Goal: Task Accomplishment & Management: Manage account settings

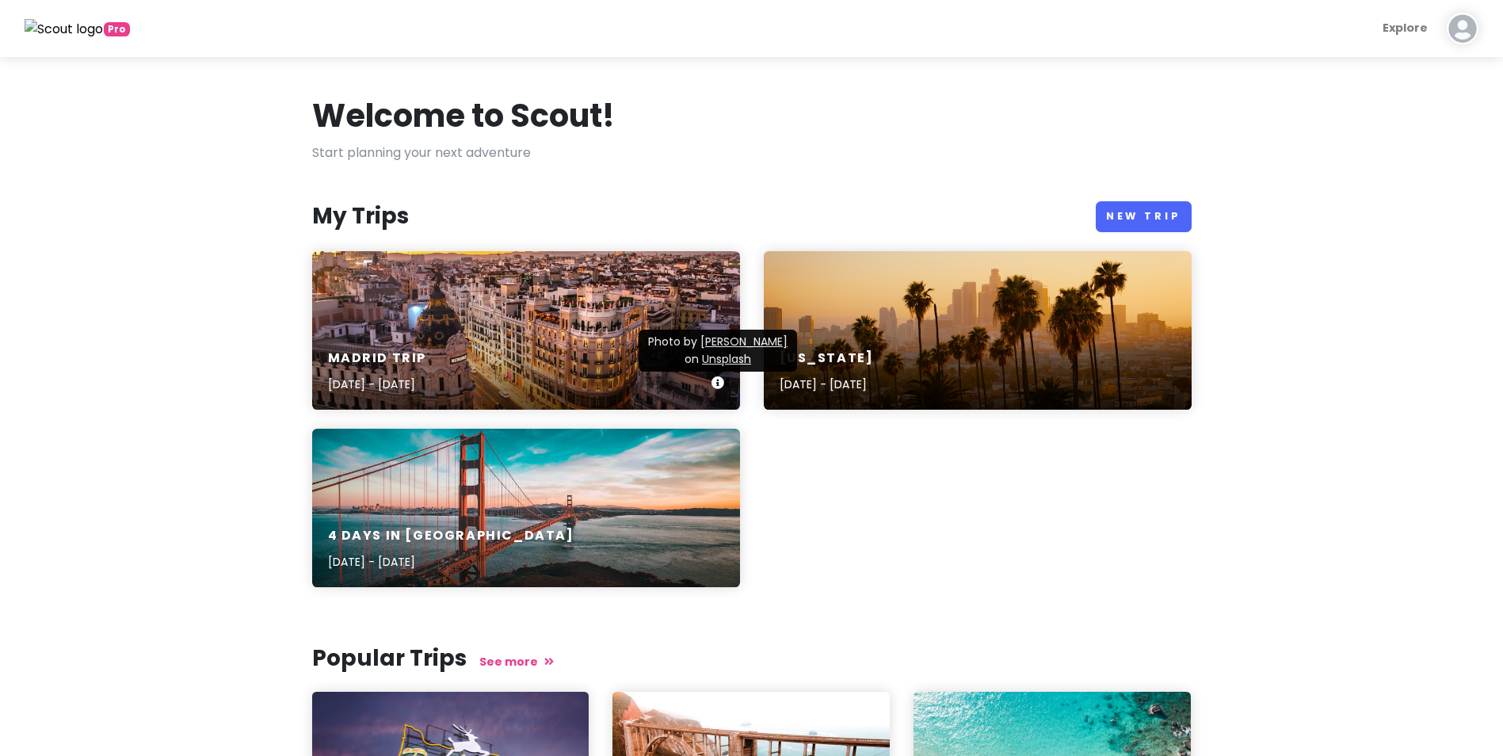
click at [544, 336] on div "Madrid Trip [DATE] - [DATE]" at bounding box center [526, 371] width 428 height 75
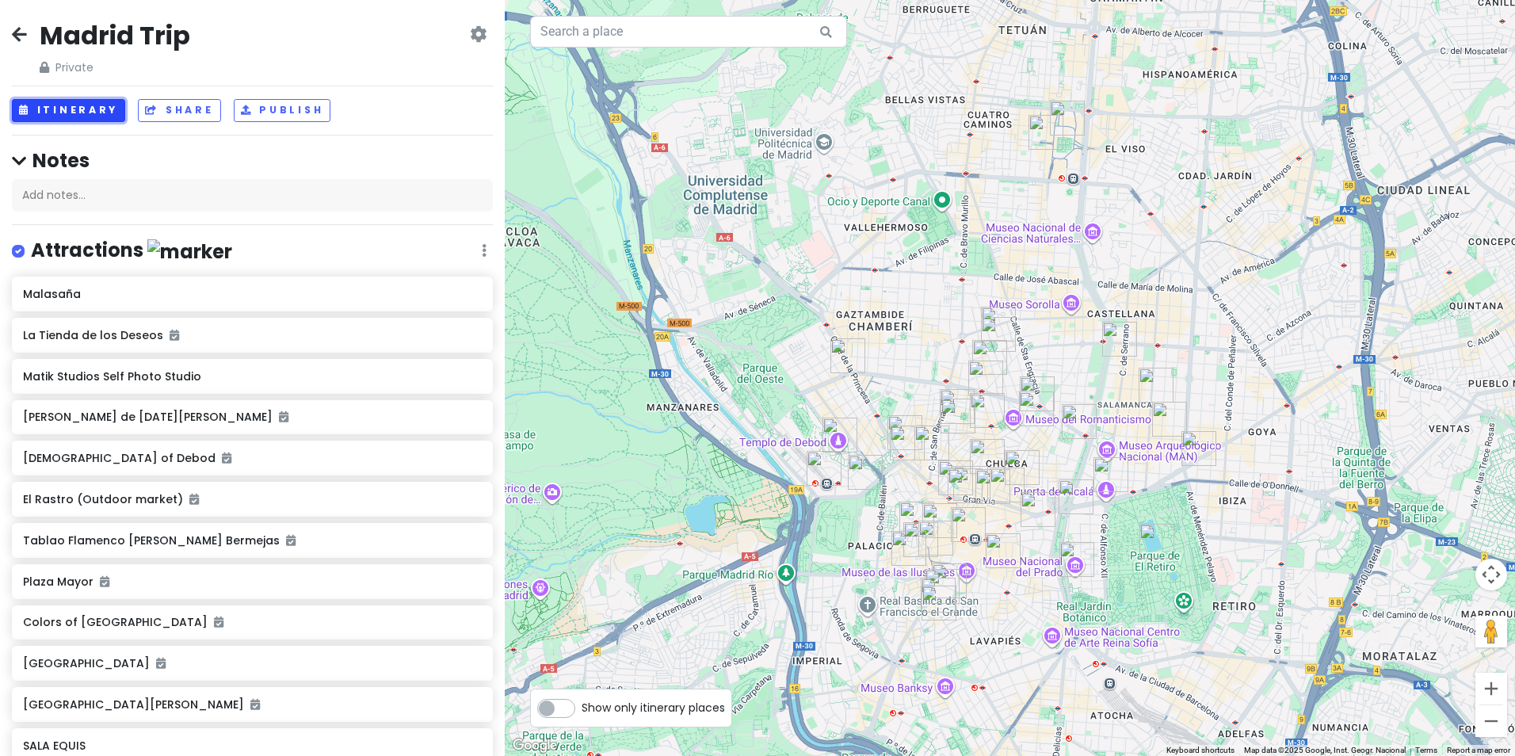
click at [81, 112] on button "Itinerary" at bounding box center [68, 110] width 113 height 23
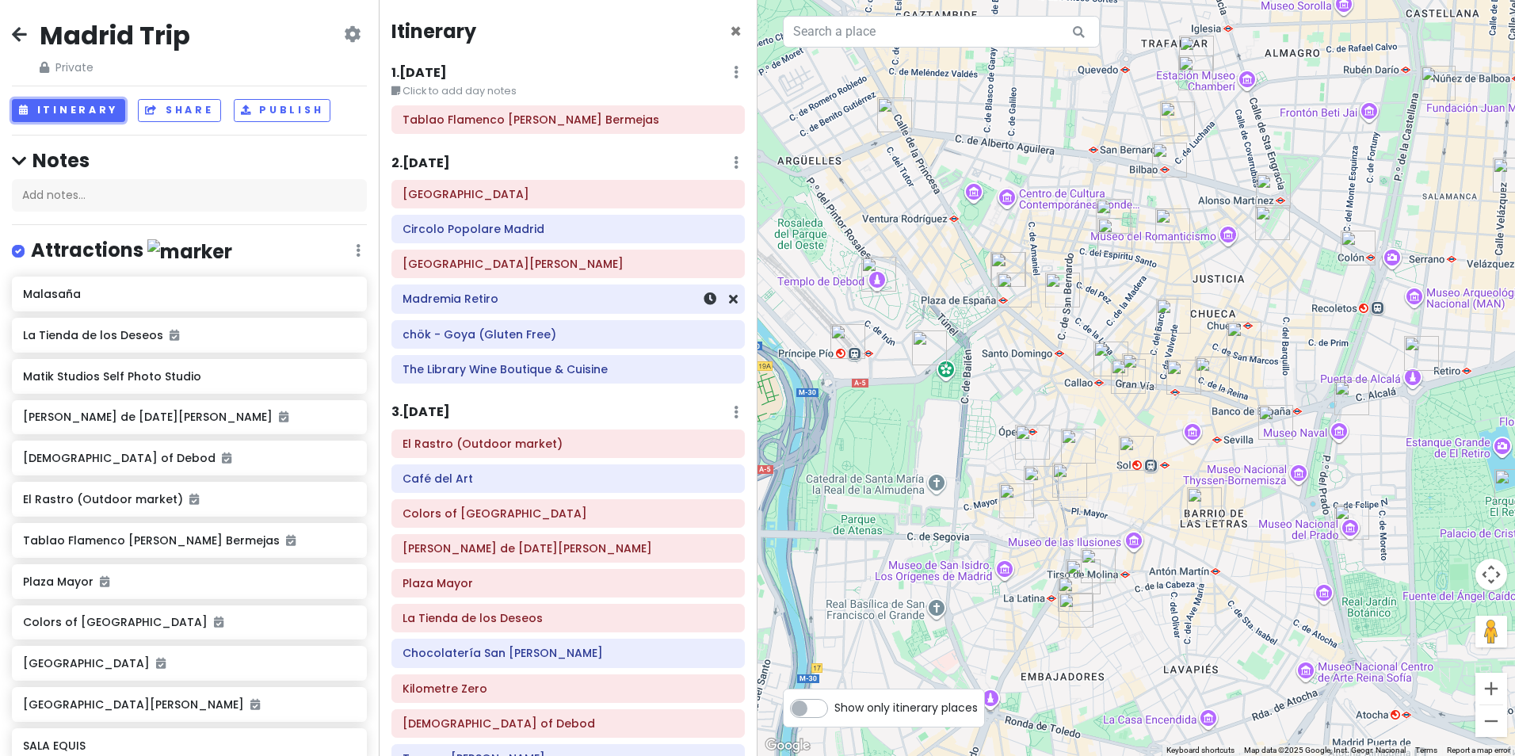
click at [449, 307] on div "Madremia Retiro" at bounding box center [567, 299] width 331 height 22
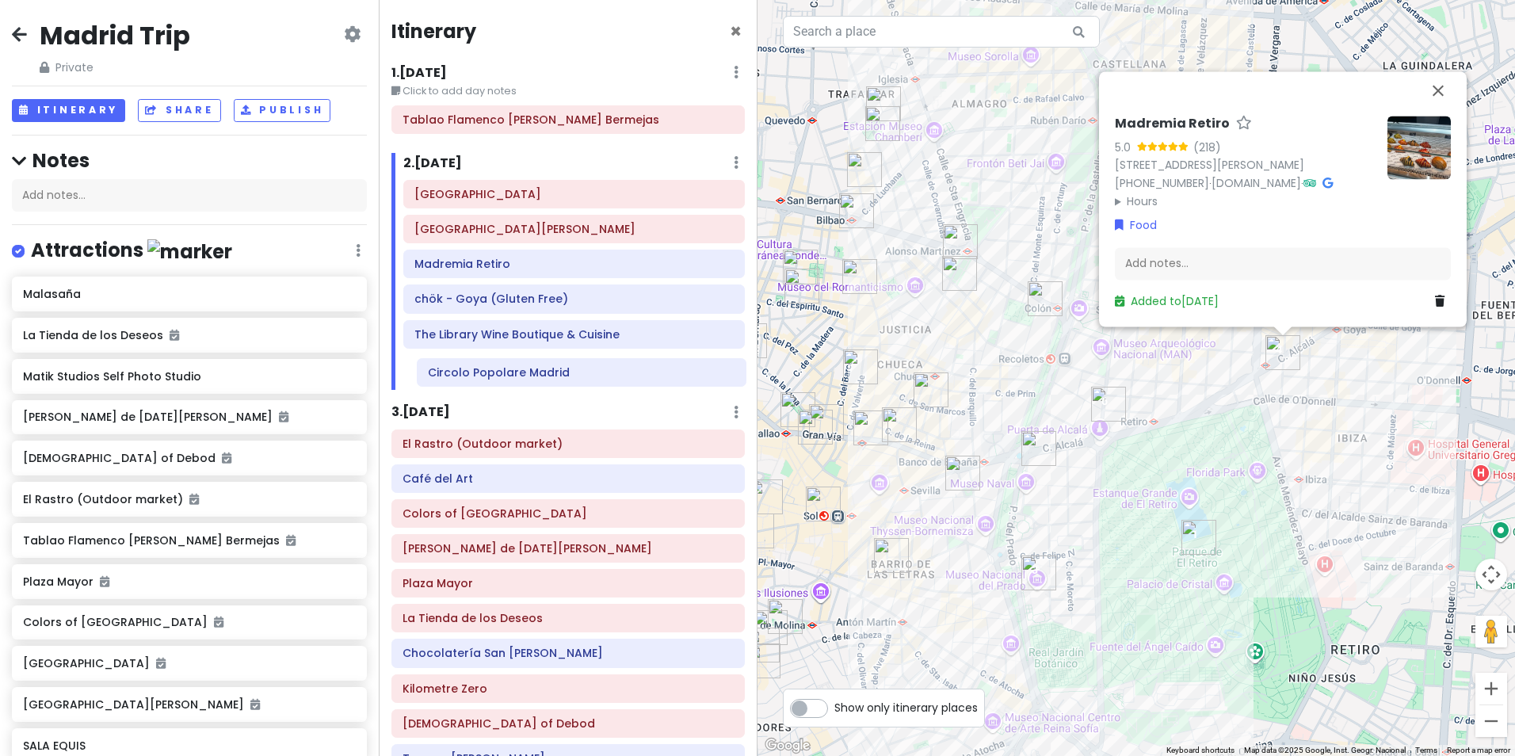
drag, startPoint x: 546, startPoint y: 238, endPoint x: 559, endPoint y: 382, distance: 144.0
click at [559, 382] on div "[GEOGRAPHIC_DATA] Circolo Popolare [GEOGRAPHIC_DATA] [GEOGRAPHIC_DATA][PERSON_N…" at bounding box center [573, 285] width 365 height 210
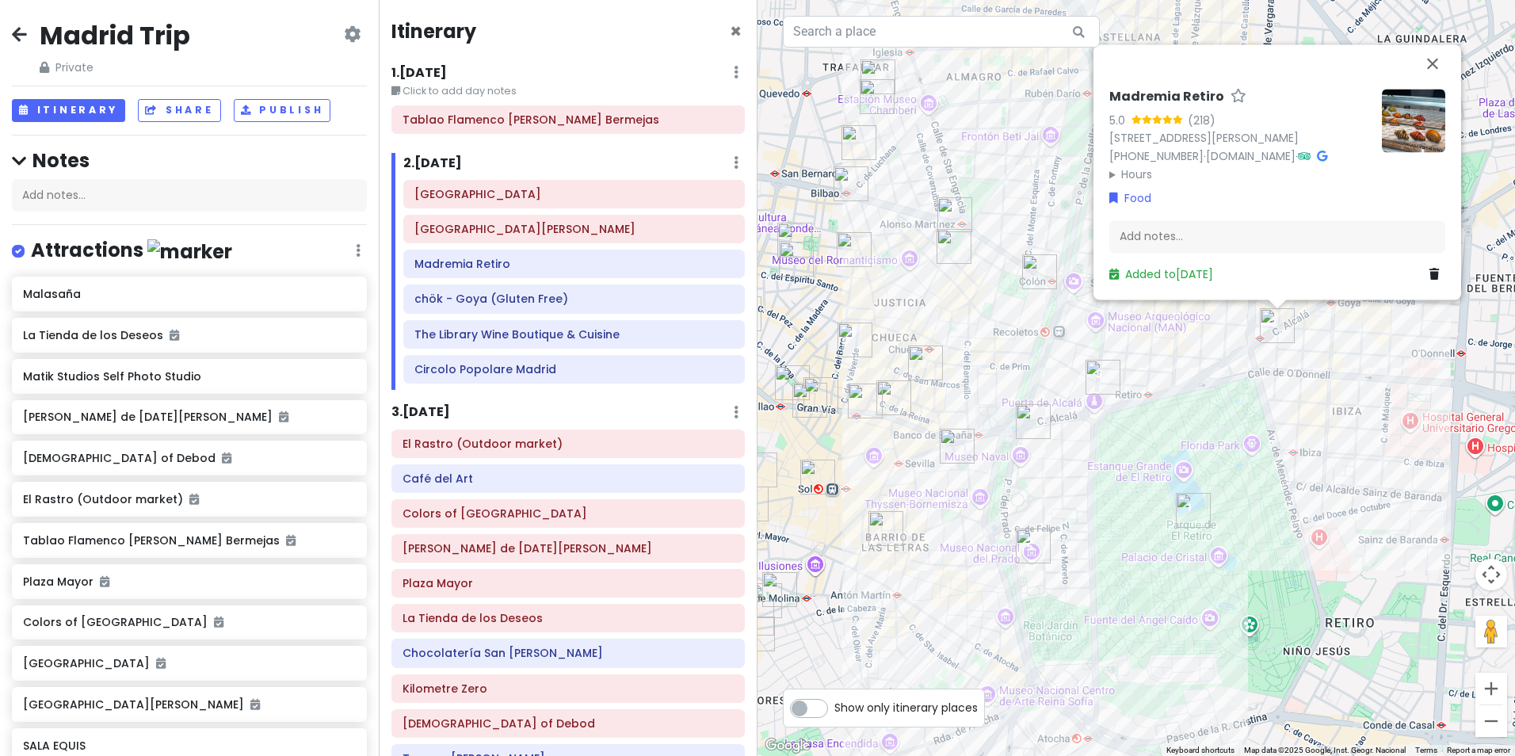
drag, startPoint x: 1135, startPoint y: 497, endPoint x: 1136, endPoint y: 570, distance: 72.9
click at [1136, 570] on div "Madremia Retiro 5.0 (218) [STREET_ADDRESS][PERSON_NAME] [PHONE_NUMBER] · [DOMAI…" at bounding box center [1135, 378] width 757 height 756
click at [1035, 422] on img "Azotea Cibeles" at bounding box center [1032, 421] width 35 height 35
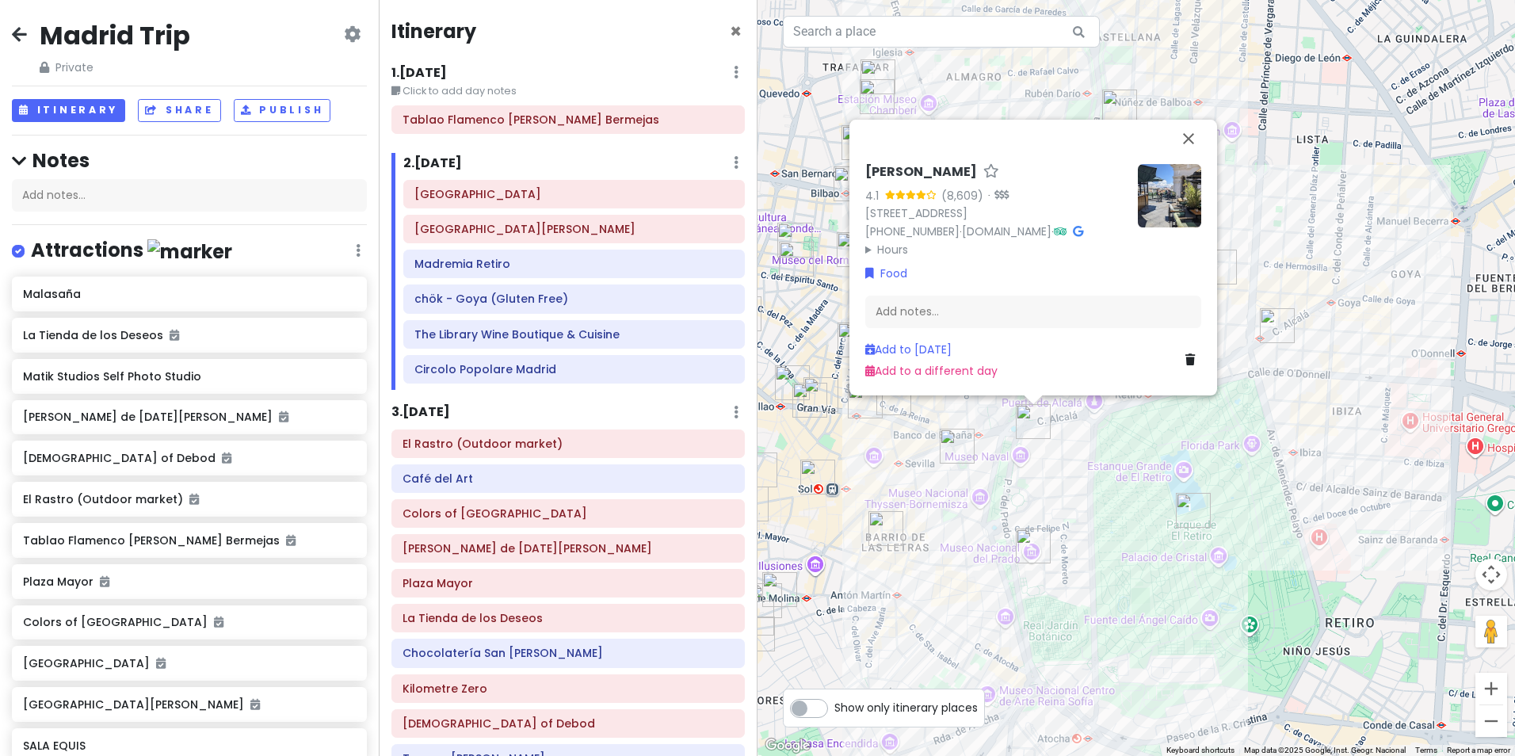
click at [940, 164] on h6 "[PERSON_NAME]" at bounding box center [921, 172] width 112 height 17
click at [1188, 109] on button "Close" at bounding box center [1188, 128] width 38 height 38
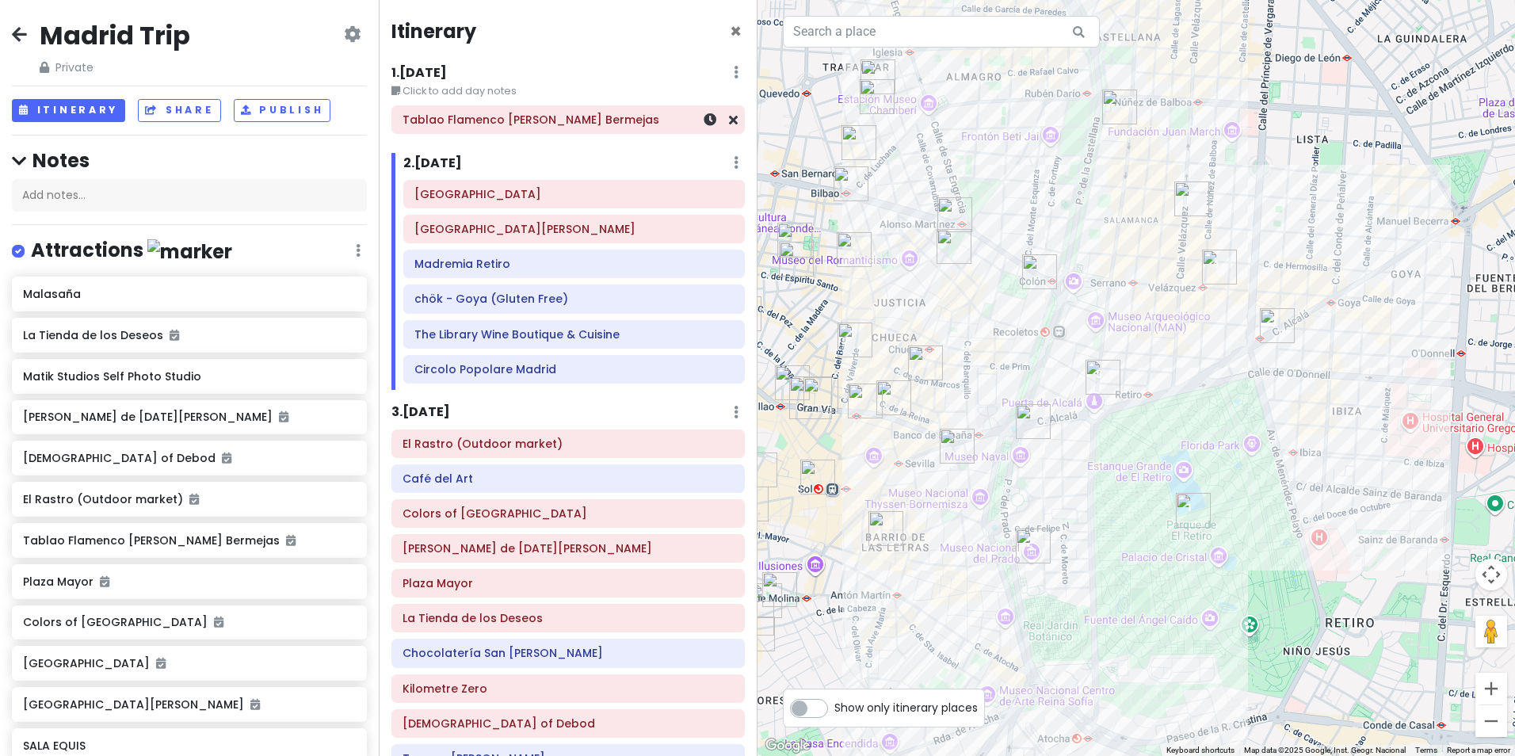
click at [509, 124] on h6 "Tablao Flamenco [PERSON_NAME] Bermejas" at bounding box center [567, 119] width 331 height 14
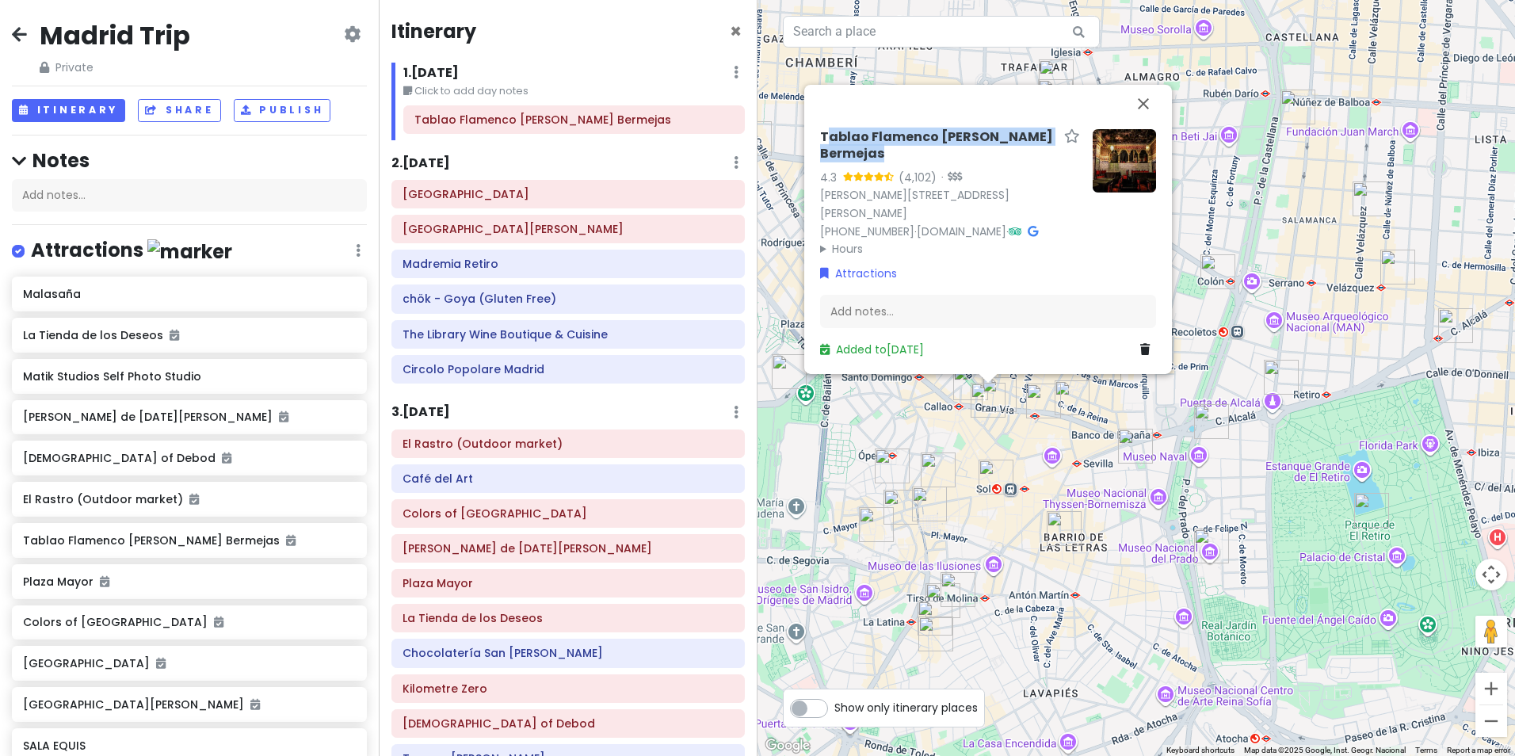
drag, startPoint x: 824, startPoint y: 136, endPoint x: 1046, endPoint y: 141, distance: 222.6
click at [1046, 141] on div "Tablao Flamenco [PERSON_NAME] Bermejas" at bounding box center [950, 149] width 260 height 40
copy h6 "[PERSON_NAME] [PERSON_NAME] Bermejas"
click at [1141, 105] on button "Close" at bounding box center [1143, 104] width 38 height 38
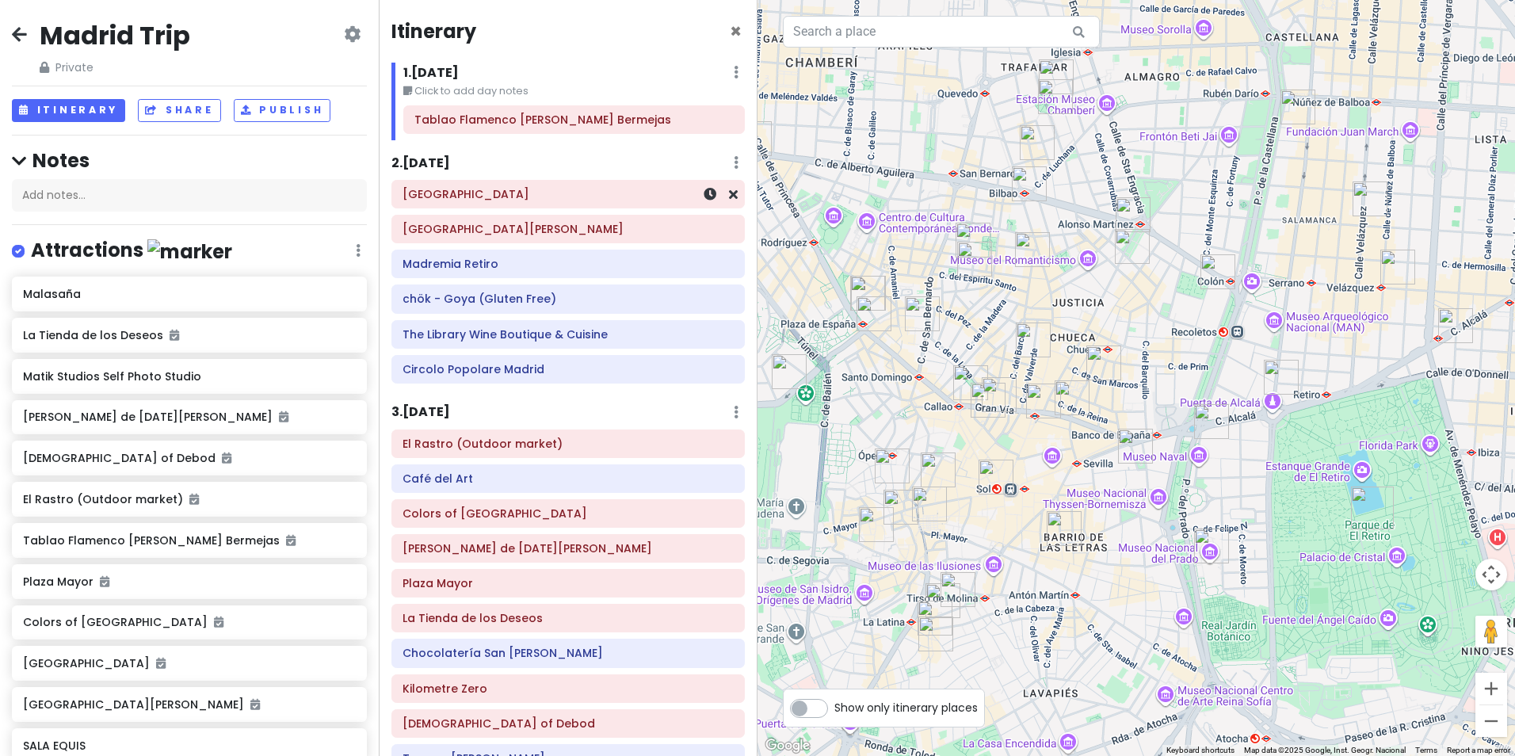
click at [544, 204] on div "[GEOGRAPHIC_DATA]" at bounding box center [567, 194] width 331 height 22
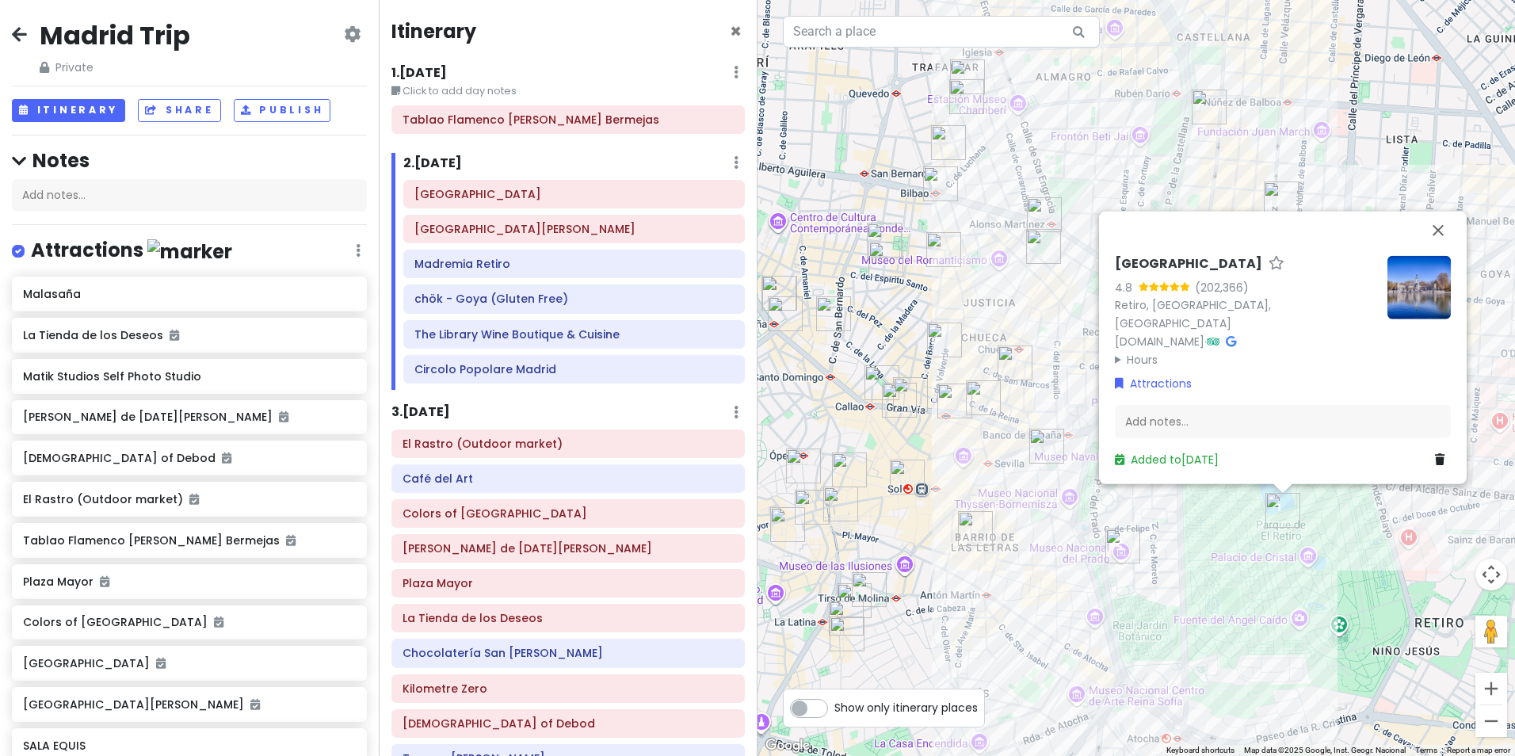
click at [475, 281] on div "[GEOGRAPHIC_DATA] [GEOGRAPHIC_DATA][PERSON_NAME] Retiro chök - Goya (Gluten Fre…" at bounding box center [573, 285] width 365 height 210
click at [480, 265] on h6 "Madremia Retiro" at bounding box center [573, 264] width 319 height 14
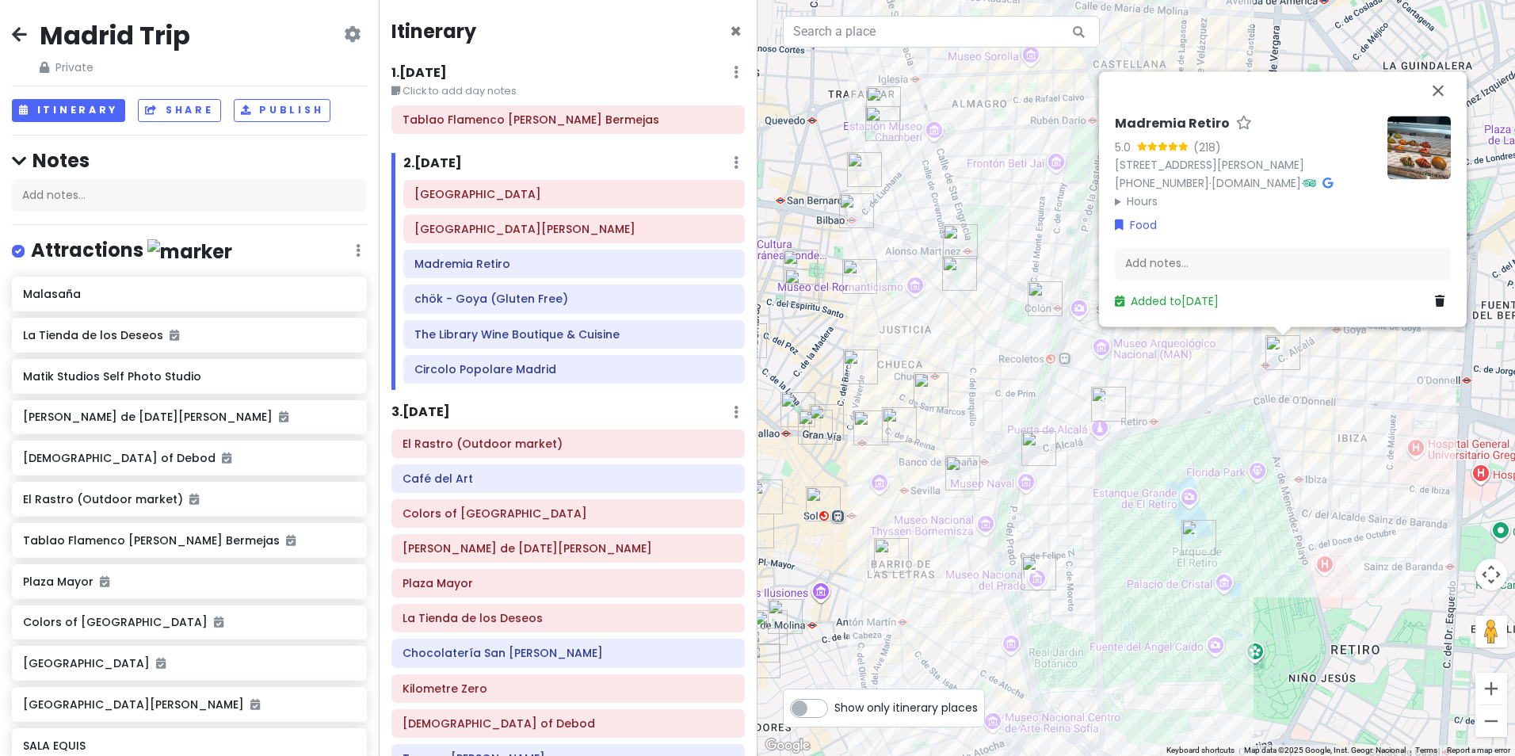
click at [1447, 120] on img at bounding box center [1418, 147] width 63 height 63
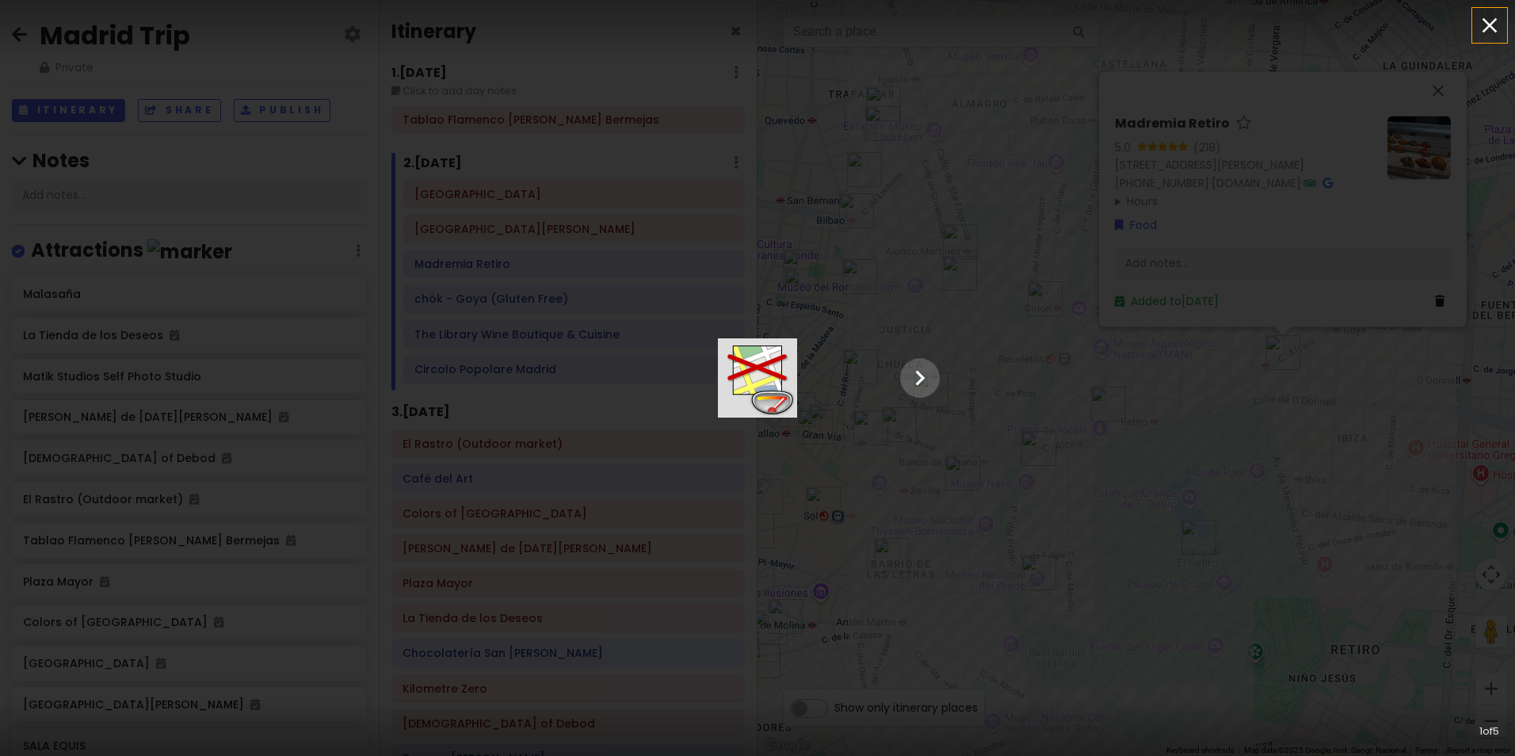
click at [1496, 29] on icon "button" at bounding box center [1489, 25] width 25 height 25
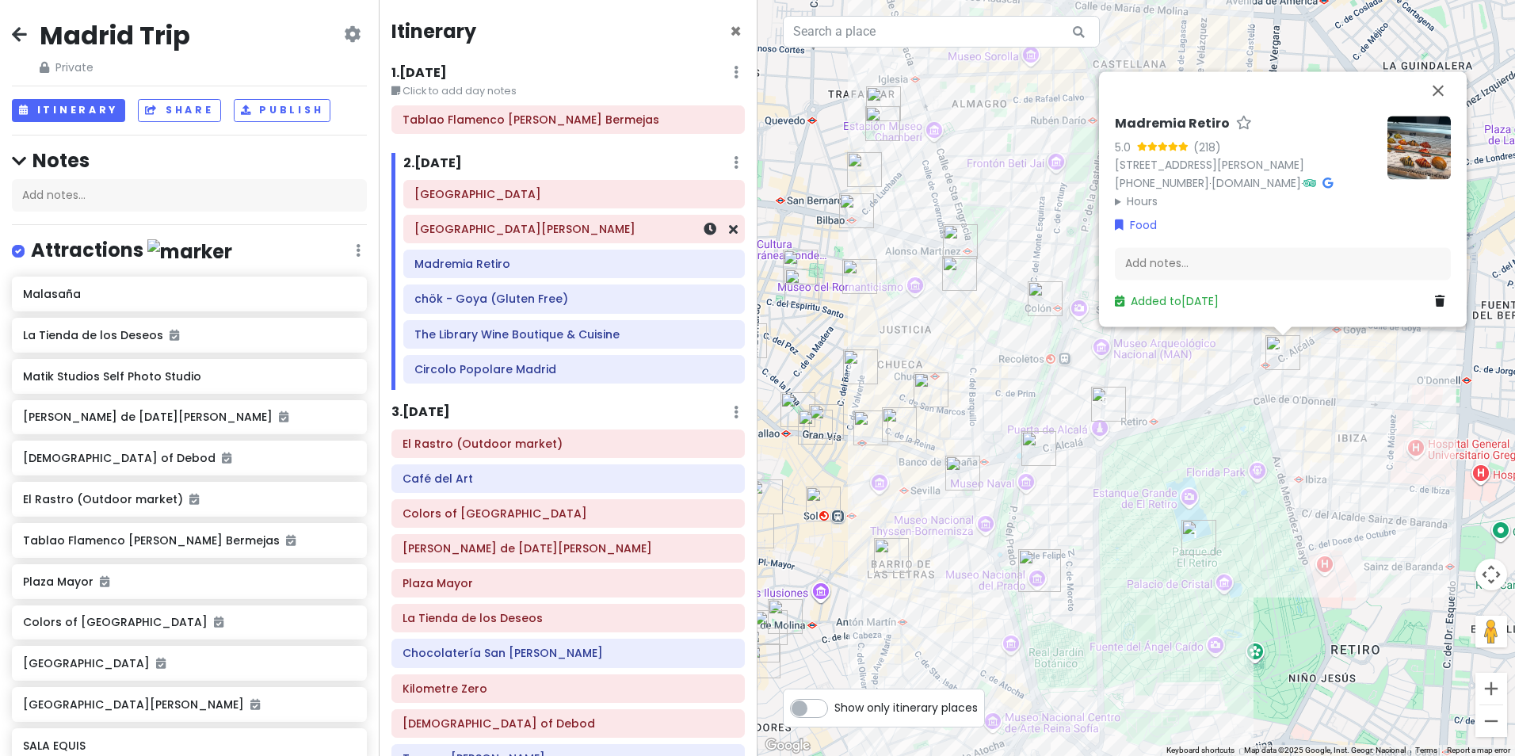
click at [504, 231] on h6 "[GEOGRAPHIC_DATA][PERSON_NAME]" at bounding box center [573, 229] width 319 height 14
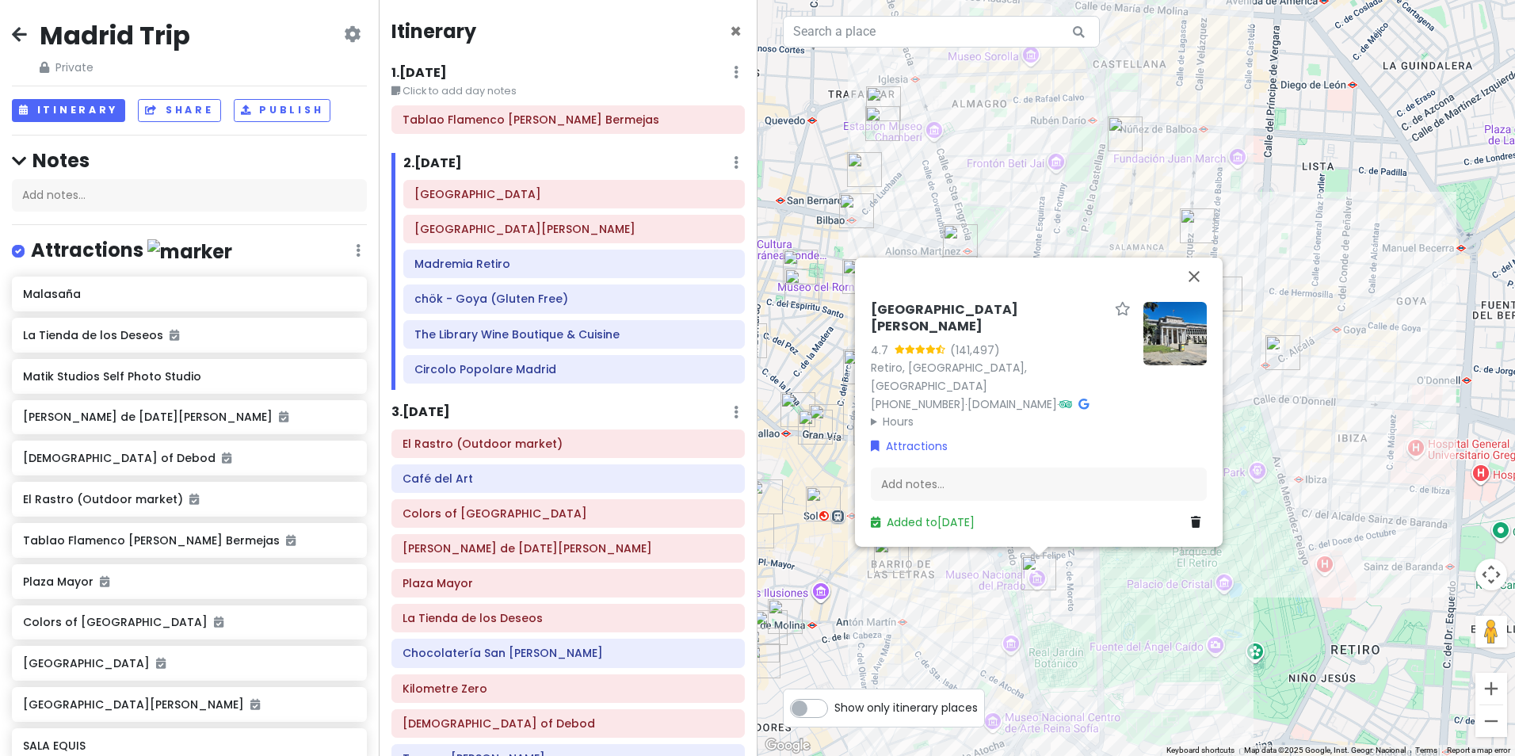
click at [1177, 353] on img at bounding box center [1174, 333] width 63 height 63
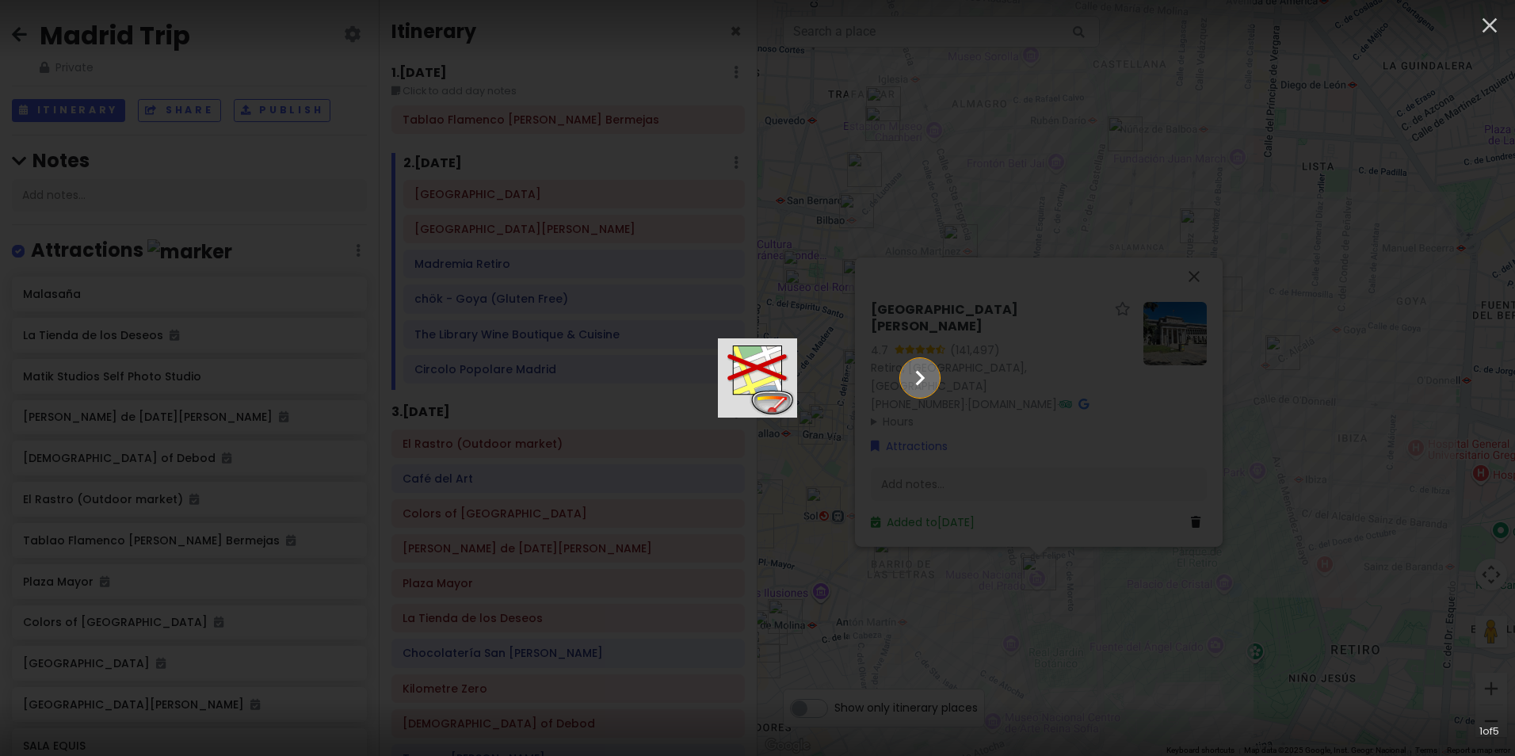
click at [935, 376] on icon "Show slide 2 of 5" at bounding box center [920, 378] width 30 height 38
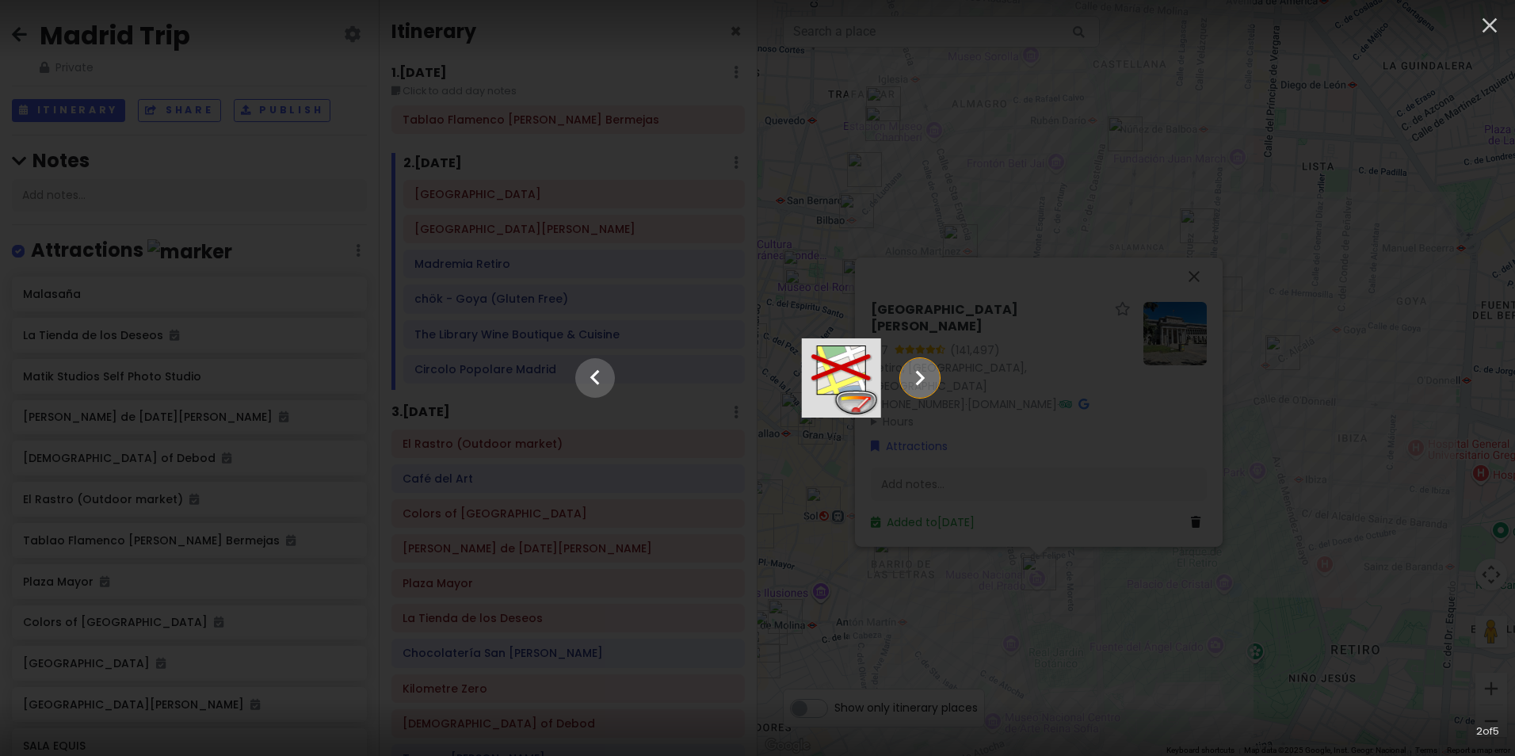
click at [935, 376] on icon "Show slide 3 of 5" at bounding box center [920, 378] width 30 height 38
click at [935, 376] on icon "Show slide 4 of 5" at bounding box center [920, 378] width 30 height 38
click at [935, 376] on icon "Show slide 5 of 5" at bounding box center [920, 378] width 30 height 38
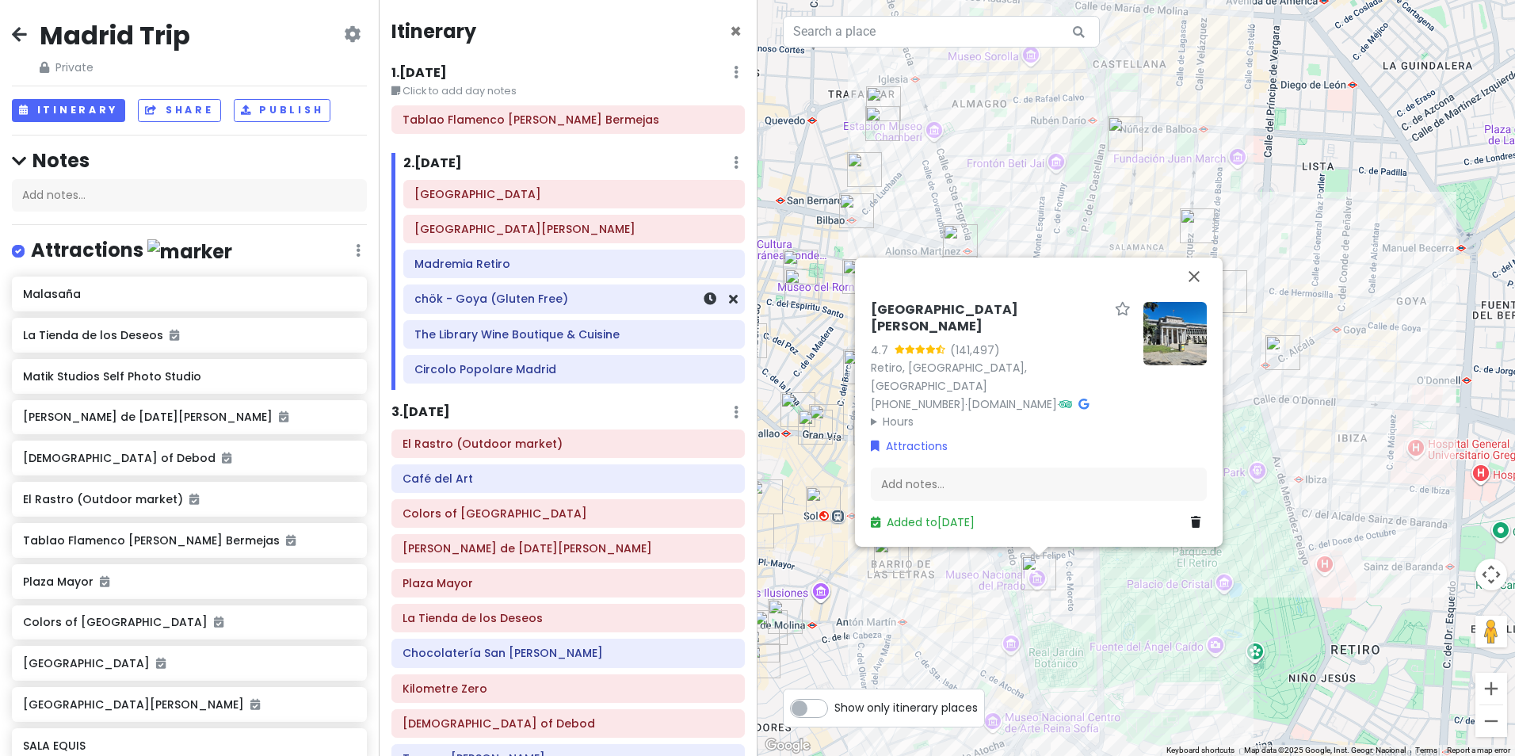
click at [569, 301] on h6 "chök - Goya (Gluten Free)" at bounding box center [573, 299] width 319 height 14
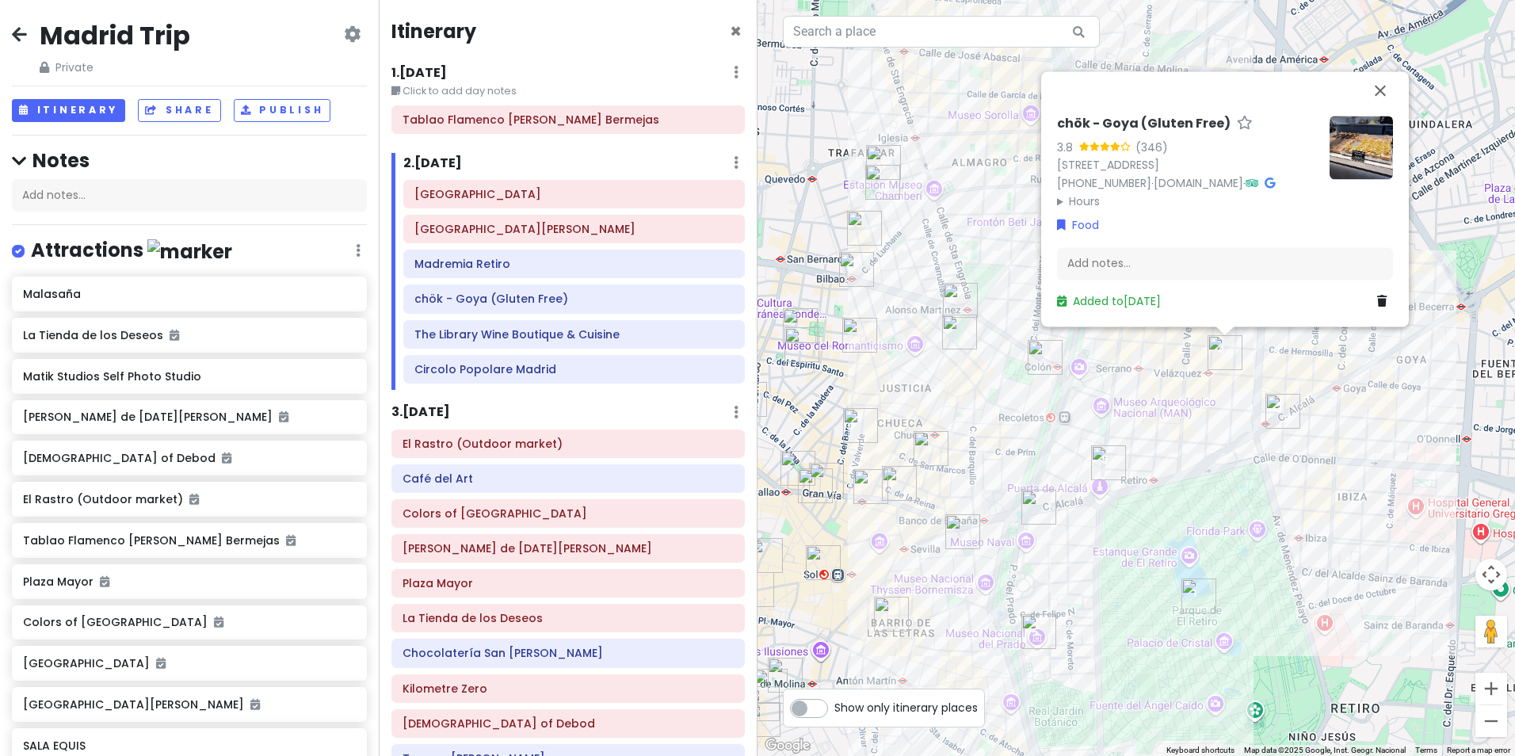
click at [1277, 412] on img "Madremia Retiro" at bounding box center [1282, 411] width 35 height 35
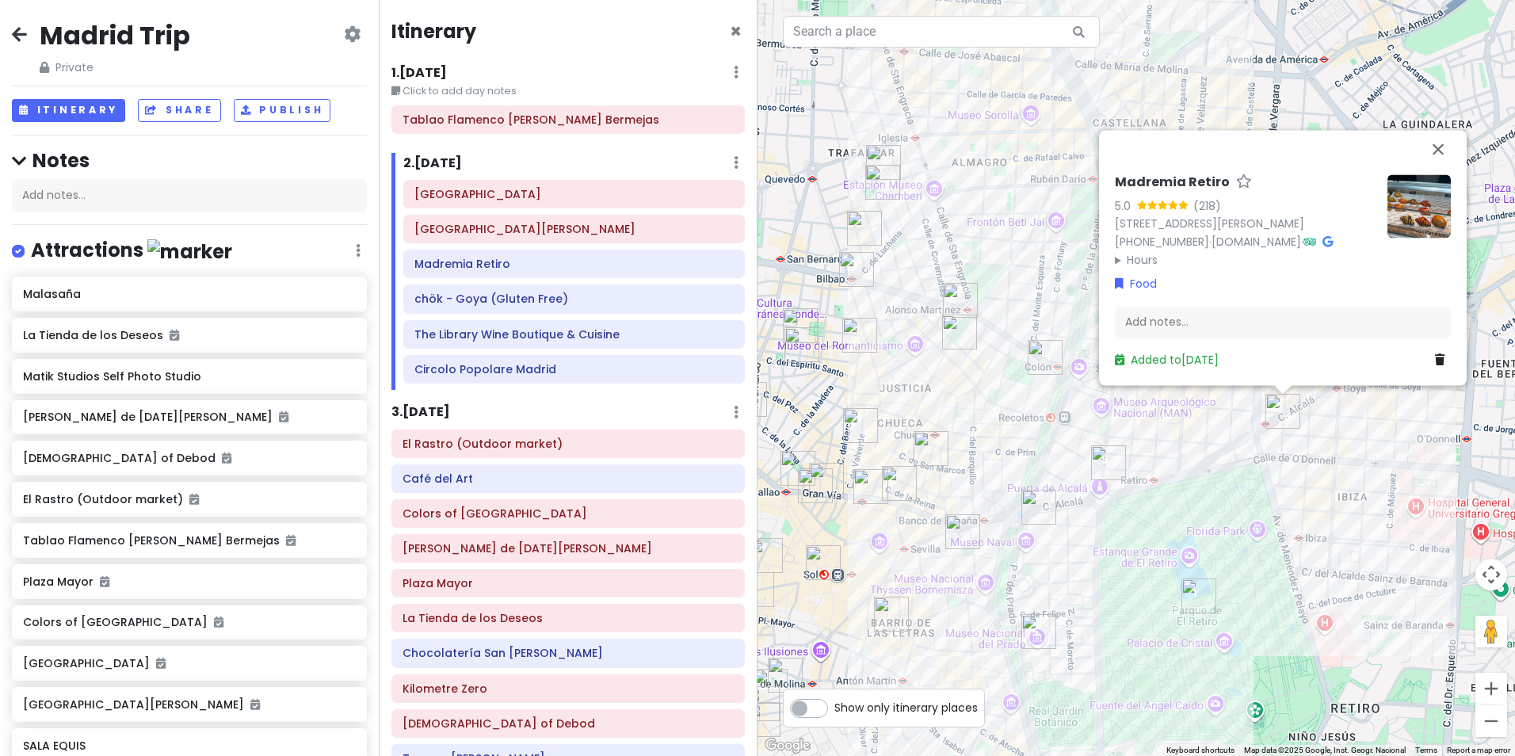
click at [1104, 456] on img "The Library Wine Boutique & Cuisine" at bounding box center [1108, 462] width 35 height 35
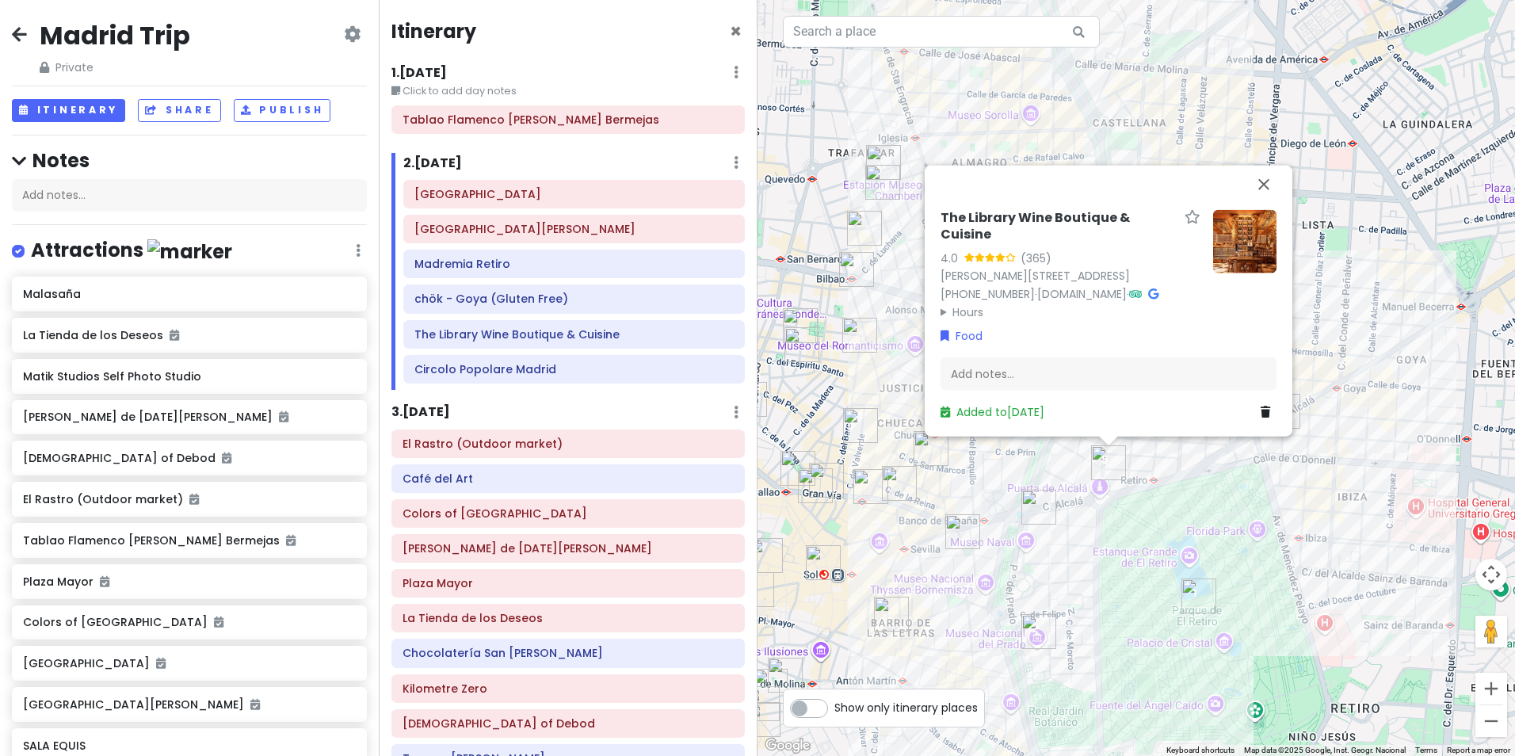
click at [1258, 229] on img at bounding box center [1244, 241] width 63 height 63
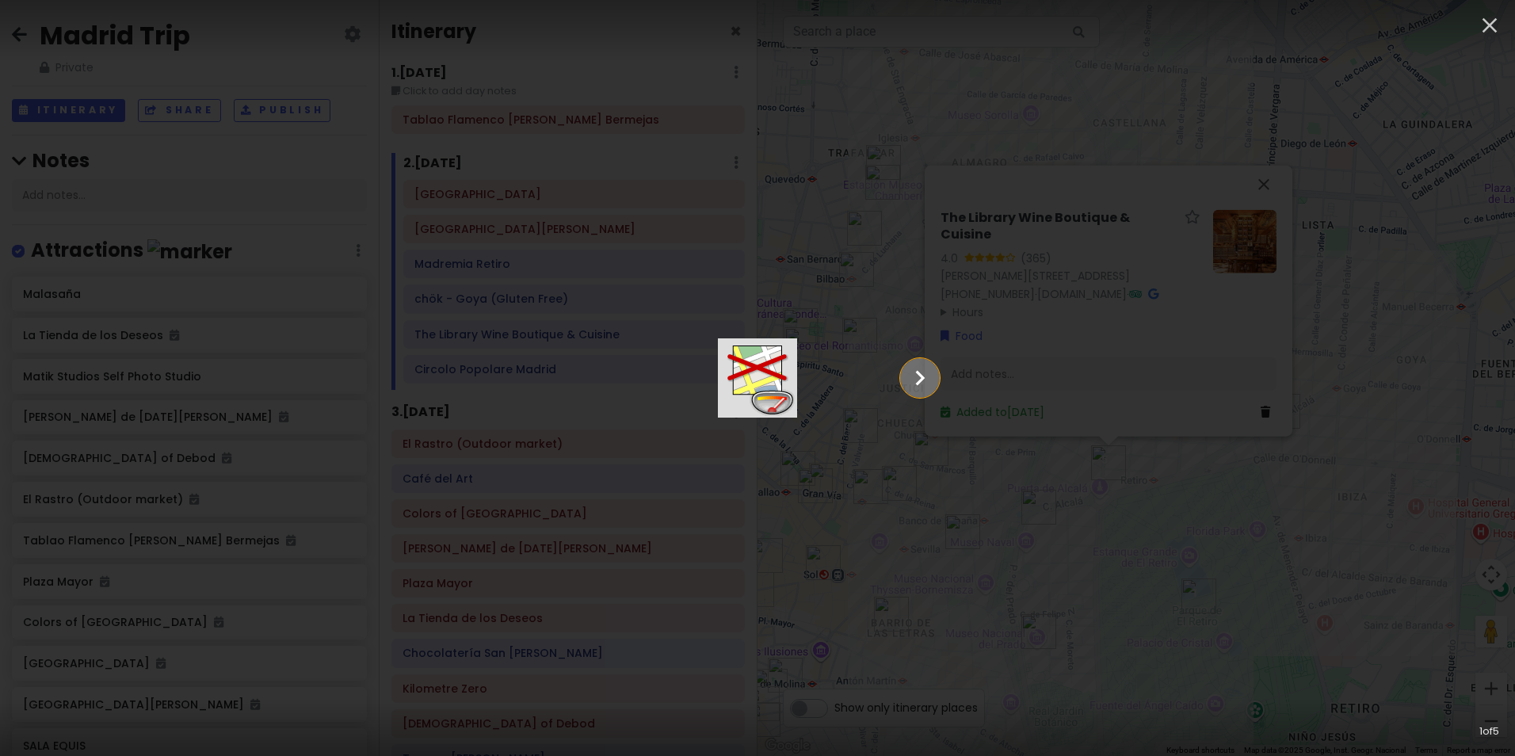
click at [935, 370] on icon "Show slide 2 of 5" at bounding box center [920, 378] width 30 height 38
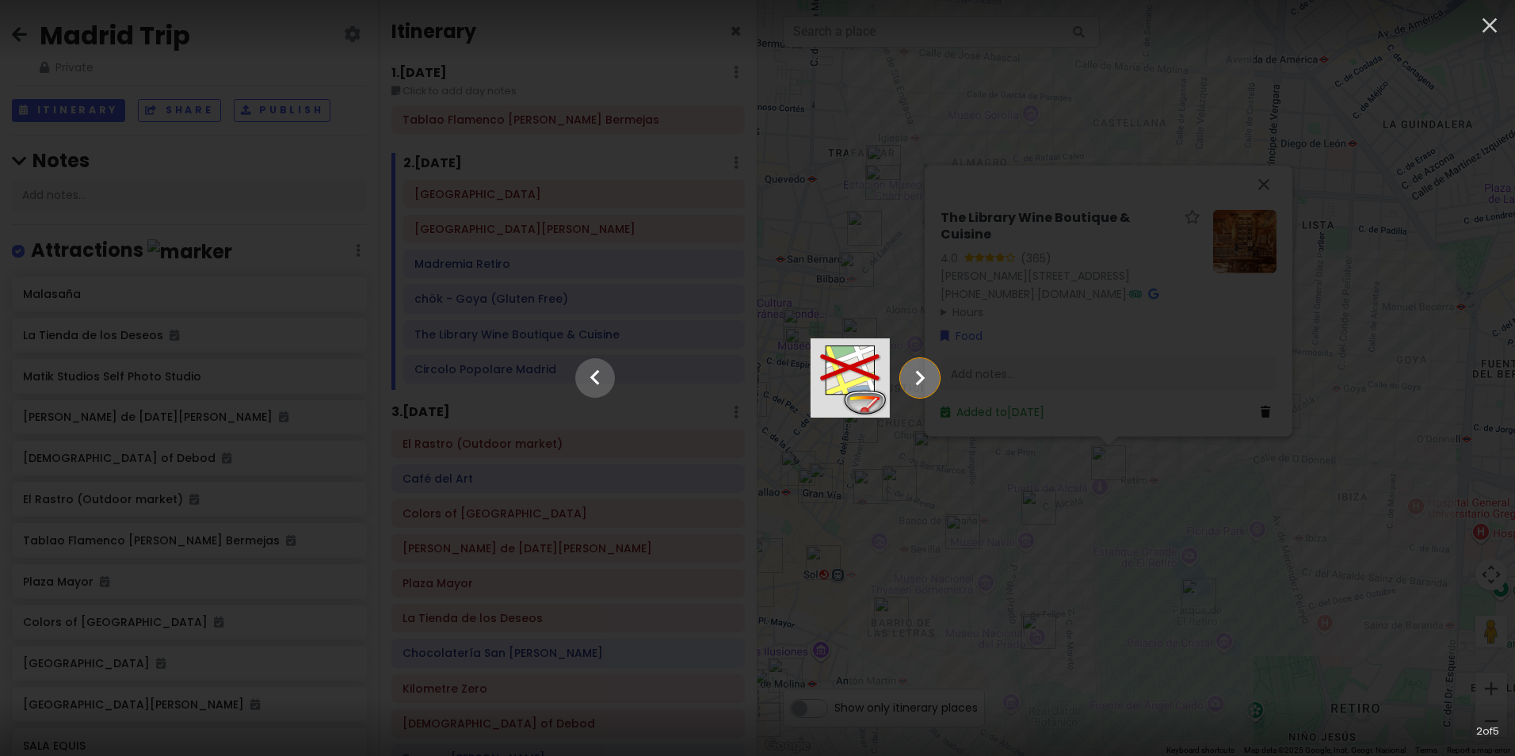
click at [935, 371] on icon "Show slide 3 of 5" at bounding box center [920, 378] width 30 height 38
click at [935, 371] on icon "Show slide 4 of 5" at bounding box center [920, 378] width 30 height 38
click at [935, 371] on icon "Show slide 5 of 5" at bounding box center [920, 378] width 30 height 38
click at [1482, 35] on icon "button" at bounding box center [1489, 25] width 25 height 25
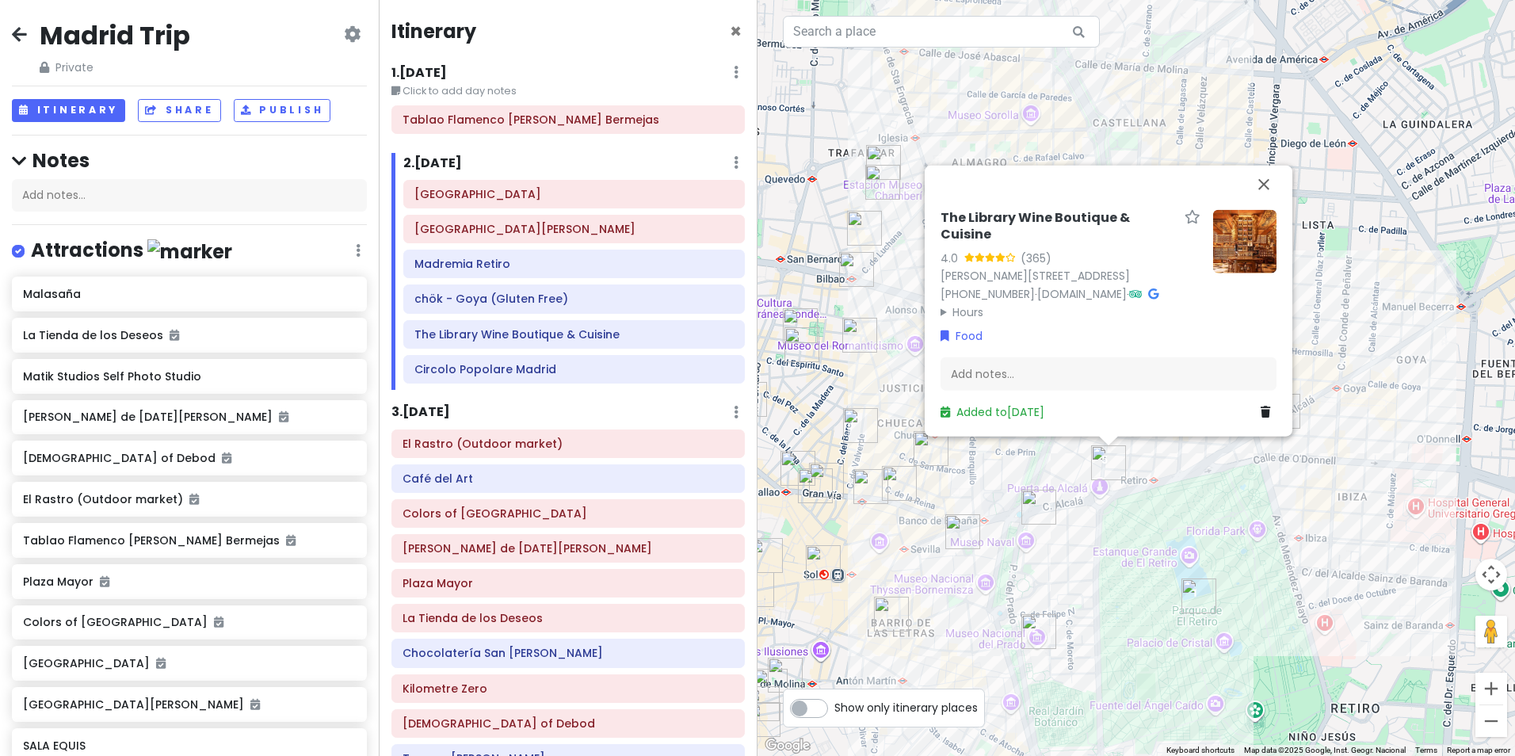
click at [1118, 525] on div "The Library Wine Boutique & Cuisine 4.0 (365) [PERSON_NAME][STREET_ADDRESS] [PH…" at bounding box center [1135, 378] width 757 height 756
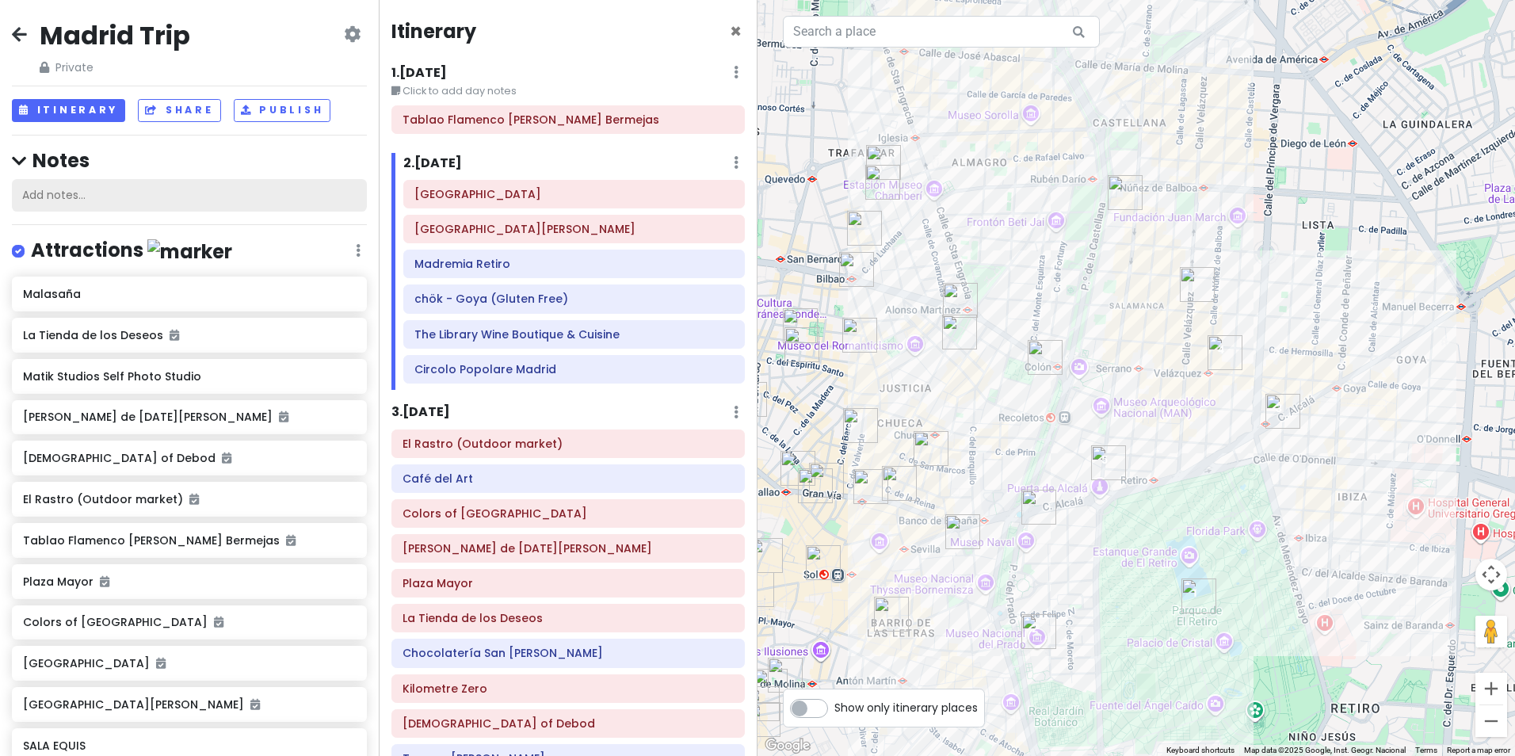
click at [111, 197] on div "Add notes..." at bounding box center [189, 195] width 355 height 33
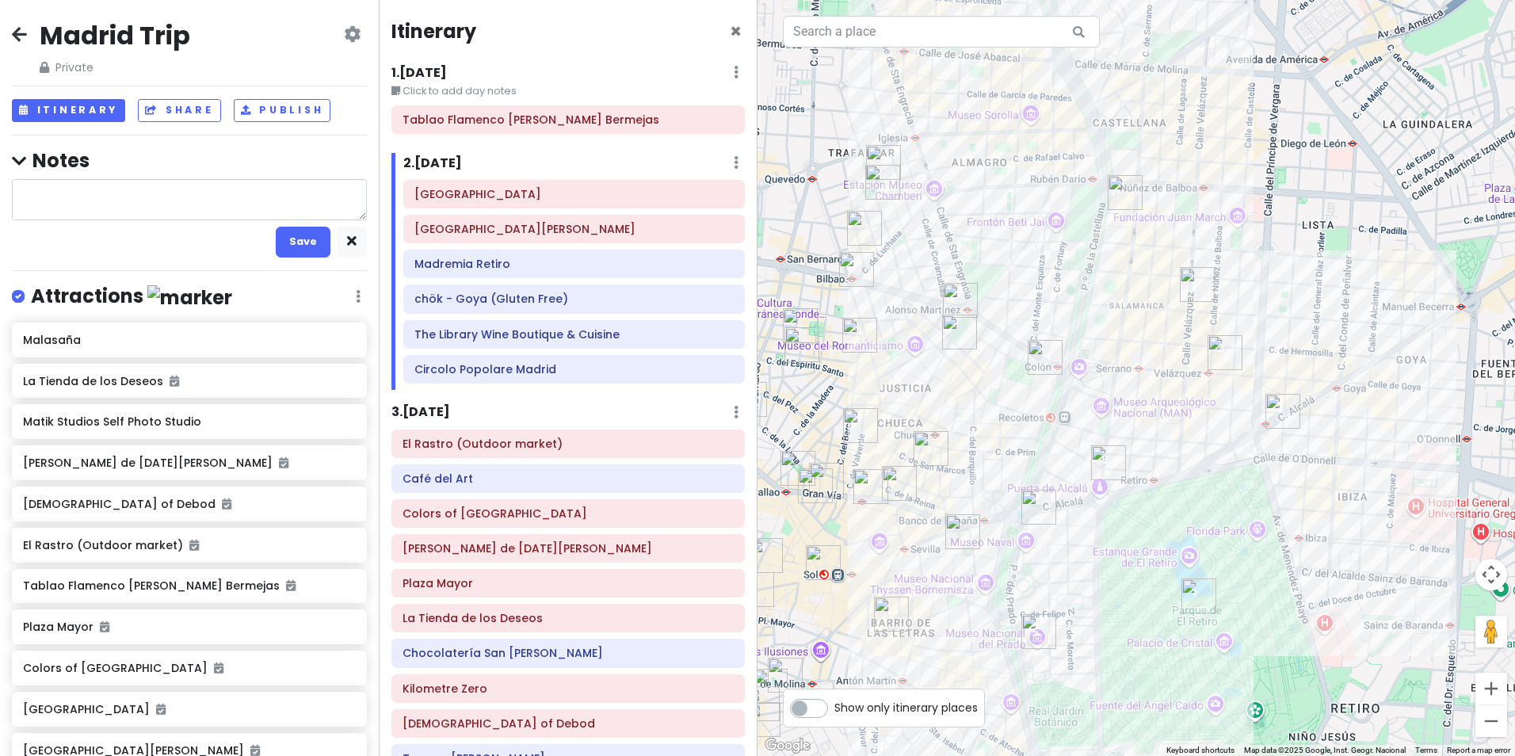
click at [22, 35] on icon at bounding box center [19, 34] width 15 height 13
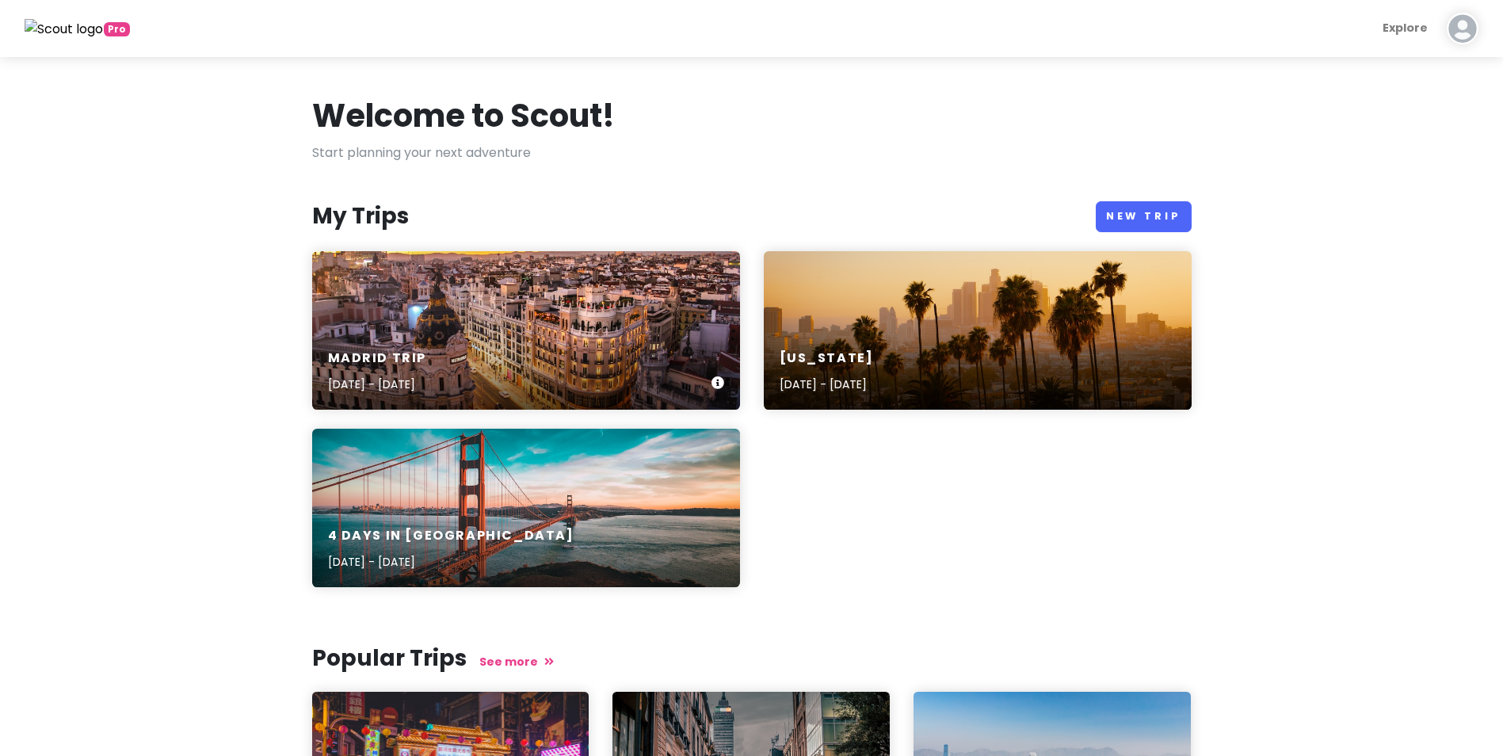
click at [660, 300] on div "Madrid Trip [DATE] - [DATE]" at bounding box center [526, 330] width 428 height 158
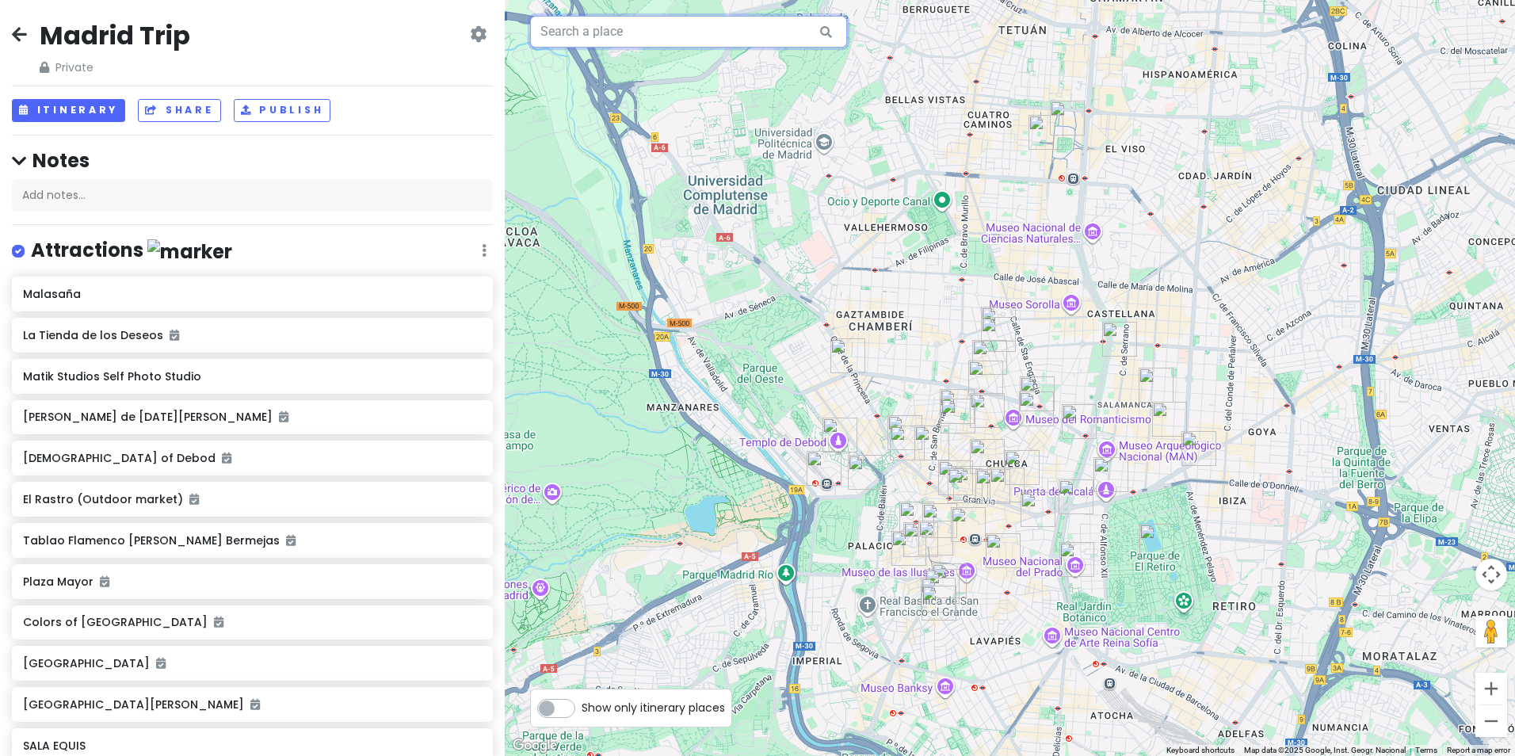
click at [652, 35] on input "text" at bounding box center [688, 32] width 317 height 32
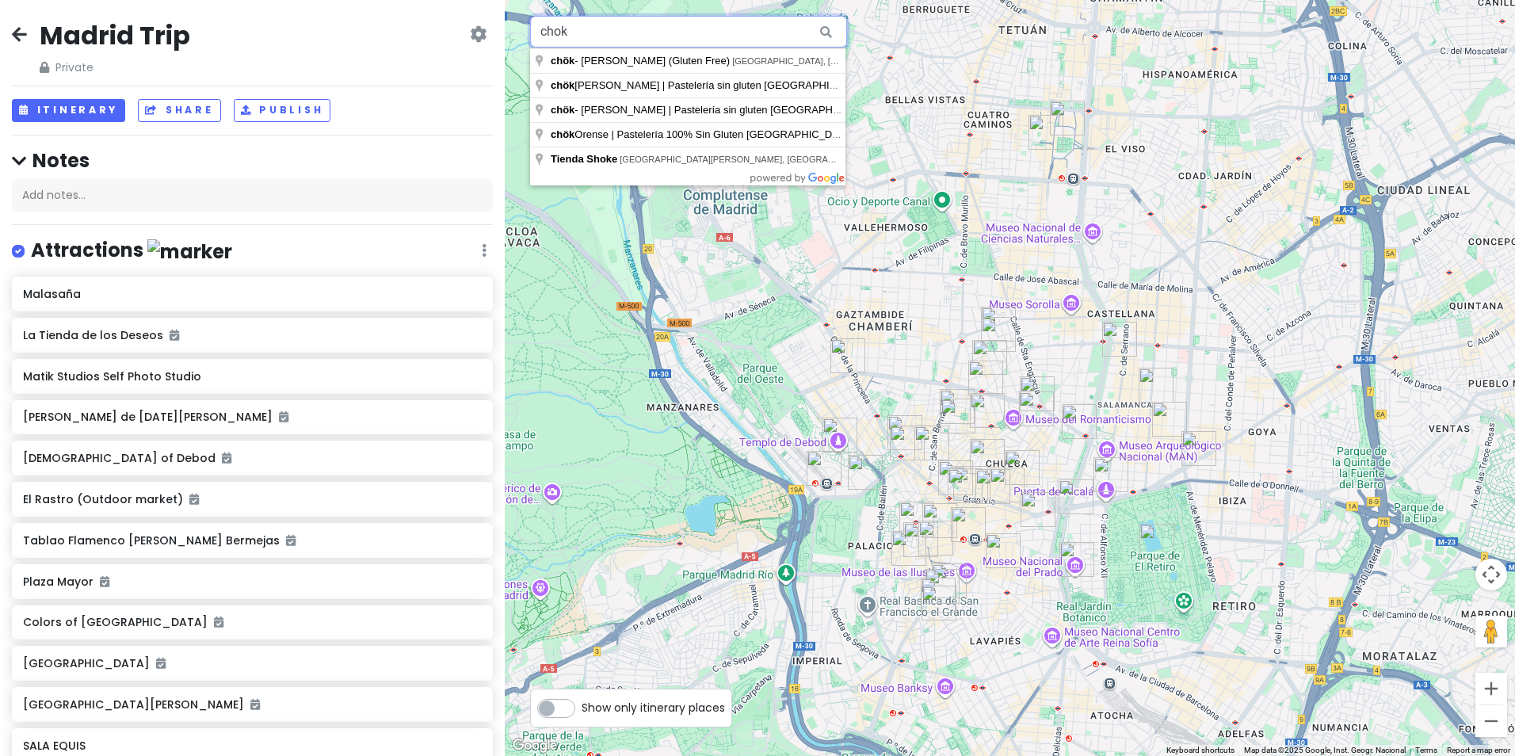
type input "chok"
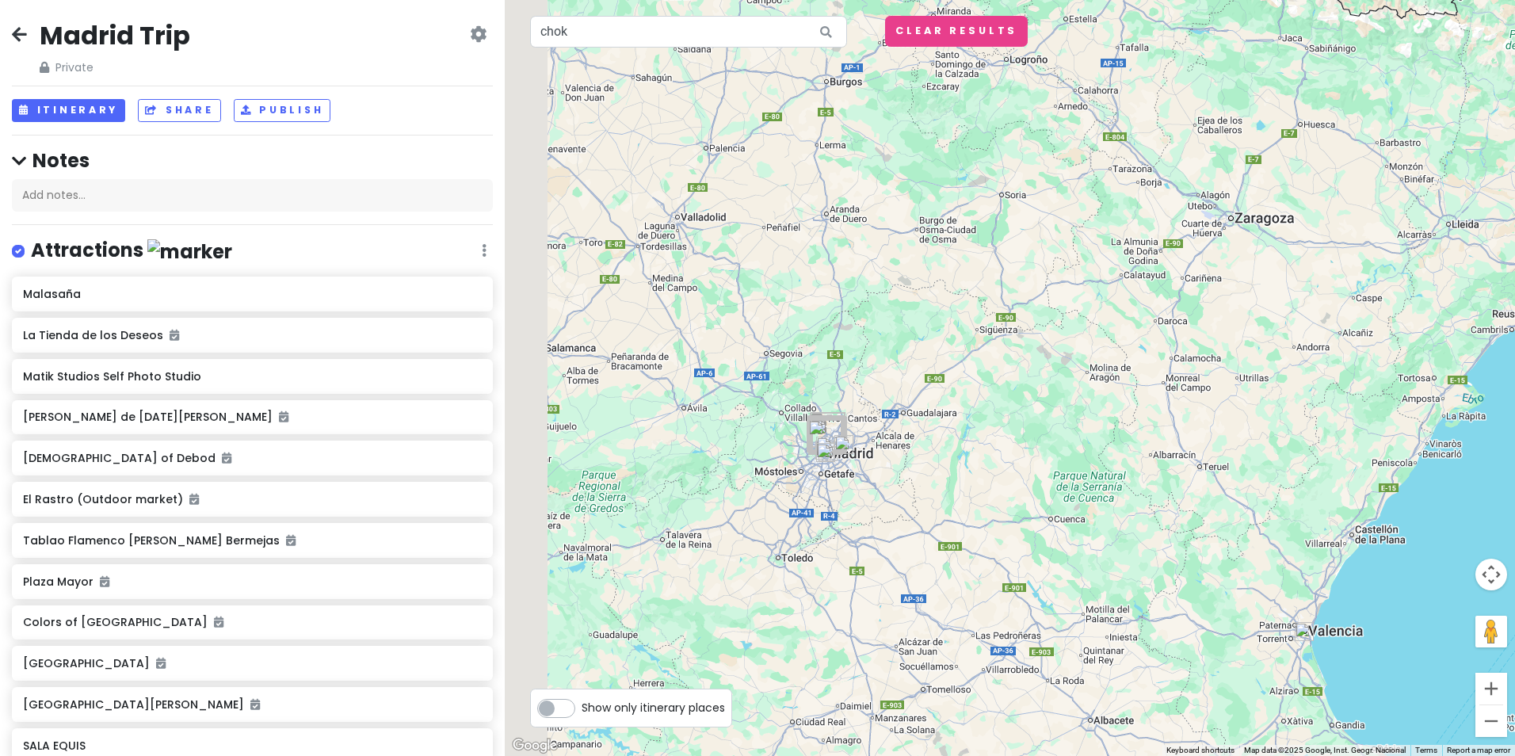
drag, startPoint x: 618, startPoint y: 429, endPoint x: 1011, endPoint y: 543, distance: 409.3
click at [1011, 543] on div at bounding box center [1010, 378] width 1010 height 756
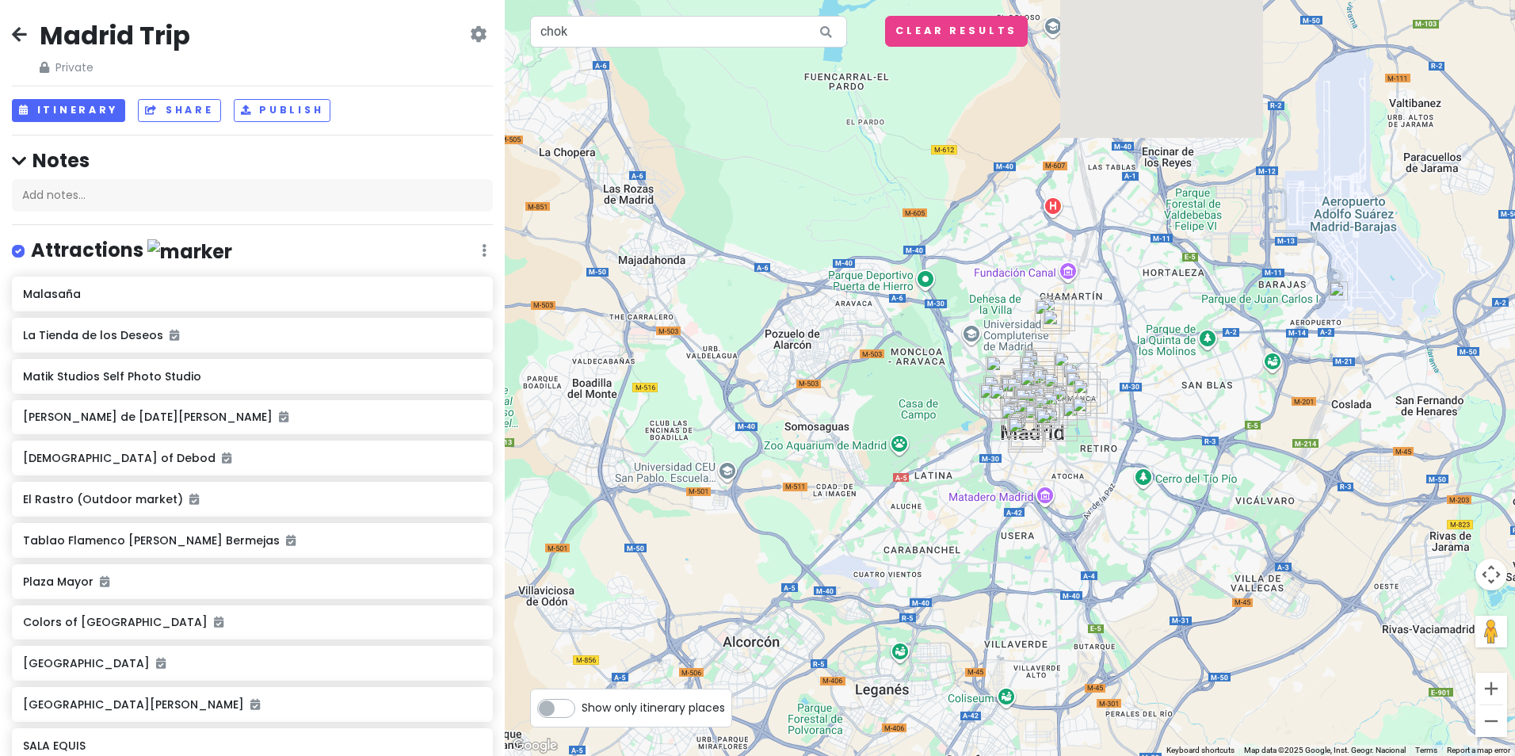
drag, startPoint x: 996, startPoint y: 377, endPoint x: 1058, endPoint y: 598, distance: 229.5
click at [1058, 598] on div at bounding box center [1010, 378] width 1010 height 756
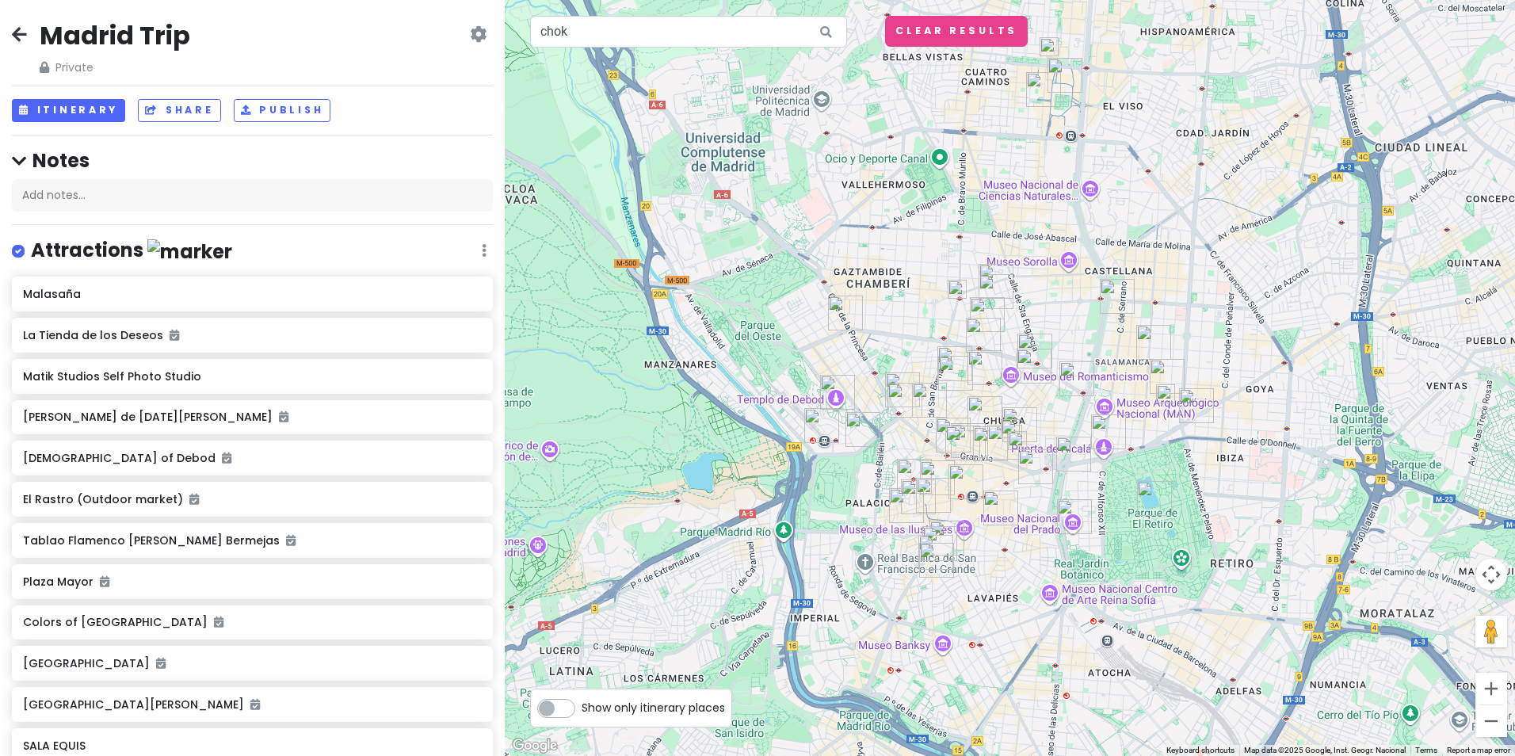
drag, startPoint x: 1049, startPoint y: 379, endPoint x: 1014, endPoint y: 782, distance: 404.7
click at [1014, 755] on html "Madrid Trip Private Change Dates Make a Copy Delete Trip Give Feedback 💡 Suppor…" at bounding box center [757, 378] width 1515 height 756
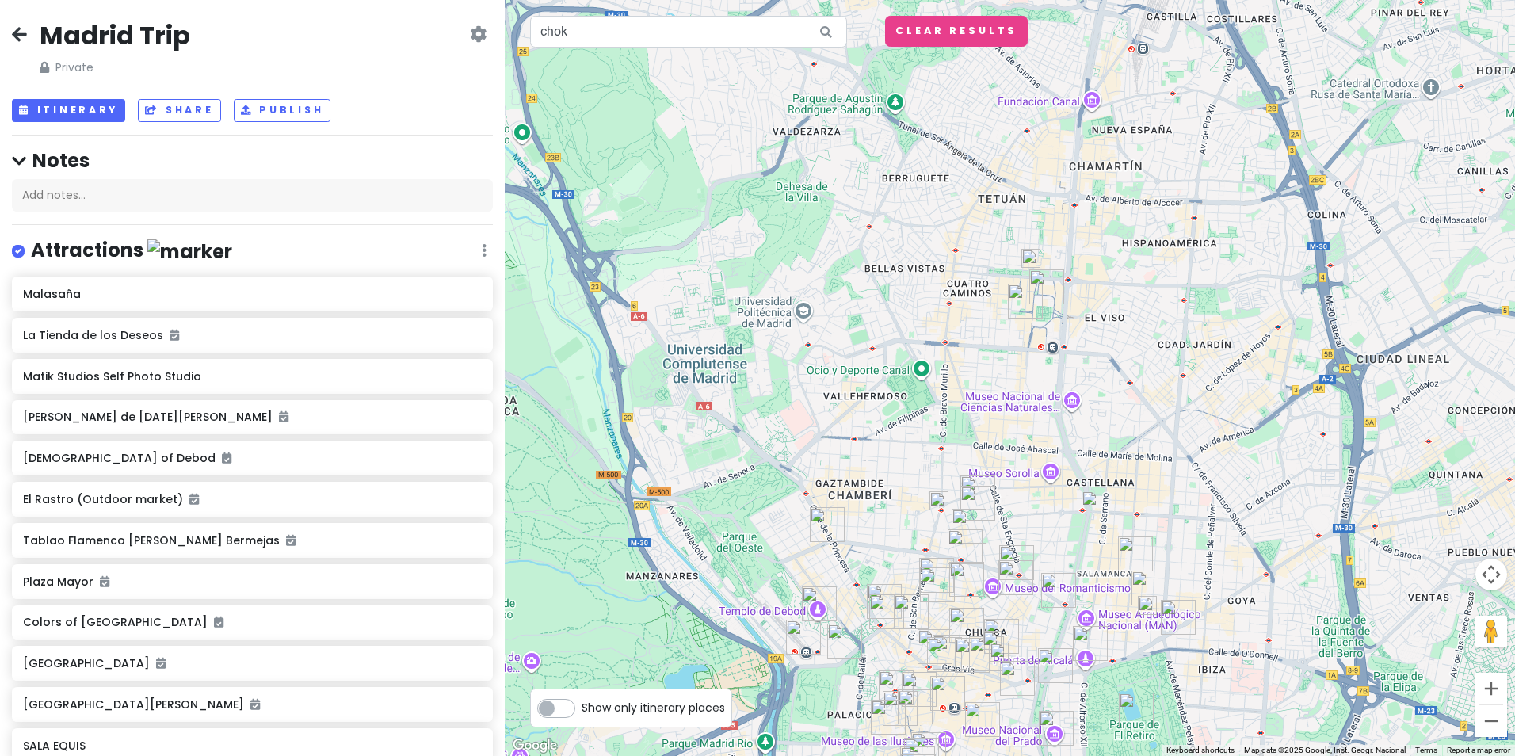
drag, startPoint x: 1024, startPoint y: 486, endPoint x: 1008, endPoint y: 698, distance: 212.1
click at [1008, 698] on div "To navigate, press the arrow keys." at bounding box center [1010, 378] width 1010 height 756
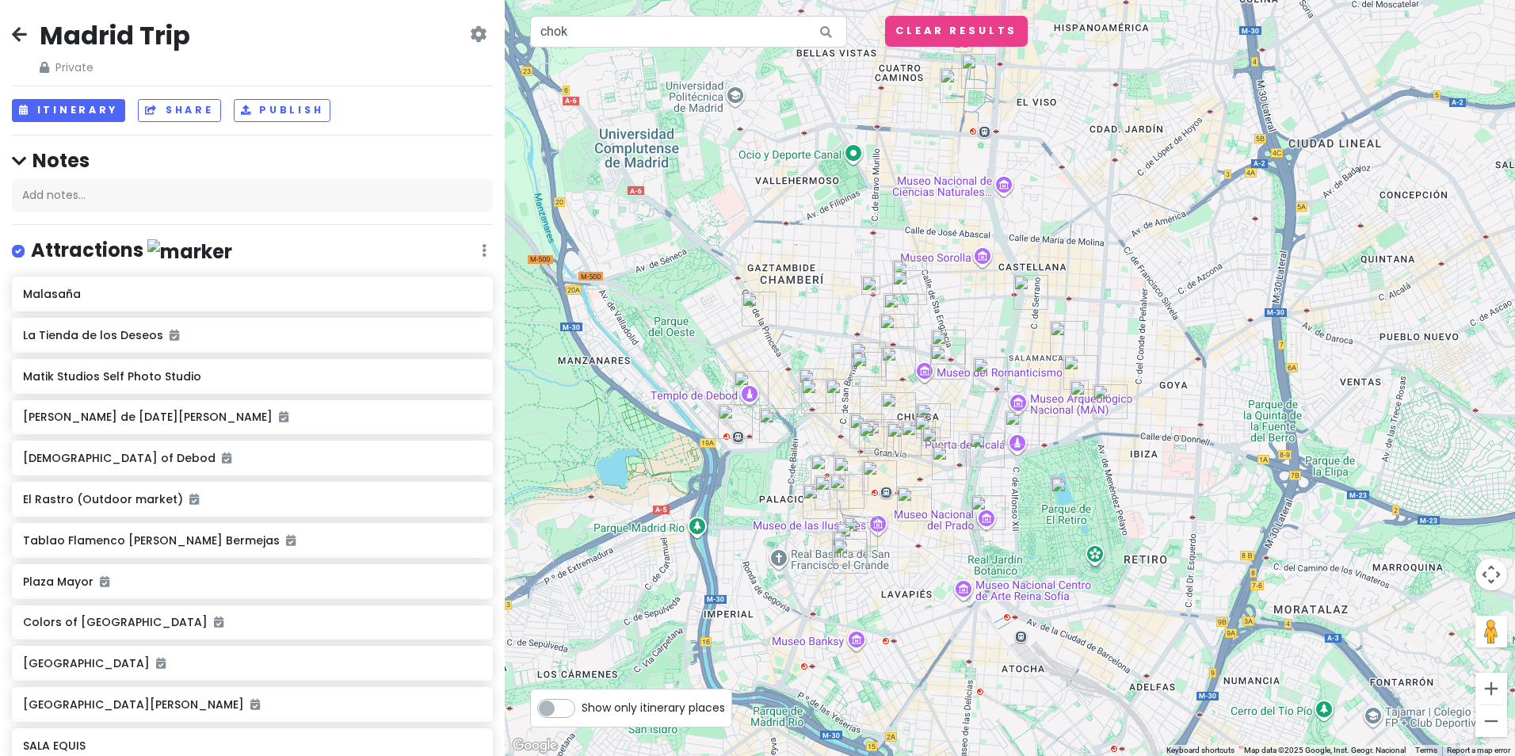
drag, startPoint x: 941, startPoint y: 591, endPoint x: 870, endPoint y: 370, distance: 232.2
click at [870, 370] on img "Si Si Bagels" at bounding box center [869, 369] width 35 height 35
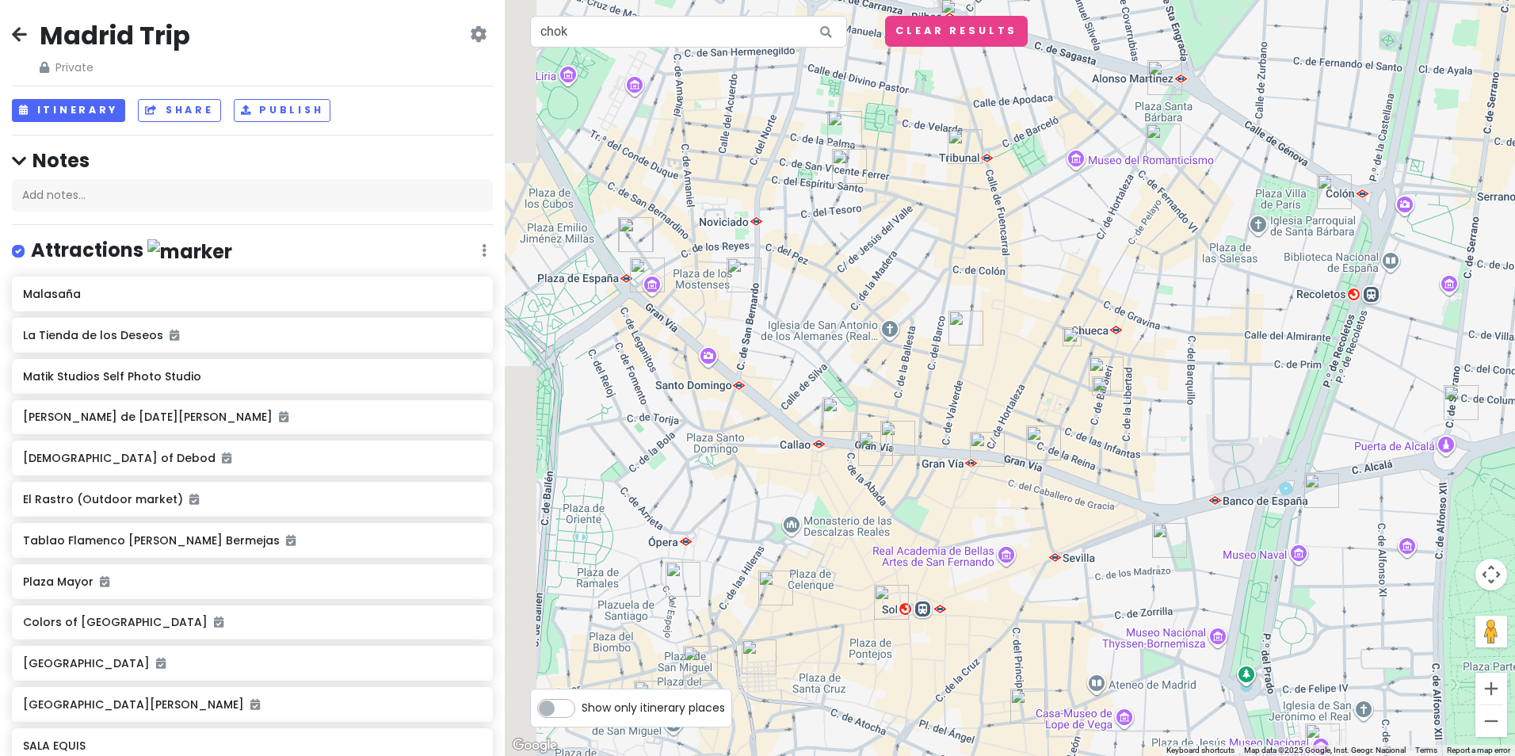
drag, startPoint x: 815, startPoint y: 491, endPoint x: 920, endPoint y: 497, distance: 105.5
click at [919, 510] on div at bounding box center [1010, 378] width 1010 height 756
click at [1098, 390] on img at bounding box center [1101, 386] width 19 height 19
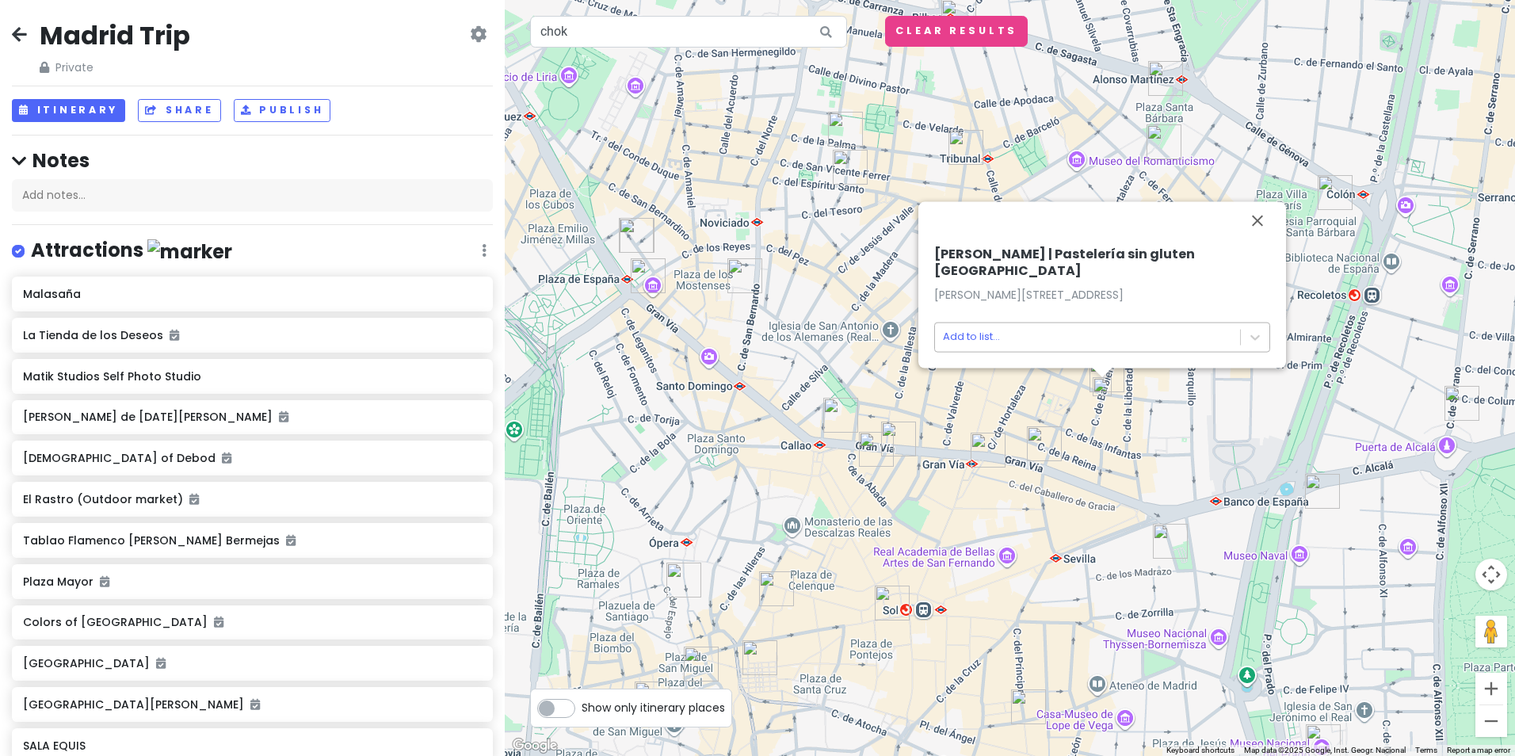
click at [1023, 334] on body "Madrid Trip Private Change Dates Make a Copy Delete Trip Give Feedback 💡 Suppor…" at bounding box center [757, 378] width 1515 height 756
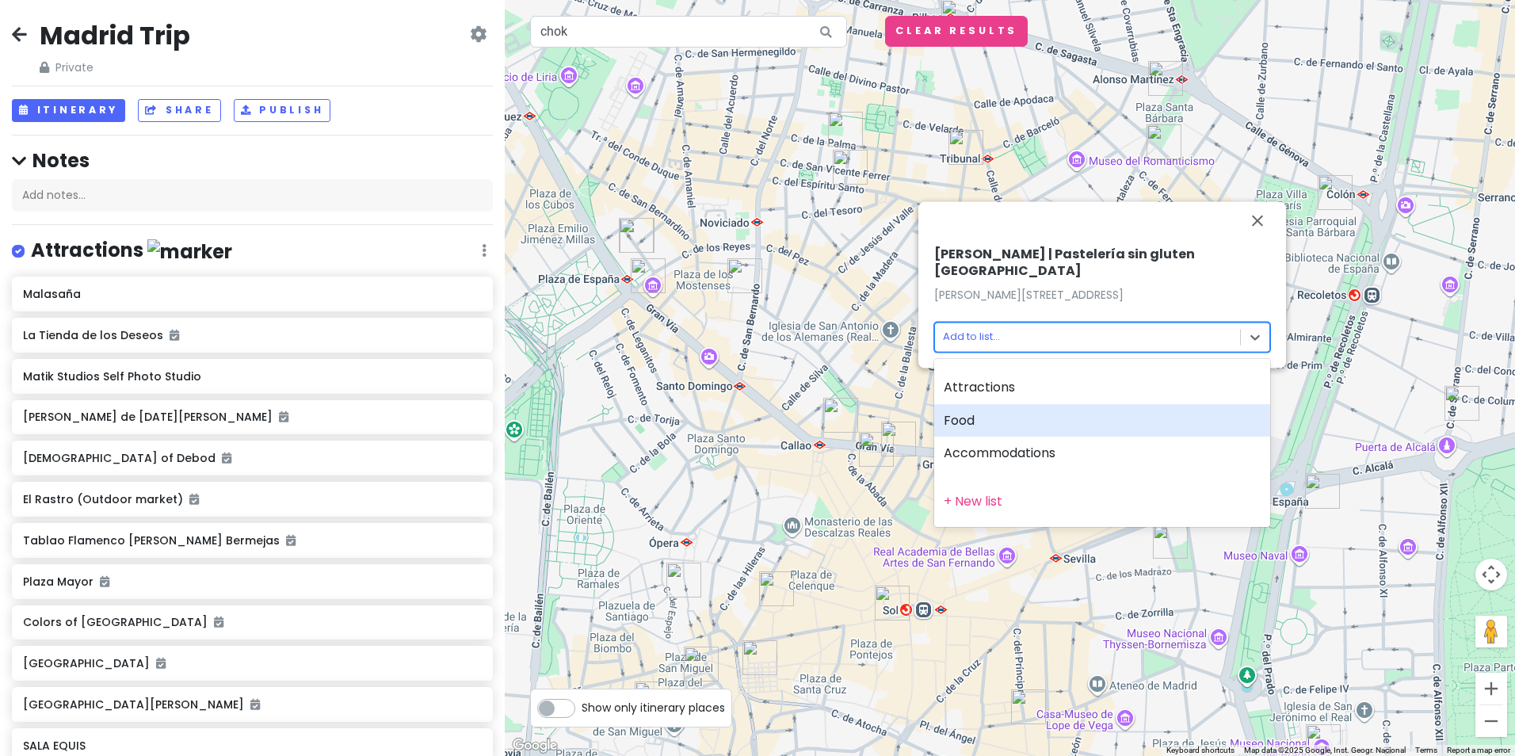
click at [989, 414] on div "Food" at bounding box center [1102, 420] width 336 height 33
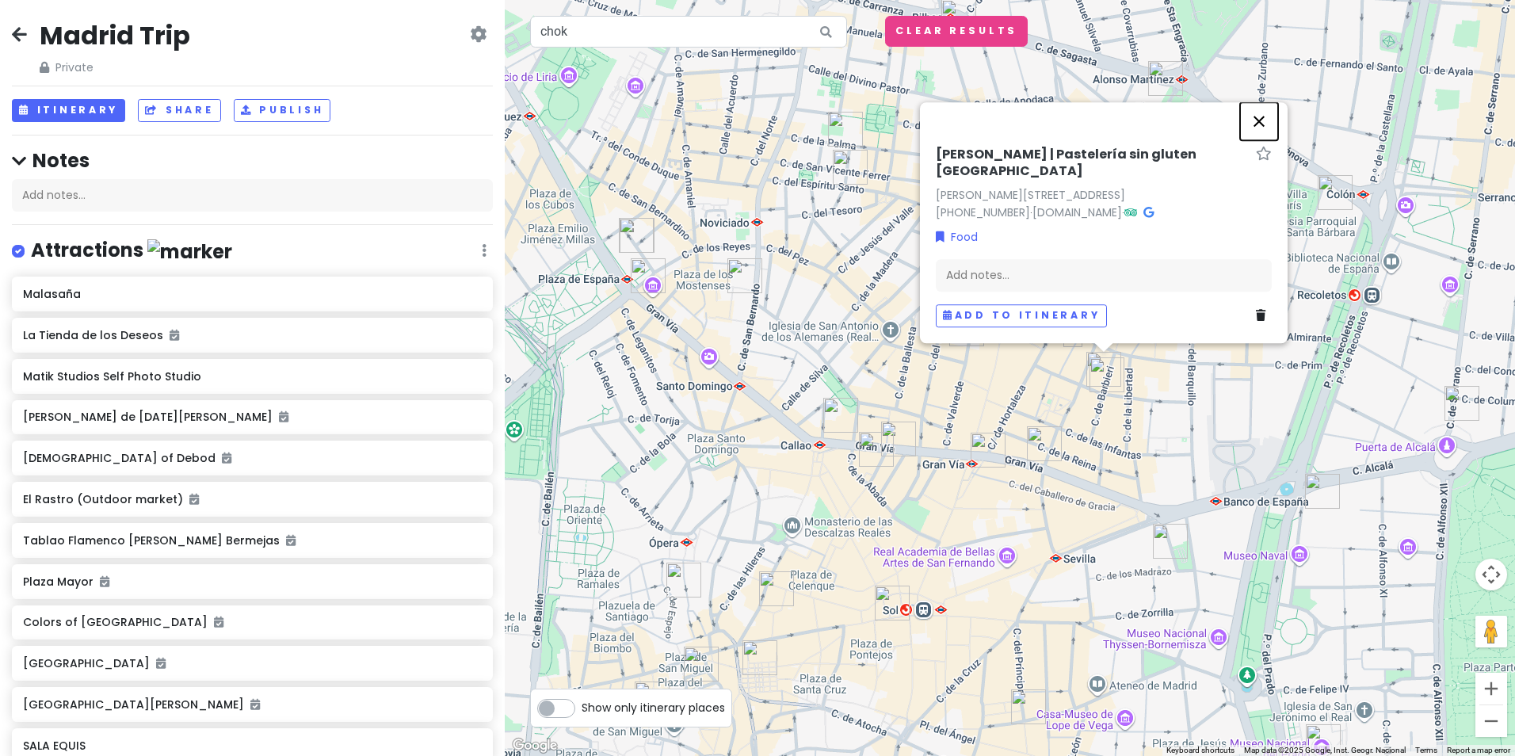
click at [1263, 135] on button "Close" at bounding box center [1259, 121] width 38 height 38
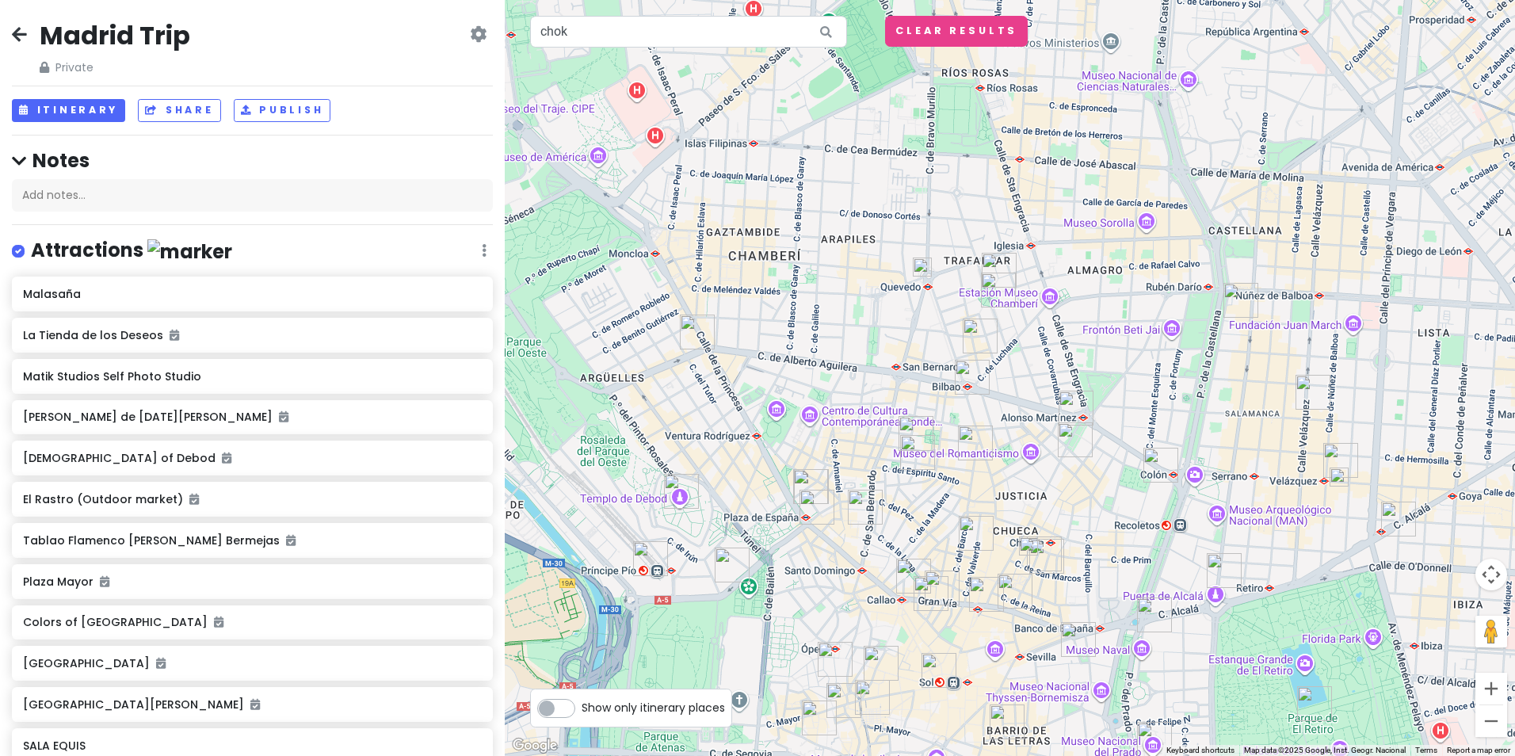
click at [999, 261] on img "FANÁTICA Heladería Artesanal - Plaza de Olavide" at bounding box center [998, 270] width 35 height 35
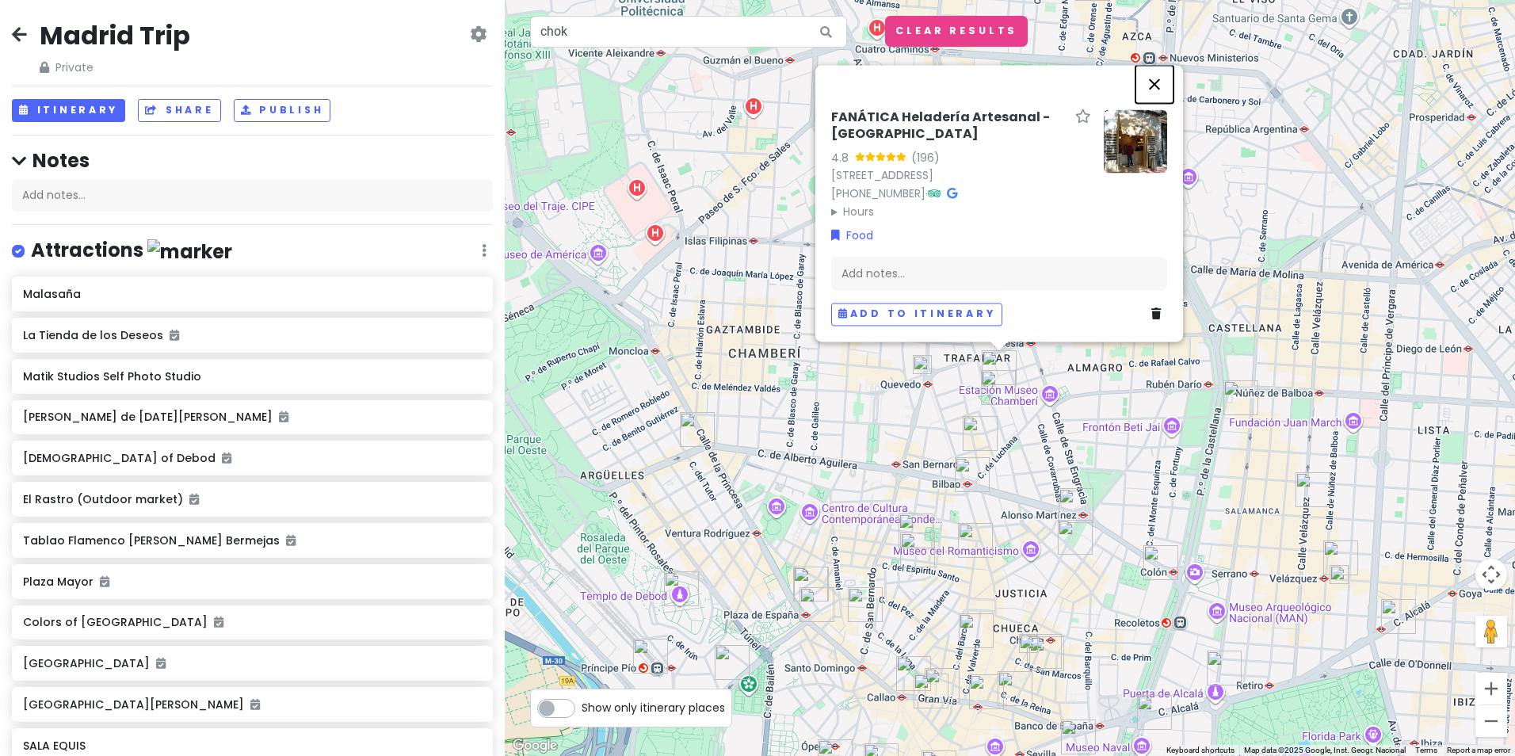
click at [1150, 73] on button "Close" at bounding box center [1154, 84] width 38 height 38
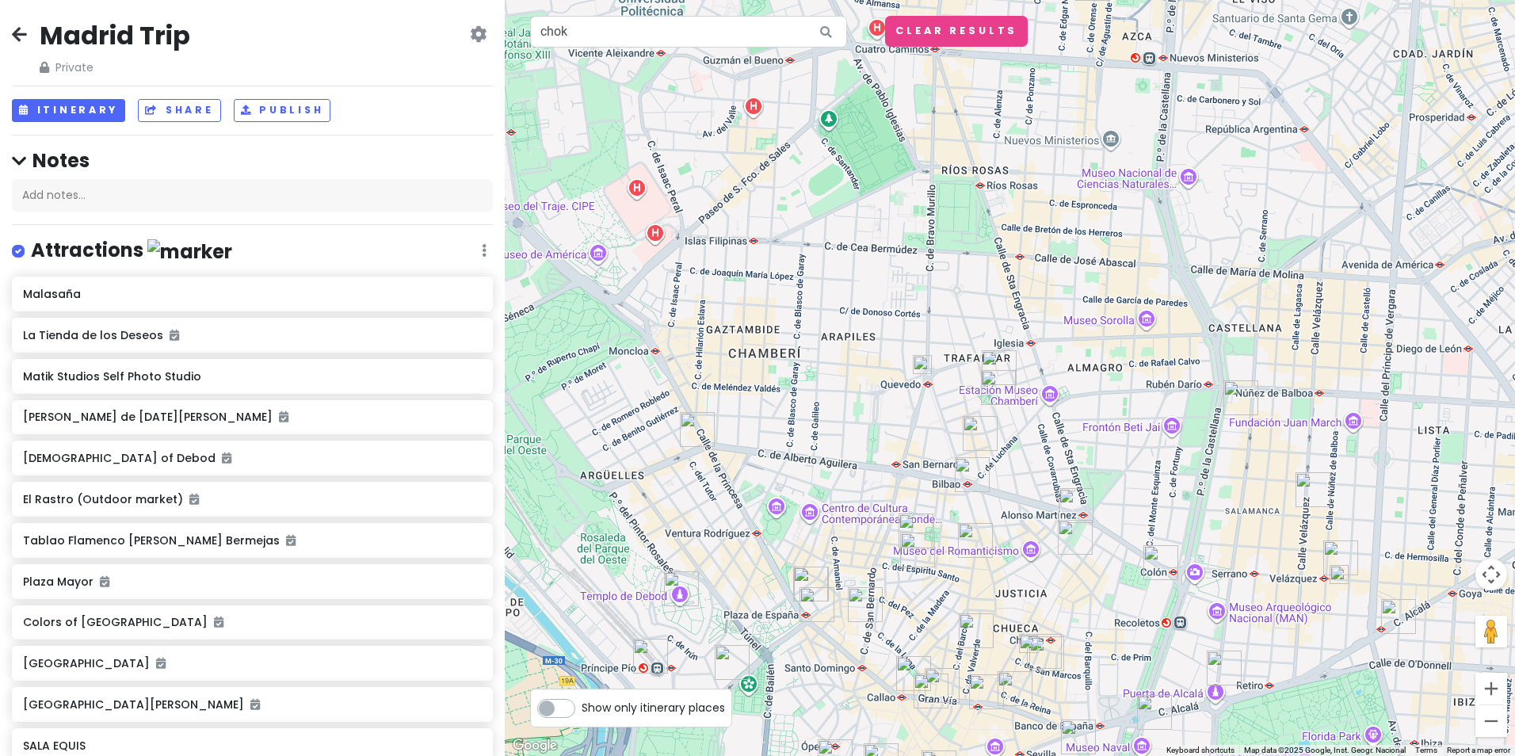
click at [16, 36] on icon at bounding box center [19, 34] width 15 height 13
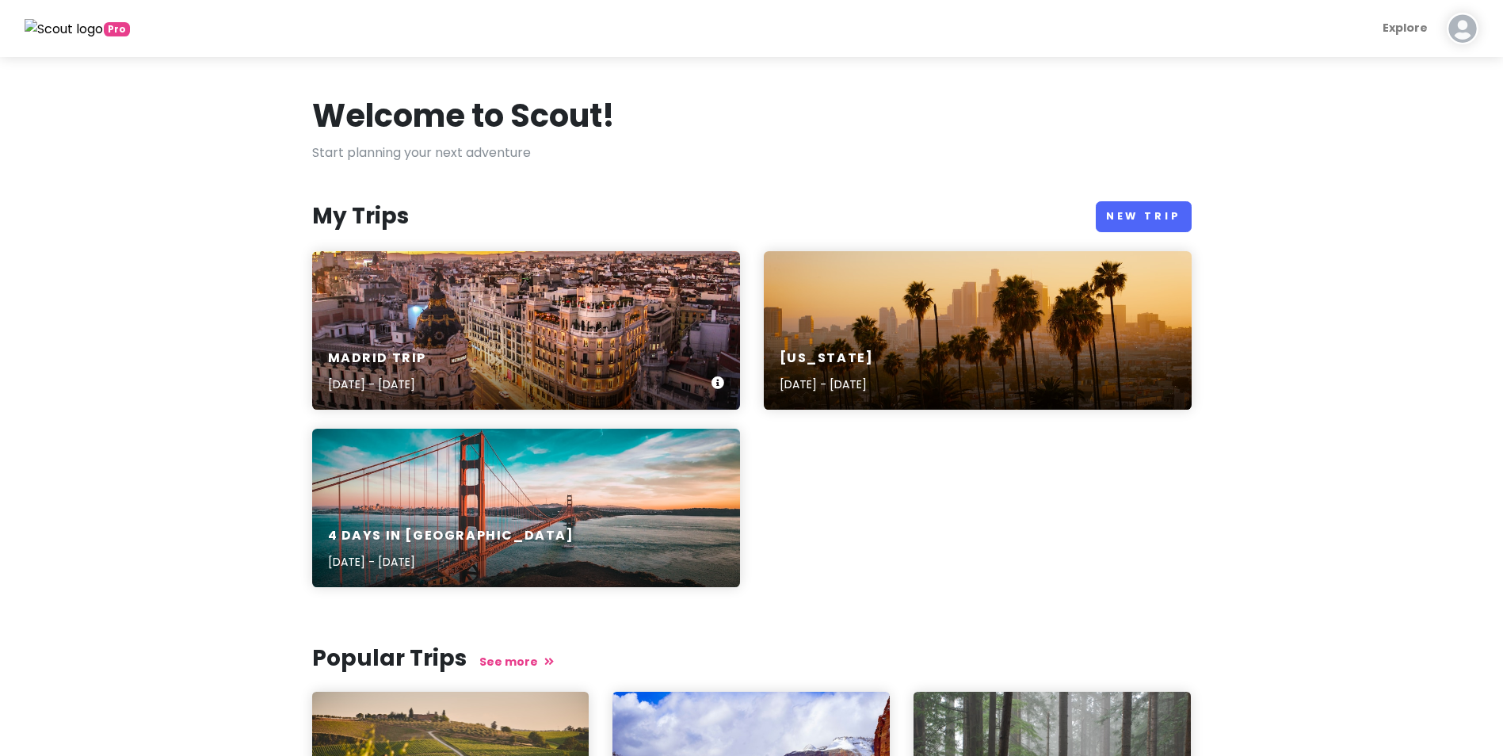
click at [577, 310] on div "Madrid Trip [DATE] - [DATE]" at bounding box center [526, 330] width 428 height 158
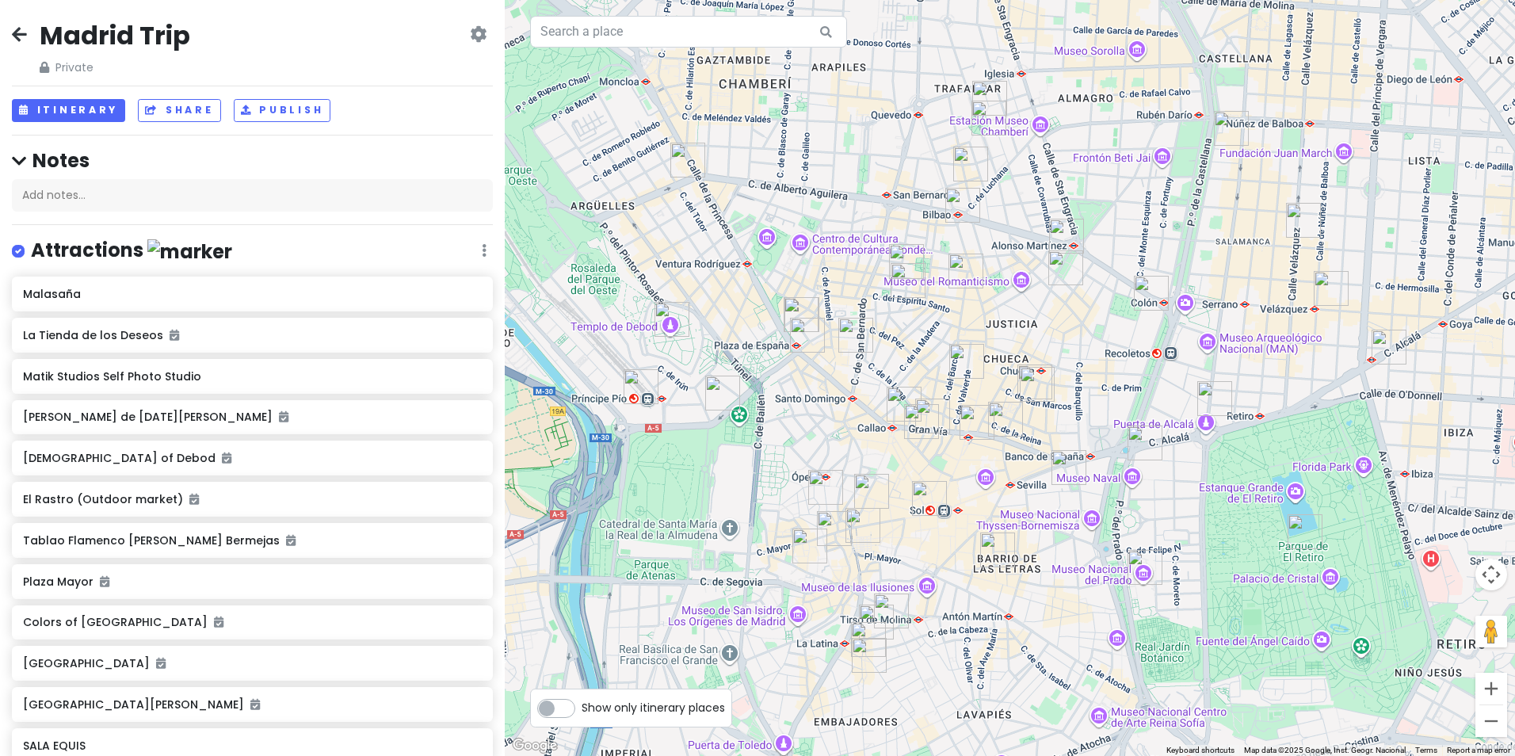
click at [863, 656] on img "Café del Art" at bounding box center [869, 655] width 35 height 35
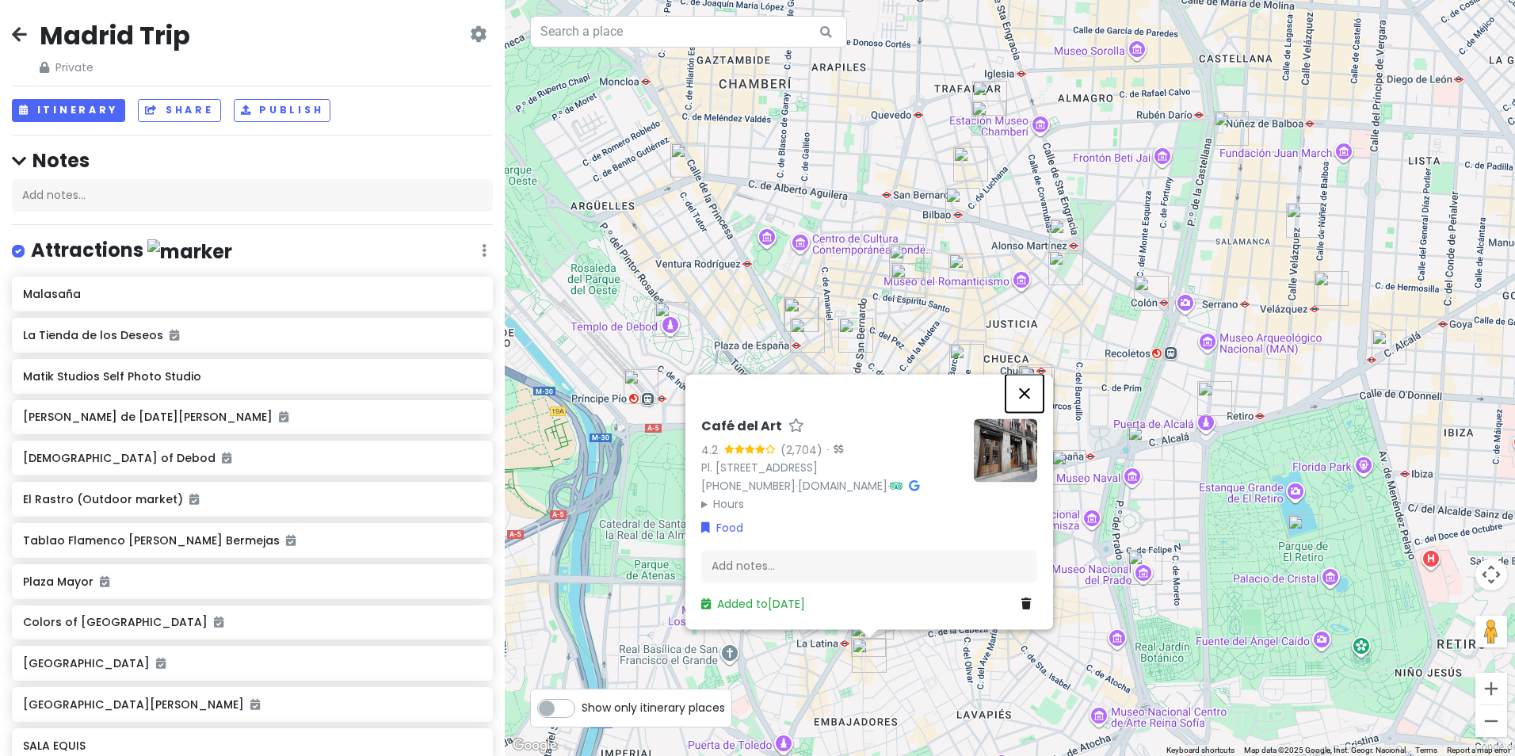
click at [1028, 395] on button "Close" at bounding box center [1024, 393] width 38 height 38
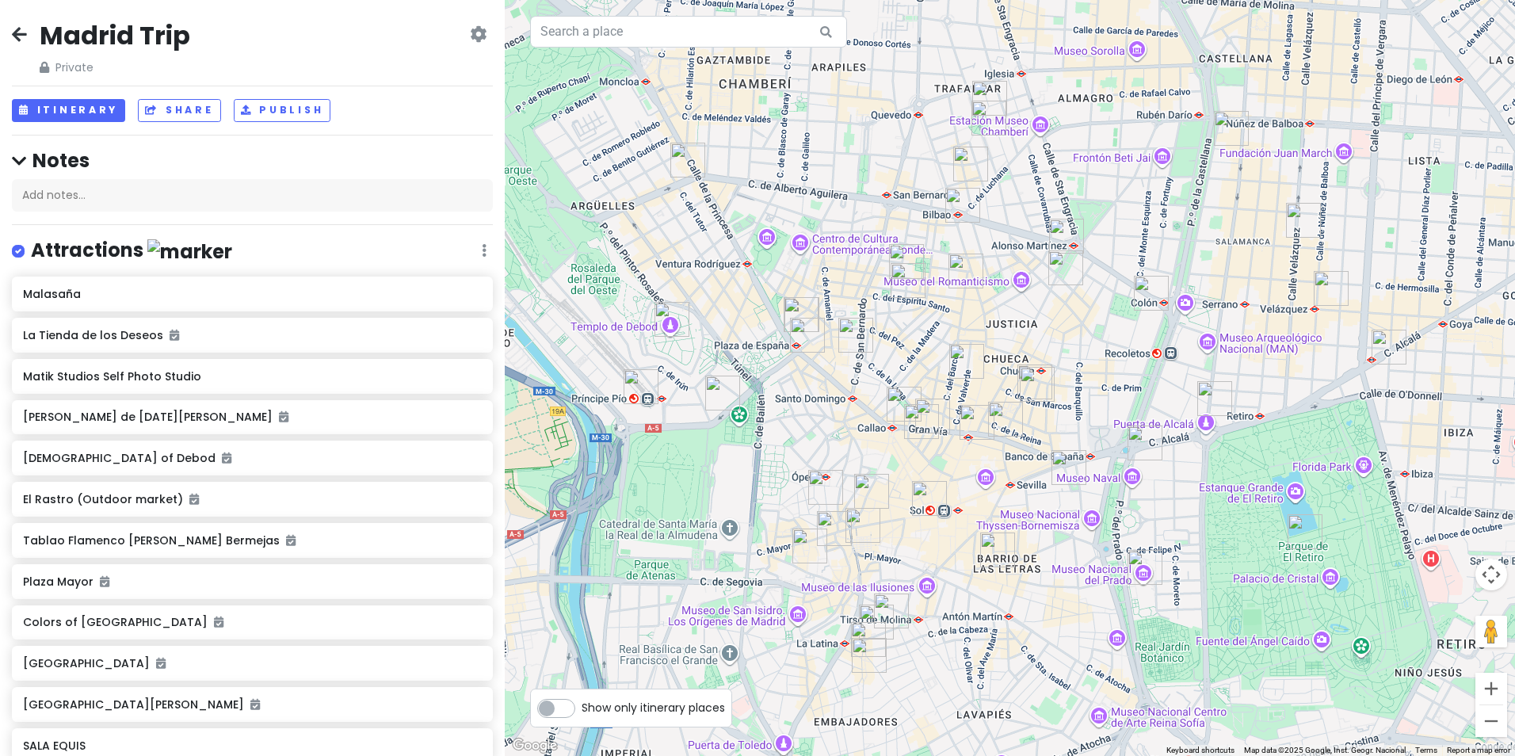
click at [866, 631] on img "El Rastro (Outdoor market)" at bounding box center [868, 639] width 35 height 35
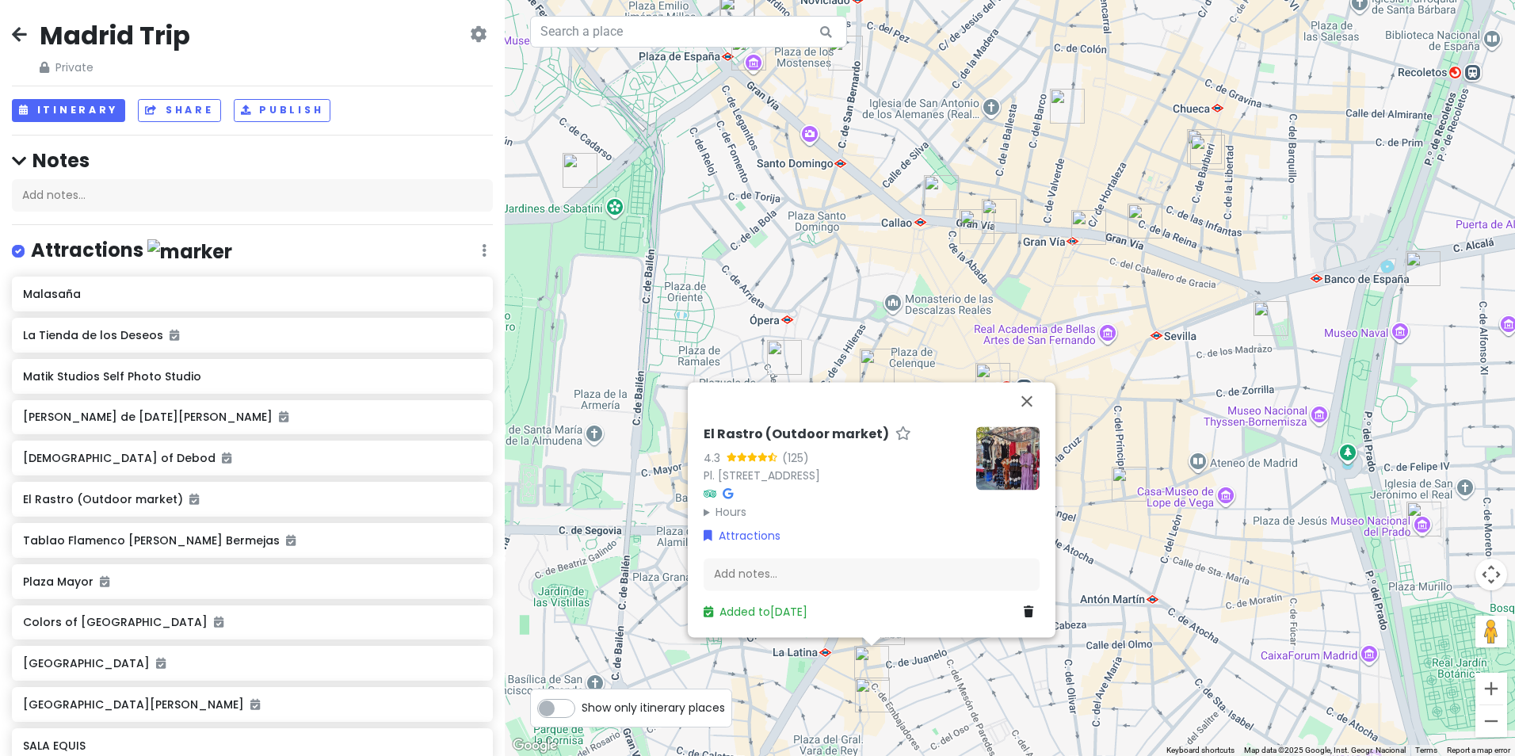
click at [905, 660] on div "El Rastro (Outdoor market) 4.3 (125) Pl. [STREET_ADDRESS] Hours [DATE] Closed […" at bounding box center [1010, 378] width 1010 height 756
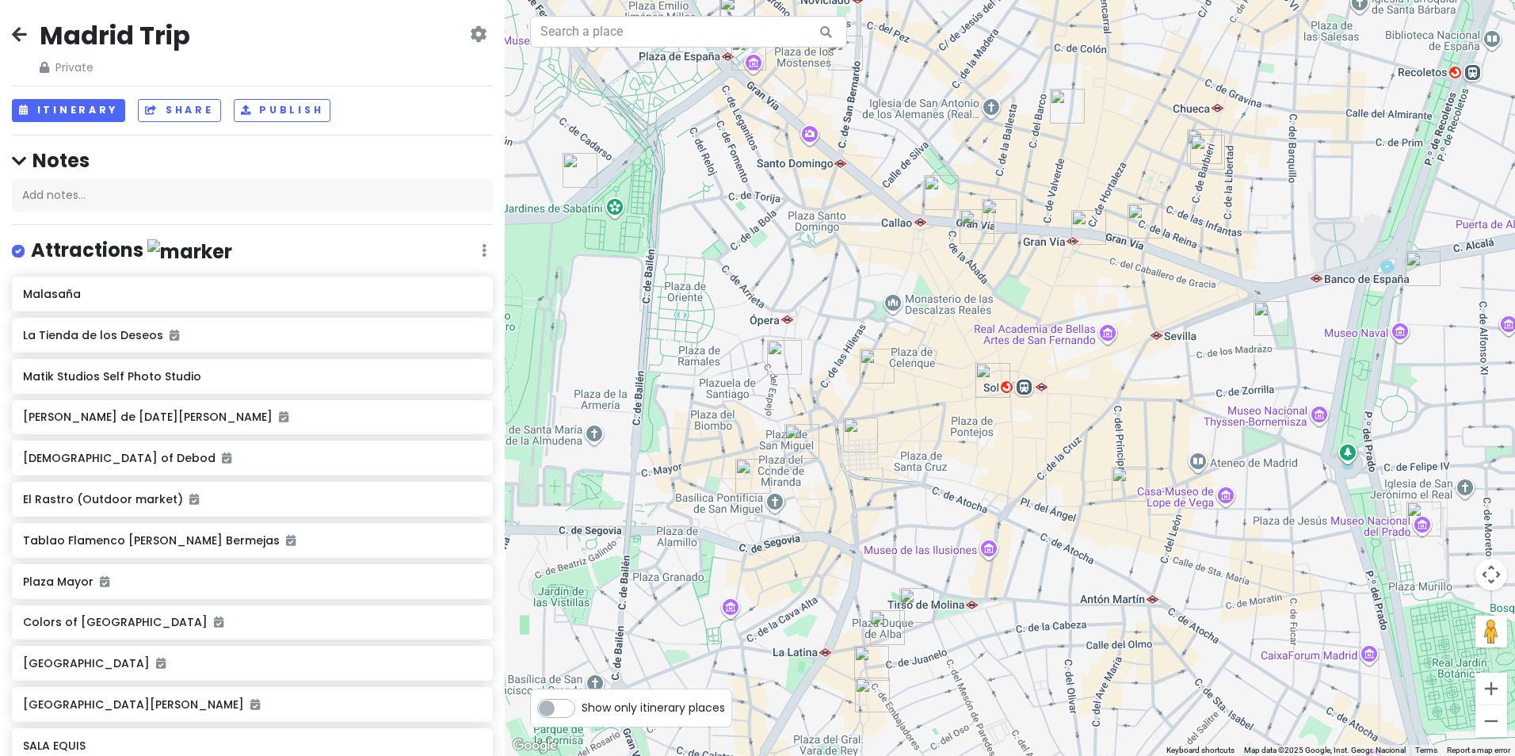
click at [885, 629] on img "Colors of Madrid" at bounding box center [887, 627] width 35 height 35
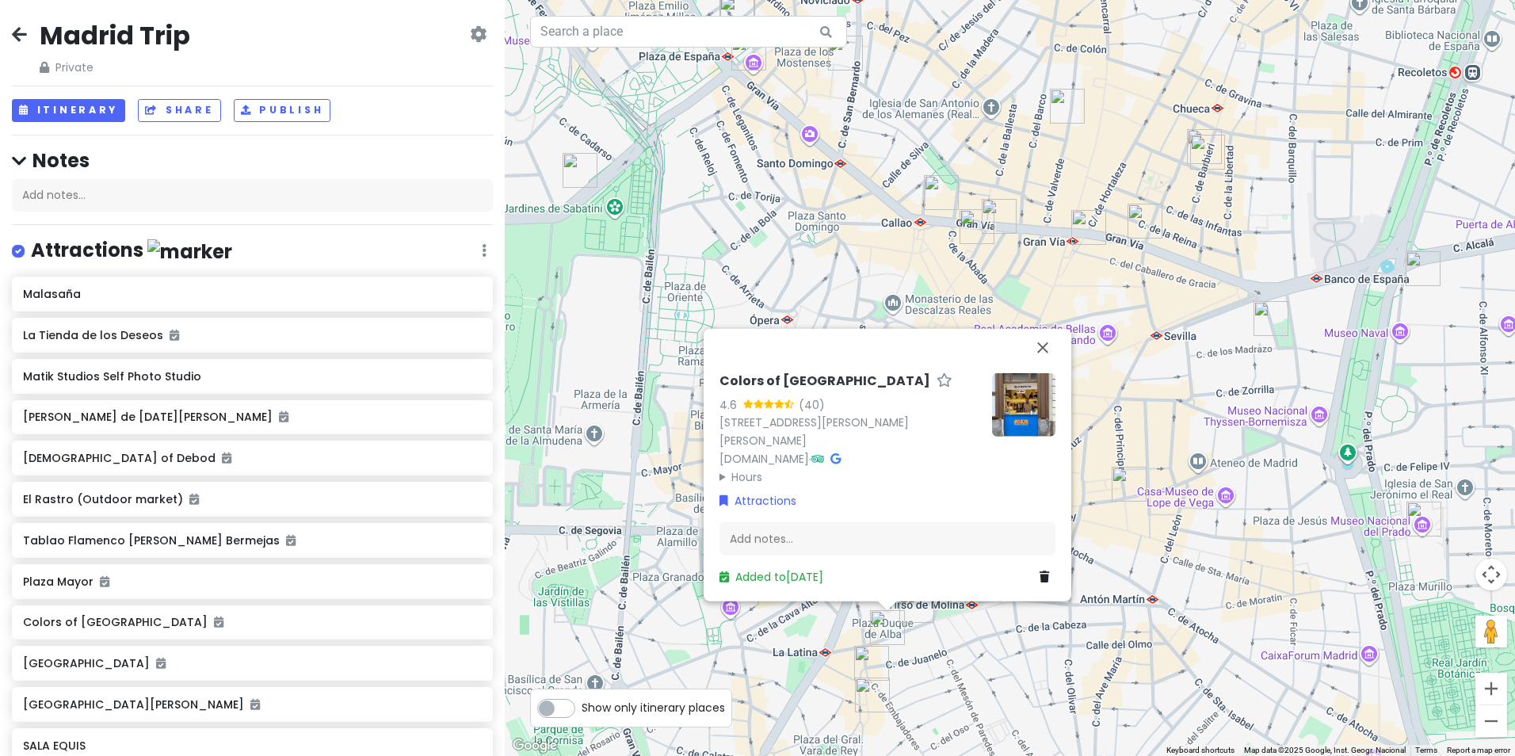
click at [935, 647] on div "Colors of Madrid 4.6 (40) [STREET_ADDRESS][PERSON_NAME][PERSON_NAME] [DOMAIN_NA…" at bounding box center [1010, 378] width 1010 height 756
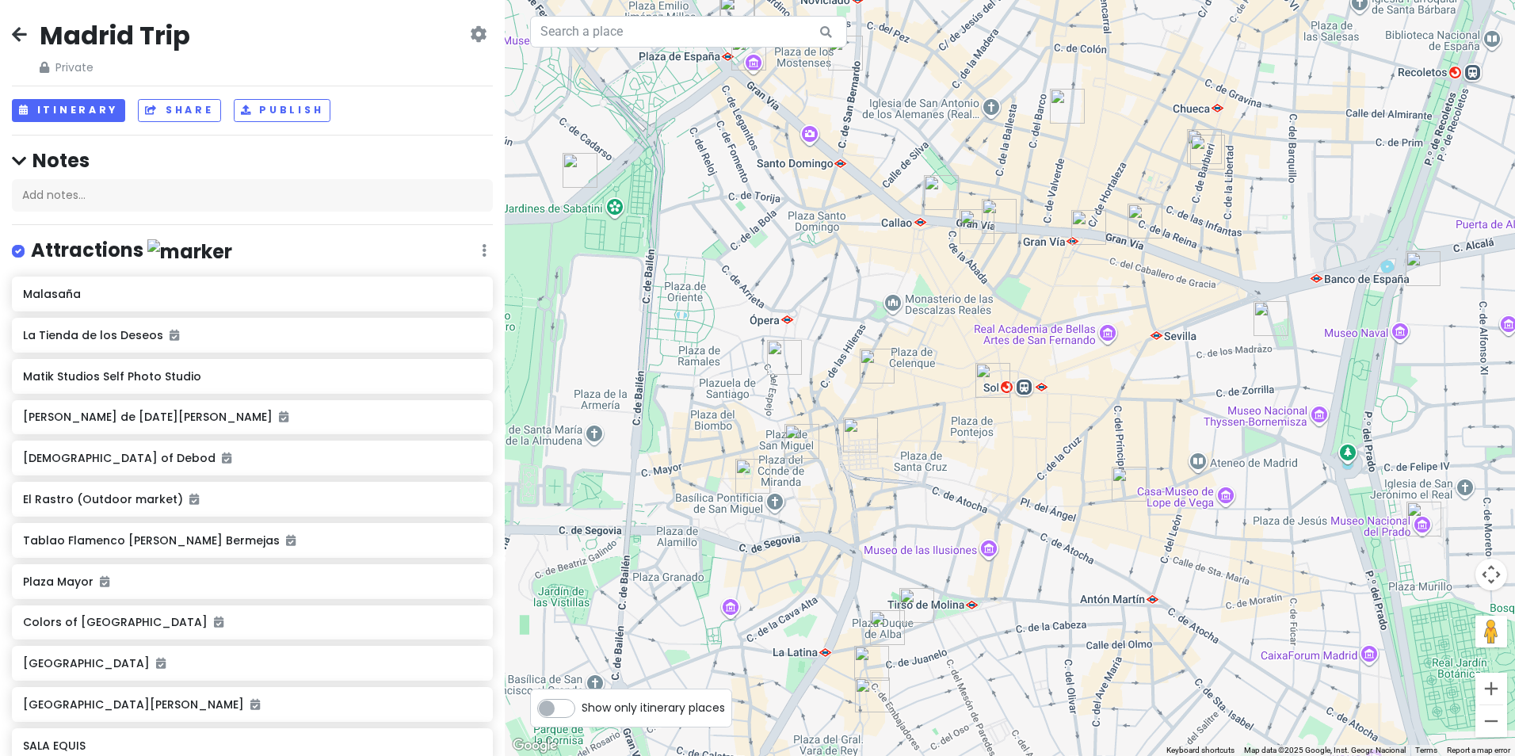
click at [912, 604] on img "SALA EQUIS" at bounding box center [916, 605] width 35 height 35
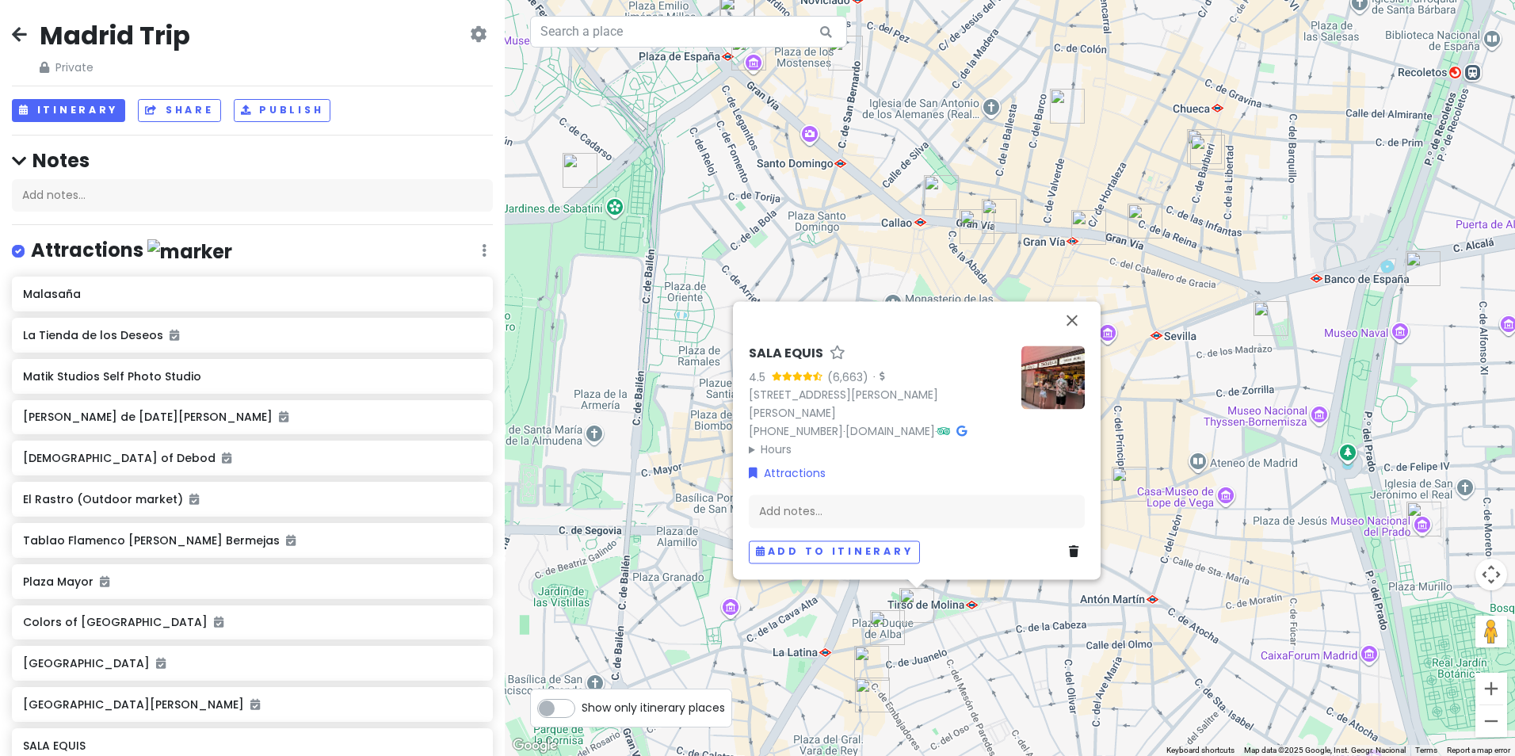
click at [946, 619] on div "SALA EQUIS 4.5 (6,663) · [STREET_ADDRESS][PERSON_NAME][PERSON_NAME] [PHONE_NUMB…" at bounding box center [1010, 378] width 1010 height 756
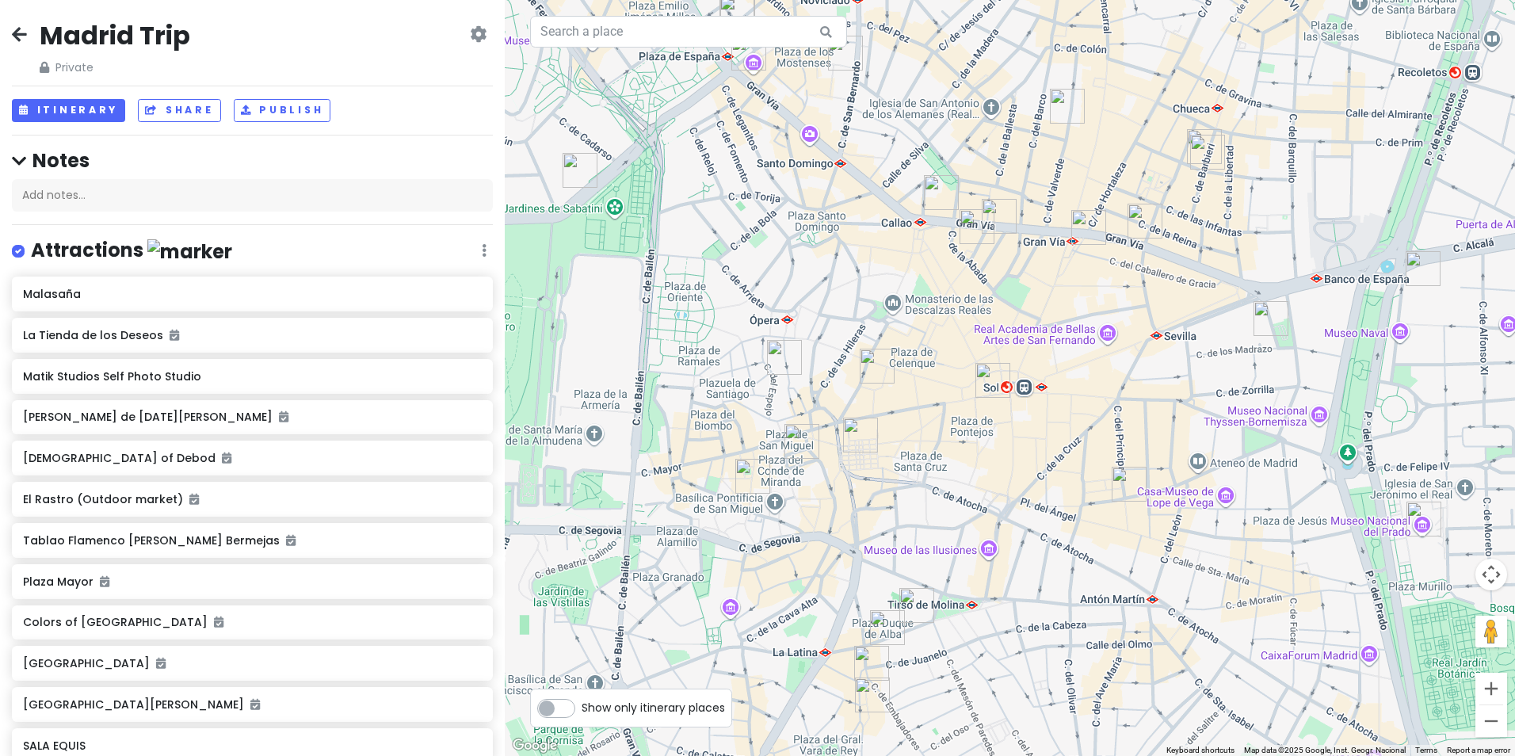
click at [855, 446] on img "Plaza Mayor" at bounding box center [860, 434] width 35 height 35
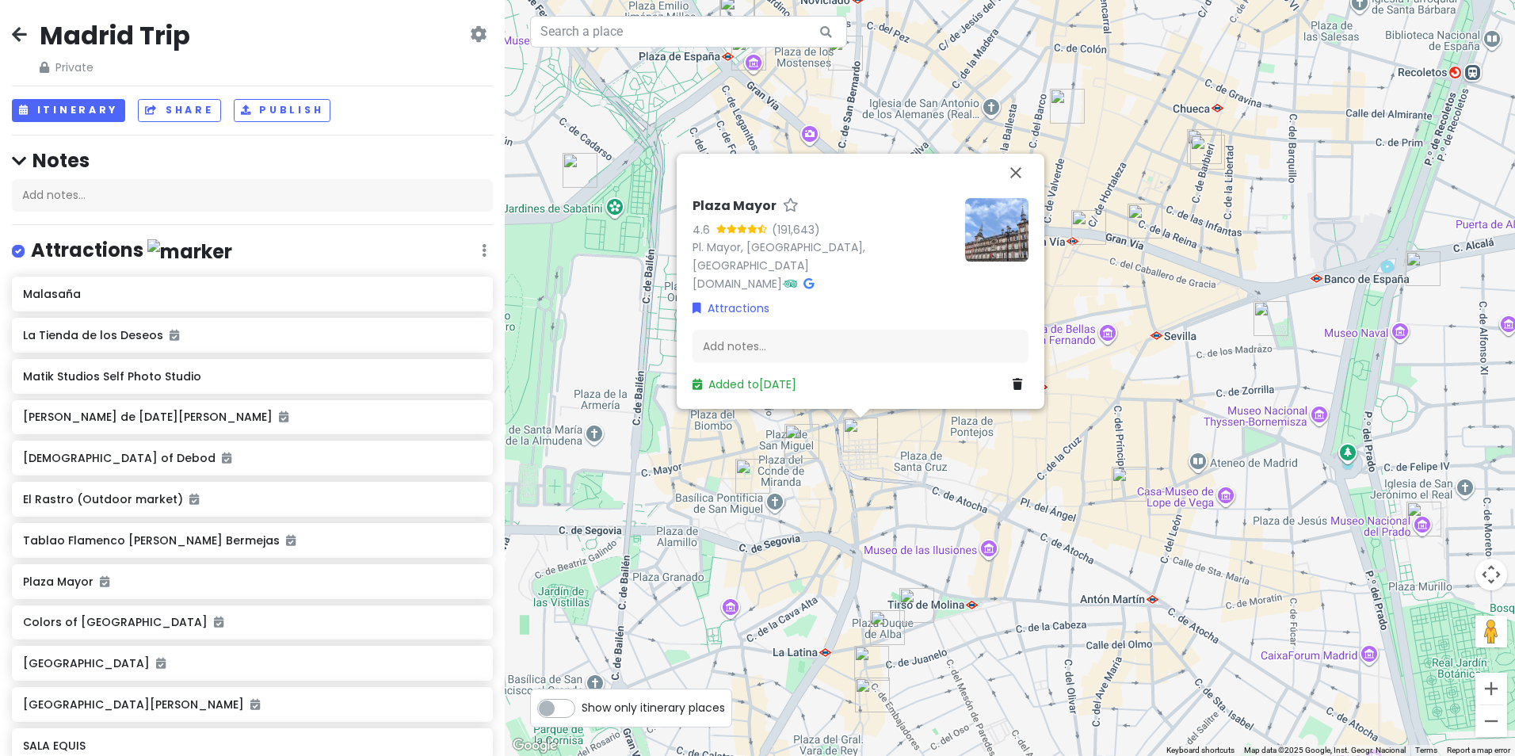
click at [790, 444] on img "Mercado de San Miguel" at bounding box center [801, 441] width 35 height 35
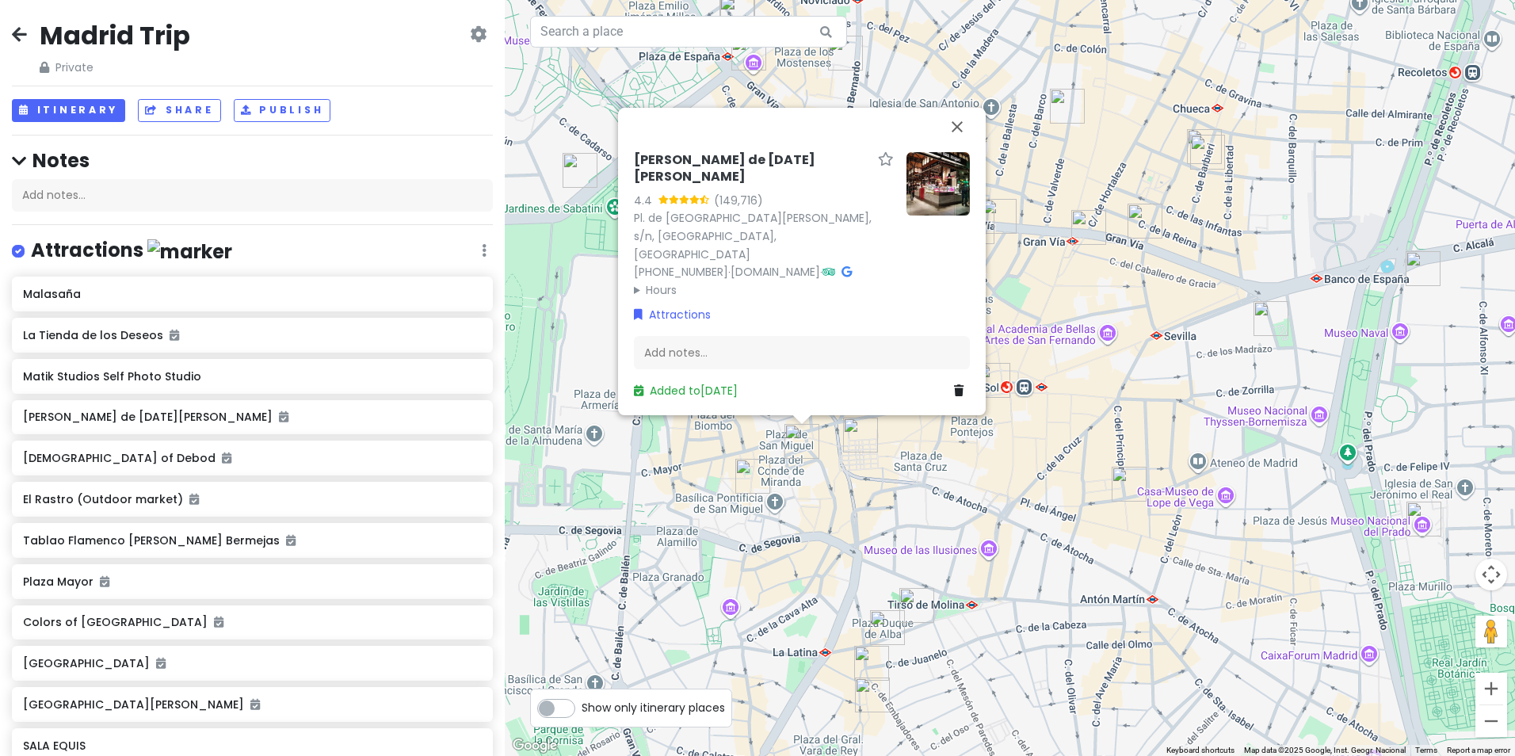
click at [741, 477] on img "El Jardin del Convento" at bounding box center [752, 476] width 35 height 35
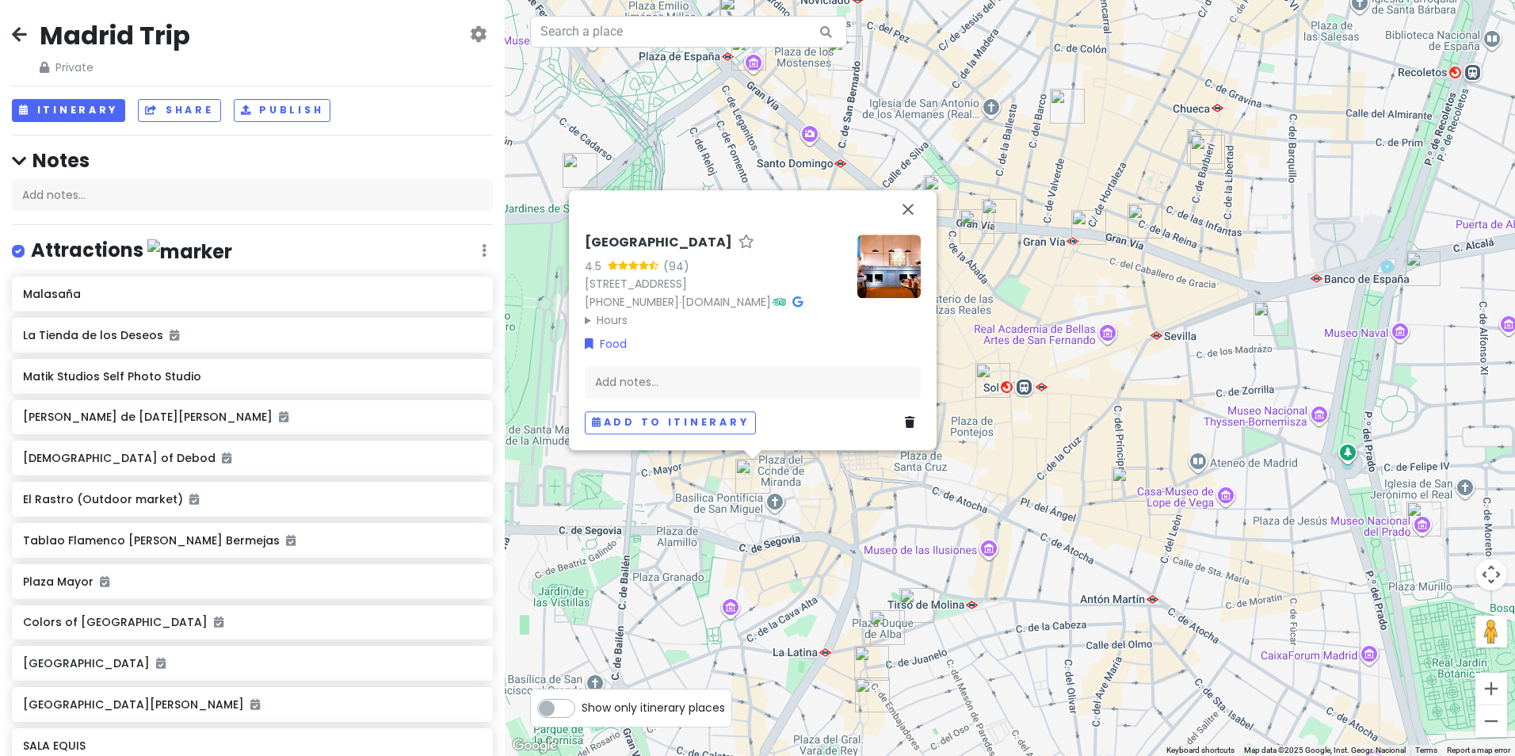
click at [849, 513] on div "El Jardin del Convento 4.5 (94) [STREET_ADDRESS] [PHONE_NUMBER] · [DOMAIN_NAME]…" at bounding box center [1010, 378] width 1010 height 756
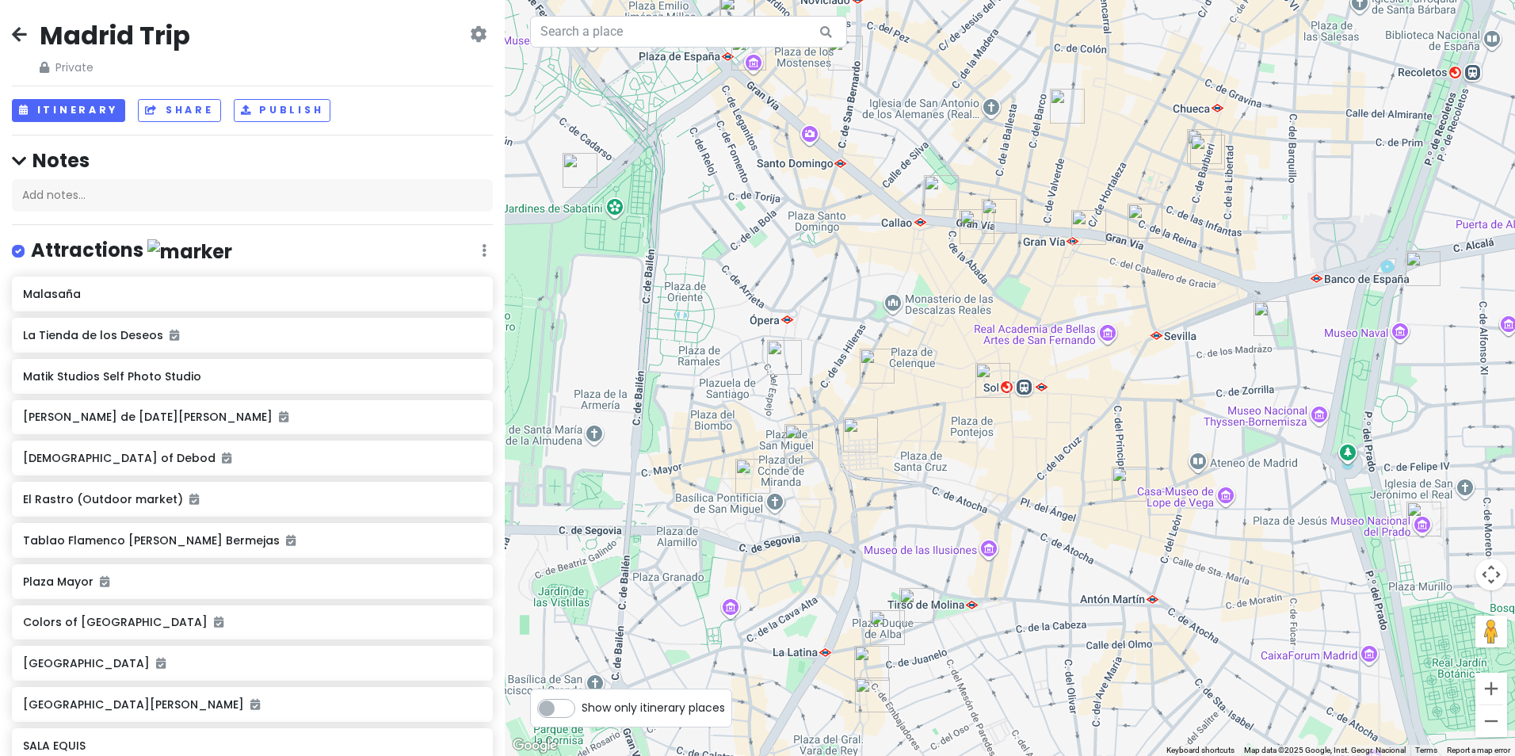
click at [878, 661] on img "El Rastro (Outdoor market)" at bounding box center [871, 663] width 35 height 35
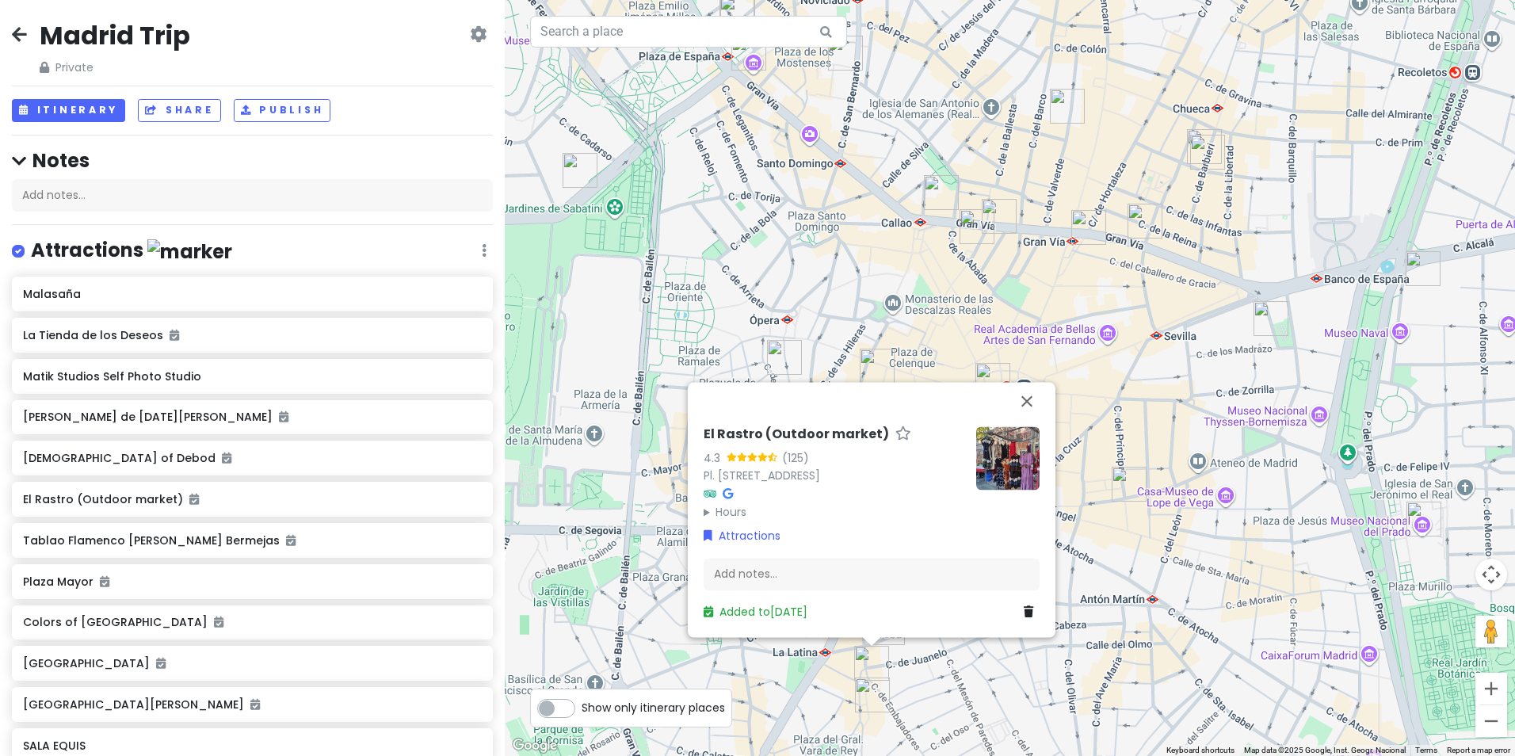
click at [966, 669] on div "El Rastro (Outdoor market) 4.3 (125) Pl. [STREET_ADDRESS] Hours [DATE] Closed […" at bounding box center [1010, 378] width 1010 height 756
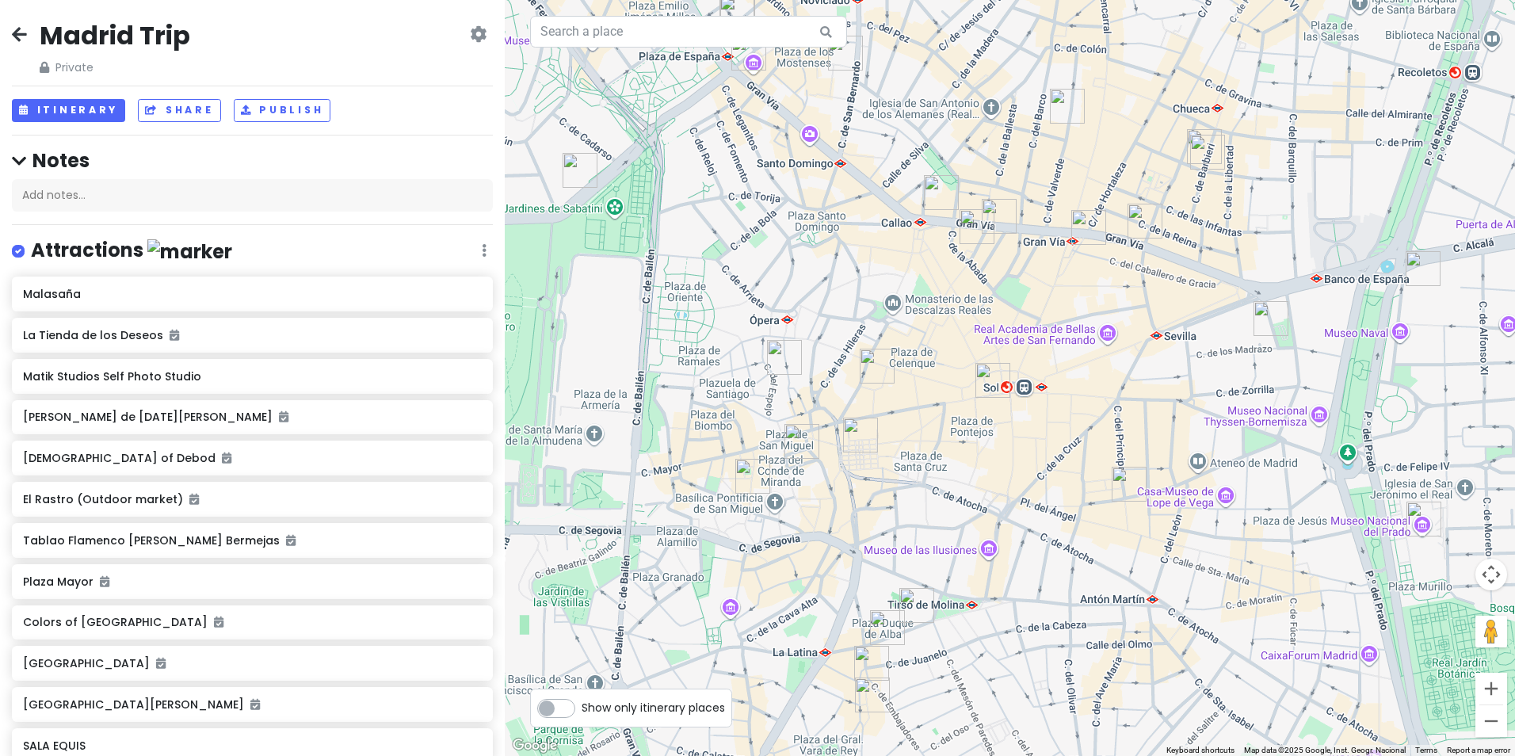
click at [883, 625] on img "Colors of Madrid" at bounding box center [887, 627] width 35 height 35
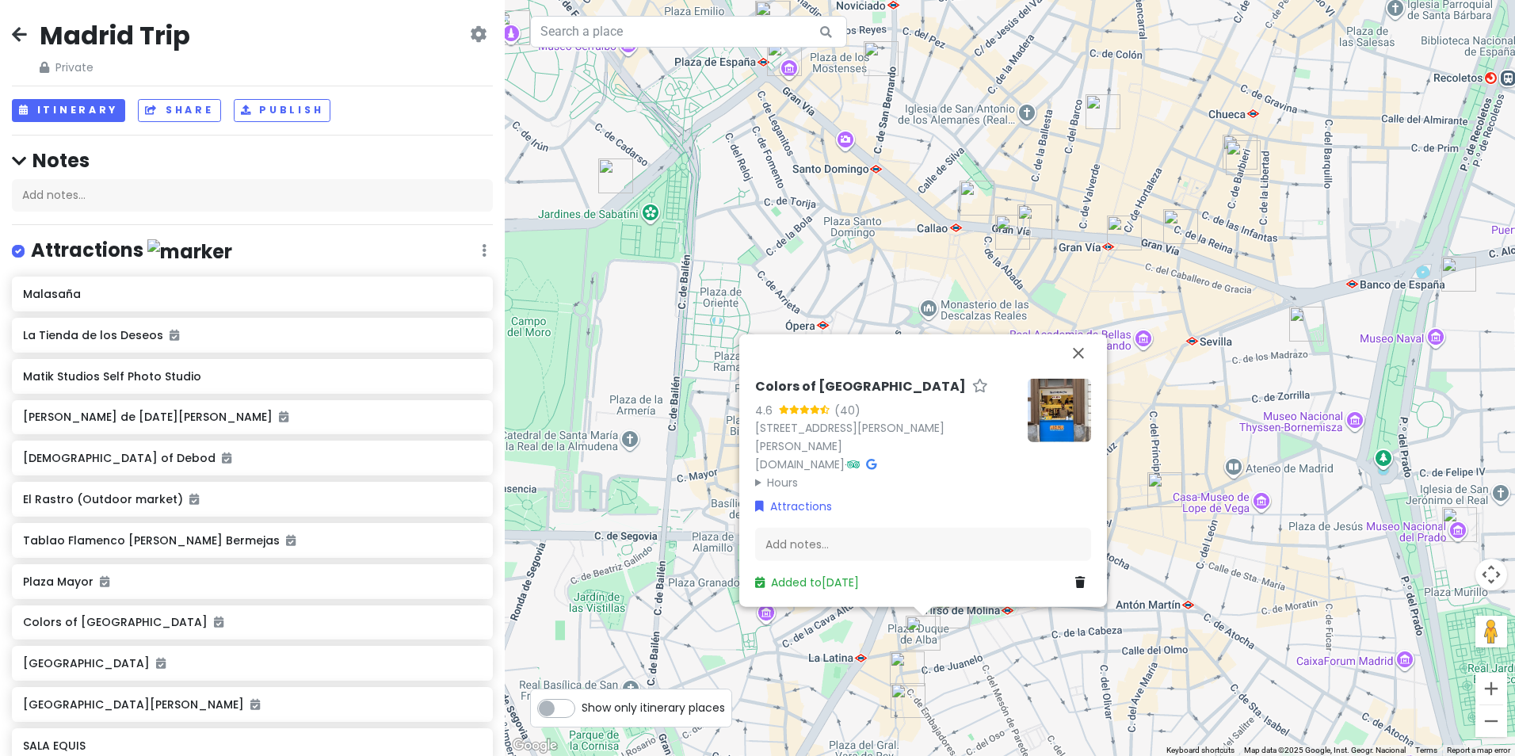
click at [948, 610] on img "SALA EQUIS" at bounding box center [952, 610] width 35 height 35
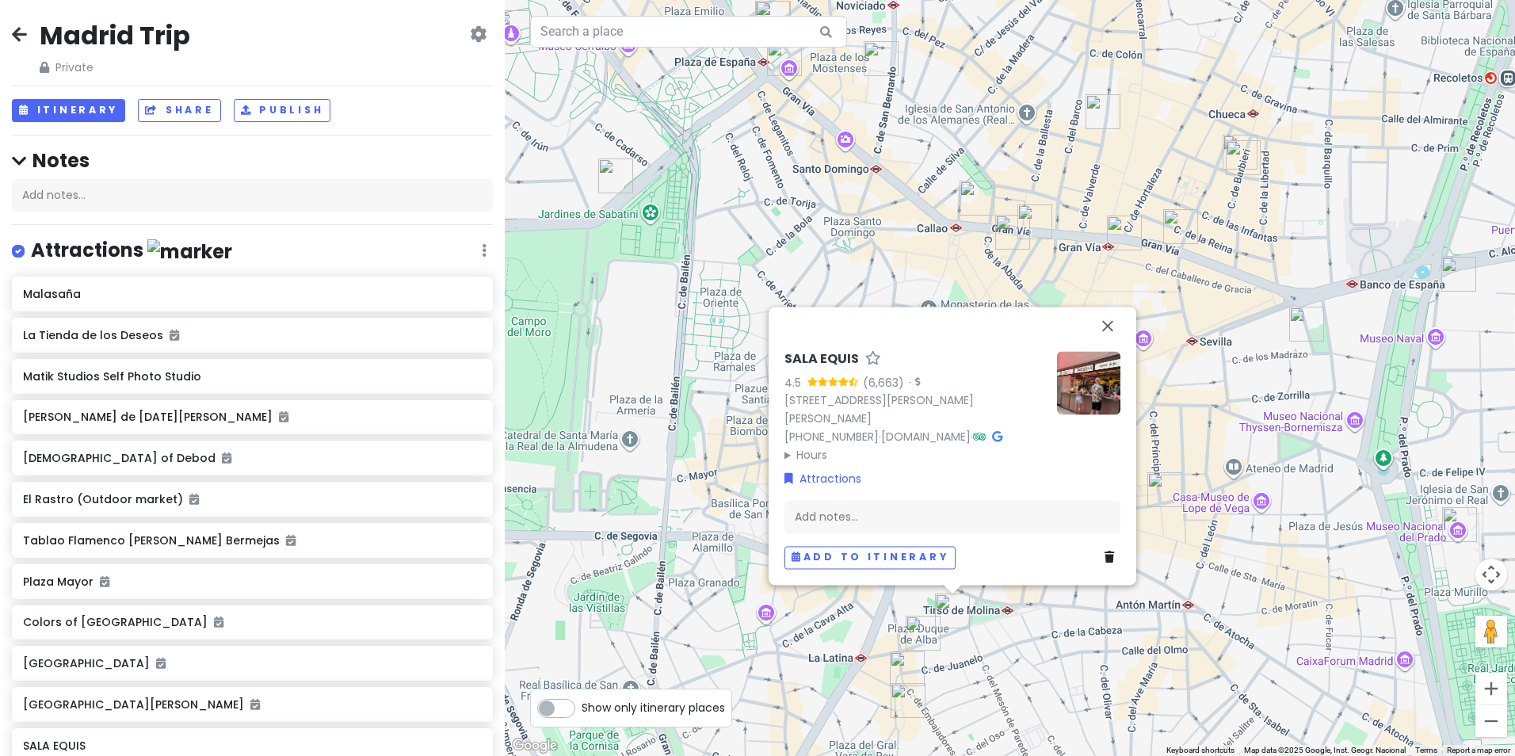
click at [1013, 641] on div "SALA EQUIS 4.5 (6,663) · [STREET_ADDRESS][PERSON_NAME][PERSON_NAME] [PHONE_NUMB…" at bounding box center [1010, 378] width 1010 height 756
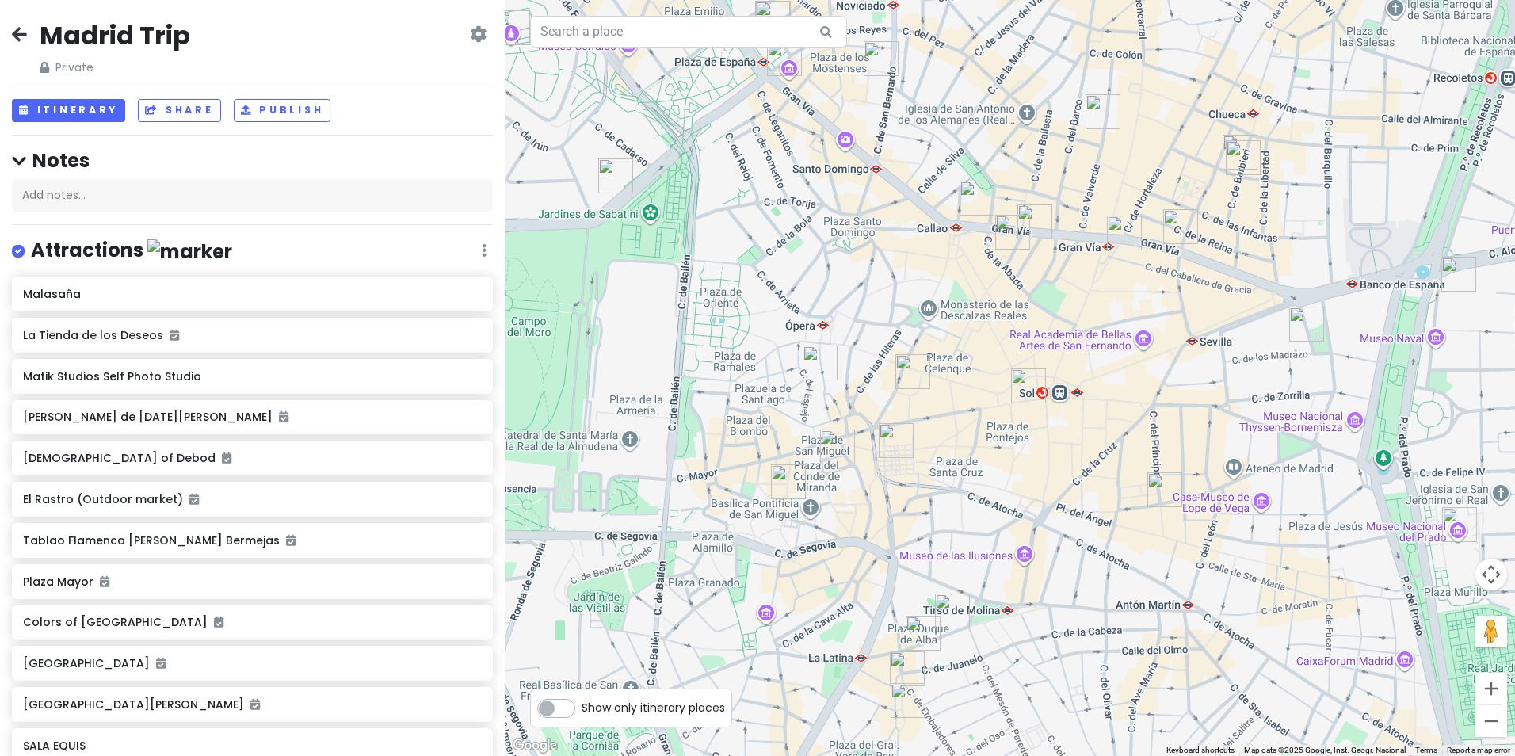
click at [901, 445] on img "Plaza Mayor" at bounding box center [895, 440] width 35 height 35
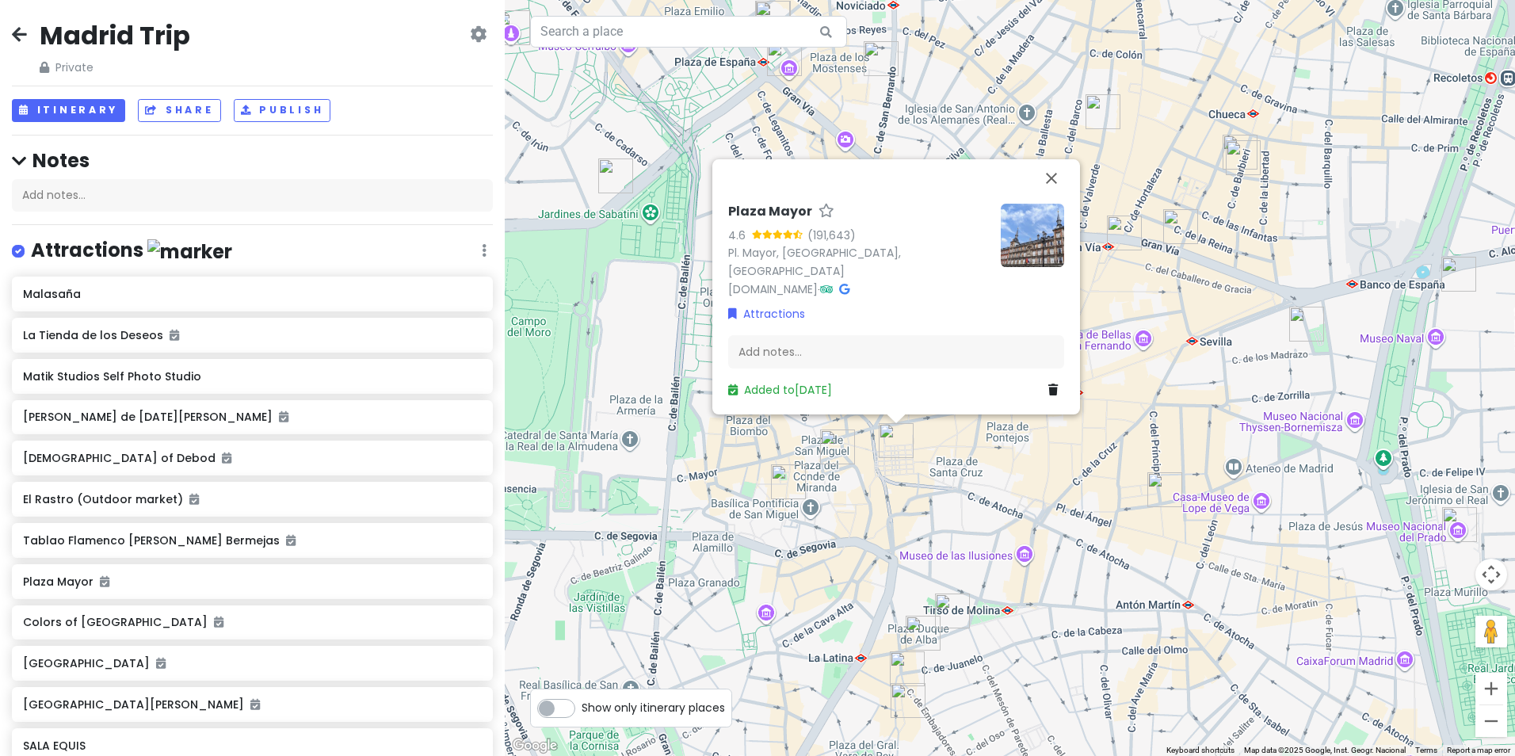
click at [836, 442] on img "Mercado de San Miguel" at bounding box center [837, 446] width 35 height 35
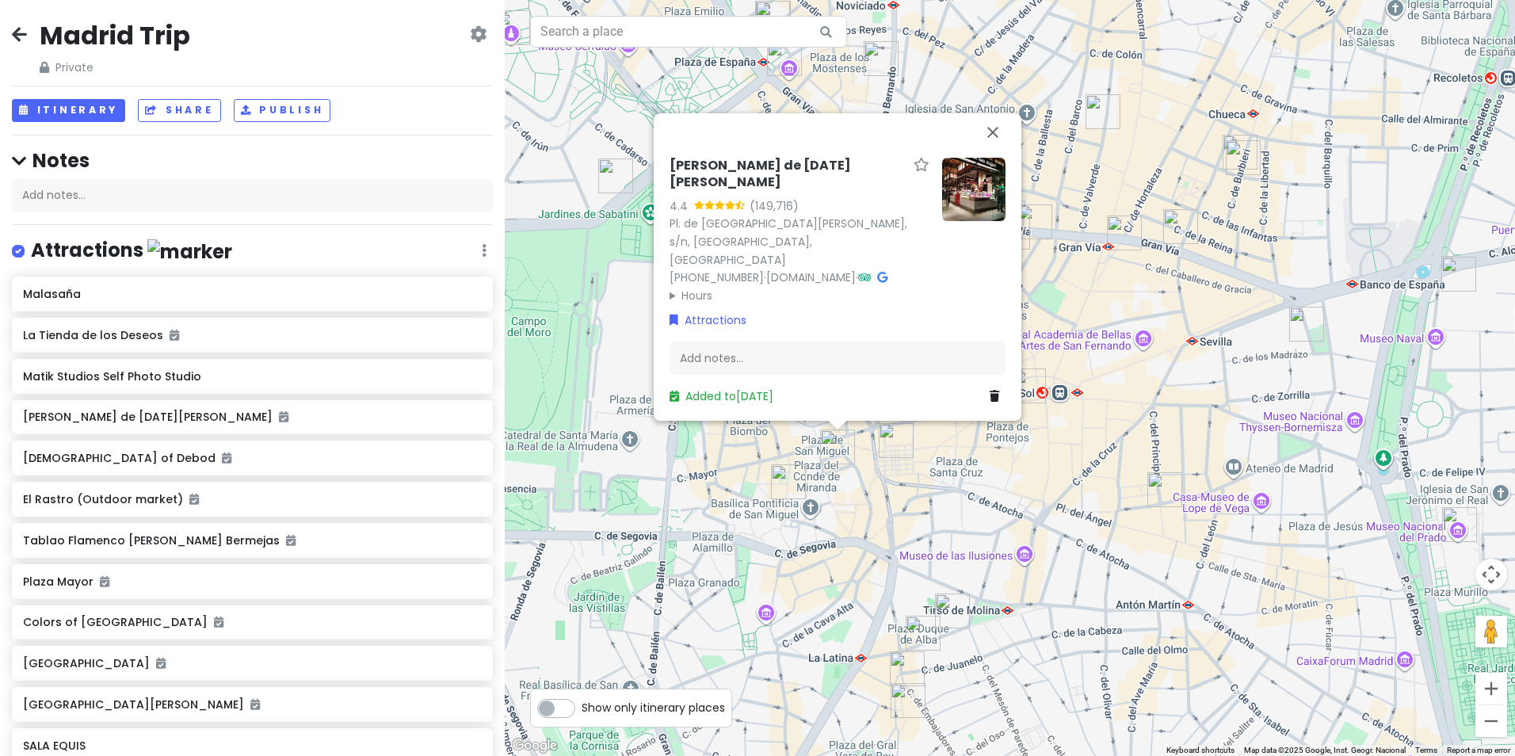
click at [780, 480] on img "El Jardin del Convento" at bounding box center [788, 481] width 35 height 35
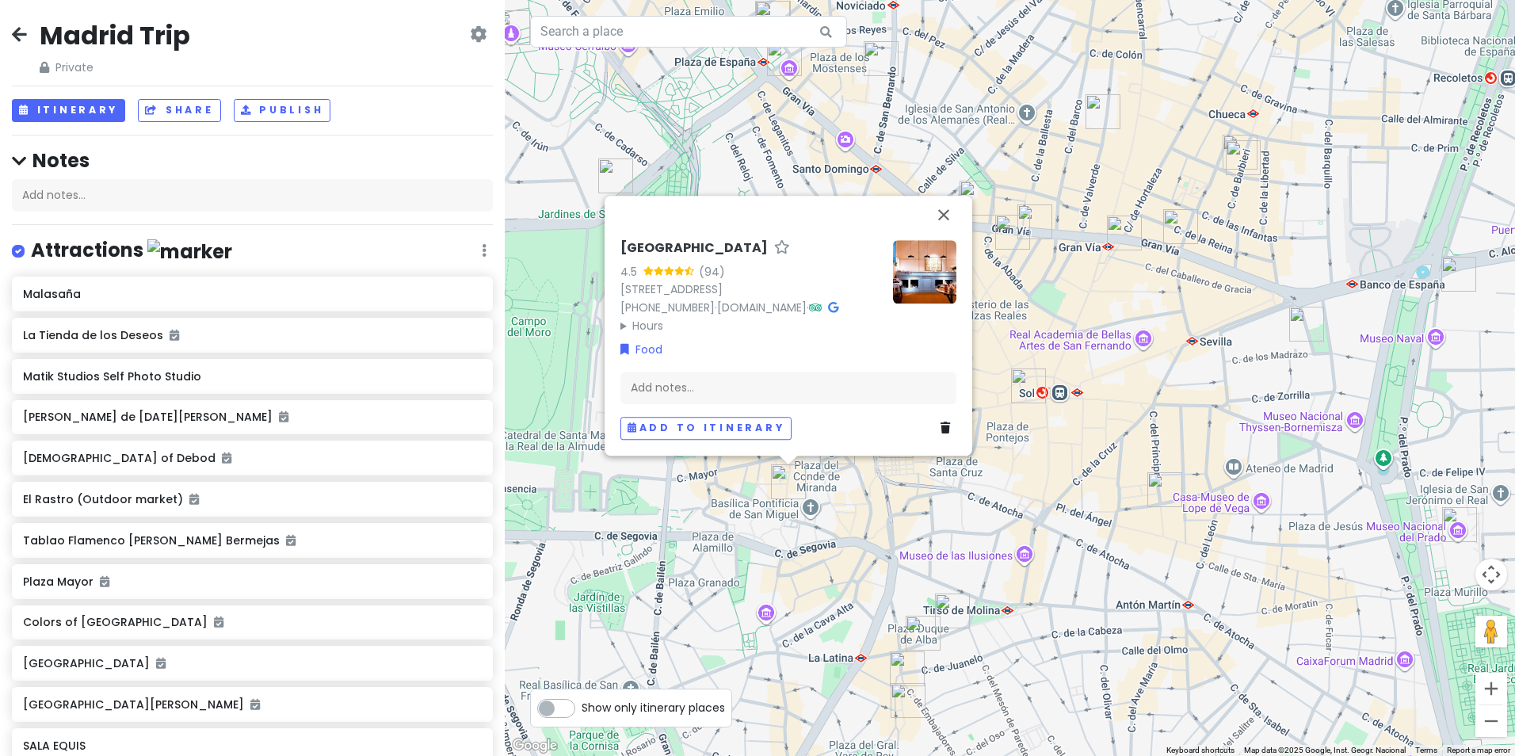
click at [928, 516] on div "El Jardin del Convento 4.5 (94) [STREET_ADDRESS] [PHONE_NUMBER] · [DOMAIN_NAME]…" at bounding box center [1010, 378] width 1010 height 756
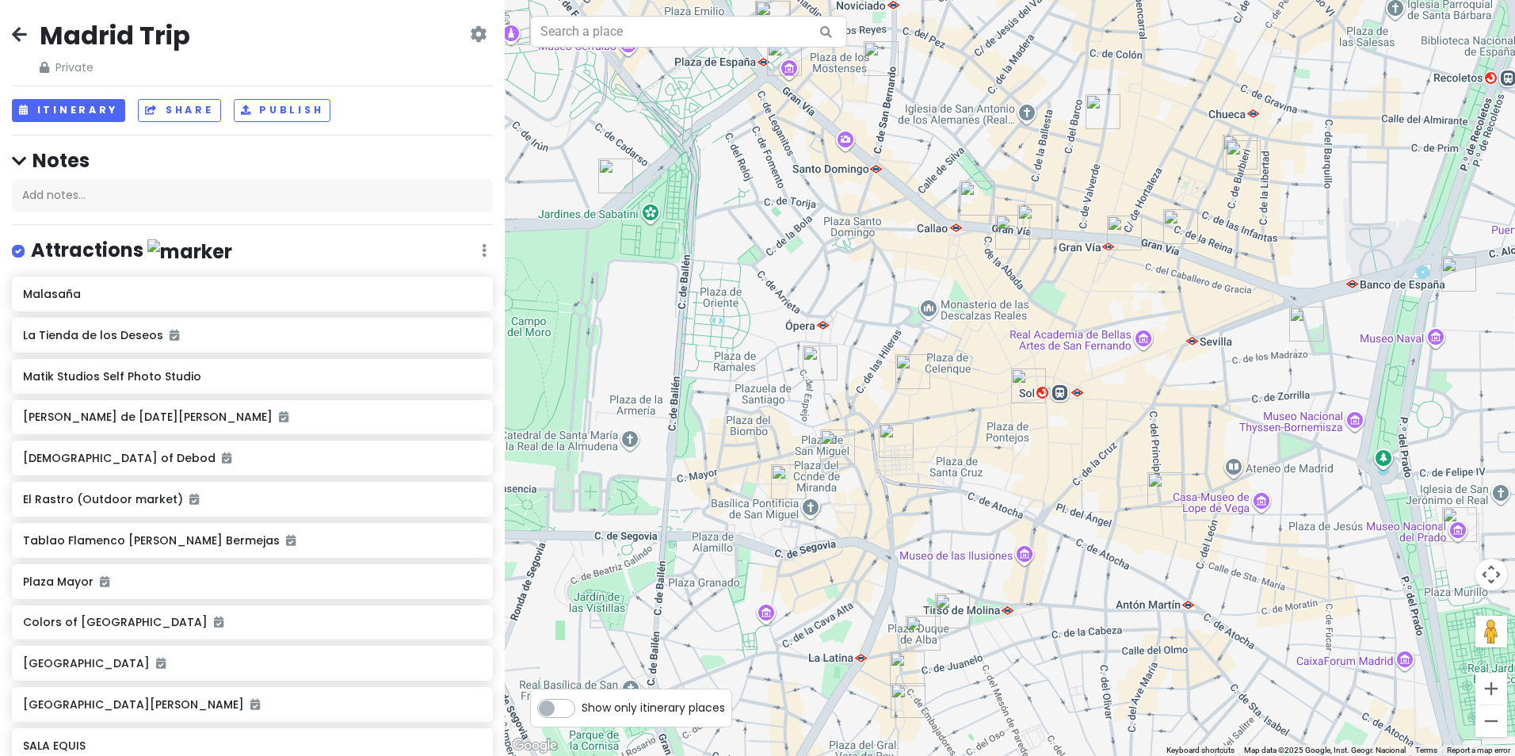
click at [1025, 379] on img "Kilometre Zero" at bounding box center [1028, 385] width 35 height 35
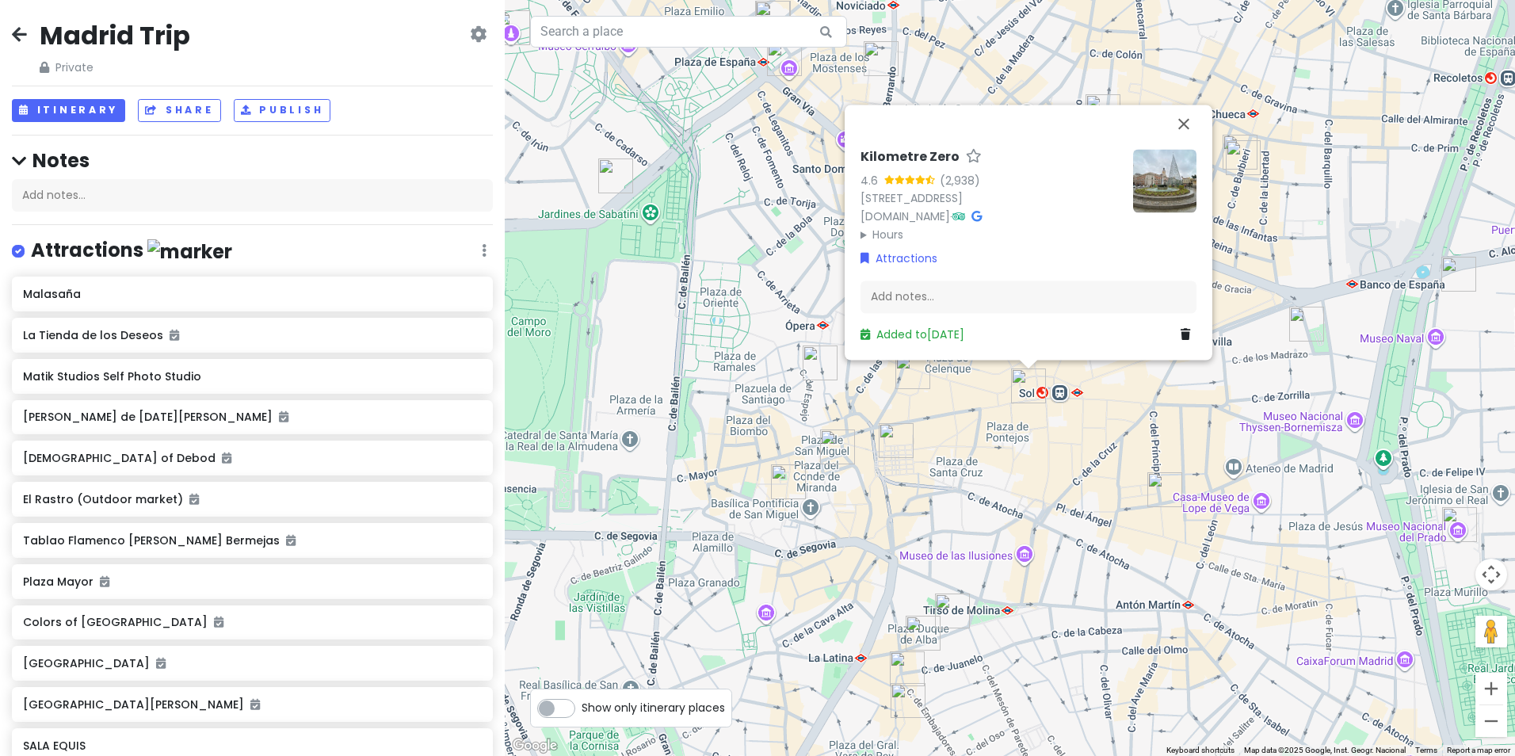
click at [820, 365] on img "La Tienda de los Deseos" at bounding box center [819, 362] width 35 height 35
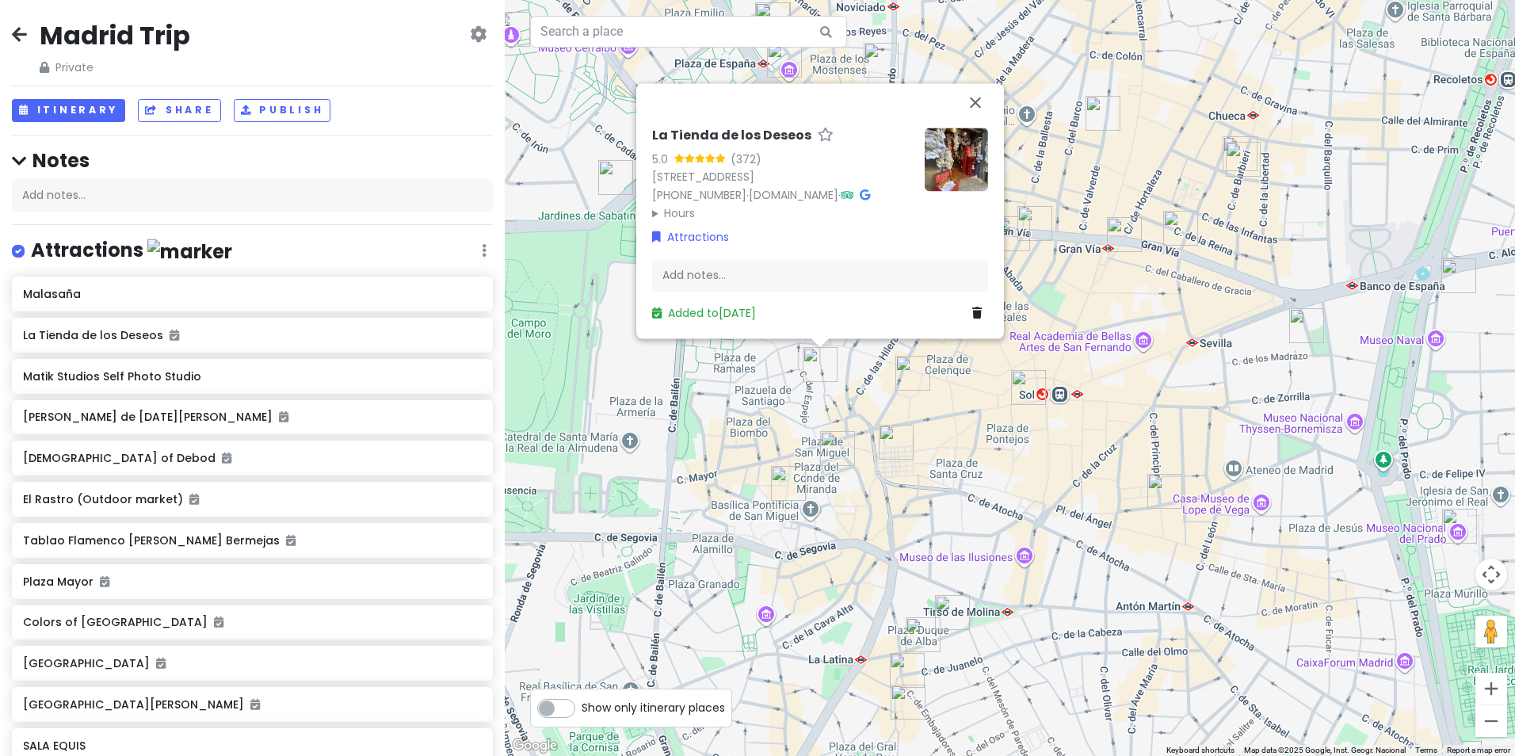
click at [951, 128] on img at bounding box center [955, 159] width 63 height 63
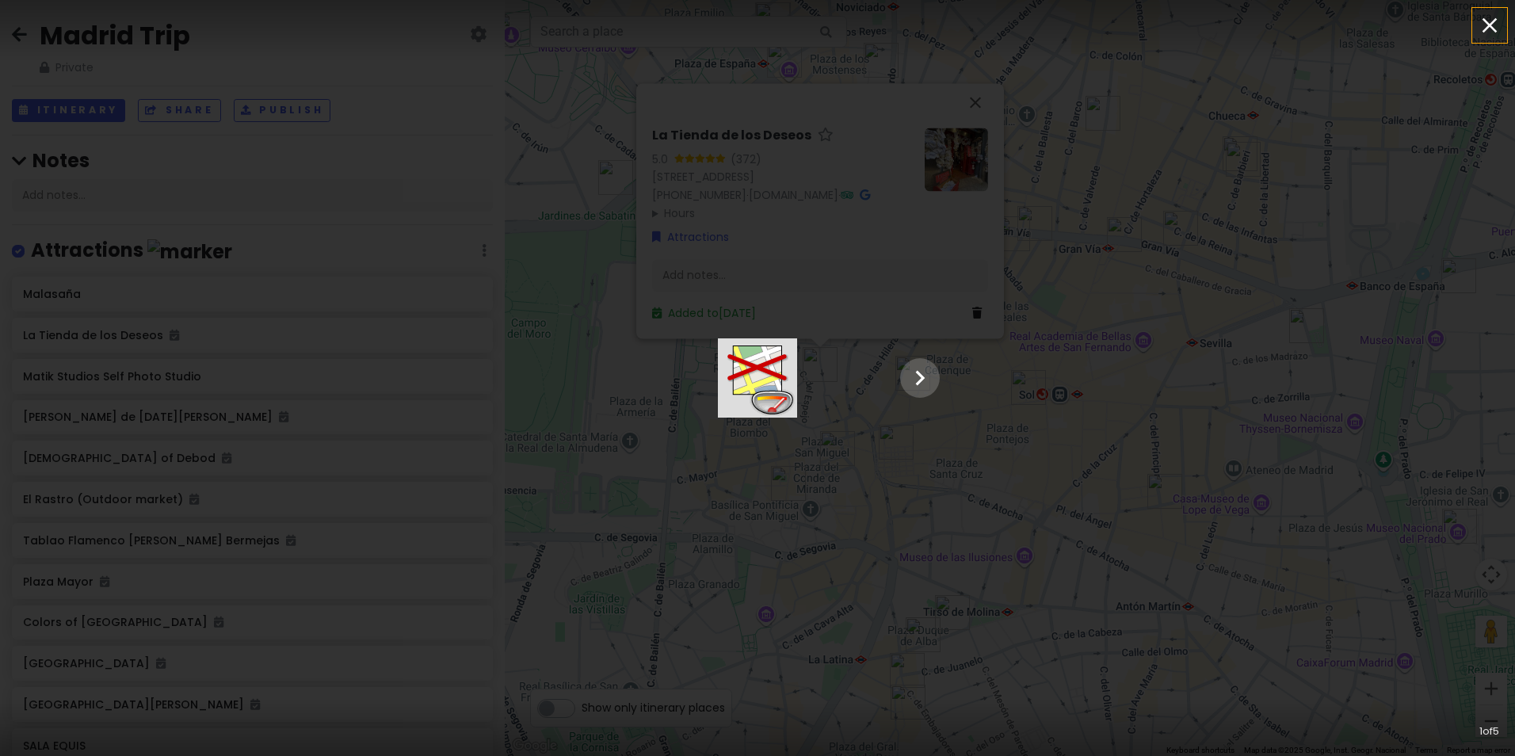
click at [1489, 27] on icon "button" at bounding box center [1489, 25] width 25 height 25
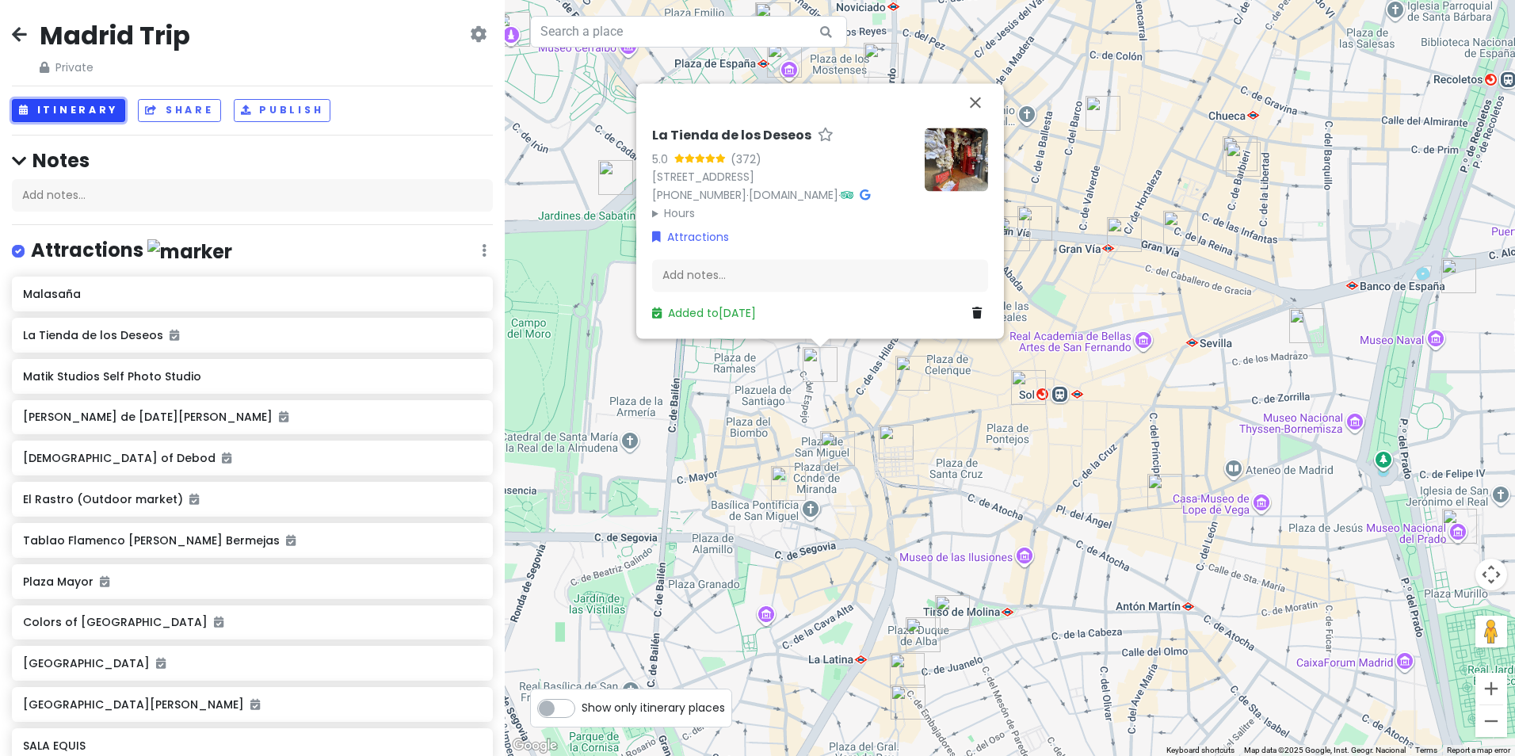
click at [53, 111] on button "Itinerary" at bounding box center [68, 110] width 113 height 23
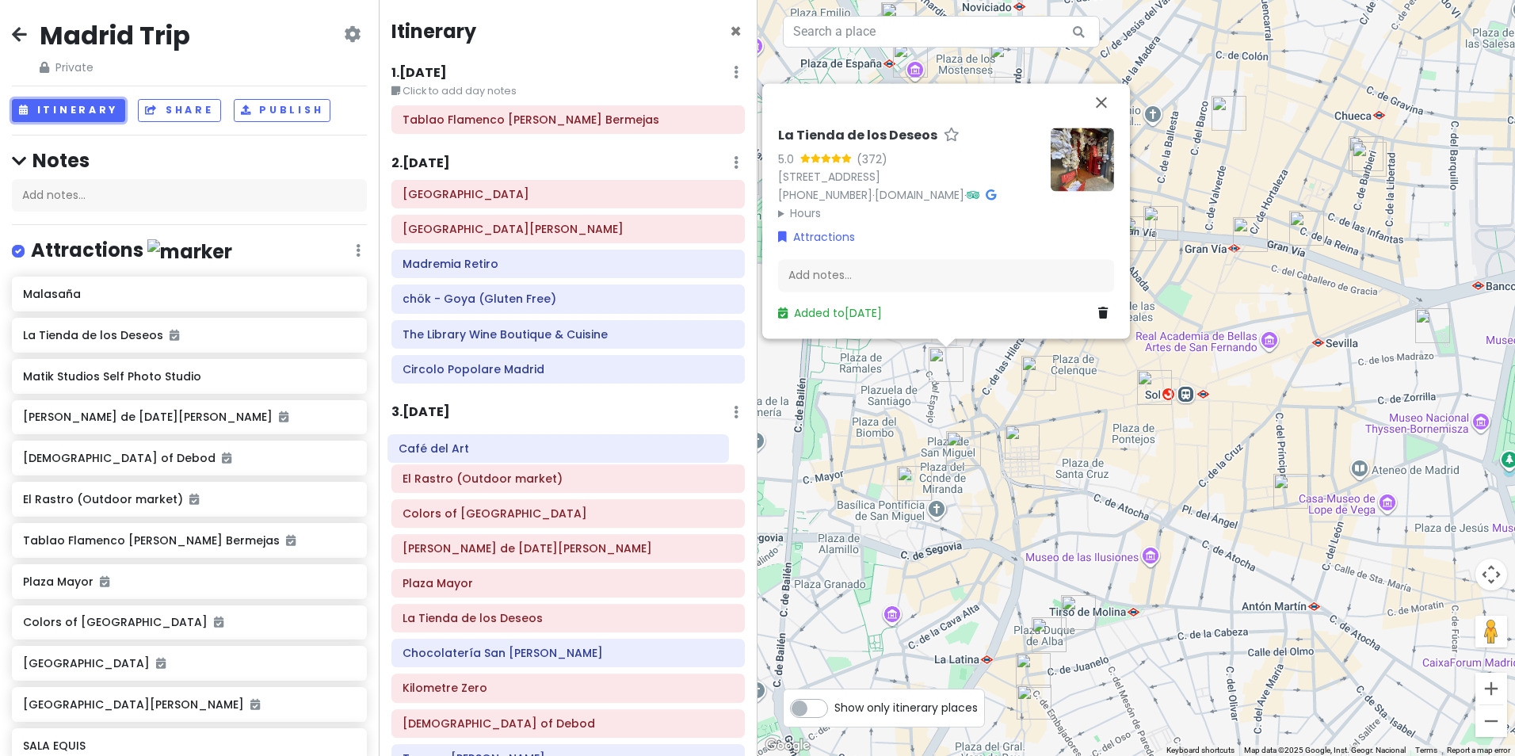
drag, startPoint x: 480, startPoint y: 477, endPoint x: 476, endPoint y: 447, distance: 30.4
click at [476, 447] on div "El Rastro (Outdoor market) Café del Art Colors of [GEOGRAPHIC_DATA] [PERSON_NAM…" at bounding box center [567, 621] width 377 height 385
click at [519, 454] on div "Café del Art" at bounding box center [567, 443] width 331 height 22
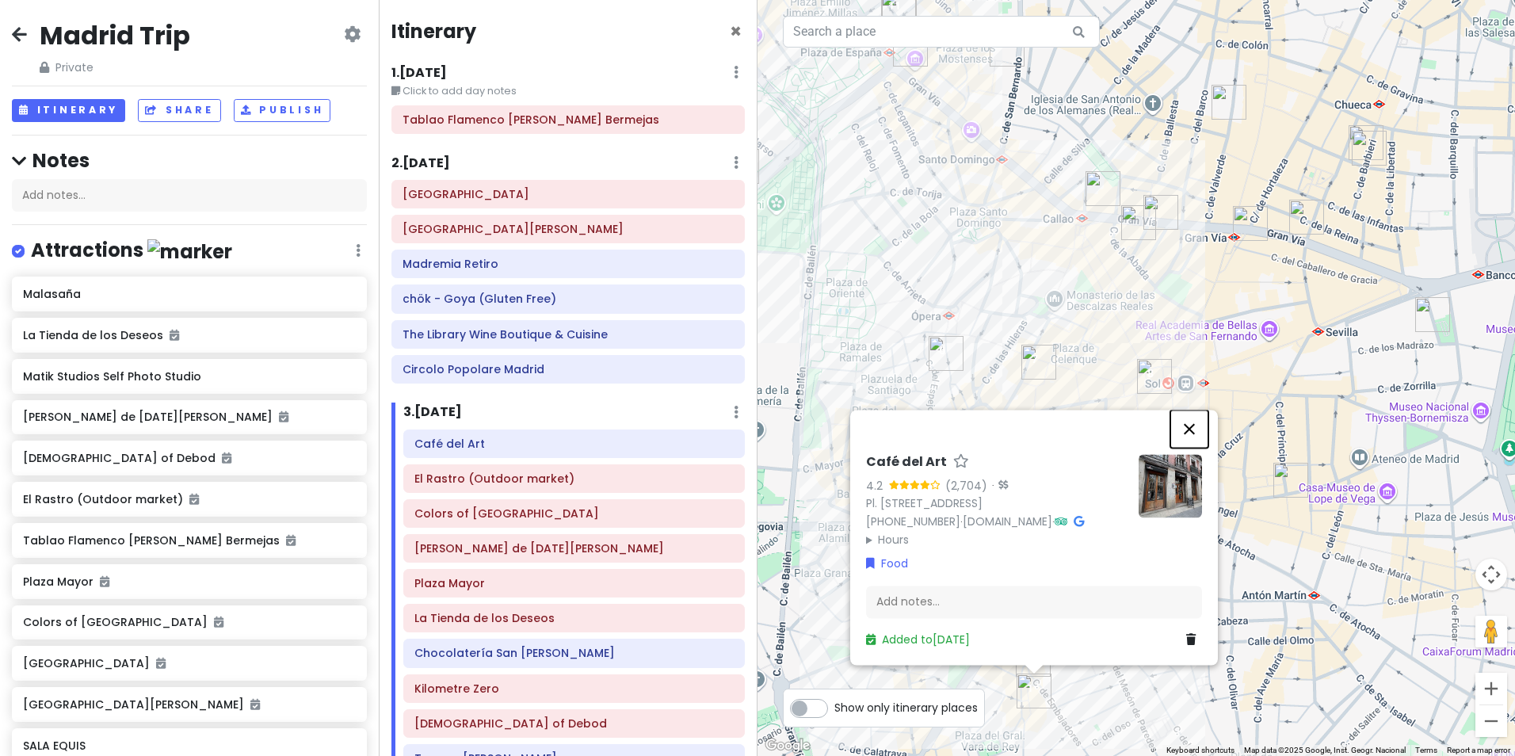
click at [1195, 429] on button "Close" at bounding box center [1189, 429] width 38 height 38
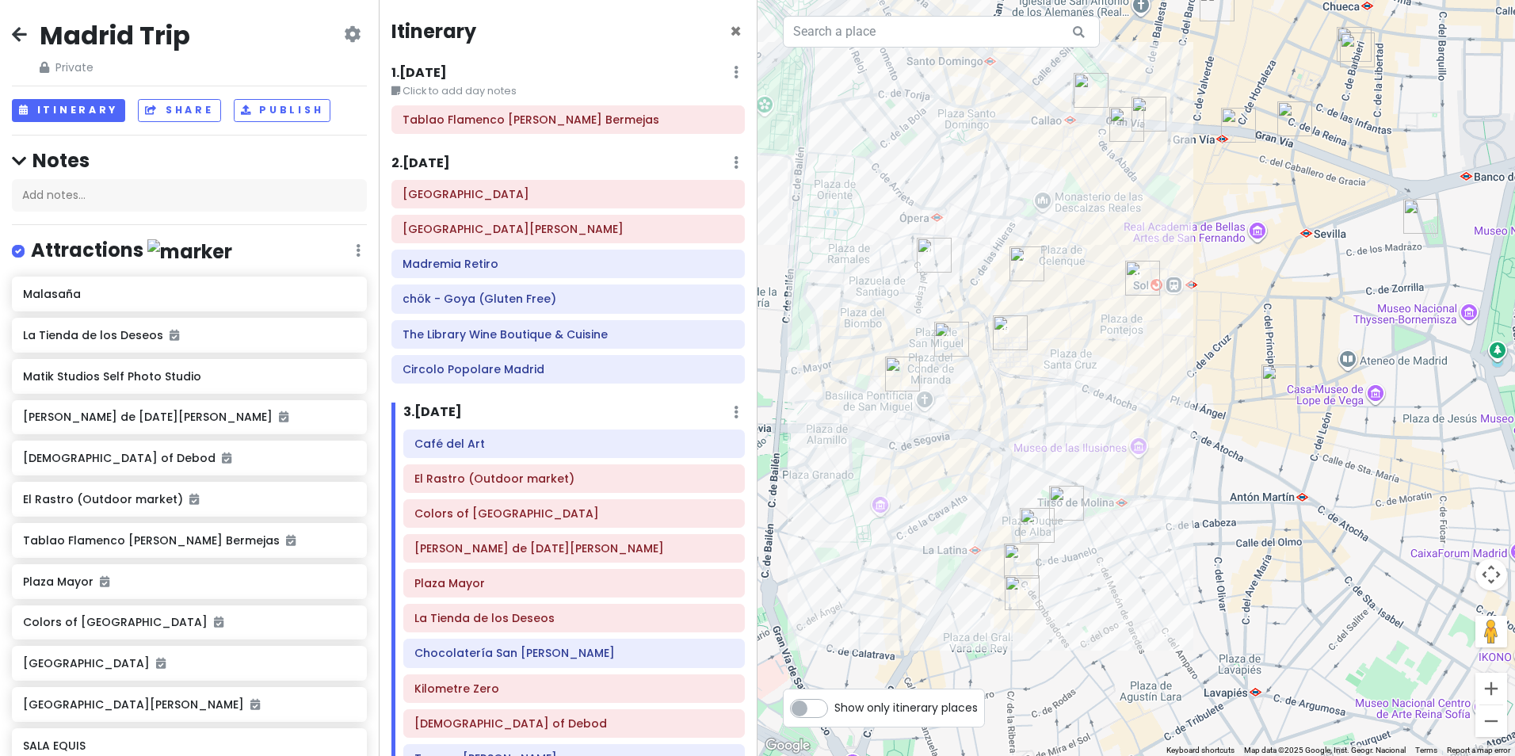
drag, startPoint x: 1093, startPoint y: 684, endPoint x: 1080, endPoint y: 585, distance: 100.7
click at [1080, 585] on div at bounding box center [1135, 378] width 757 height 756
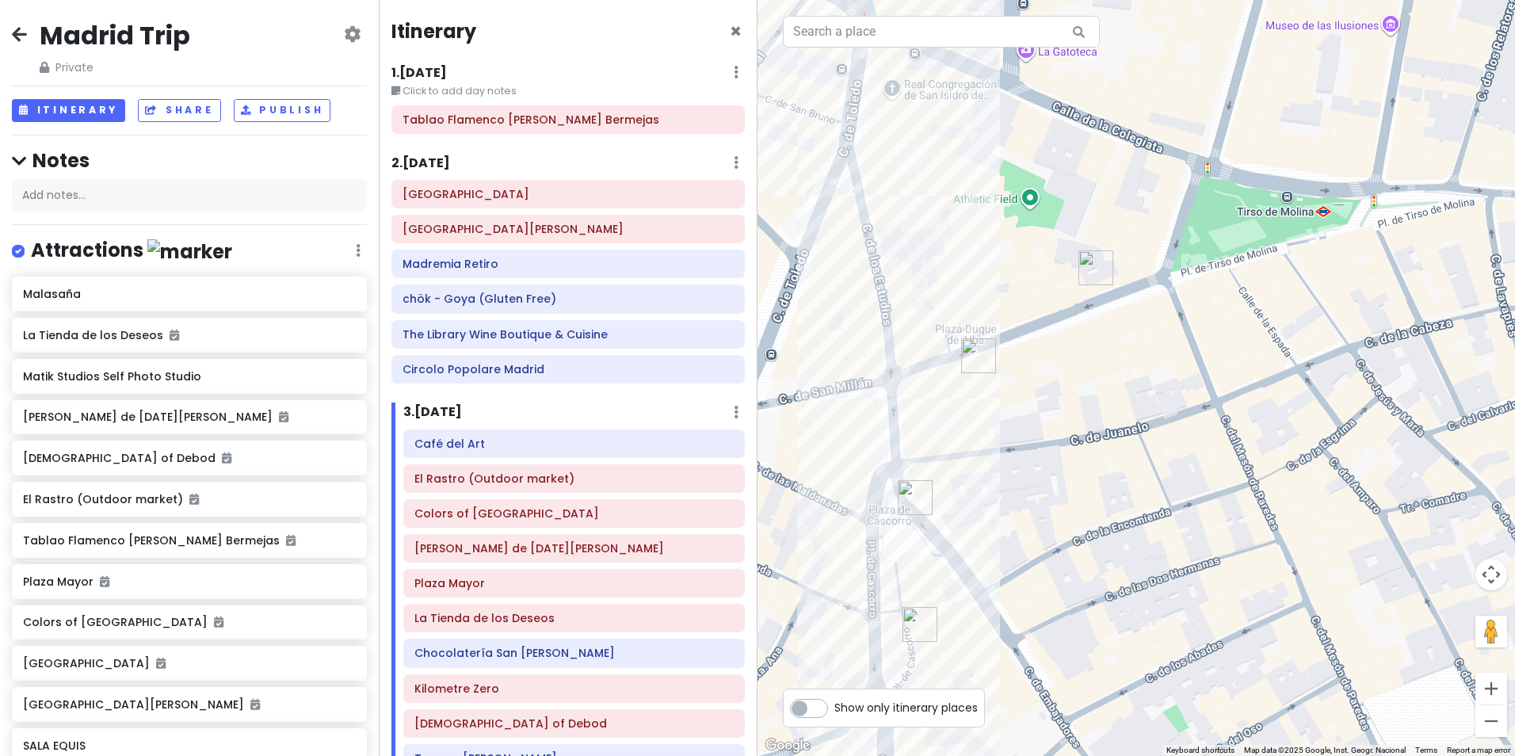
drag, startPoint x: 925, startPoint y: 636, endPoint x: 942, endPoint y: 573, distance: 65.5
click at [941, 573] on div at bounding box center [1135, 378] width 757 height 756
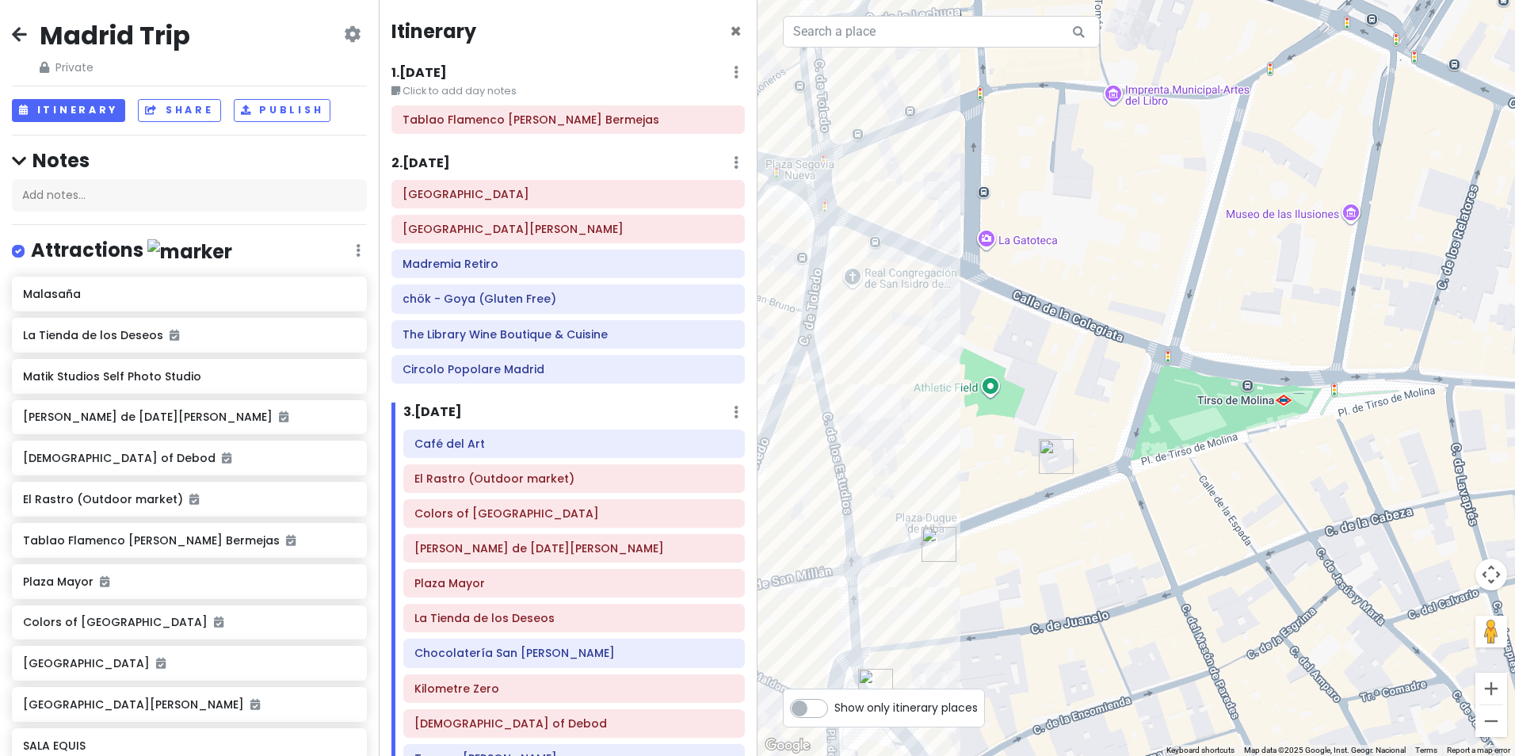
drag, startPoint x: 994, startPoint y: 471, endPoint x: 955, endPoint y: 675, distance: 207.2
click at [955, 675] on div at bounding box center [1135, 378] width 757 height 756
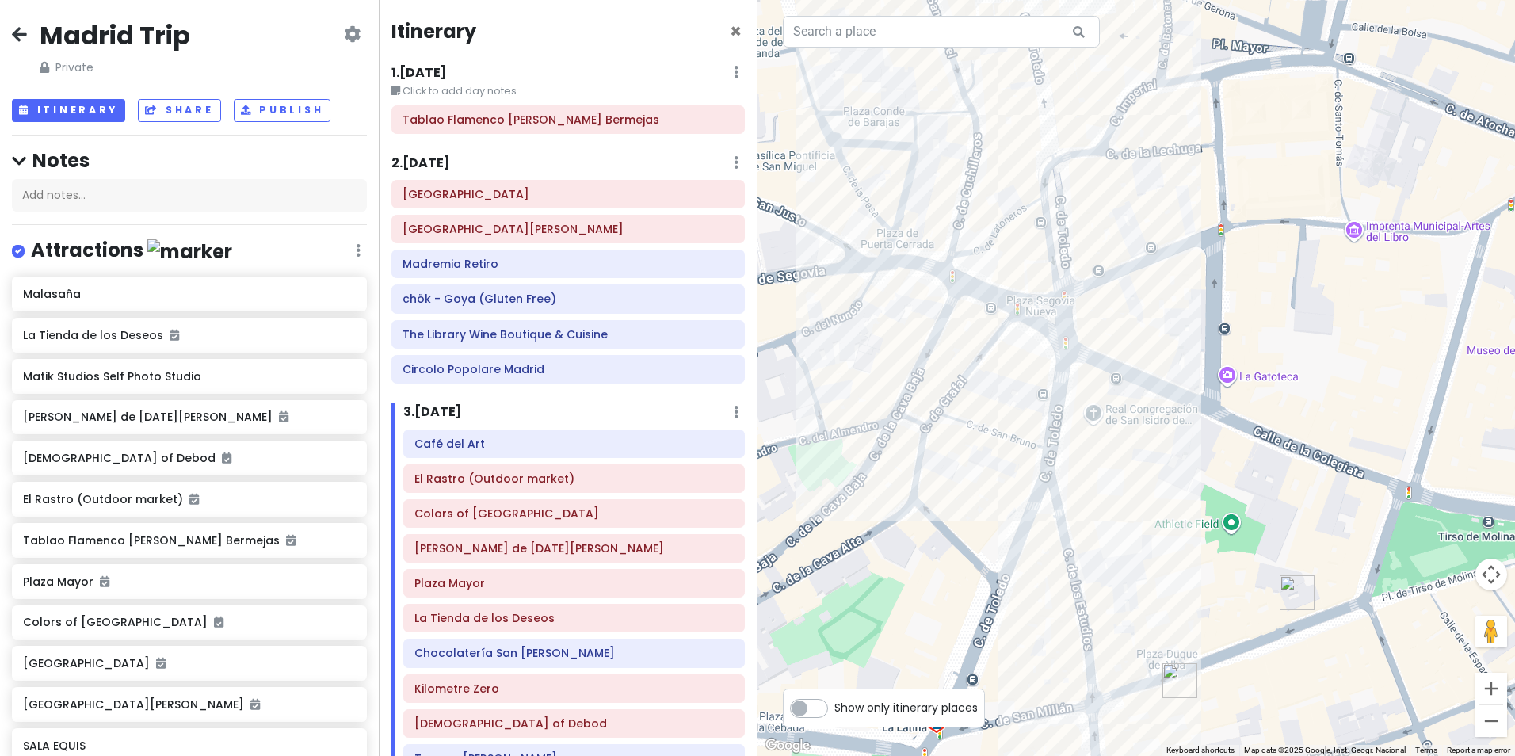
drag, startPoint x: 955, startPoint y: 585, endPoint x: 1208, endPoint y: 676, distance: 268.9
click at [1208, 676] on div at bounding box center [1135, 378] width 757 height 756
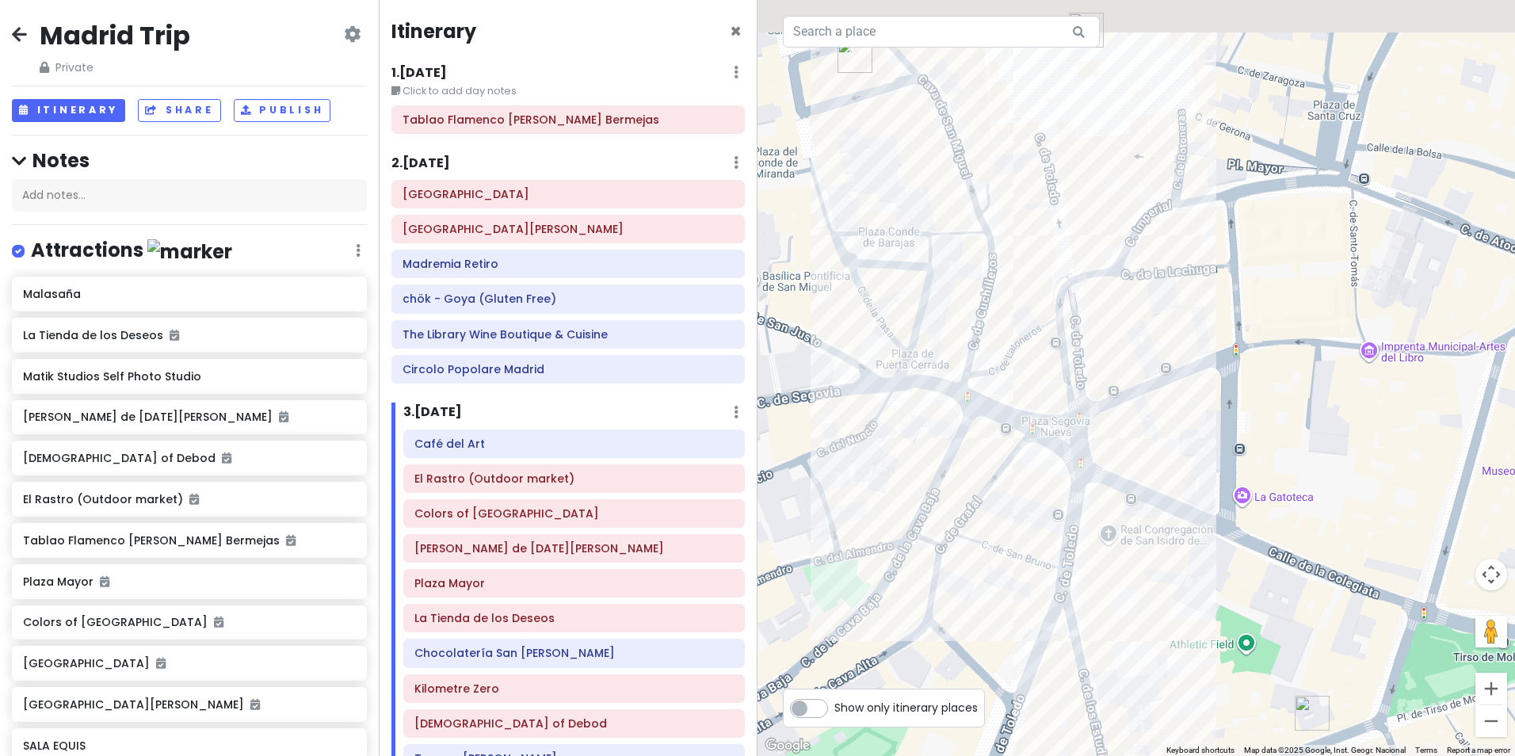
drag, startPoint x: 1036, startPoint y: 338, endPoint x: 1103, endPoint y: 715, distance: 382.9
click at [1103, 715] on div at bounding box center [1135, 378] width 757 height 756
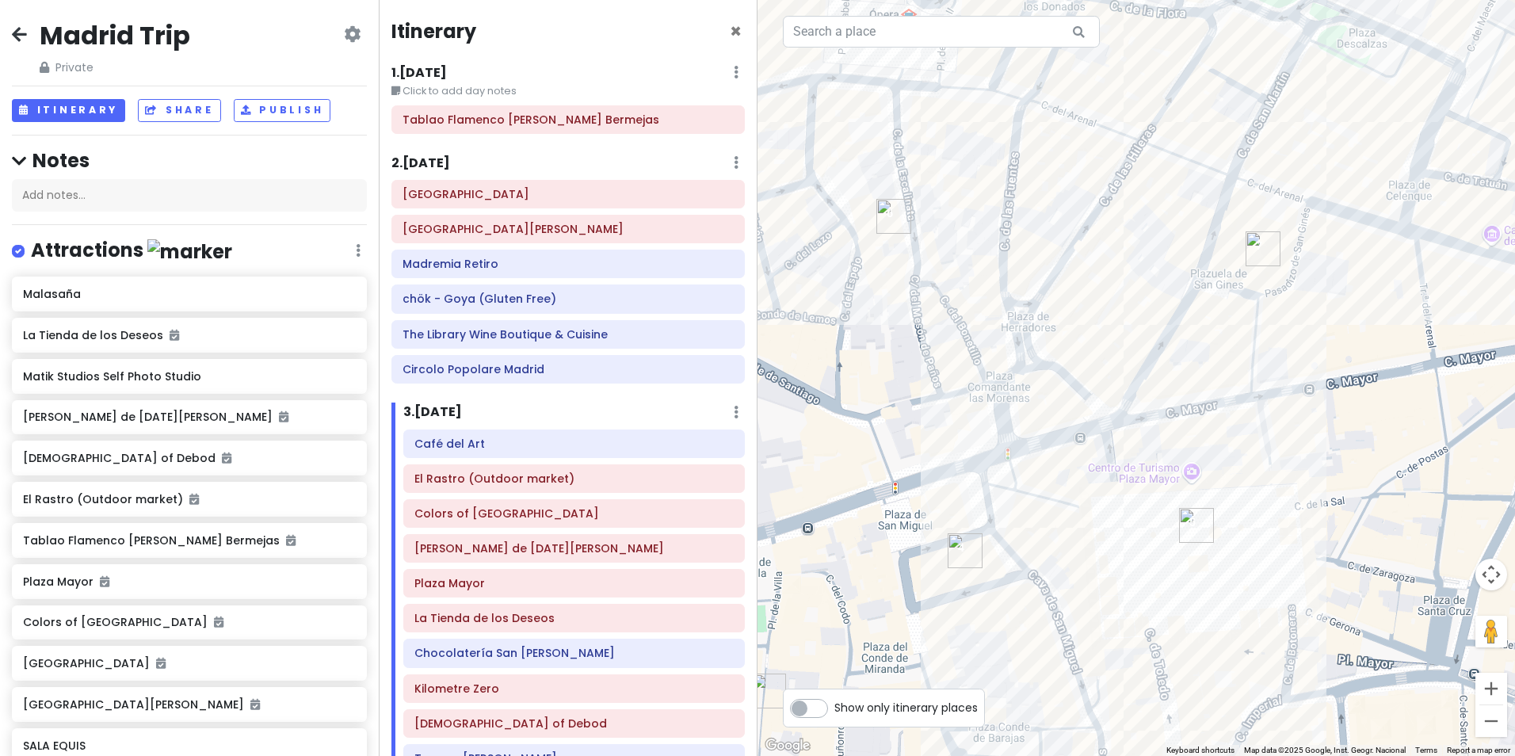
drag, startPoint x: 1122, startPoint y: 428, endPoint x: 1174, endPoint y: 612, distance: 191.8
click at [1174, 612] on div at bounding box center [1135, 378] width 757 height 756
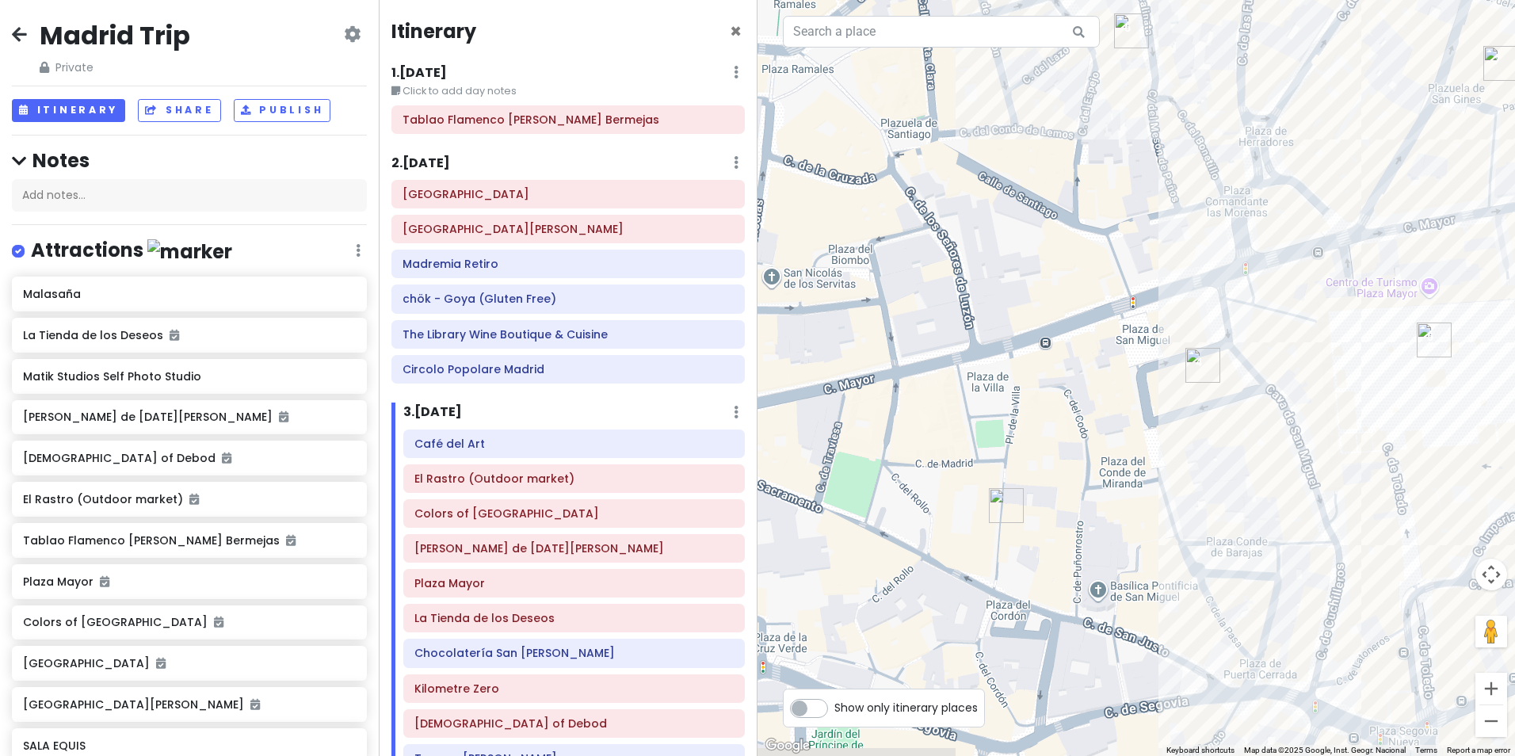
drag, startPoint x: 970, startPoint y: 570, endPoint x: 1211, endPoint y: 379, distance: 307.3
click at [1211, 379] on div at bounding box center [1135, 378] width 757 height 756
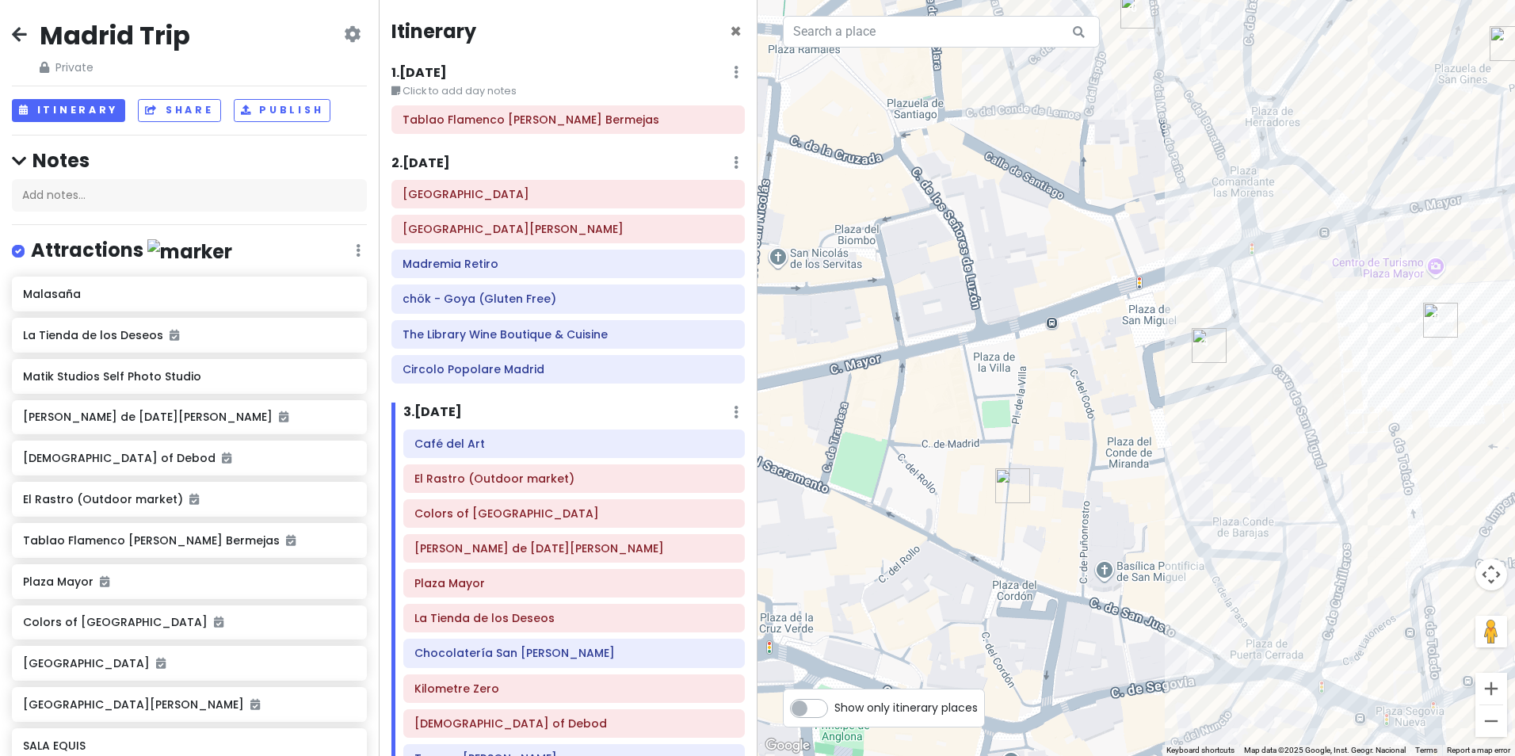
click at [1015, 485] on img "El Jardin del Convento" at bounding box center [1012, 485] width 35 height 35
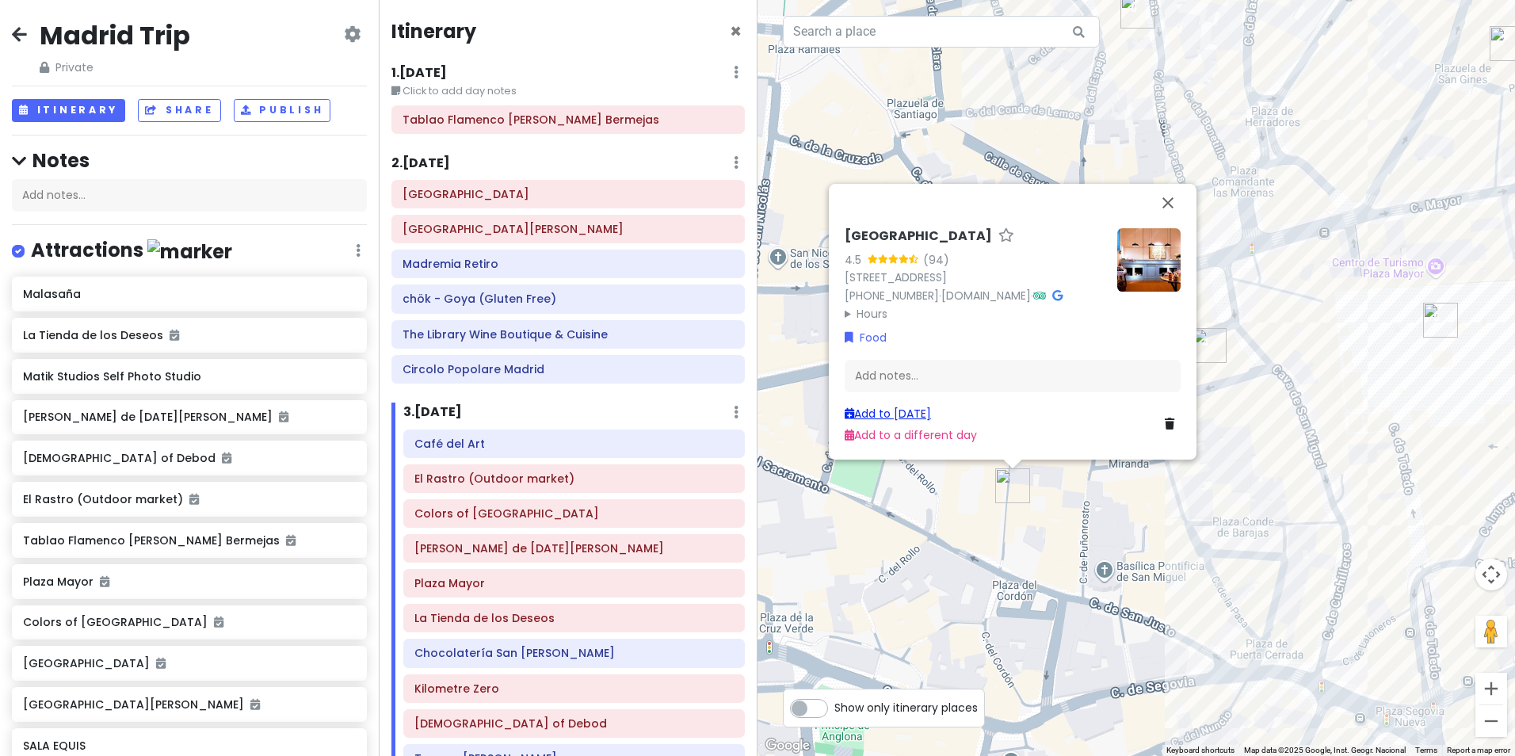
click at [931, 417] on link "Add to [DATE]" at bounding box center [887, 414] width 86 height 16
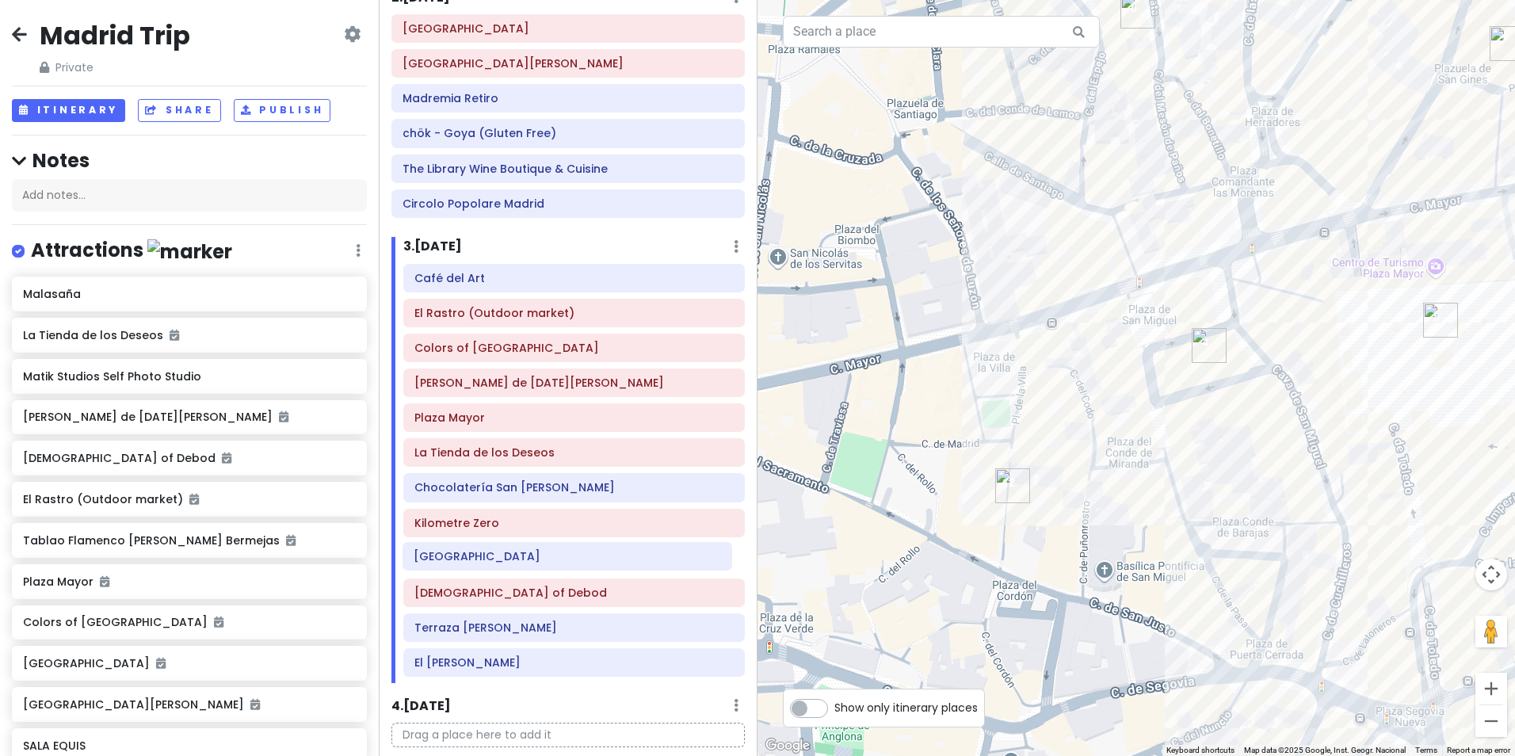
scroll to position [170, 0]
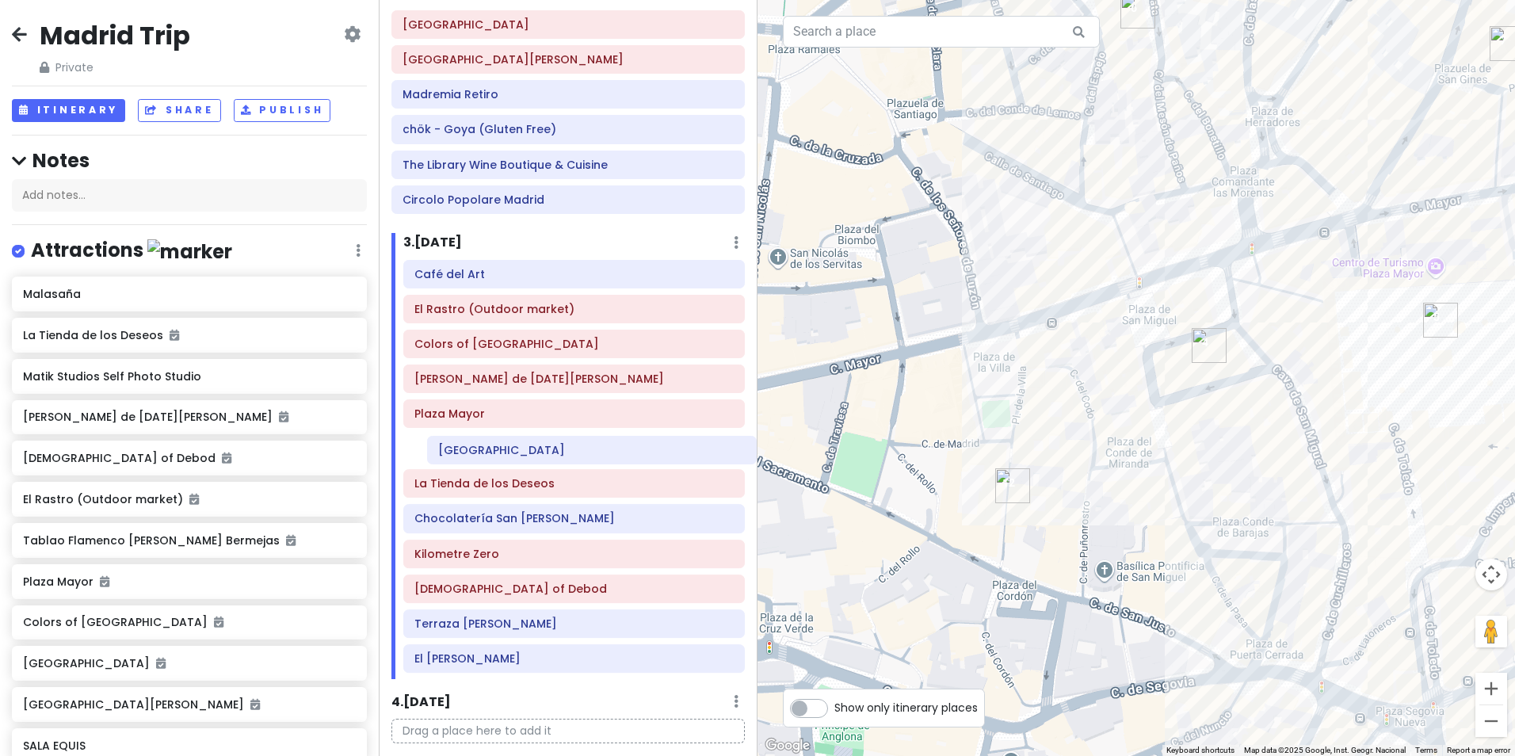
drag, startPoint x: 533, startPoint y: 677, endPoint x: 557, endPoint y: 458, distance: 220.7
click at [557, 458] on div "Café del Art El Rastro (Outdoor market) Colors of [GEOGRAPHIC_DATA] [PERSON_NAM…" at bounding box center [573, 470] width 365 height 420
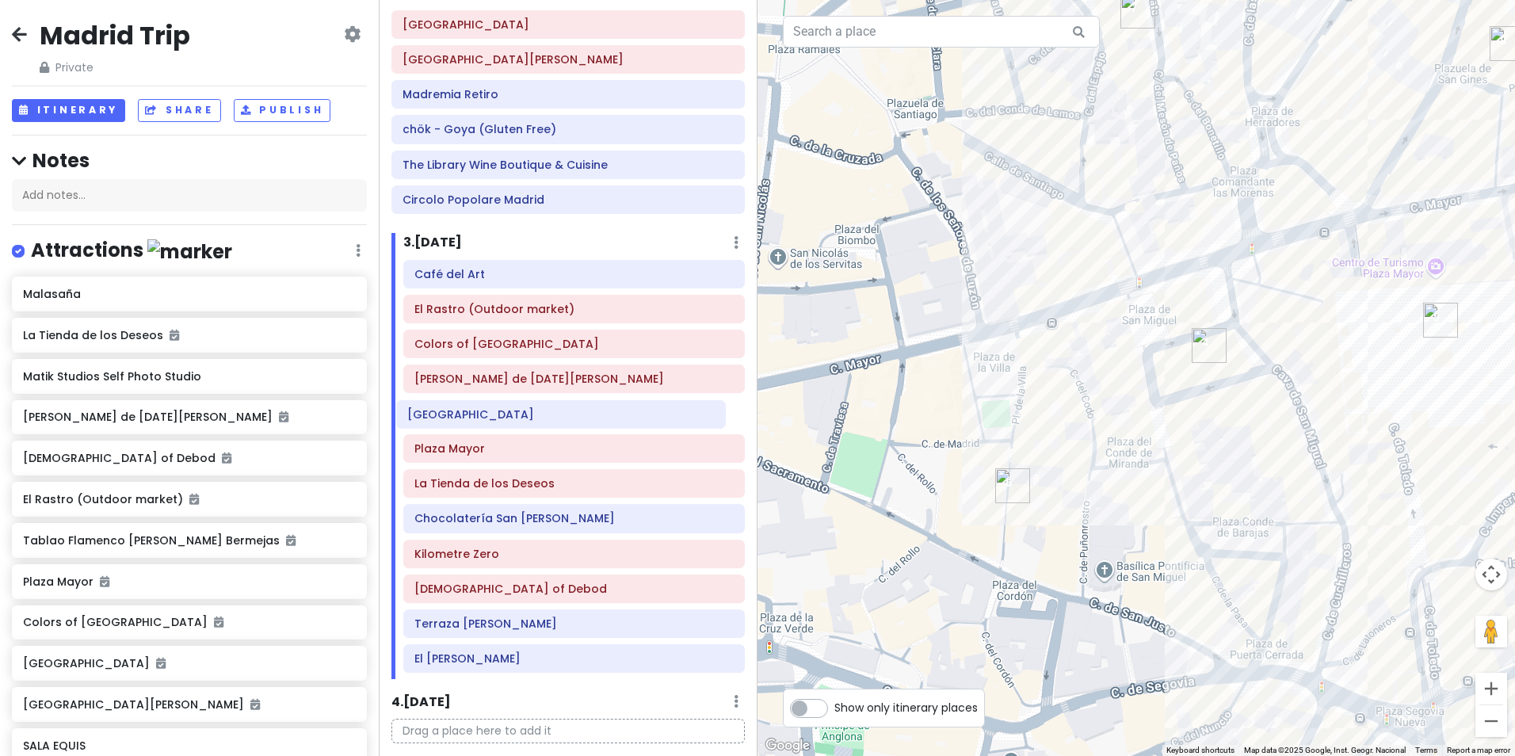
drag, startPoint x: 552, startPoint y: 453, endPoint x: 545, endPoint y: 419, distance: 34.8
click at [545, 419] on div "Café del Art El Rastro (Outdoor market) Colors of [GEOGRAPHIC_DATA] [PERSON_NAM…" at bounding box center [573, 470] width 365 height 420
click at [545, 419] on h6 "[GEOGRAPHIC_DATA]" at bounding box center [573, 413] width 319 height 14
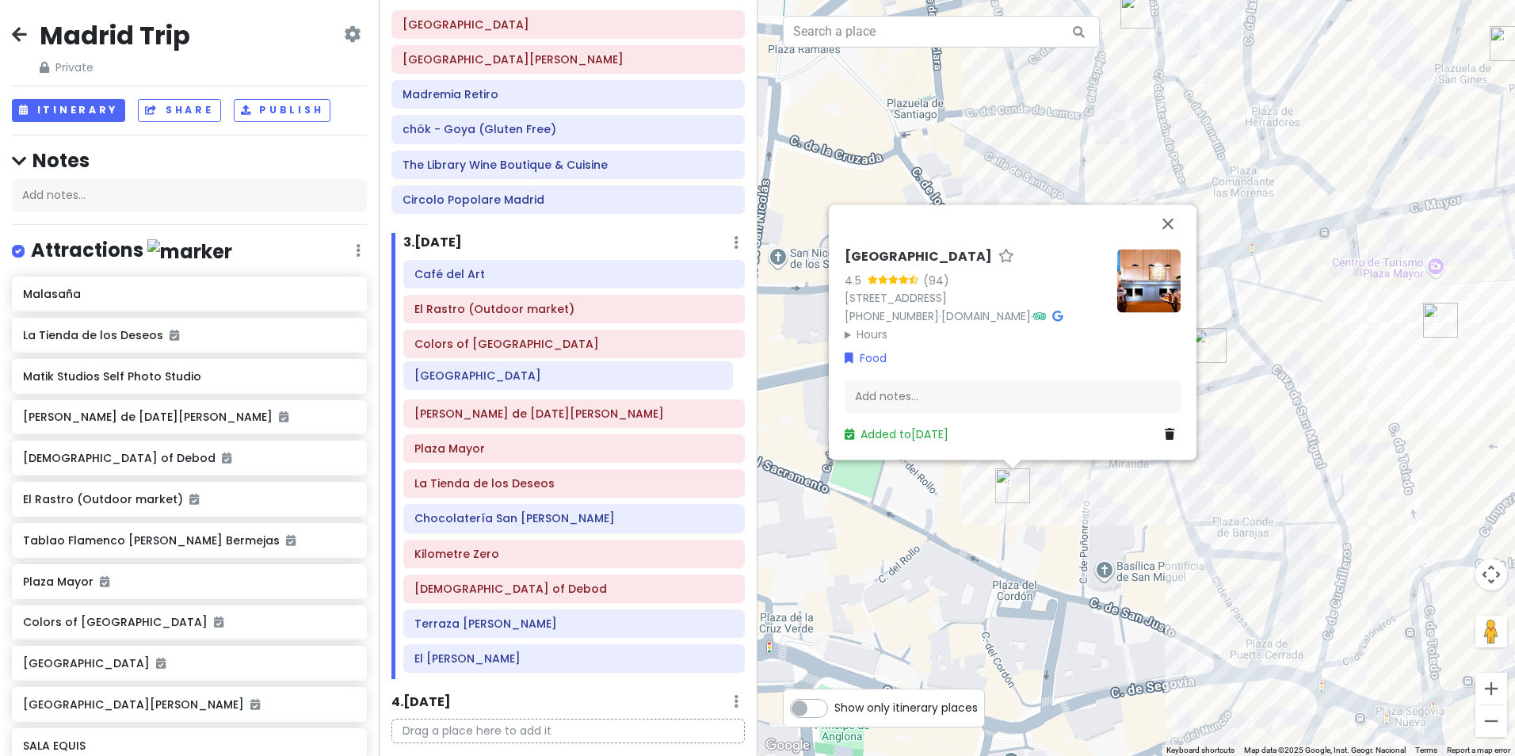
drag, startPoint x: 546, startPoint y: 415, endPoint x: 546, endPoint y: 377, distance: 38.0
click at [546, 377] on div "Café del Art El Rastro (Outdoor market) Colors of [GEOGRAPHIC_DATA] [PERSON_NAM…" at bounding box center [573, 470] width 365 height 420
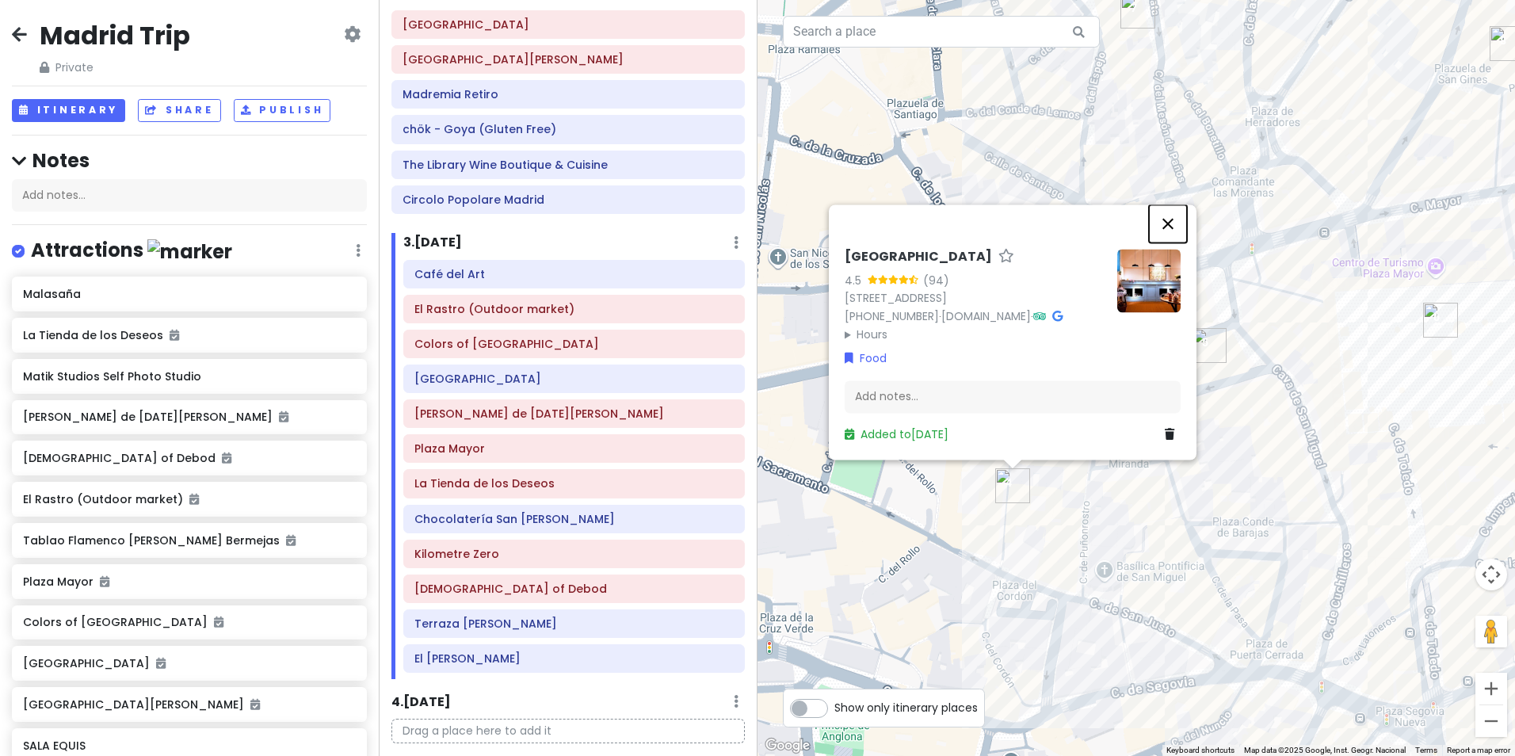
click at [1169, 204] on button "Close" at bounding box center [1168, 223] width 38 height 38
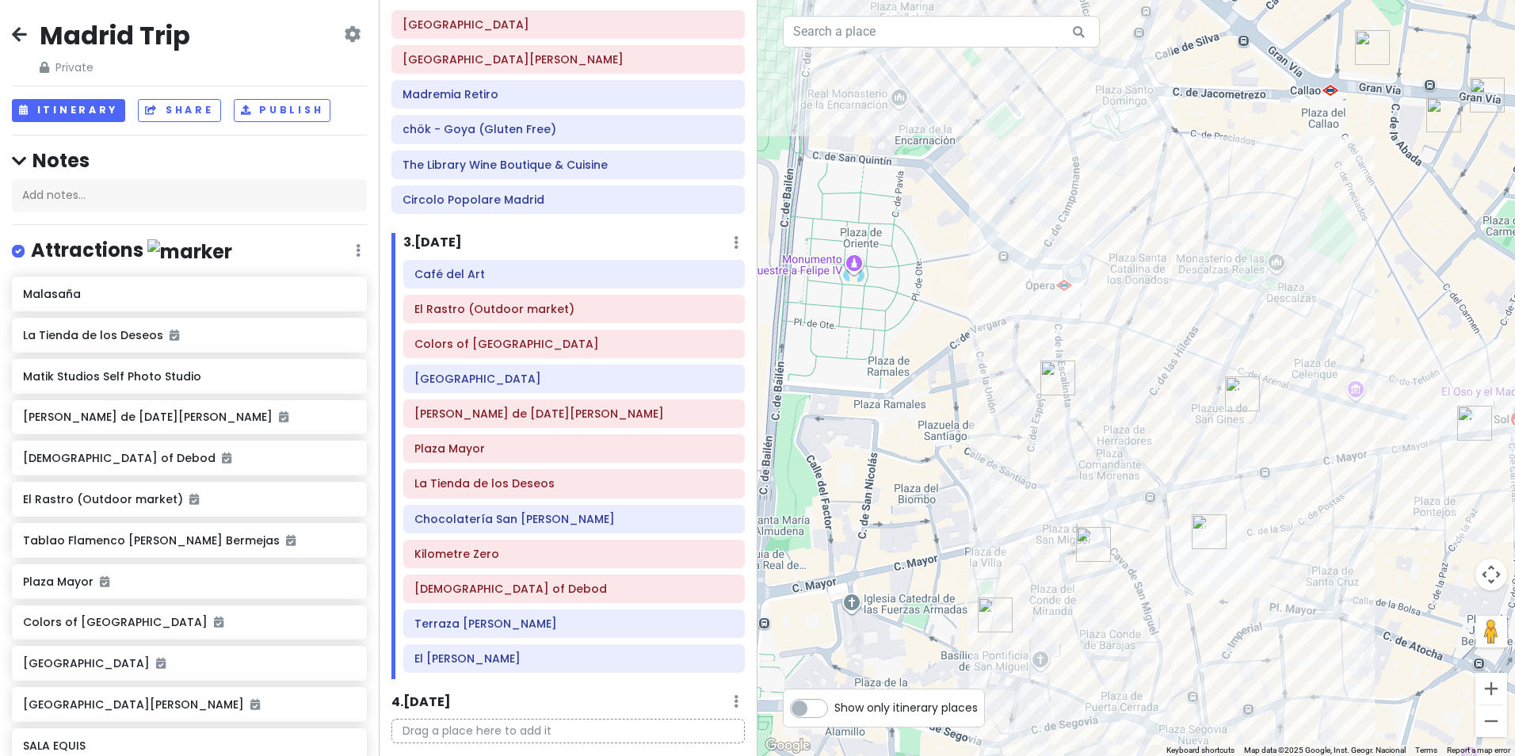
drag, startPoint x: 1292, startPoint y: 573, endPoint x: 1135, endPoint y: 690, distance: 195.8
click at [1135, 690] on div at bounding box center [1135, 378] width 757 height 756
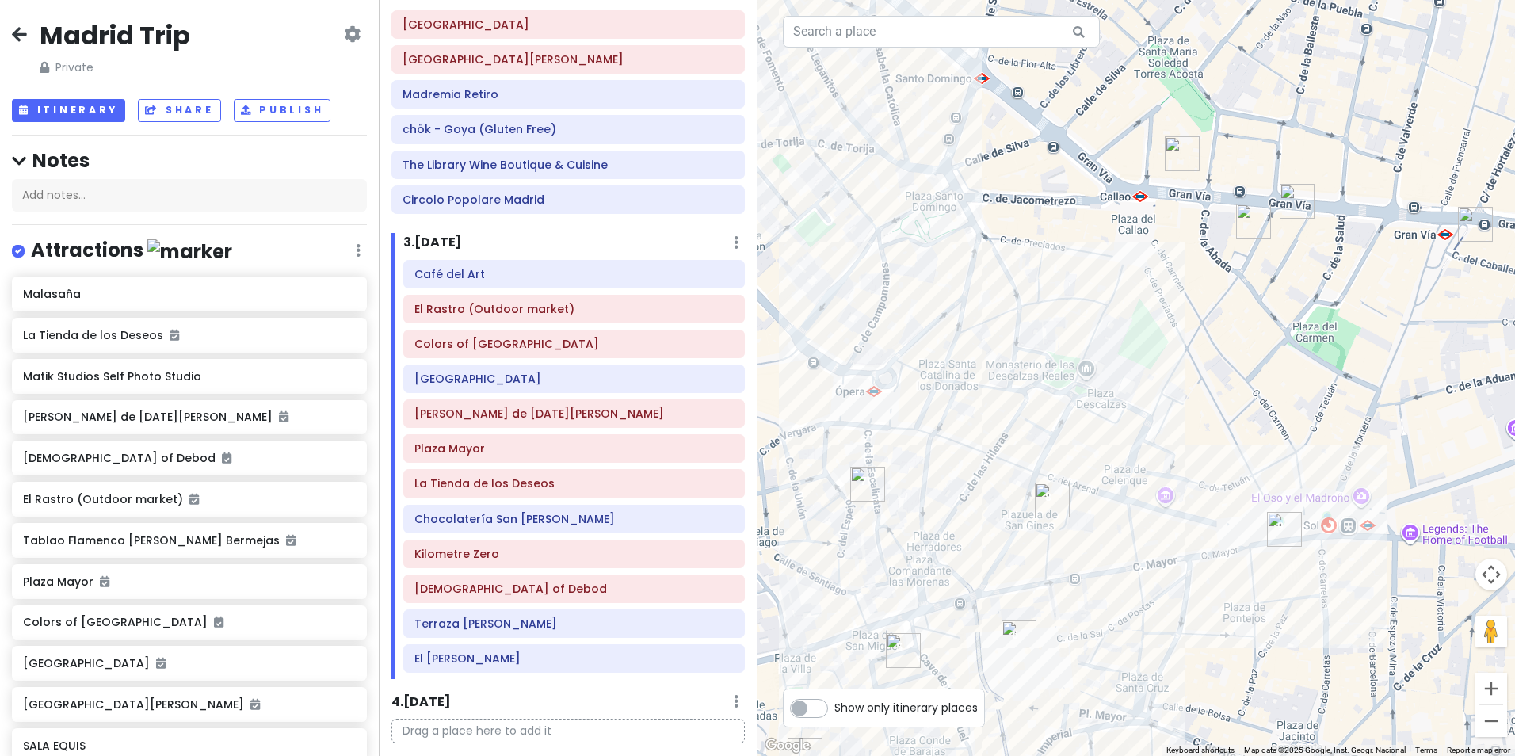
drag, startPoint x: 1274, startPoint y: 447, endPoint x: 1080, endPoint y: 553, distance: 220.5
click at [1080, 553] on div at bounding box center [1135, 378] width 757 height 756
drag, startPoint x: 1340, startPoint y: 544, endPoint x: 1315, endPoint y: 615, distance: 74.9
click at [1315, 615] on div at bounding box center [1135, 378] width 757 height 756
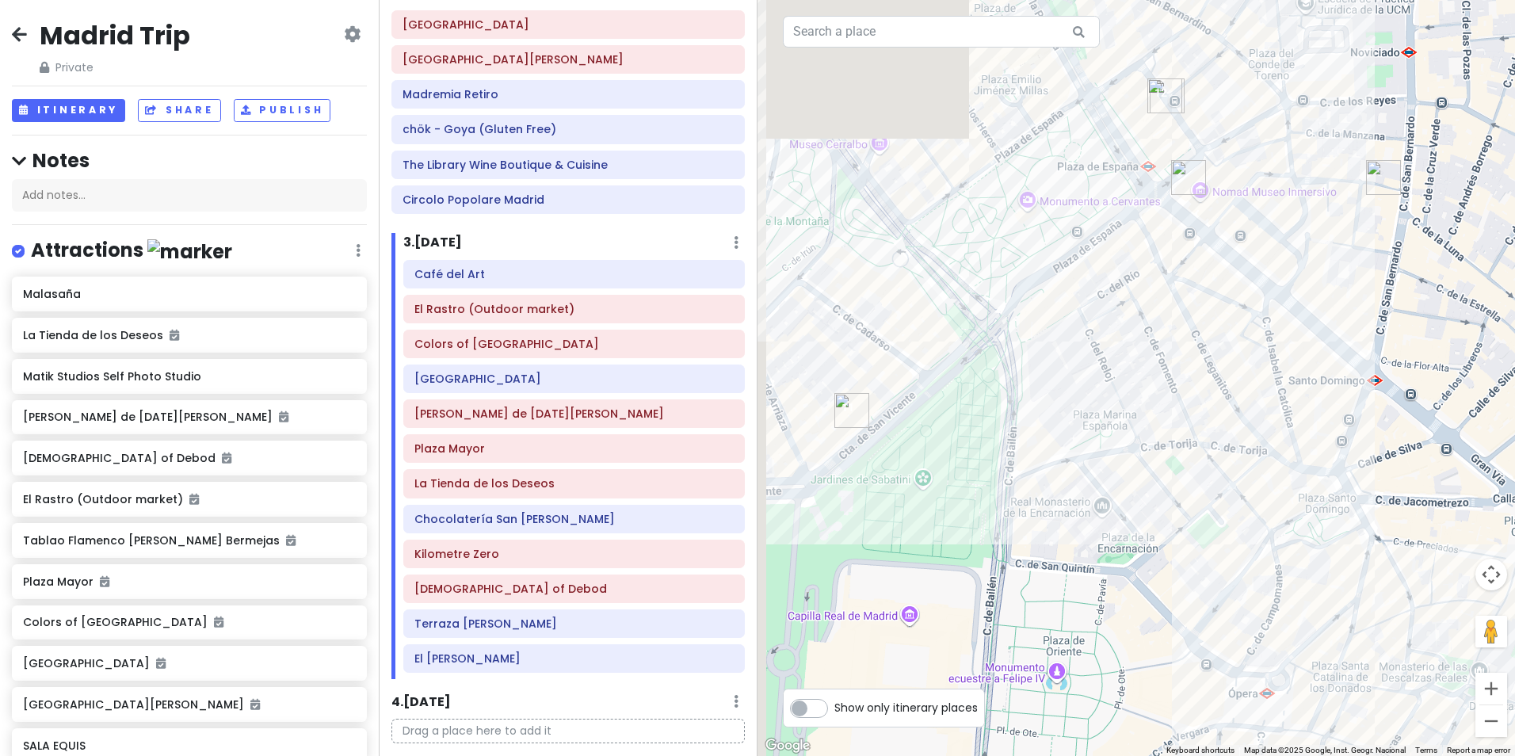
drag, startPoint x: 993, startPoint y: 388, endPoint x: 1423, endPoint y: 608, distance: 483.9
click at [1423, 608] on div at bounding box center [1135, 378] width 757 height 756
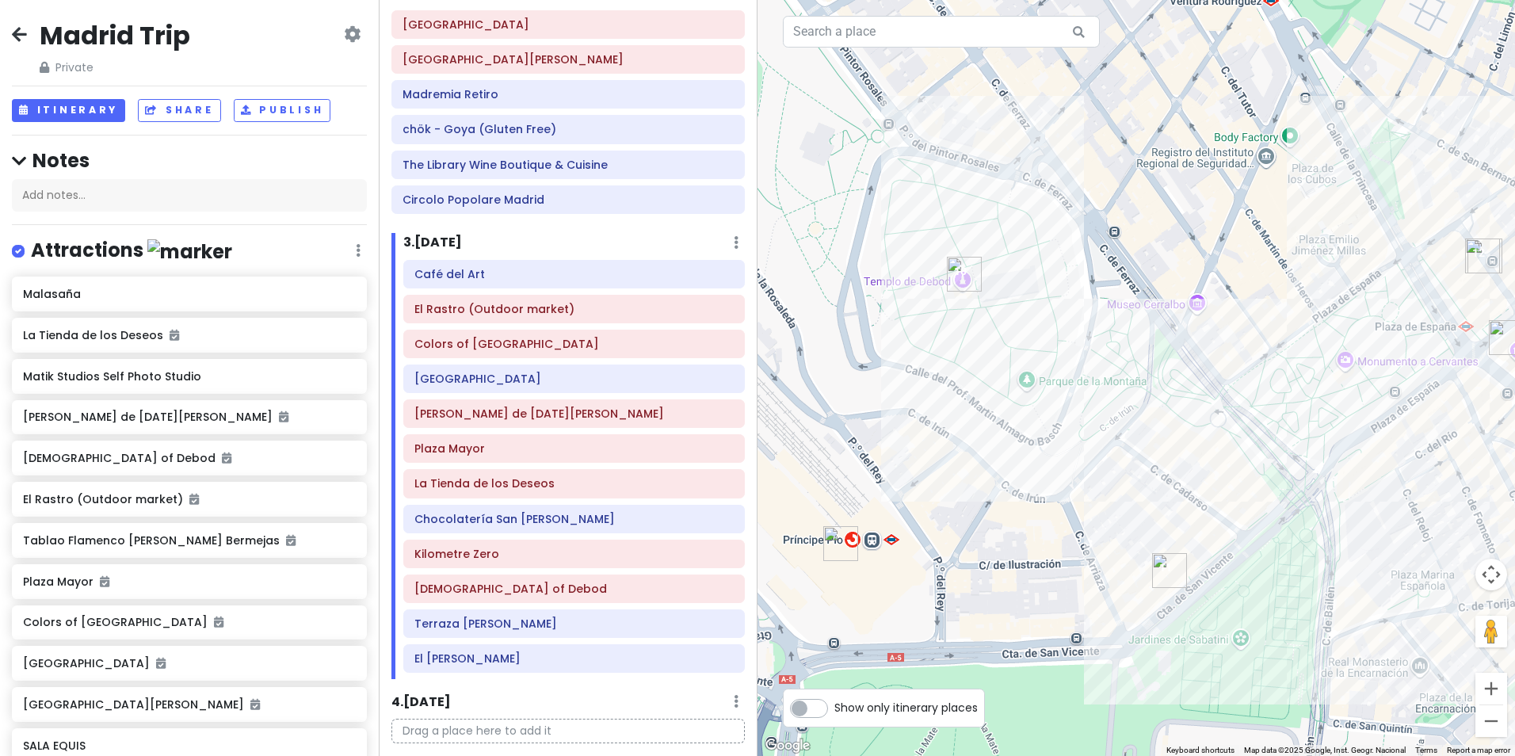
drag, startPoint x: 1103, startPoint y: 407, endPoint x: 1419, endPoint y: 567, distance: 353.5
click at [1419, 567] on div at bounding box center [1135, 378] width 757 height 756
click at [524, 627] on h6 "Terraza [PERSON_NAME]" at bounding box center [573, 623] width 319 height 14
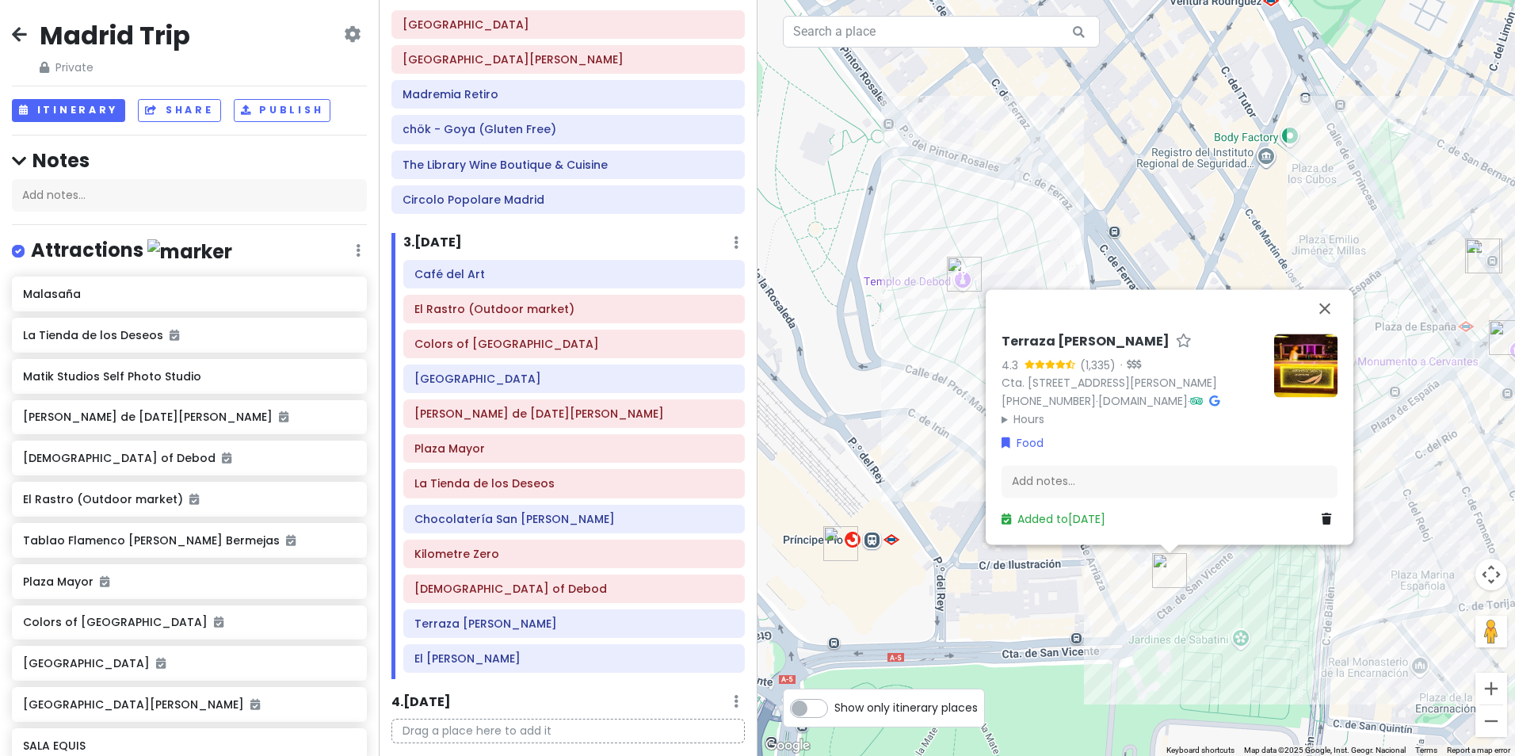
click at [1309, 353] on img at bounding box center [1305, 364] width 63 height 63
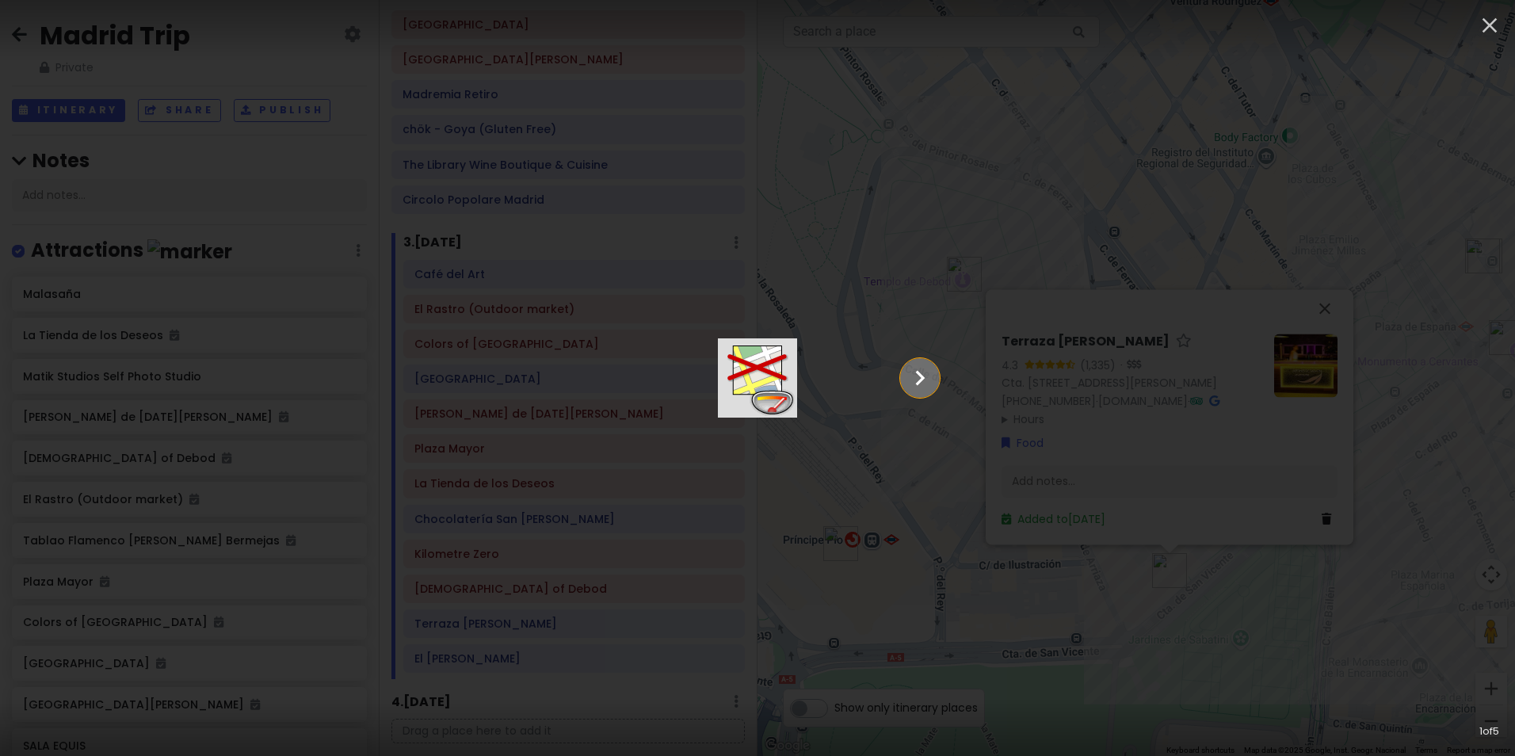
click at [935, 372] on icon "Show slide 2 of 5" at bounding box center [920, 378] width 30 height 38
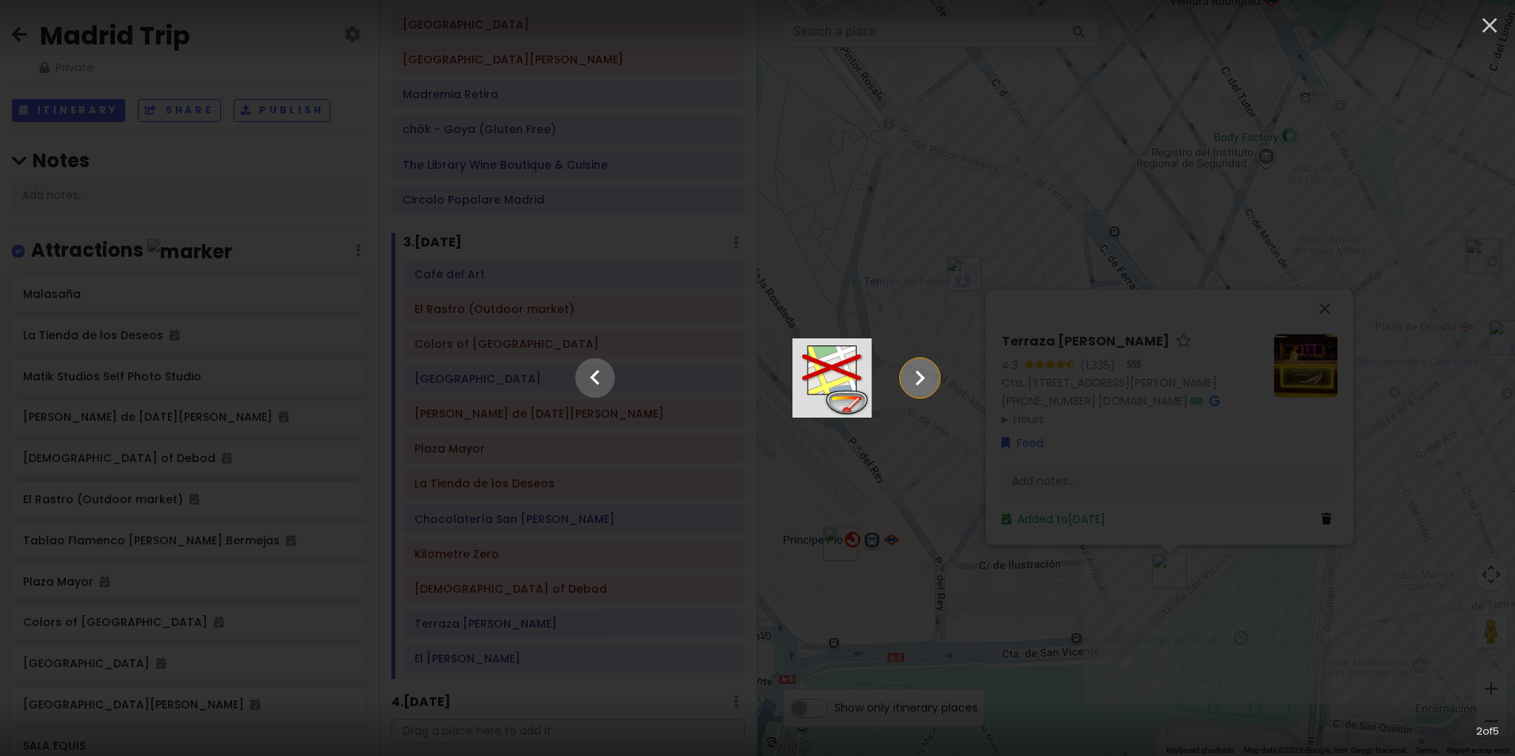
click at [935, 372] on icon "Show slide 3 of 5" at bounding box center [920, 378] width 30 height 38
click at [935, 372] on icon "Show slide 4 of 5" at bounding box center [920, 378] width 30 height 38
click at [1484, 25] on icon "button" at bounding box center [1489, 25] width 25 height 25
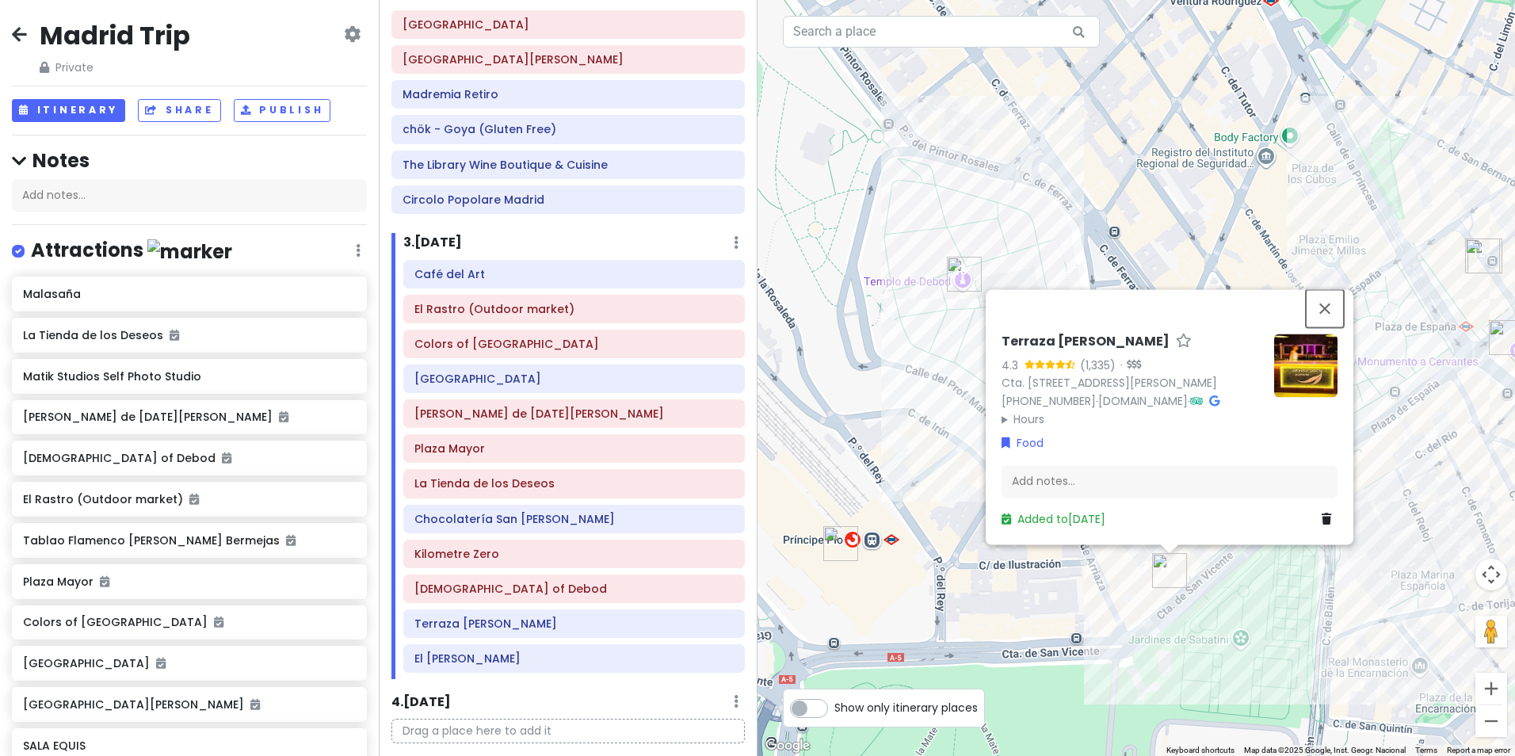
click at [1331, 289] on button "Close" at bounding box center [1324, 308] width 38 height 38
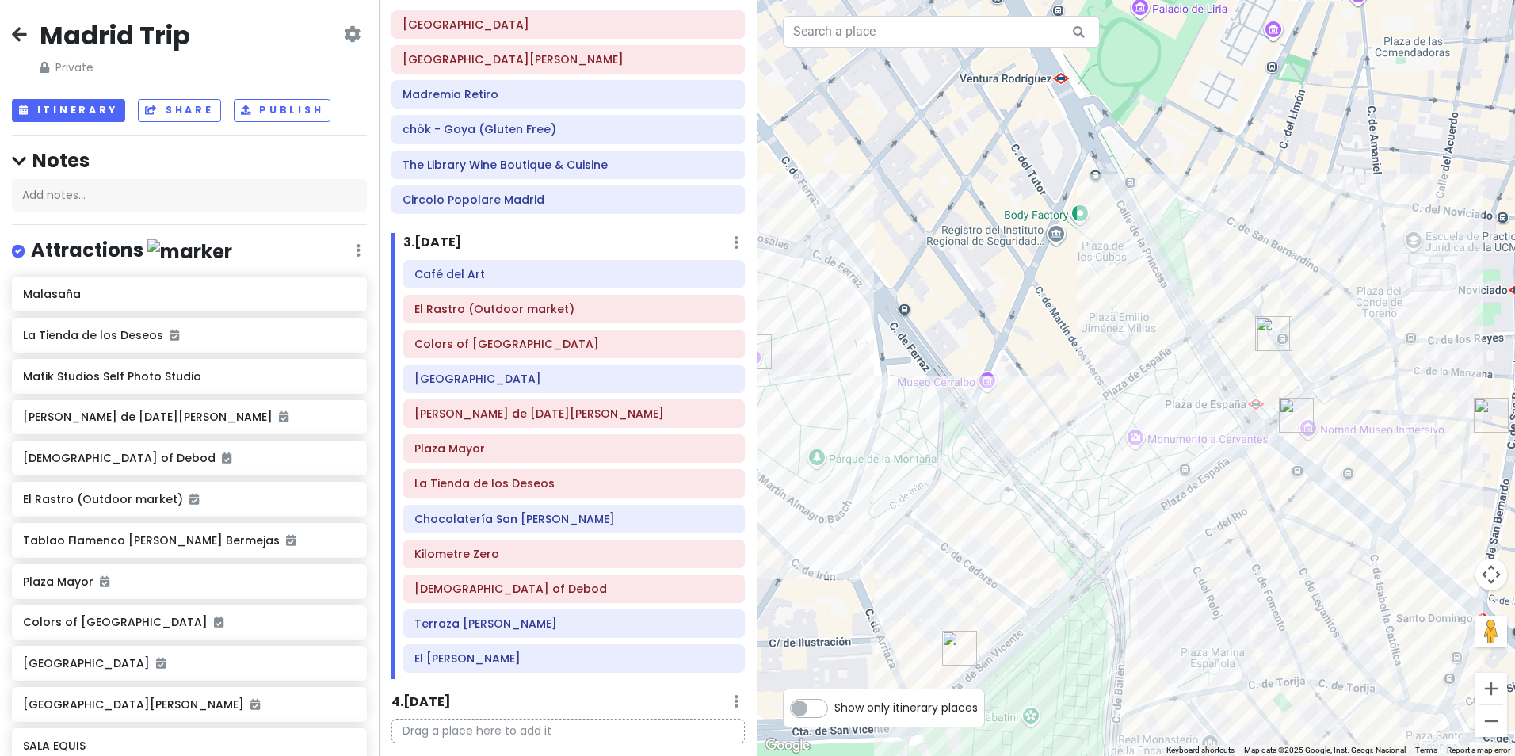
drag, startPoint x: 1118, startPoint y: 505, endPoint x: 901, endPoint y: 589, distance: 233.5
click at [901, 589] on div at bounding box center [1135, 378] width 757 height 756
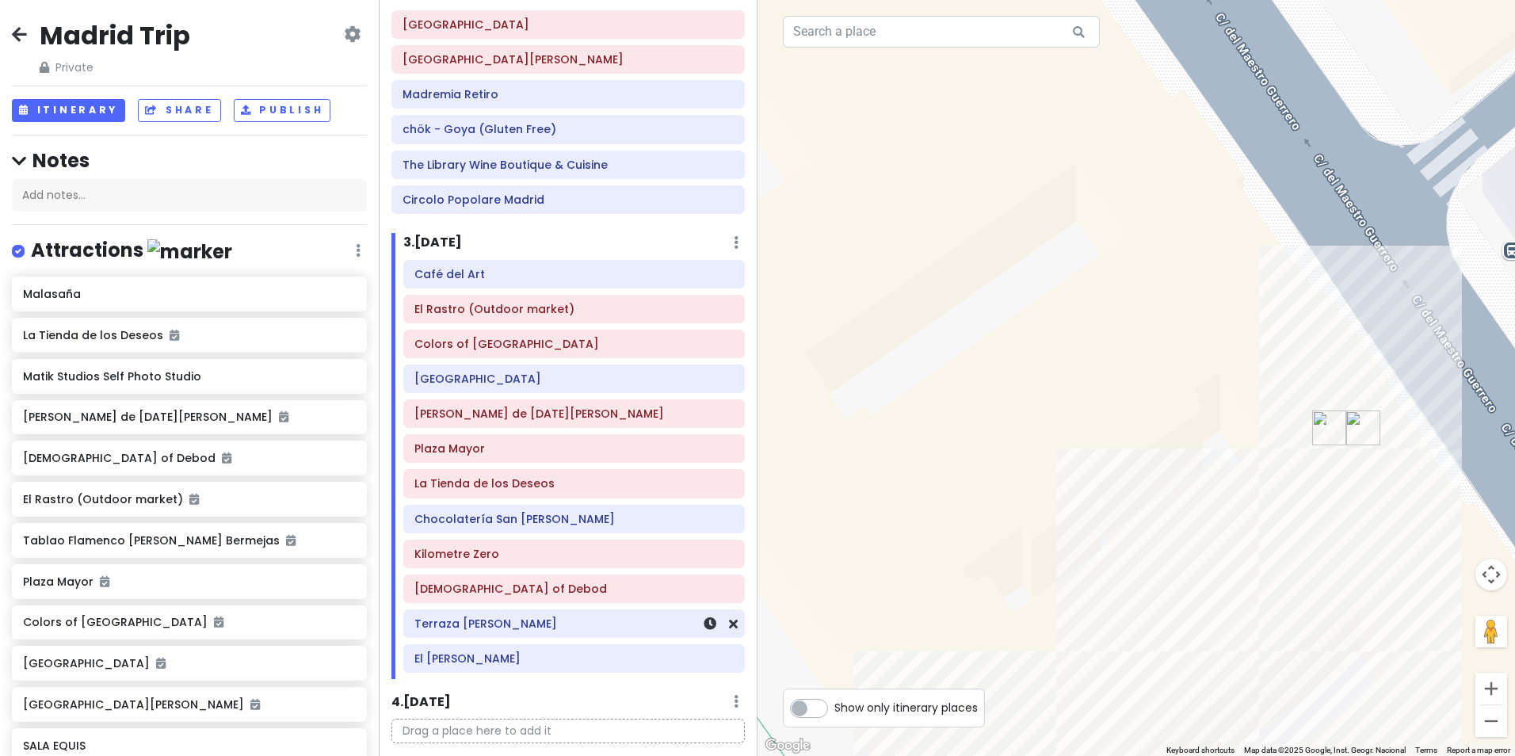
click at [535, 632] on div "Terraza [PERSON_NAME]" at bounding box center [573, 623] width 319 height 22
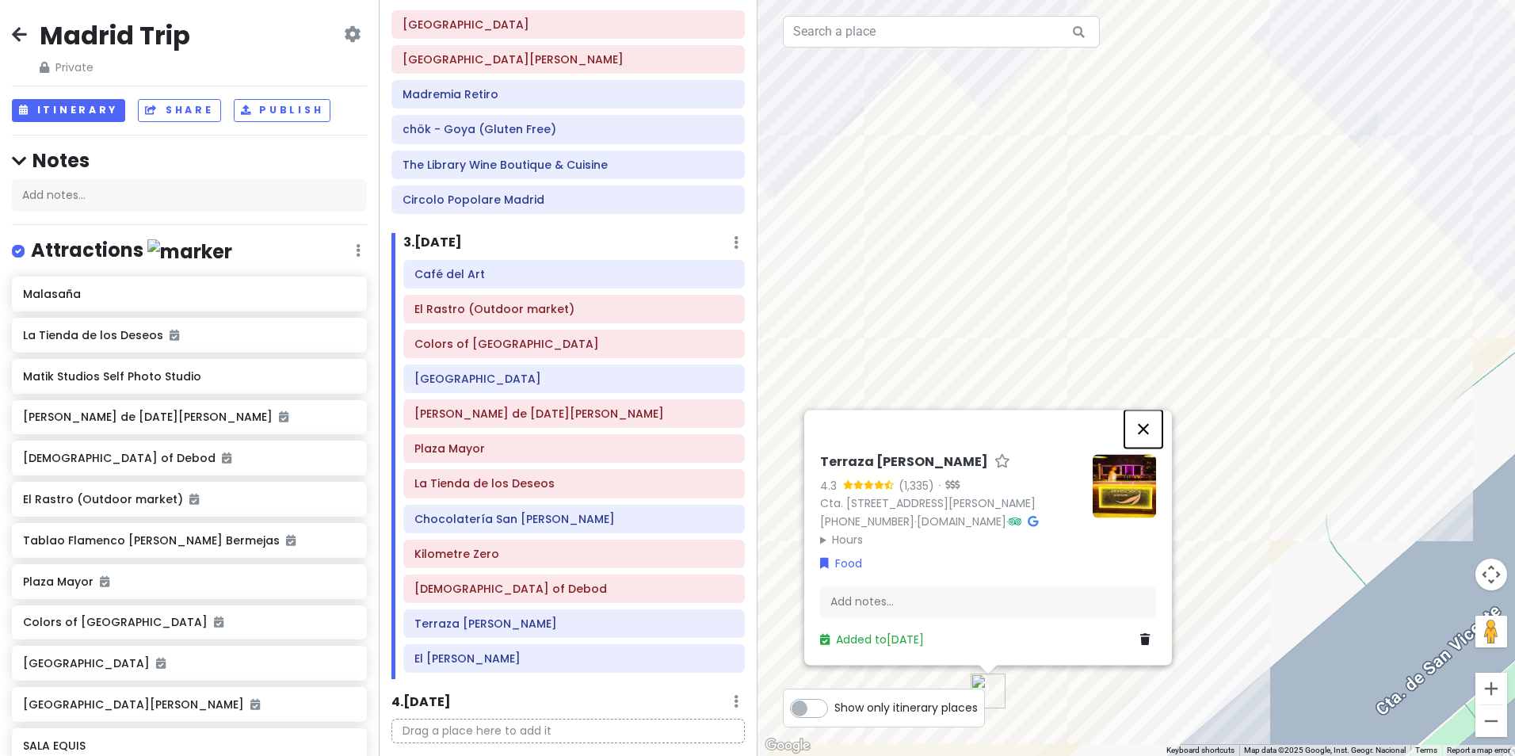
click at [1142, 410] on button "Close" at bounding box center [1143, 429] width 38 height 38
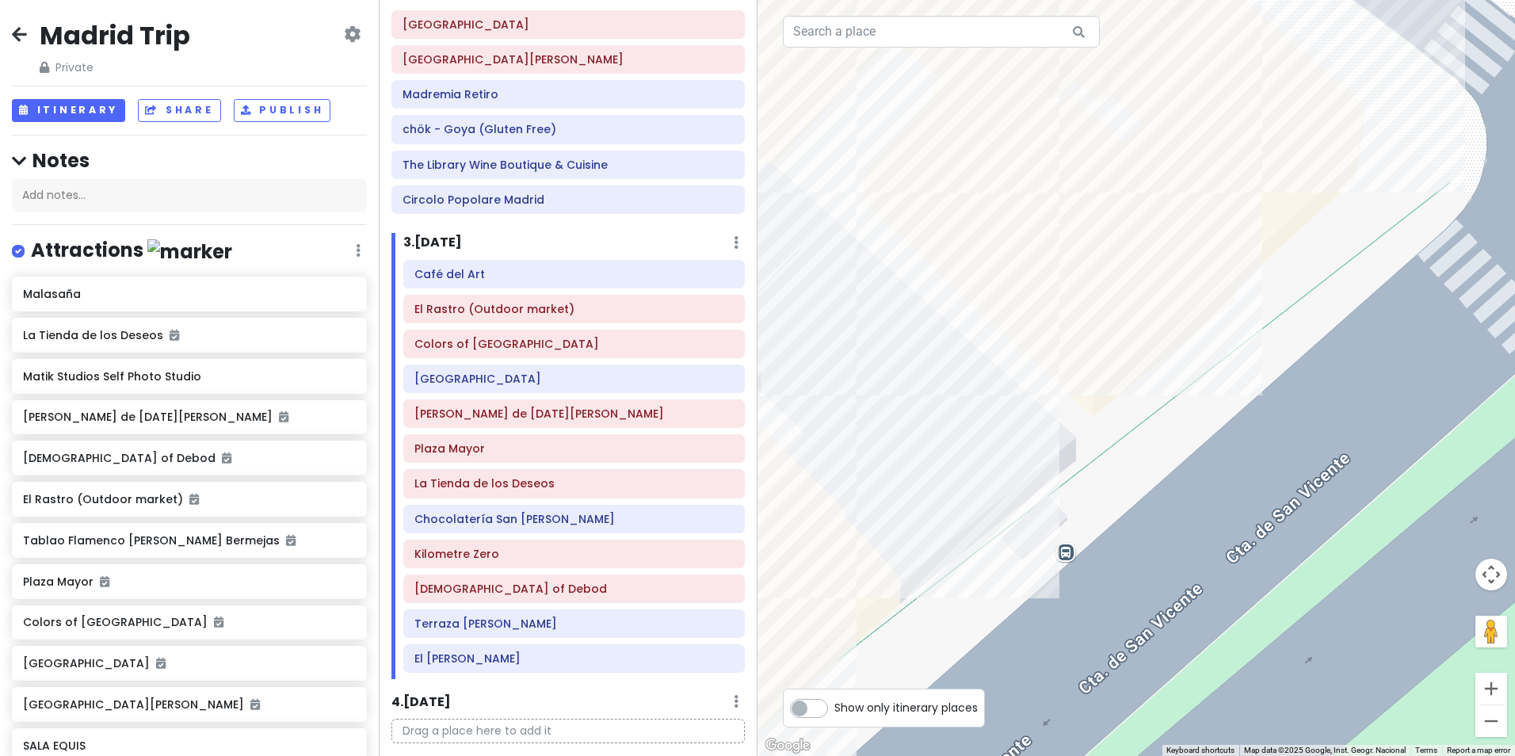
drag, startPoint x: 1385, startPoint y: 323, endPoint x: 764, endPoint y: 588, distance: 674.3
click at [764, 588] on div at bounding box center [1135, 378] width 757 height 756
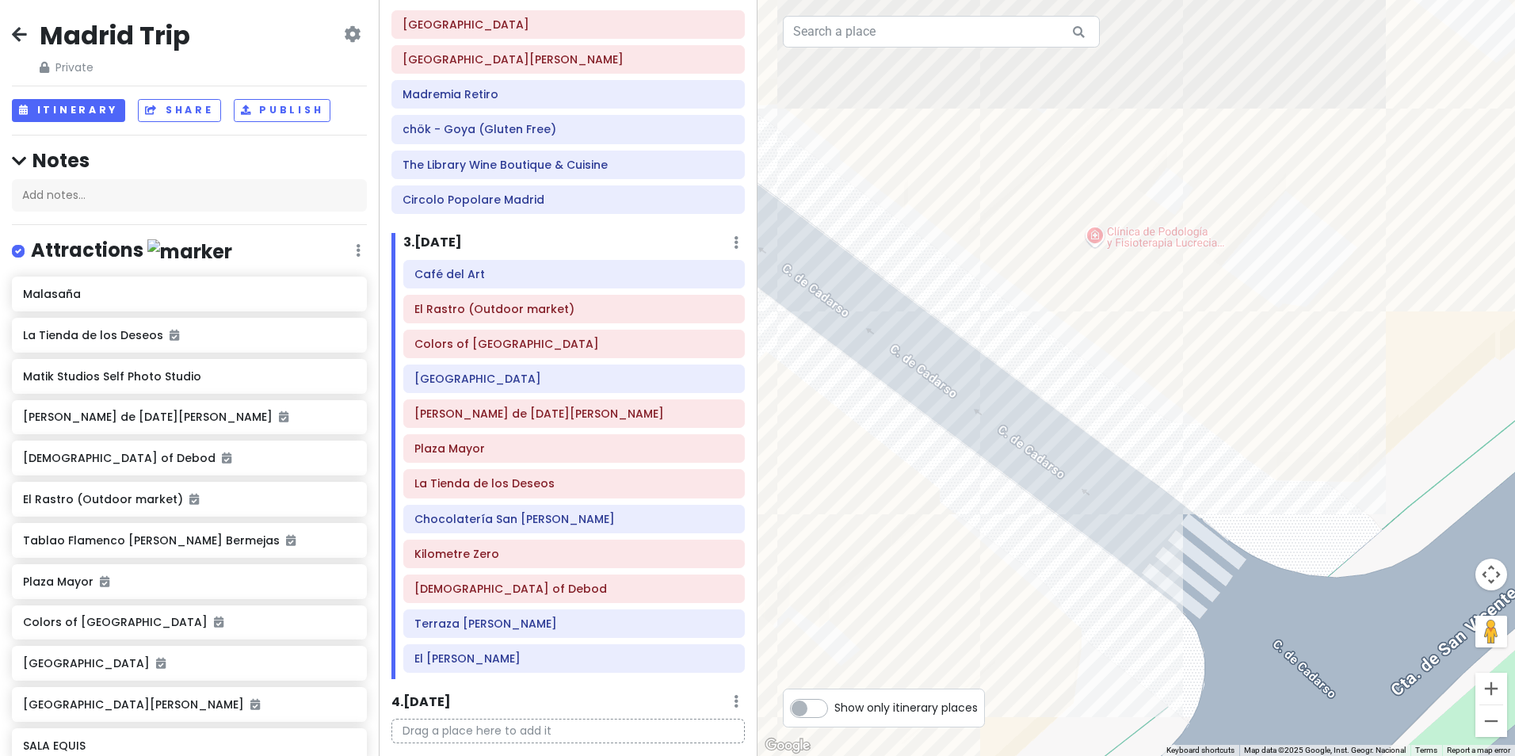
drag, startPoint x: 1144, startPoint y: 230, endPoint x: 862, endPoint y: 756, distance: 597.5
click at [862, 755] on html "Madrid Trip Private Change Dates Make a Copy Delete Trip Give Feedback 💡 Suppor…" at bounding box center [757, 378] width 1515 height 756
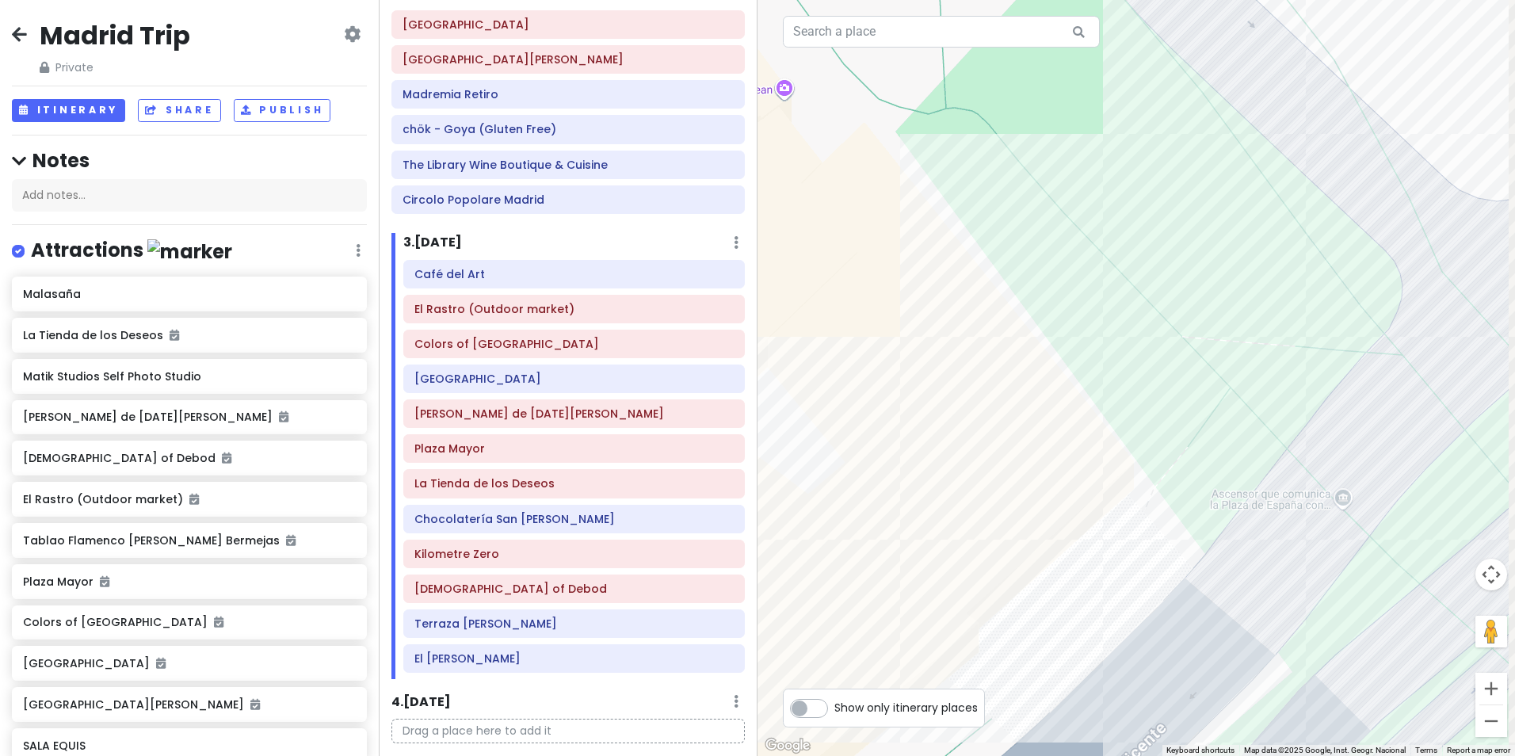
drag, startPoint x: 1357, startPoint y: 362, endPoint x: 669, endPoint y: 796, distance: 813.1
click at [669, 755] on html "Madrid Trip Private Change Dates Make a Copy Delete Trip Give Feedback 💡 Suppor…" at bounding box center [757, 378] width 1515 height 756
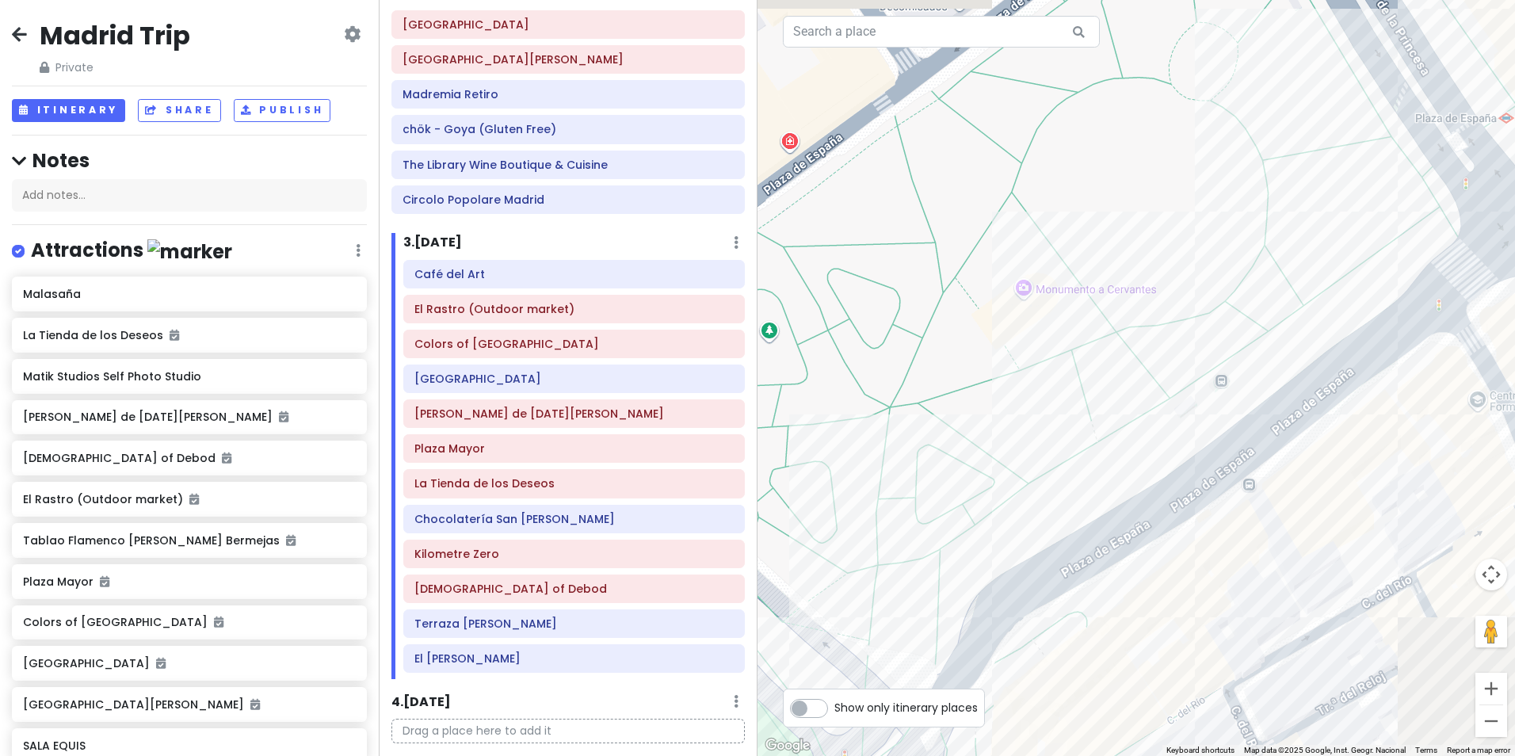
drag, startPoint x: 1242, startPoint y: 249, endPoint x: 1099, endPoint y: 383, distance: 196.2
click at [908, 633] on div at bounding box center [1135, 378] width 757 height 756
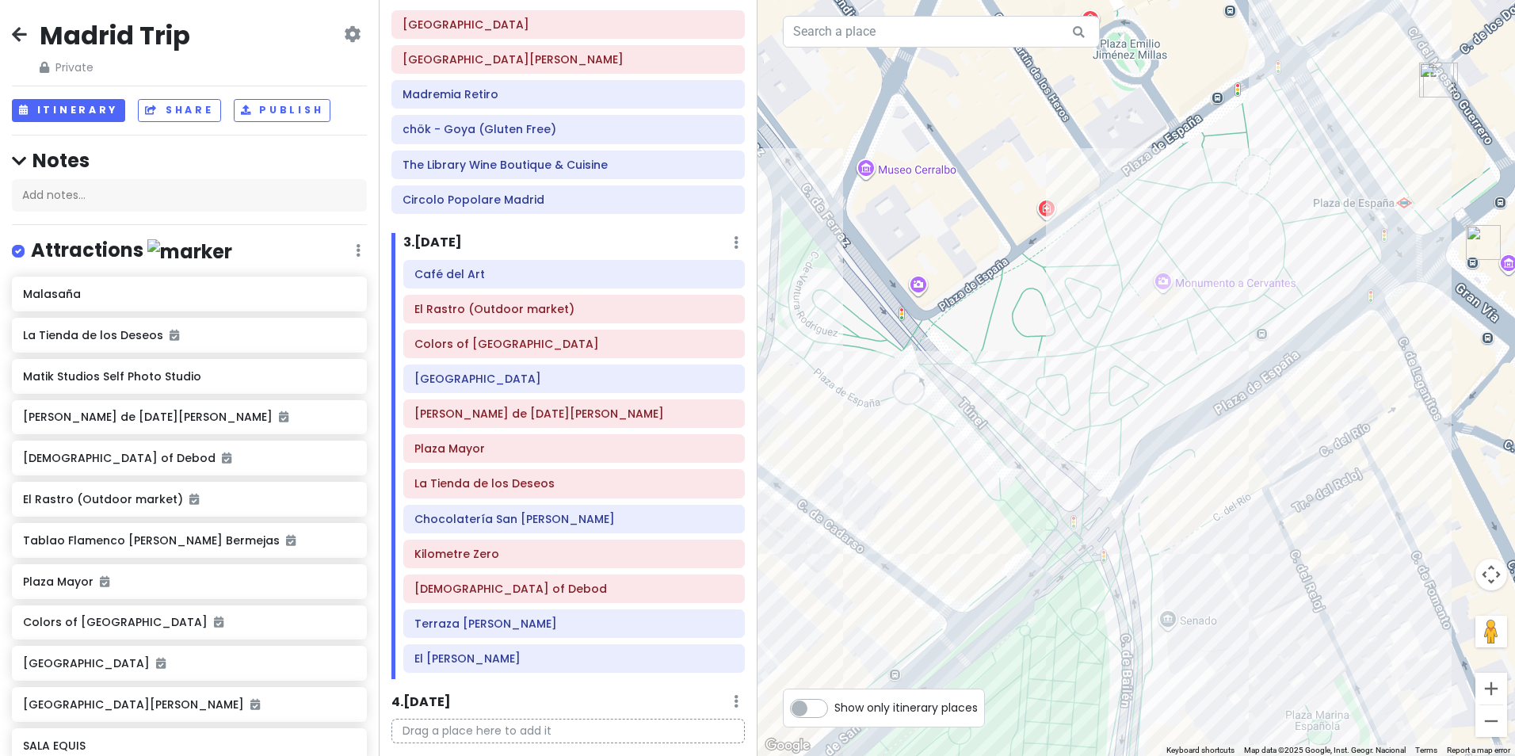
click at [1431, 70] on img "El Edén Gastrobar" at bounding box center [1436, 80] width 35 height 35
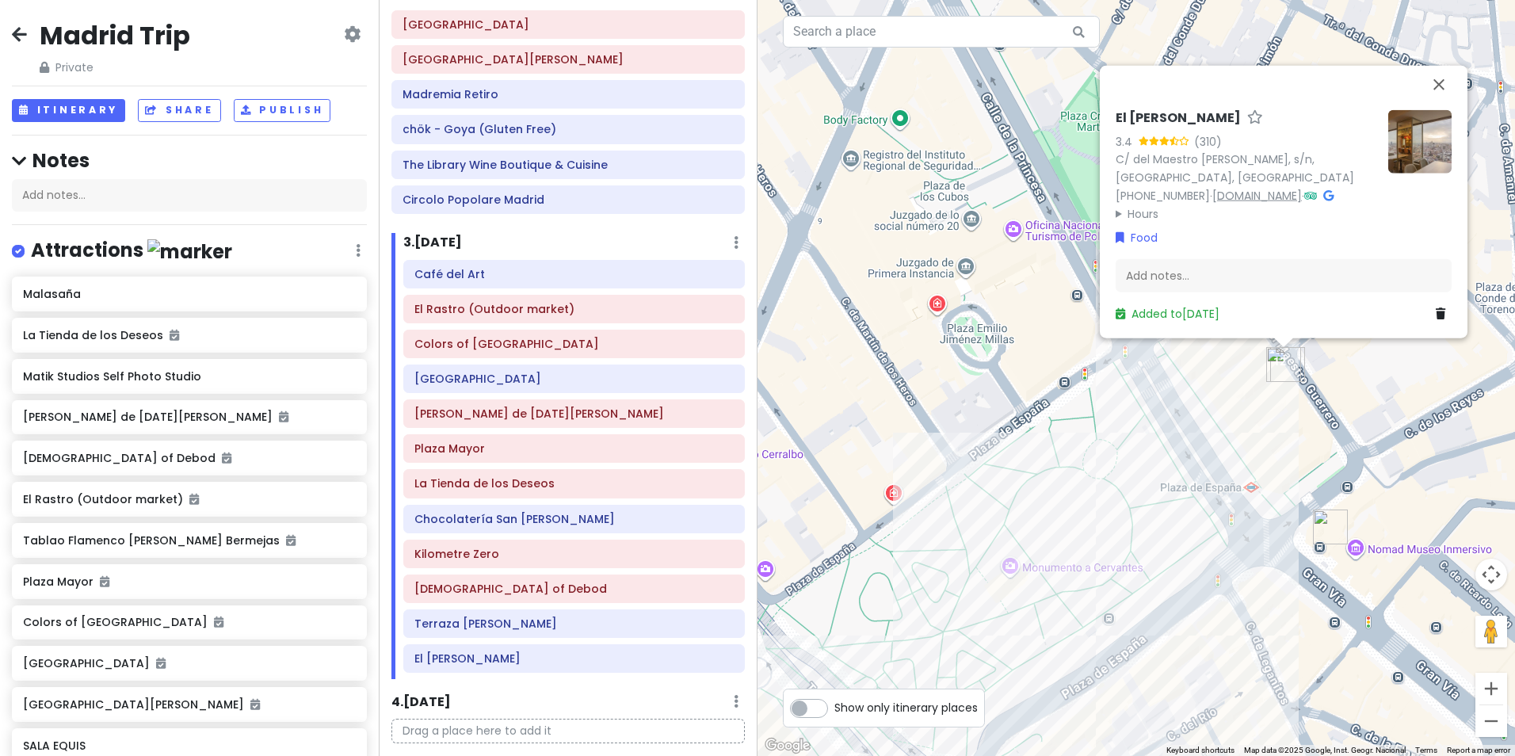
click at [1268, 187] on link "[DOMAIN_NAME]" at bounding box center [1257, 195] width 90 height 16
click at [1438, 70] on button "Close" at bounding box center [1438, 85] width 38 height 38
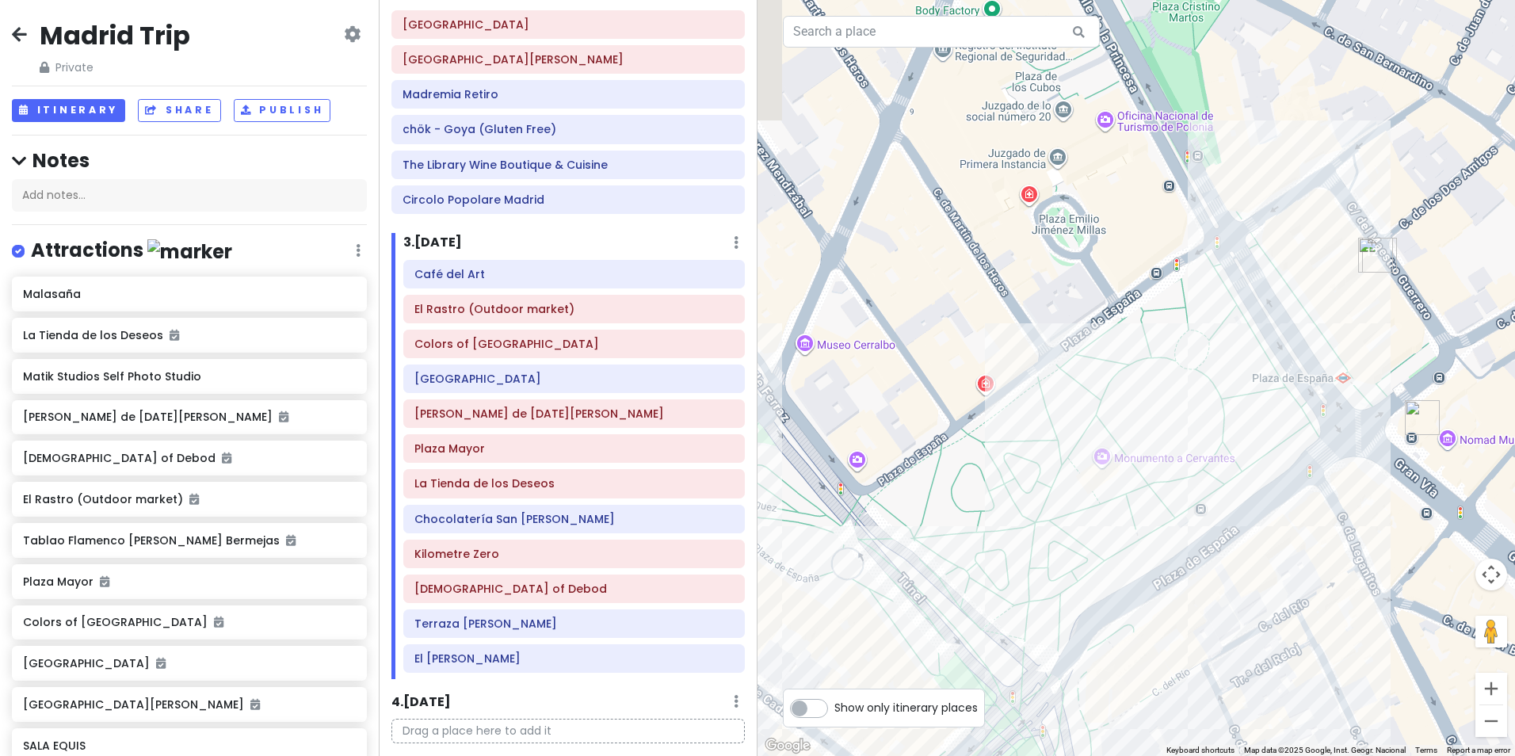
drag, startPoint x: 1184, startPoint y: 592, endPoint x: 1278, endPoint y: 478, distance: 148.0
click at [1278, 478] on div at bounding box center [1135, 378] width 757 height 756
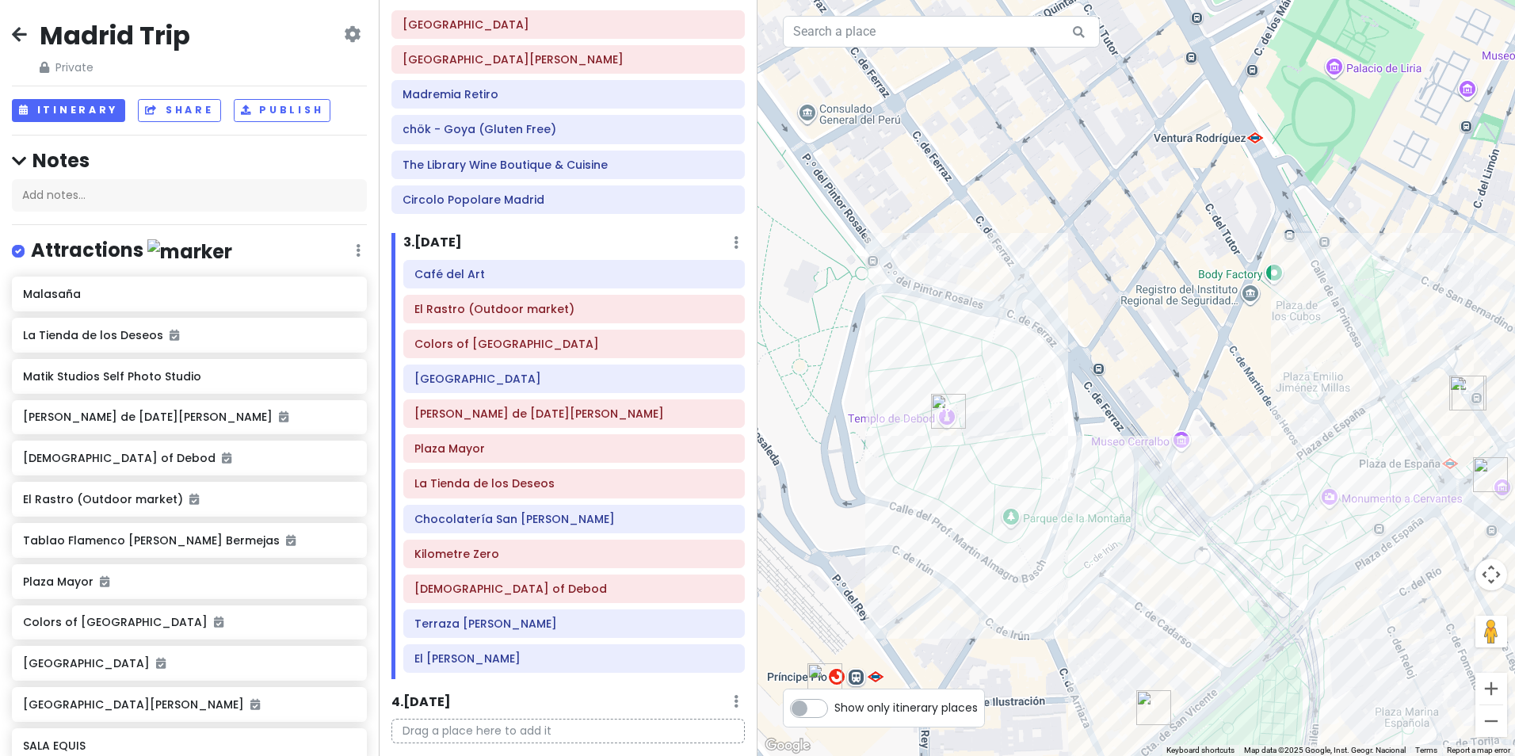
drag, startPoint x: 988, startPoint y: 513, endPoint x: 1133, endPoint y: 551, distance: 149.9
click at [1133, 551] on div at bounding box center [1135, 378] width 757 height 756
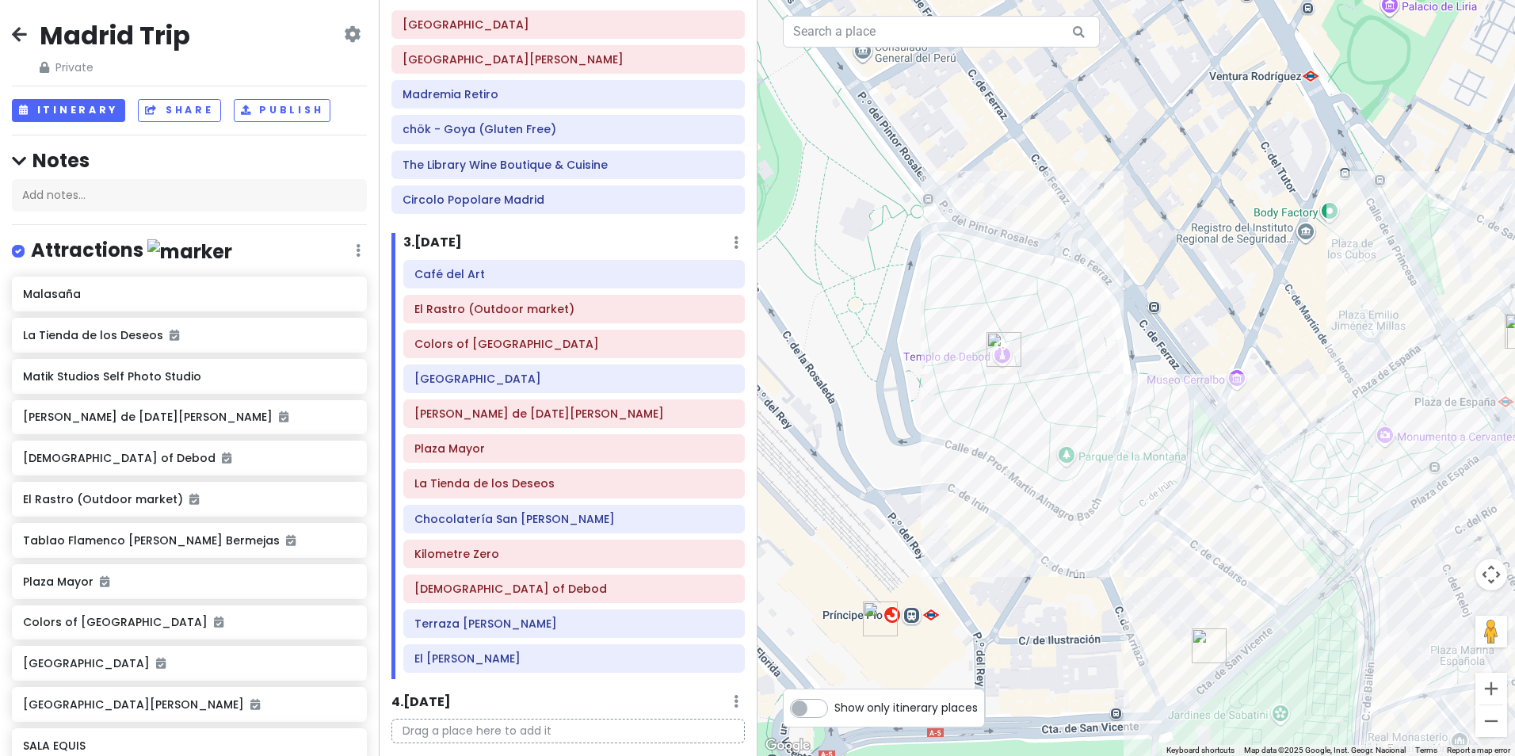
drag, startPoint x: 920, startPoint y: 580, endPoint x: 993, endPoint y: 514, distance: 97.6
click at [993, 514] on div at bounding box center [1135, 378] width 757 height 756
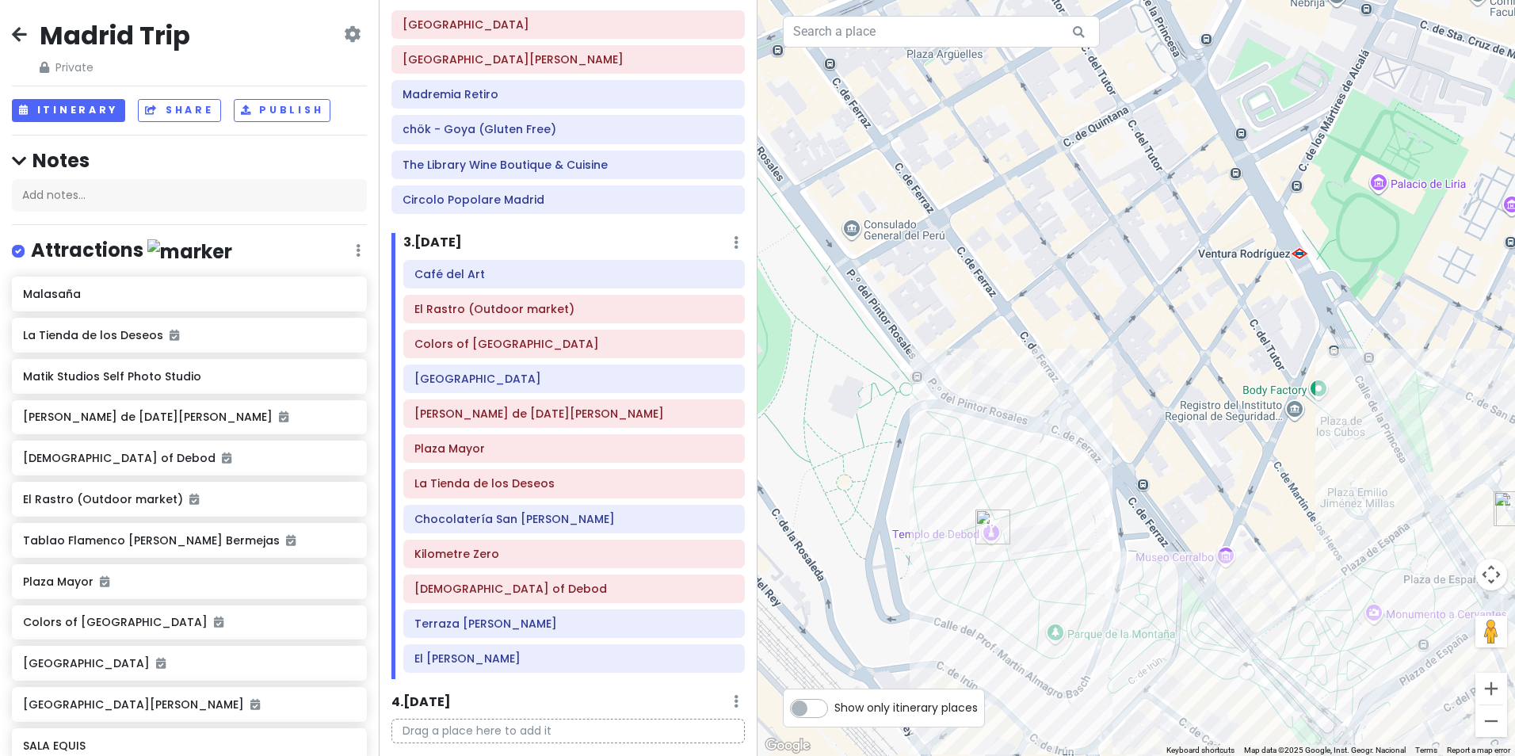
drag, startPoint x: 1038, startPoint y: 490, endPoint x: 1032, endPoint y: 682, distance: 191.8
click at [1032, 682] on div at bounding box center [1135, 378] width 757 height 756
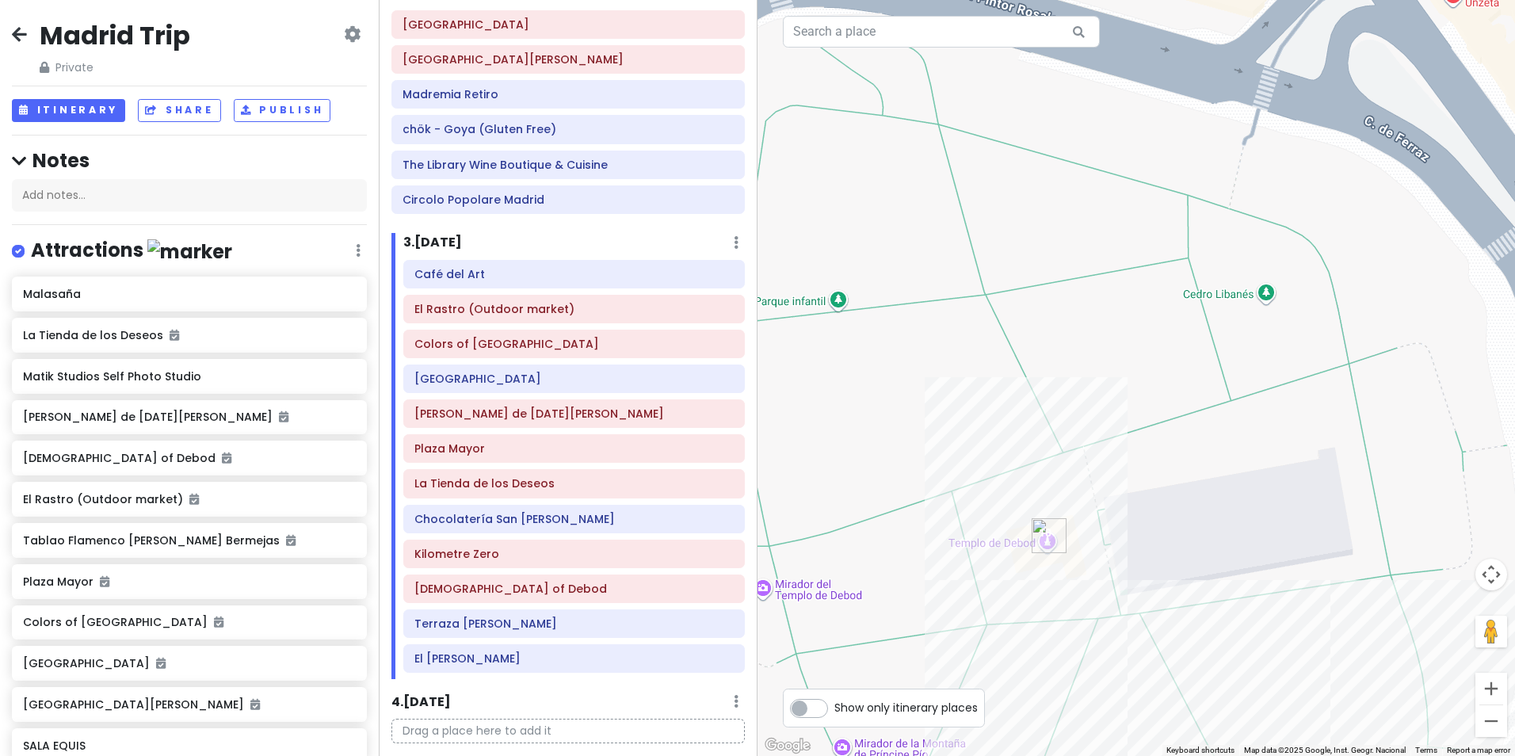
drag, startPoint x: 939, startPoint y: 601, endPoint x: 977, endPoint y: 607, distance: 38.4
click at [977, 607] on div at bounding box center [1135, 378] width 757 height 756
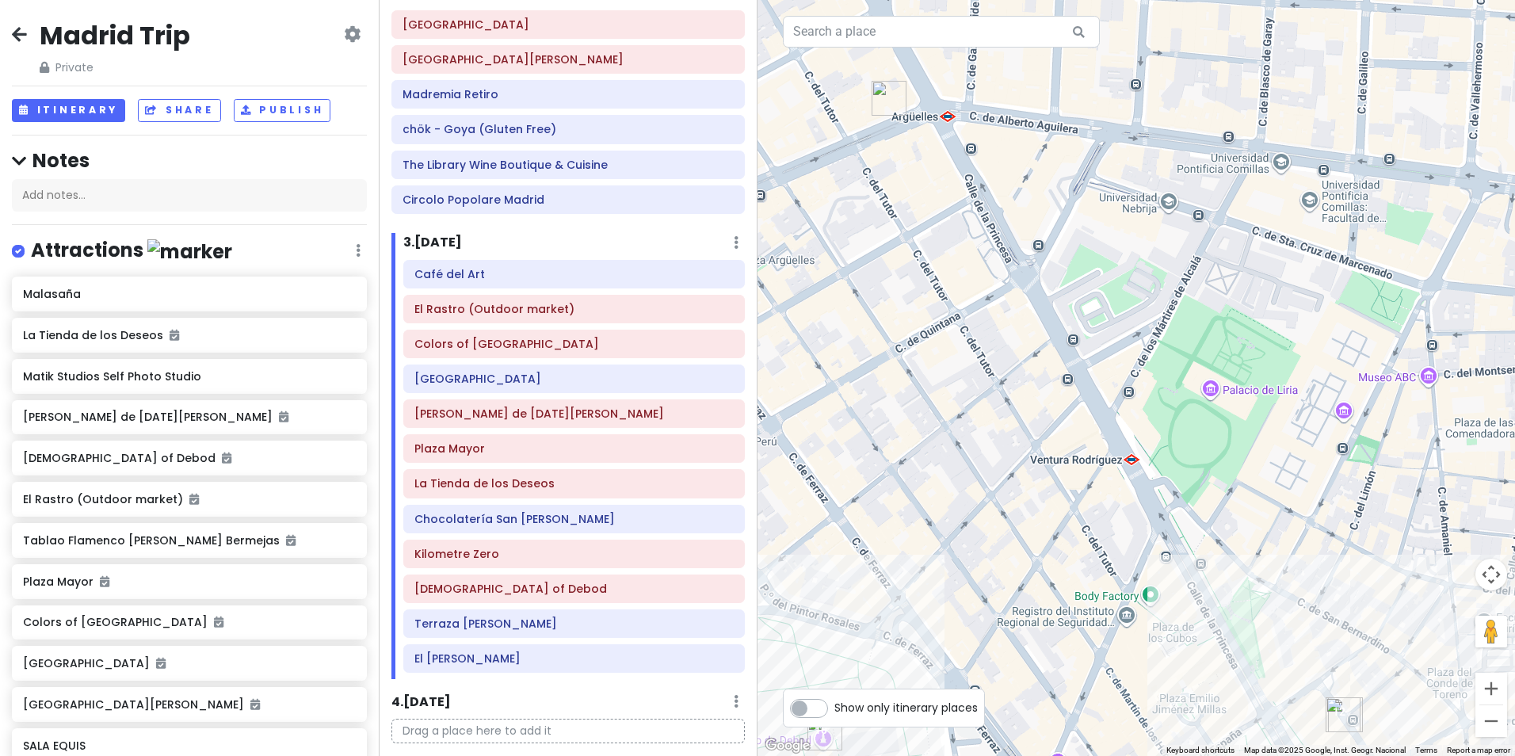
drag, startPoint x: 1285, startPoint y: 580, endPoint x: 1095, endPoint y: 781, distance: 276.8
click at [1095, 755] on html "Madrid Trip Private Change Dates Make a Copy Delete Trip Give Feedback 💡 Suppor…" at bounding box center [757, 378] width 1515 height 756
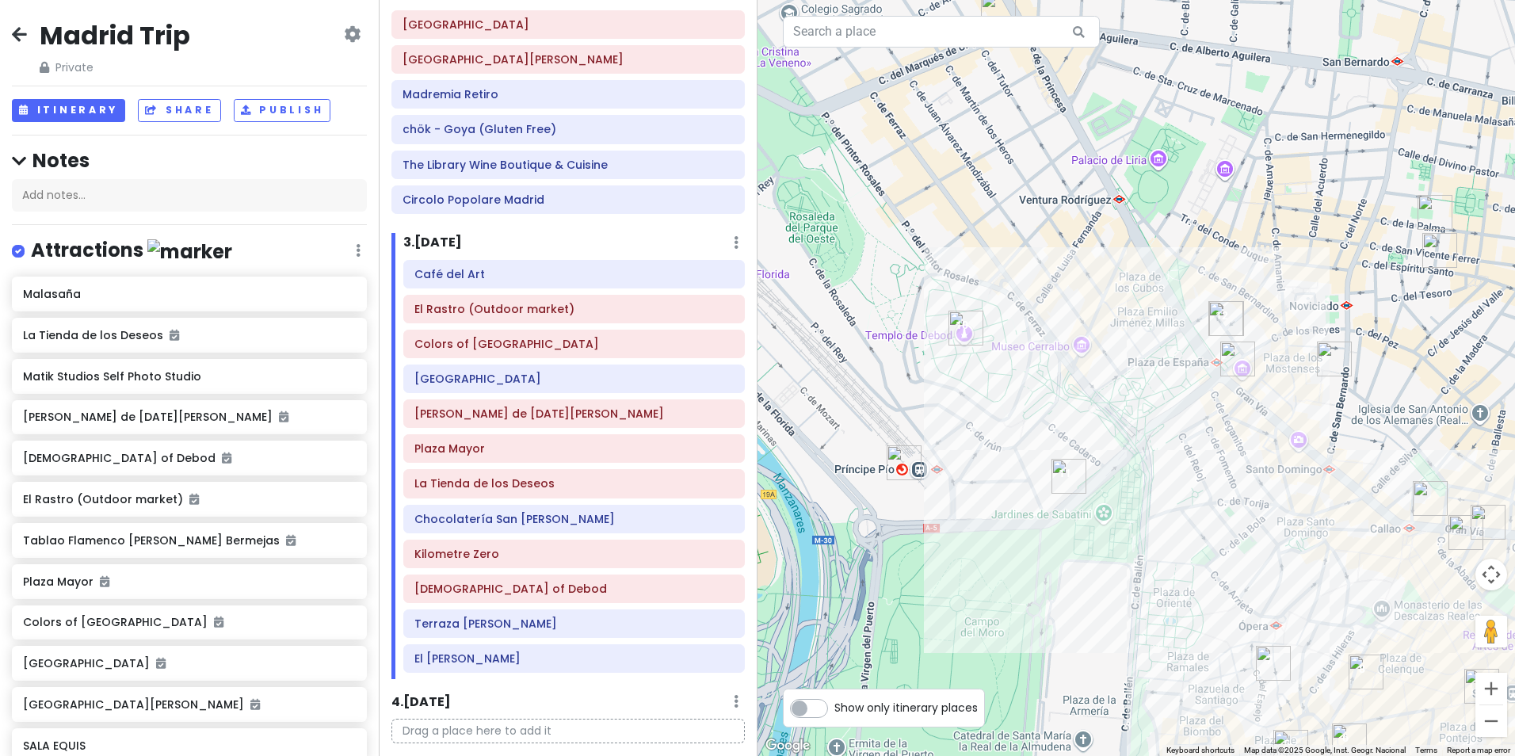
drag, startPoint x: 1009, startPoint y: 596, endPoint x: 1012, endPoint y: 398, distance: 198.1
click at [1012, 398] on div at bounding box center [1135, 378] width 757 height 756
click at [729, 661] on icon at bounding box center [733, 658] width 9 height 13
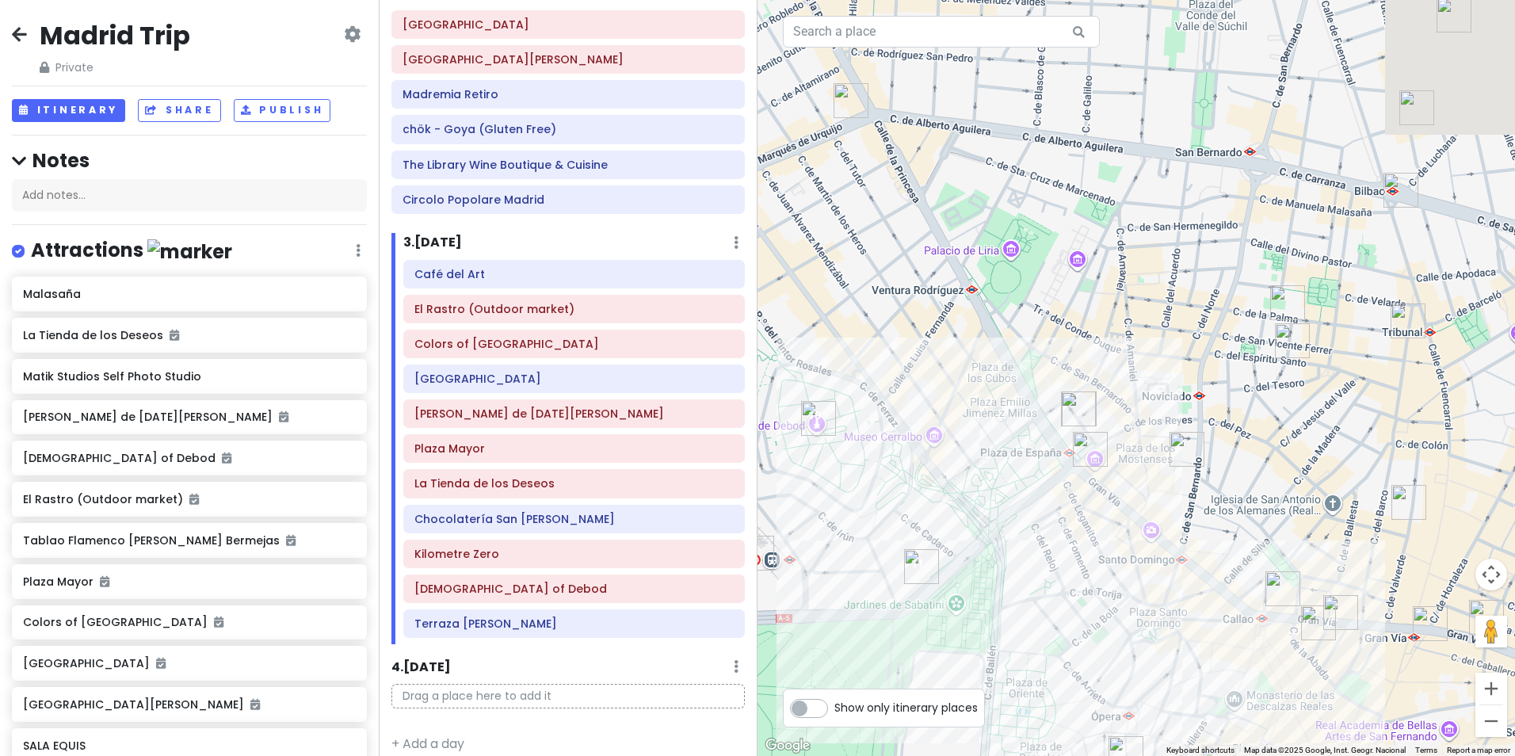
drag, startPoint x: 1269, startPoint y: 444, endPoint x: 1121, endPoint y: 541, distance: 176.9
click at [1121, 541] on div at bounding box center [1135, 378] width 757 height 756
click at [1285, 342] on img "Si Si Bagels" at bounding box center [1292, 340] width 35 height 35
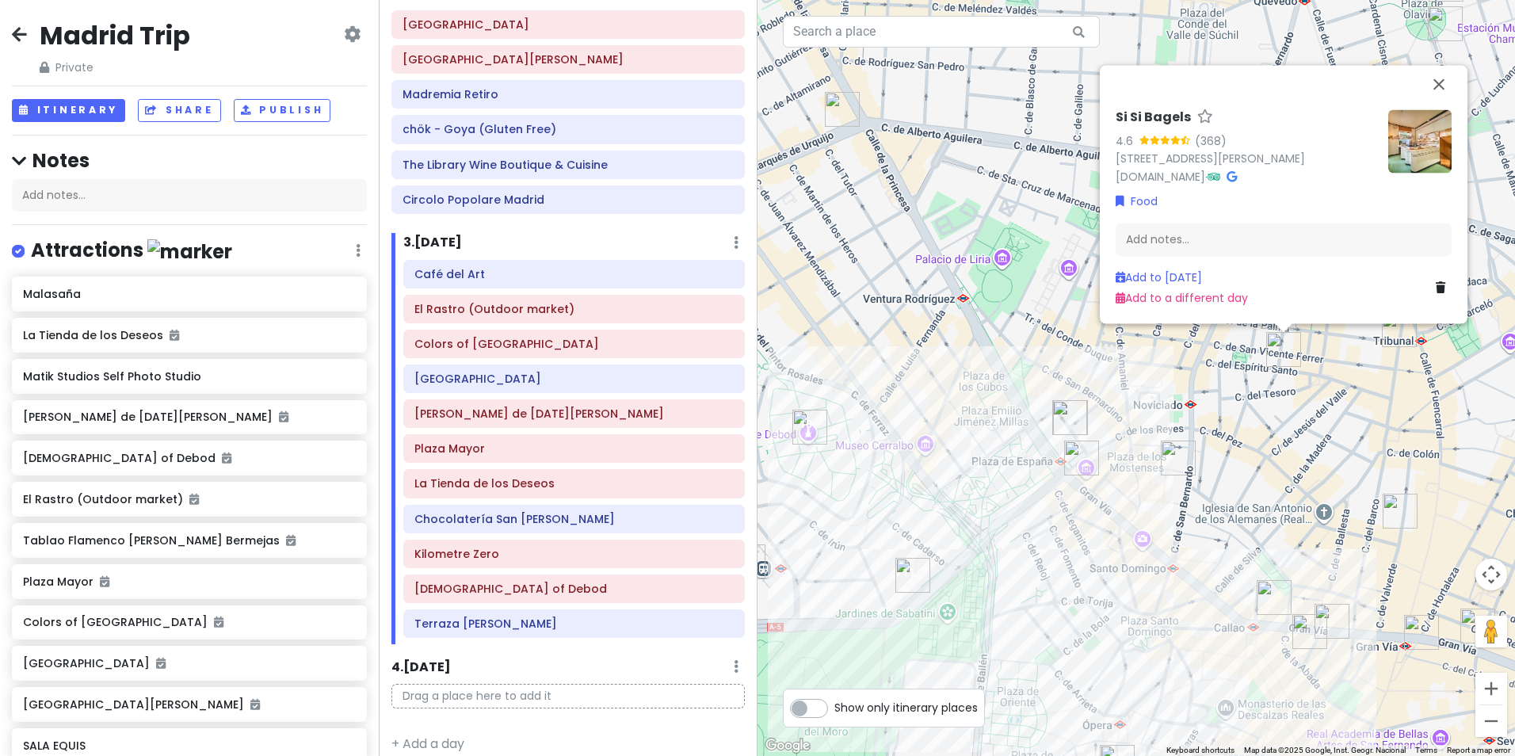
drag, startPoint x: 1346, startPoint y: 437, endPoint x: 1290, endPoint y: 565, distance: 139.4
click at [1290, 565] on div "Si Si Bagels 4.6 (368) [STREET_ADDRESS][PERSON_NAME] [DOMAIN_NAME] · Food Add n…" at bounding box center [1135, 378] width 757 height 756
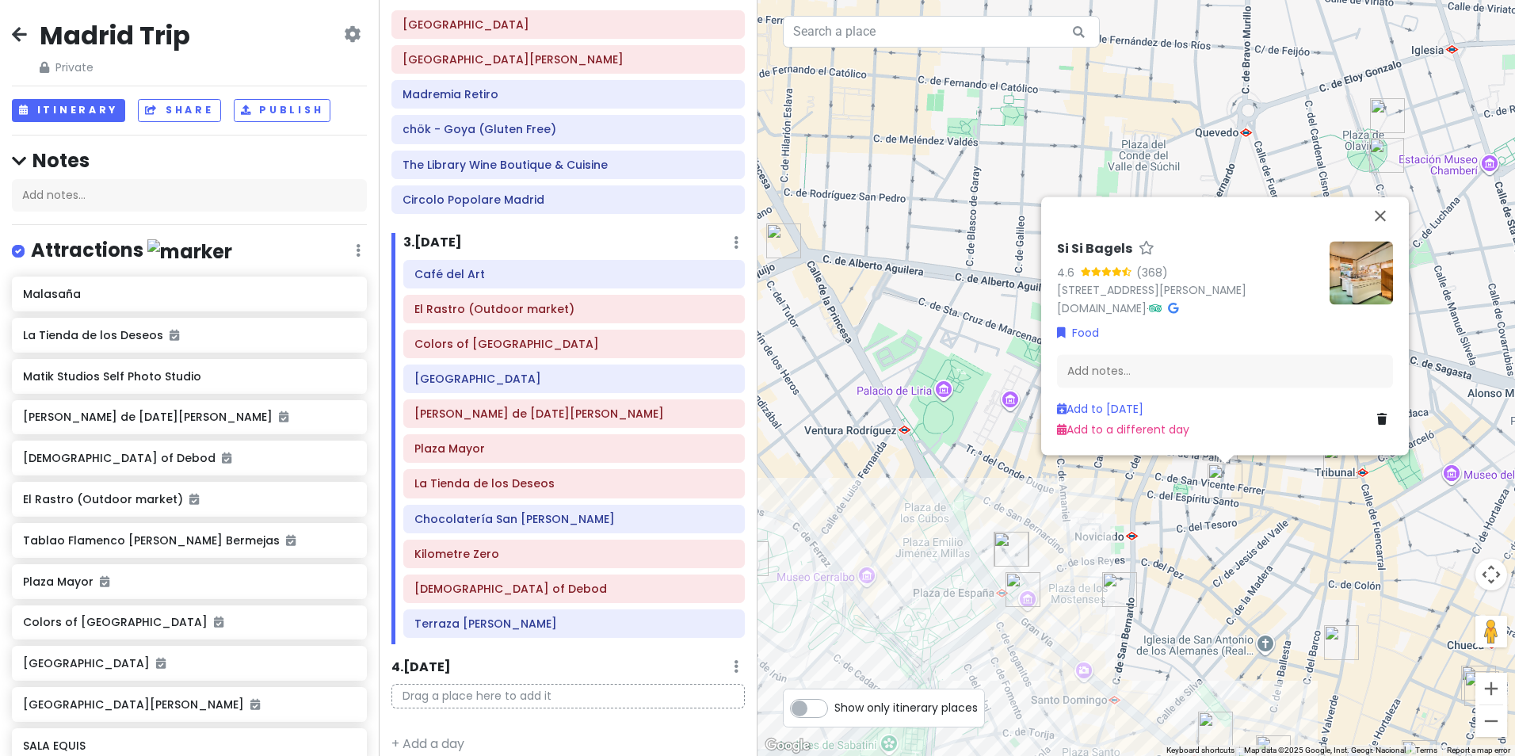
click at [1305, 563] on div "Si Si Bagels 4.6 (368) [STREET_ADDRESS][PERSON_NAME] [DOMAIN_NAME] · Food Add n…" at bounding box center [1135, 378] width 757 height 756
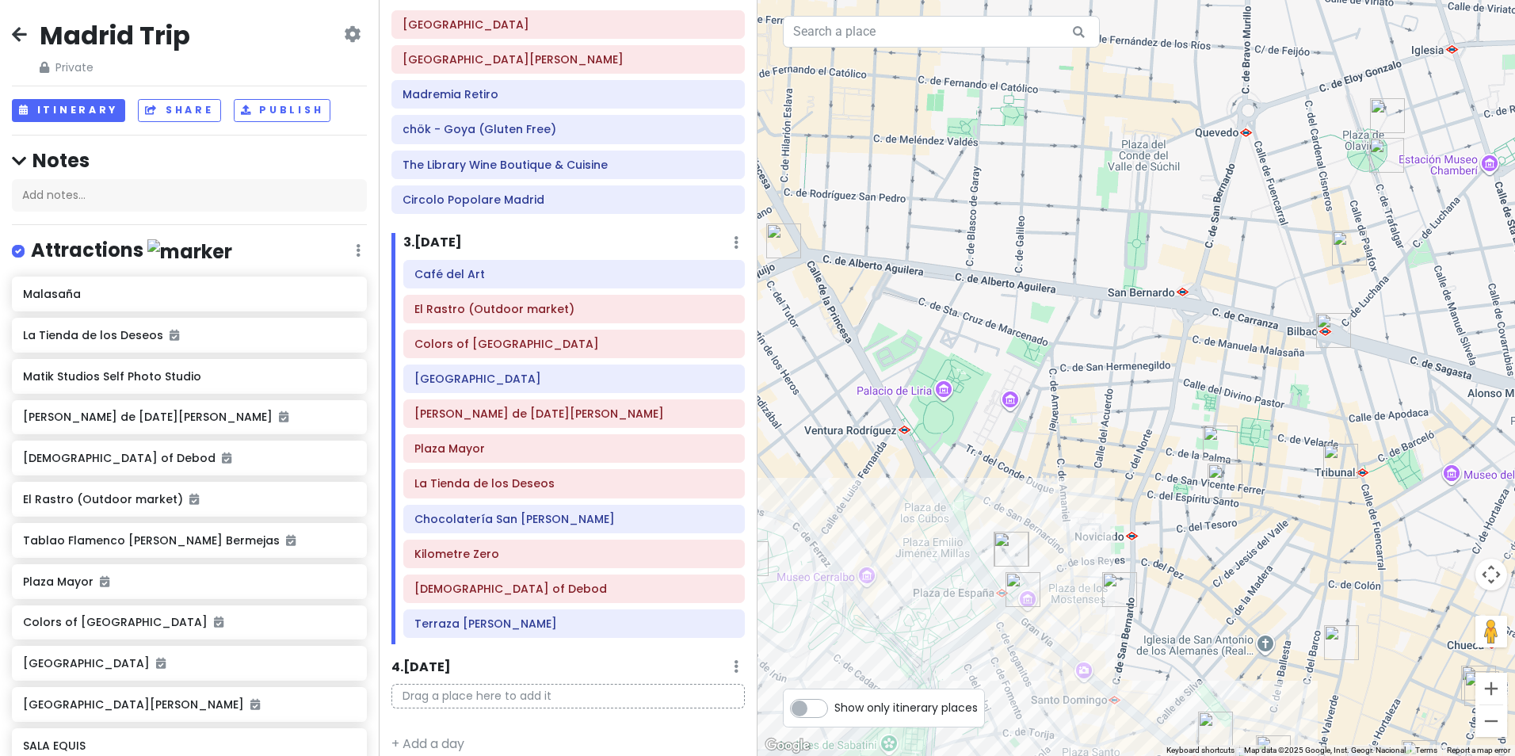
click at [1217, 438] on img "El Gordito - Cantina" at bounding box center [1219, 442] width 35 height 35
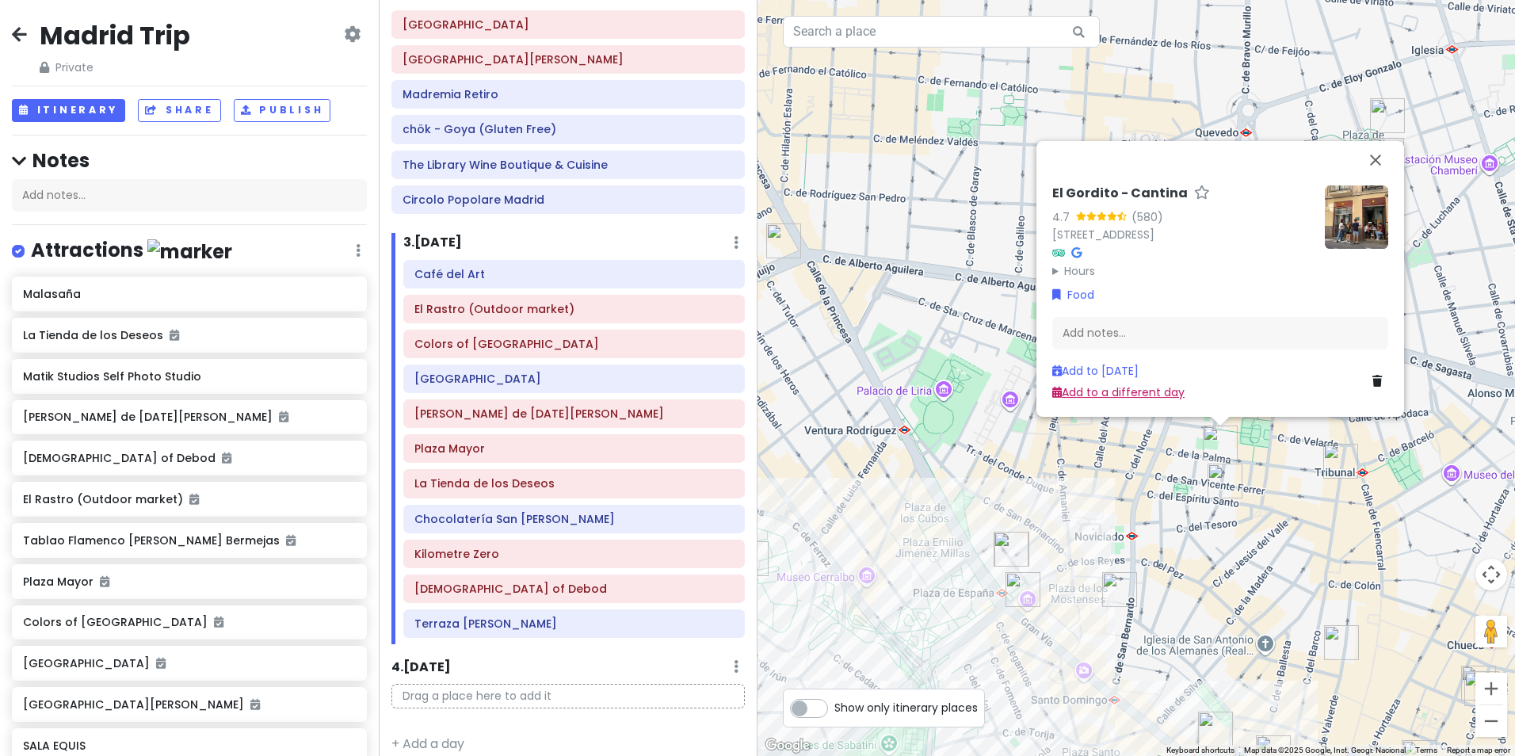
click at [1127, 388] on link "Add to a different day" at bounding box center [1118, 392] width 132 height 16
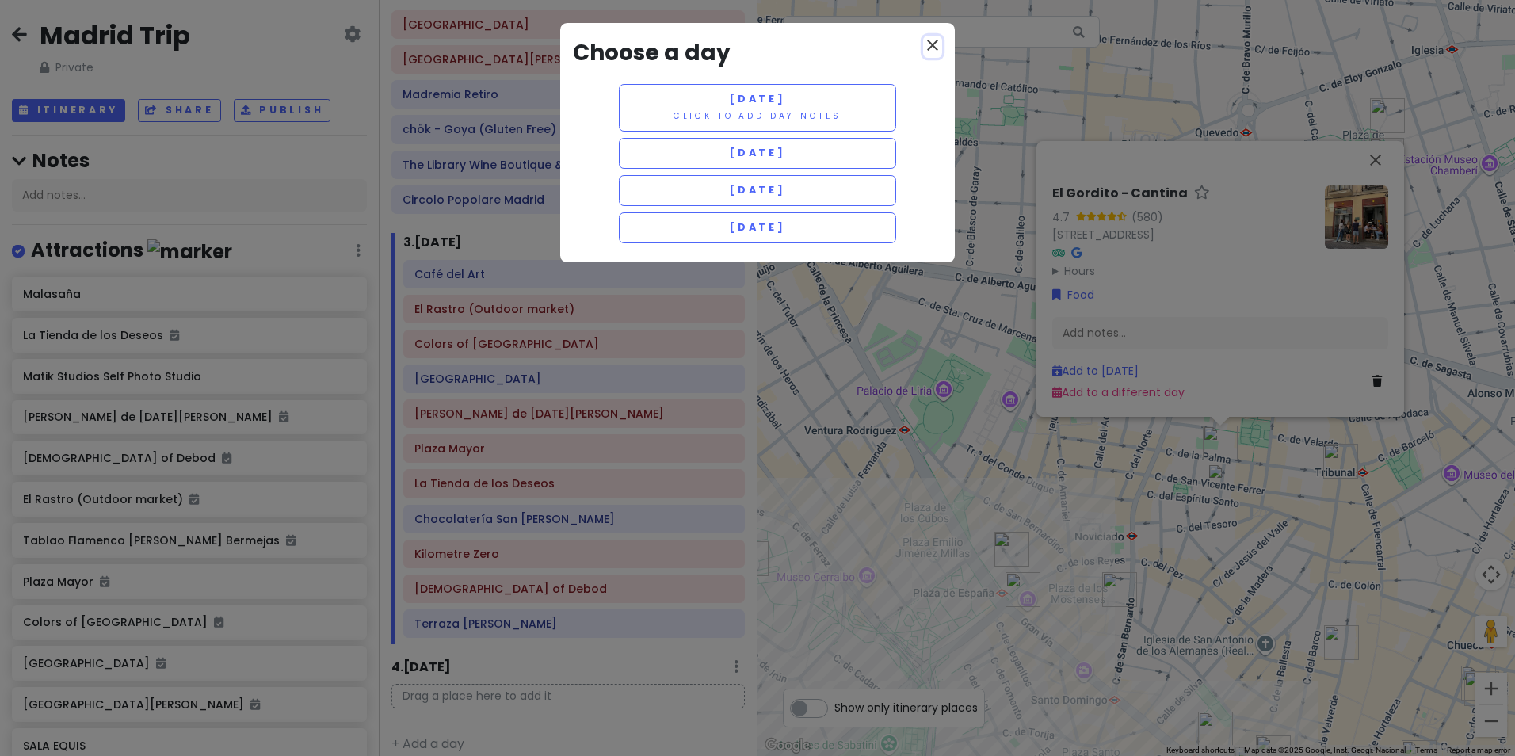
click at [931, 51] on icon "close" at bounding box center [932, 45] width 19 height 19
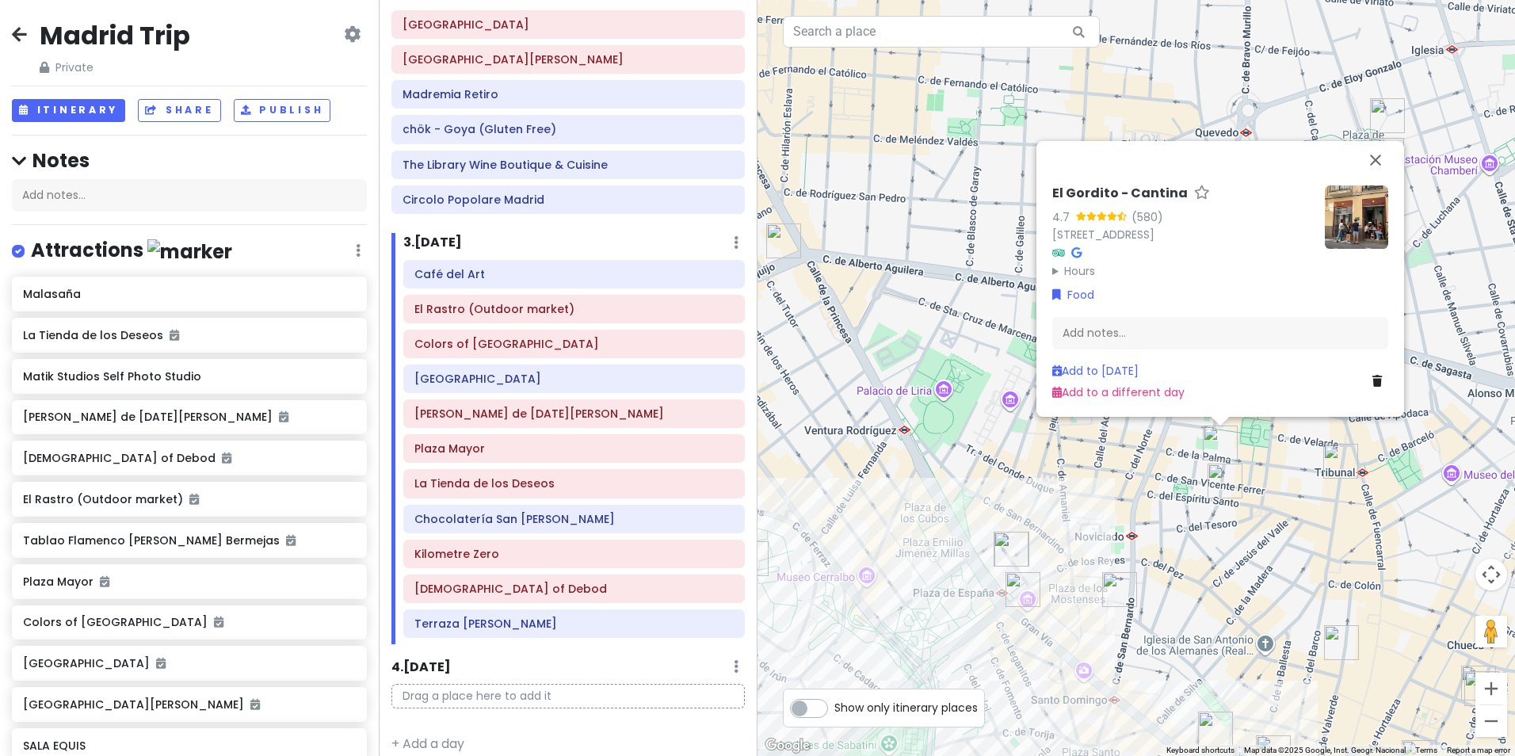
click at [1347, 219] on img at bounding box center [1355, 216] width 63 height 63
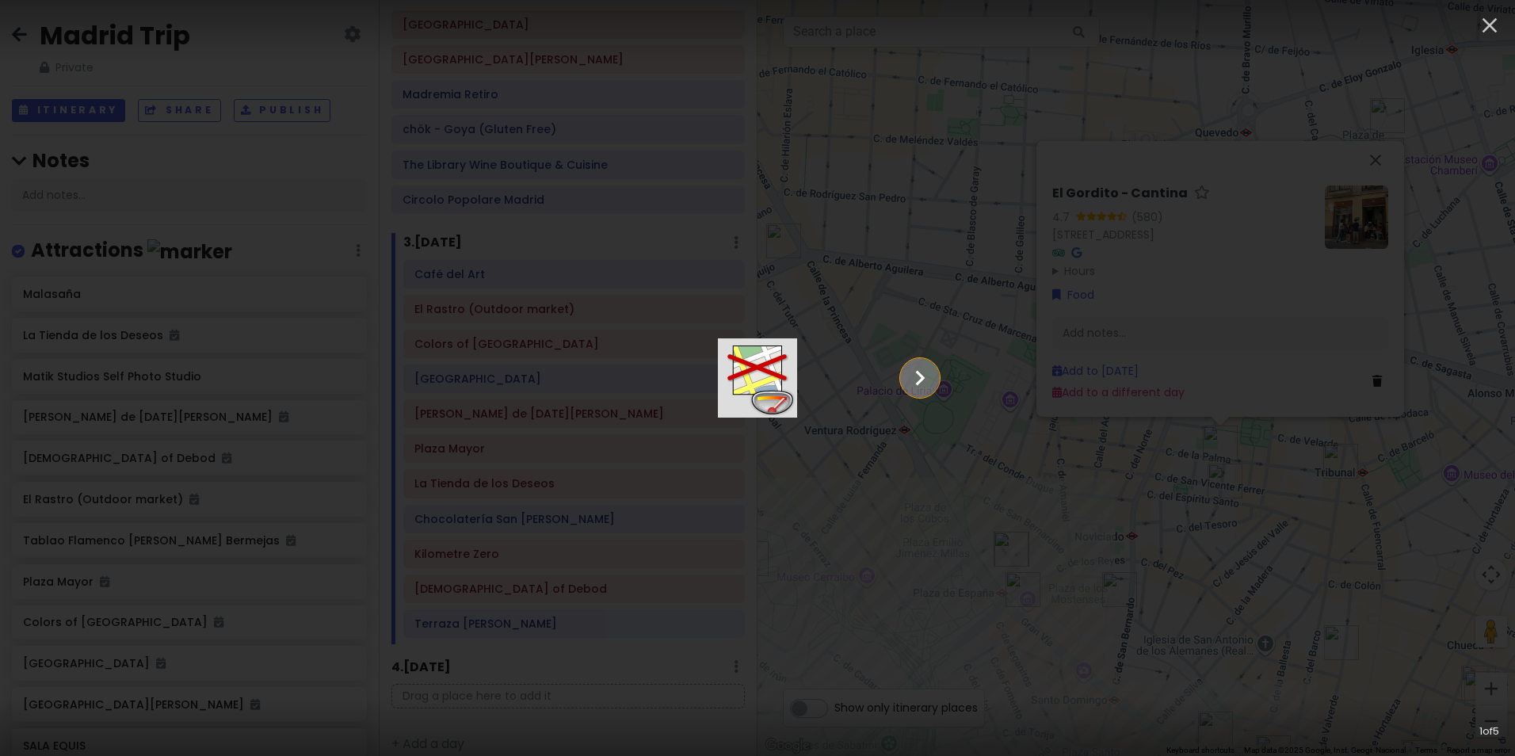
click at [935, 366] on icon "Show slide 2 of 5" at bounding box center [920, 378] width 30 height 38
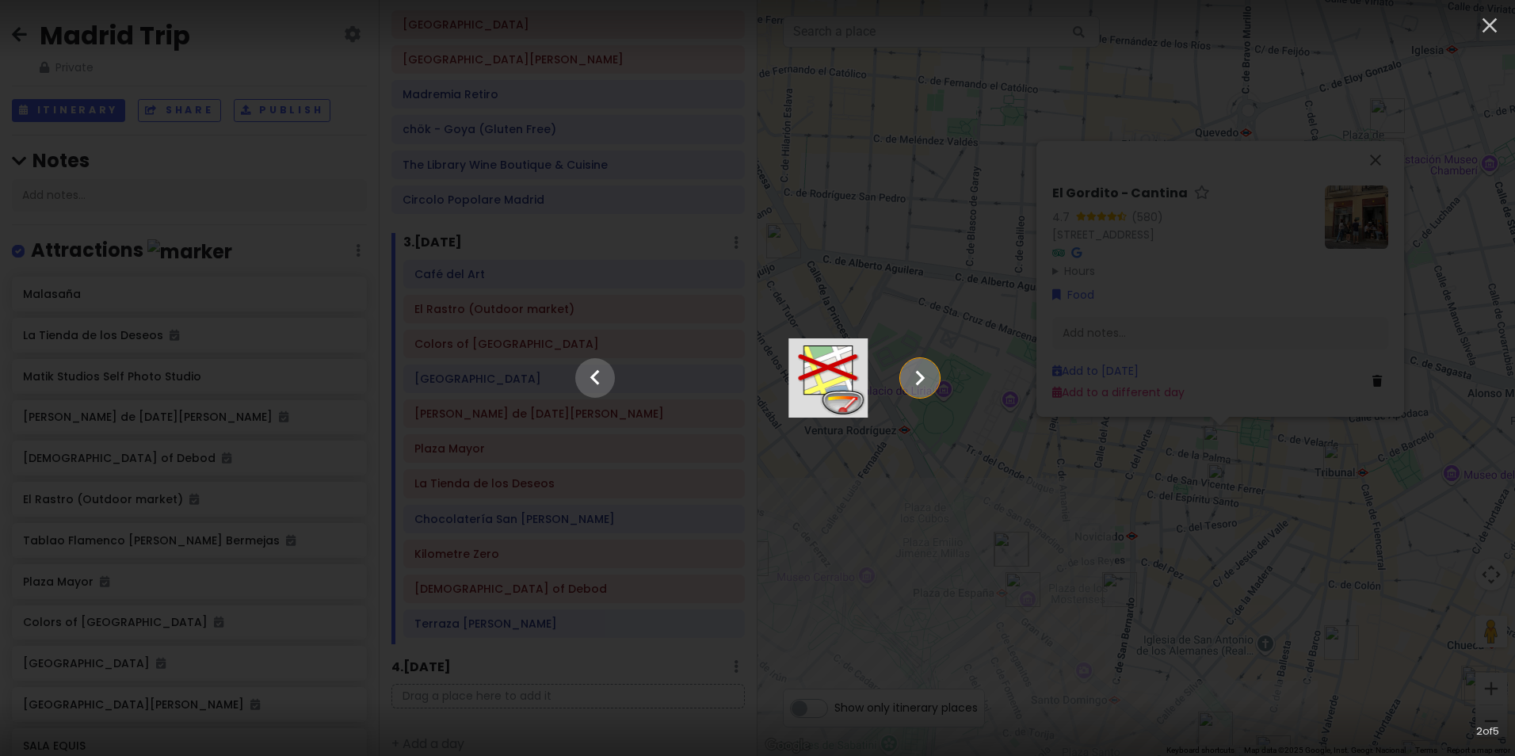
click at [935, 366] on icon "Show slide 3 of 5" at bounding box center [920, 378] width 30 height 38
click at [1484, 21] on icon "button" at bounding box center [1489, 25] width 15 height 15
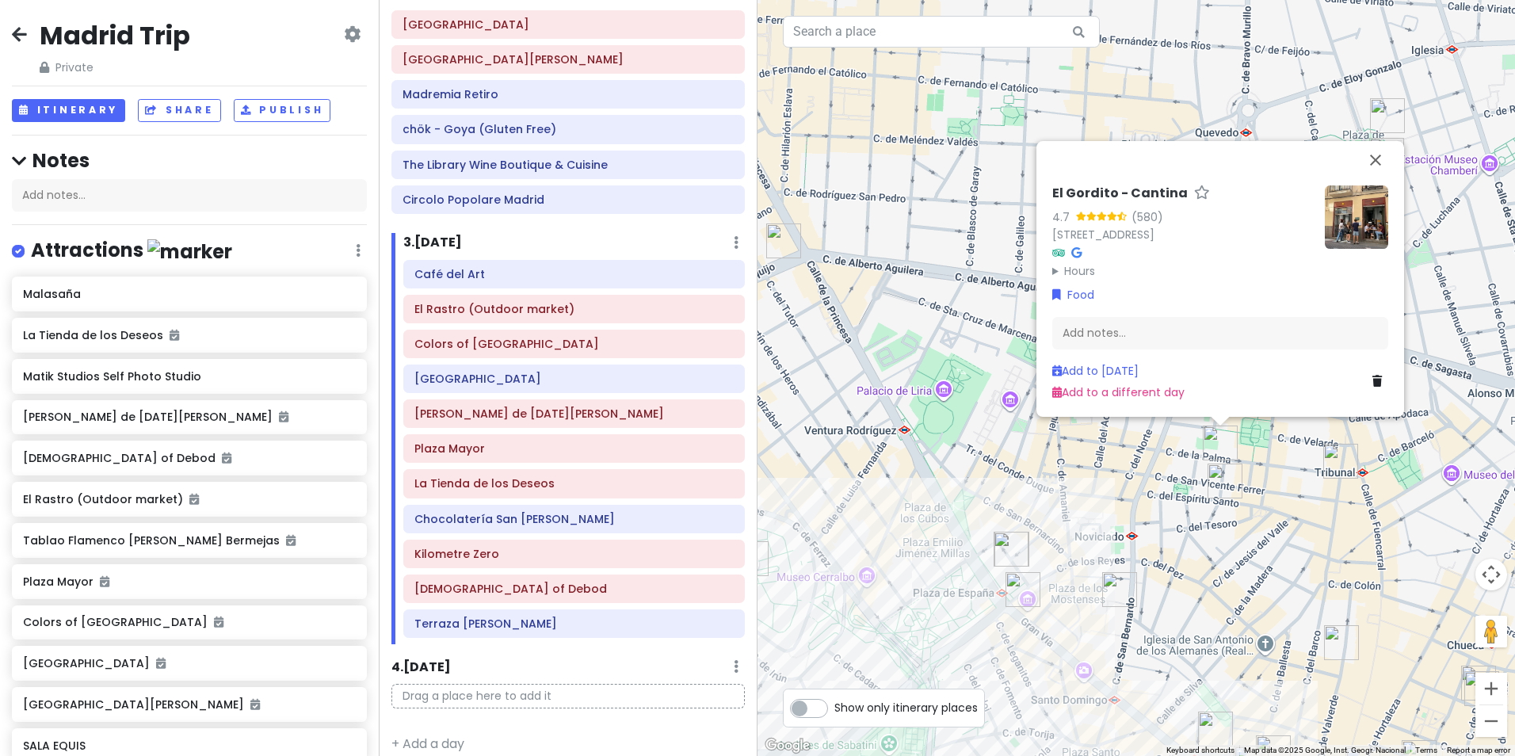
click at [1226, 481] on img "Si Si Bagels" at bounding box center [1224, 480] width 35 height 35
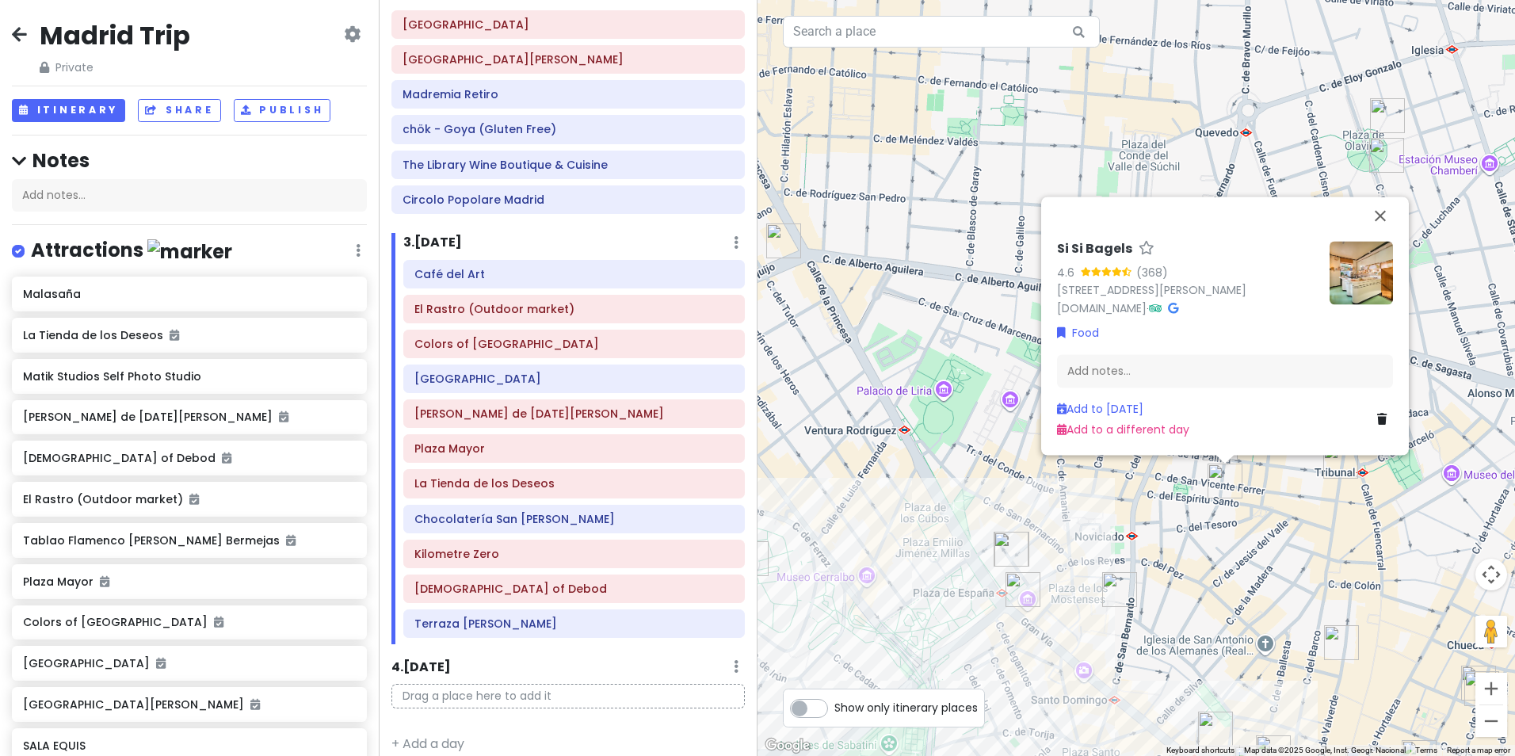
click at [1358, 264] on img at bounding box center [1360, 272] width 63 height 63
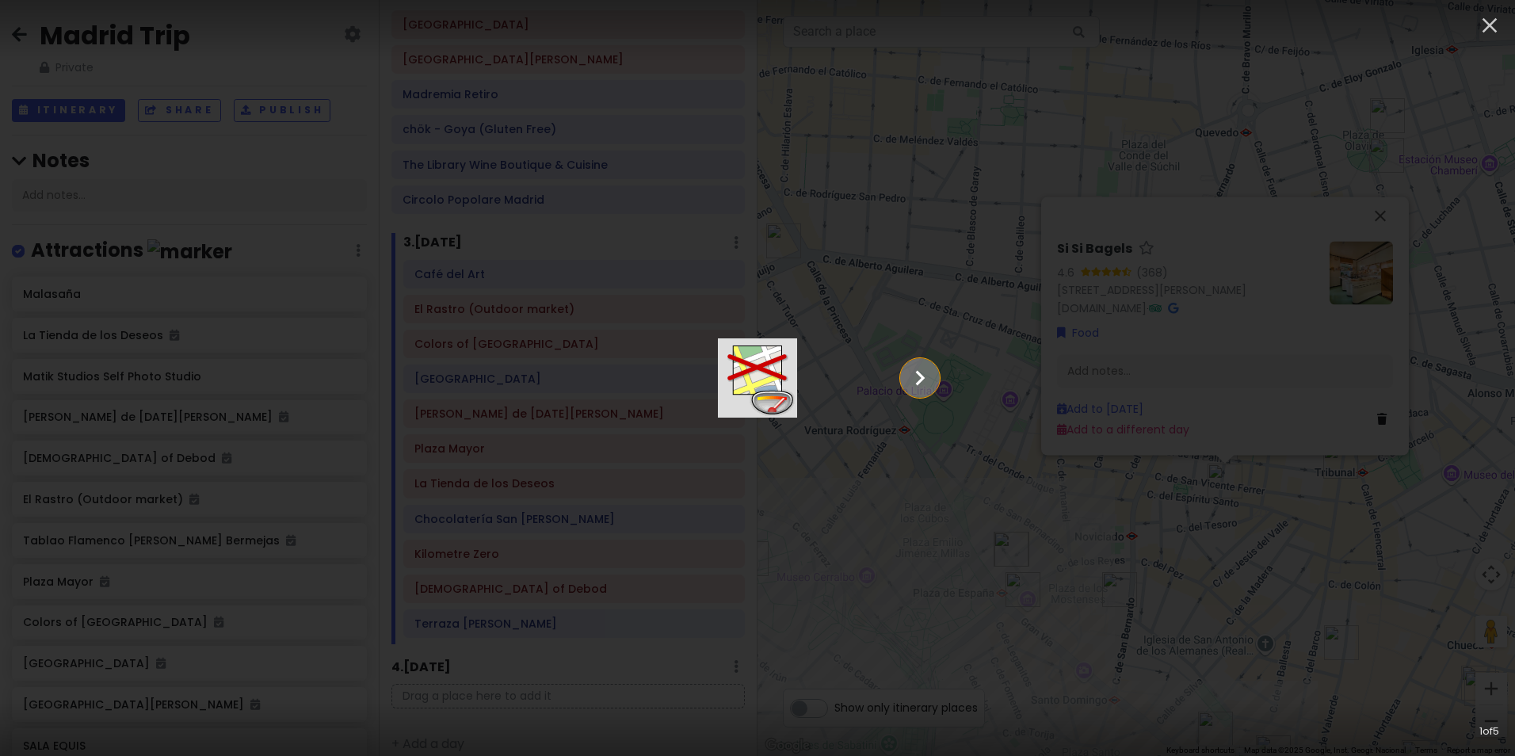
click at [935, 375] on icon "Show slide 2 of 5" at bounding box center [920, 378] width 30 height 38
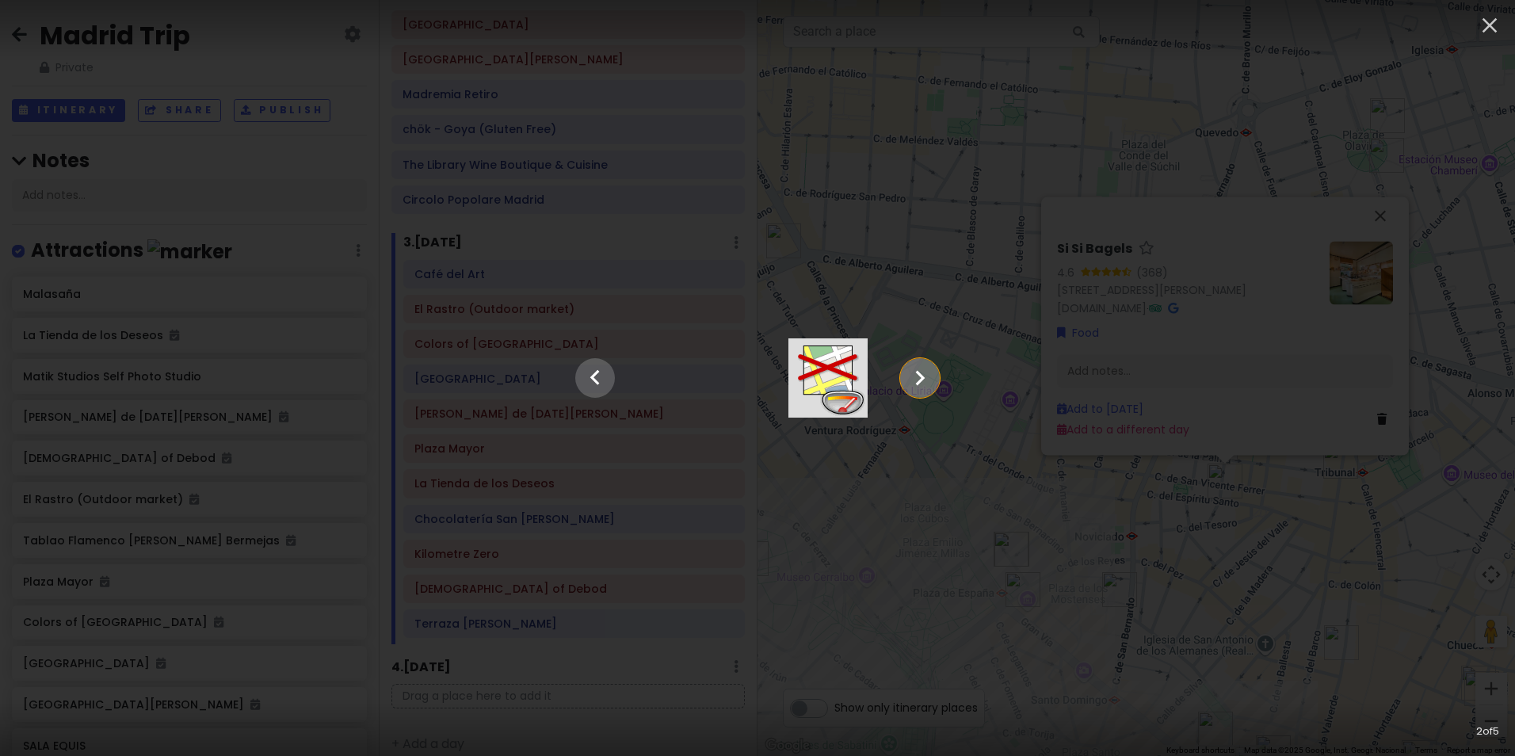
click at [935, 375] on icon "Show slide 3 of 5" at bounding box center [920, 378] width 30 height 38
click at [935, 375] on icon "Show slide 4 of 5" at bounding box center [920, 378] width 30 height 38
click at [935, 375] on icon "Show slide 5 of 5" at bounding box center [920, 378] width 30 height 38
click at [1484, 7] on div at bounding box center [757, 30] width 1515 height 60
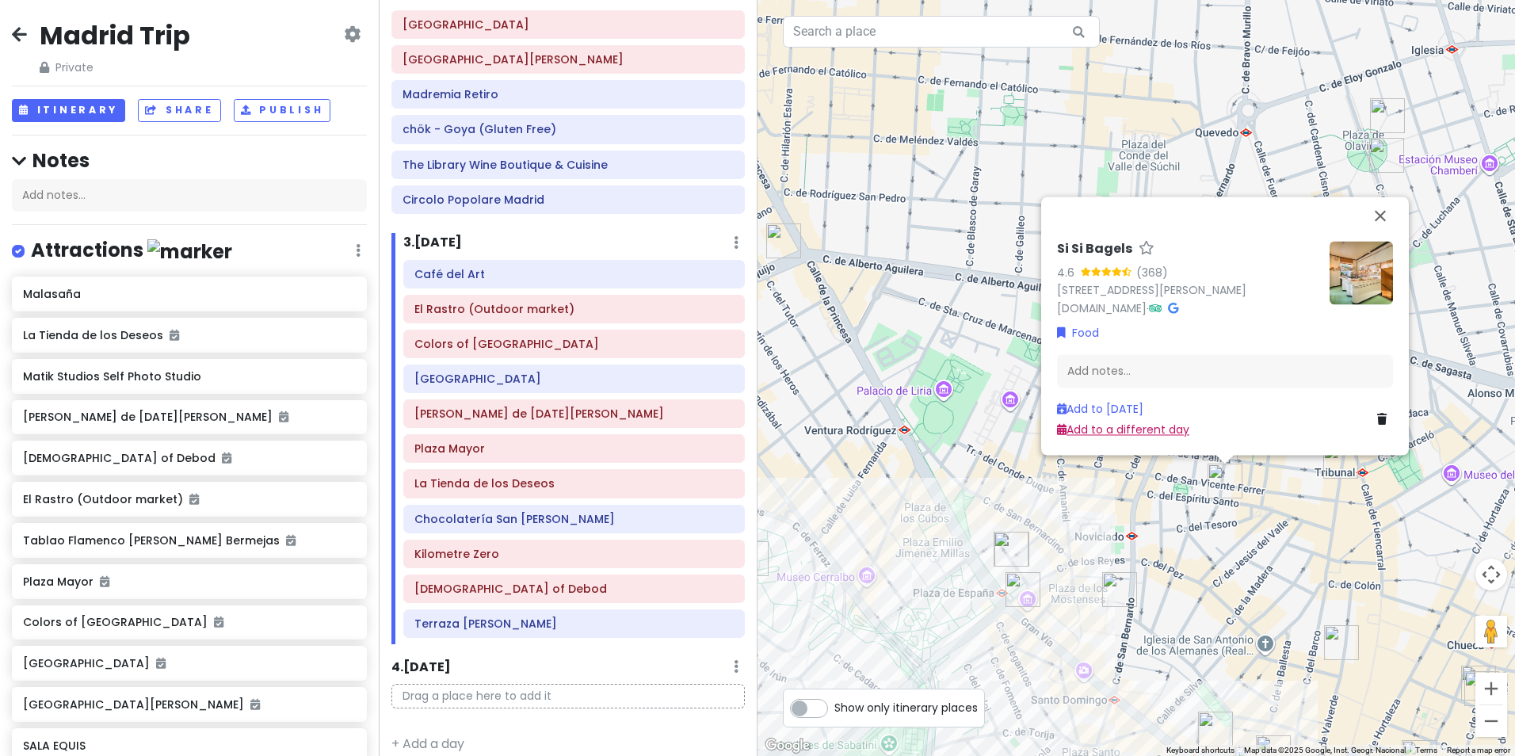
click at [1132, 430] on link "Add to a different day" at bounding box center [1123, 430] width 132 height 16
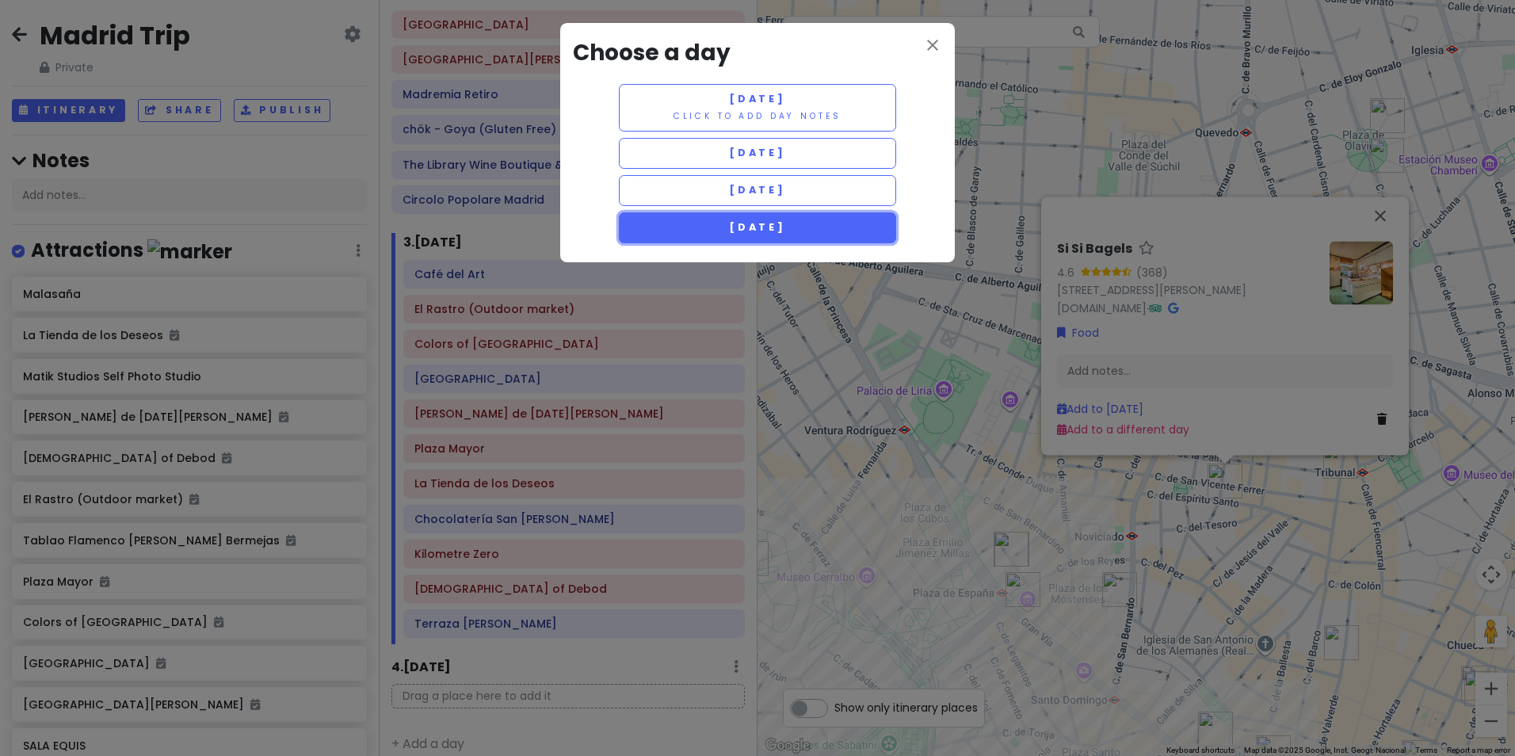
click at [737, 227] on span "[DATE]" at bounding box center [757, 226] width 57 height 13
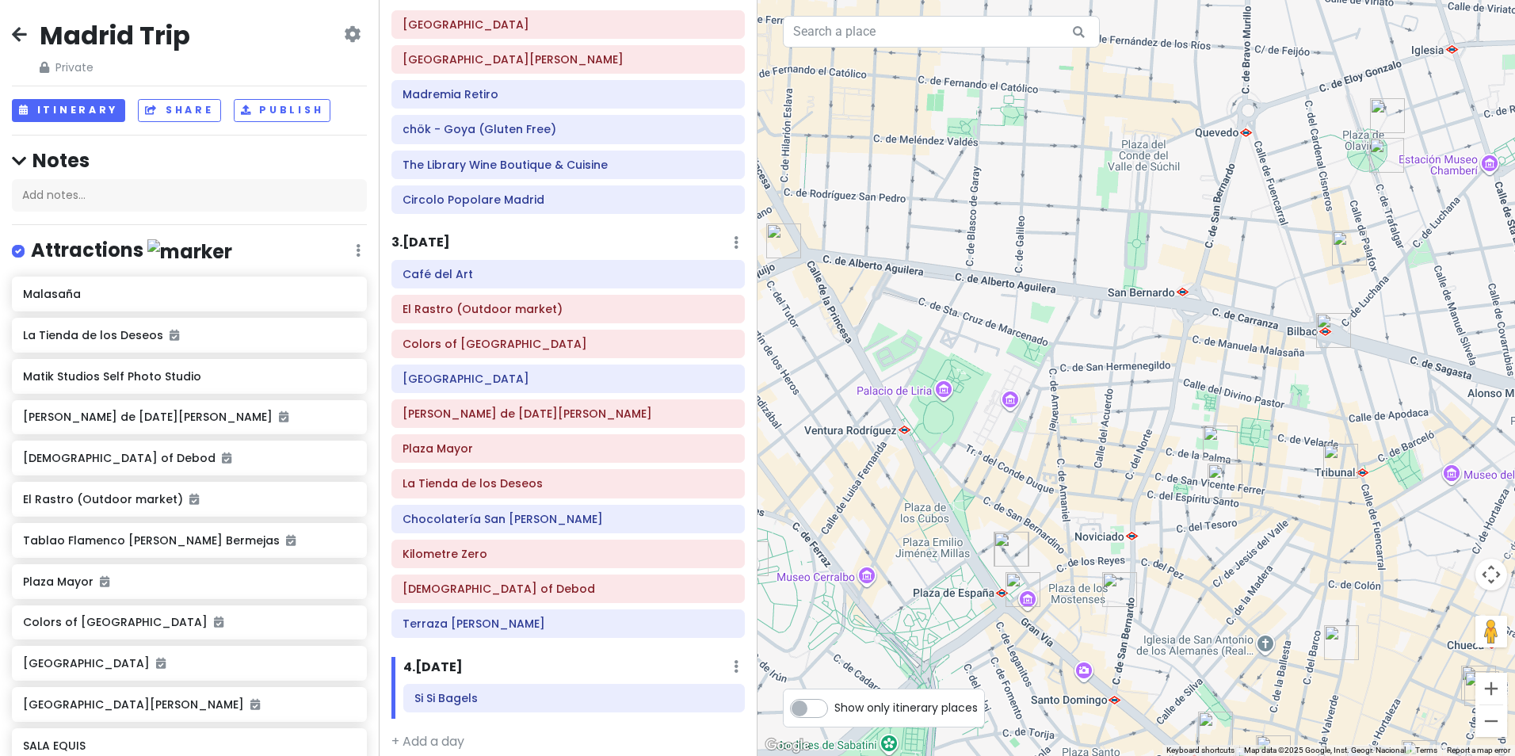
click at [1343, 460] on img "Wall St Madrid" at bounding box center [1340, 461] width 35 height 35
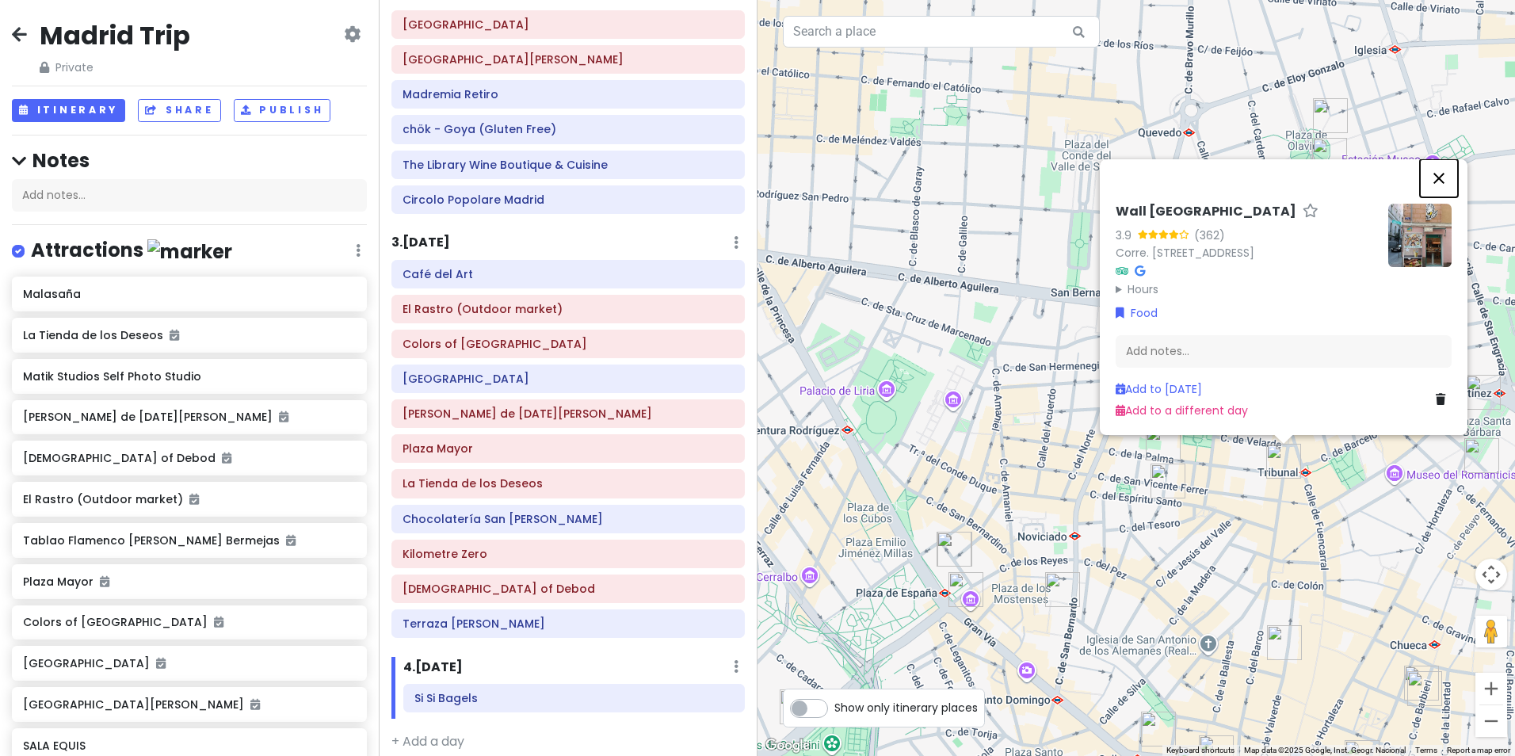
click at [1427, 159] on button "Close" at bounding box center [1438, 178] width 38 height 38
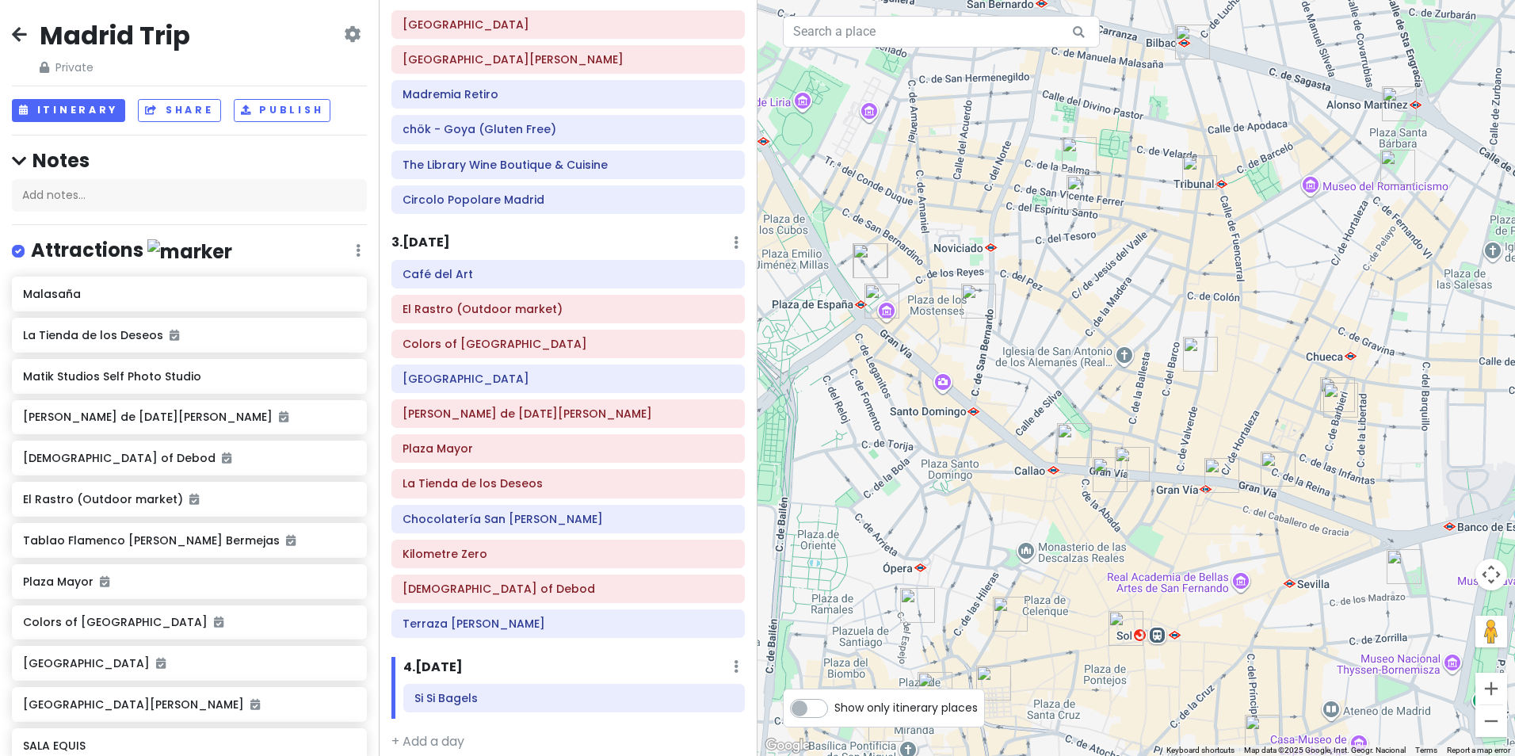
drag, startPoint x: 1191, startPoint y: 689, endPoint x: 1103, endPoint y: 392, distance: 309.8
click at [1103, 392] on div at bounding box center [1135, 378] width 757 height 756
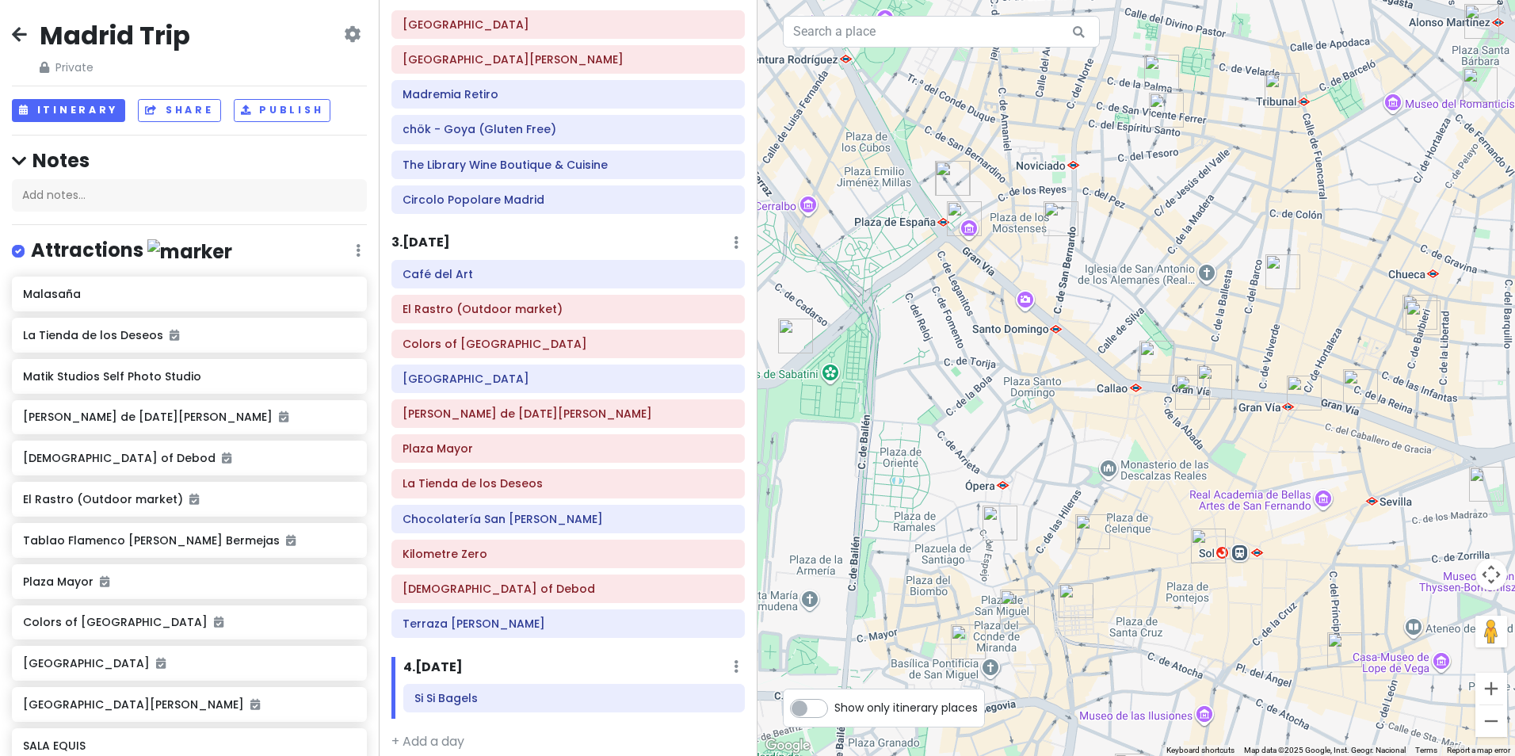
drag, startPoint x: 947, startPoint y: 658, endPoint x: 1031, endPoint y: 570, distance: 121.0
click at [1031, 570] on div at bounding box center [1135, 378] width 757 height 756
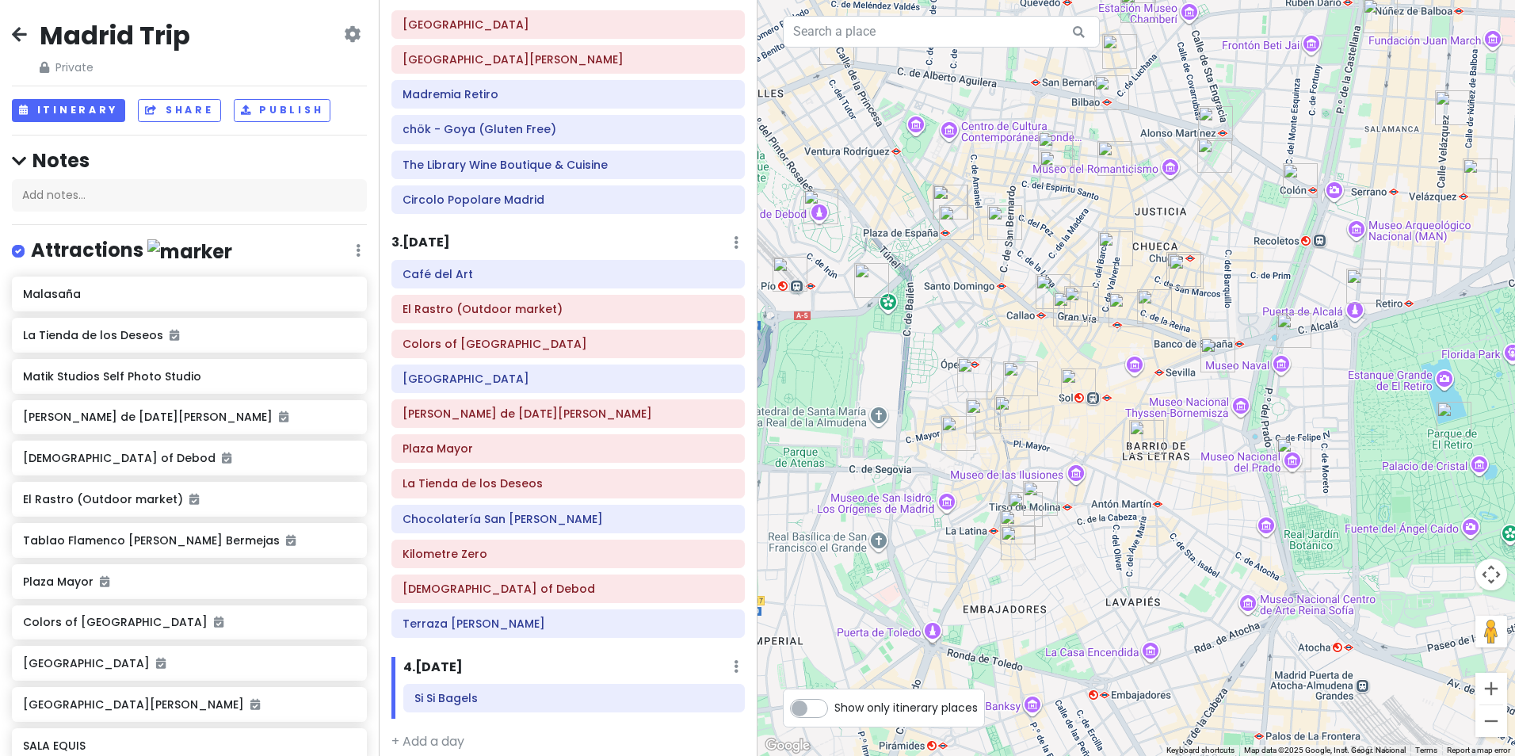
drag, startPoint x: 1108, startPoint y: 681, endPoint x: 1078, endPoint y: 496, distance: 187.8
click at [1078, 496] on div at bounding box center [1135, 378] width 757 height 756
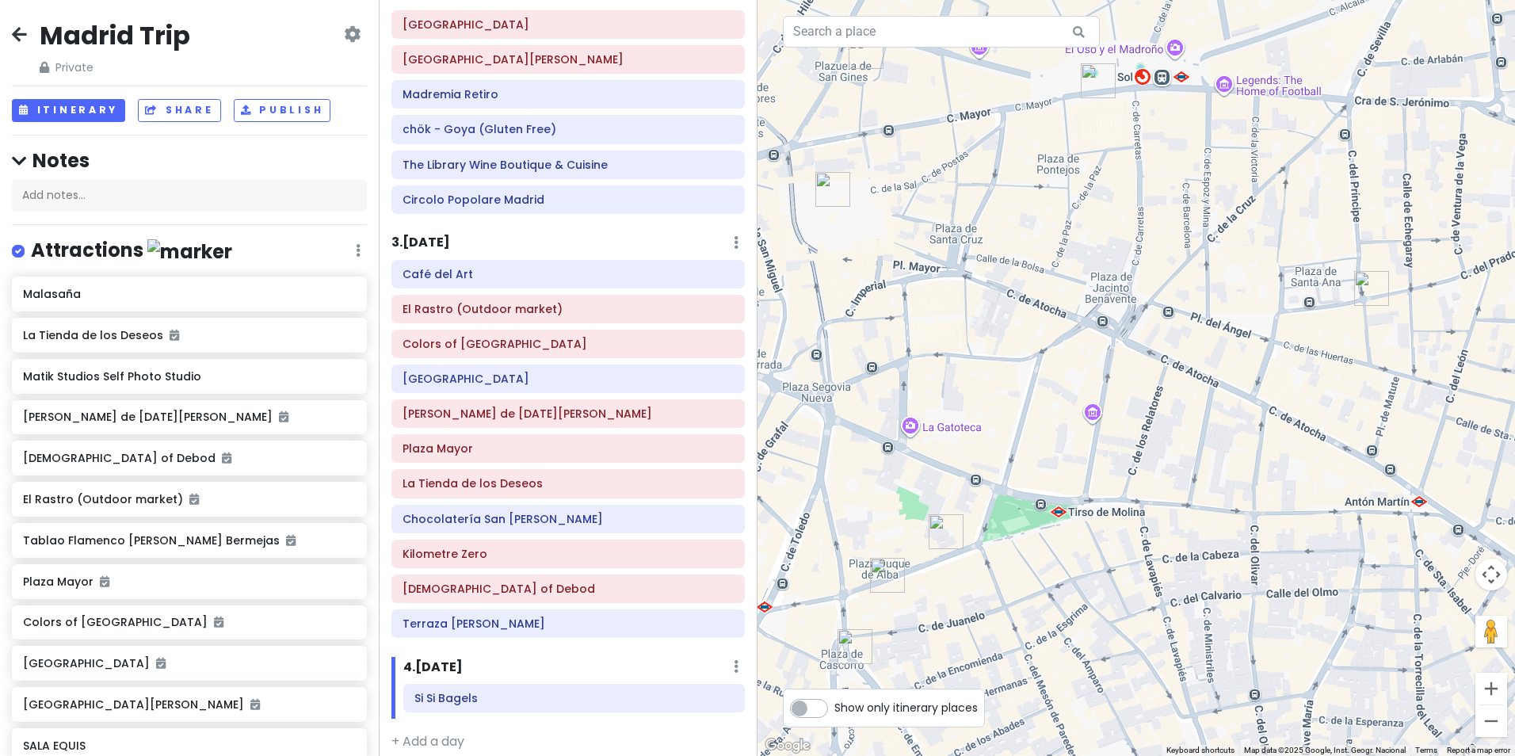
click at [878, 564] on img "Colors of Madrid" at bounding box center [887, 575] width 35 height 35
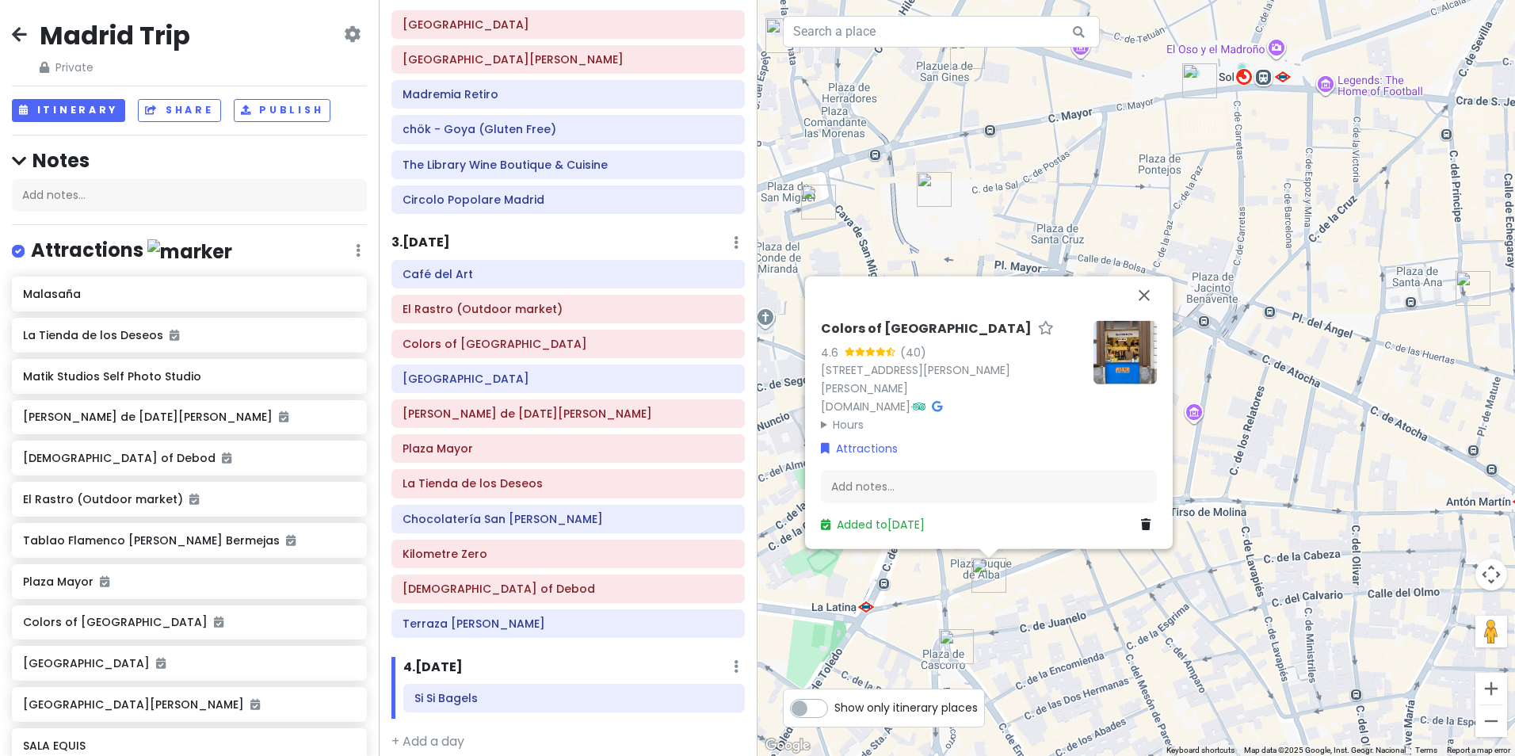
click at [1055, 593] on div "Colors of Madrid 4.6 (40) [STREET_ADDRESS][PERSON_NAME][PERSON_NAME] [DOMAIN_NA…" at bounding box center [1135, 378] width 757 height 756
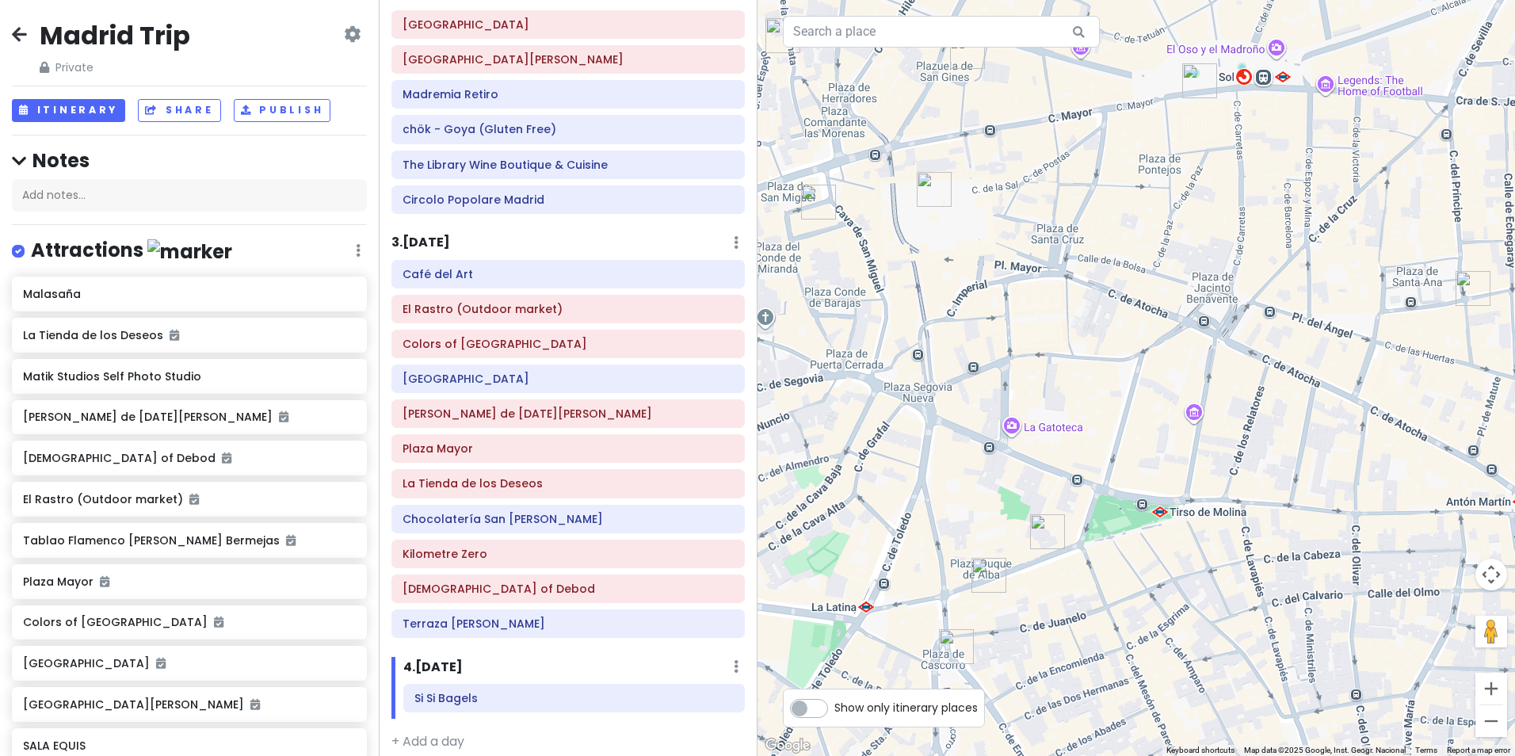
click at [1039, 539] on img "SALA EQUIS" at bounding box center [1047, 531] width 35 height 35
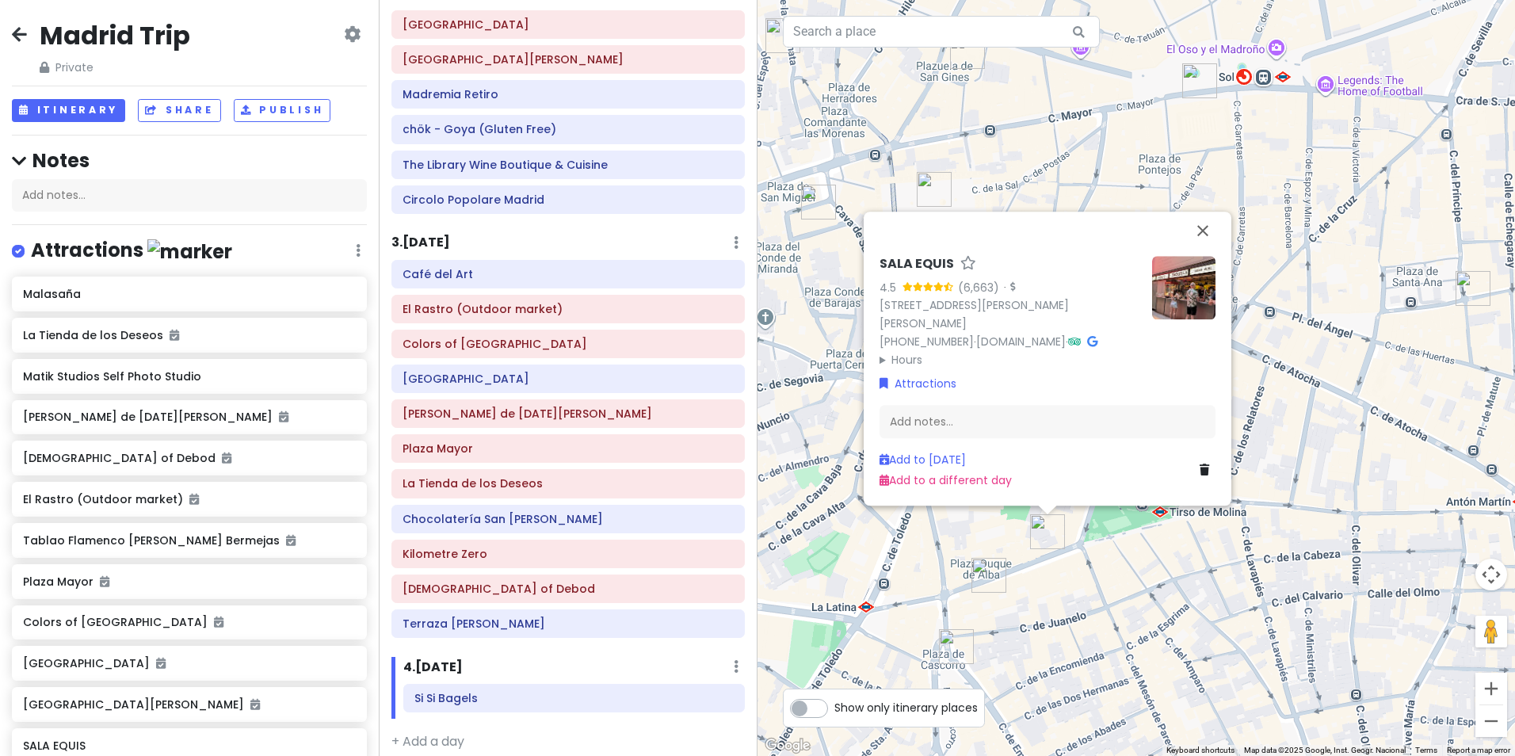
click at [1198, 265] on img at bounding box center [1183, 287] width 63 height 63
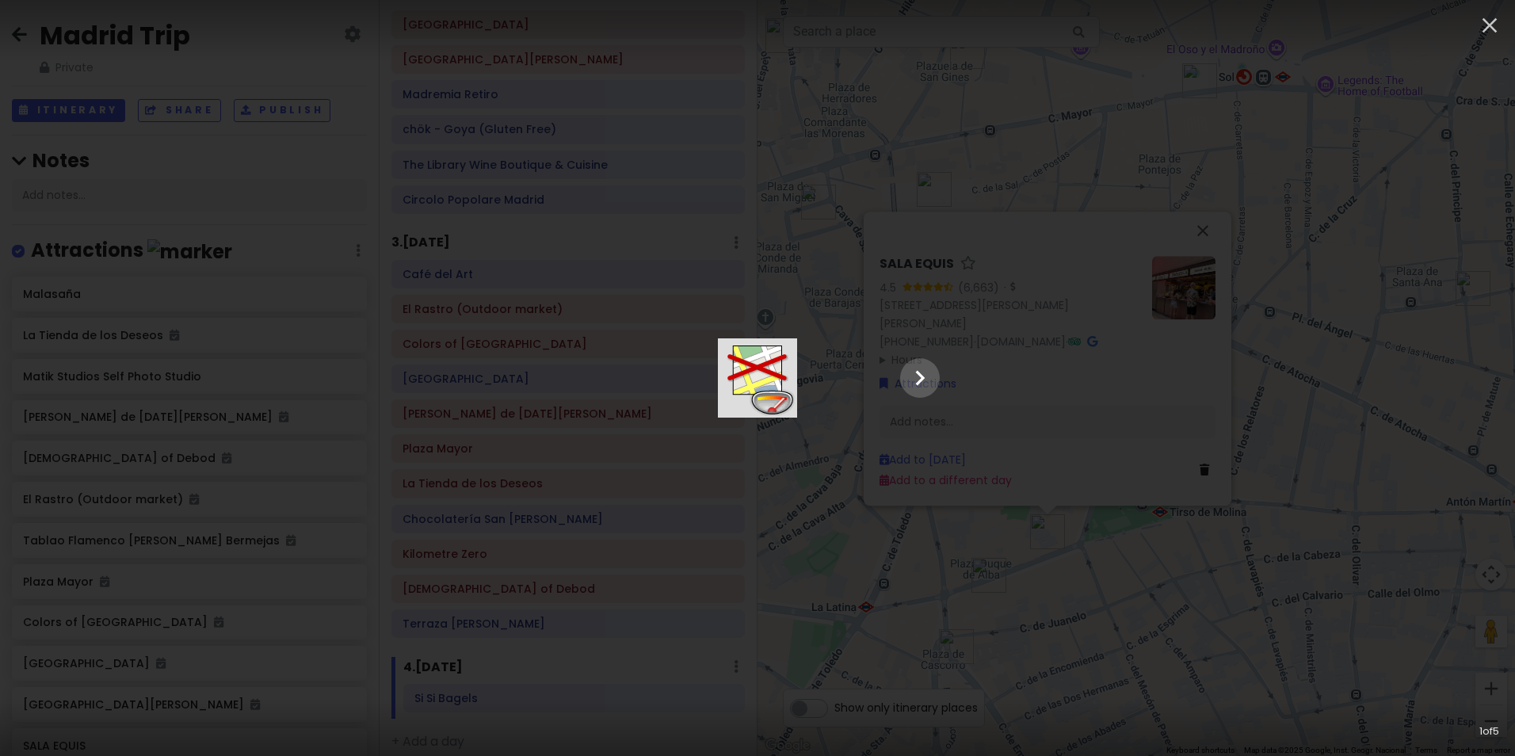
click at [718, 417] on img at bounding box center [757, 377] width 79 height 79
click at [955, 338] on div at bounding box center [757, 377] width 396 height 79
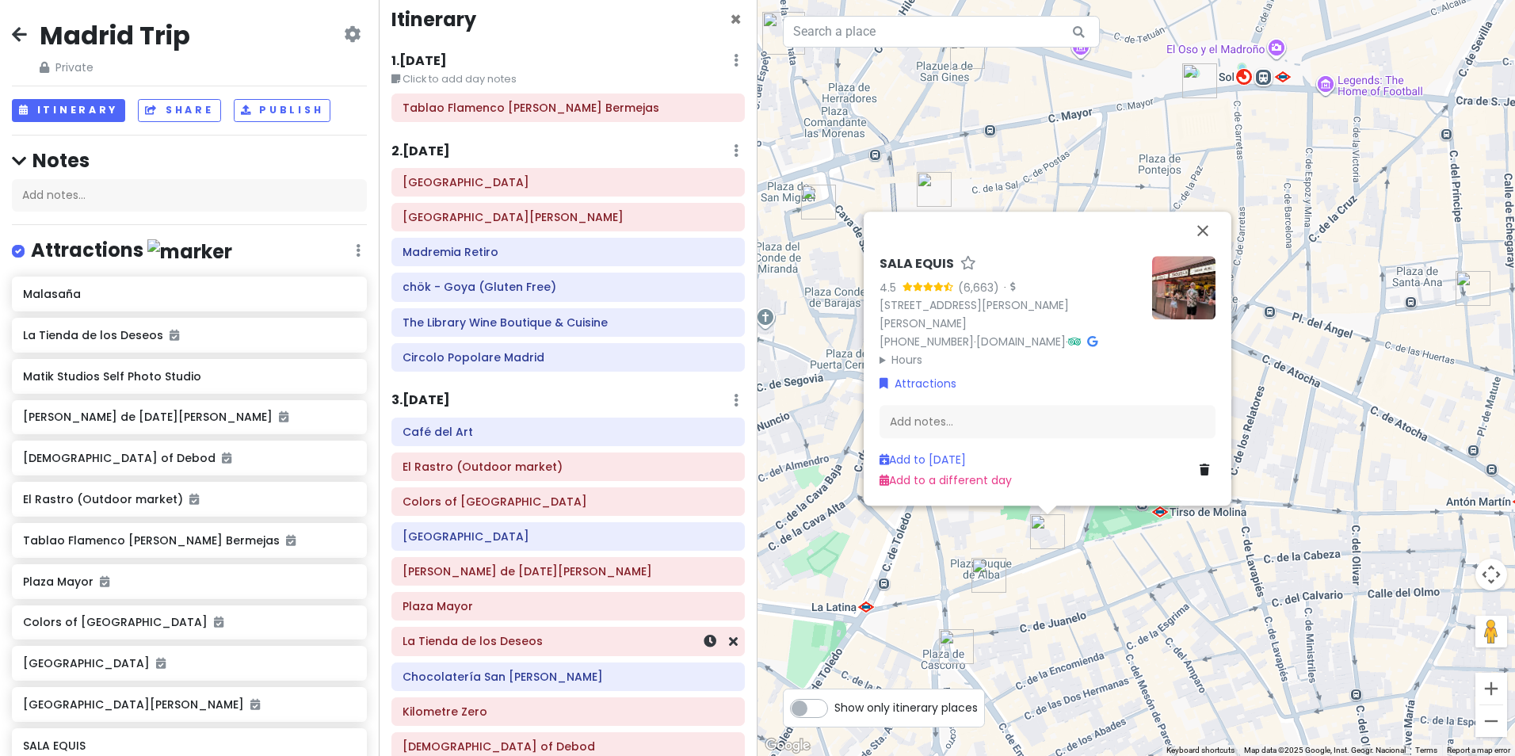
scroll to position [11, 0]
click at [729, 291] on div "chök - Goya (Gluten Free)" at bounding box center [568, 287] width 352 height 27
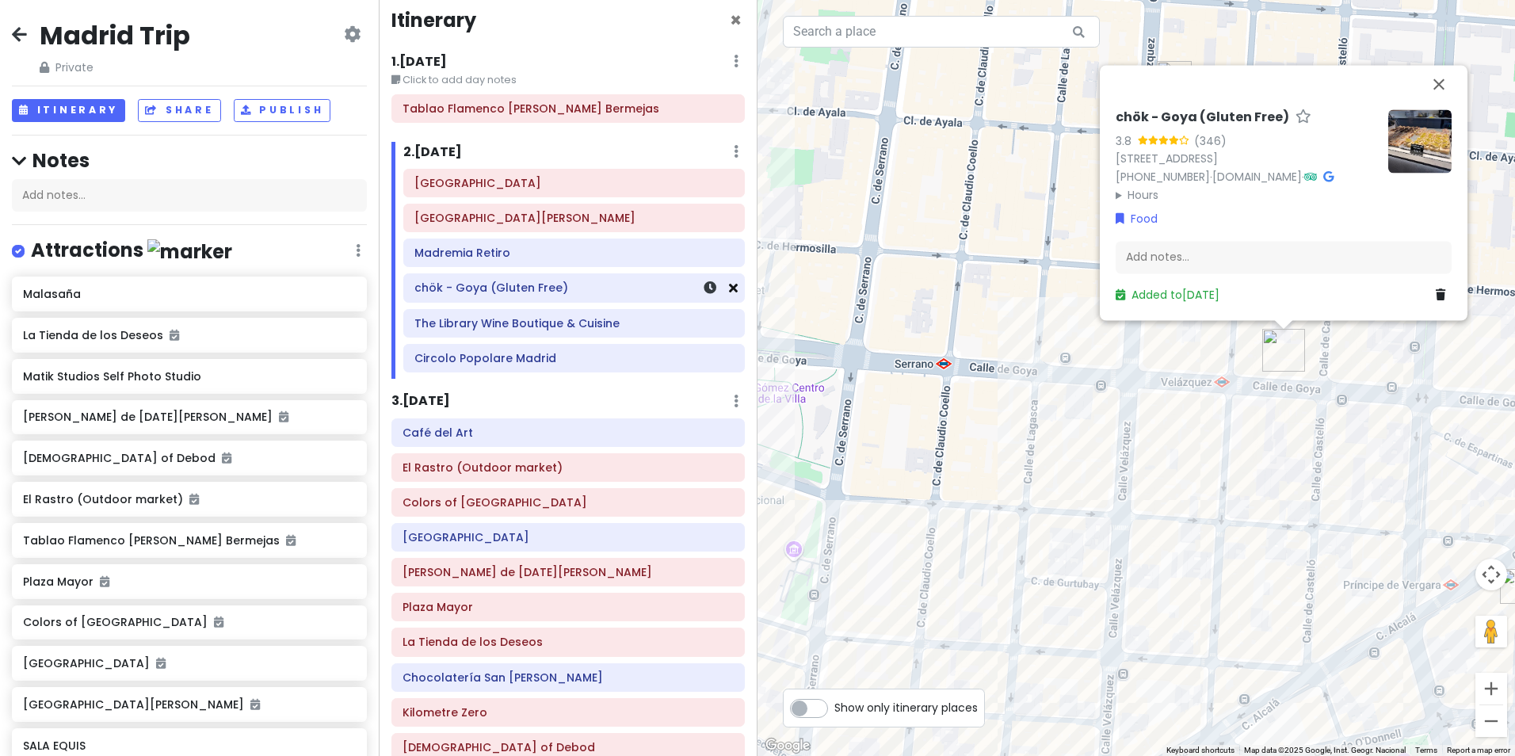
click at [729, 292] on icon at bounding box center [733, 287] width 9 height 13
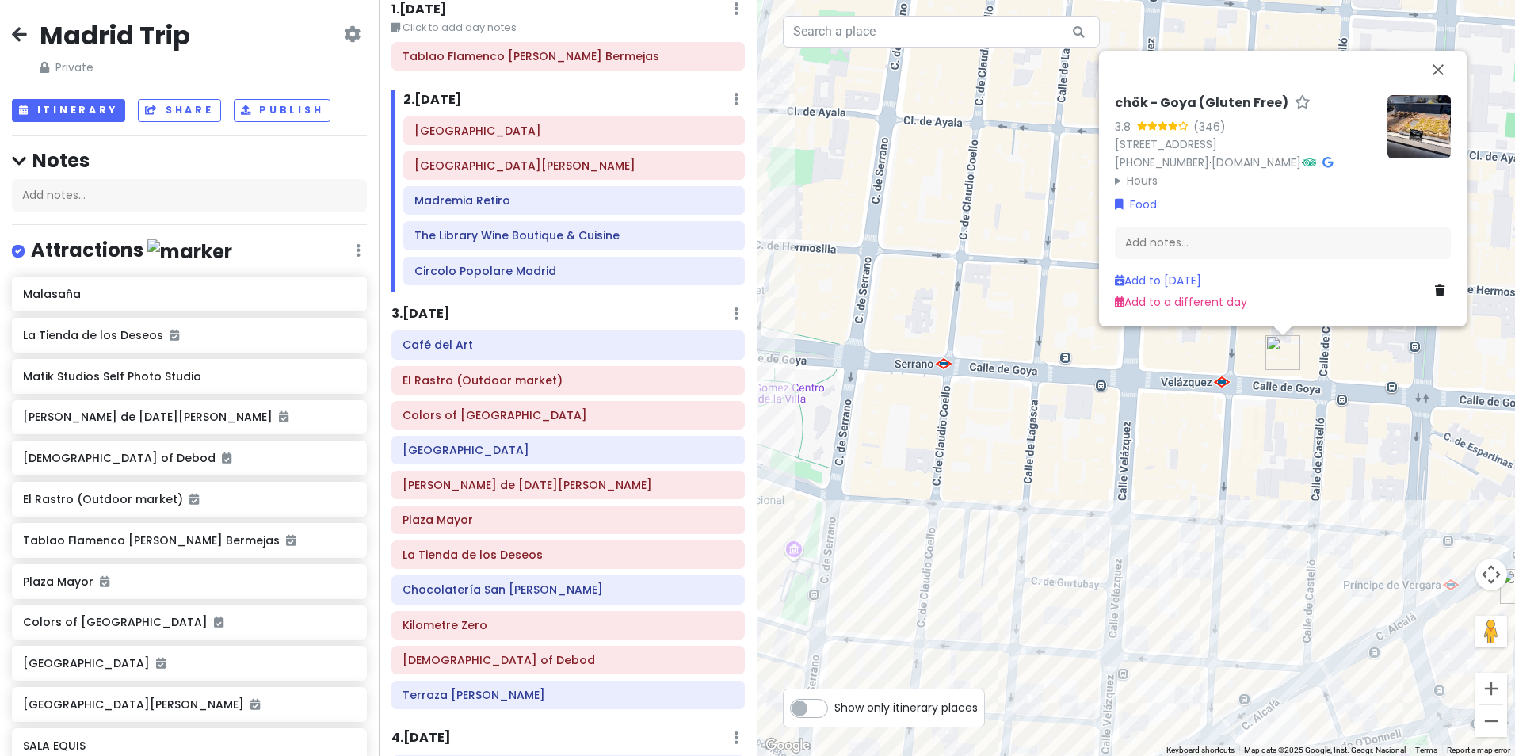
scroll to position [0, 0]
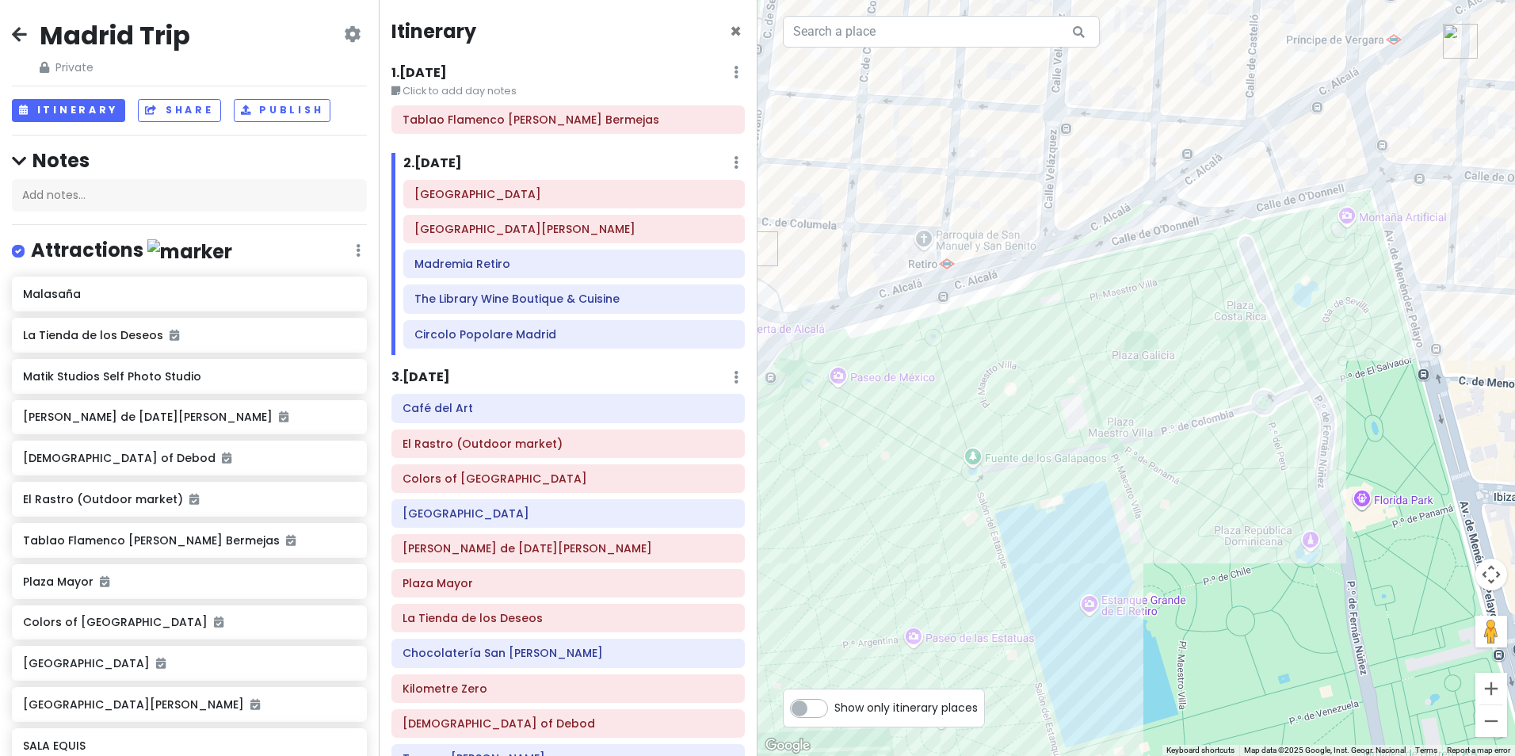
drag, startPoint x: 1065, startPoint y: 660, endPoint x: 1009, endPoint y: 116, distance: 547.1
click at [1009, 116] on div "chök - Goya (Gluten Free) 3.8 (346) [STREET_ADDRESS] [PHONE_NUMBER] · [DOMAIN_N…" at bounding box center [1135, 378] width 757 height 756
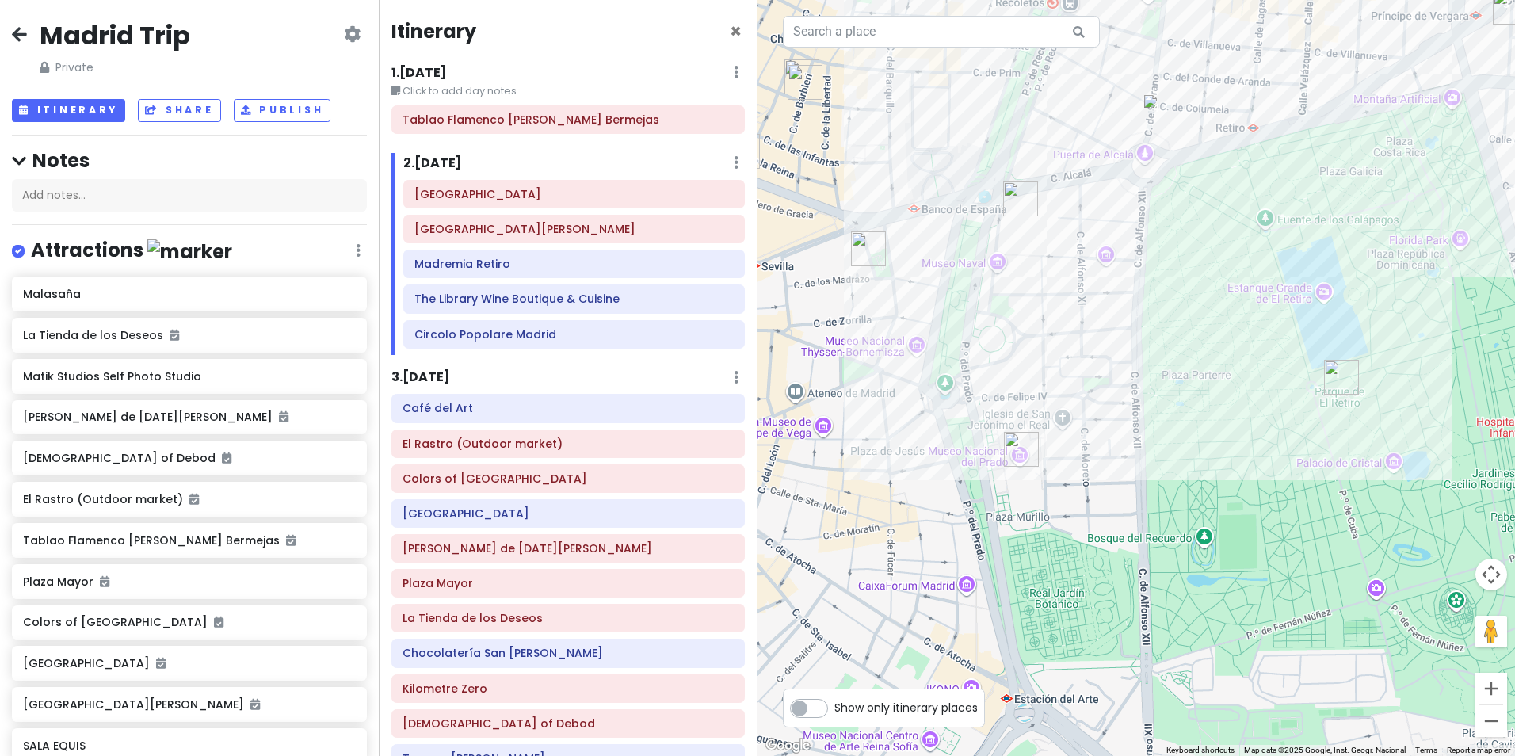
drag, startPoint x: 969, startPoint y: 361, endPoint x: 1258, endPoint y: 359, distance: 289.1
click at [1258, 359] on div "chök - Goya (Gluten Free) 3.8 (346) [STREET_ADDRESS] [PHONE_NUMBER] · [DOMAIN_N…" at bounding box center [1135, 378] width 757 height 756
click at [531, 429] on div "El Rastro (Outdoor market)" at bounding box center [567, 443] width 353 height 29
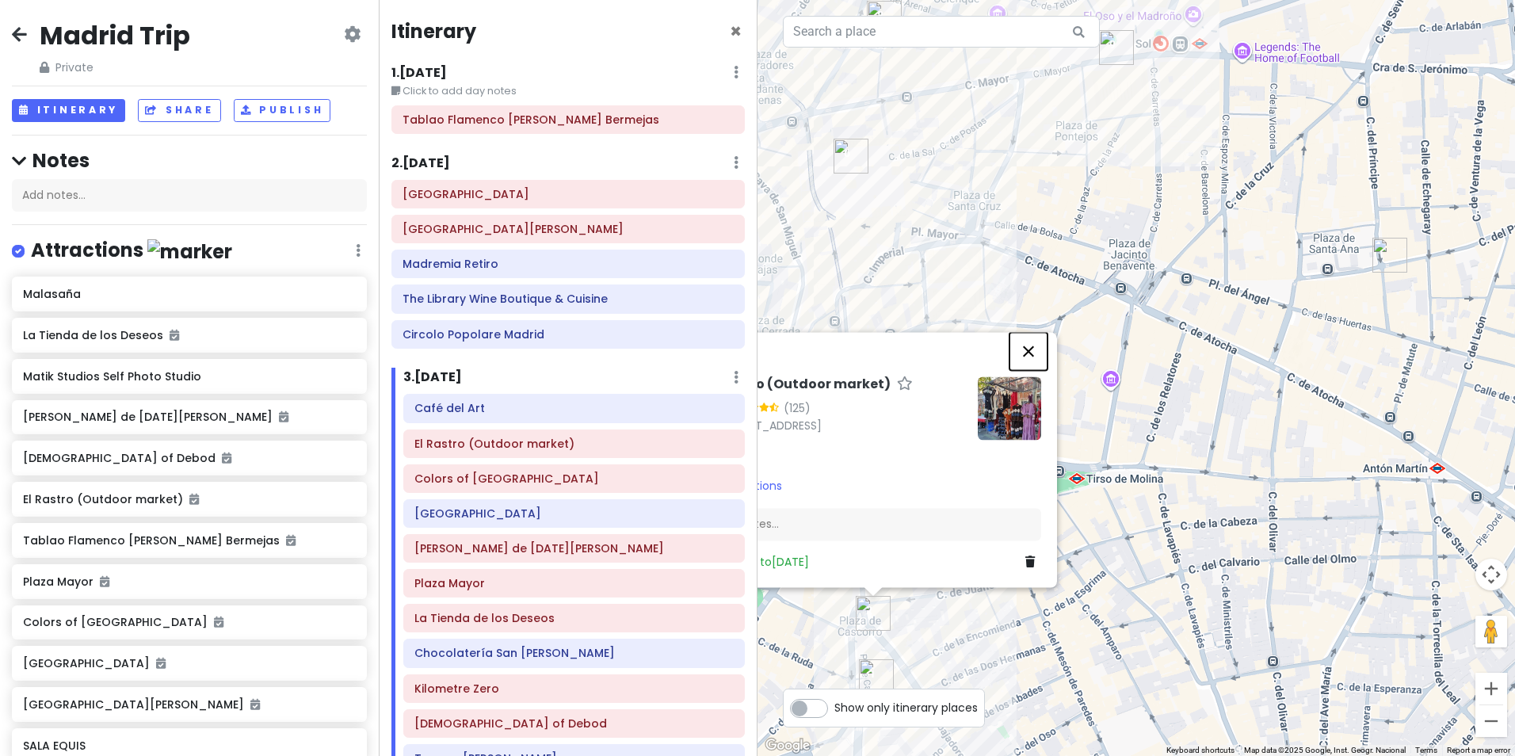
click at [1026, 356] on button "Close" at bounding box center [1028, 351] width 38 height 38
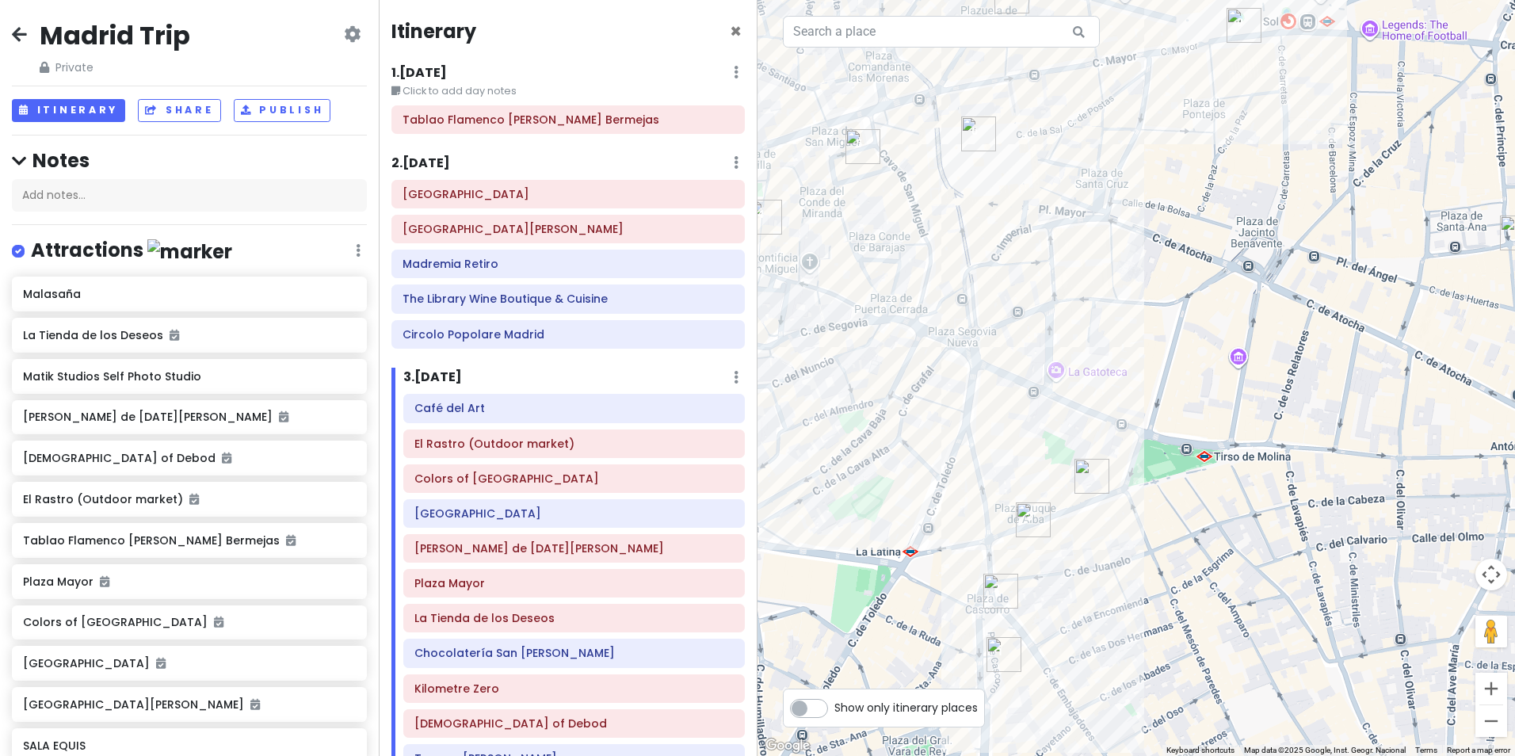
drag, startPoint x: 956, startPoint y: 573, endPoint x: 1086, endPoint y: 544, distance: 133.0
click at [1085, 545] on div at bounding box center [1135, 378] width 757 height 756
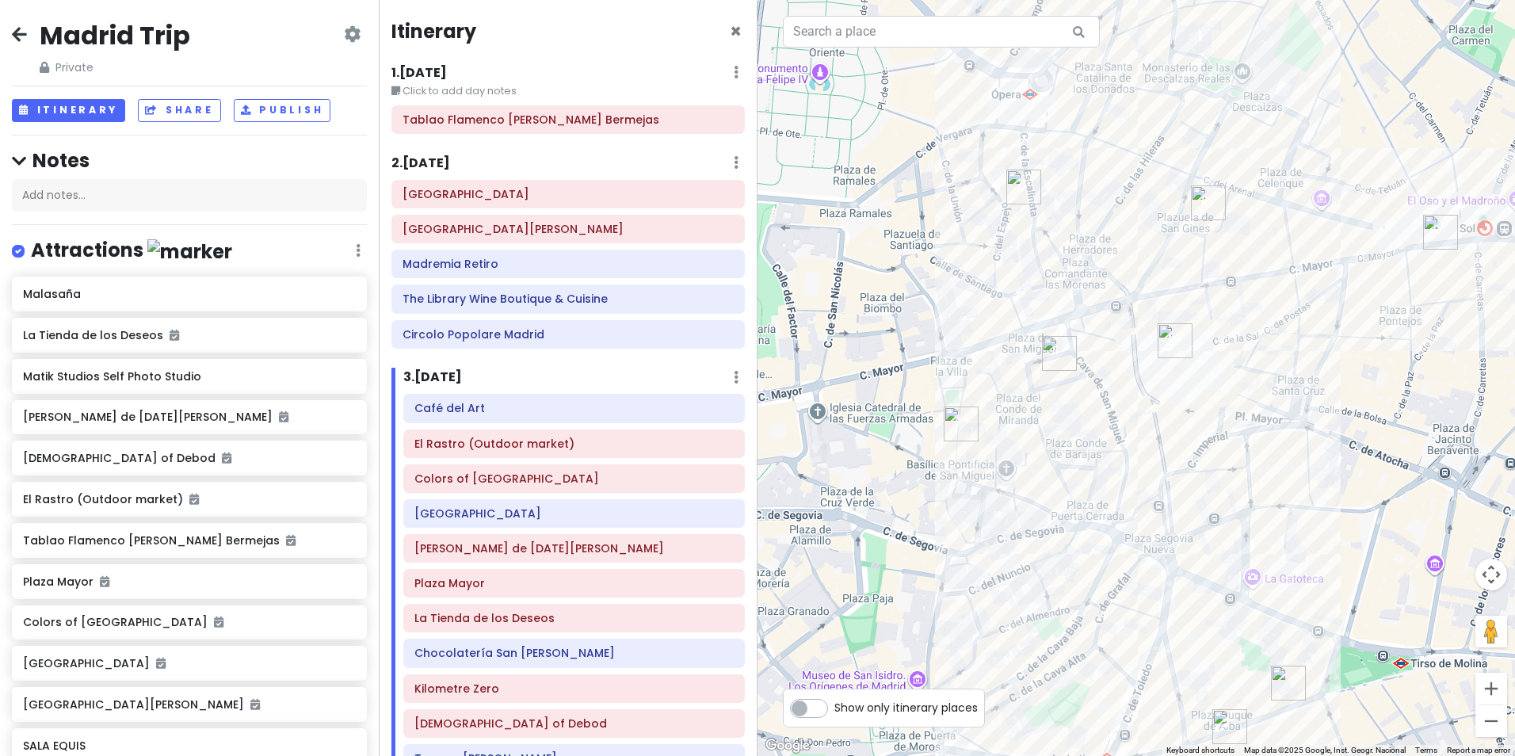
drag, startPoint x: 932, startPoint y: 318, endPoint x: 1141, endPoint y: 535, distance: 301.4
click at [1141, 535] on div at bounding box center [1135, 378] width 757 height 756
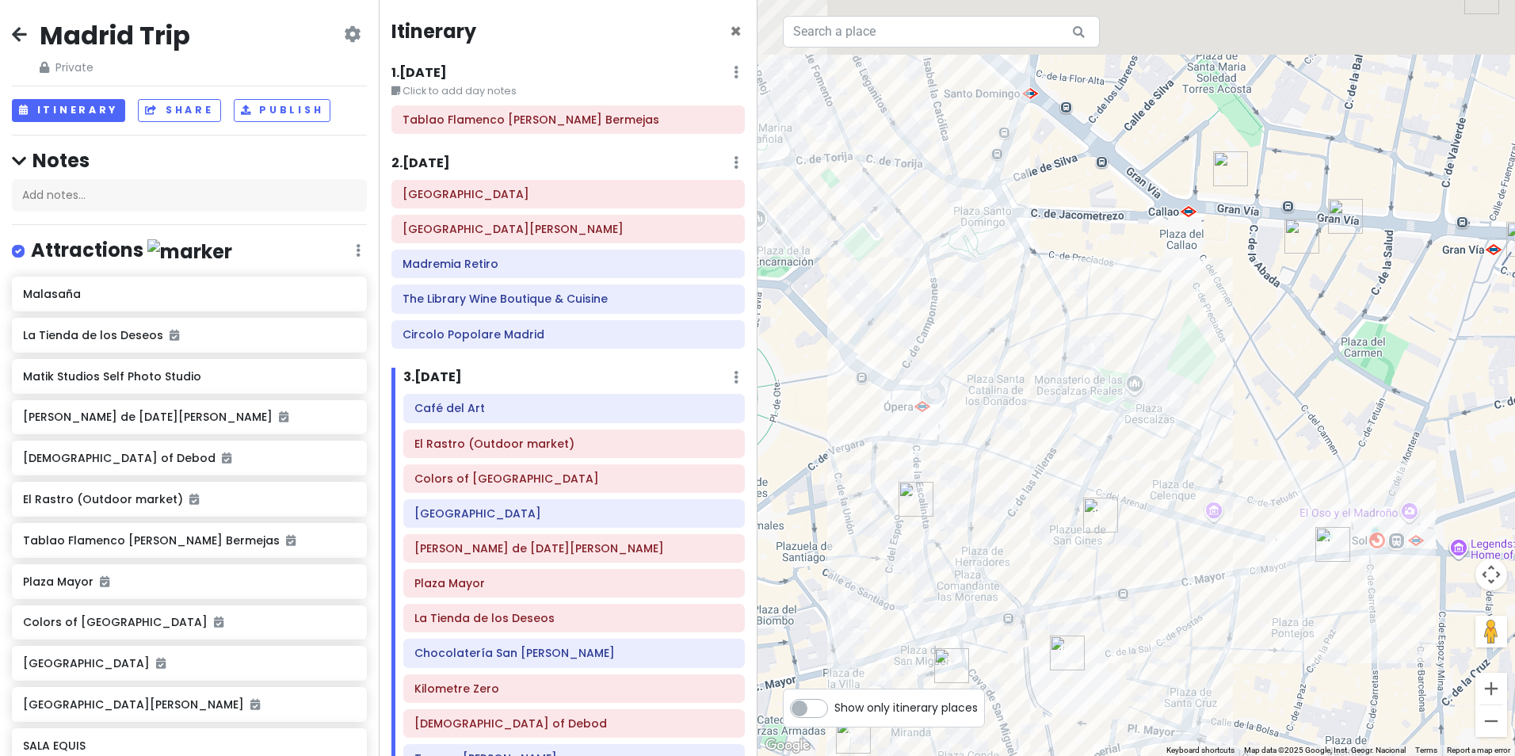
drag, startPoint x: 1300, startPoint y: 309, endPoint x: 1189, endPoint y: 653, distance: 361.2
click at [1189, 653] on div at bounding box center [1135, 378] width 757 height 756
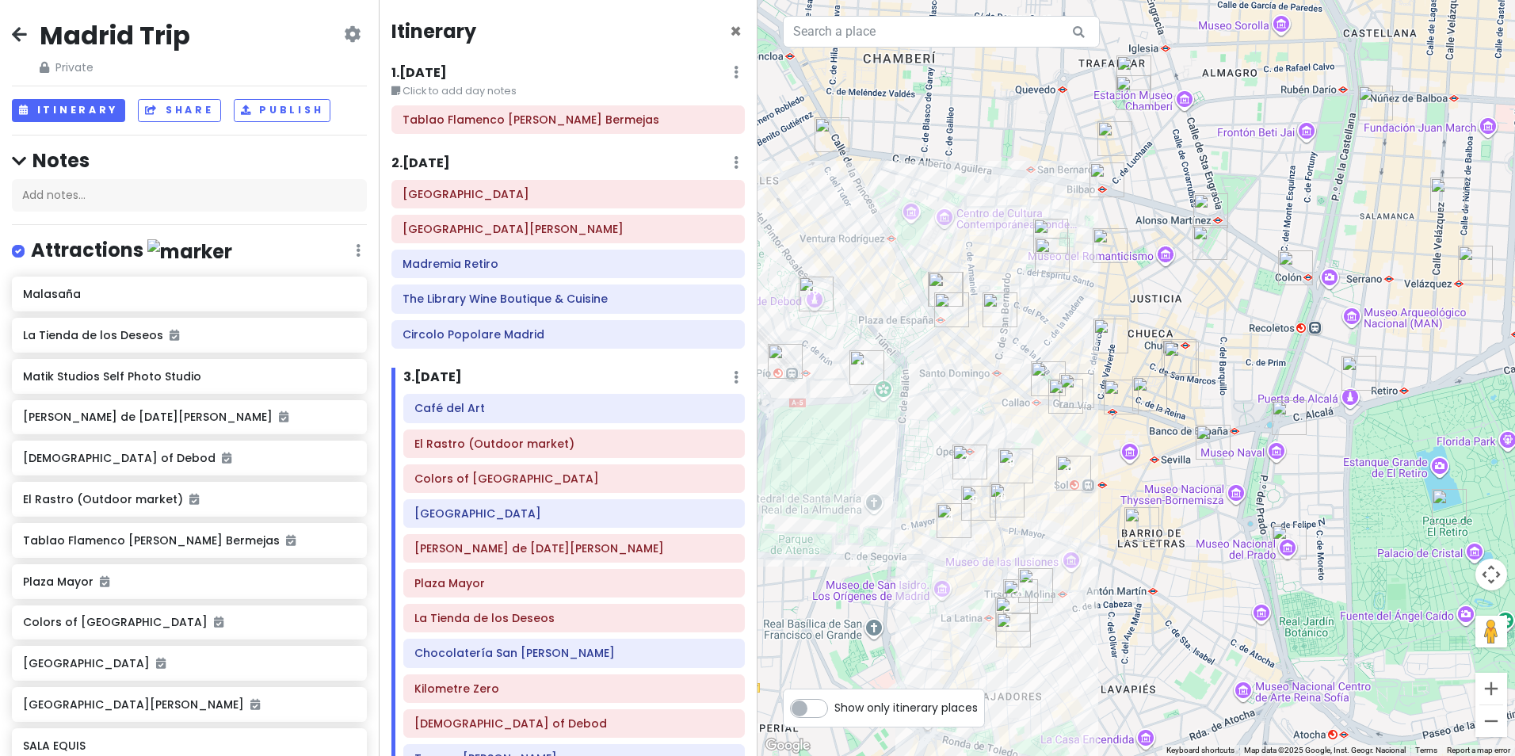
click at [1139, 521] on img "Room Mate Alicia, Madrid" at bounding box center [1141, 524] width 35 height 35
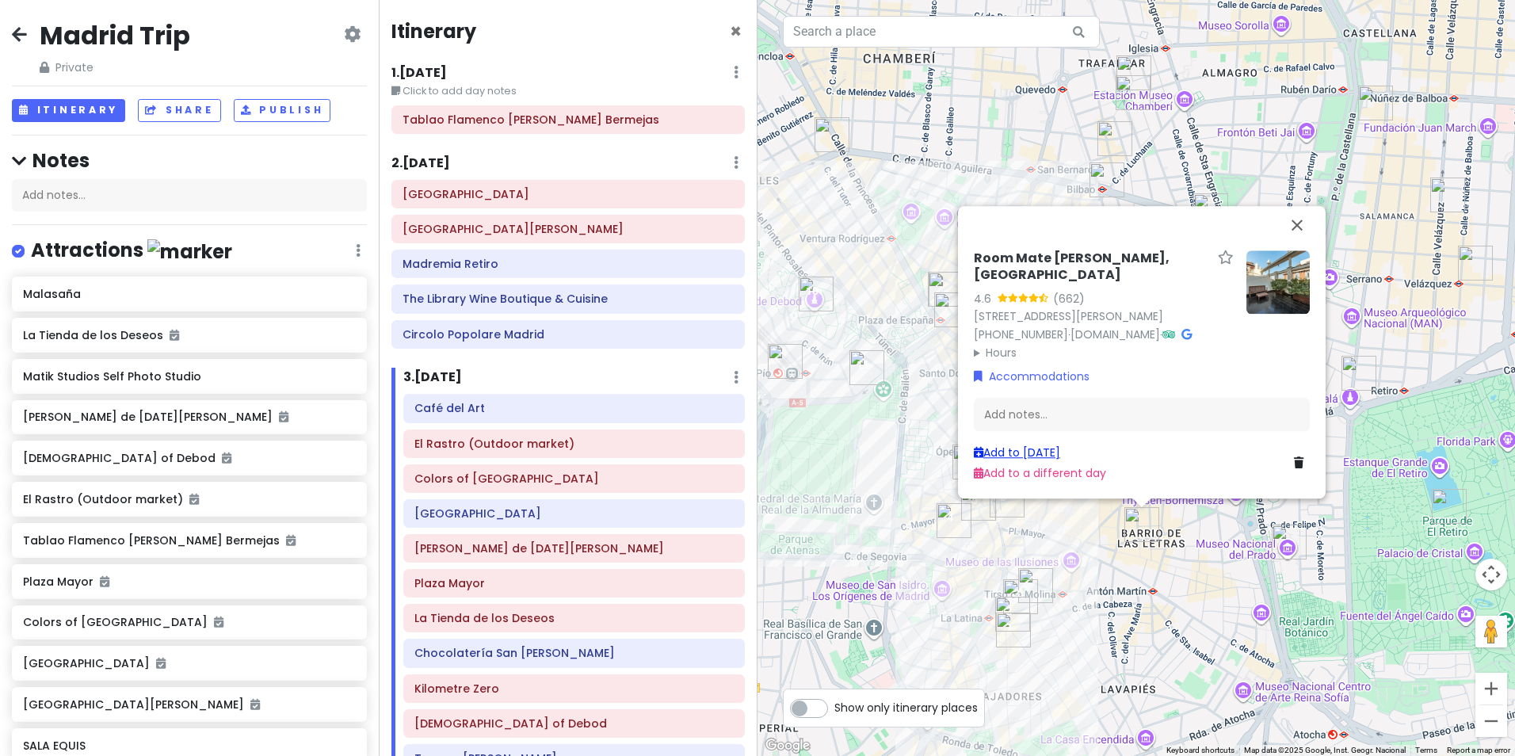
click at [1031, 459] on link "Add to [DATE]" at bounding box center [1017, 452] width 86 height 16
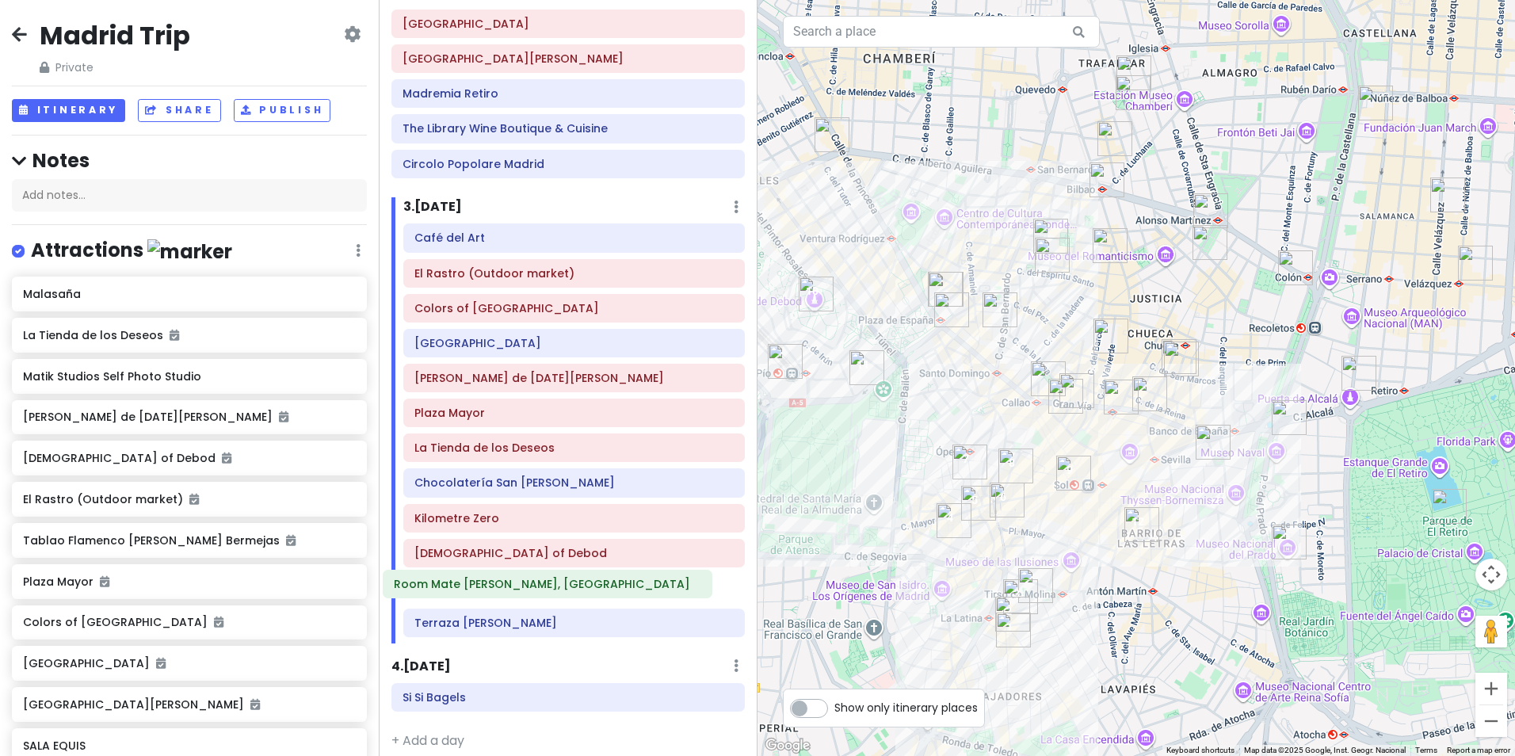
scroll to position [173, 0]
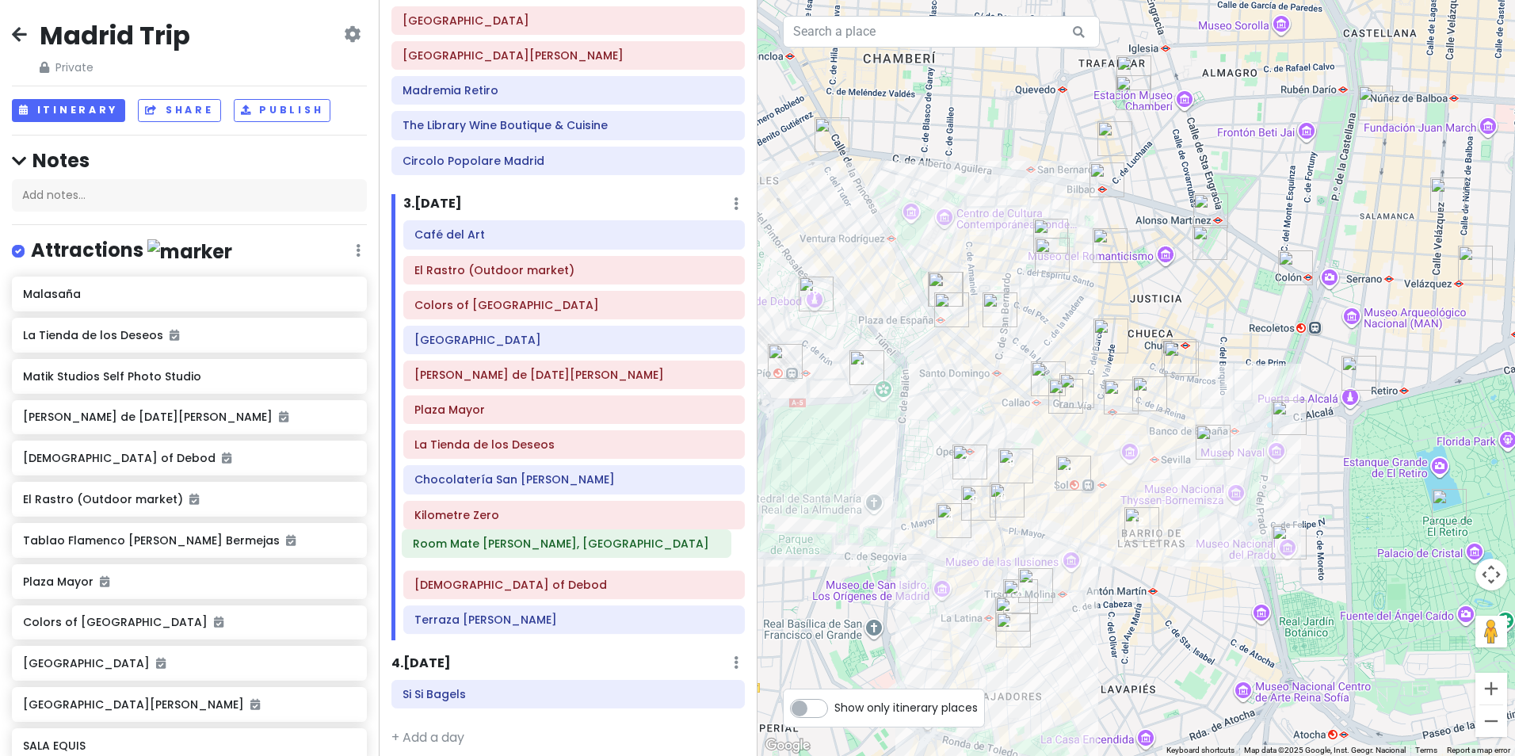
drag, startPoint x: 534, startPoint y: 637, endPoint x: 532, endPoint y: 546, distance: 91.1
click at [532, 546] on div "Café del Art El Rastro (Outdoor market) Colors of [GEOGRAPHIC_DATA] [GEOGRAPHIC…" at bounding box center [573, 430] width 365 height 420
click at [516, 620] on h6 "Terraza [PERSON_NAME]" at bounding box center [573, 619] width 319 height 14
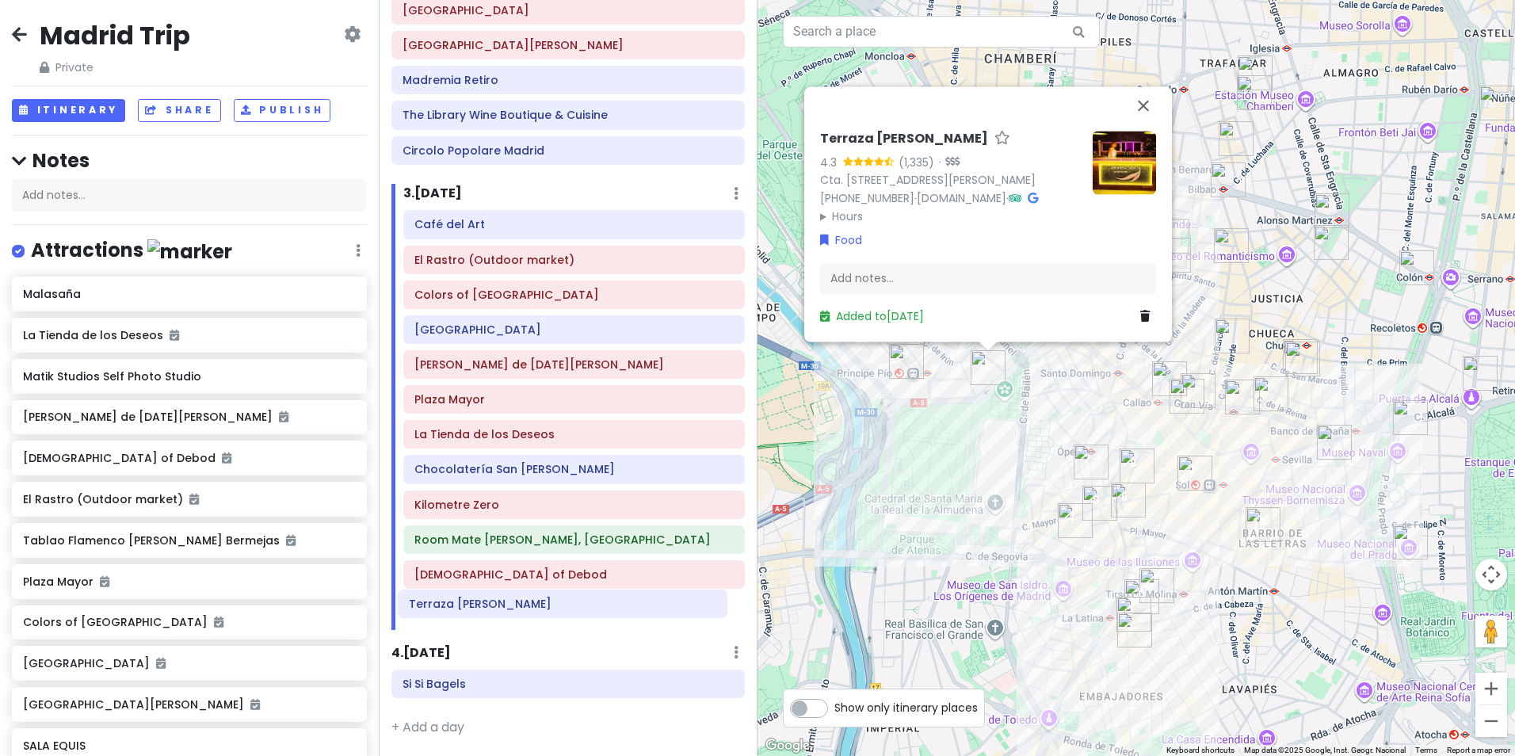
scroll to position [185, 0]
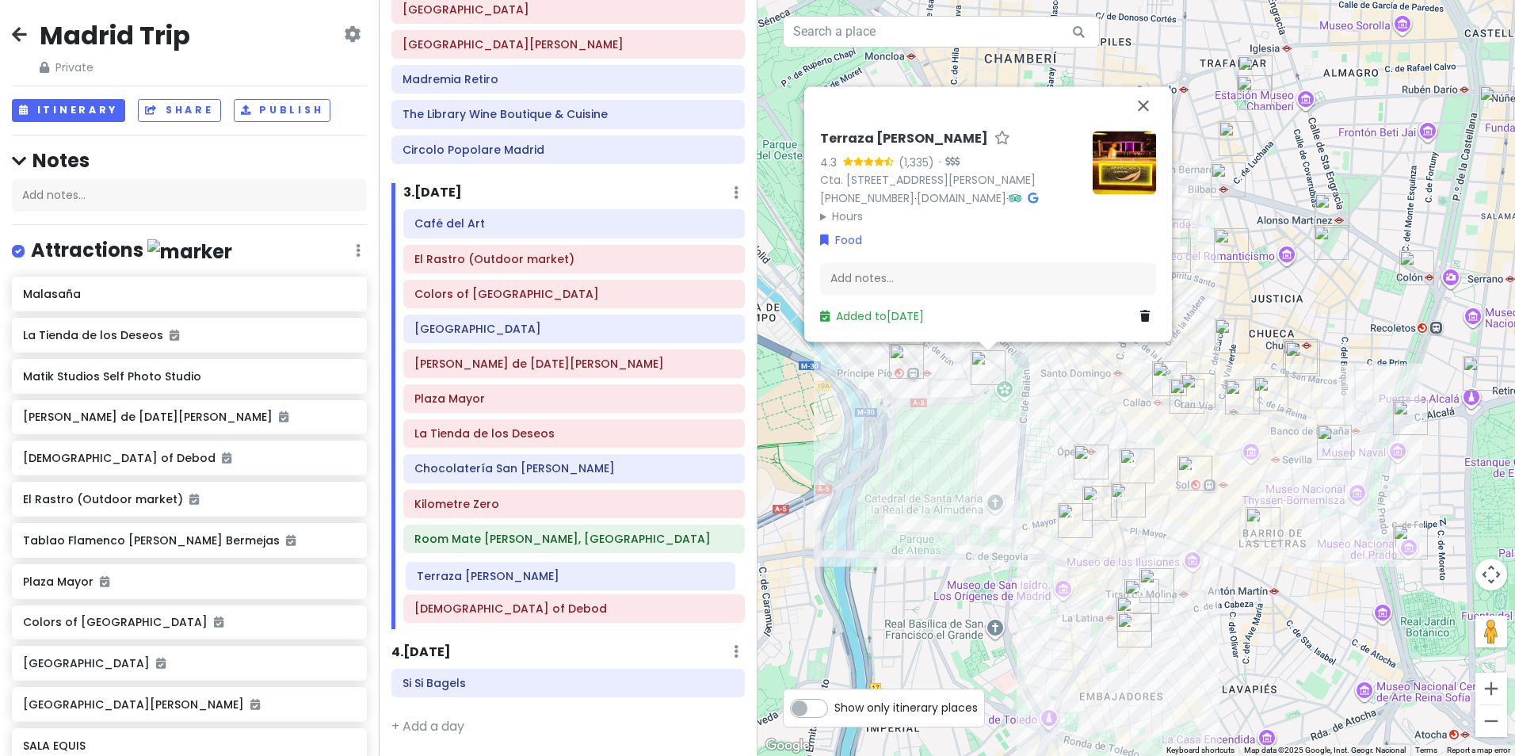
drag, startPoint x: 516, startPoint y: 621, endPoint x: 518, endPoint y: 577, distance: 43.6
click at [518, 577] on div "Café del Art El Rastro (Outdoor market) Colors of [GEOGRAPHIC_DATA] [GEOGRAPHIC…" at bounding box center [573, 419] width 365 height 420
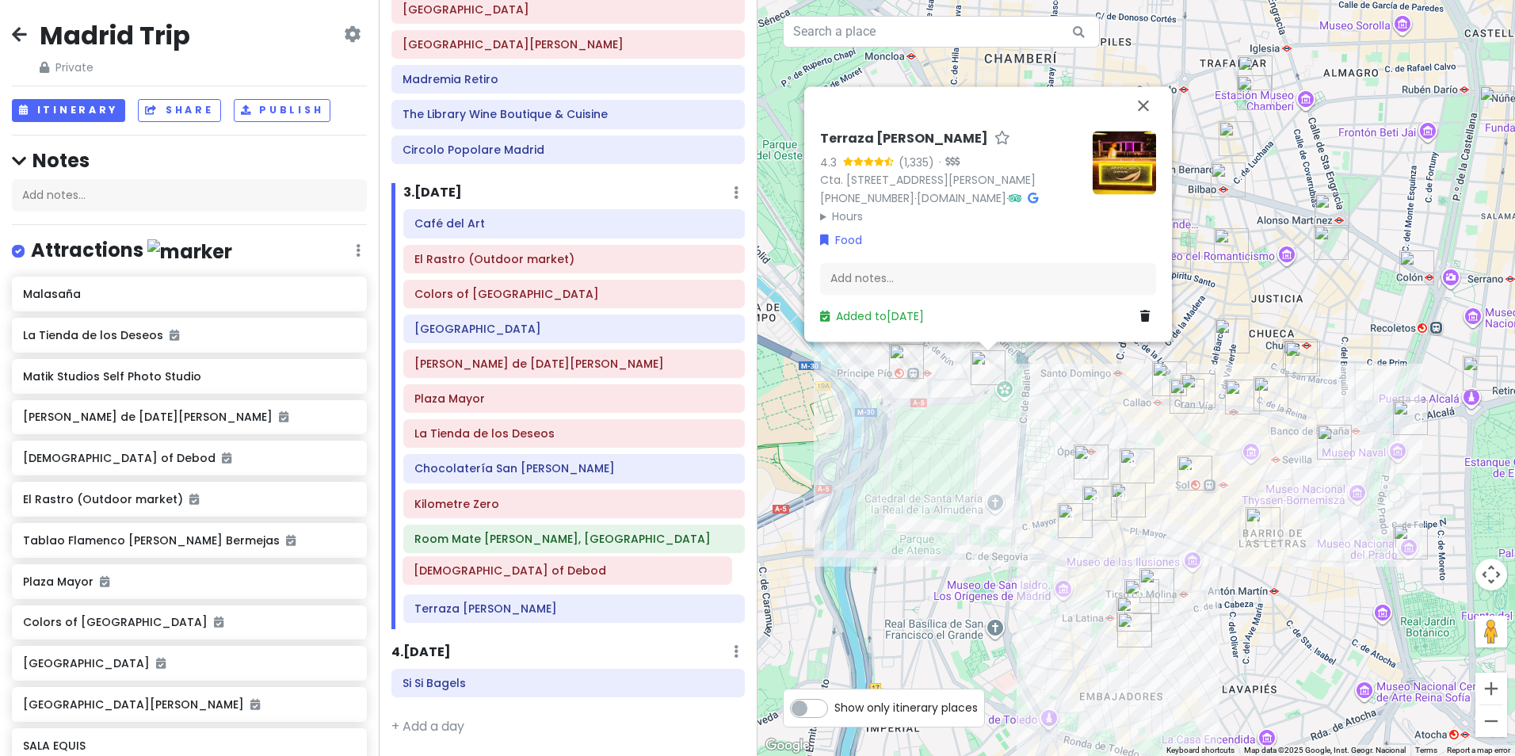
drag, startPoint x: 498, startPoint y: 611, endPoint x: 497, endPoint y: 570, distance: 41.2
click at [497, 570] on div "Café del Art El Rastro (Outdoor market) Colors of [GEOGRAPHIC_DATA] [GEOGRAPHIC…" at bounding box center [573, 419] width 365 height 420
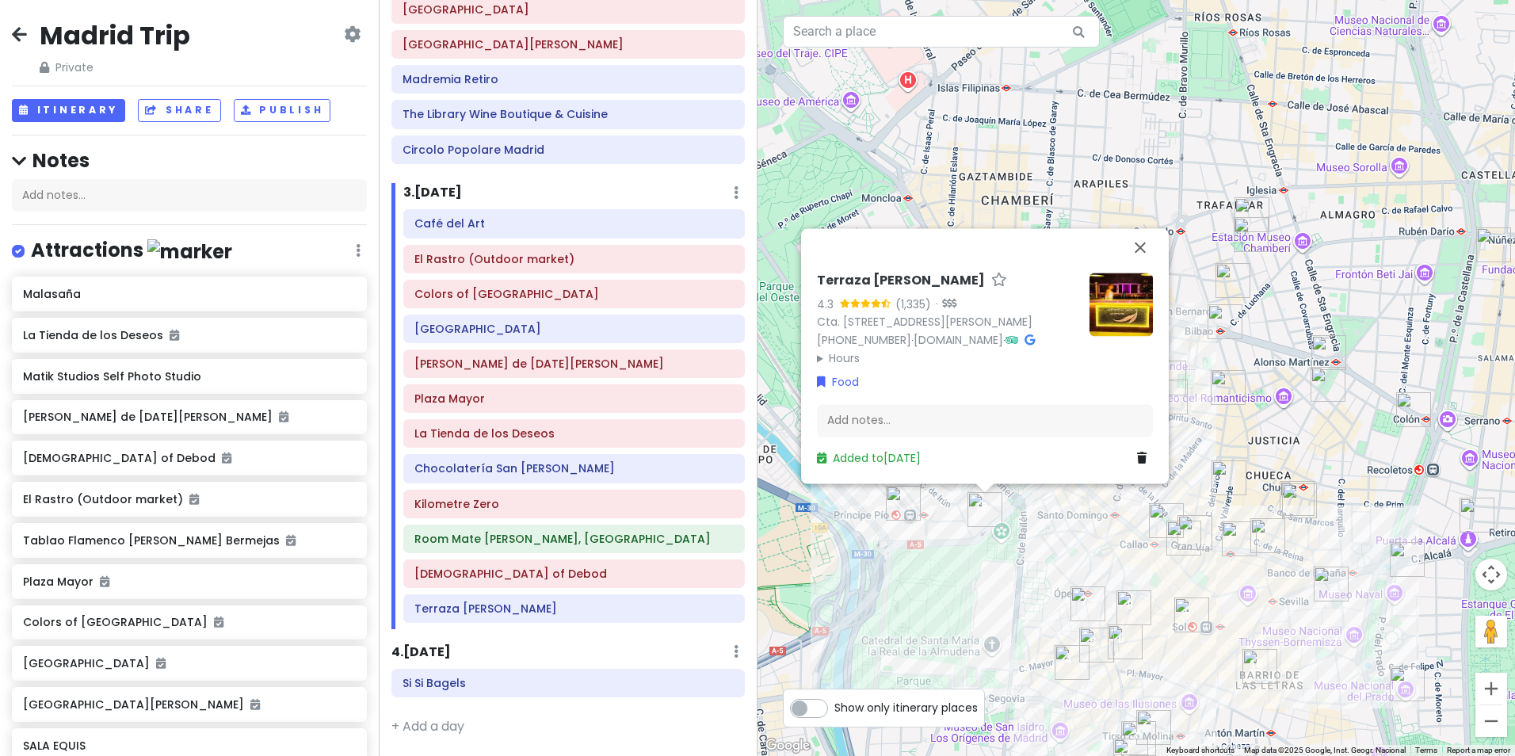
drag, startPoint x: 997, startPoint y: 454, endPoint x: 994, endPoint y: 606, distance: 152.1
click at [994, 606] on div "Terraza [PERSON_NAME] 4.3 (1,335) · Cta. [STREET_ADDRESS][PERSON_NAME] [PHONE_N…" at bounding box center [1135, 378] width 757 height 756
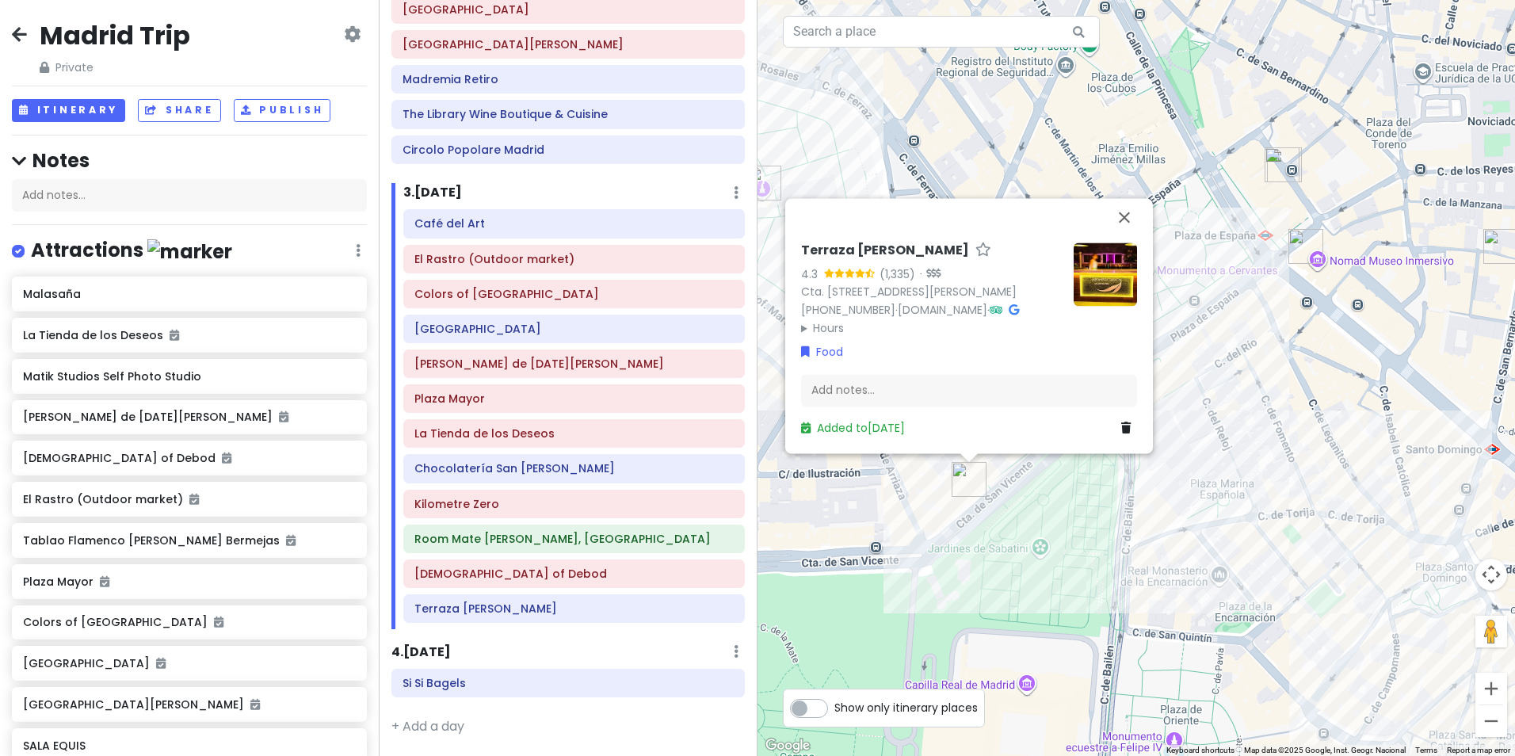
drag, startPoint x: 981, startPoint y: 400, endPoint x: 990, endPoint y: 617, distance: 217.2
click at [990, 617] on div "Terraza [PERSON_NAME] 4.3 (1,335) · Cta. [STREET_ADDRESS][PERSON_NAME] [PHONE_N…" at bounding box center [1135, 378] width 757 height 756
click at [1122, 203] on button "Close" at bounding box center [1124, 217] width 38 height 38
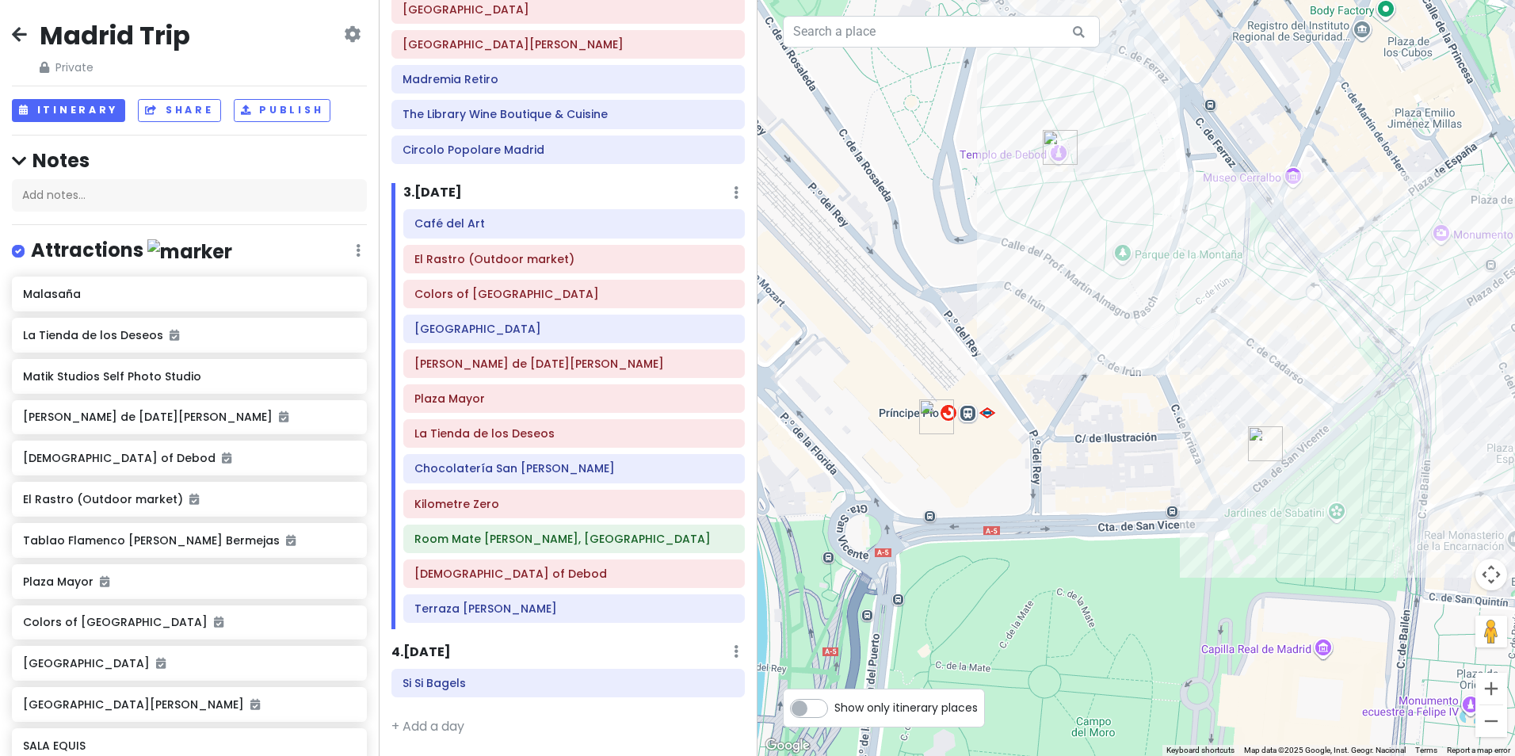
drag, startPoint x: 815, startPoint y: 548, endPoint x: 1118, endPoint y: 513, distance: 305.4
click at [1118, 513] on div at bounding box center [1135, 378] width 757 height 756
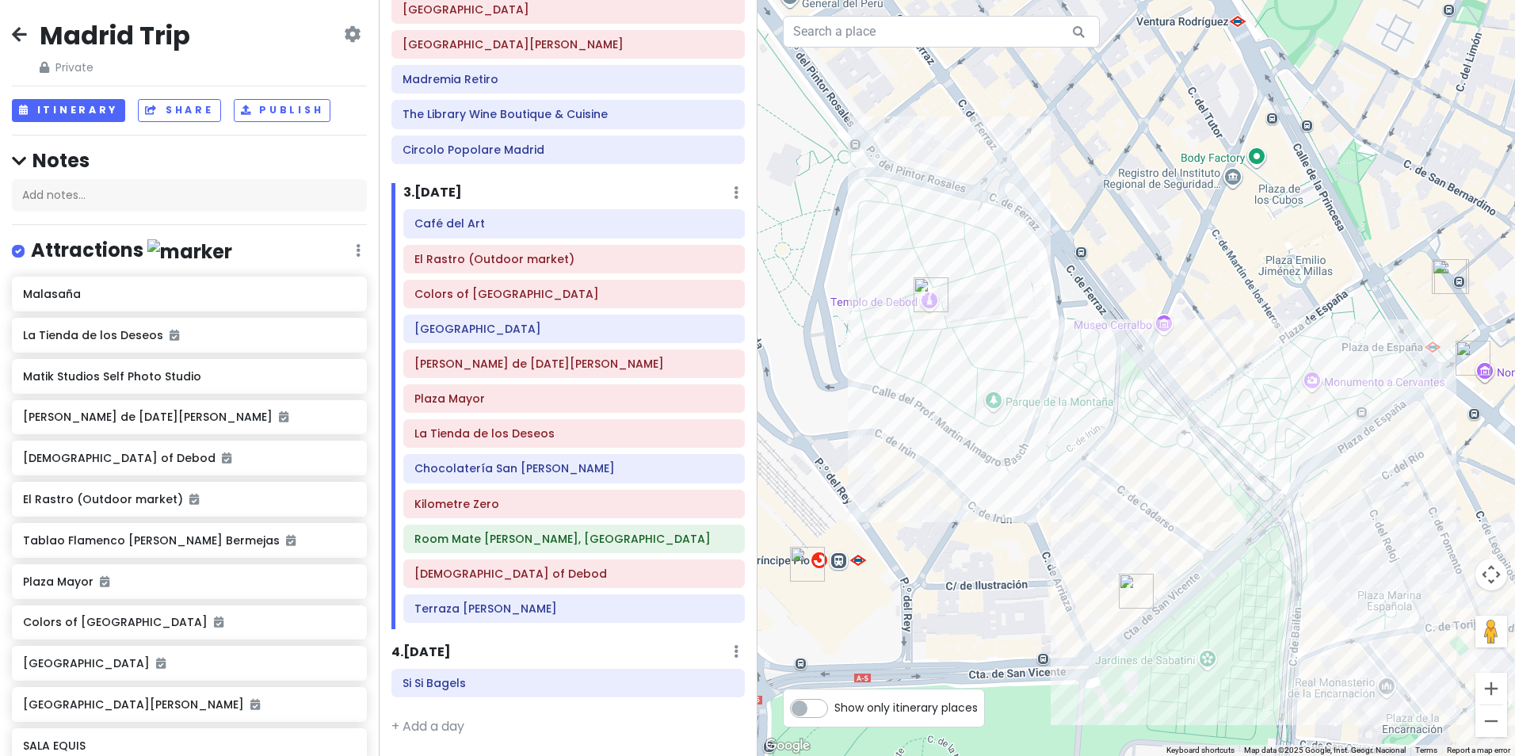
drag, startPoint x: 1275, startPoint y: 482, endPoint x: 1141, endPoint y: 631, distance: 200.2
click at [1141, 631] on div at bounding box center [1135, 378] width 757 height 756
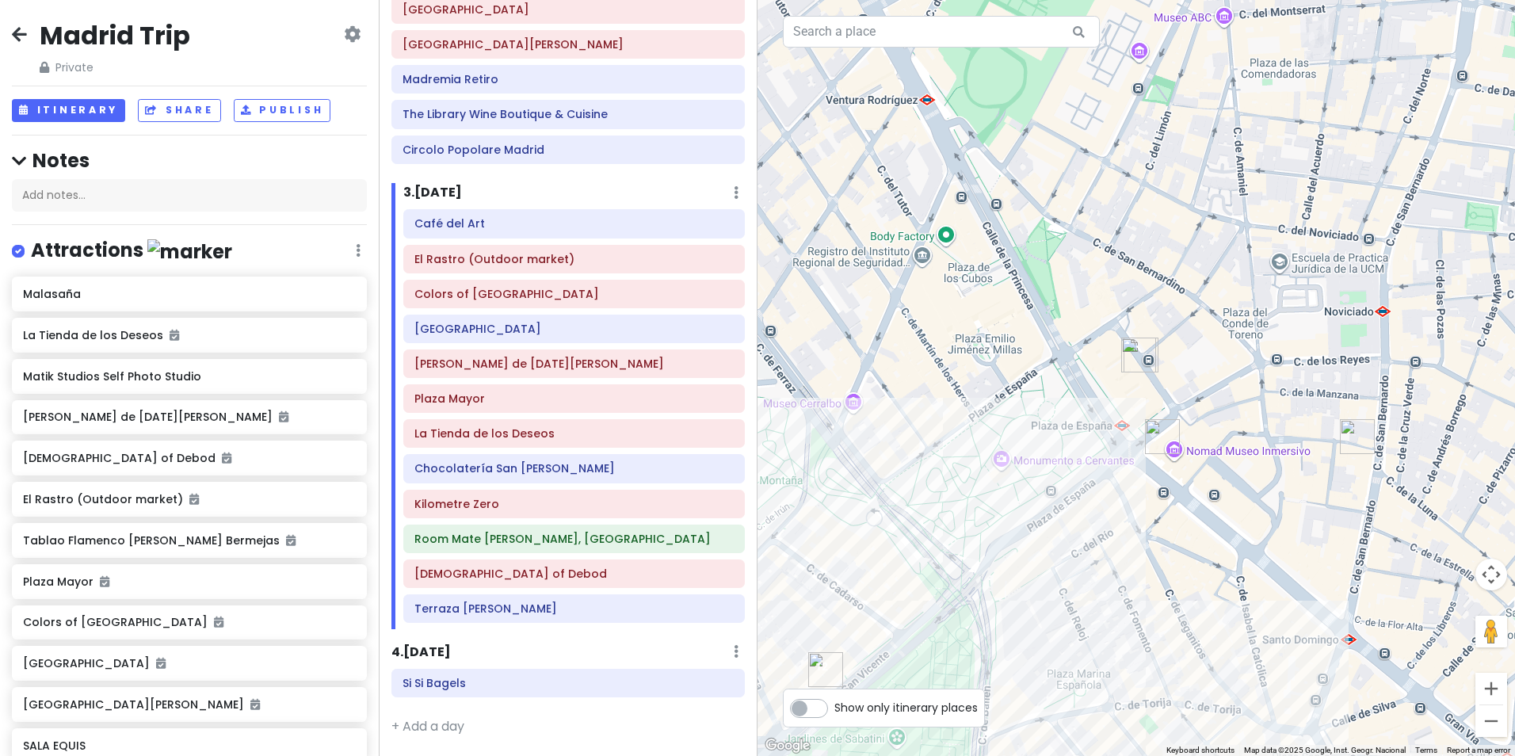
drag, startPoint x: 1317, startPoint y: 550, endPoint x: 1005, endPoint y: 605, distance: 316.2
click at [1005, 605] on div at bounding box center [1135, 378] width 757 height 756
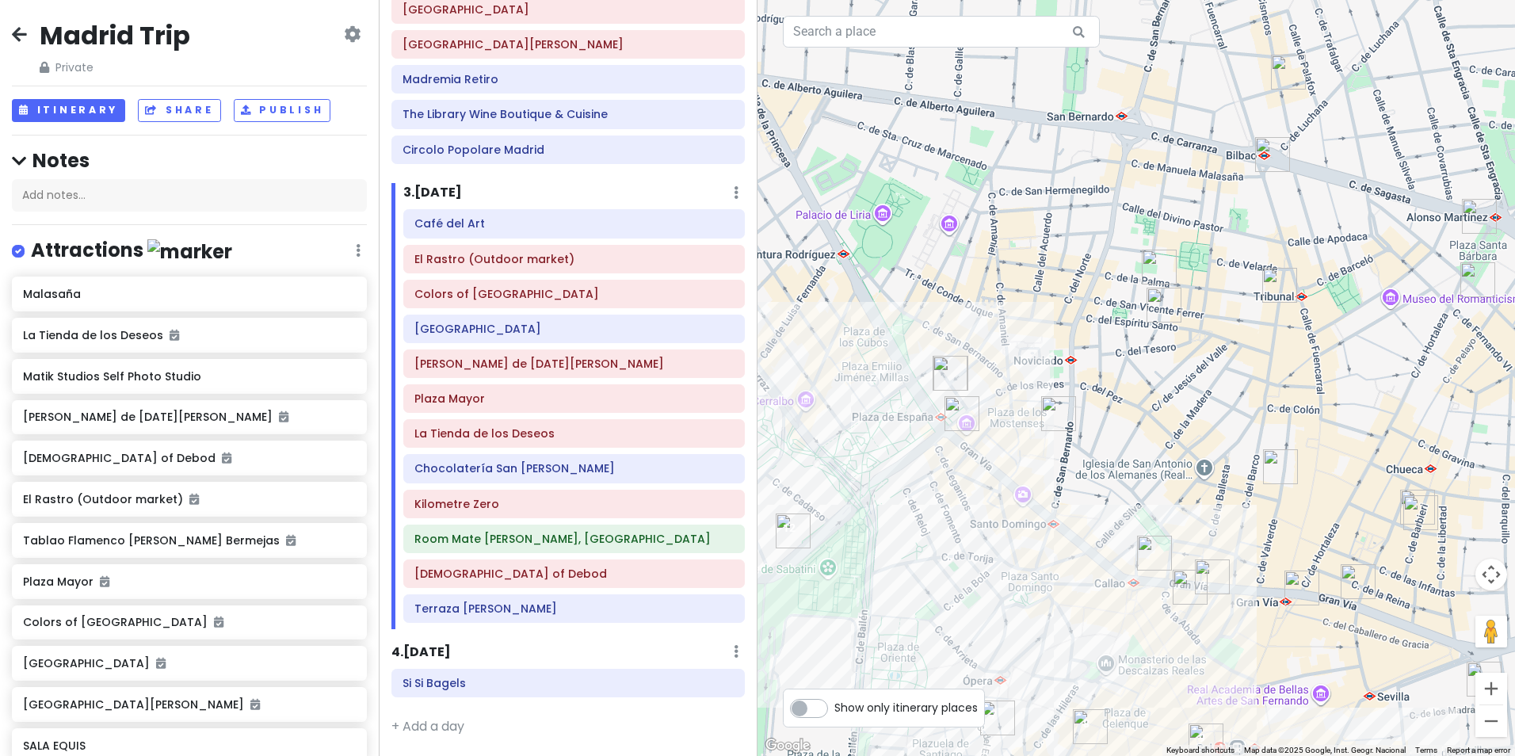
drag, startPoint x: 1294, startPoint y: 588, endPoint x: 1147, endPoint y: 561, distance: 149.0
click at [1147, 561] on img "Ella Sky Bar Madrid" at bounding box center [1154, 552] width 35 height 35
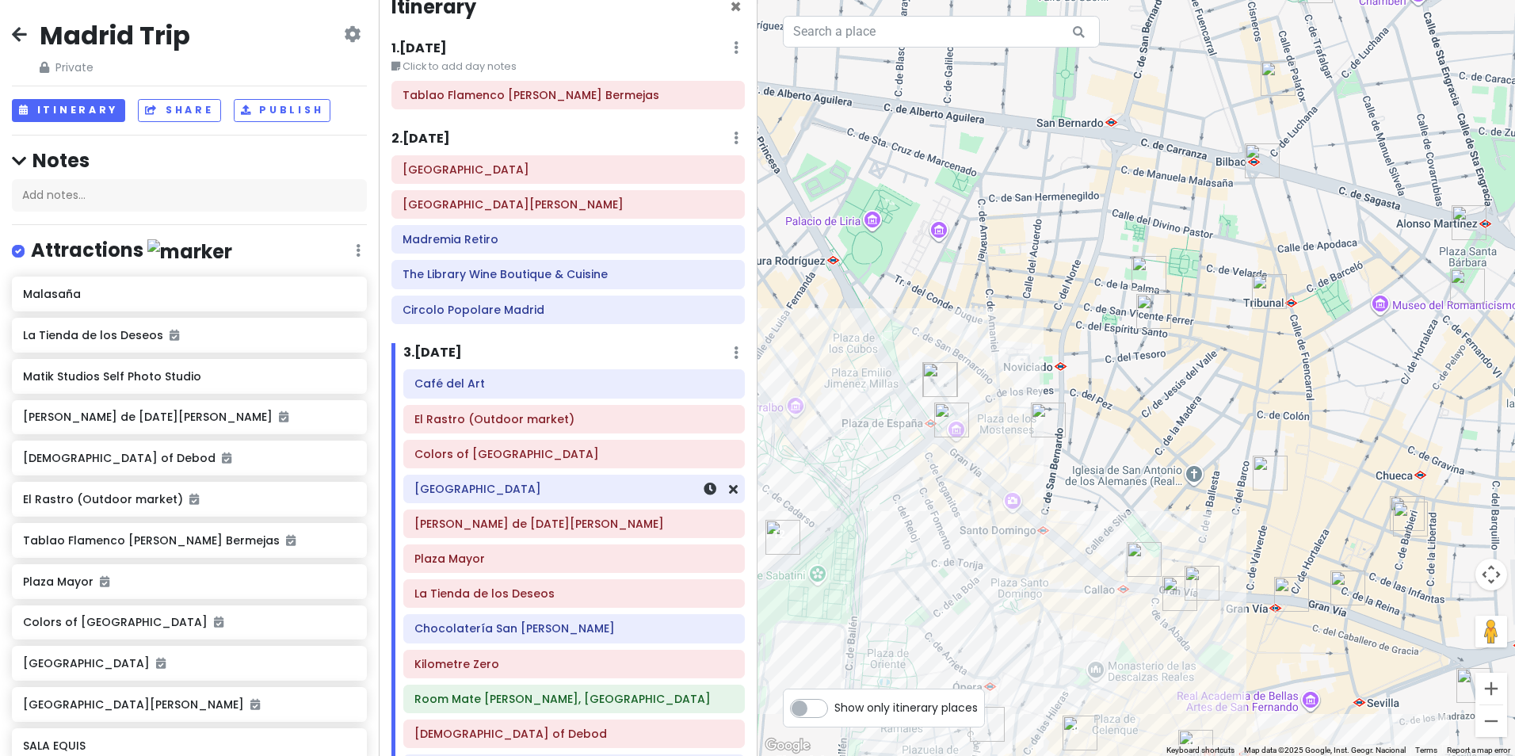
scroll to position [0, 0]
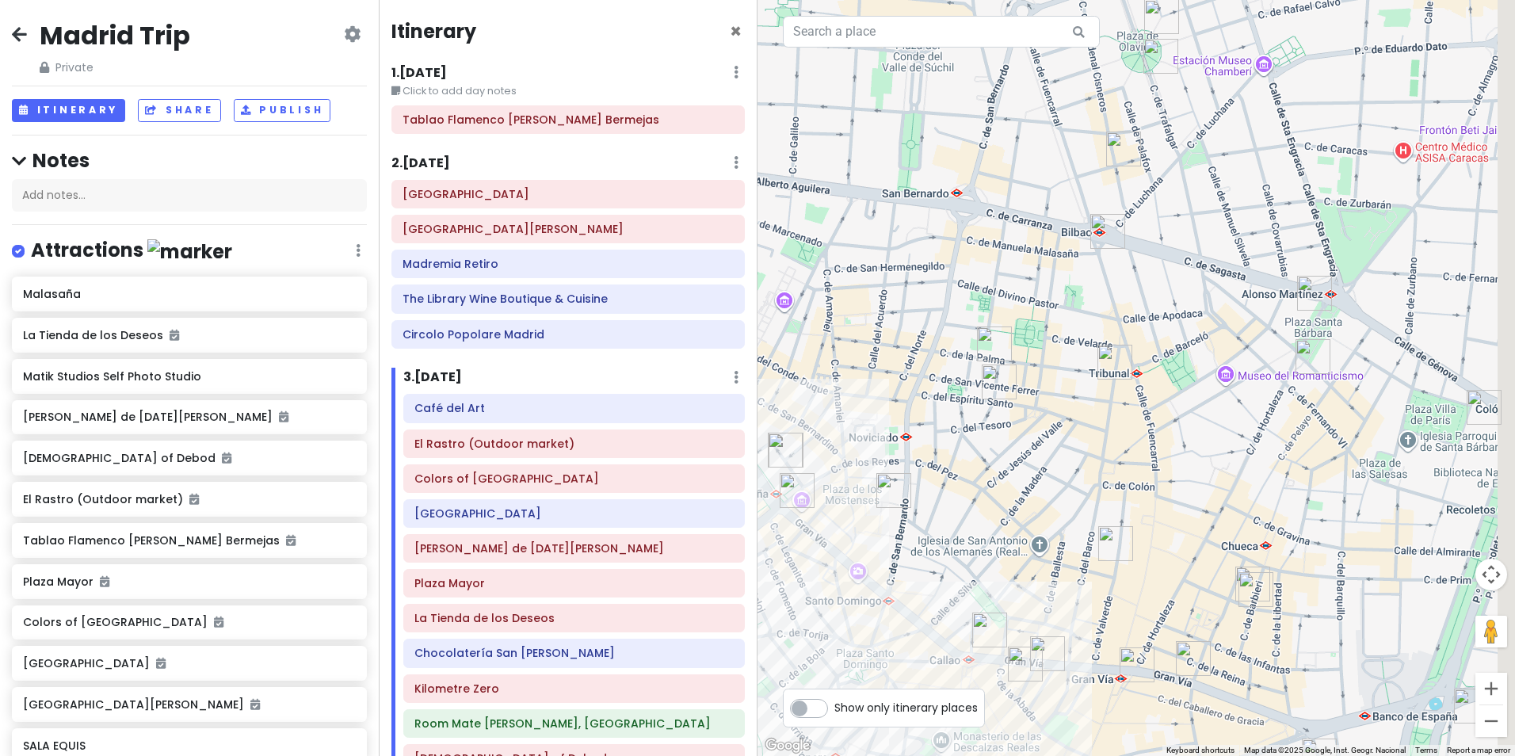
drag, startPoint x: 1223, startPoint y: 405, endPoint x: 973, endPoint y: 513, distance: 272.5
click at [973, 513] on div at bounding box center [1135, 378] width 757 height 756
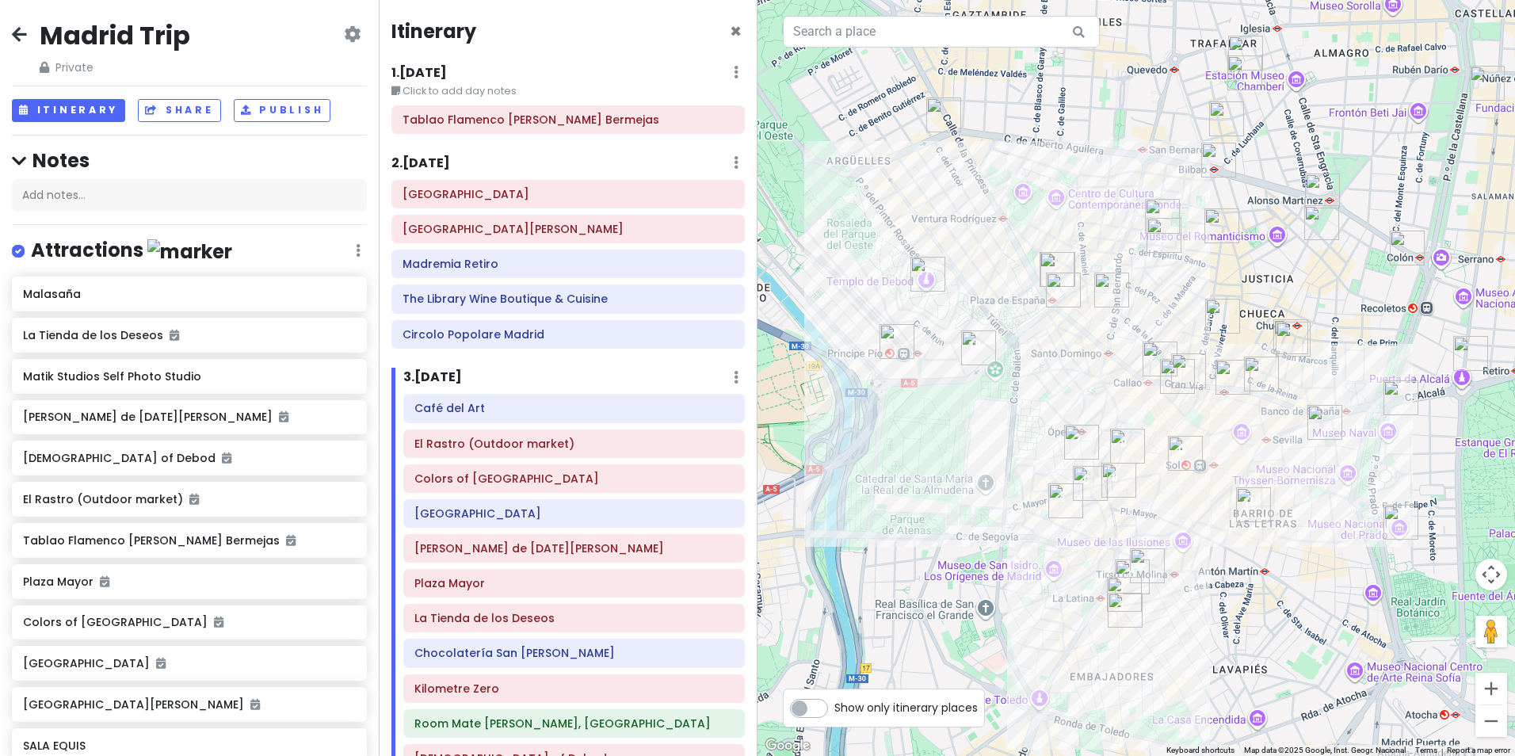
drag, startPoint x: 928, startPoint y: 543, endPoint x: 1340, endPoint y: 400, distance: 436.1
click at [1340, 400] on div at bounding box center [1135, 378] width 757 height 756
click at [528, 722] on h6 "Room Mate [PERSON_NAME], [GEOGRAPHIC_DATA]" at bounding box center [573, 723] width 319 height 14
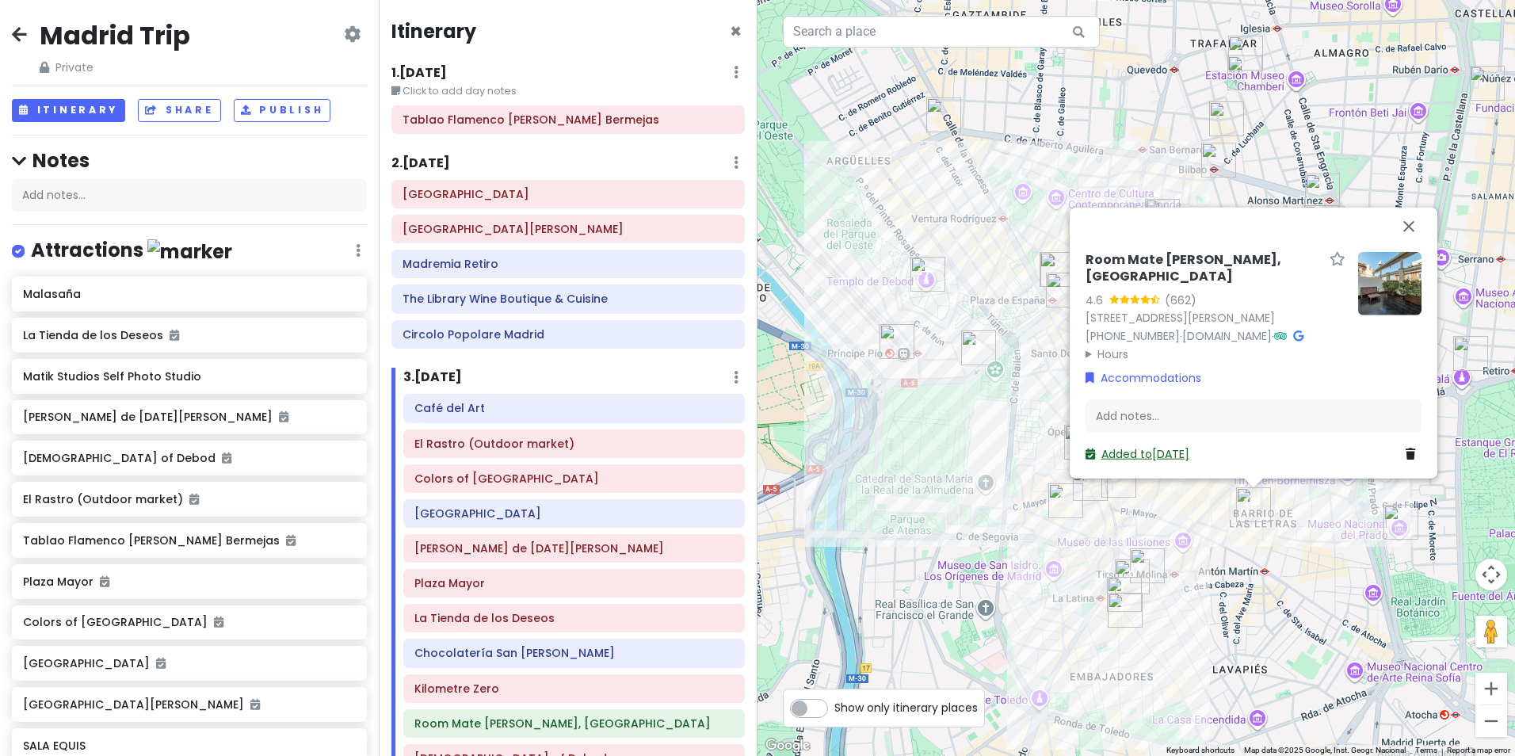
click at [1150, 454] on link "Added to [DATE]" at bounding box center [1137, 454] width 104 height 16
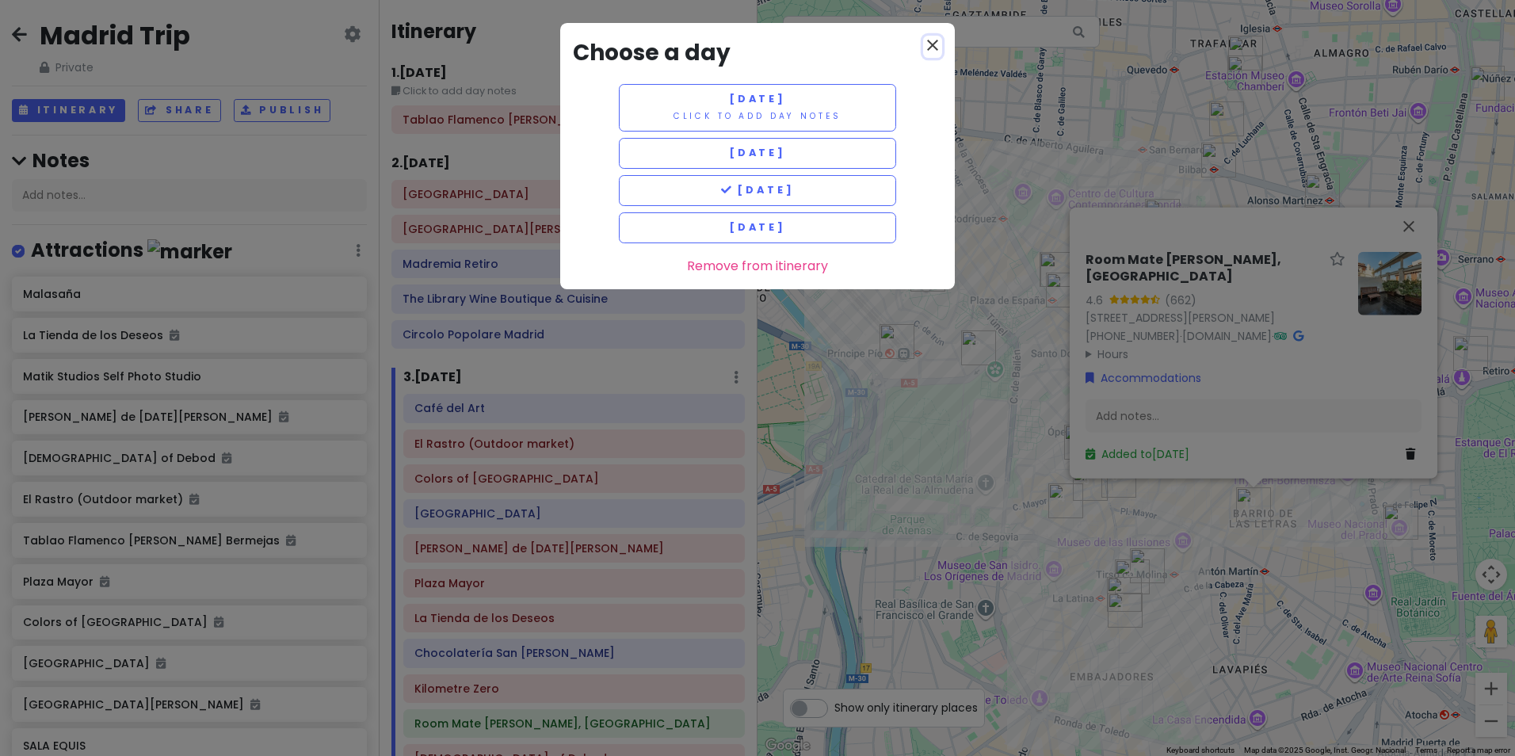
click at [928, 45] on icon "close" at bounding box center [932, 45] width 19 height 19
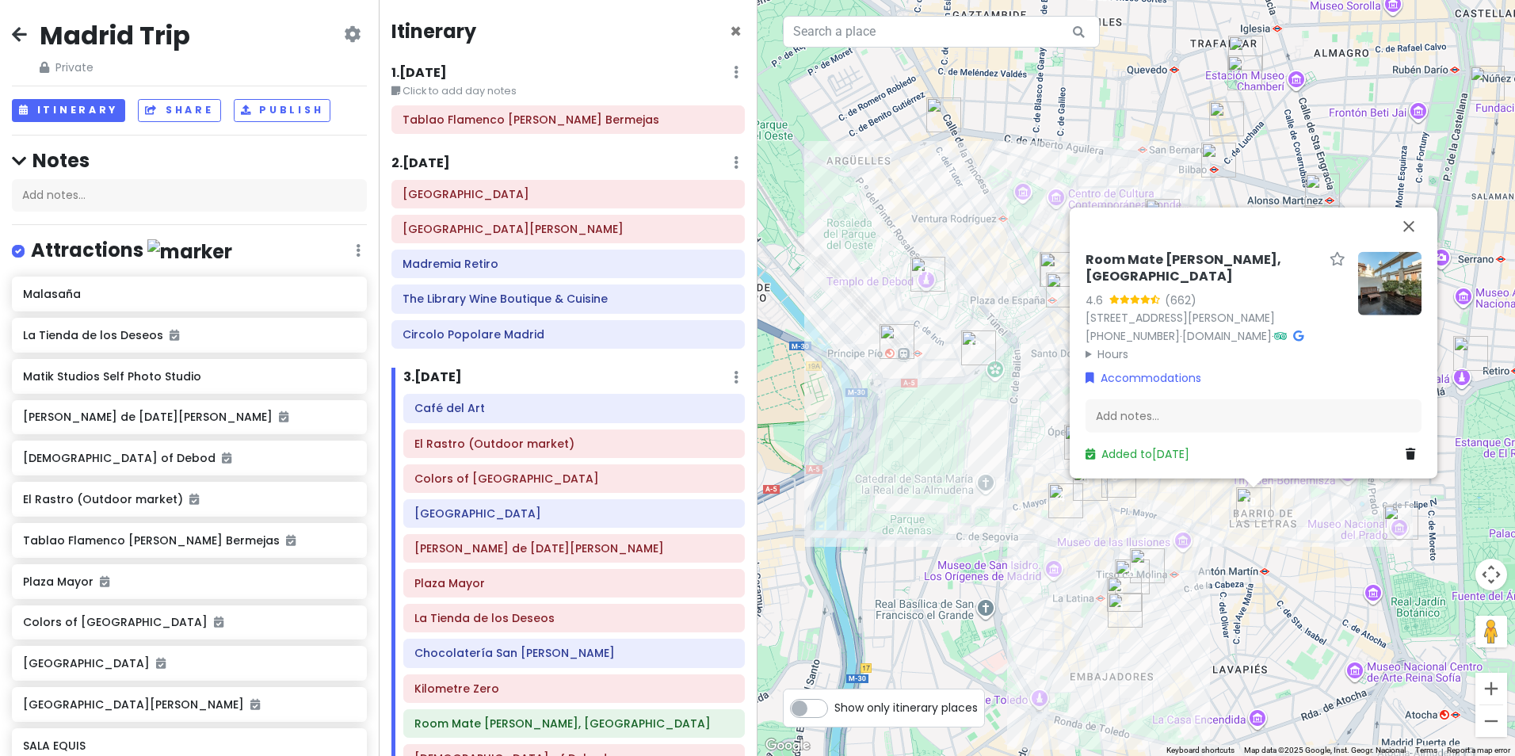
click at [991, 258] on div "Room Mate [PERSON_NAME], [GEOGRAPHIC_DATA] 4.6 (662) [STREET_ADDRESS][PERSON_NA…" at bounding box center [1135, 378] width 757 height 756
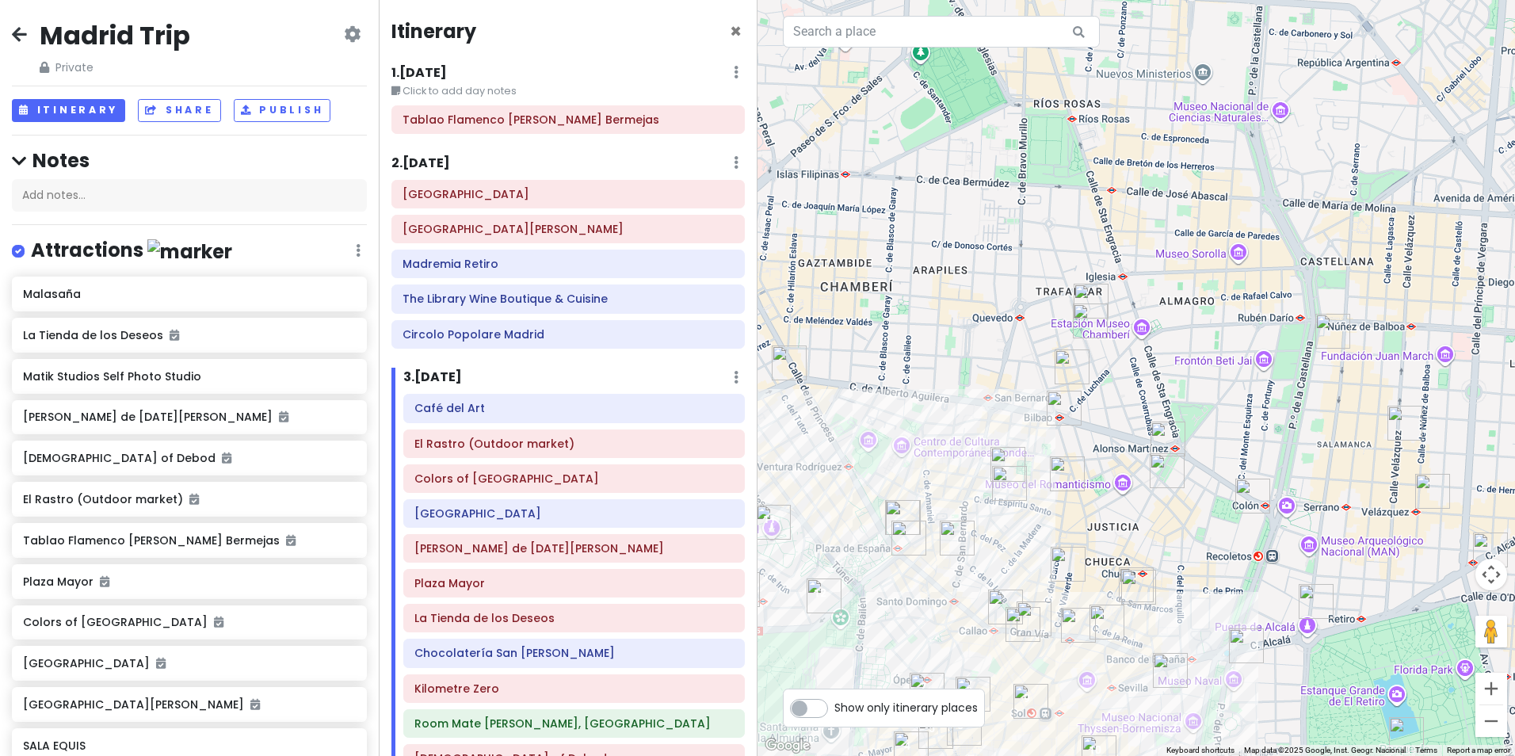
drag, startPoint x: 1278, startPoint y: 280, endPoint x: 1124, endPoint y: 518, distance: 283.0
click at [1124, 518] on div at bounding box center [1135, 378] width 757 height 756
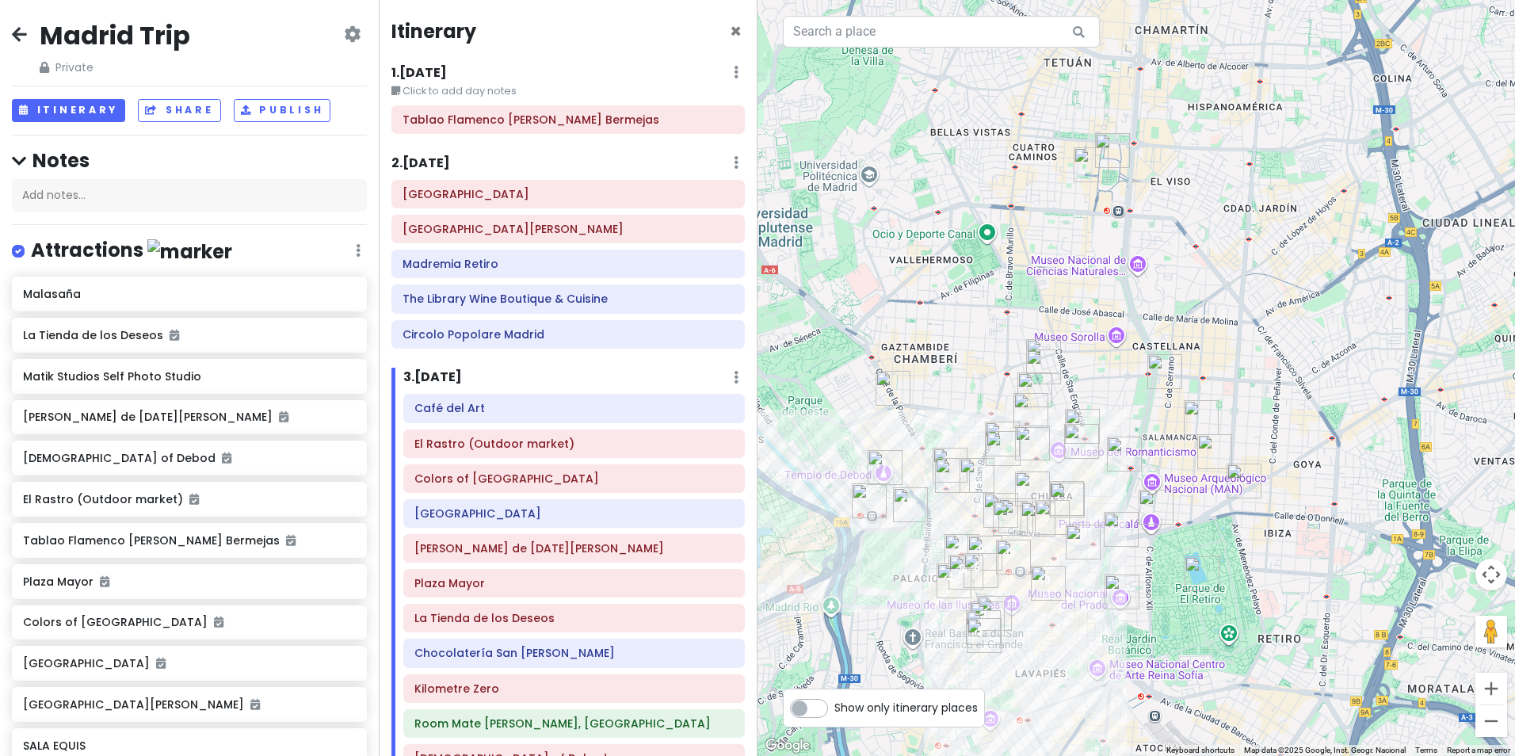
click at [1109, 154] on img "Circolo Popolare Madrid" at bounding box center [1112, 150] width 35 height 35
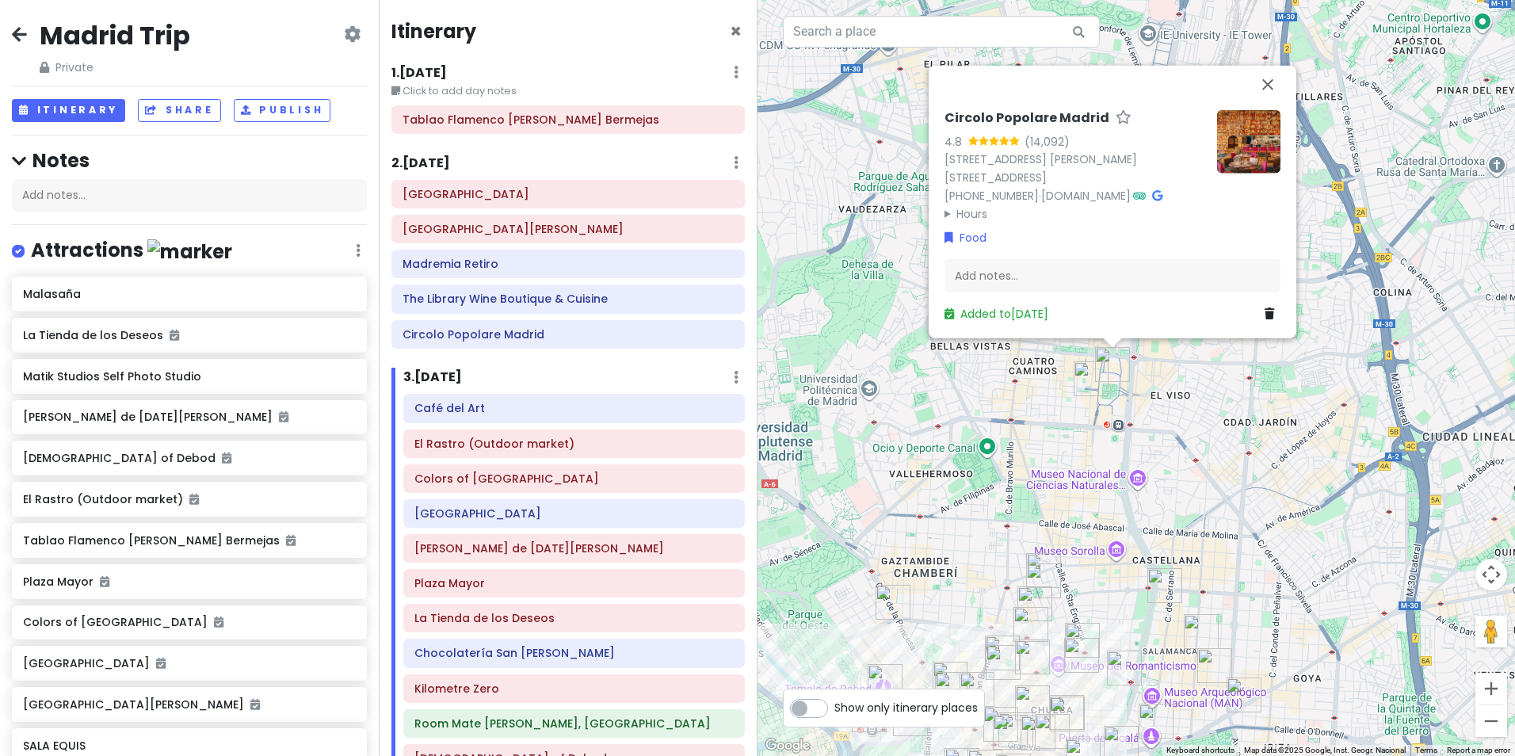
click at [1084, 384] on img "Manolo Bakes" at bounding box center [1090, 378] width 35 height 35
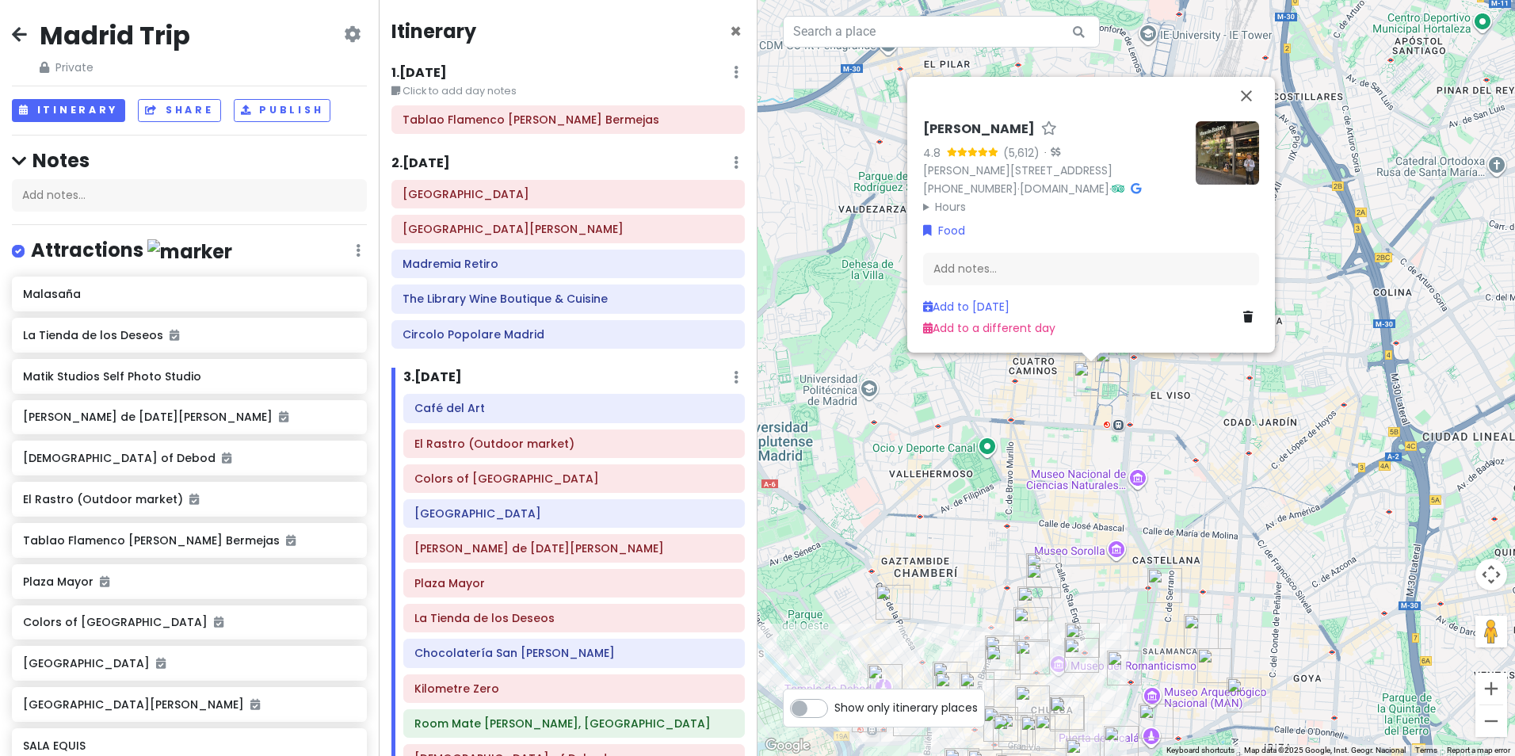
click at [552, 166] on div "2 . [DATE] Add Day Notes Delete Day" at bounding box center [567, 166] width 353 height 27
click at [437, 162] on h6 "2 . [DATE]" at bounding box center [420, 163] width 59 height 17
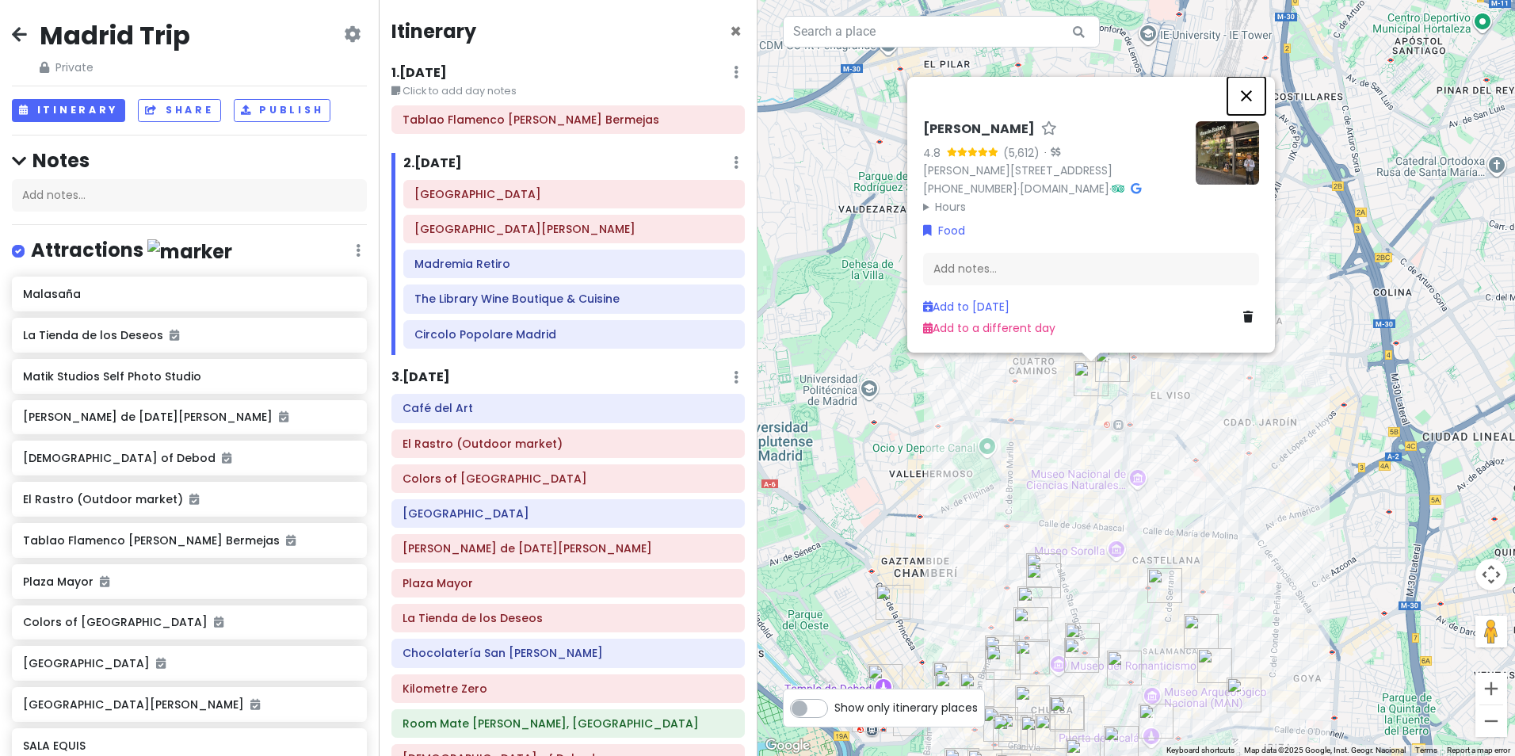
click at [1238, 77] on button "Close" at bounding box center [1246, 96] width 38 height 38
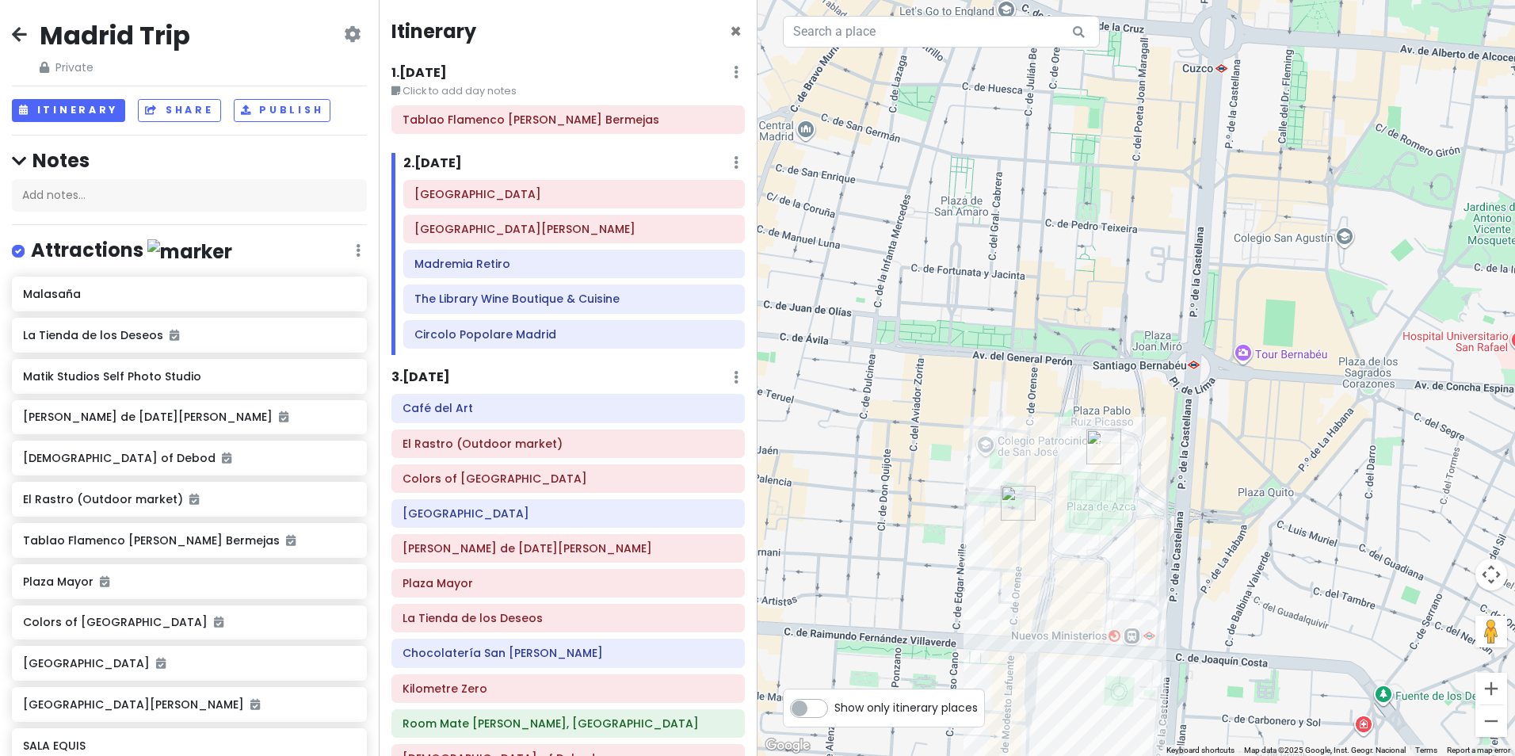
drag, startPoint x: 1126, startPoint y: 603, endPoint x: 1110, endPoint y: 347, distance: 256.3
click at [1110, 347] on div at bounding box center [1135, 378] width 757 height 756
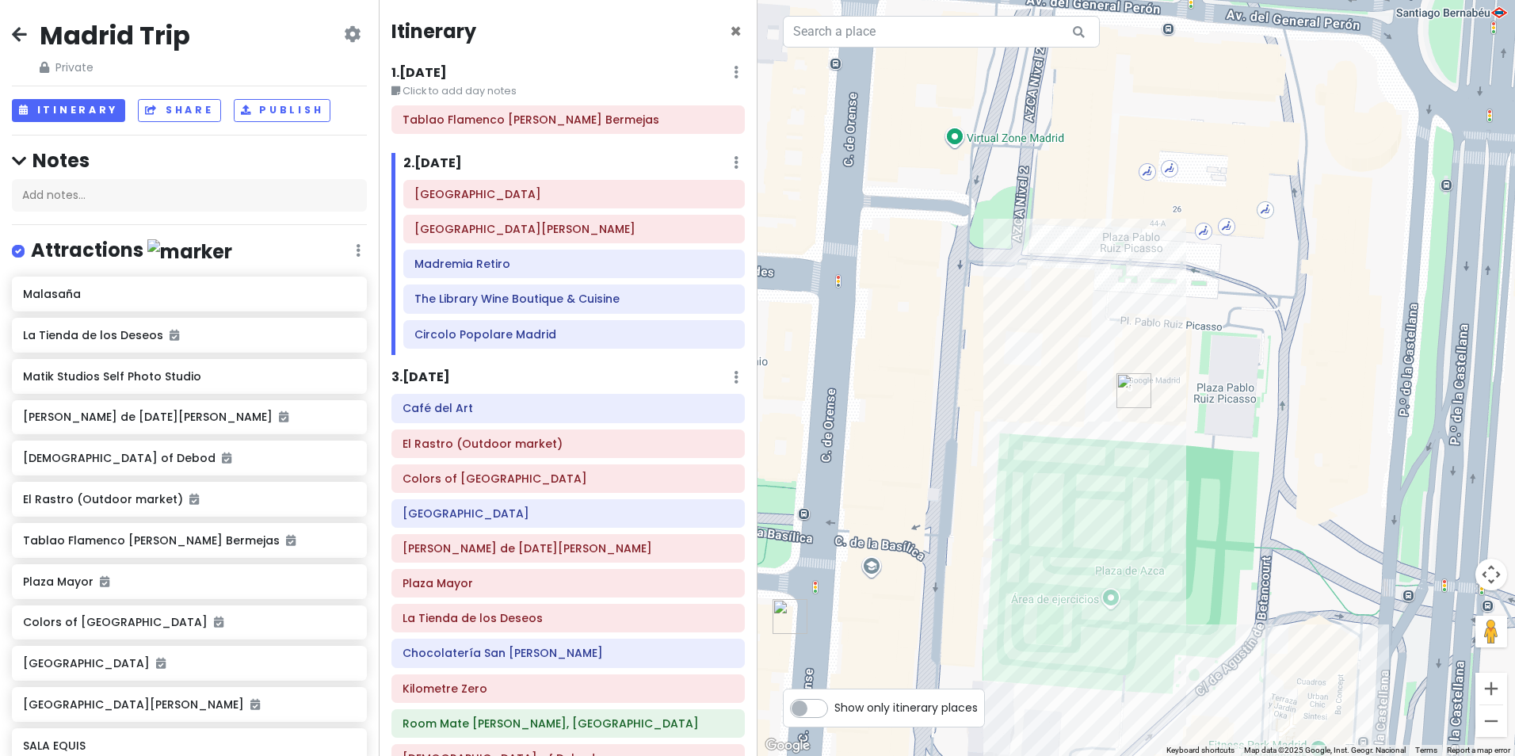
drag, startPoint x: 1099, startPoint y: 564, endPoint x: 1146, endPoint y: 231, distance: 336.9
click at [1146, 231] on div at bounding box center [1135, 378] width 757 height 756
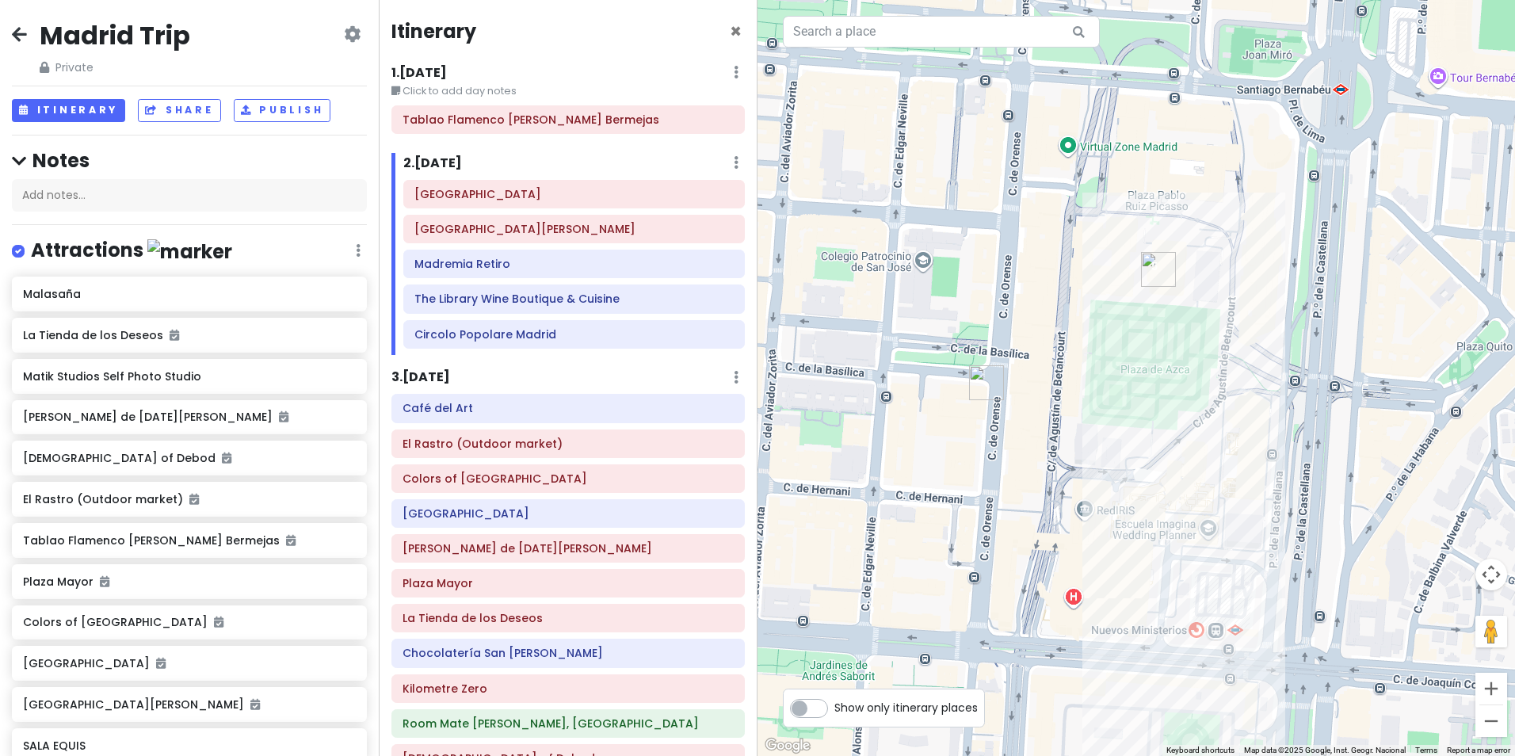
drag, startPoint x: 1114, startPoint y: 619, endPoint x: 1093, endPoint y: 467, distance: 152.7
click at [1093, 467] on div at bounding box center [1135, 378] width 757 height 756
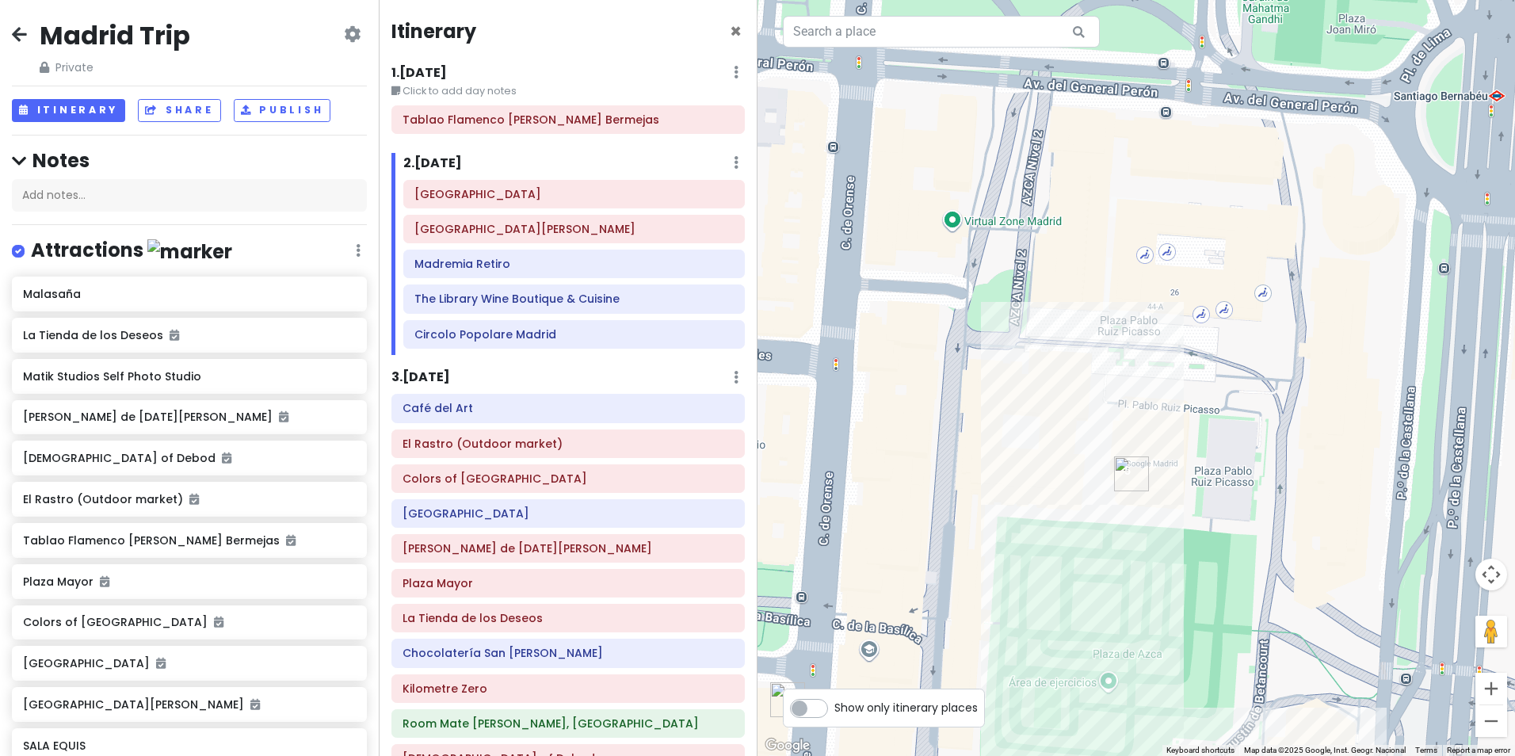
drag, startPoint x: 1133, startPoint y: 247, endPoint x: 1219, endPoint y: 627, distance: 389.1
click at [1219, 627] on div at bounding box center [1135, 378] width 757 height 756
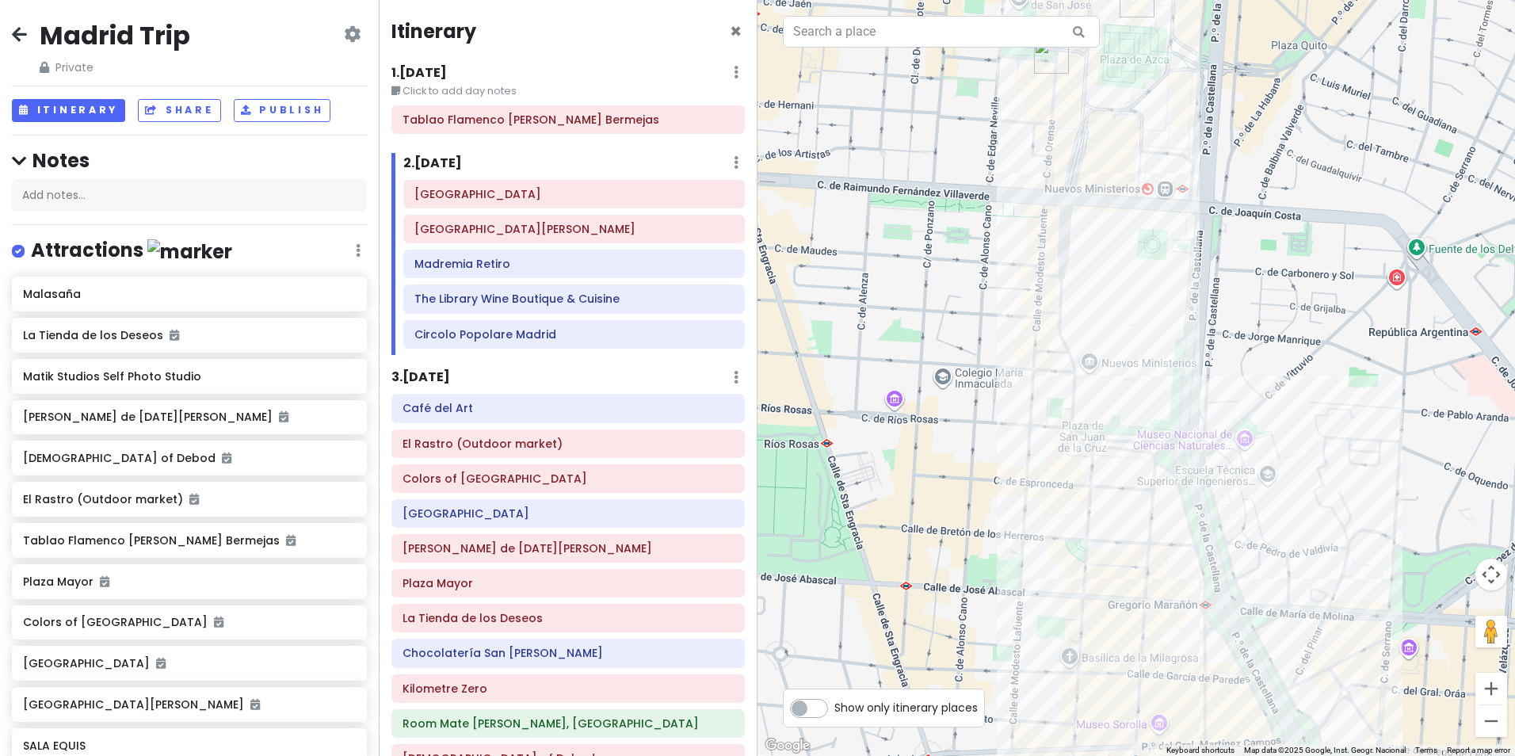
drag, startPoint x: 1196, startPoint y: 647, endPoint x: 1203, endPoint y: 135, distance: 511.8
click at [1203, 135] on div at bounding box center [1135, 378] width 757 height 756
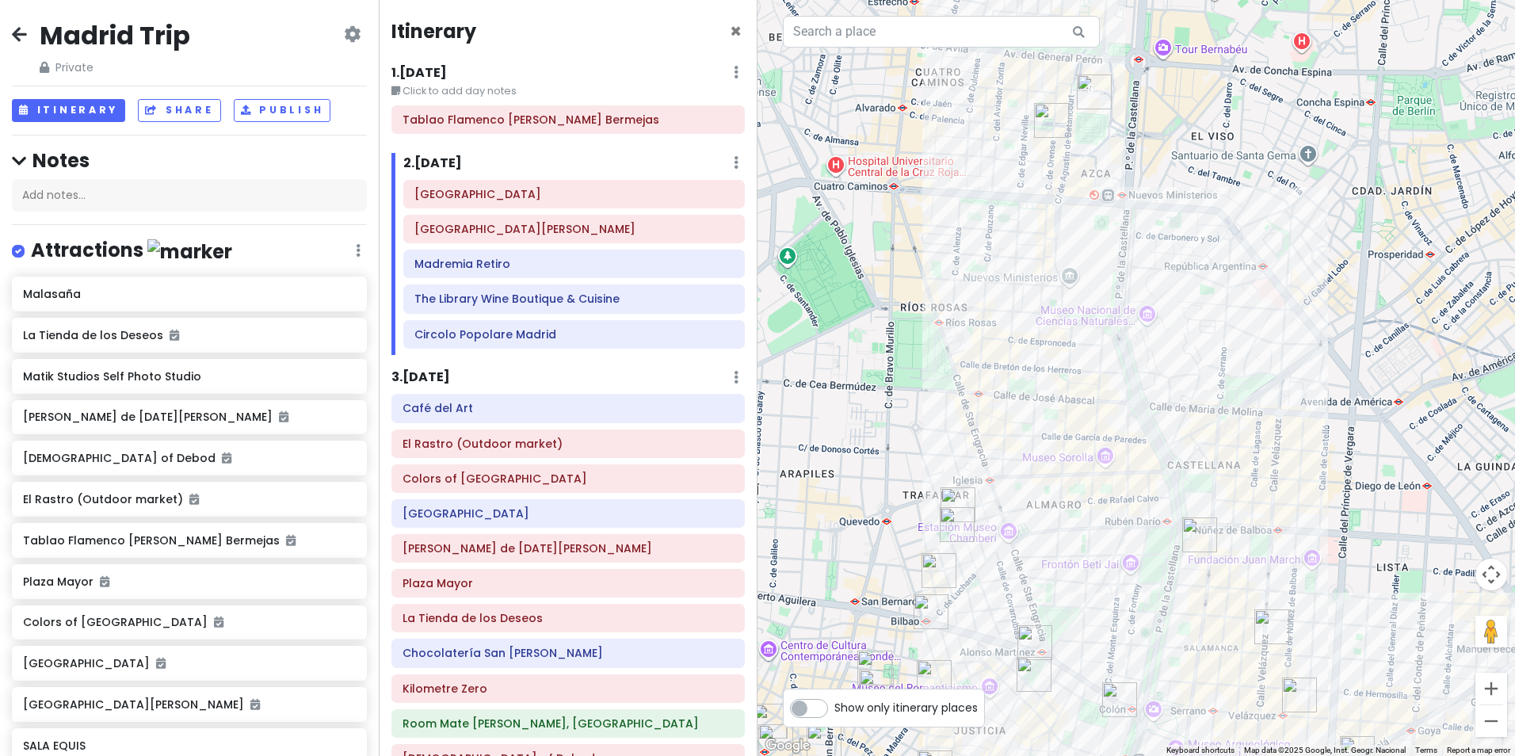
drag, startPoint x: 1299, startPoint y: 697, endPoint x: 1151, endPoint y: 487, distance: 256.9
click at [1151, 487] on div at bounding box center [1135, 378] width 757 height 756
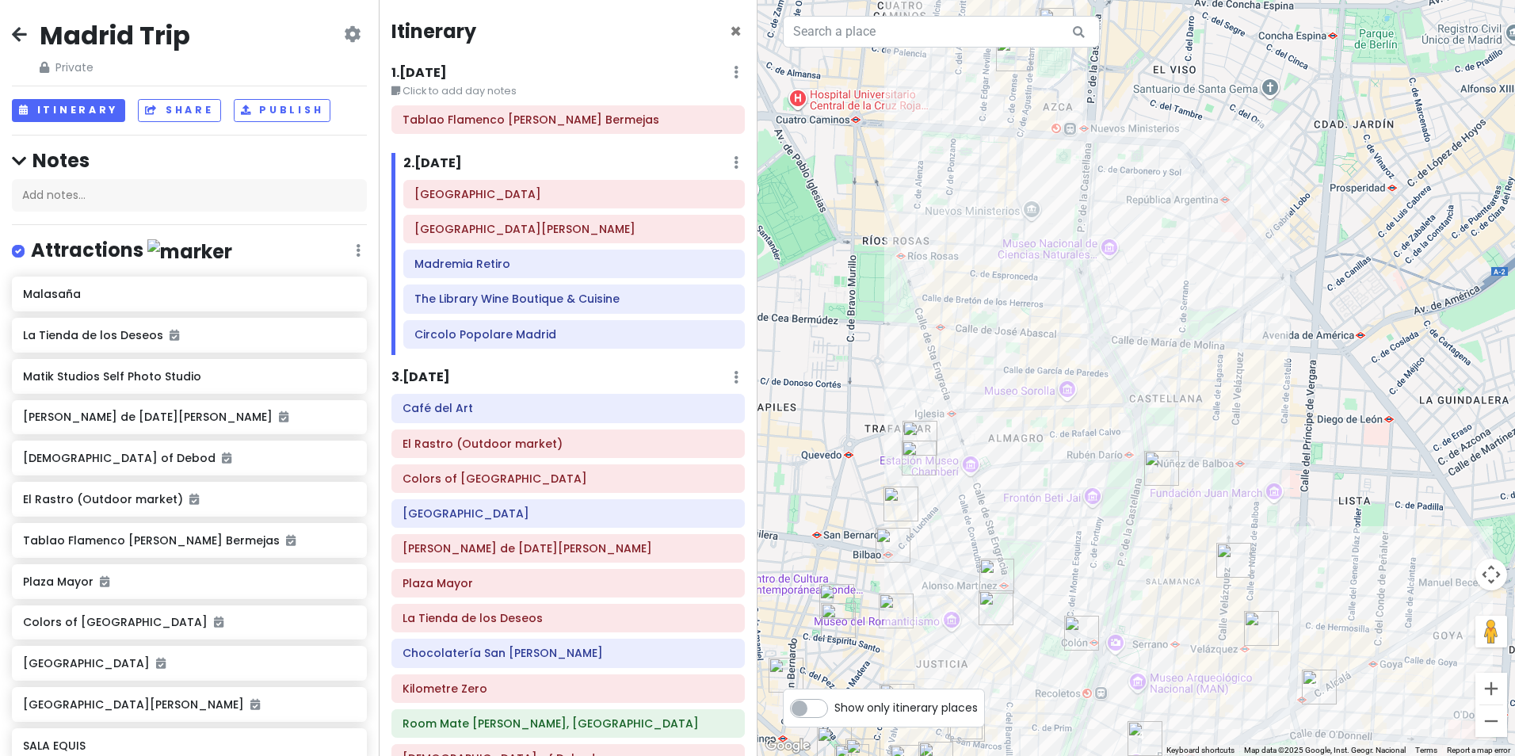
click at [1159, 476] on img "Terraza Bianca Madrid" at bounding box center [1161, 468] width 35 height 35
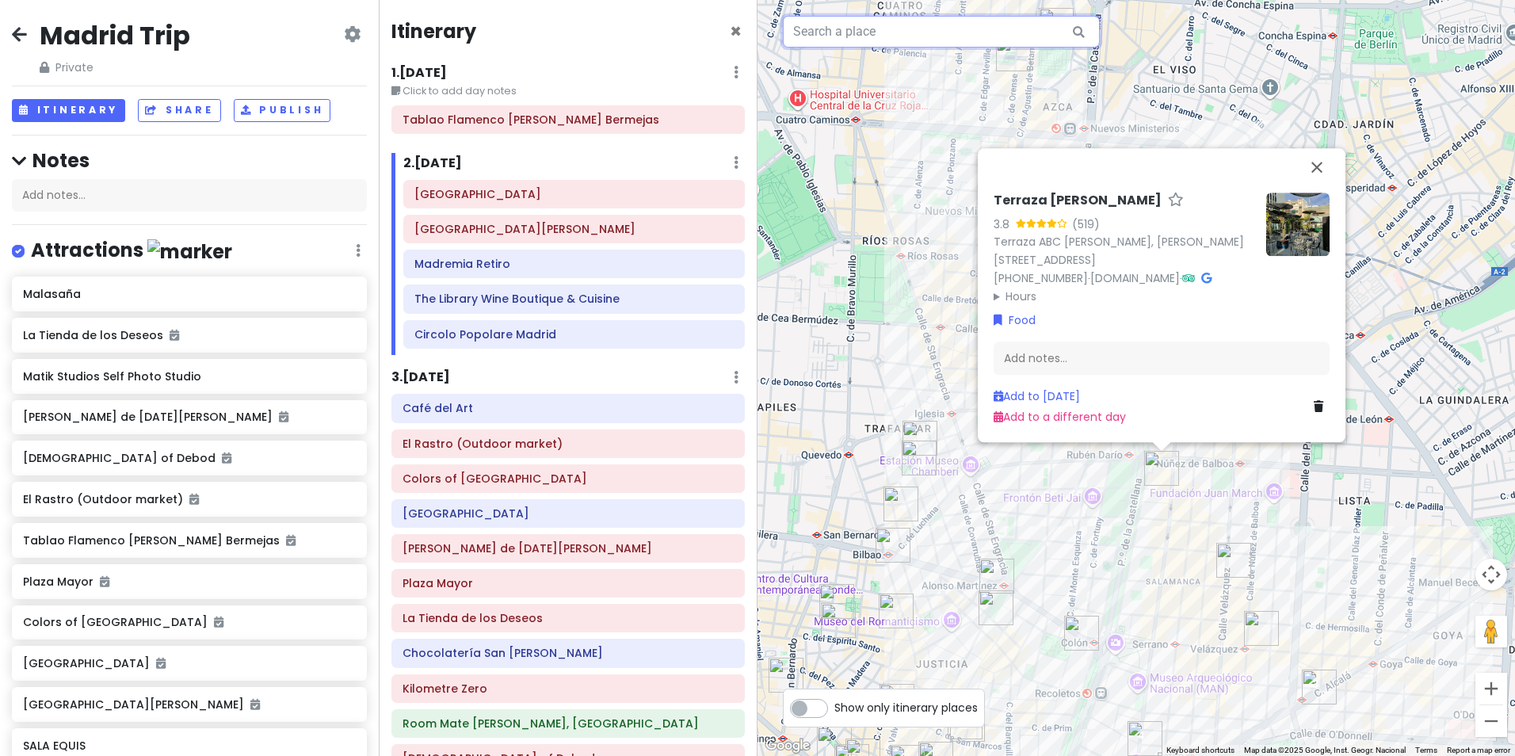
click at [855, 34] on input "text" at bounding box center [941, 32] width 317 height 32
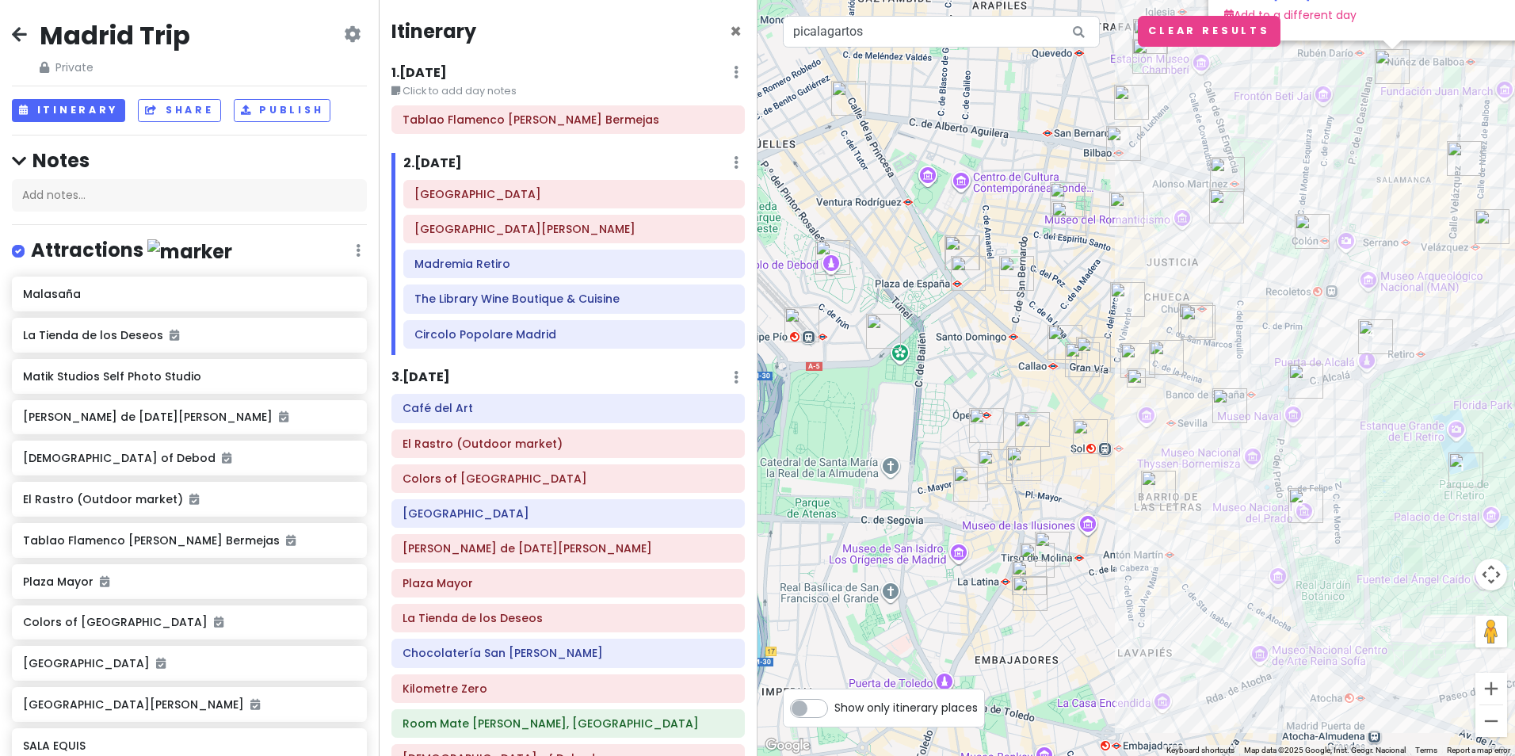
click at [1135, 378] on img at bounding box center [1135, 377] width 19 height 19
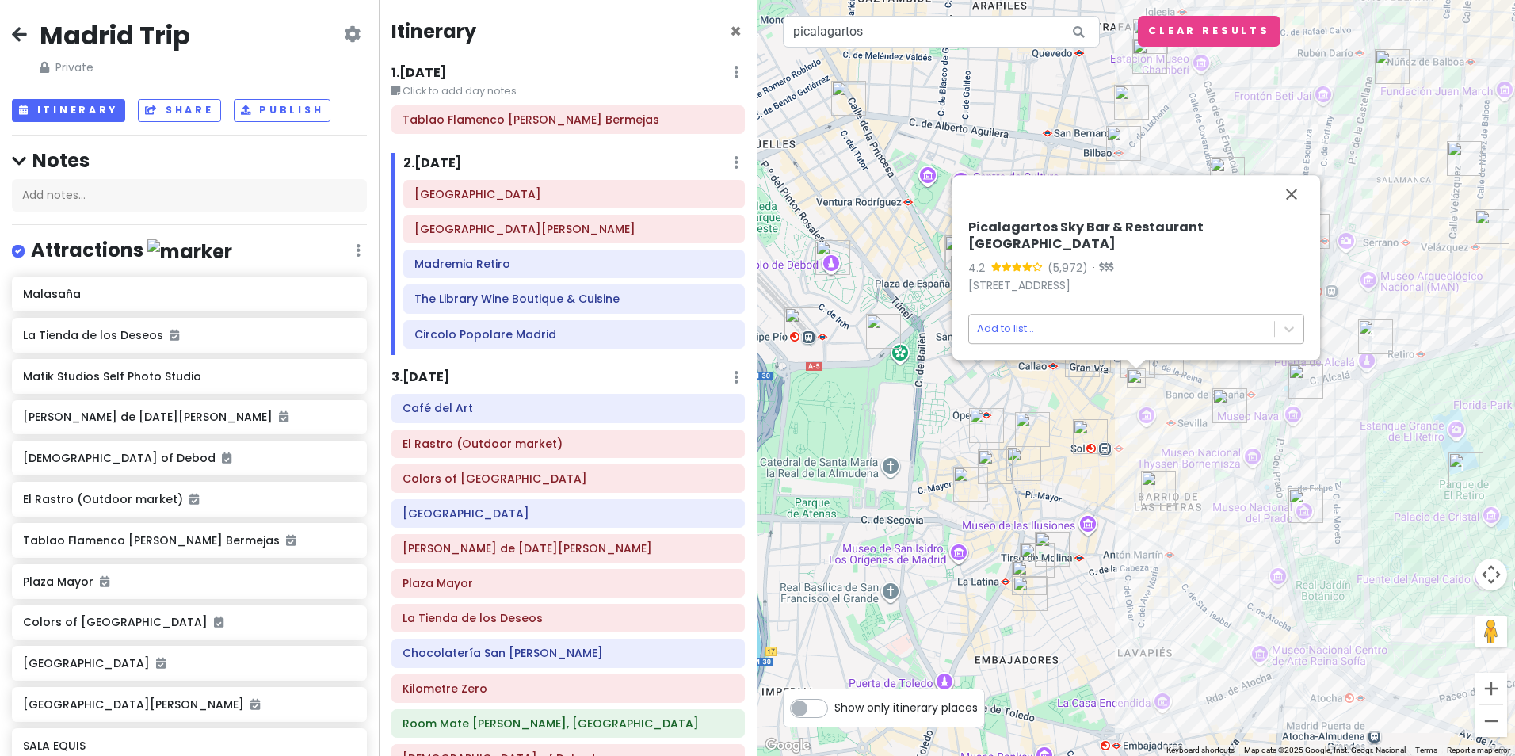
click at [1027, 330] on body "Madrid Trip Private Change Dates Make a Copy Delete Trip Give Feedback 💡 Suppor…" at bounding box center [757, 378] width 1515 height 756
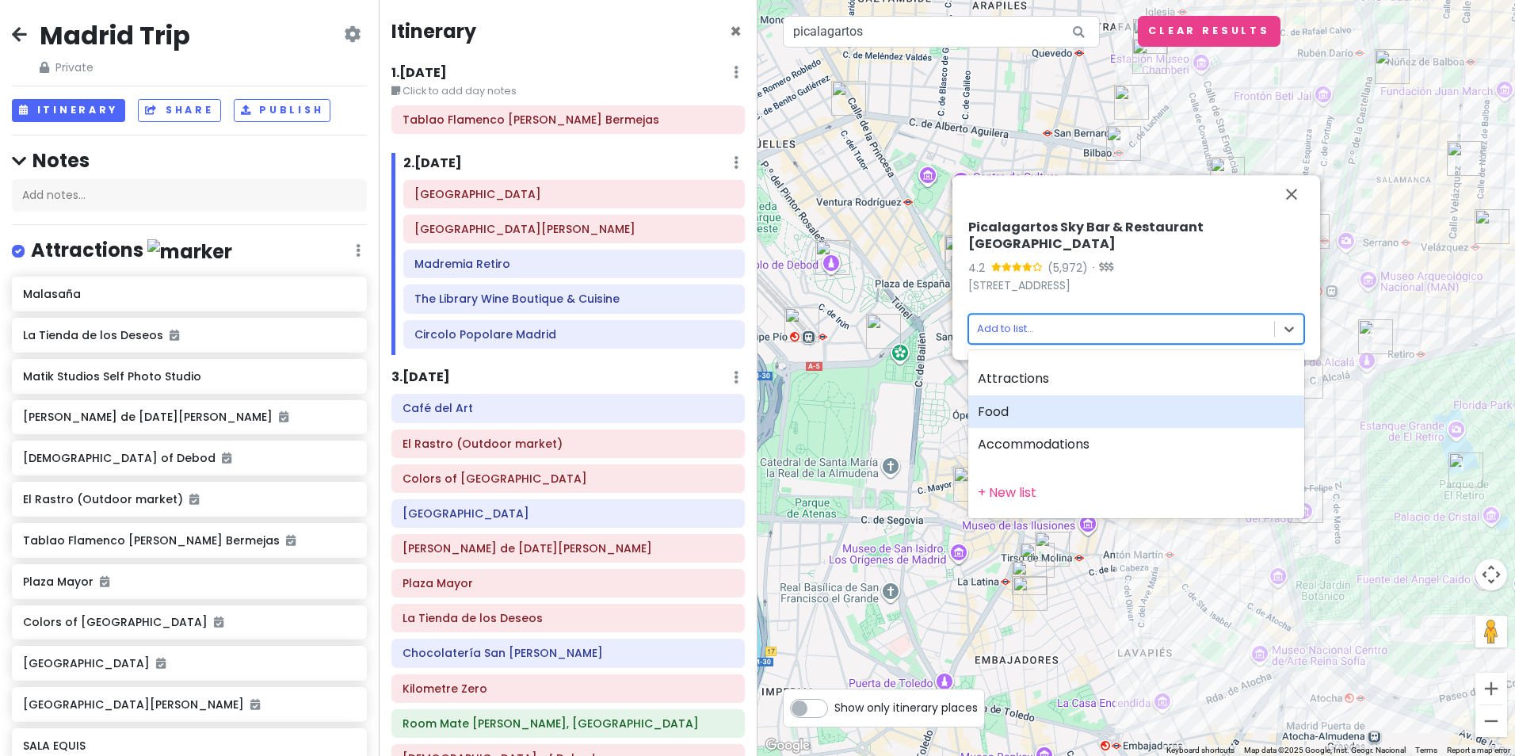
click at [1008, 411] on div "Food" at bounding box center [1136, 411] width 336 height 33
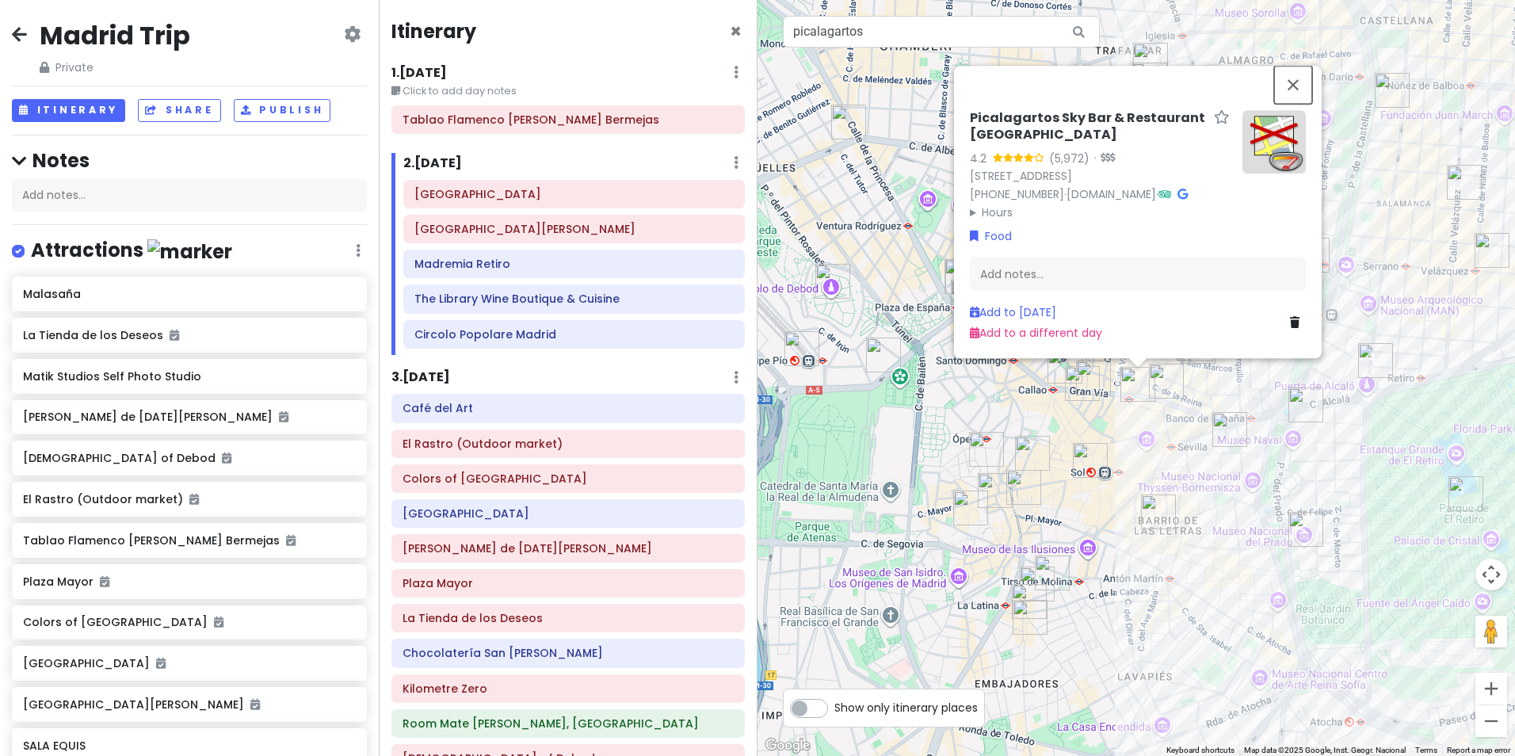
click at [1293, 66] on button "Close" at bounding box center [1293, 85] width 38 height 38
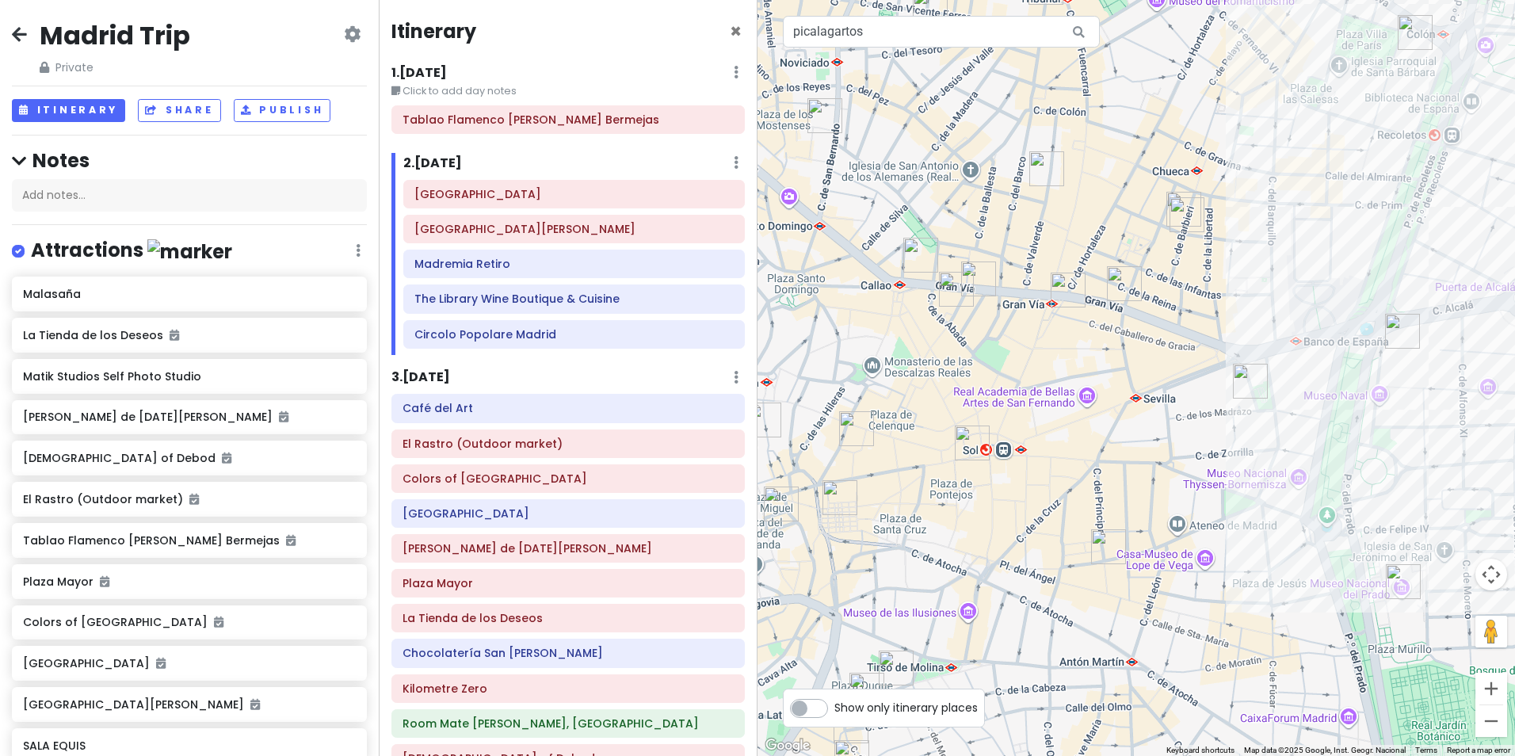
click at [1068, 298] on img "Picalagartos Sky Bar & Restaurant Madrid" at bounding box center [1067, 289] width 35 height 35
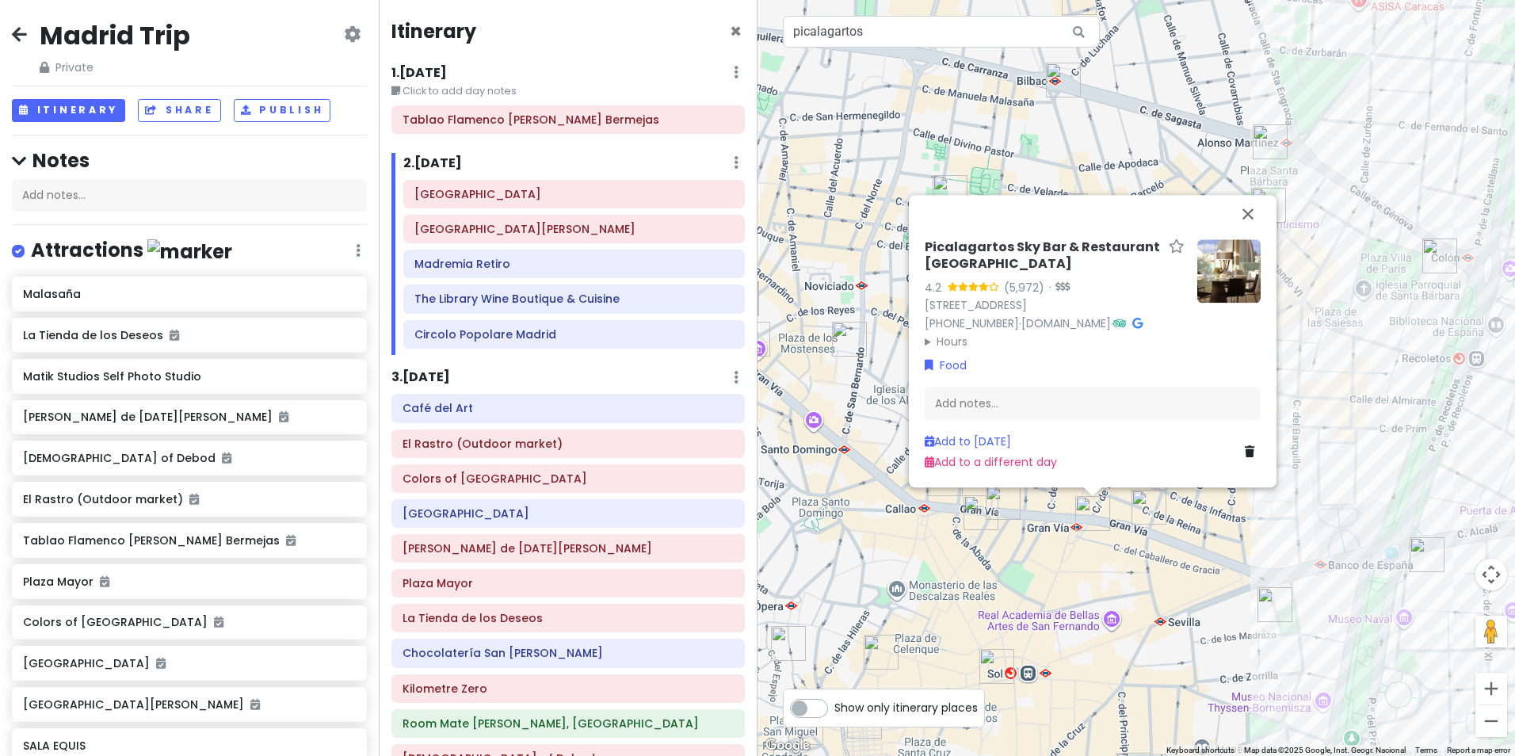
drag, startPoint x: 1078, startPoint y: 456, endPoint x: 1103, endPoint y: 577, distance: 123.7
click at [1103, 577] on div "Picalagartos Sky Bar & Restaurant [GEOGRAPHIC_DATA] 4.2 (5,972) · [STREET_ADDRE…" at bounding box center [1135, 378] width 757 height 756
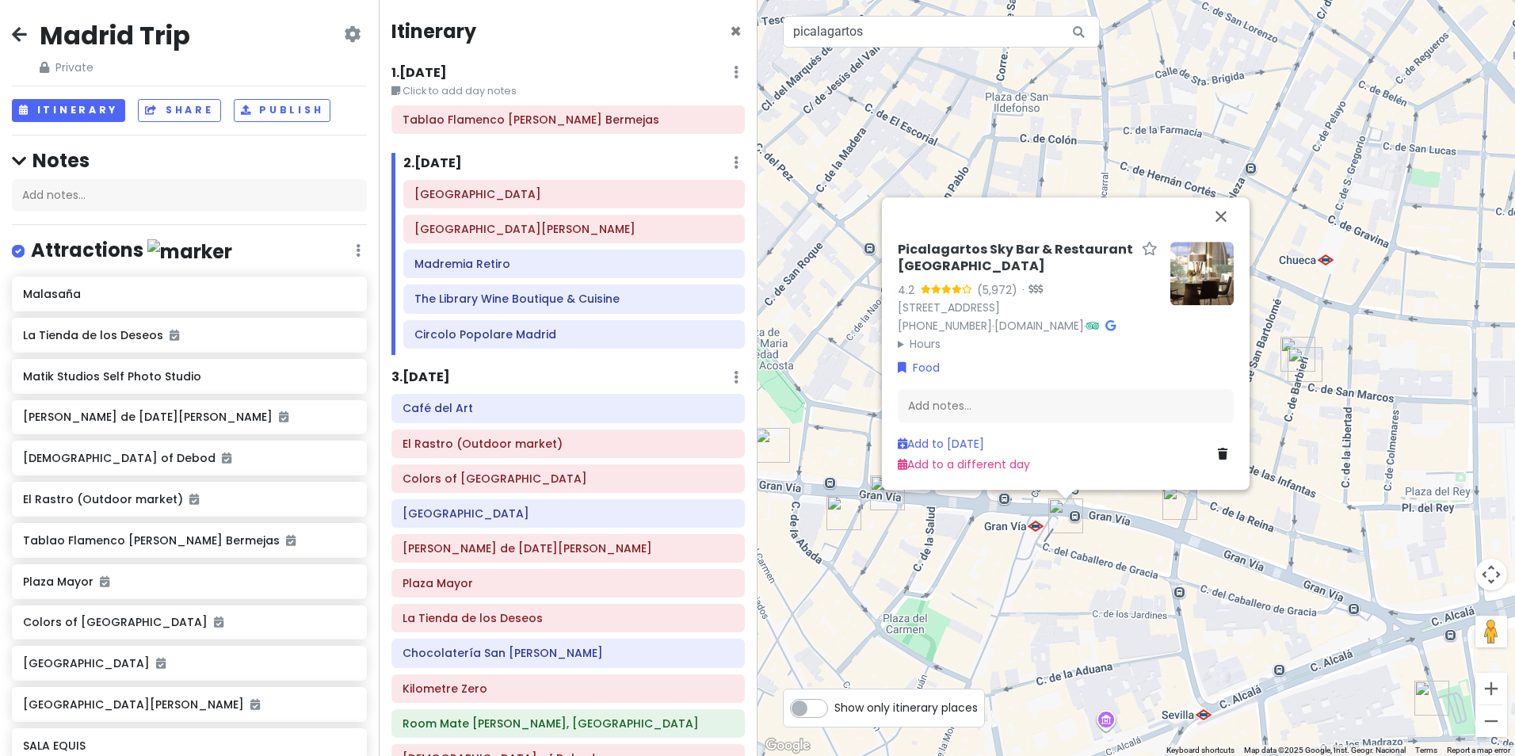
drag, startPoint x: 1029, startPoint y: 513, endPoint x: 1088, endPoint y: 552, distance: 71.4
click at [1088, 552] on div "Picalagartos Sky Bar & Restaurant [GEOGRAPHIC_DATA] 4.2 (5,972) · [STREET_ADDRE…" at bounding box center [1135, 378] width 757 height 756
click at [962, 463] on link "Add to a different day" at bounding box center [963, 465] width 132 height 16
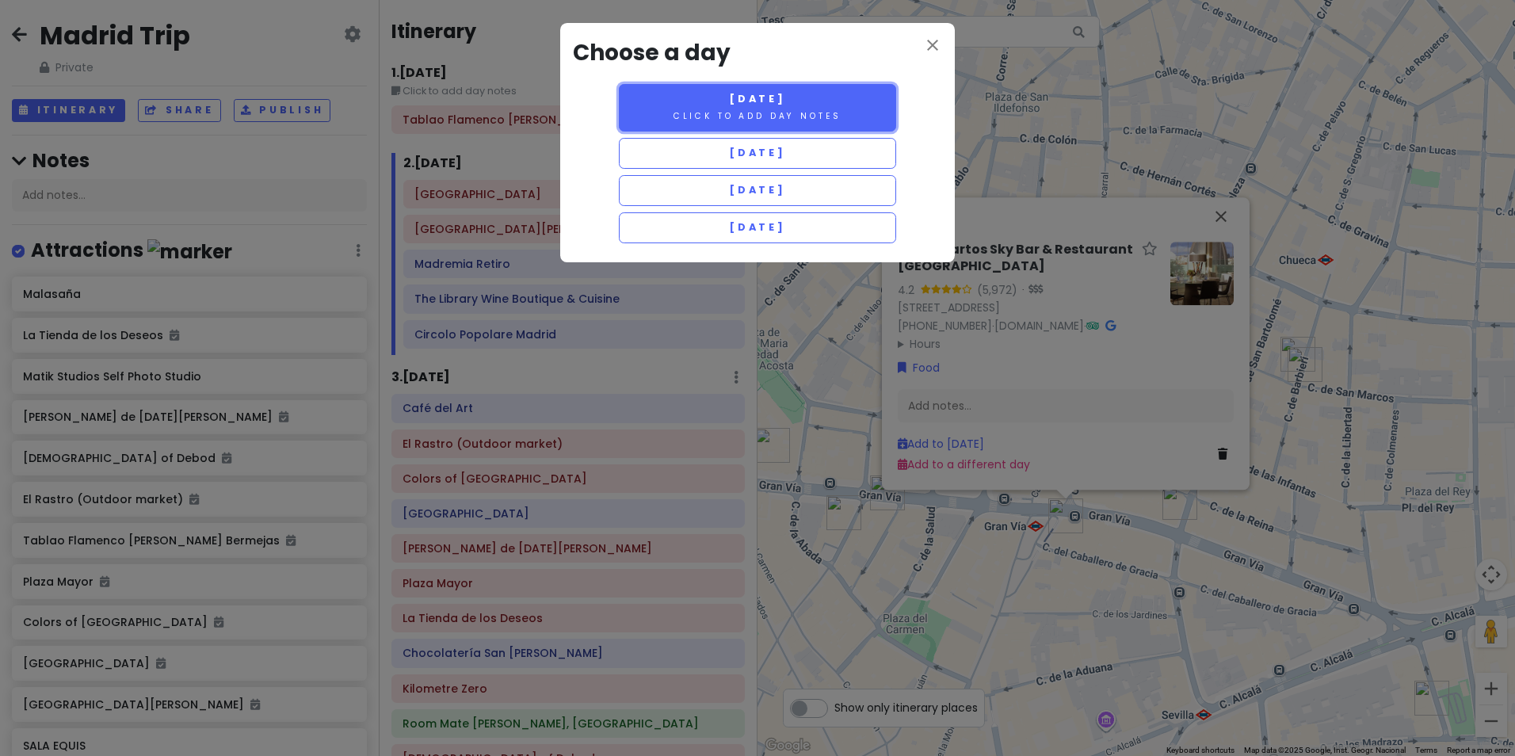
click at [702, 98] on button "[DATE] Click to add day notes" at bounding box center [757, 108] width 277 height 48
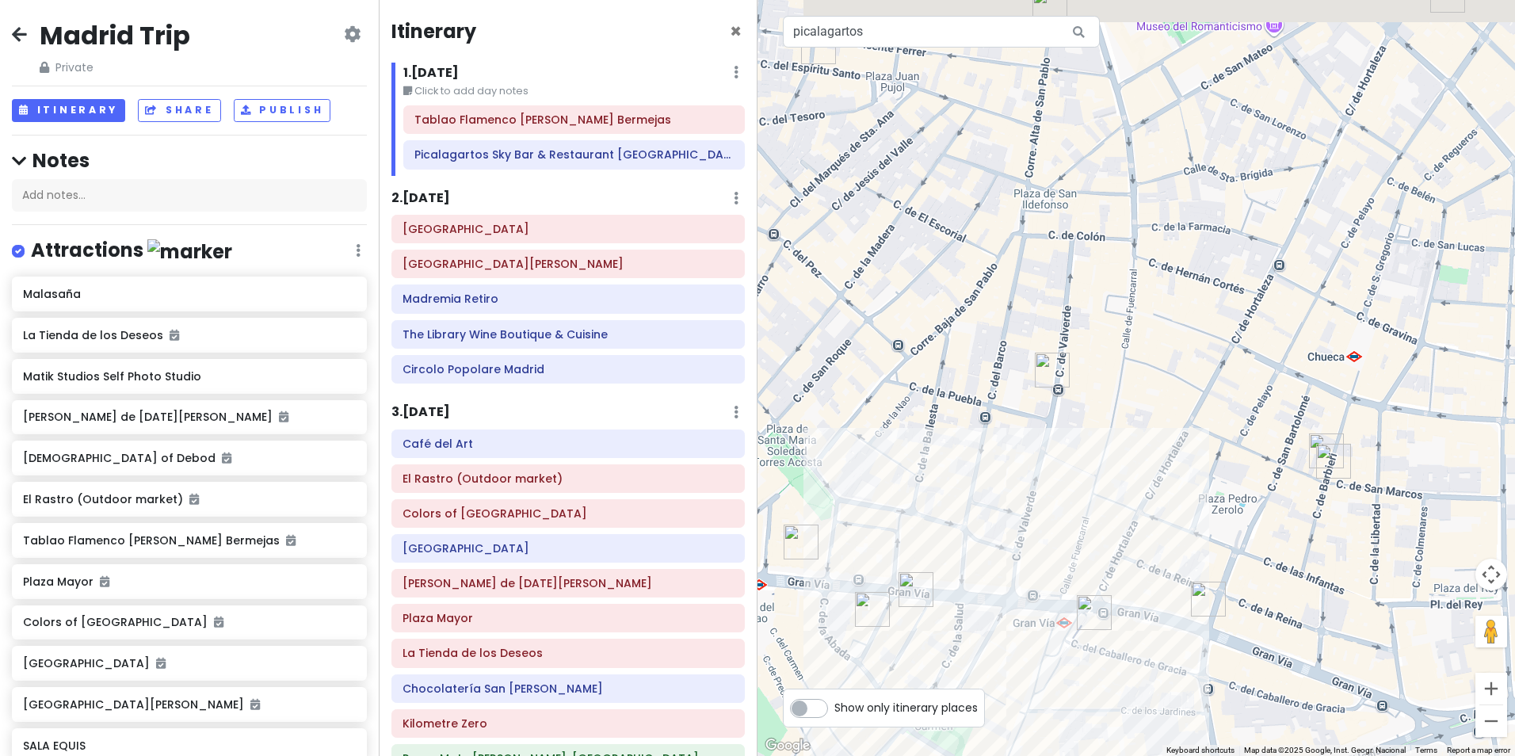
drag, startPoint x: 985, startPoint y: 584, endPoint x: 1087, endPoint y: 664, distance: 129.2
click at [1015, 684] on div at bounding box center [1135, 378] width 757 height 756
click at [1225, 607] on img "Gran Vía 18" at bounding box center [1208, 600] width 35 height 35
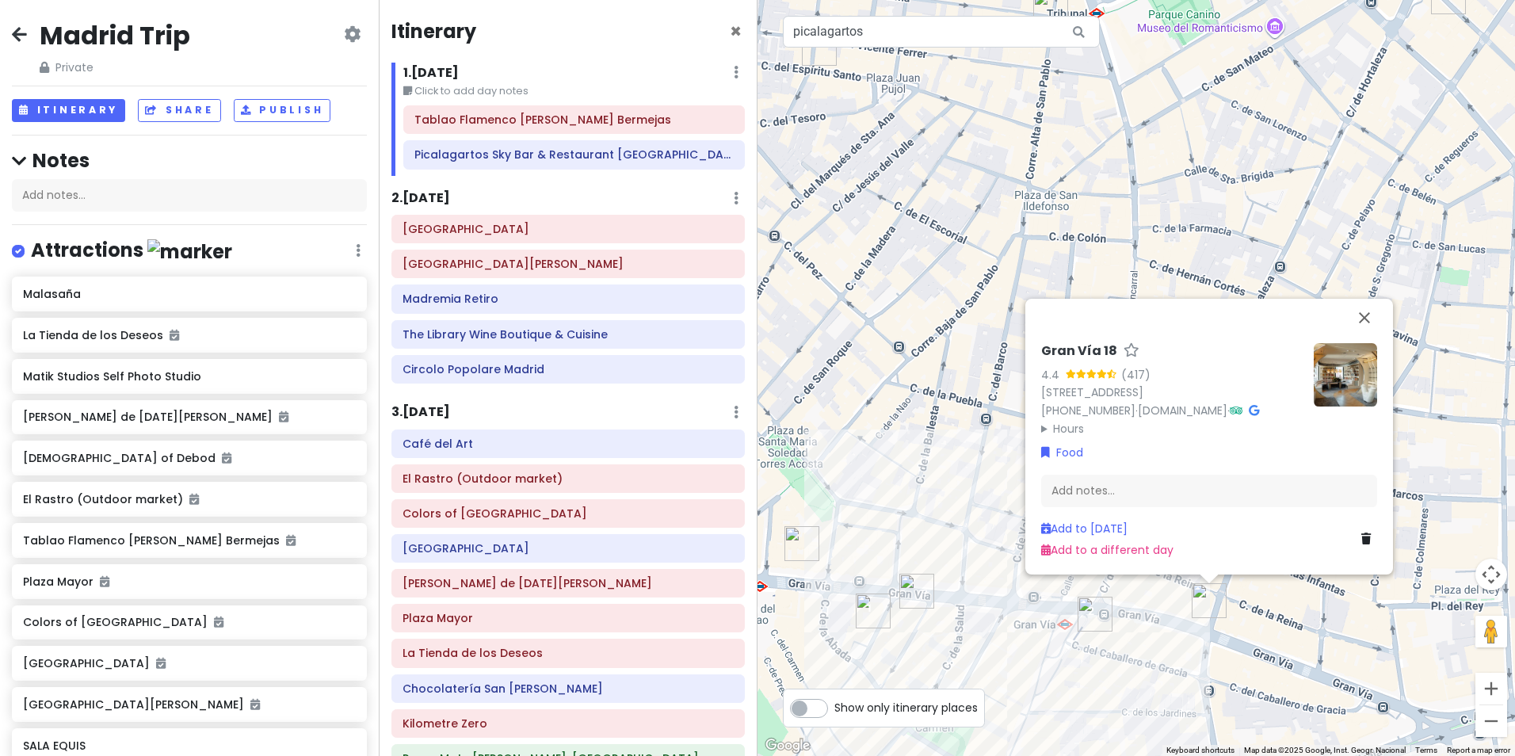
click at [1335, 371] on img at bounding box center [1344, 374] width 63 height 63
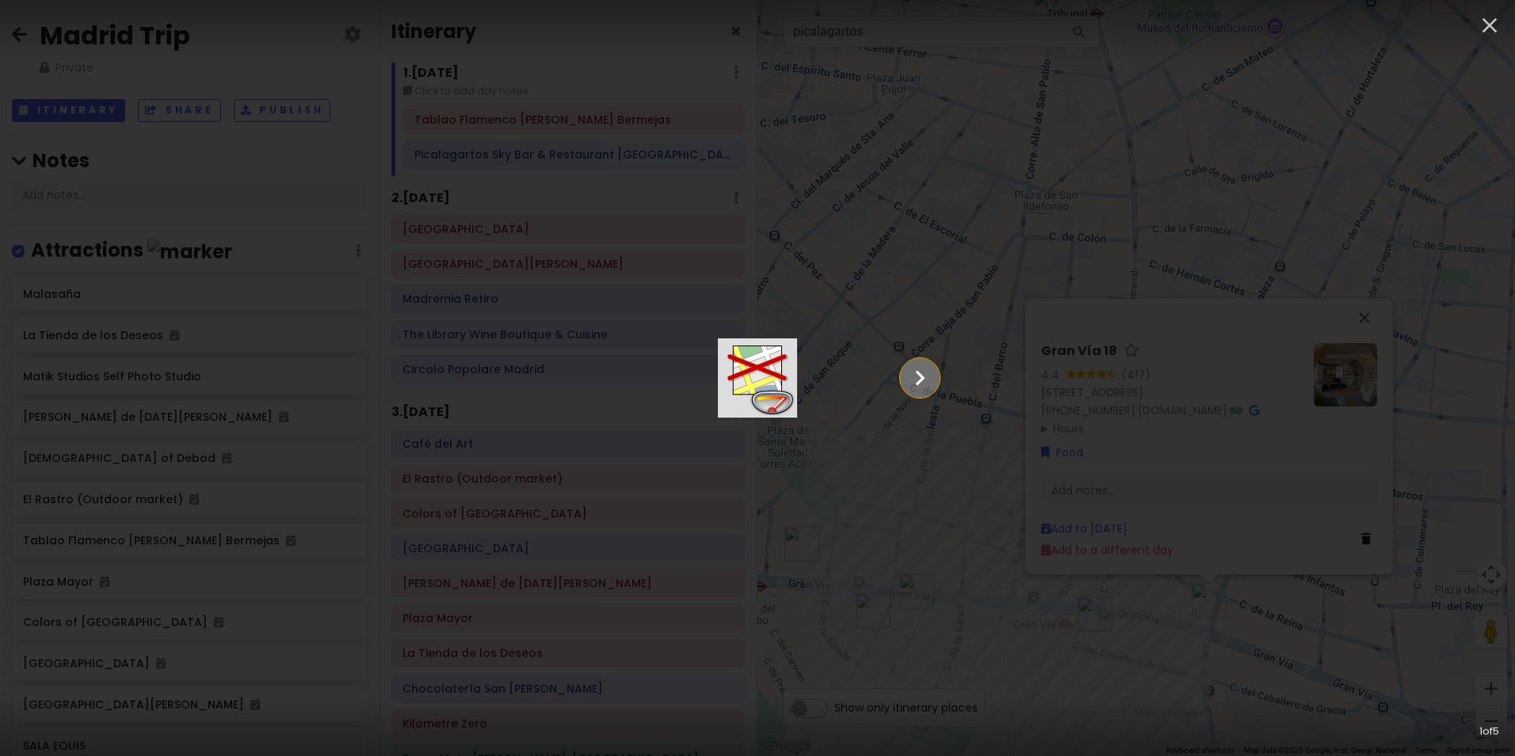
click at [935, 379] on icon "Show slide 2 of 5" at bounding box center [920, 378] width 30 height 38
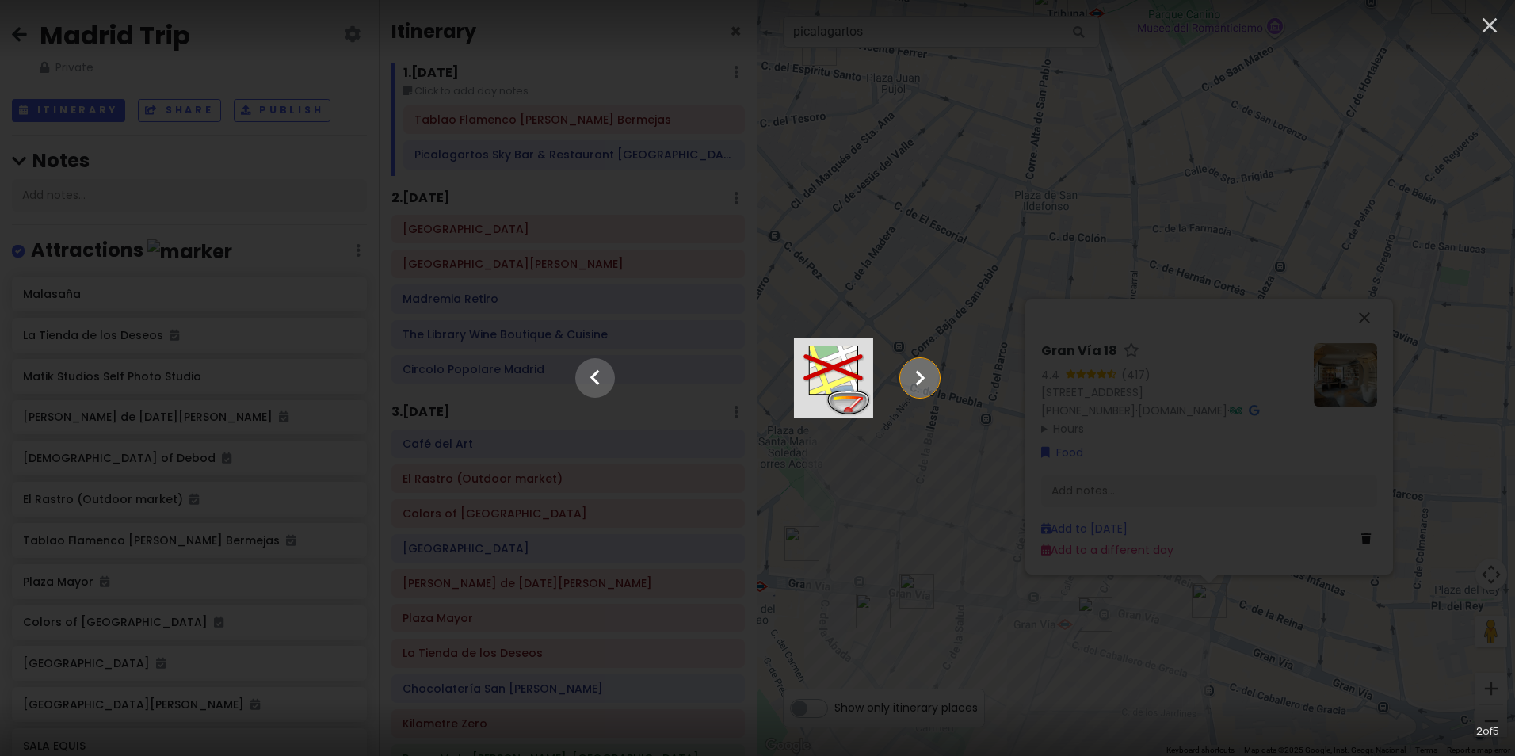
click at [935, 379] on icon "Show slide 3 of 5" at bounding box center [920, 378] width 30 height 38
click at [935, 379] on icon "Show slide 4 of 5" at bounding box center [920, 378] width 30 height 38
click at [935, 379] on icon "Show slide 5 of 5" at bounding box center [920, 378] width 30 height 38
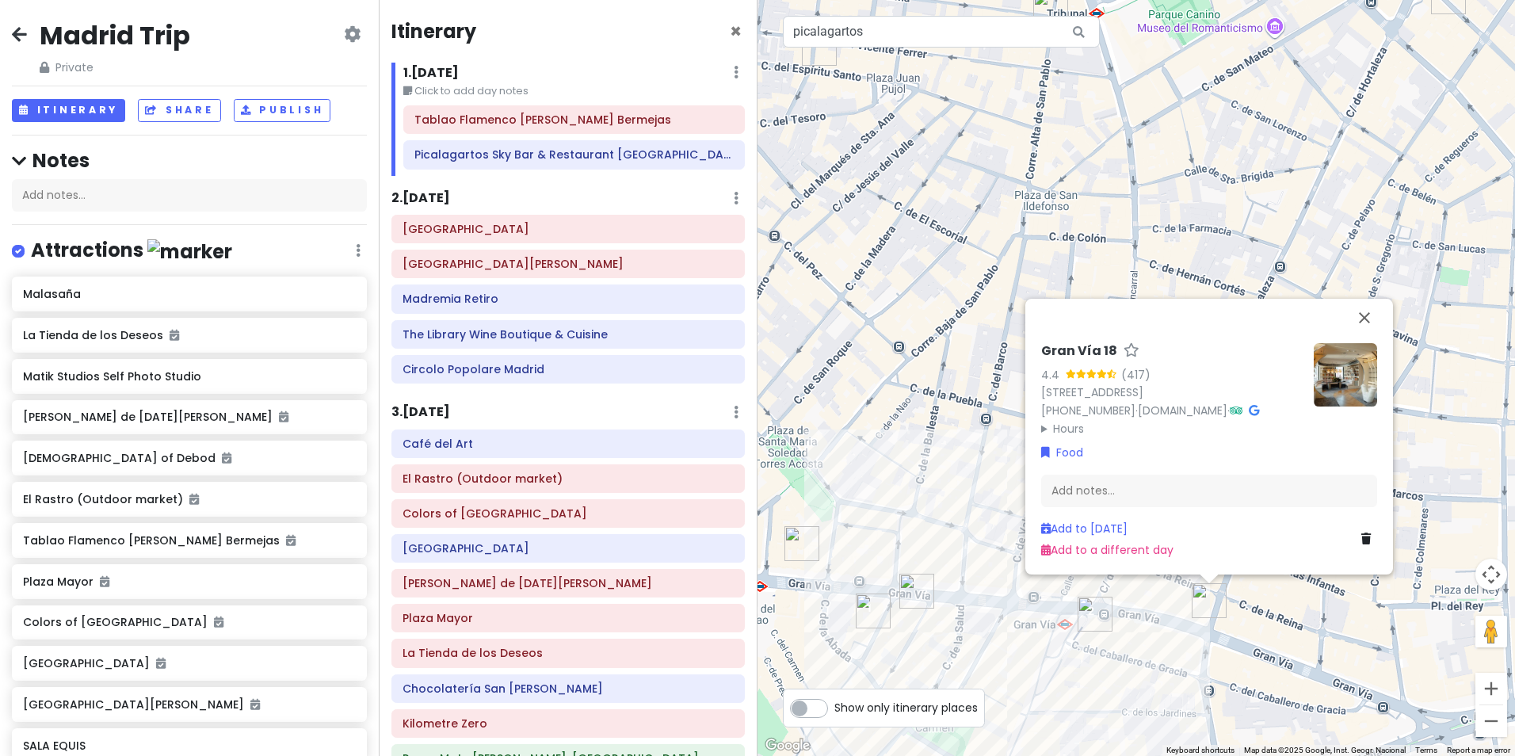
click at [1217, 218] on div "[STREET_ADDRESS] [PHONE_NUMBER] · [DOMAIN_NAME] · Hours [DATE] 10:00 am – 1:00 …" at bounding box center [1135, 378] width 757 height 756
click at [1362, 299] on button "Close" at bounding box center [1364, 318] width 38 height 38
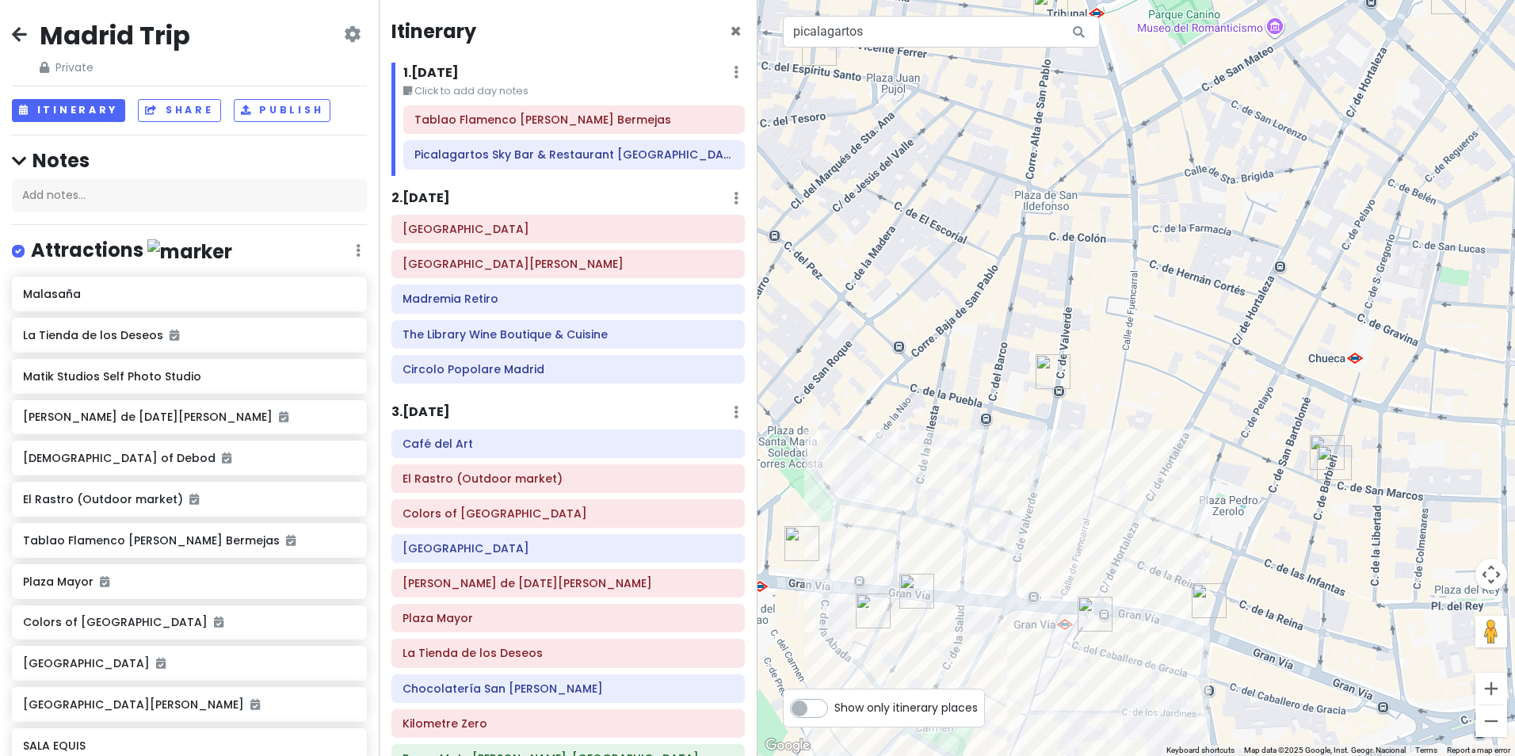
click at [1337, 461] on img "Hot Now" at bounding box center [1334, 462] width 35 height 35
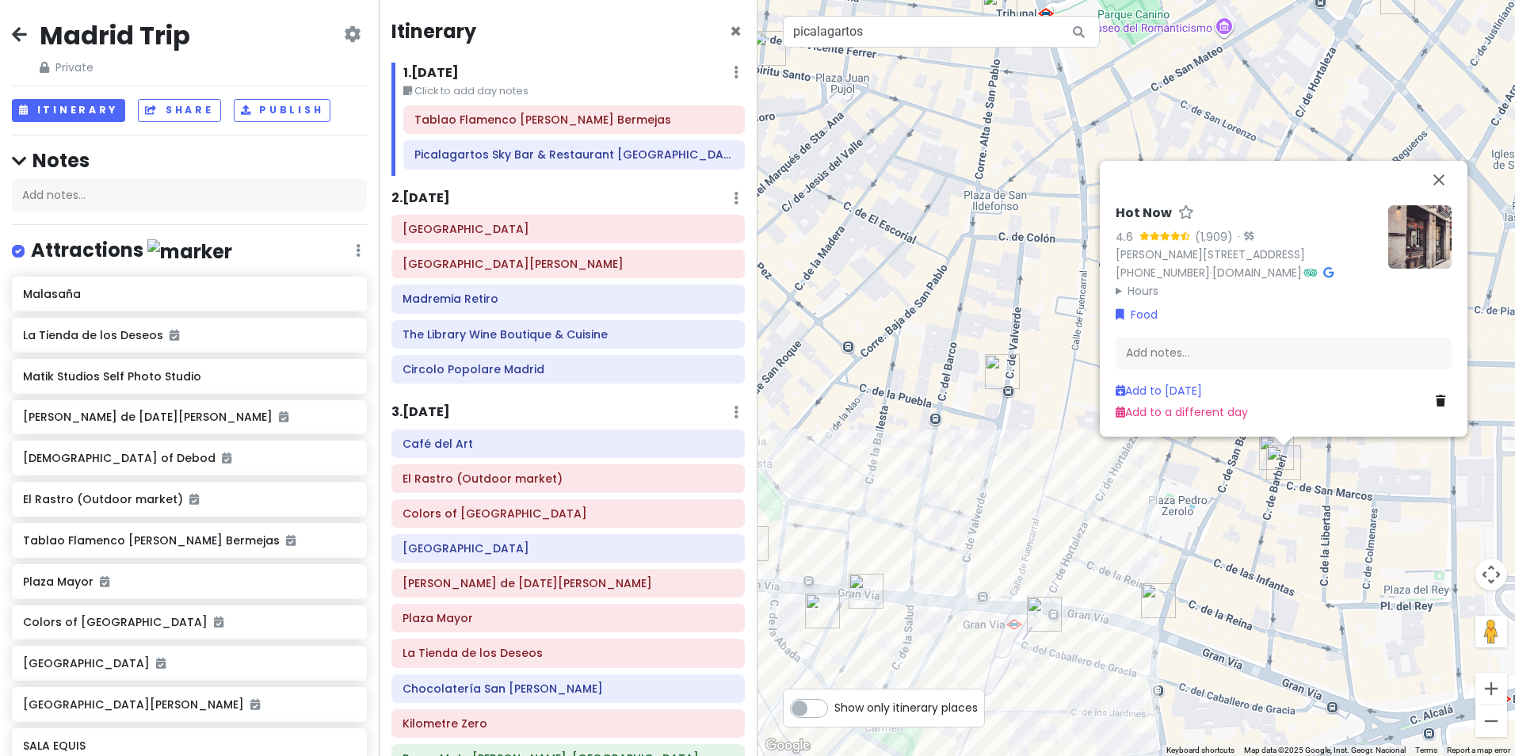
click at [1440, 229] on img at bounding box center [1419, 236] width 63 height 63
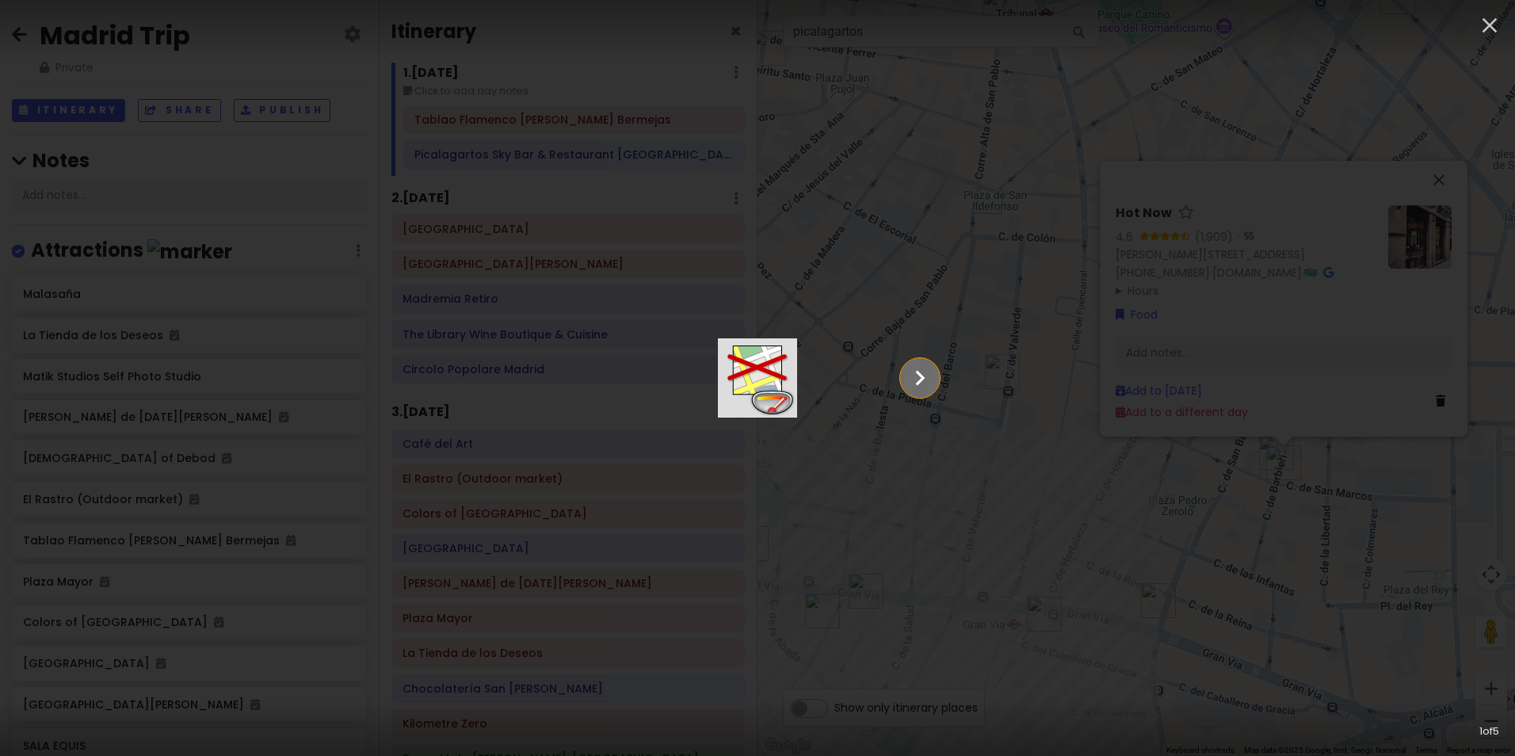
click at [935, 370] on icon "Show slide 2 of 5" at bounding box center [920, 378] width 30 height 38
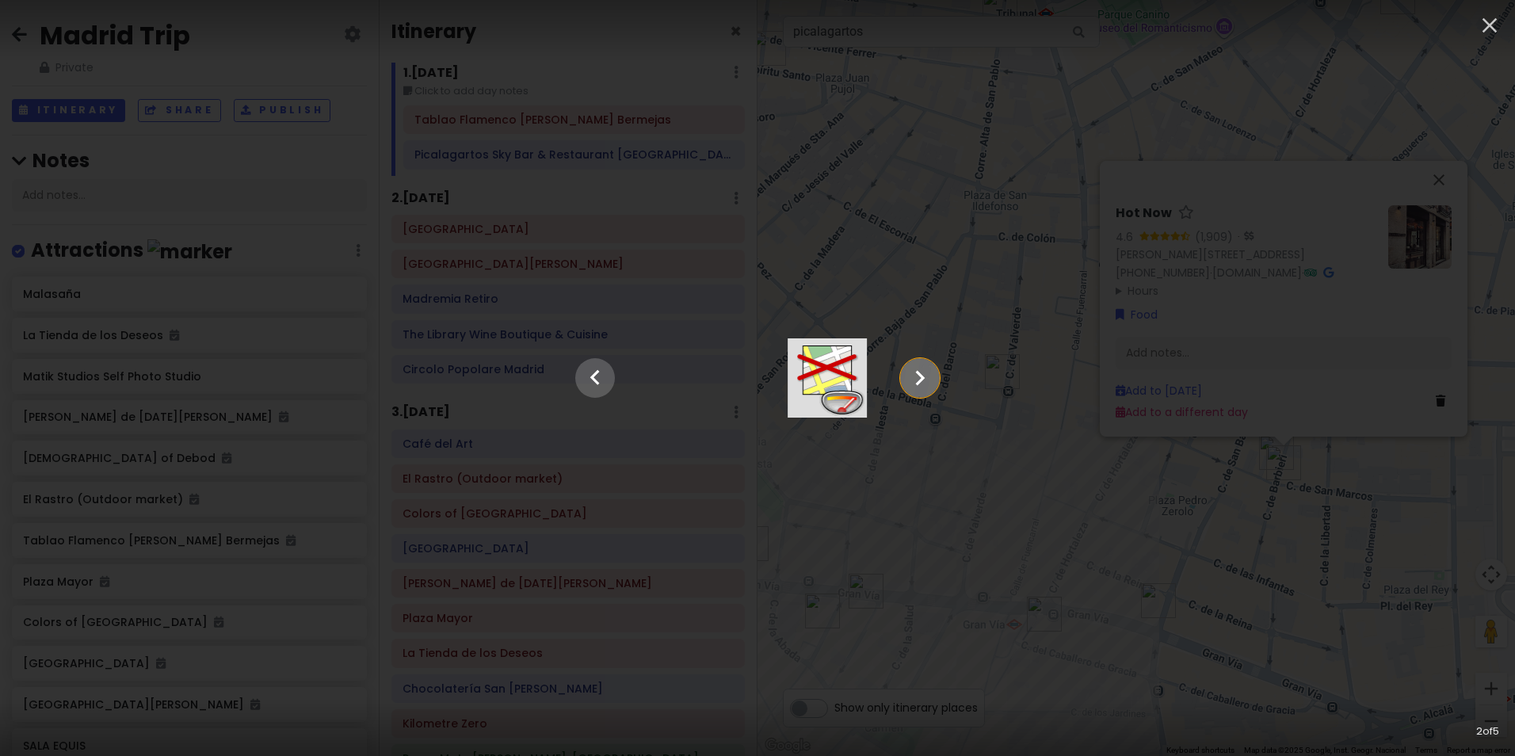
click at [935, 372] on icon "Show slide 3 of 5" at bounding box center [920, 378] width 30 height 38
click at [935, 372] on icon "Show slide 4 of 5" at bounding box center [920, 378] width 30 height 38
click at [935, 372] on icon "Show slide 5 of 5" at bounding box center [920, 378] width 30 height 38
click at [1485, 14] on icon "button" at bounding box center [1489, 25] width 25 height 25
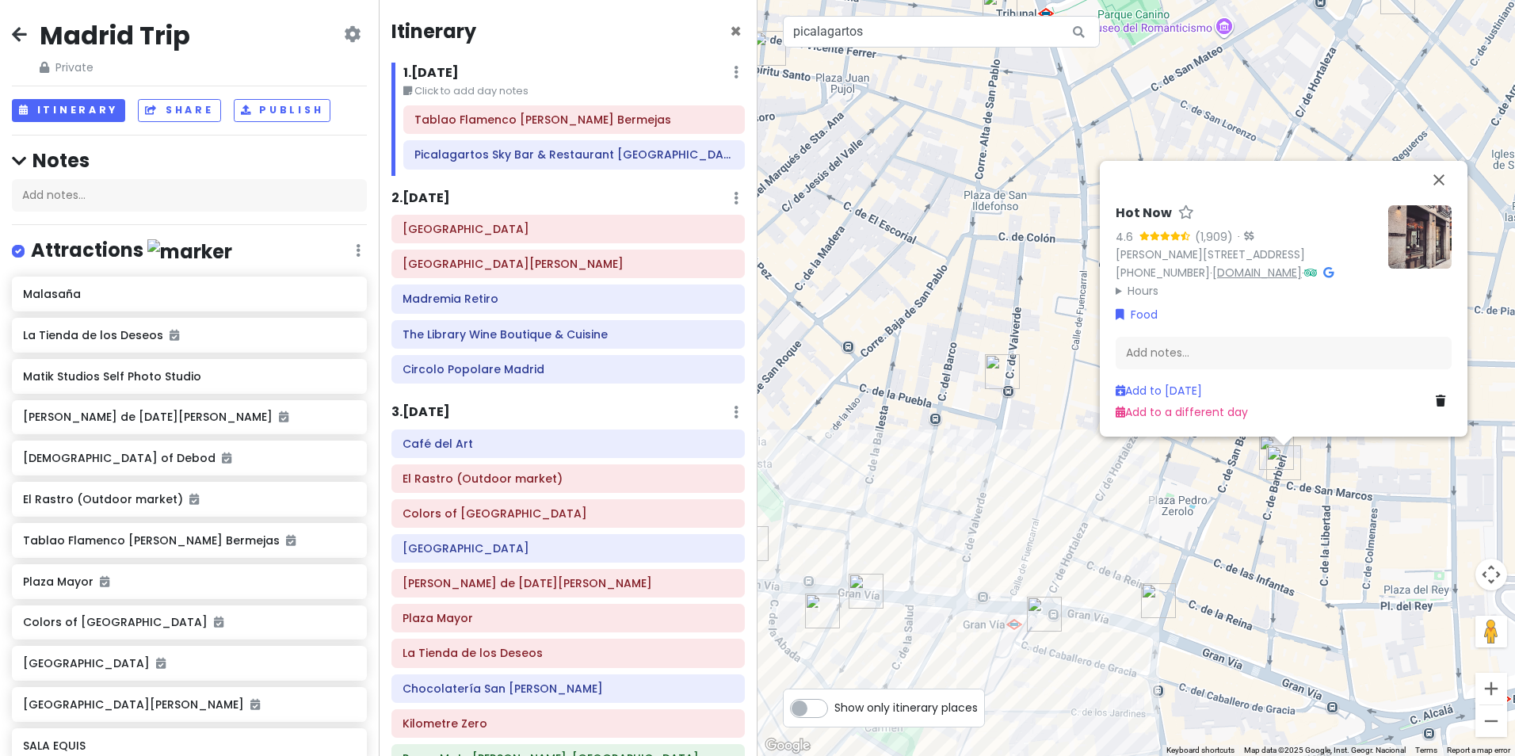
click at [1244, 273] on link "[DOMAIN_NAME]" at bounding box center [1257, 273] width 90 height 16
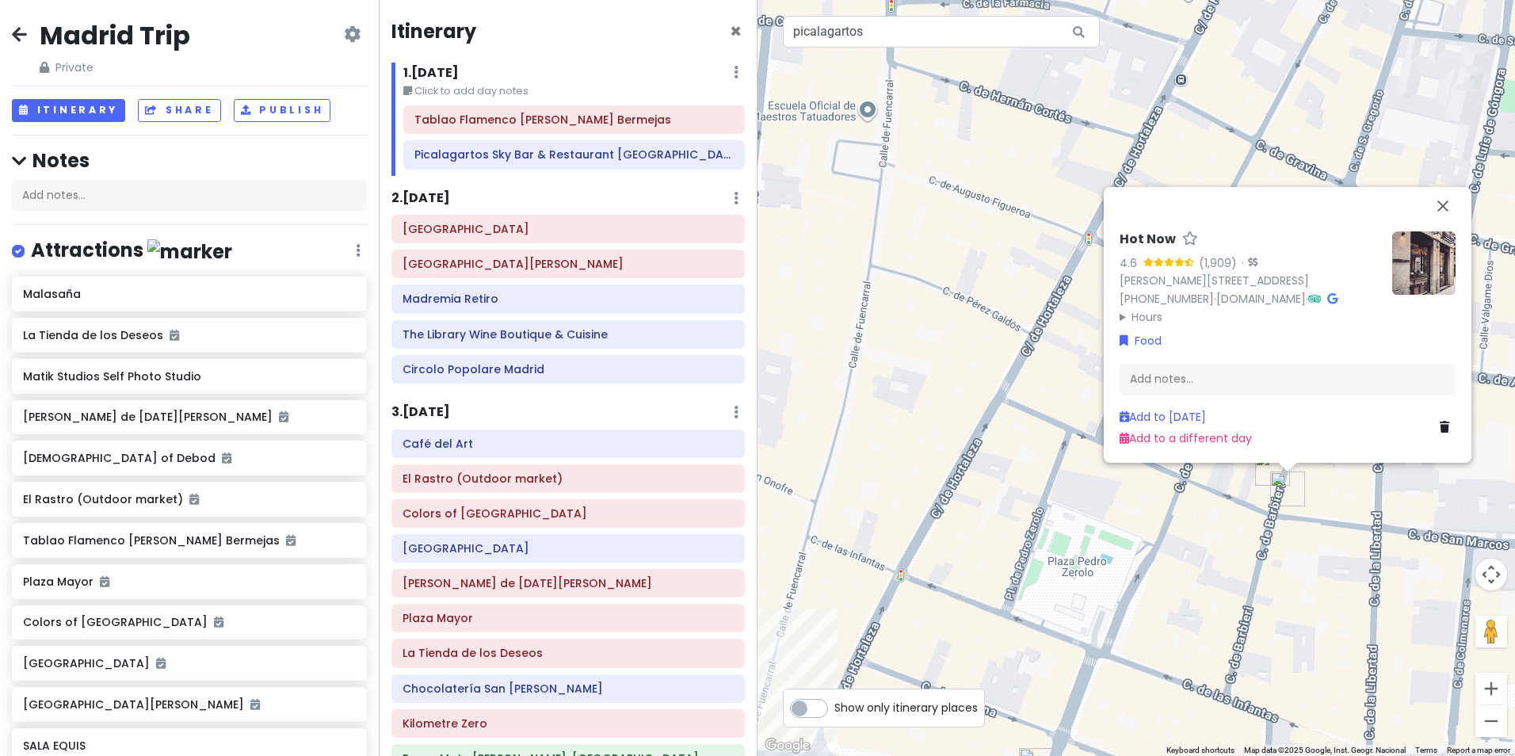
click at [1262, 465] on img "chök - Barbieri | Pastelería sin gluten Madrid" at bounding box center [1272, 468] width 35 height 35
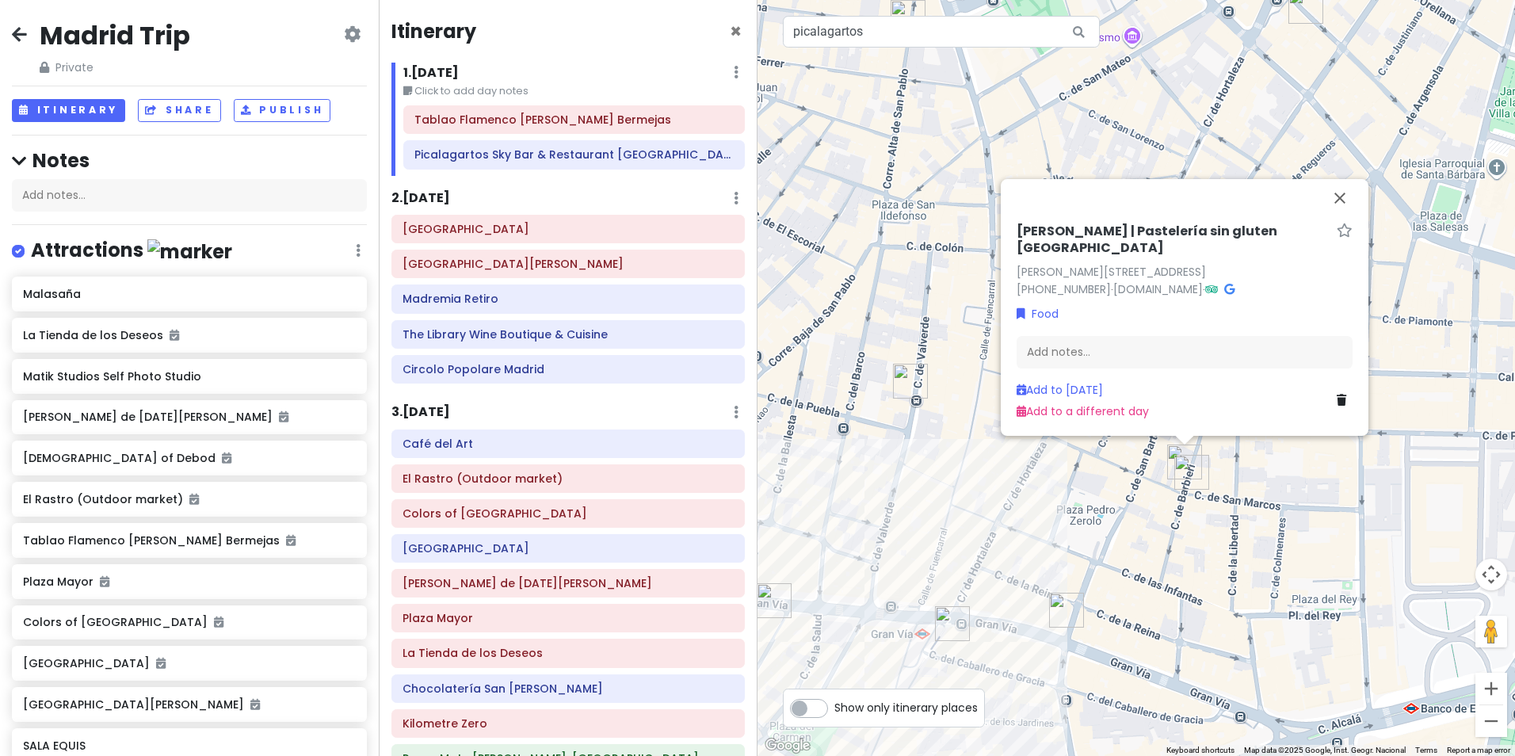
click at [1073, 613] on img "Gran Vía 18" at bounding box center [1066, 610] width 35 height 35
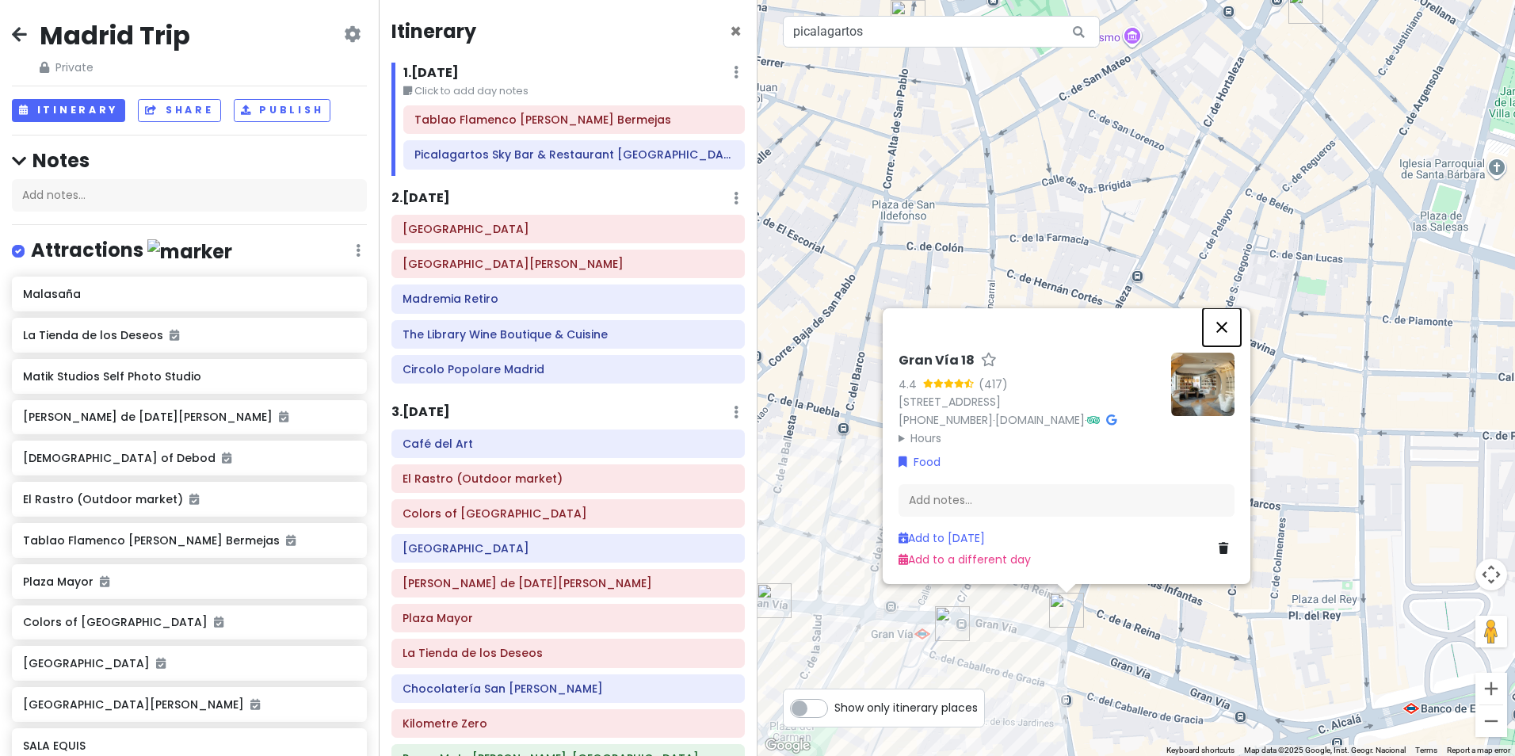
click at [1217, 308] on button "Close" at bounding box center [1221, 327] width 38 height 38
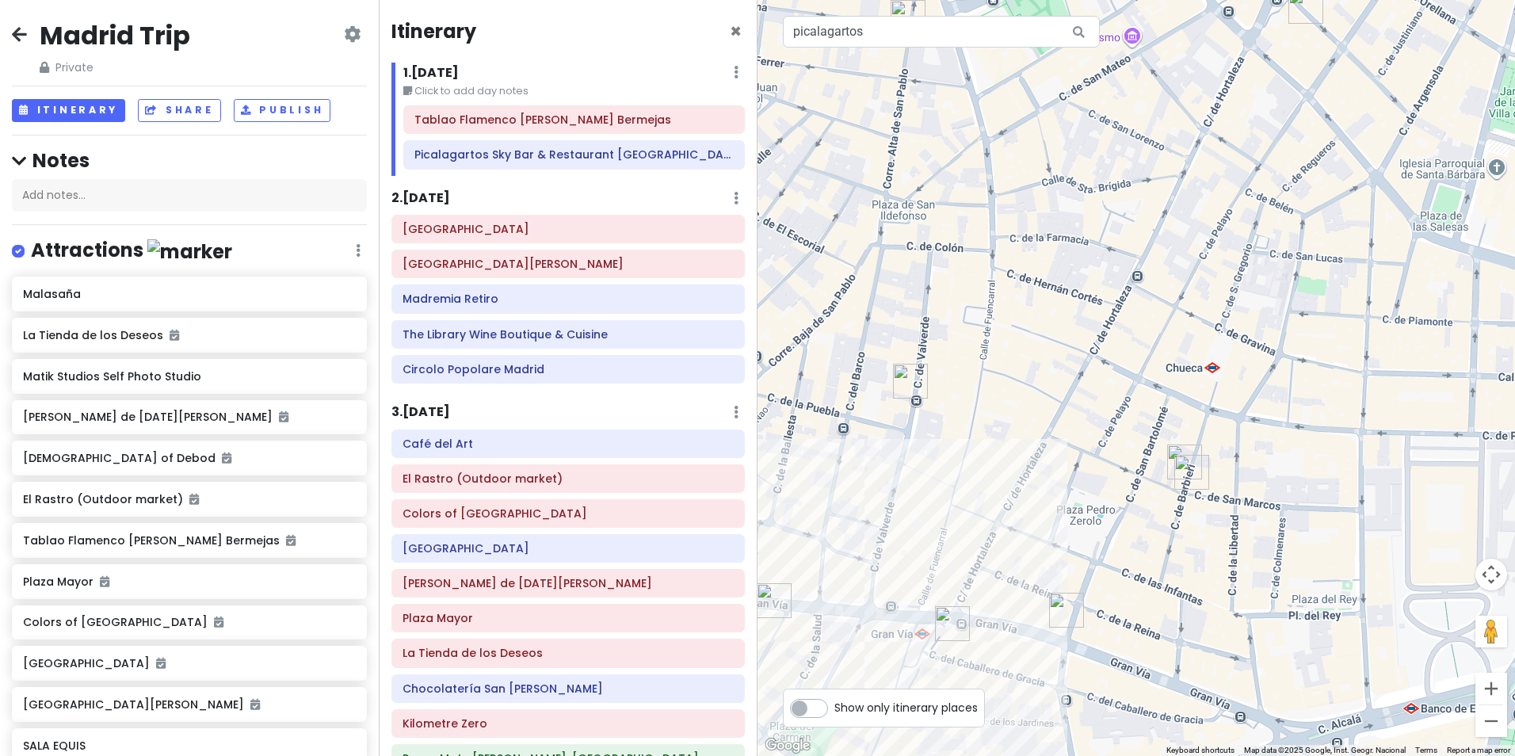
click at [908, 386] on img "Matik Studios Self Photo Studio" at bounding box center [910, 381] width 35 height 35
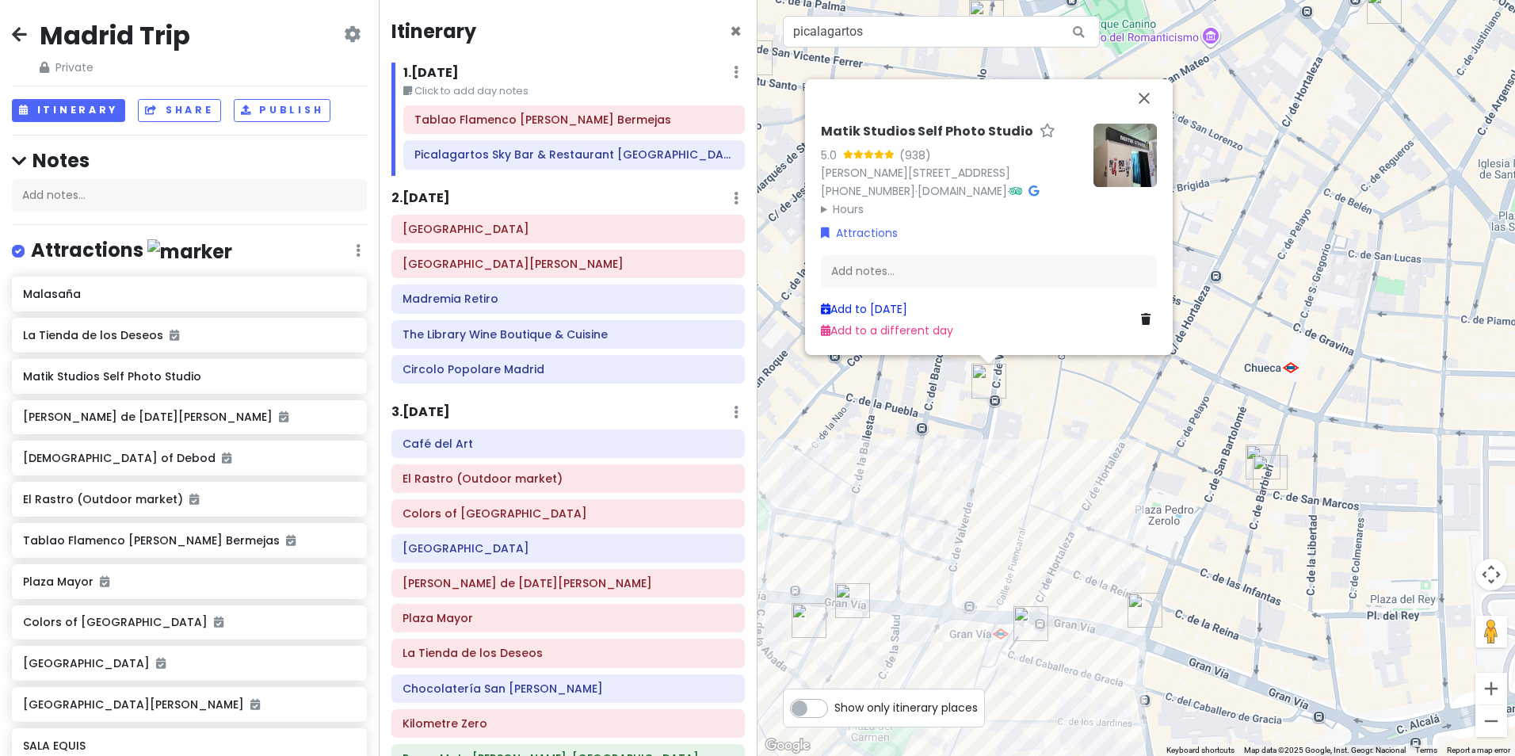
click at [875, 309] on link "Add to [DATE]" at bounding box center [864, 309] width 86 height 16
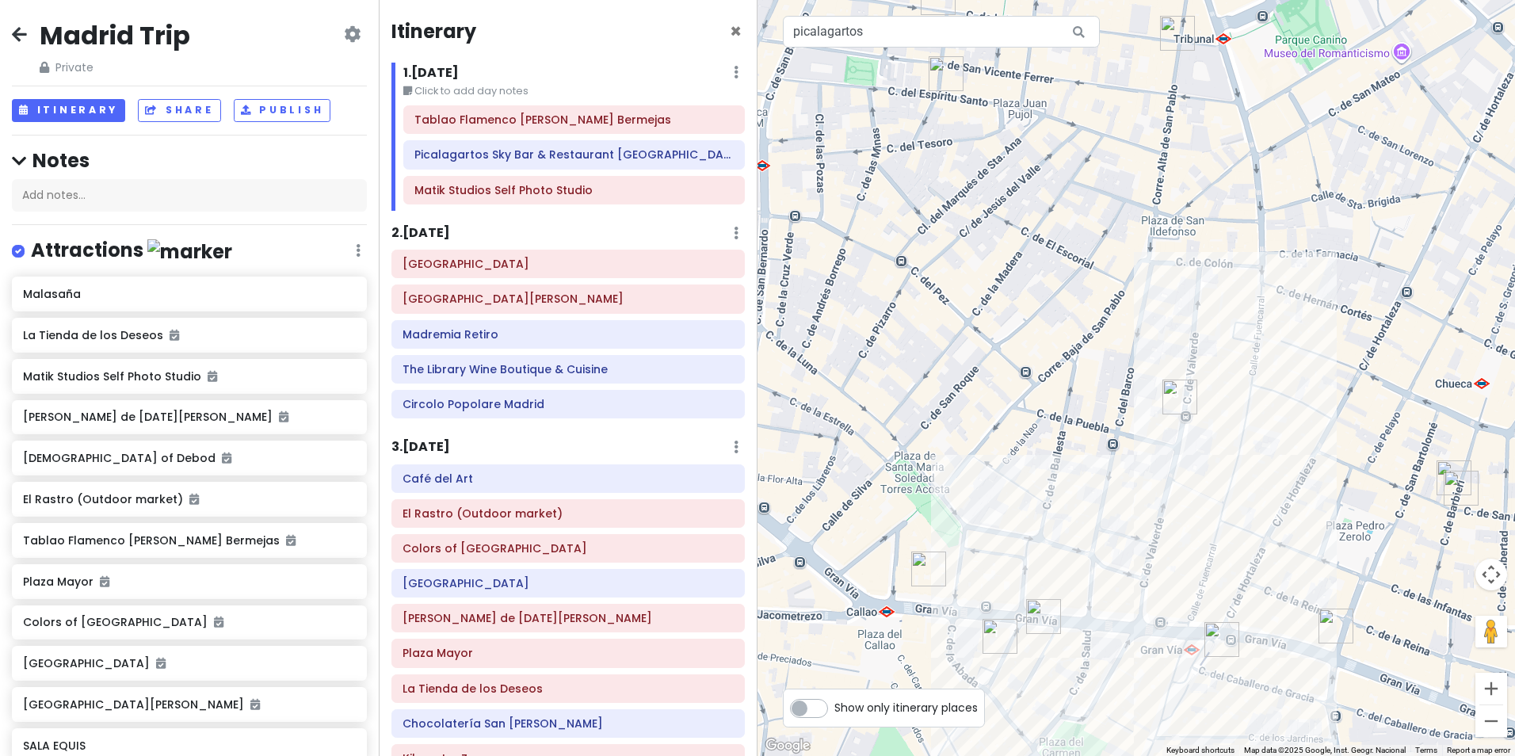
drag, startPoint x: 885, startPoint y: 535, endPoint x: 1080, endPoint y: 551, distance: 195.5
click at [1080, 551] on div at bounding box center [1135, 378] width 757 height 756
click at [915, 566] on img "Ella Sky Bar Madrid" at bounding box center [928, 568] width 35 height 35
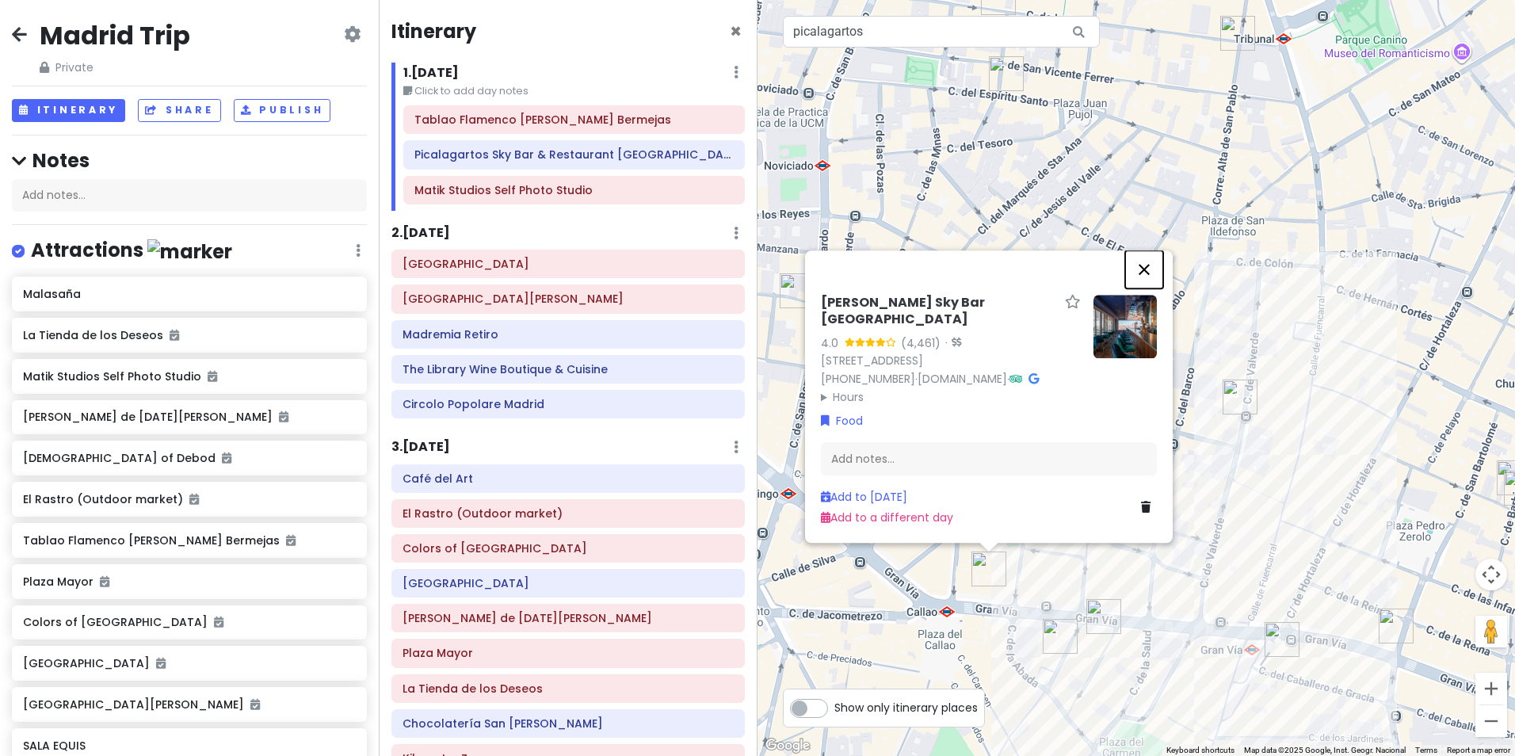
click at [1148, 286] on button "Close" at bounding box center [1144, 269] width 38 height 38
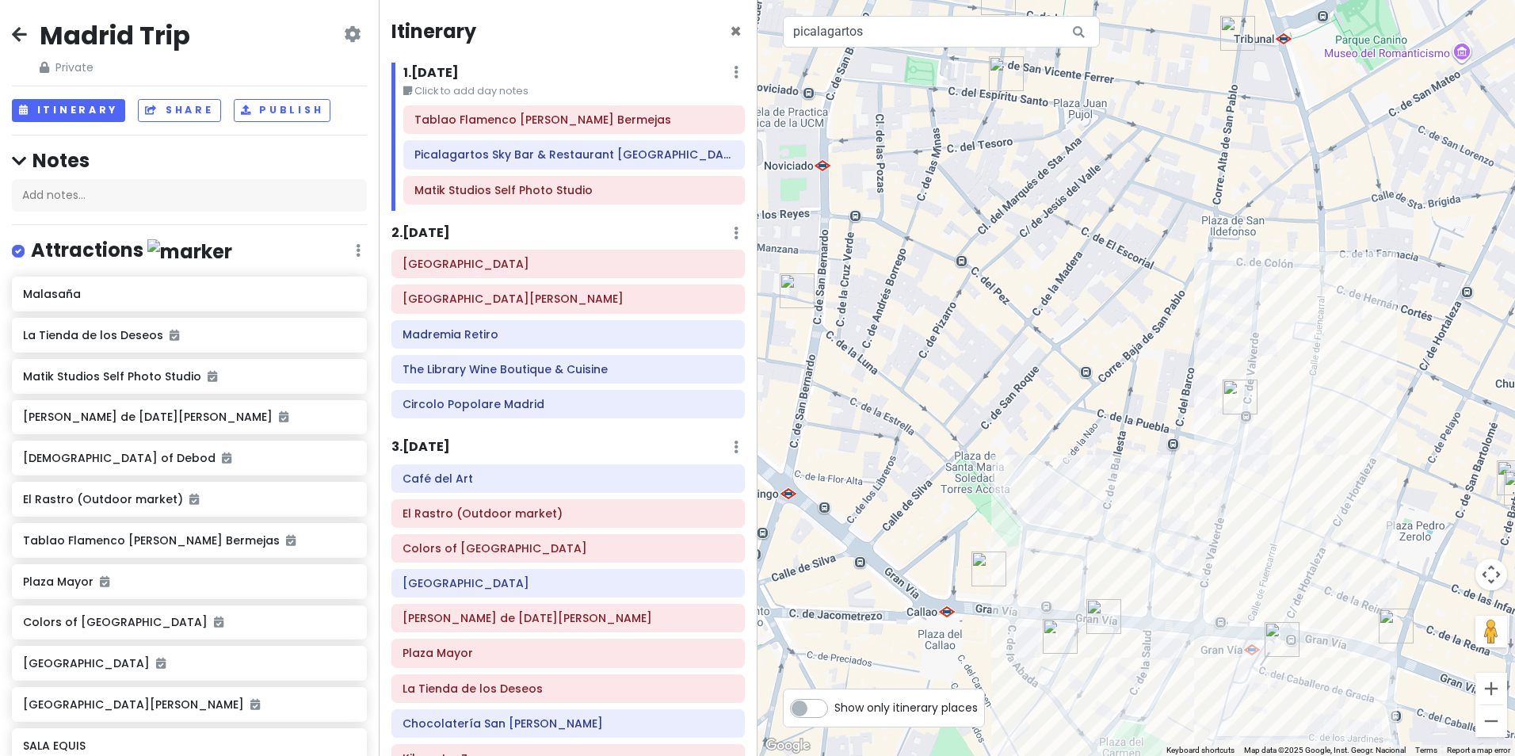
click at [786, 299] on img "Malasaña" at bounding box center [796, 290] width 35 height 35
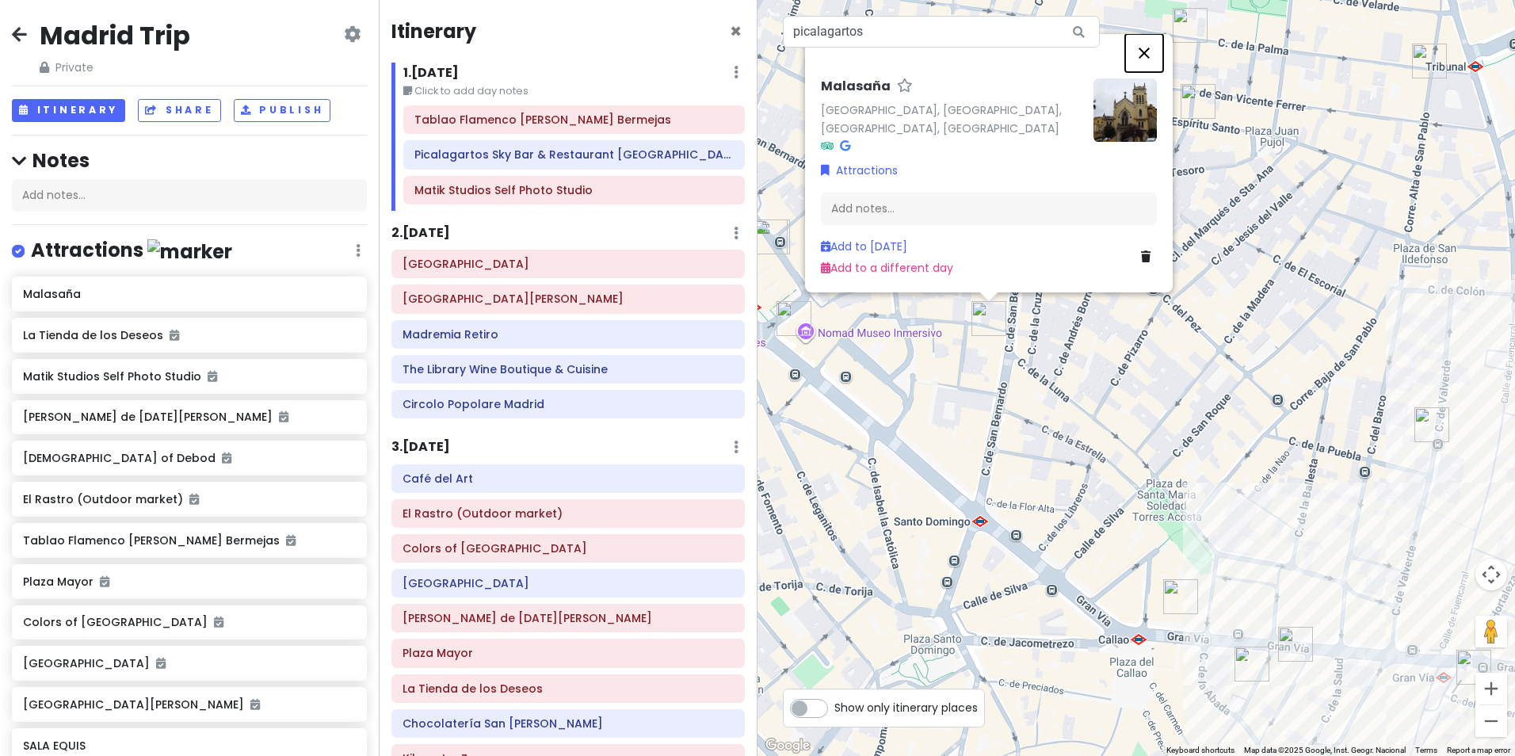
click at [1148, 71] on button "Close" at bounding box center [1144, 53] width 38 height 38
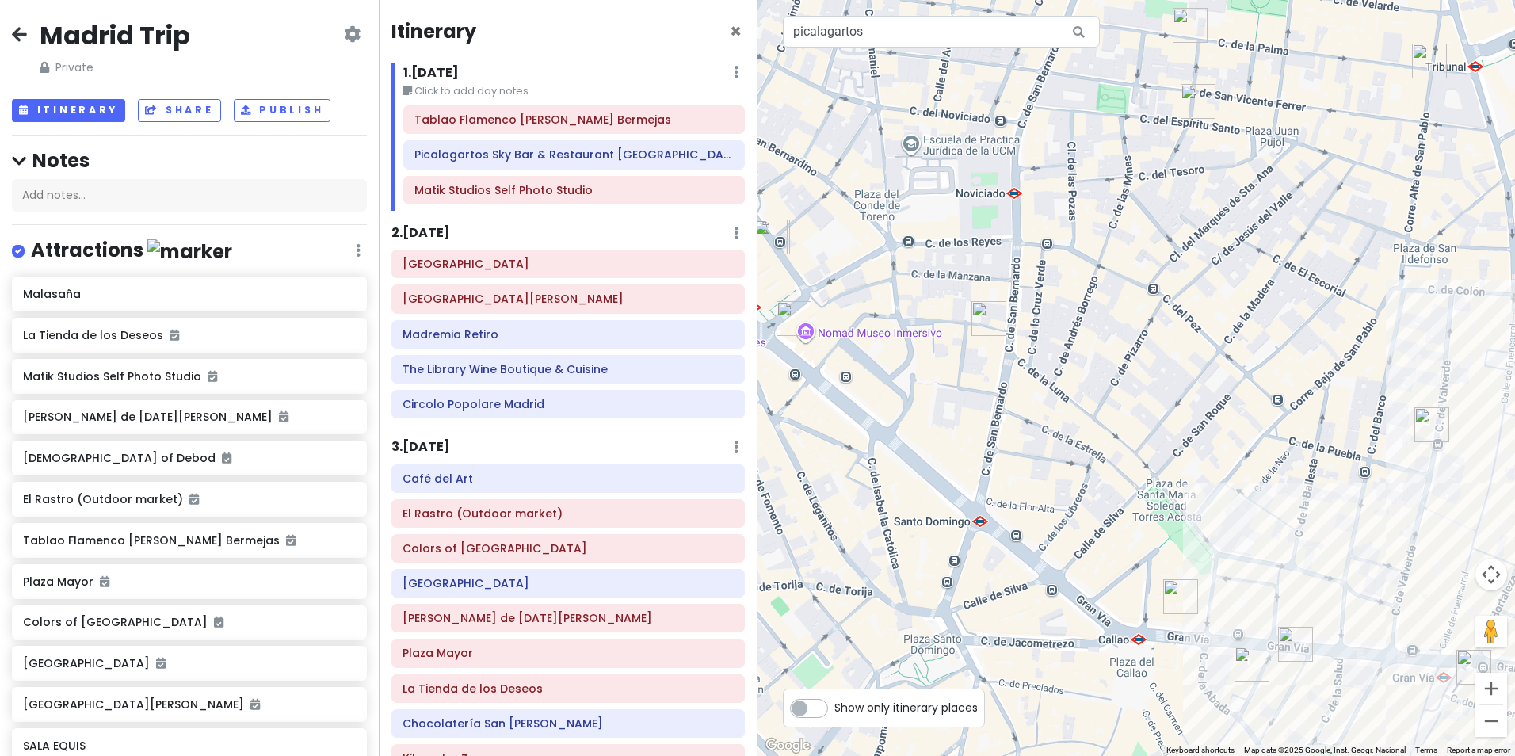
click at [978, 320] on img "Malasaña" at bounding box center [988, 318] width 35 height 35
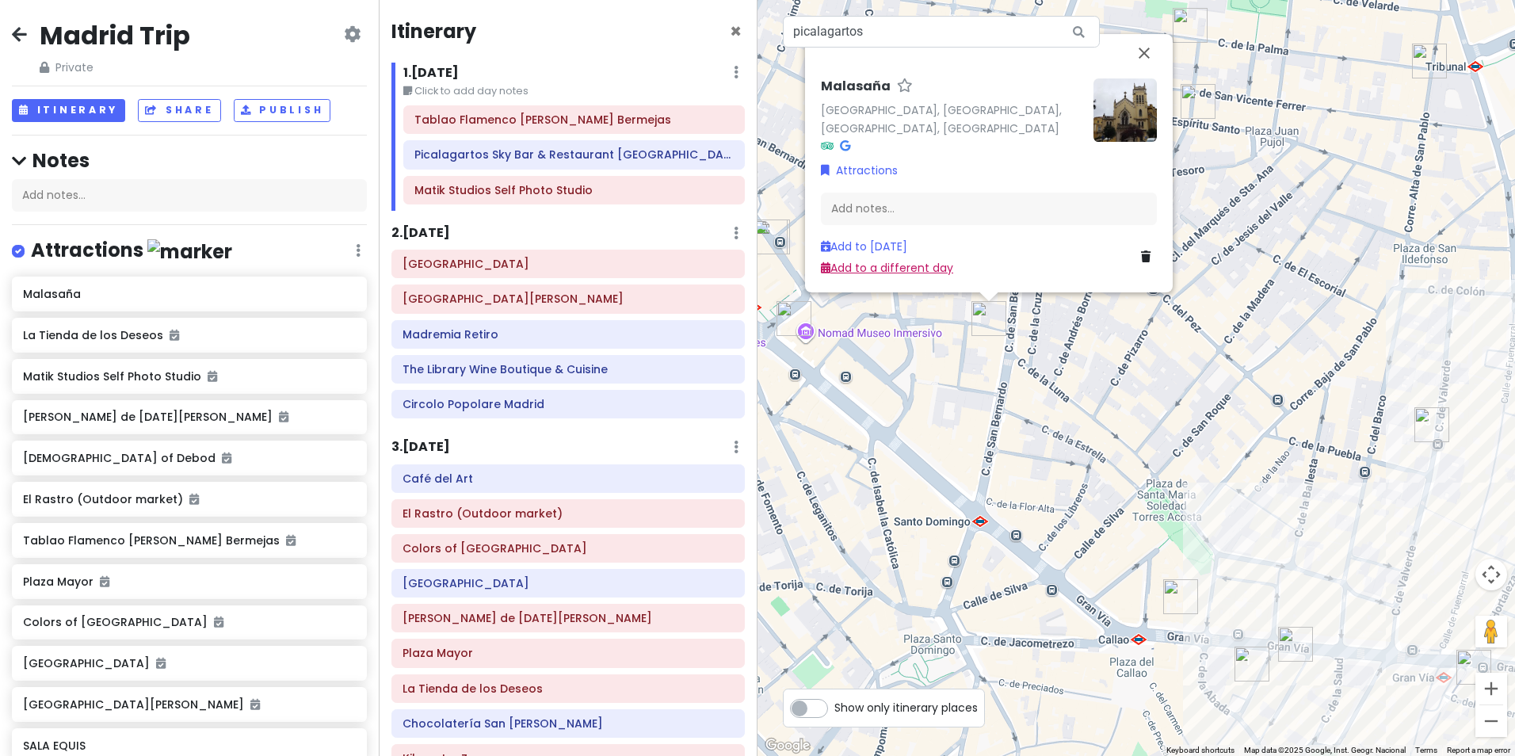
click at [886, 272] on link "Add to a different day" at bounding box center [887, 268] width 132 height 16
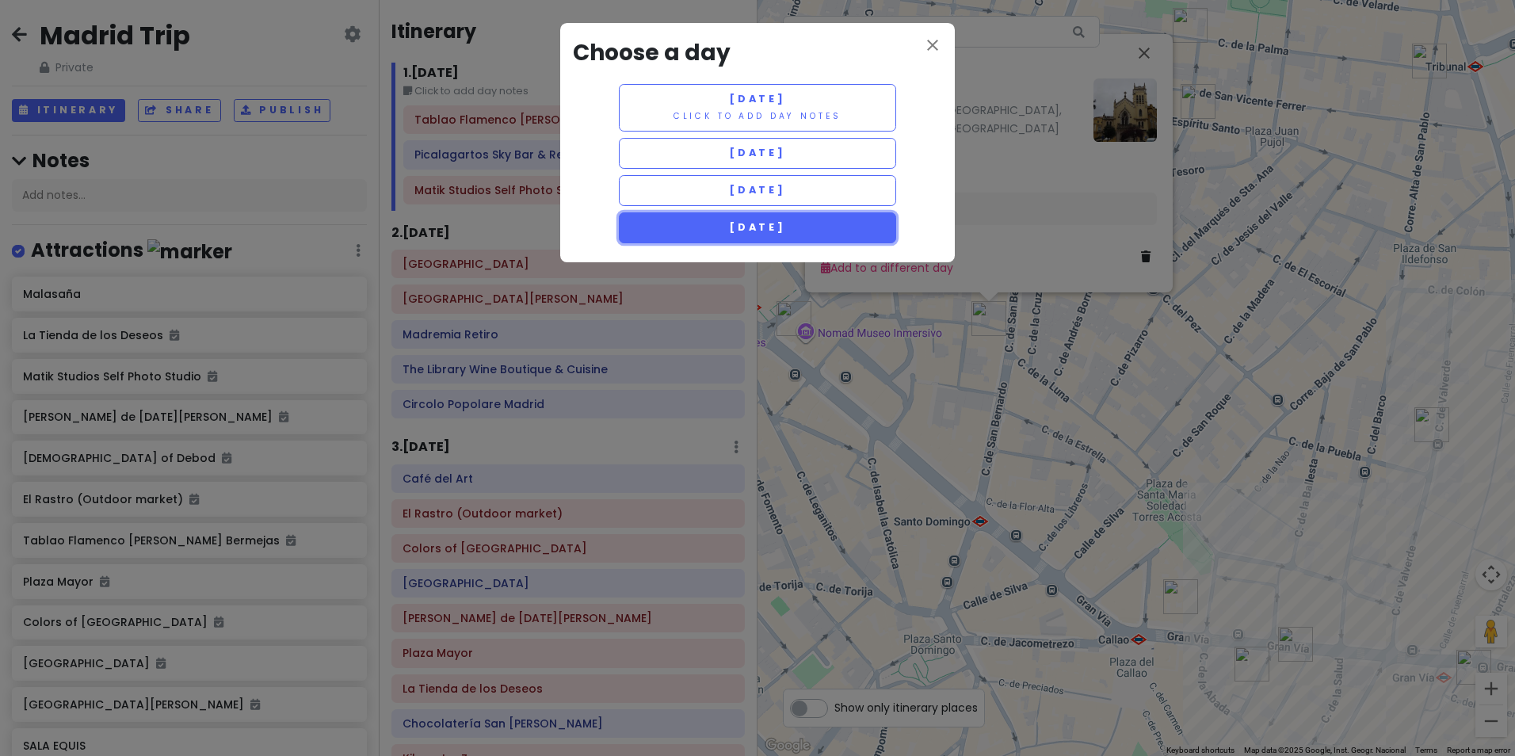
click at [786, 223] on span "[DATE]" at bounding box center [757, 226] width 57 height 13
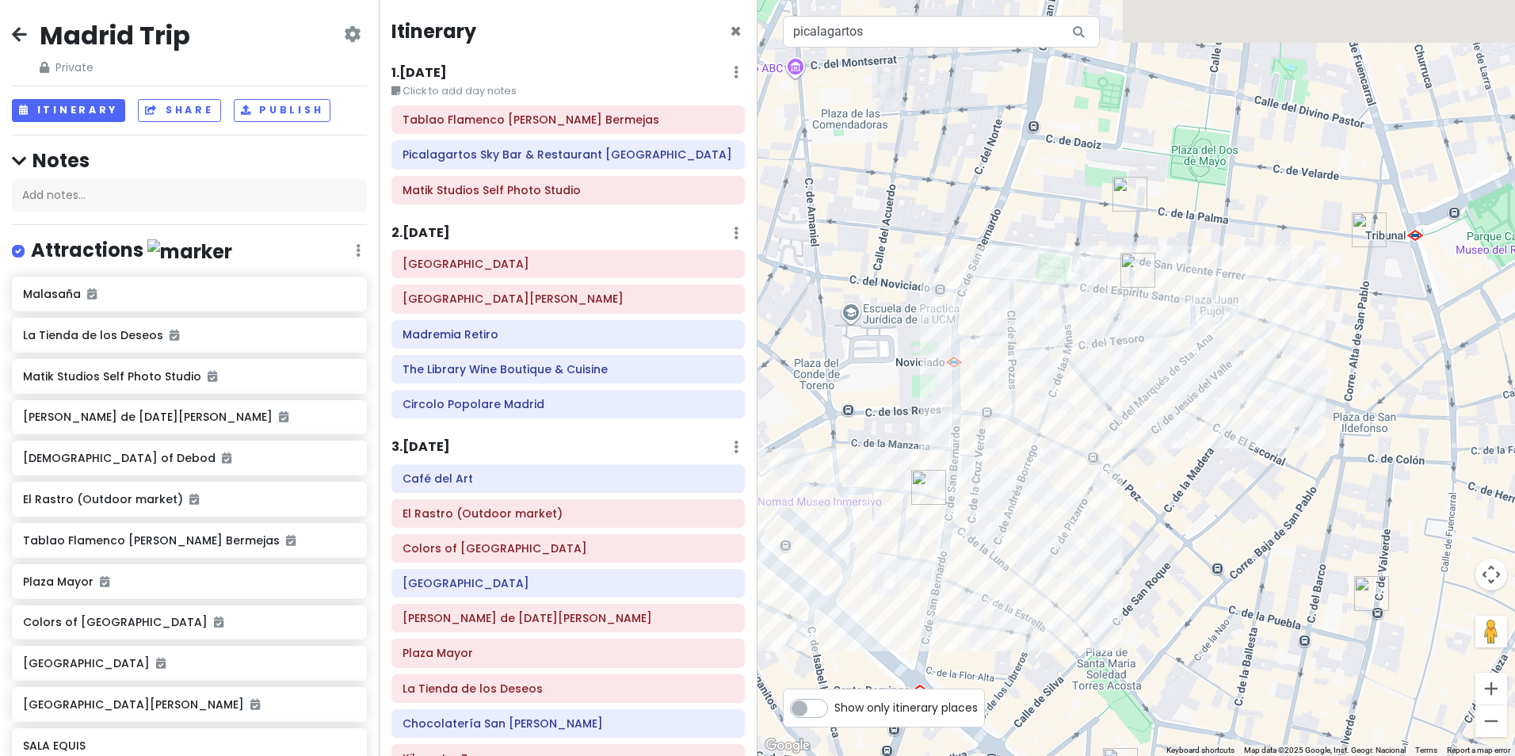
drag, startPoint x: 1198, startPoint y: 268, endPoint x: 1103, endPoint y: 481, distance: 233.3
click at [1103, 481] on div at bounding box center [1135, 378] width 757 height 756
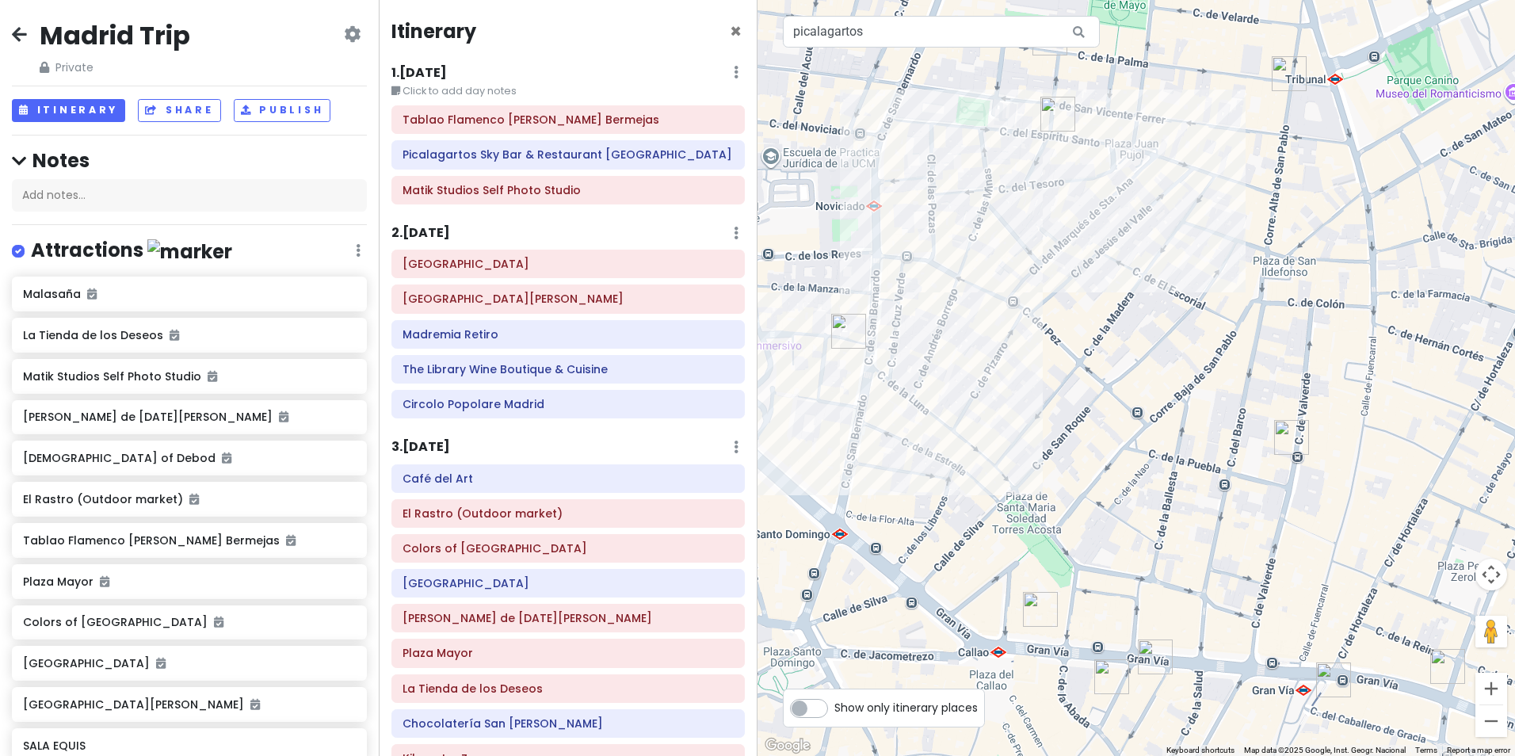
drag, startPoint x: 1256, startPoint y: 652, endPoint x: 1223, endPoint y: 444, distance: 211.0
click at [1223, 444] on div at bounding box center [1135, 378] width 757 height 756
click at [1294, 78] on img "Wall St Madrid" at bounding box center [1288, 73] width 35 height 35
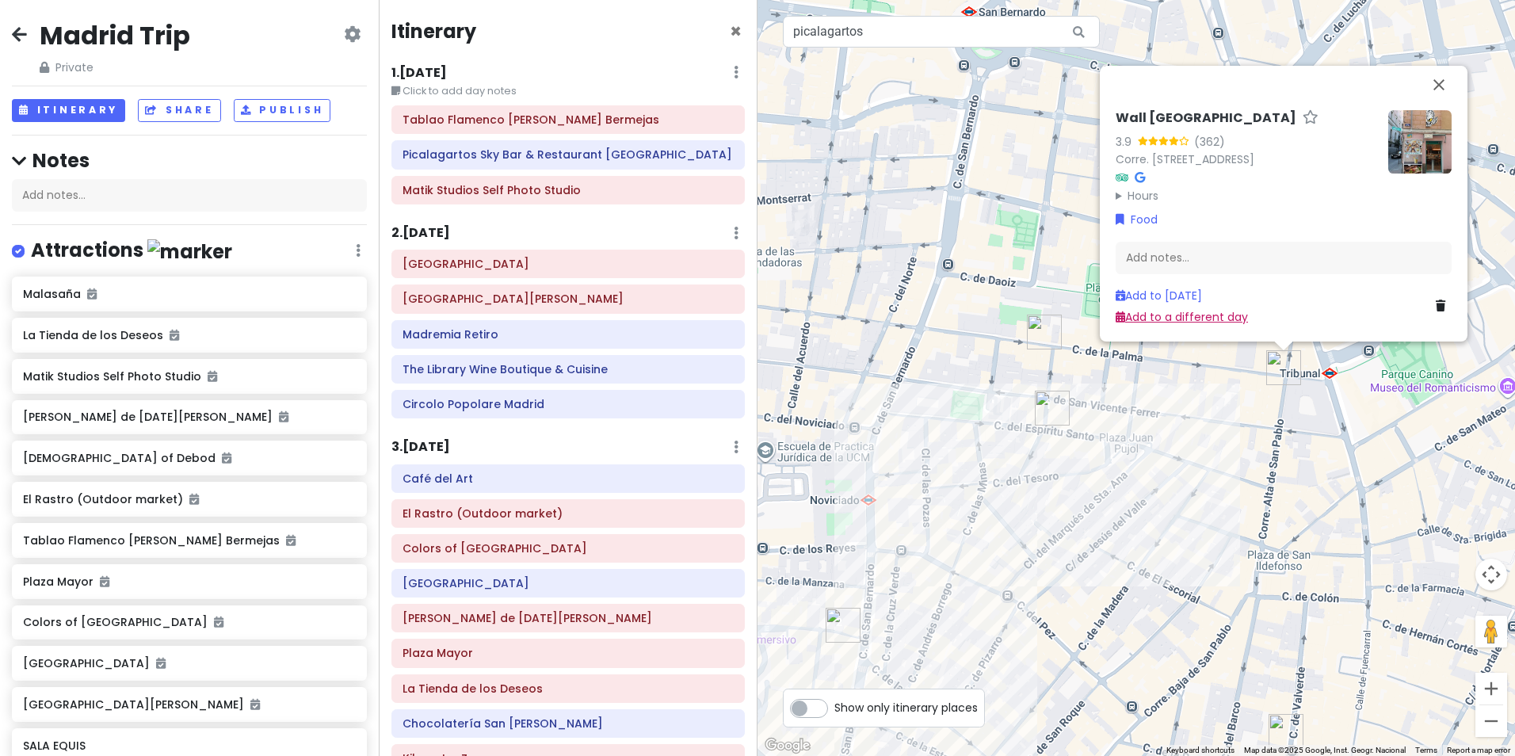
click at [1164, 315] on link "Add to a different day" at bounding box center [1181, 317] width 132 height 16
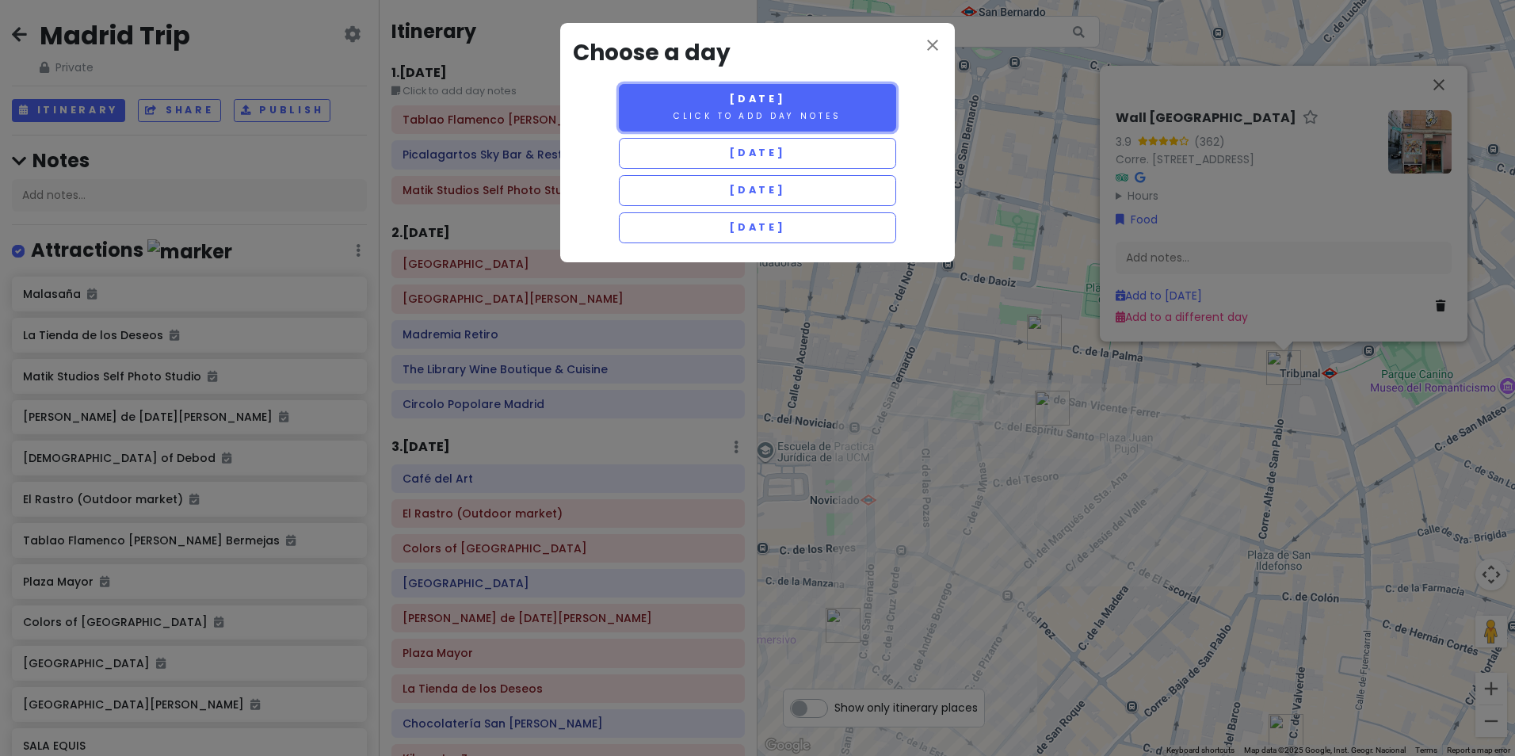
click at [764, 104] on span "[DATE]" at bounding box center [757, 98] width 57 height 13
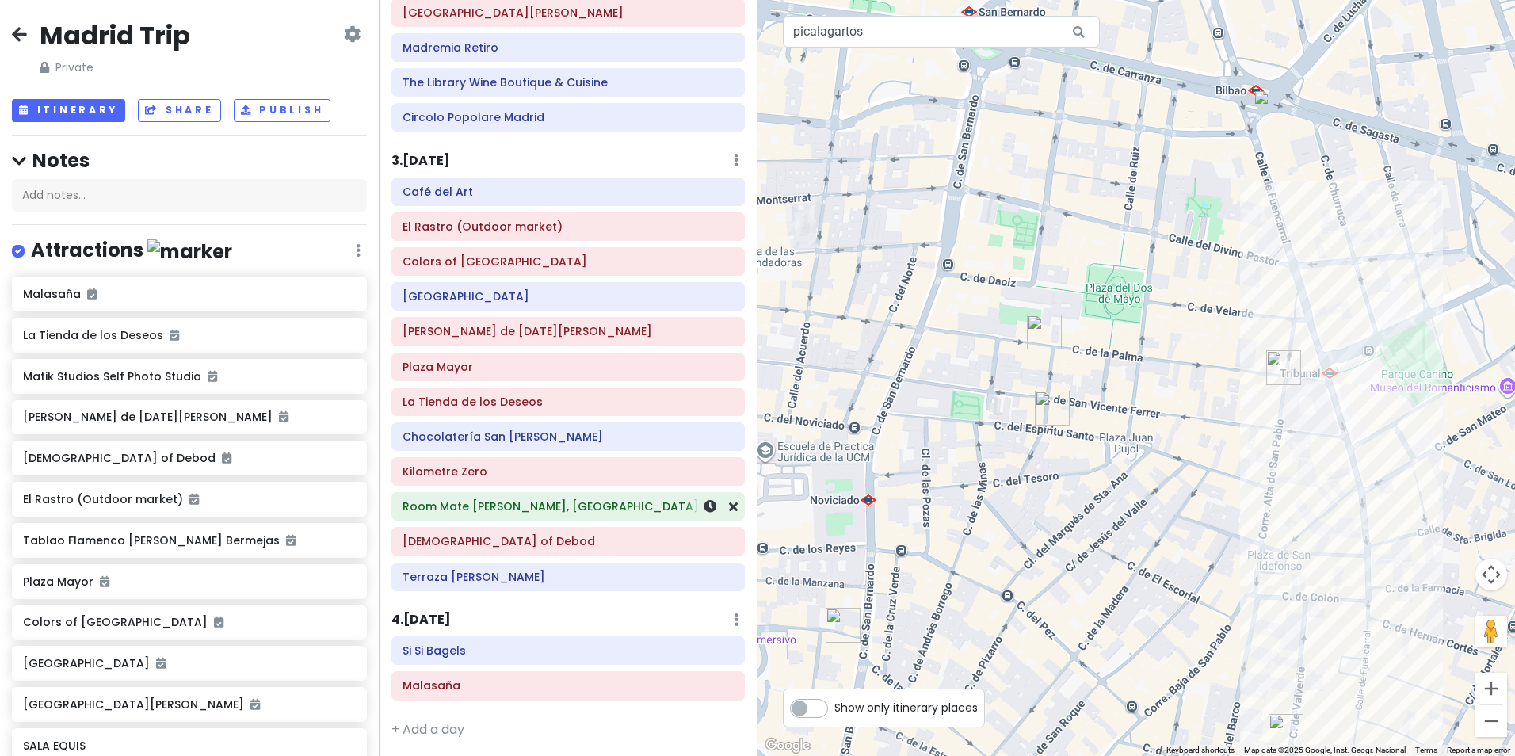
scroll to position [324, 0]
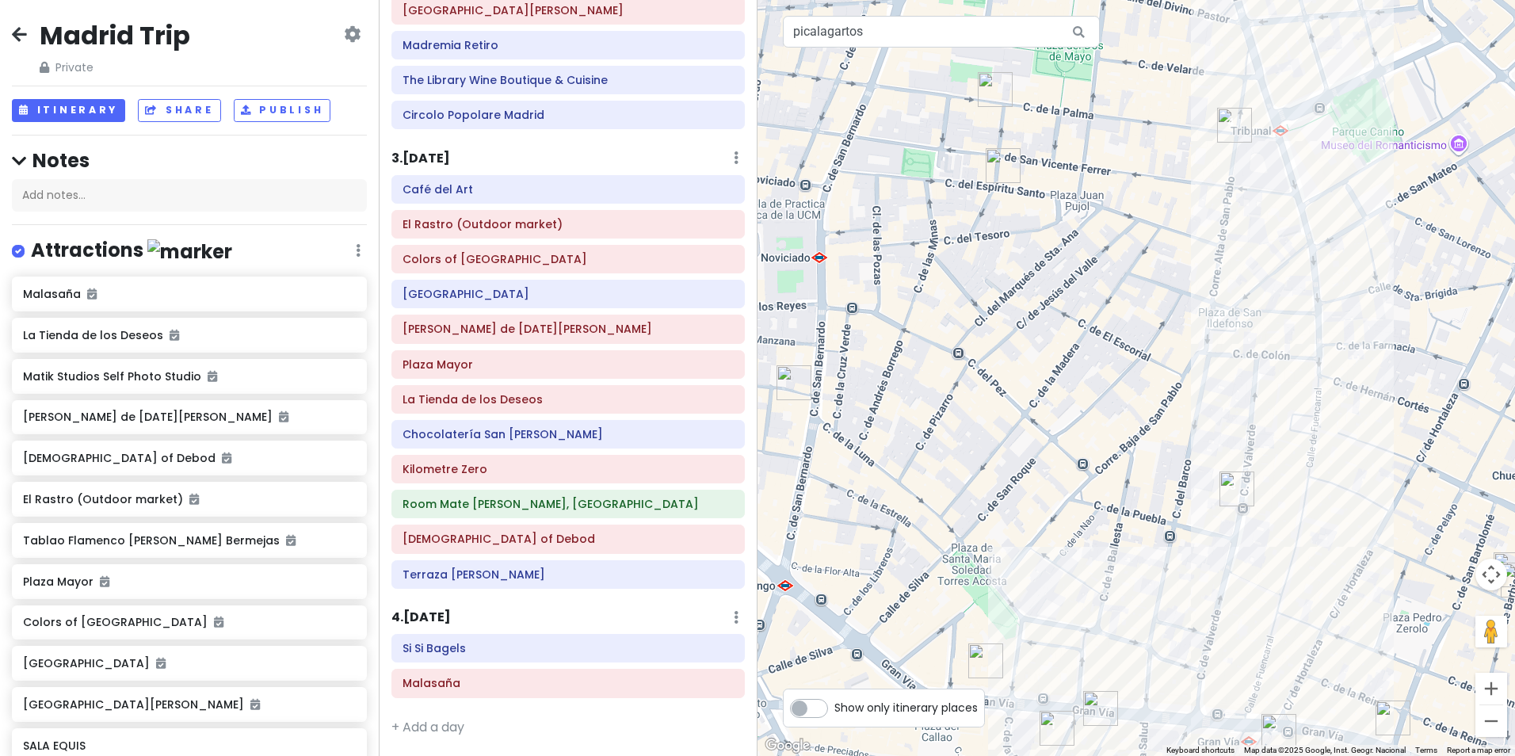
drag, startPoint x: 1127, startPoint y: 577, endPoint x: 1070, endPoint y: 310, distance: 273.7
click at [1070, 310] on div at bounding box center [1135, 378] width 757 height 756
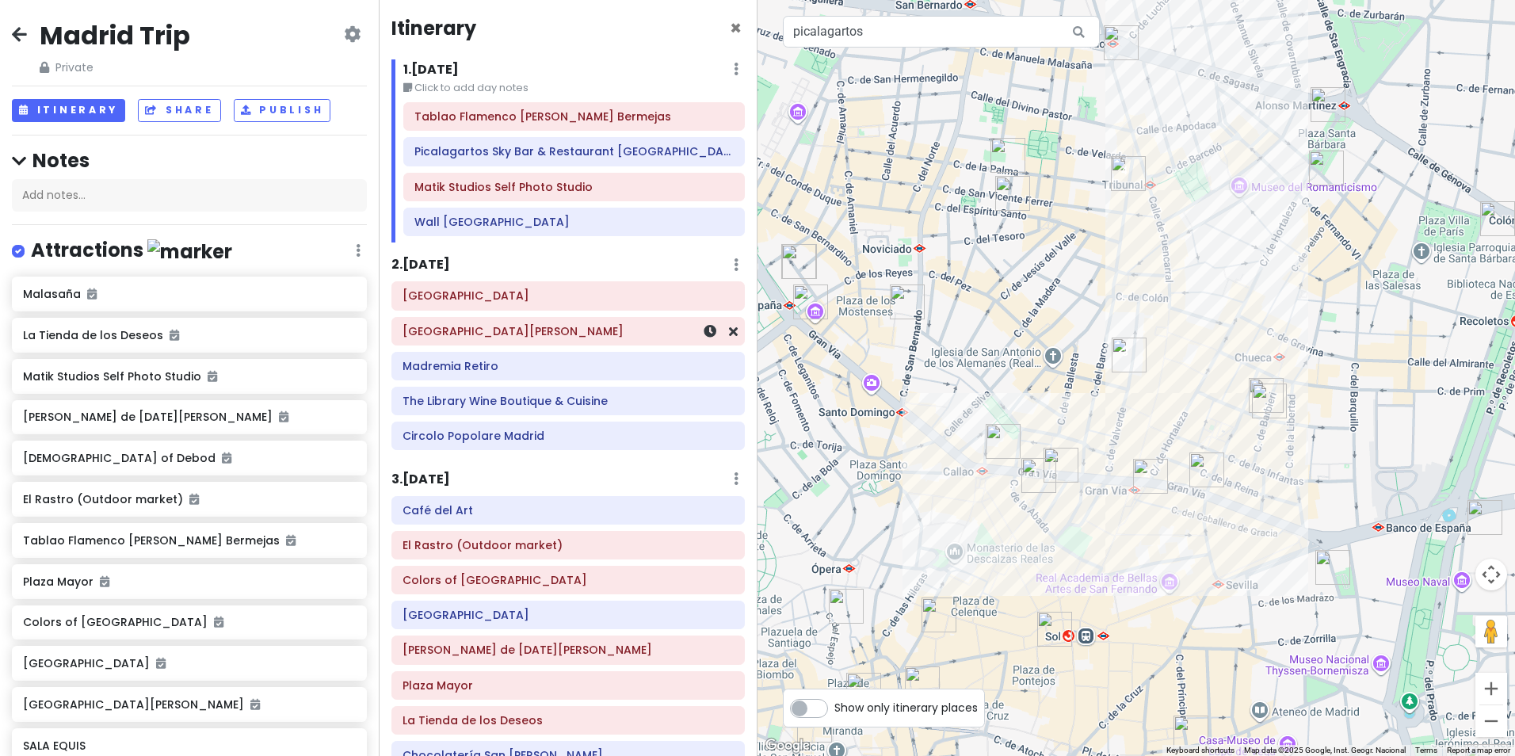
scroll to position [0, 0]
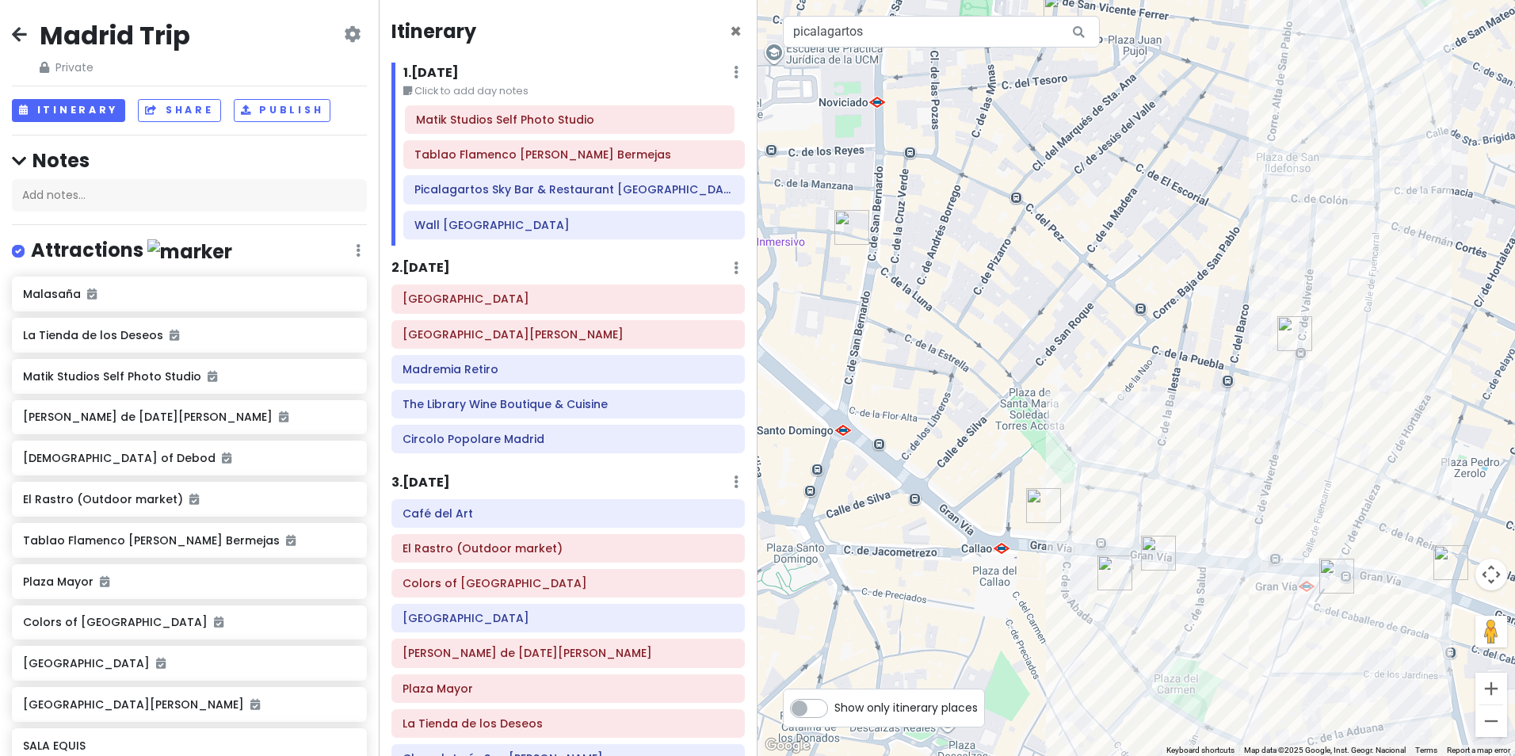
drag, startPoint x: 528, startPoint y: 194, endPoint x: 530, endPoint y: 124, distance: 70.5
click at [530, 124] on div "Tablao Flamenco [PERSON_NAME] Bermejas Picalagartos Sky Bar & Restaurant [GEOGR…" at bounding box center [573, 175] width 365 height 140
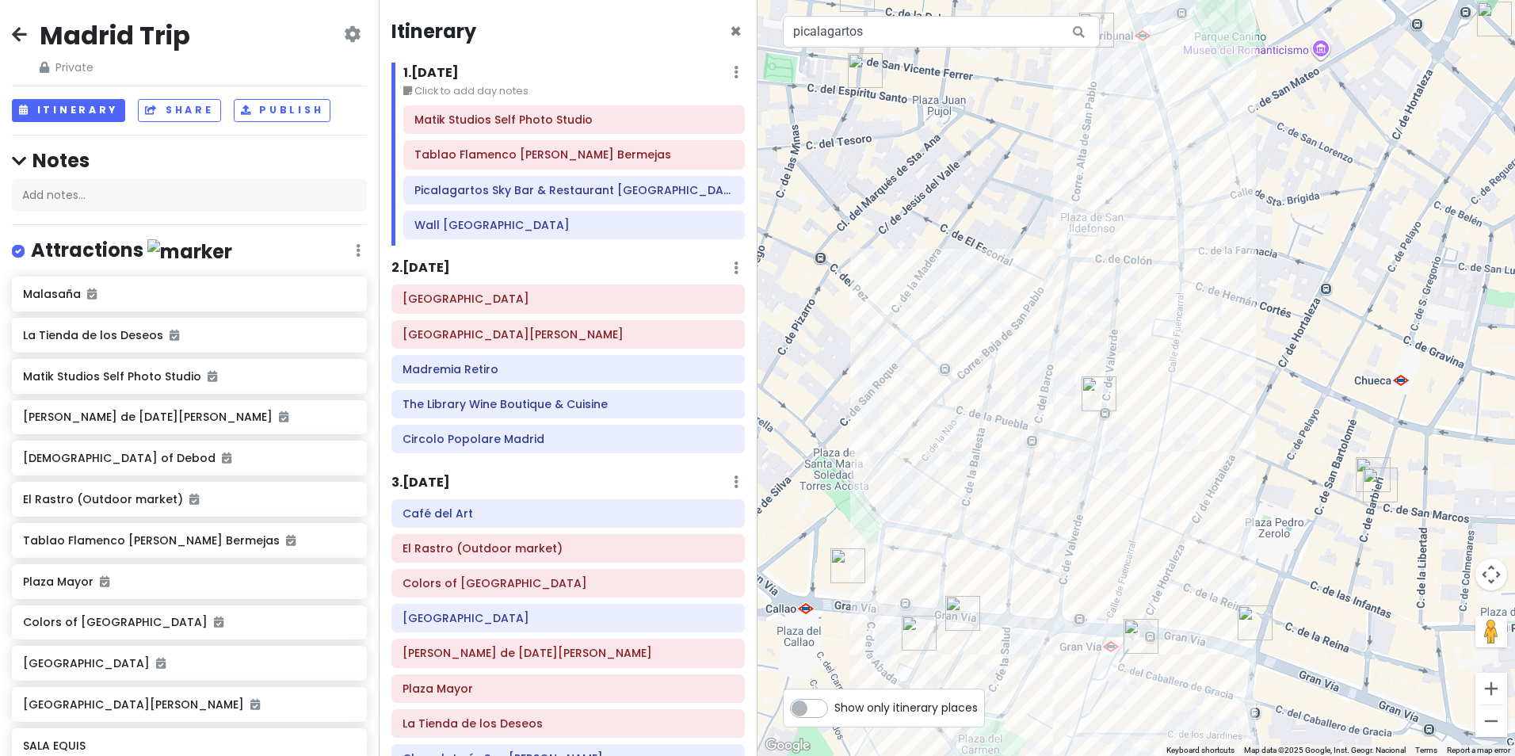
drag, startPoint x: 1192, startPoint y: 354, endPoint x: 947, endPoint y: 425, distance: 255.7
click at [947, 425] on div at bounding box center [1135, 378] width 757 height 756
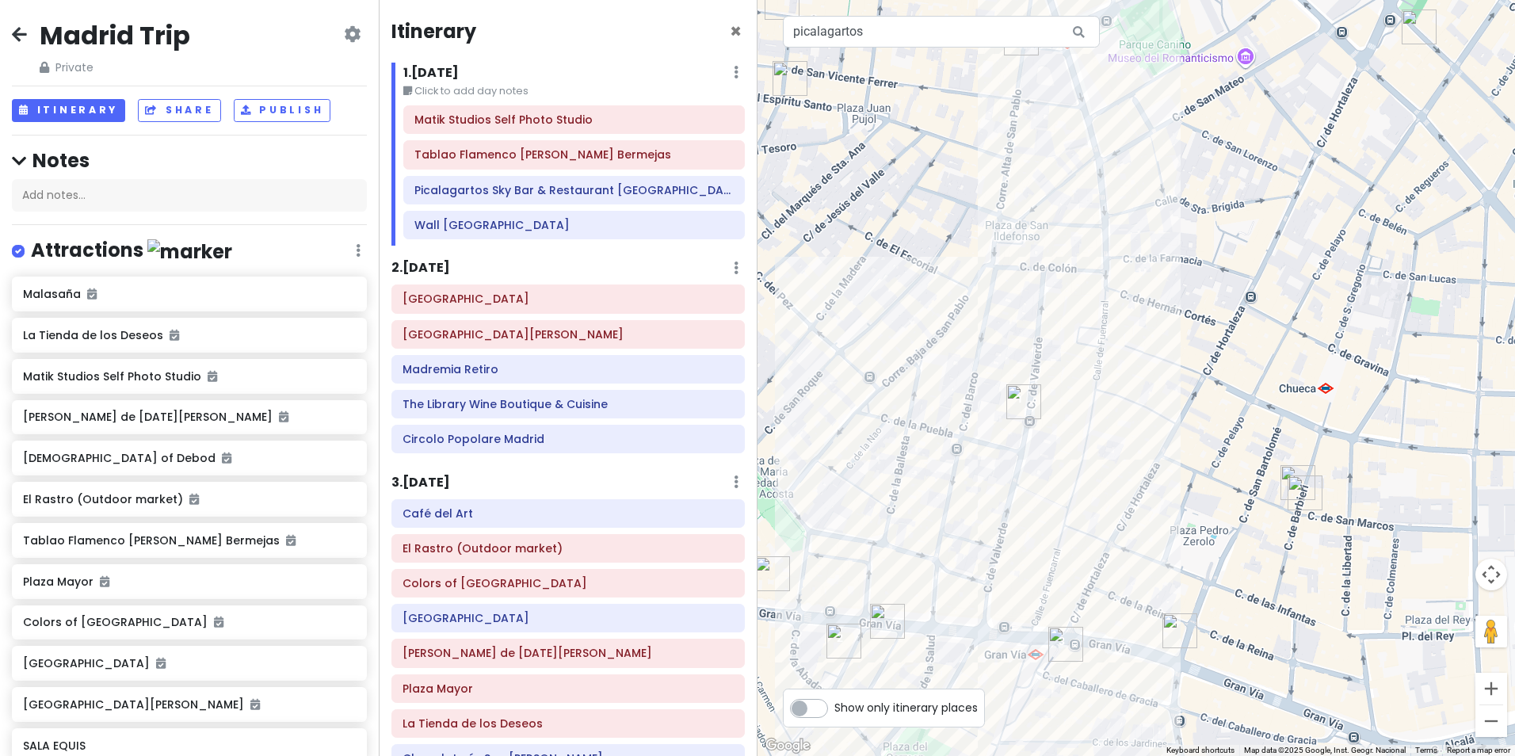
click at [1292, 471] on img "chök - Barbieri | Pastelería sin gluten Madrid" at bounding box center [1297, 482] width 35 height 35
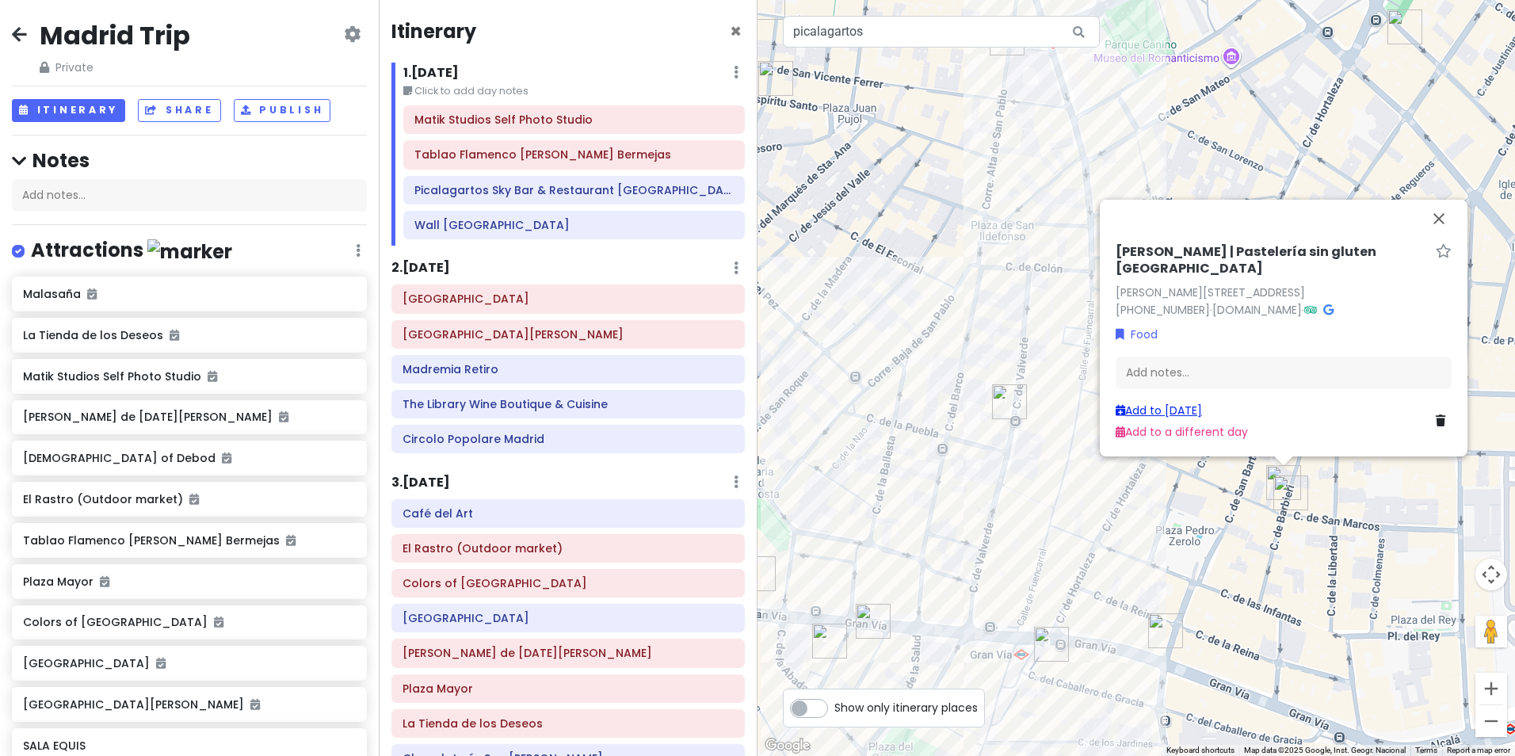
click at [1183, 412] on link "Add to [DATE]" at bounding box center [1158, 410] width 86 height 16
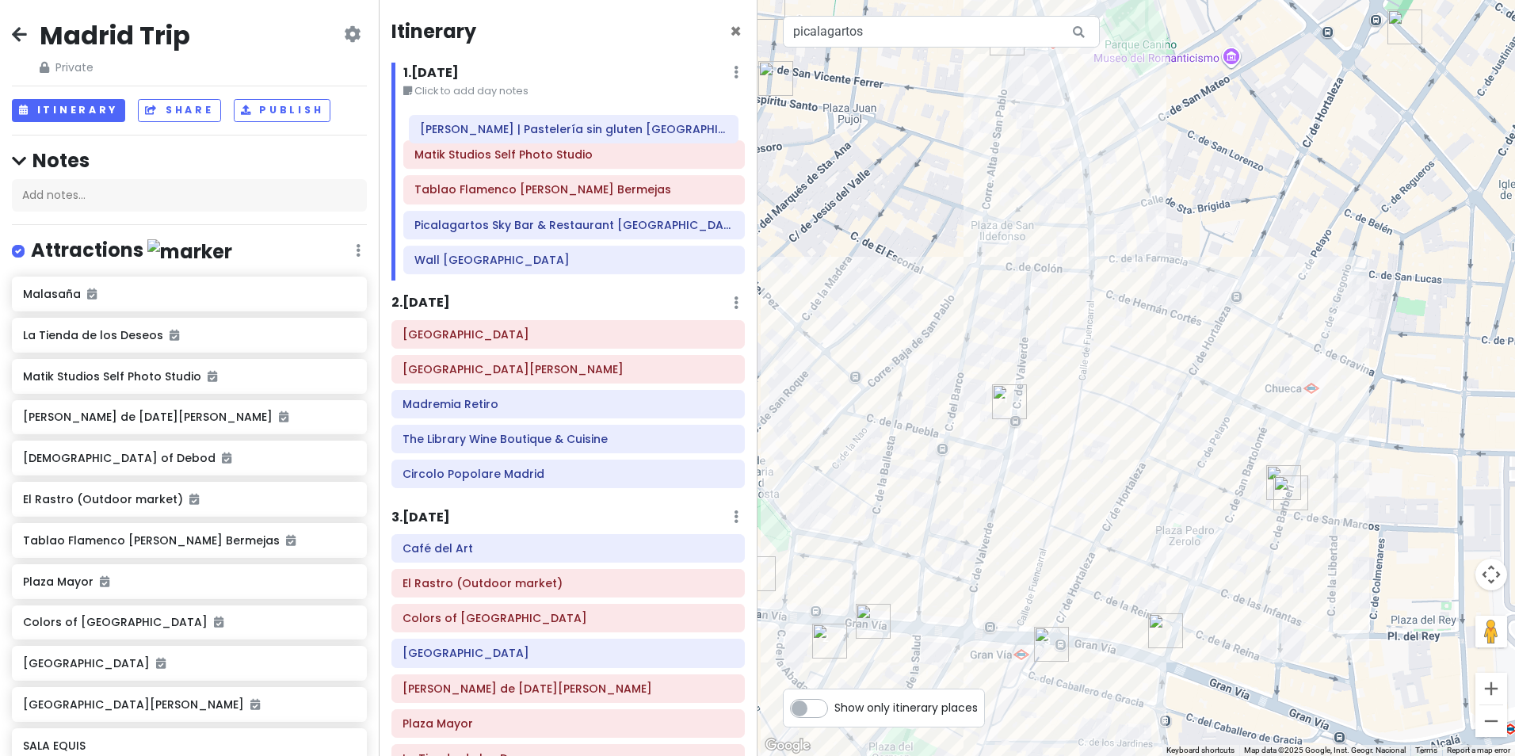
drag, startPoint x: 474, startPoint y: 258, endPoint x: 479, endPoint y: 128, distance: 130.8
click at [479, 128] on div "Matik Studios Self Photo Studio Tablao Flamenco [PERSON_NAME] Bermejas Picalaga…" at bounding box center [573, 192] width 365 height 175
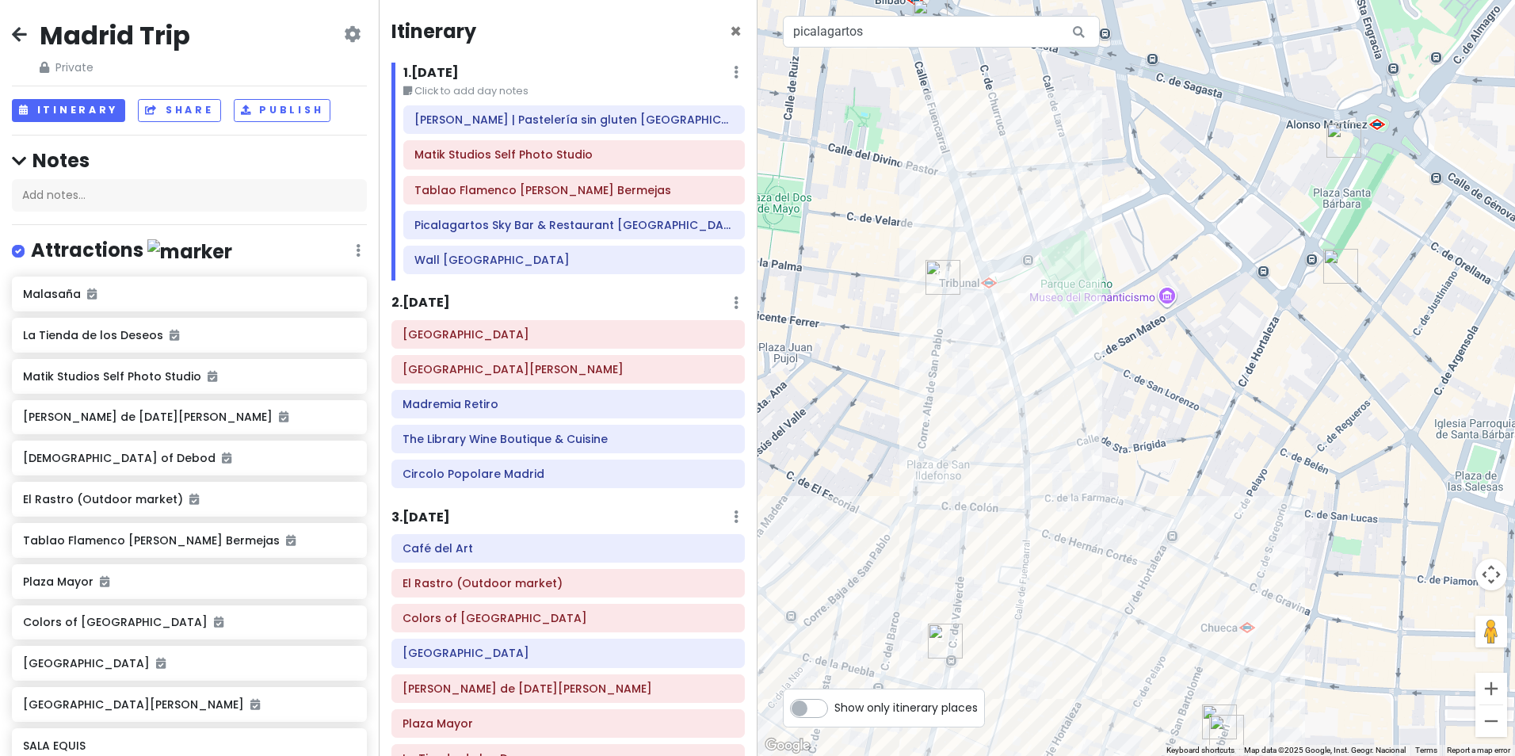
drag, startPoint x: 1090, startPoint y: 332, endPoint x: 1027, endPoint y: 580, distance: 255.9
click at [1027, 580] on div at bounding box center [1135, 378] width 757 height 756
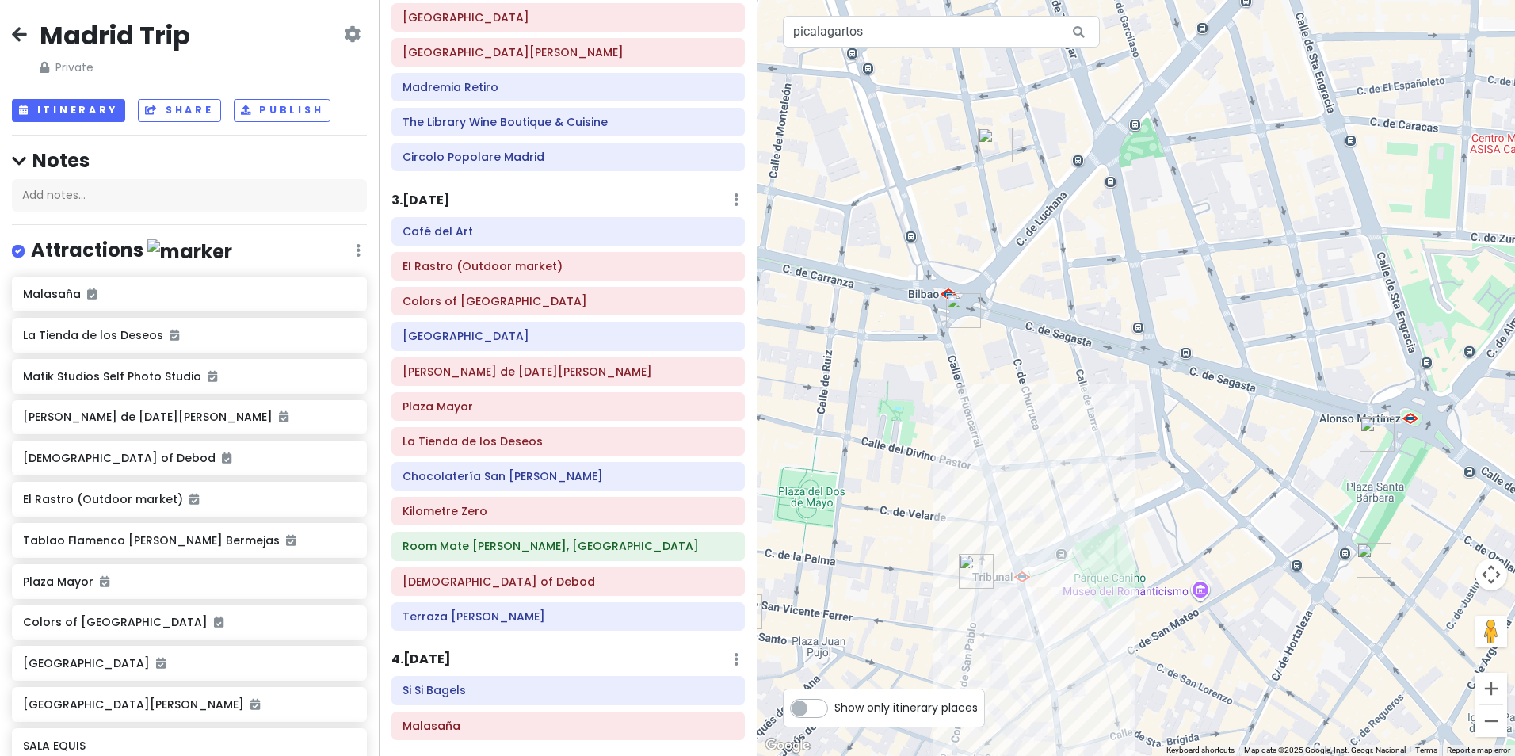
scroll to position [359, 0]
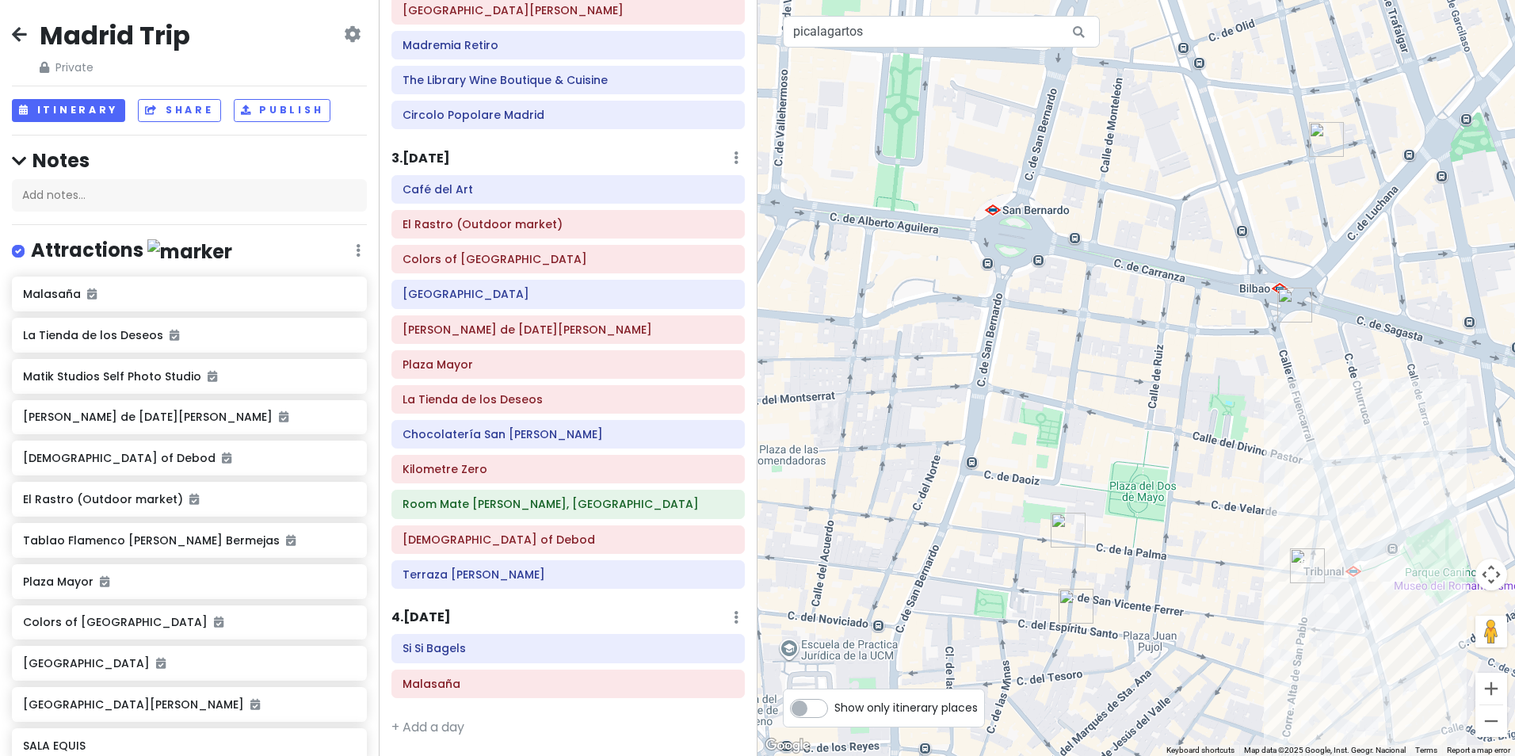
drag, startPoint x: 882, startPoint y: 479, endPoint x: 1217, endPoint y: 473, distance: 335.1
click at [1217, 473] on div at bounding box center [1135, 378] width 757 height 756
click at [559, 642] on h6 "Si Si Bagels" at bounding box center [567, 648] width 331 height 14
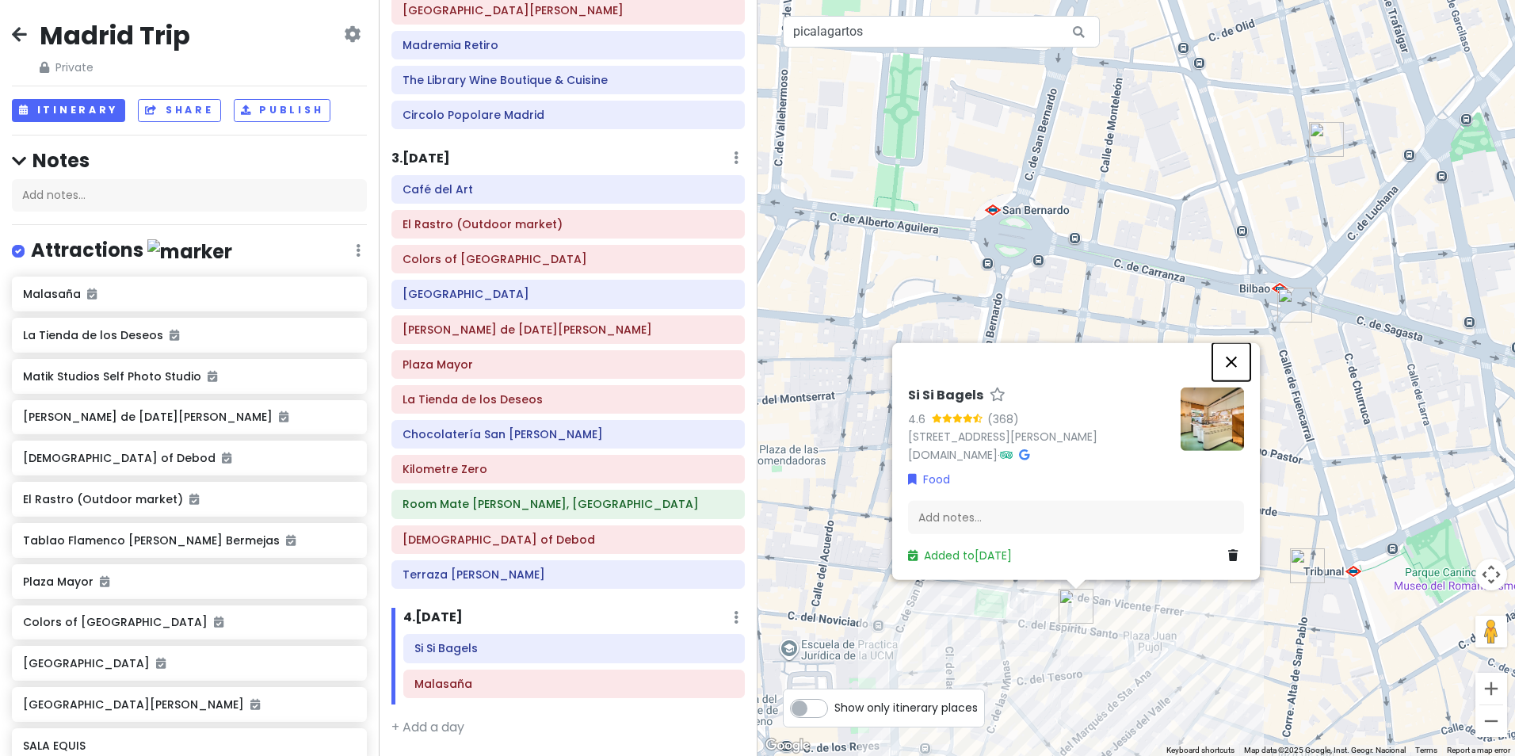
click at [1233, 349] on button "Close" at bounding box center [1231, 362] width 38 height 38
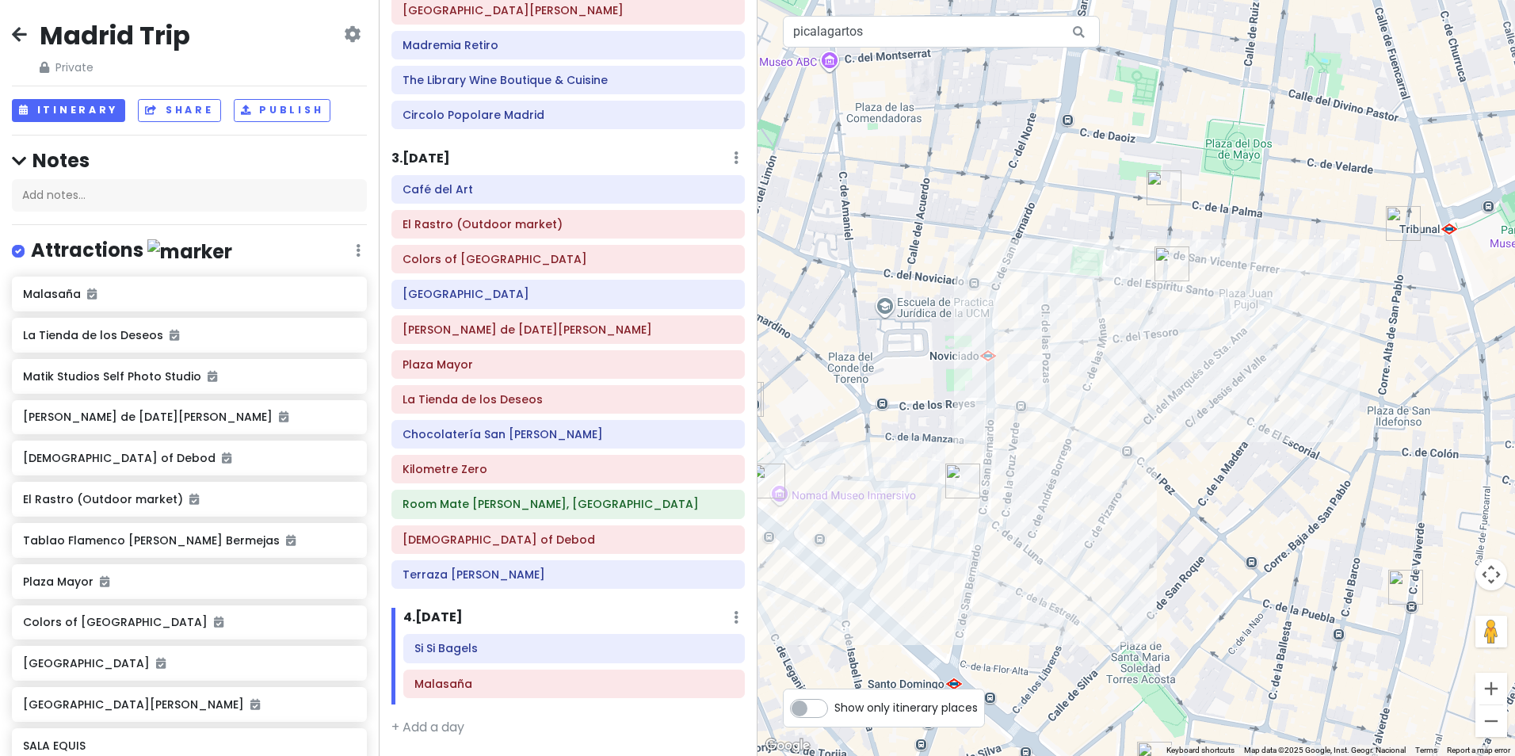
drag, startPoint x: 1168, startPoint y: 618, endPoint x: 1264, endPoint y: 248, distance: 382.1
click at [1264, 248] on div at bounding box center [1135, 378] width 757 height 756
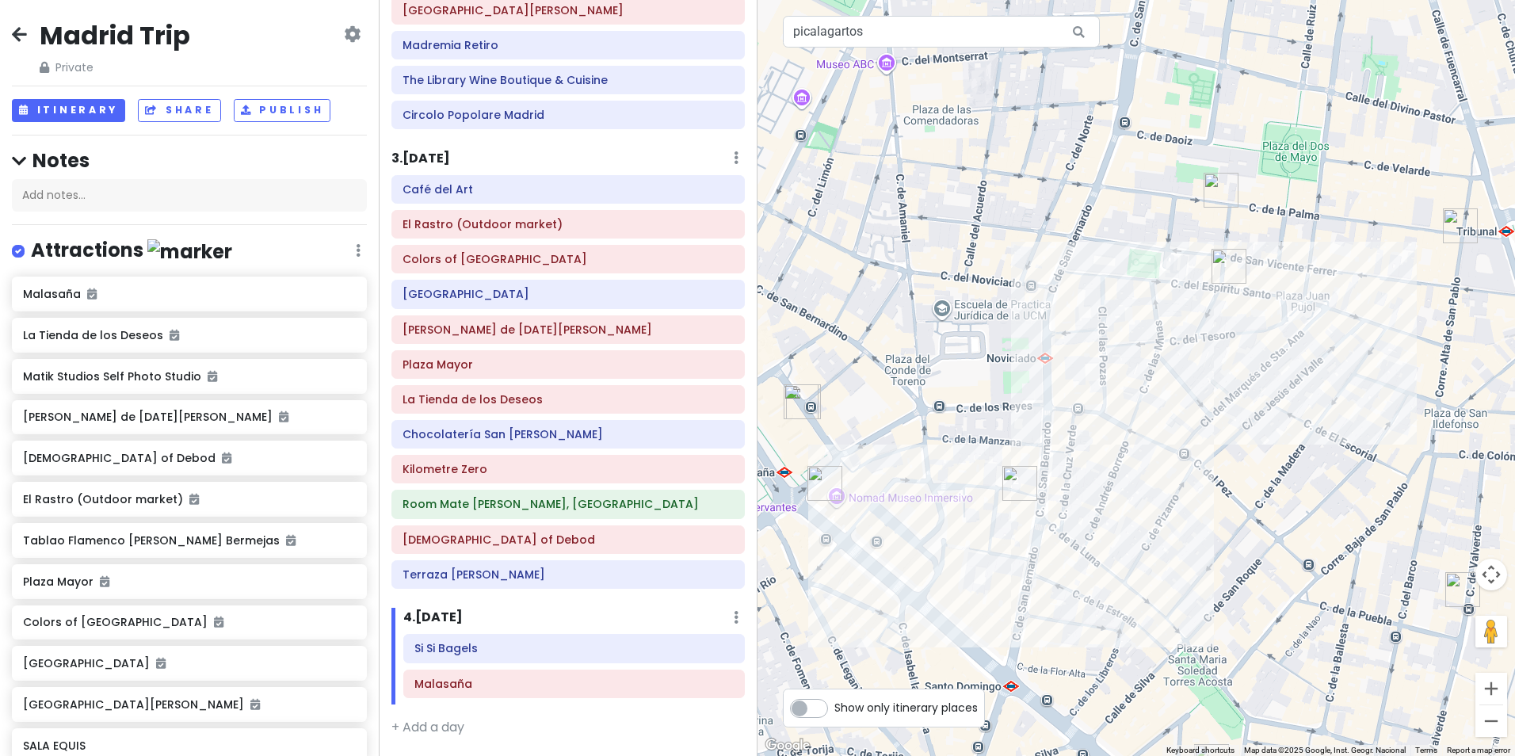
drag, startPoint x: 933, startPoint y: 398, endPoint x: 990, endPoint y: 400, distance: 57.1
click at [990, 400] on div at bounding box center [1135, 378] width 757 height 756
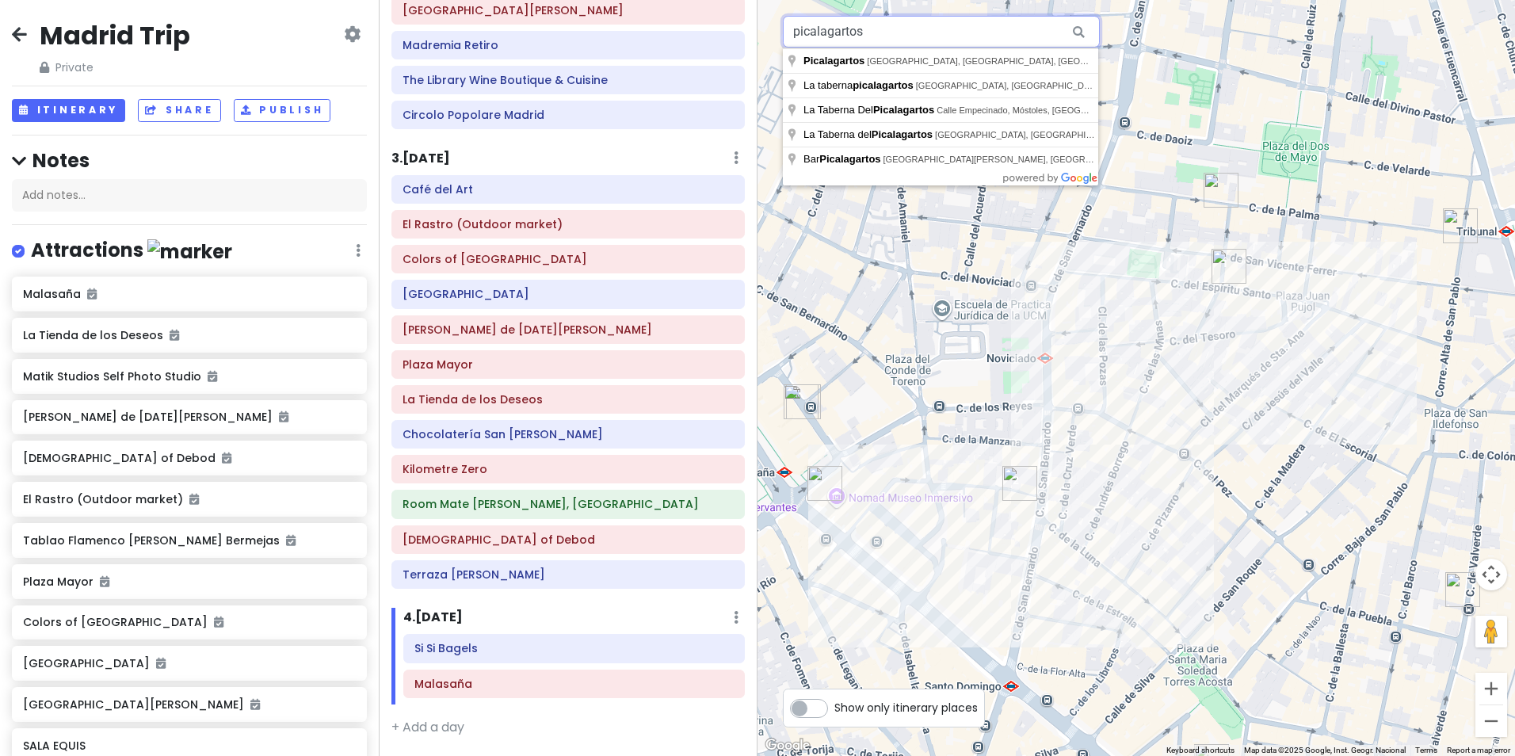
drag, startPoint x: 878, startPoint y: 40, endPoint x: 777, endPoint y: 28, distance: 101.4
click at [777, 28] on div "2 1 picalagartos Keyboard shortcuts Map Data Map data ©2025 Google, Inst. Geogr…" at bounding box center [1135, 378] width 757 height 756
type input "[PERSON_NAME]"
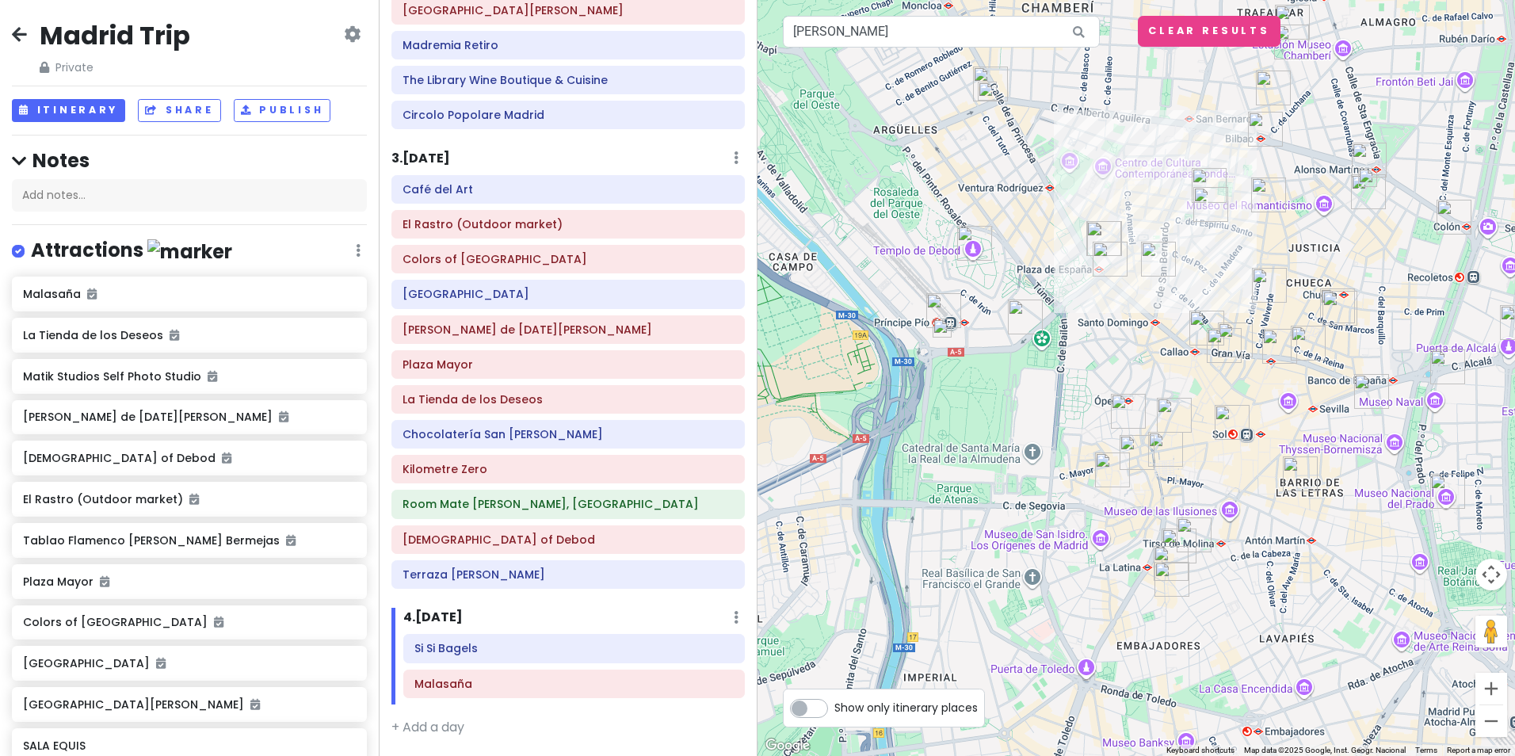
drag, startPoint x: 1105, startPoint y: 264, endPoint x: 1000, endPoint y: 774, distance: 520.9
click at [1000, 755] on html "Madrid Trip Private Change Dates Make a Copy Delete Trip Give Feedback 💡 Suppor…" at bounding box center [757, 378] width 1515 height 756
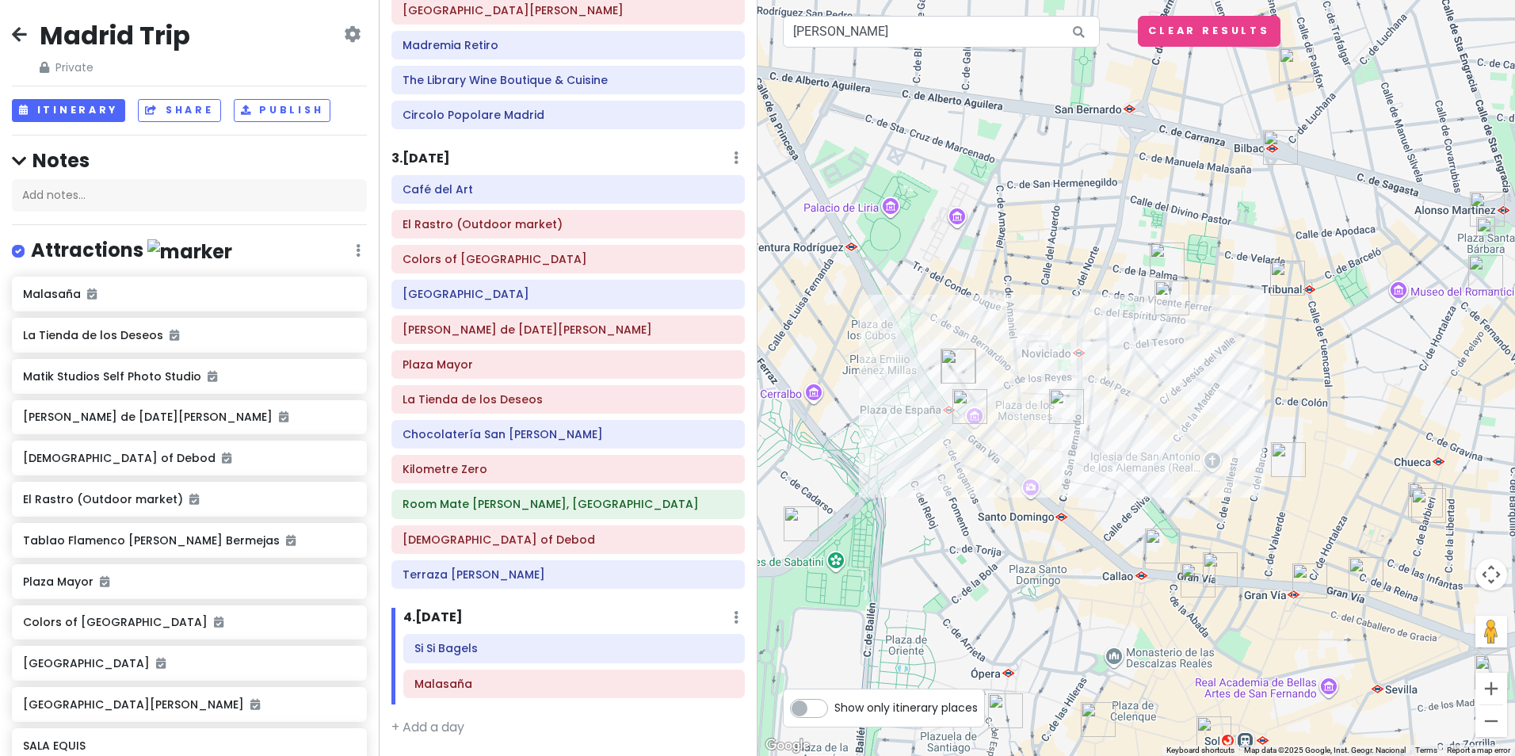
drag, startPoint x: 1182, startPoint y: 247, endPoint x: 1123, endPoint y: 410, distance: 172.6
click at [1123, 410] on div at bounding box center [1135, 378] width 757 height 756
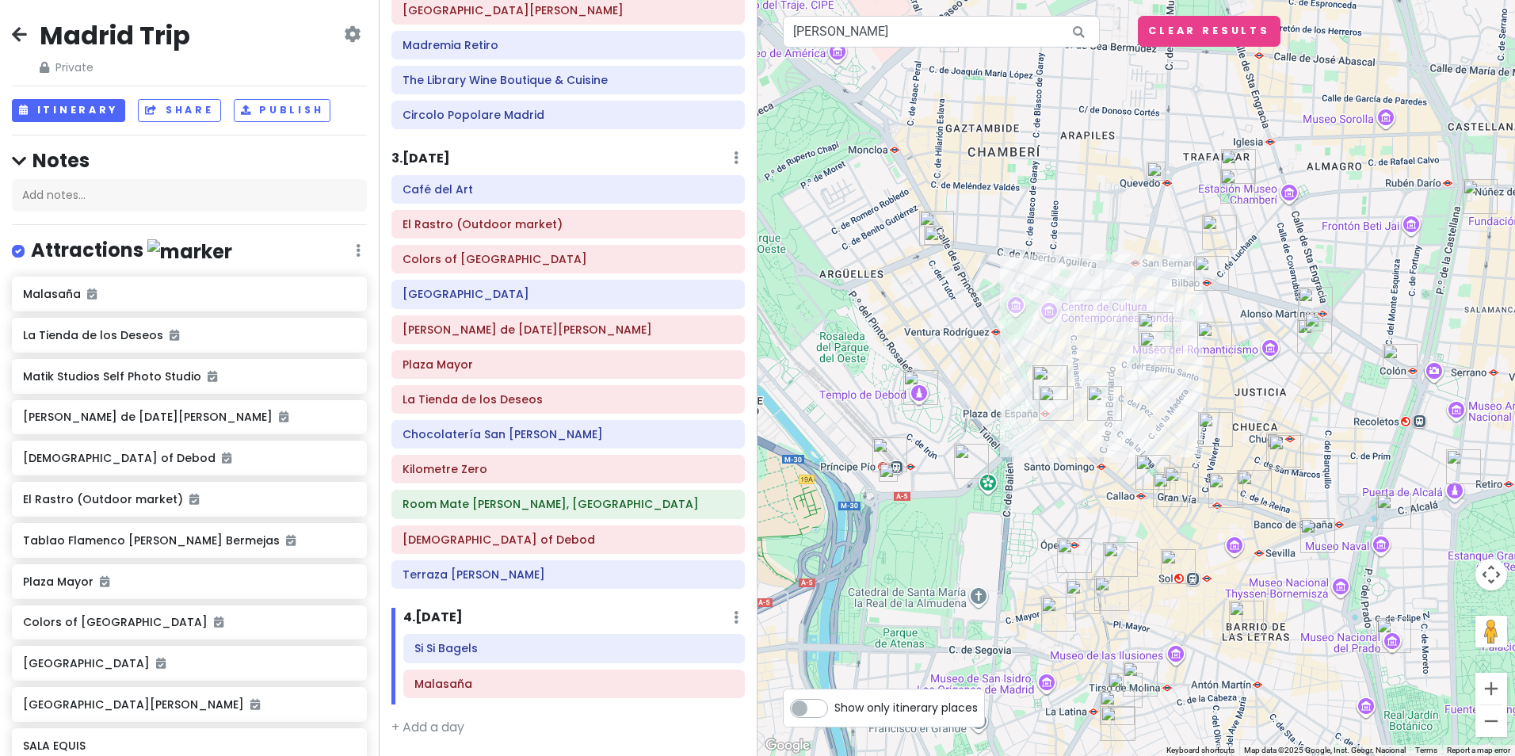
click at [1313, 322] on img at bounding box center [1313, 321] width 19 height 19
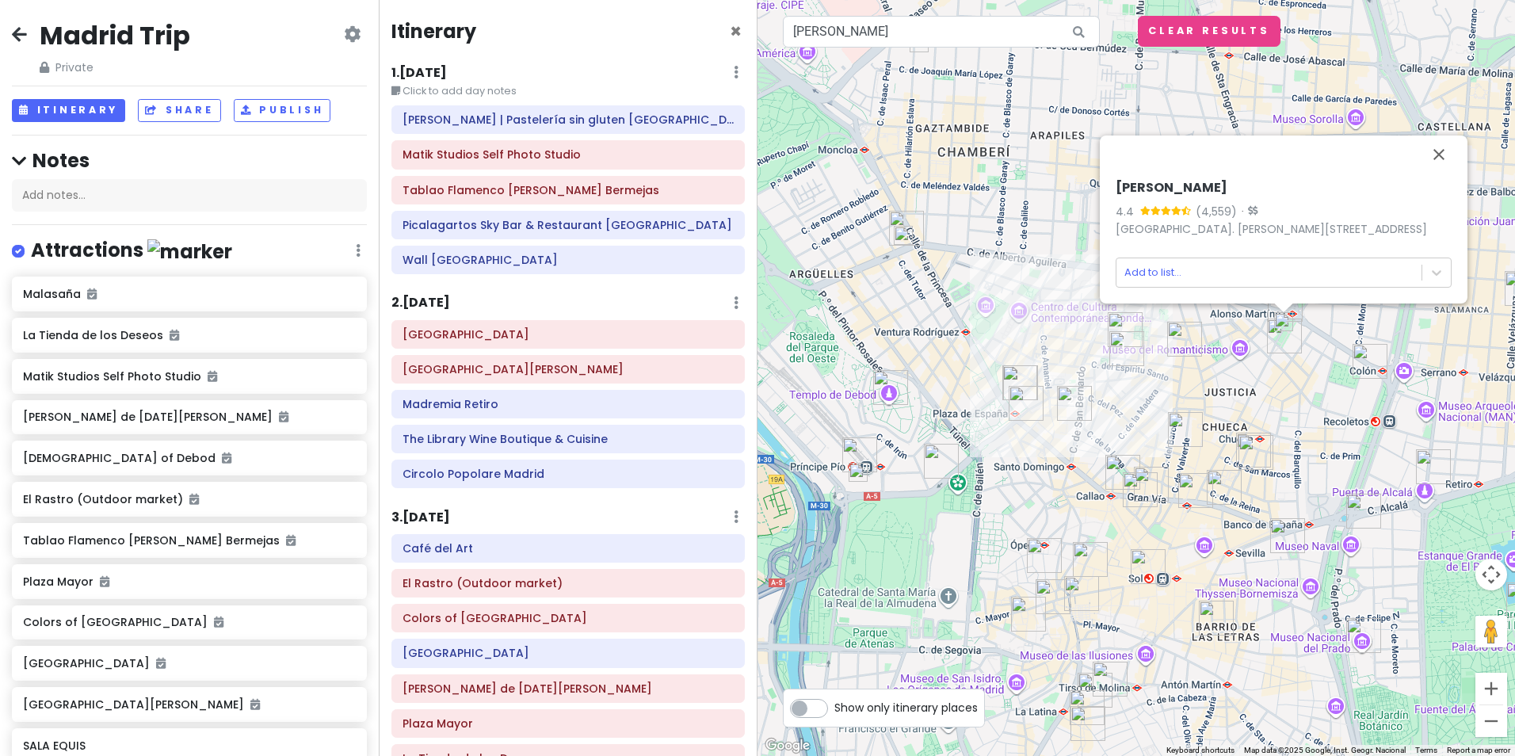
scroll to position [359, 0]
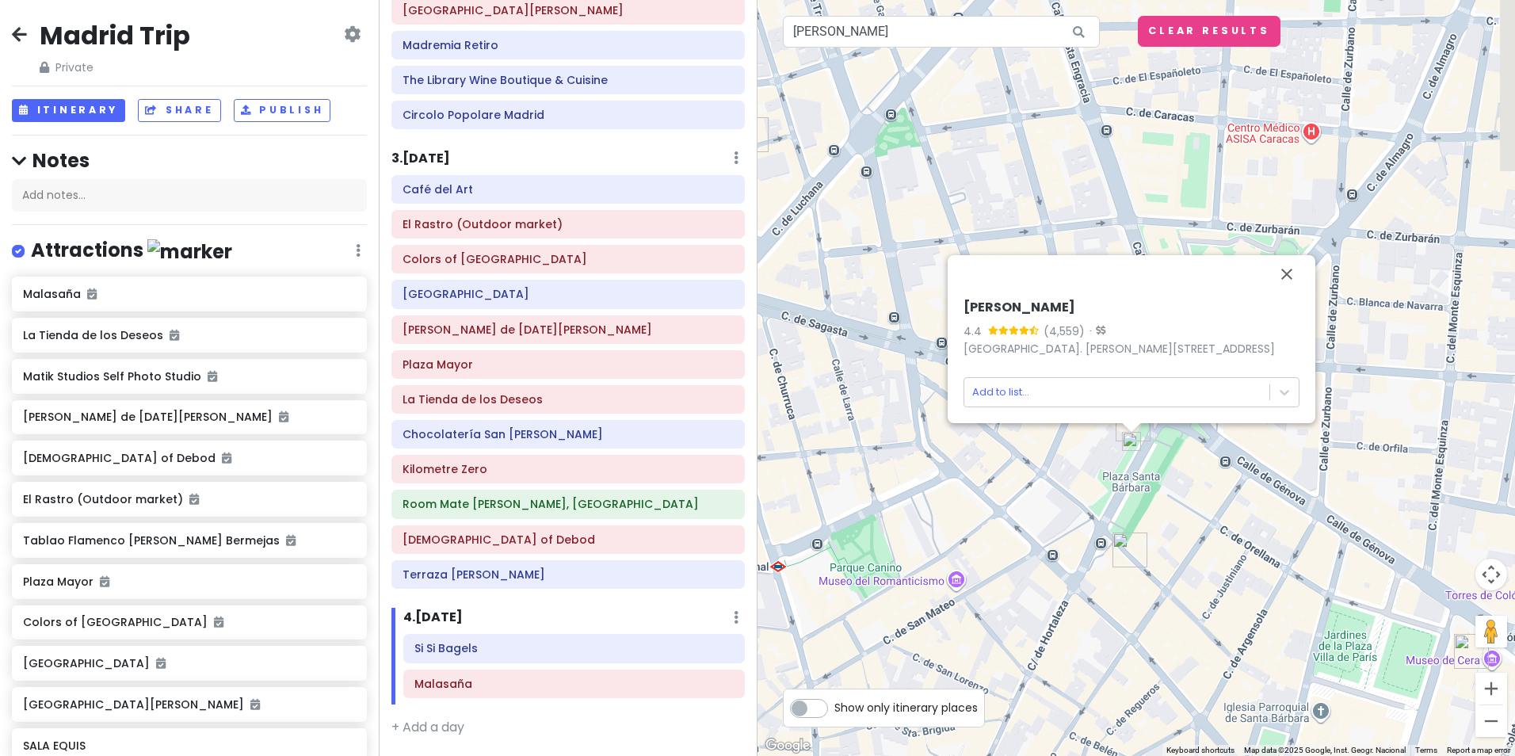
drag, startPoint x: 1326, startPoint y: 329, endPoint x: 948, endPoint y: 738, distance: 557.2
click at [949, 738] on div "Manolo Bakes 4.4 (4,559) · Plaza de Sta. Bárbara, 4, Centro, 28004 Madrid, Spai…" at bounding box center [1135, 378] width 757 height 756
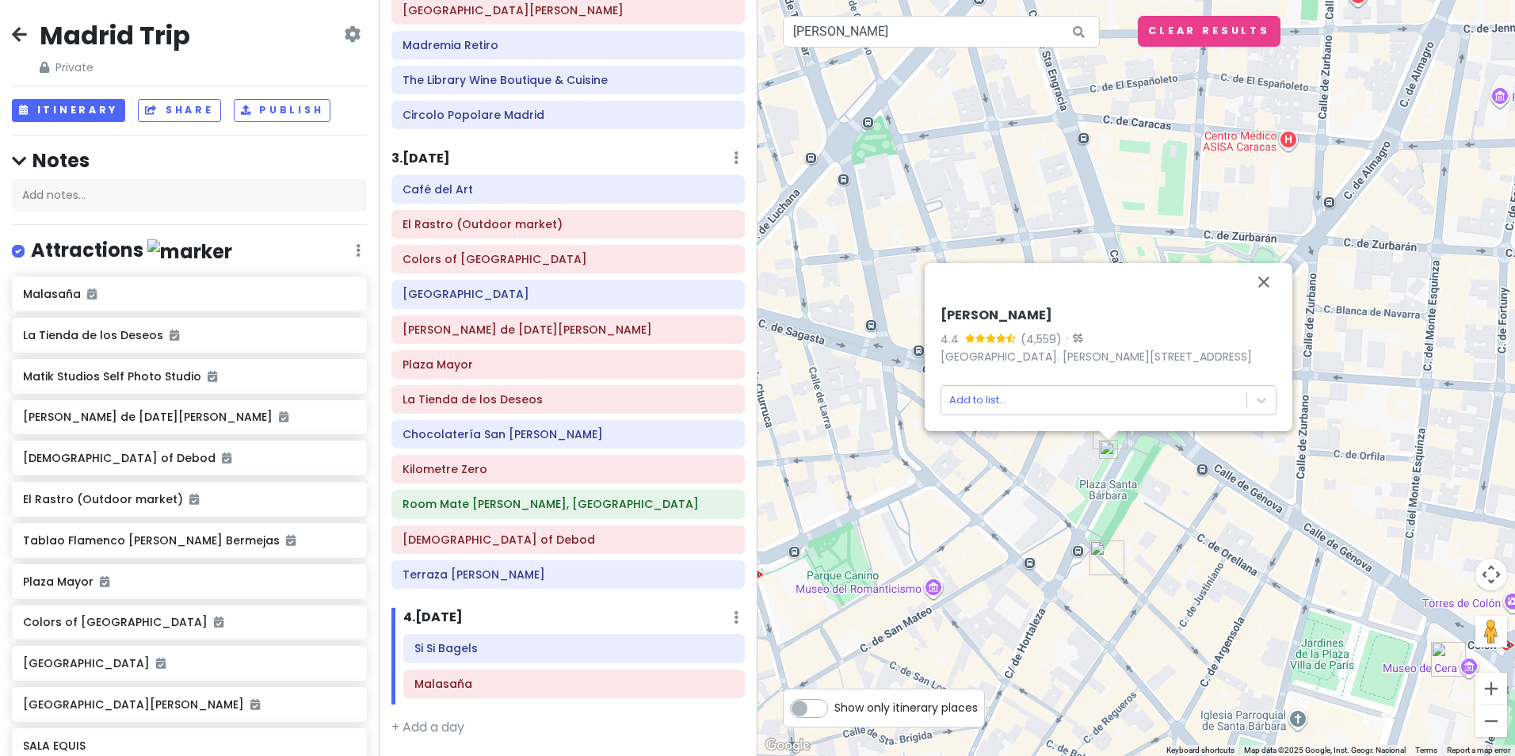
click at [1220, 51] on div "Manolo Bakes 4.4 (4,559) · Plaza de Sta. Bárbara, 4, Centro, 28004 Madrid, Spai…" at bounding box center [1135, 378] width 757 height 756
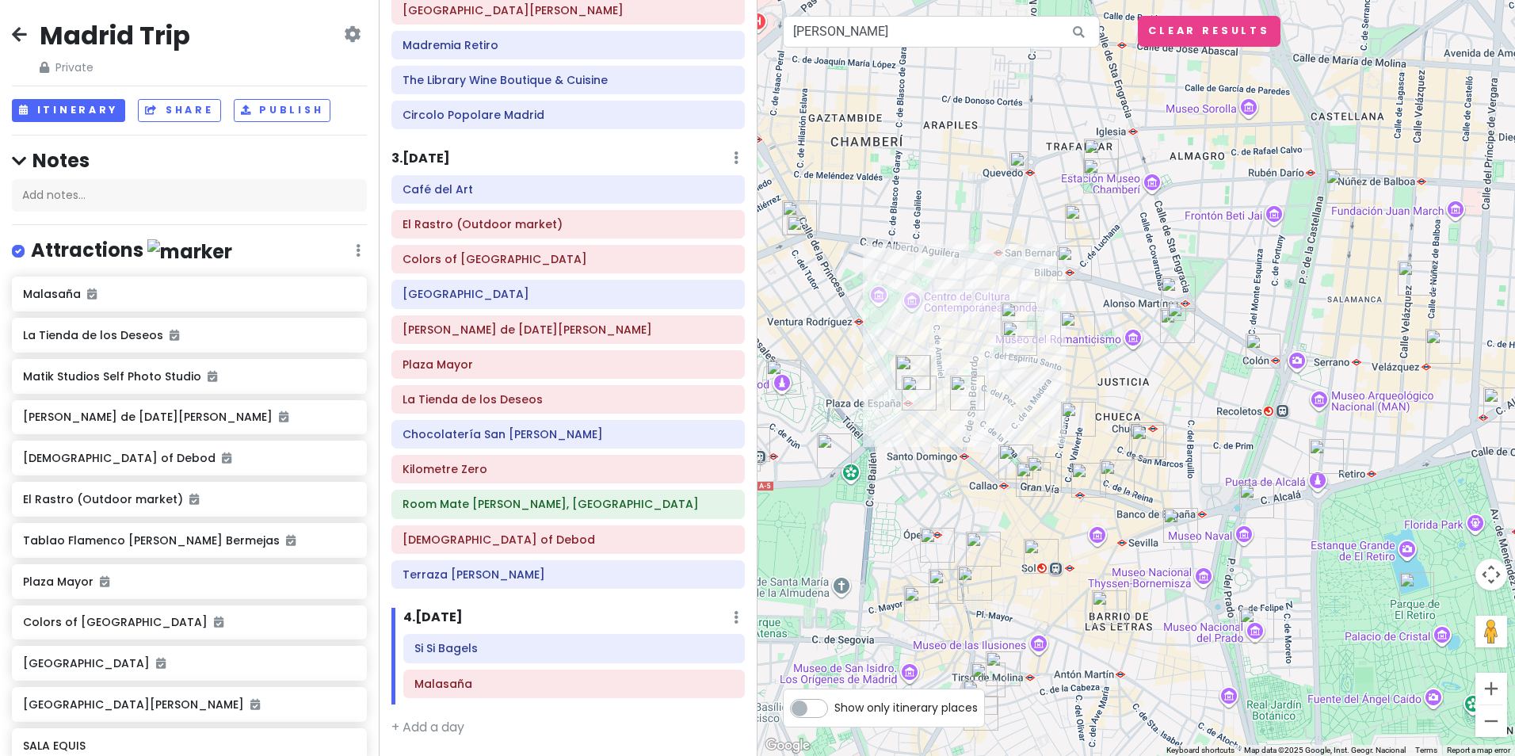
drag, startPoint x: 1139, startPoint y: 654, endPoint x: 1154, endPoint y: 440, distance: 215.2
click at [1154, 440] on img "Hot Now" at bounding box center [1148, 442] width 35 height 35
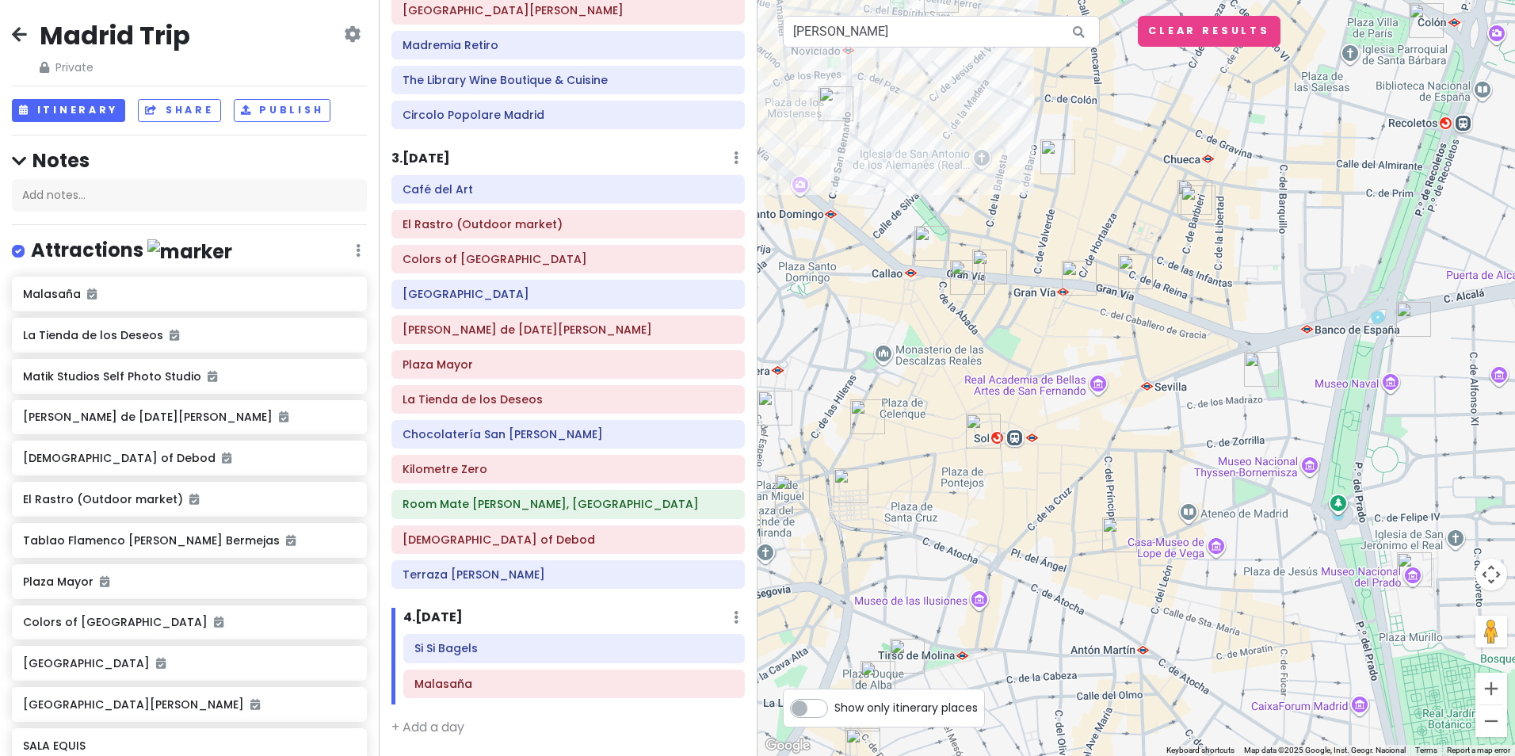
drag, startPoint x: 1080, startPoint y: 589, endPoint x: 1060, endPoint y: 468, distance: 122.9
click at [1060, 468] on div at bounding box center [1135, 378] width 757 height 756
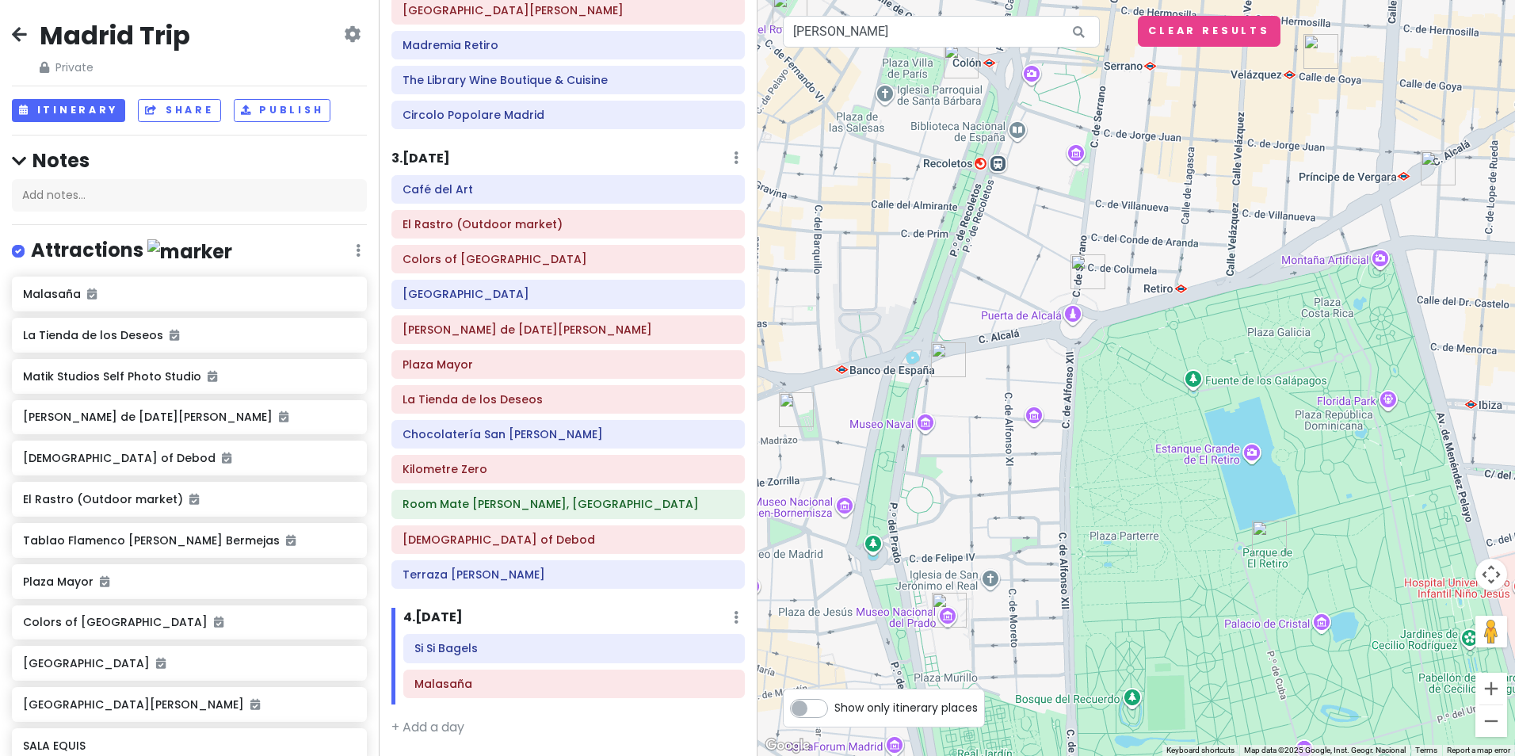
drag, startPoint x: 1412, startPoint y: 473, endPoint x: 929, endPoint y: 520, distance: 485.5
click at [929, 520] on div at bounding box center [1135, 378] width 757 height 756
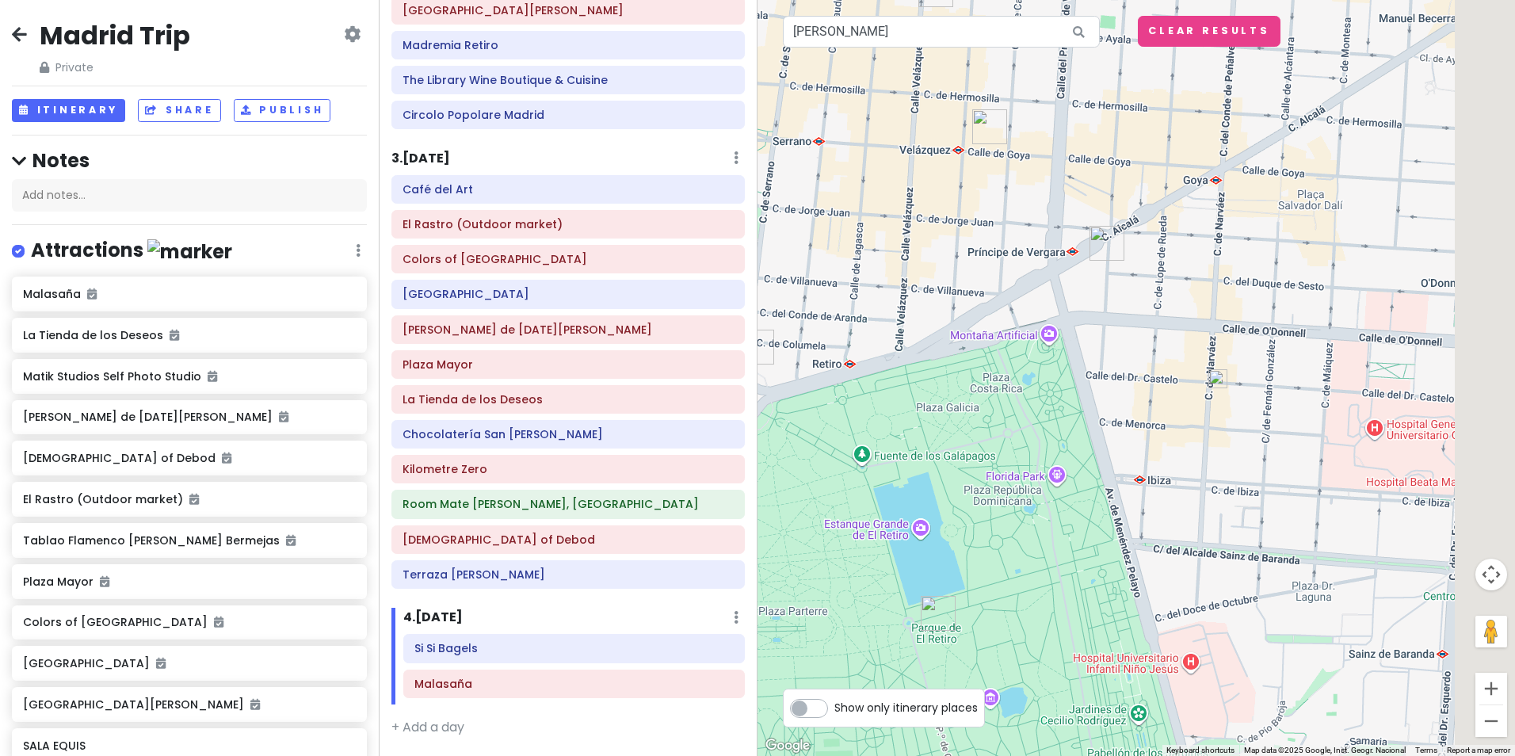
drag, startPoint x: 1444, startPoint y: 427, endPoint x: 1195, endPoint y: 485, distance: 255.4
click at [1195, 485] on div at bounding box center [1135, 378] width 757 height 756
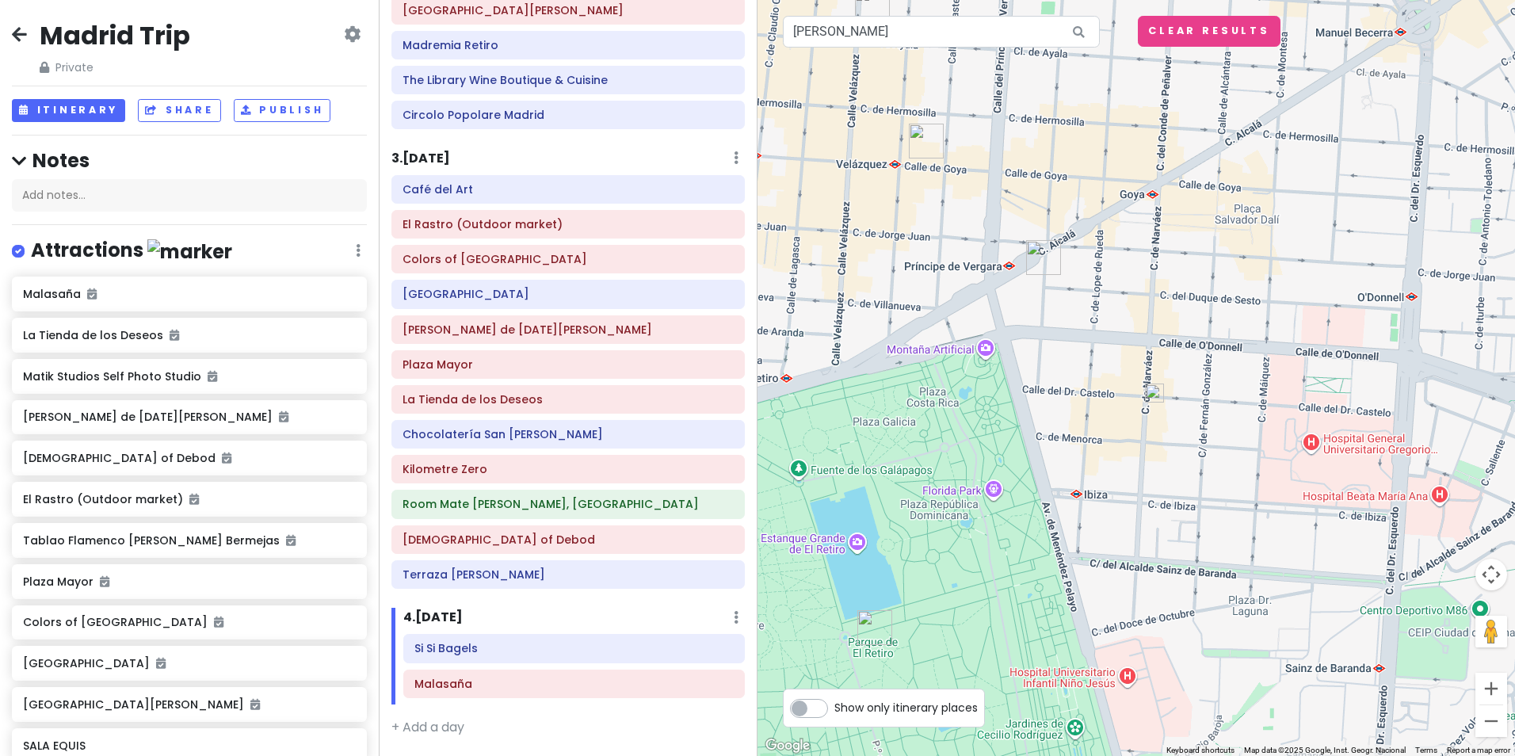
click at [1152, 398] on img at bounding box center [1154, 392] width 19 height 19
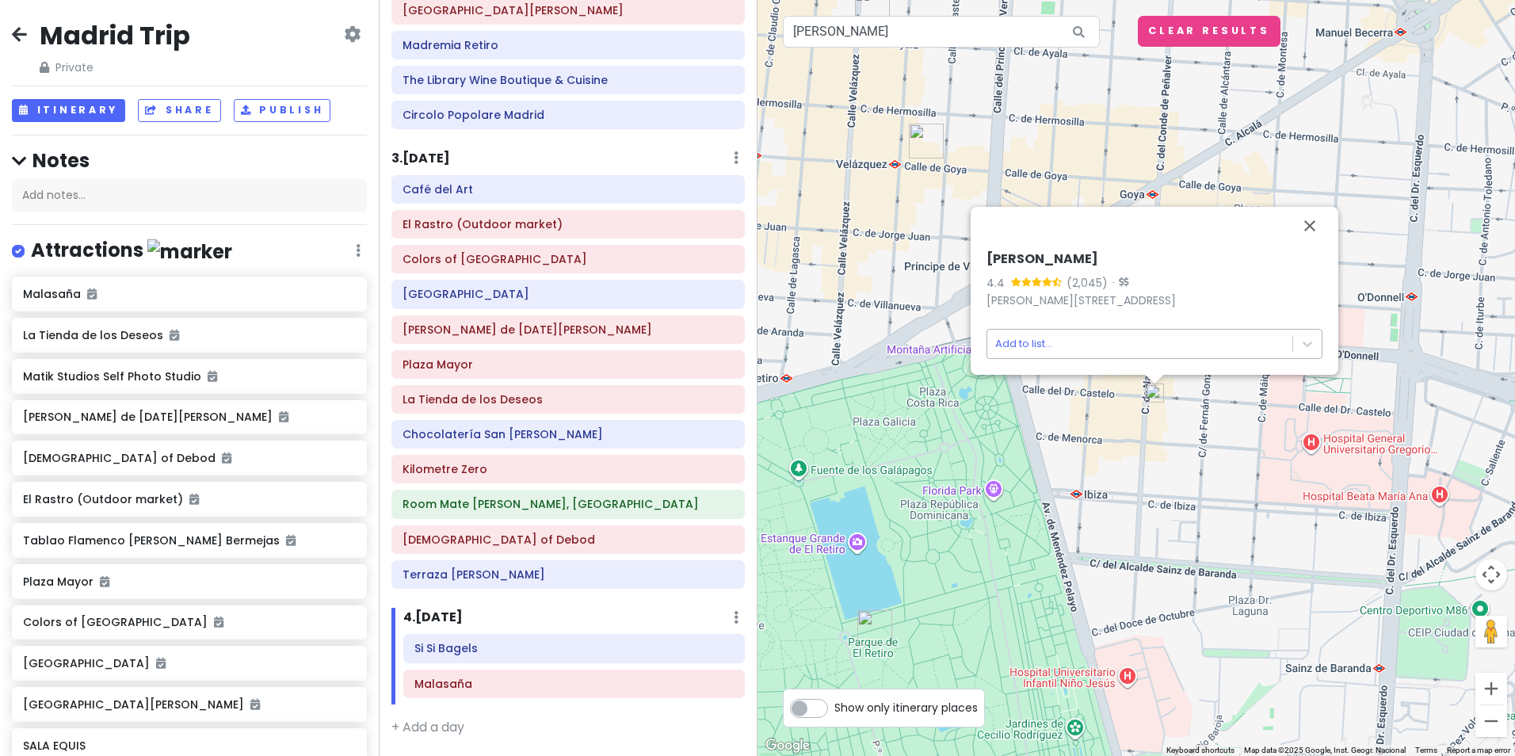
click at [1028, 342] on body "Madrid Trip Private Change Dates Make a Copy Delete Trip Give Feedback 💡 Suppor…" at bounding box center [757, 378] width 1515 height 756
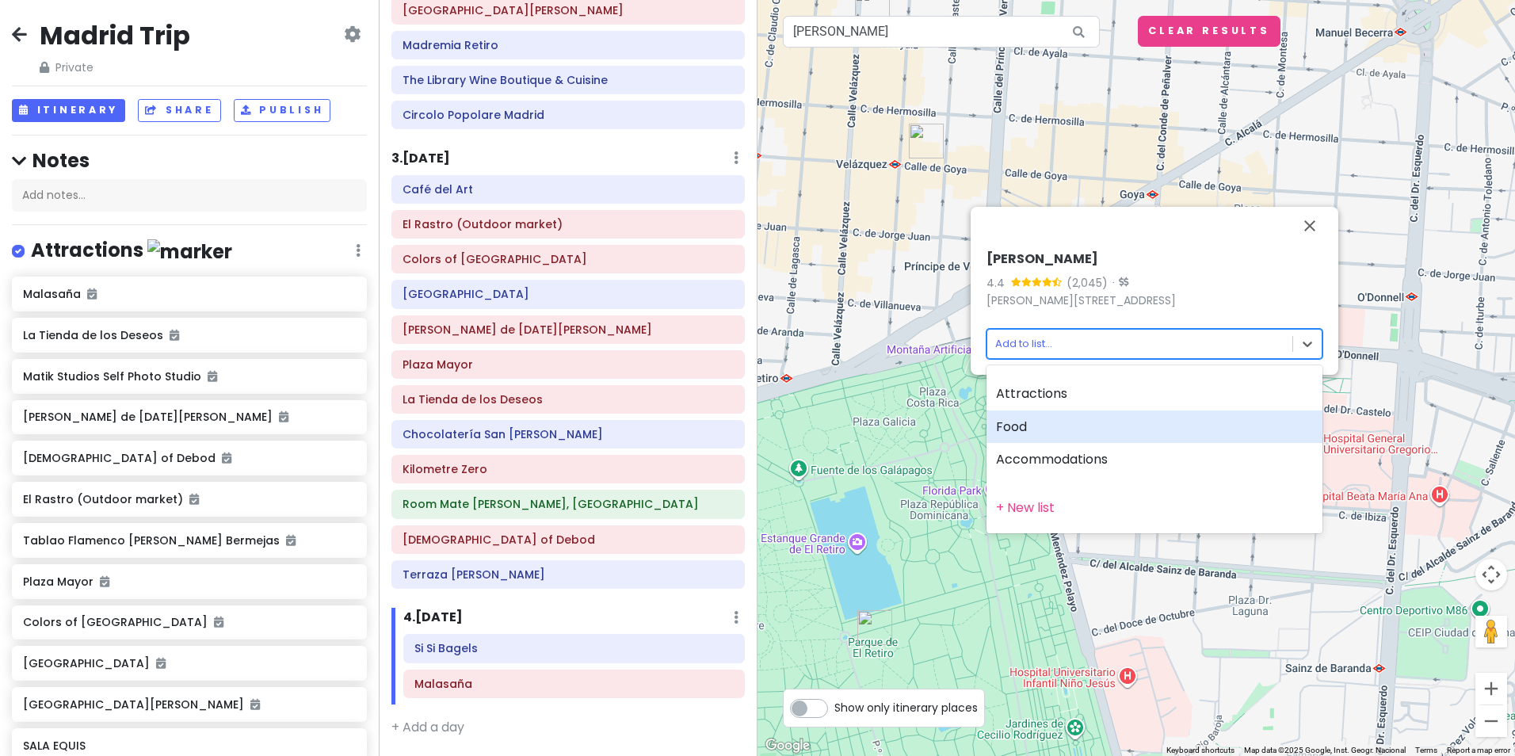
click at [1042, 419] on div "Food" at bounding box center [1154, 426] width 336 height 33
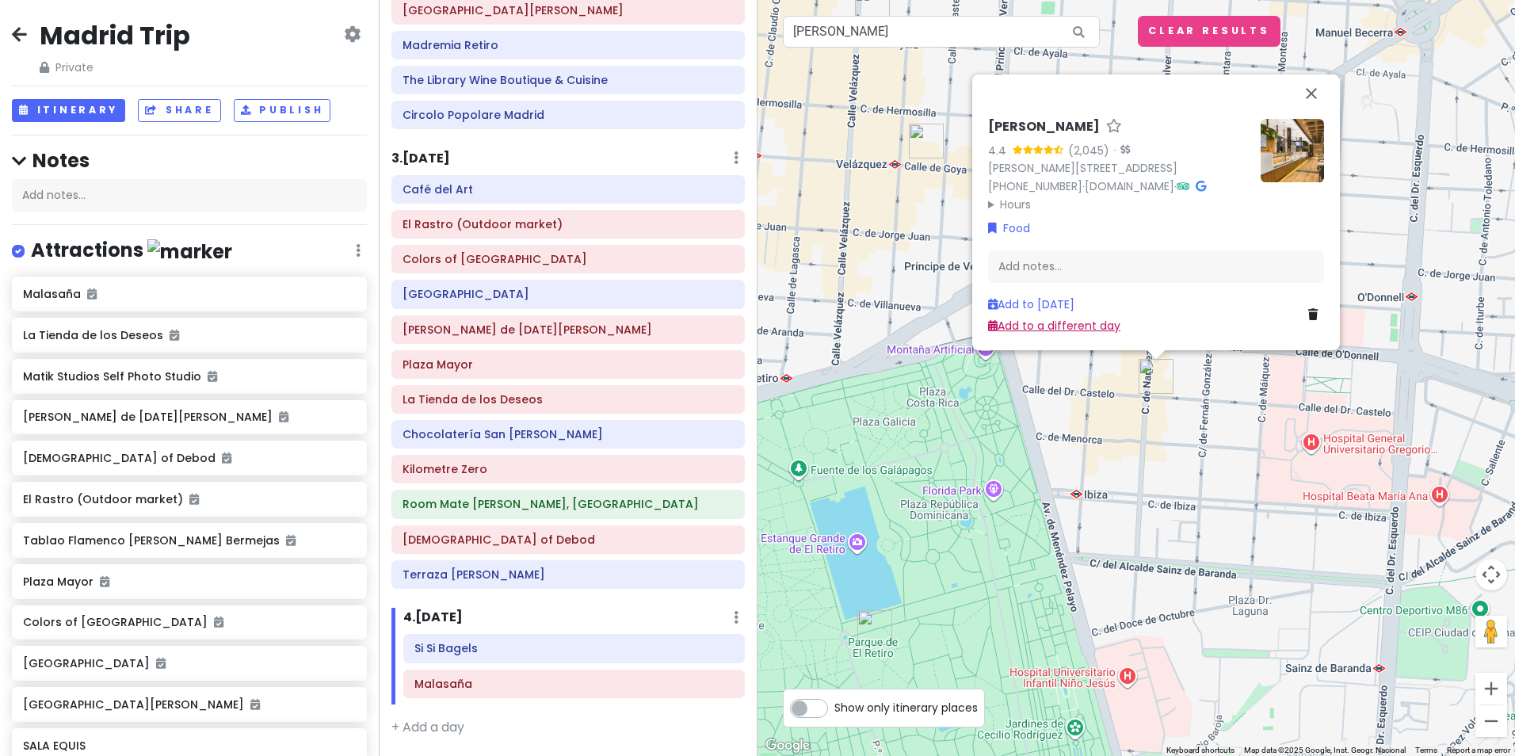
click at [1071, 322] on link "Add to a different day" at bounding box center [1054, 326] width 132 height 16
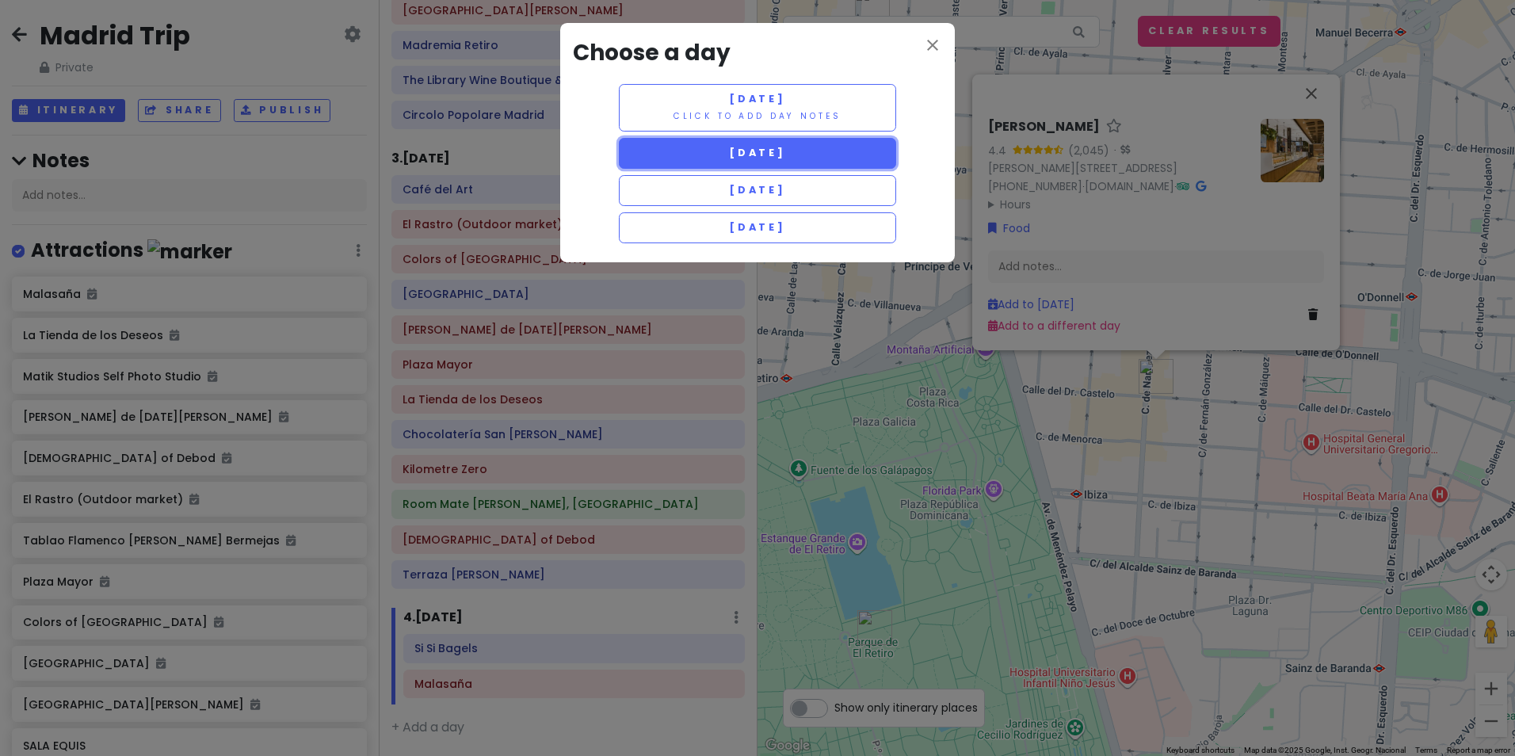
click at [773, 158] on span "[DATE]" at bounding box center [757, 152] width 57 height 13
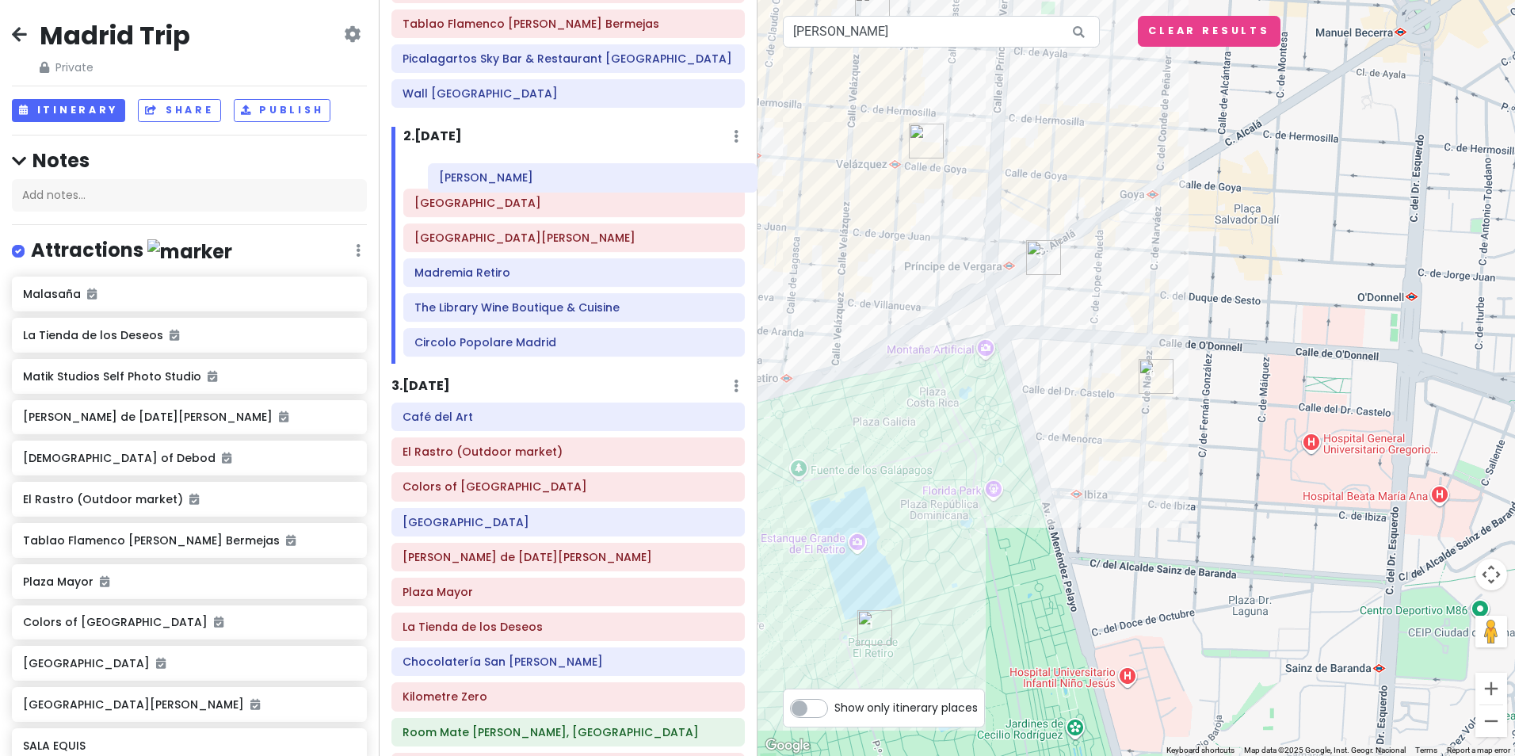
scroll to position [164, 0]
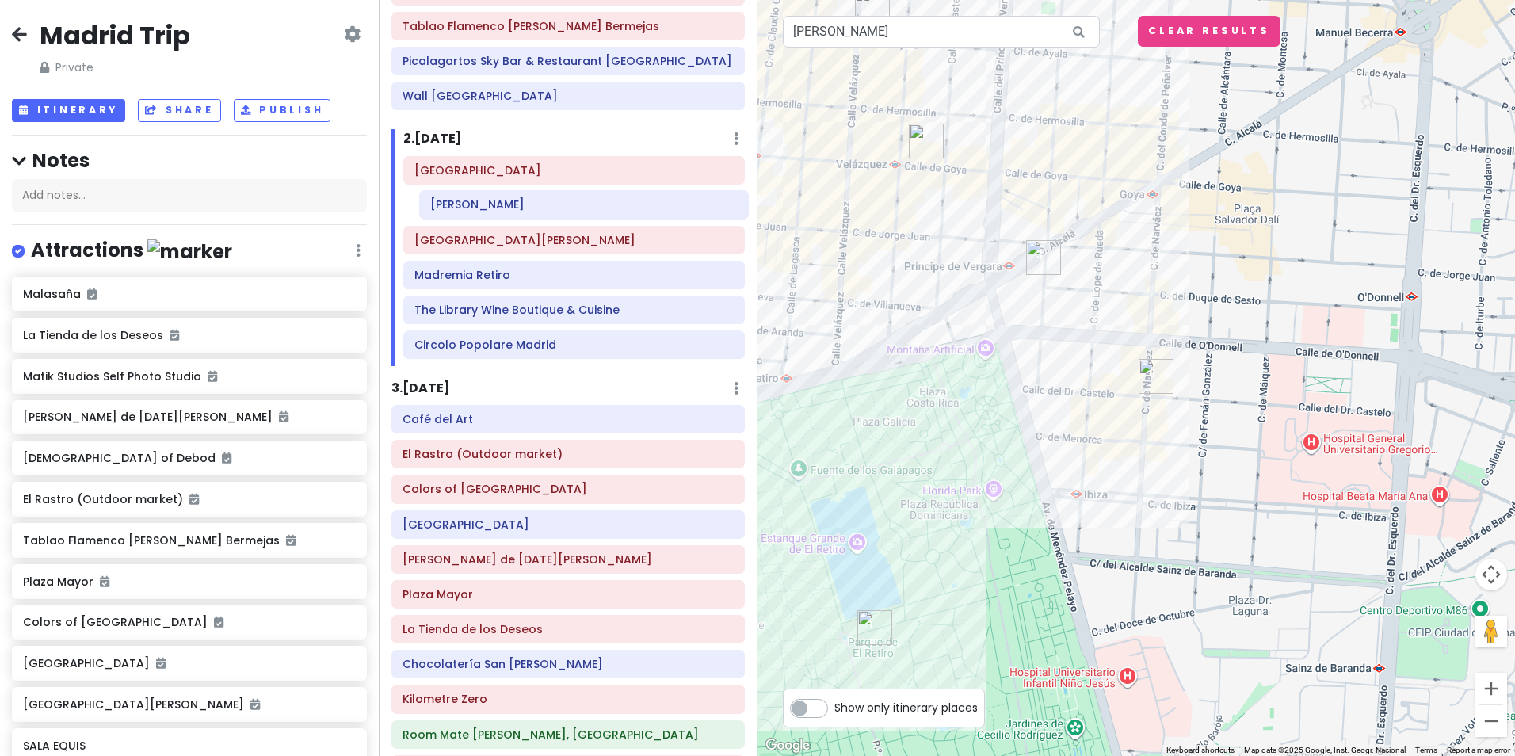
drag, startPoint x: 513, startPoint y: 318, endPoint x: 528, endPoint y: 214, distance: 105.8
click at [528, 214] on div "El Retiro Park Museo Nacional del Prado Madremia Retiro The Library Wine Boutiq…" at bounding box center [573, 261] width 365 height 210
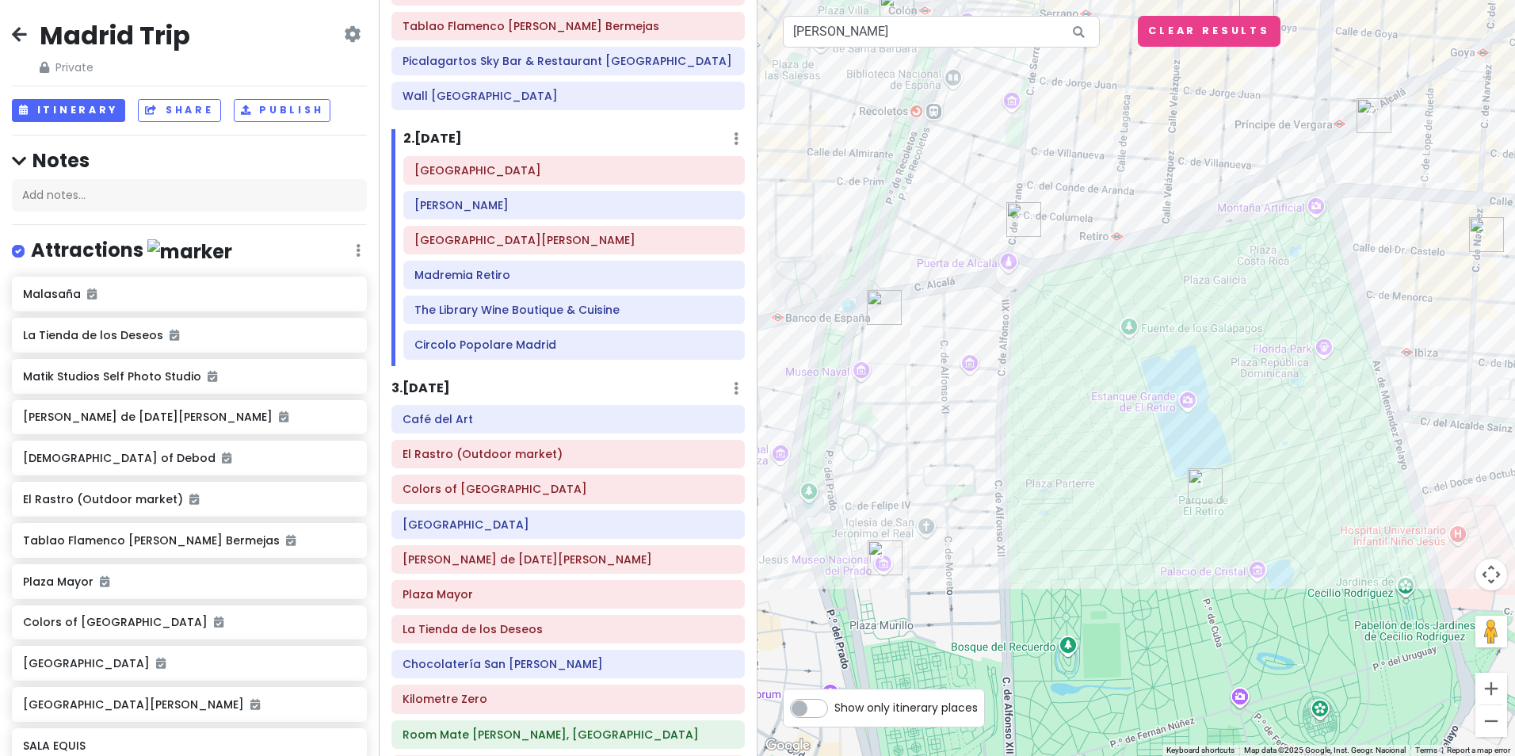
drag, startPoint x: 880, startPoint y: 448, endPoint x: 1214, endPoint y: 308, distance: 362.5
click at [1214, 308] on div at bounding box center [1135, 378] width 757 height 756
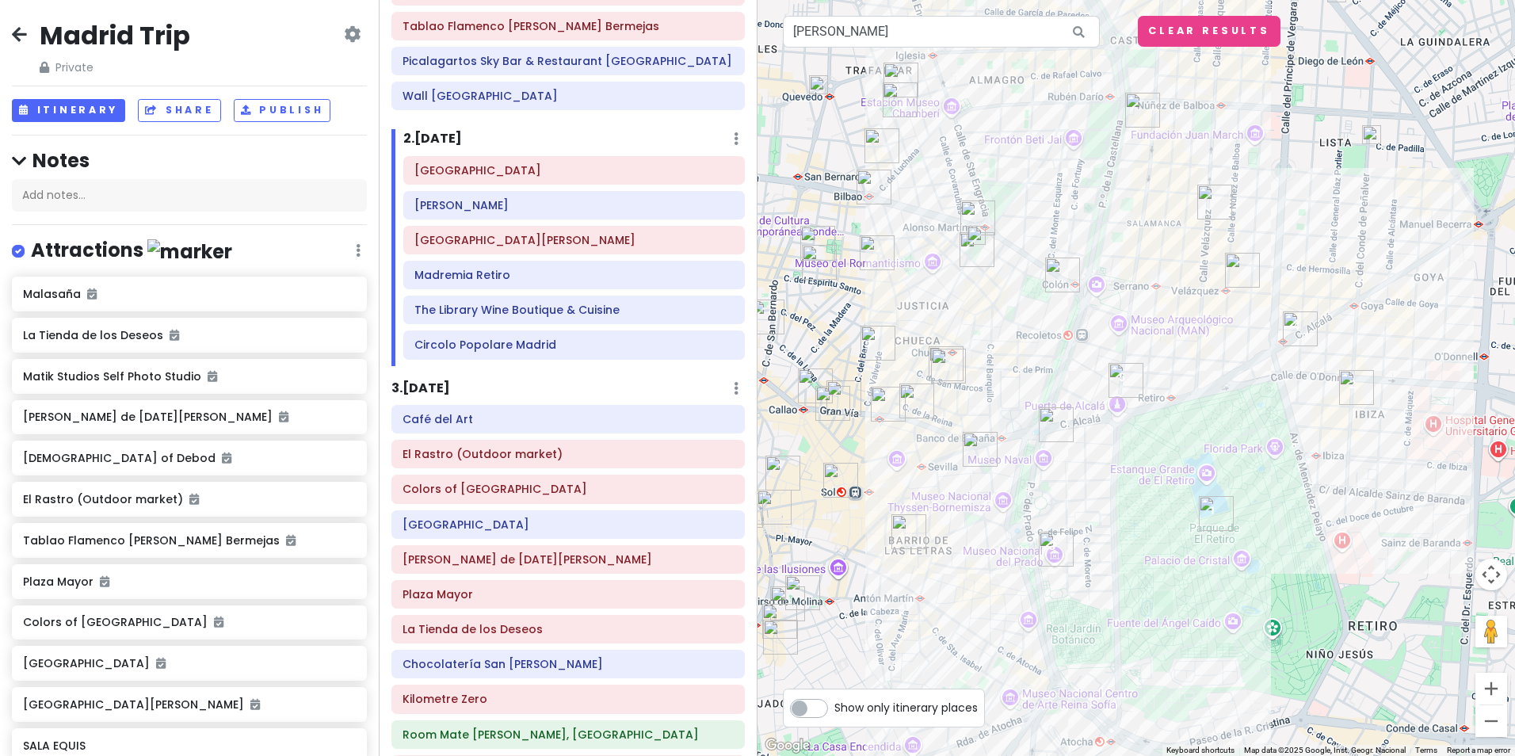
drag, startPoint x: 939, startPoint y: 615, endPoint x: 1094, endPoint y: 637, distance: 156.8
click at [1094, 637] on div at bounding box center [1135, 378] width 757 height 756
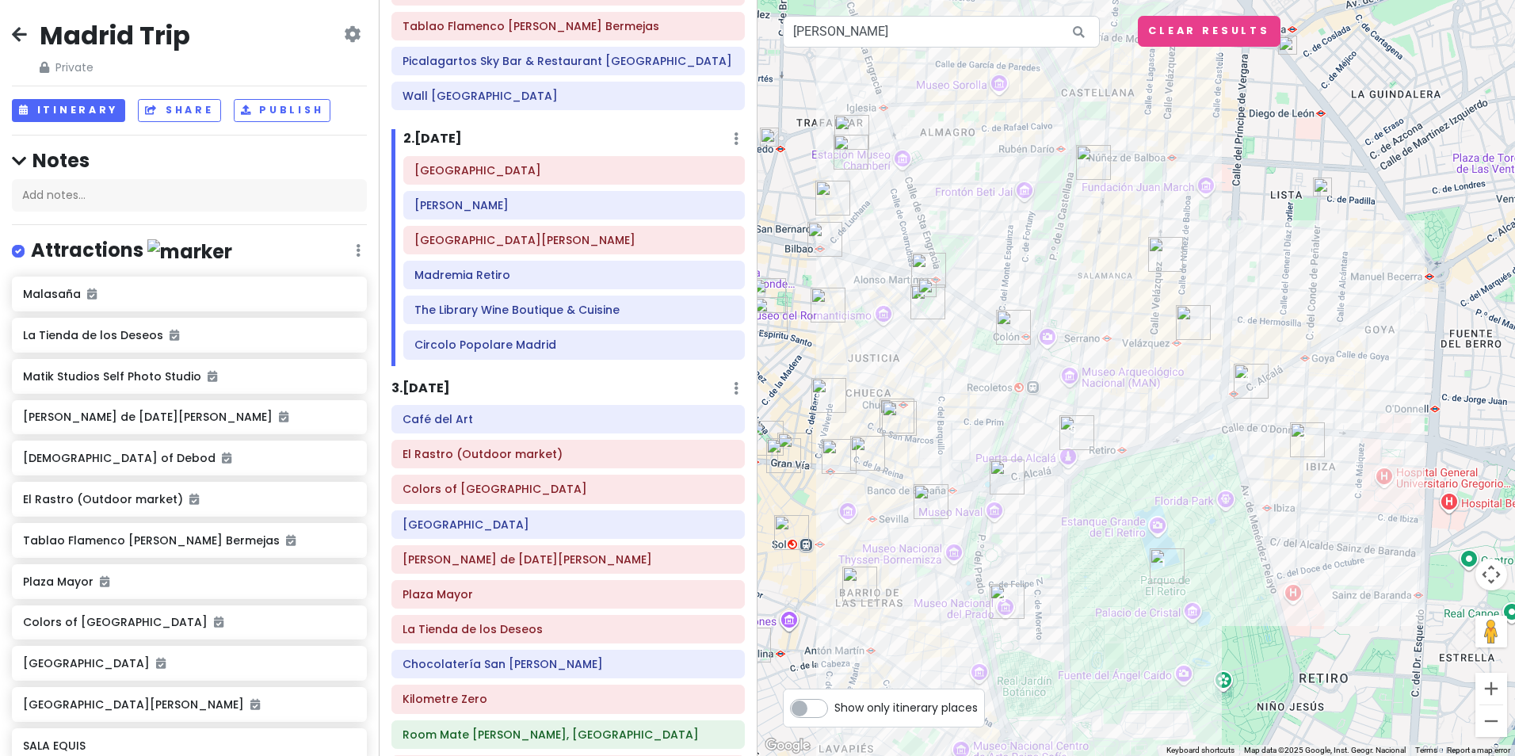
click at [1006, 478] on img "Azotea Cibeles" at bounding box center [1006, 476] width 35 height 35
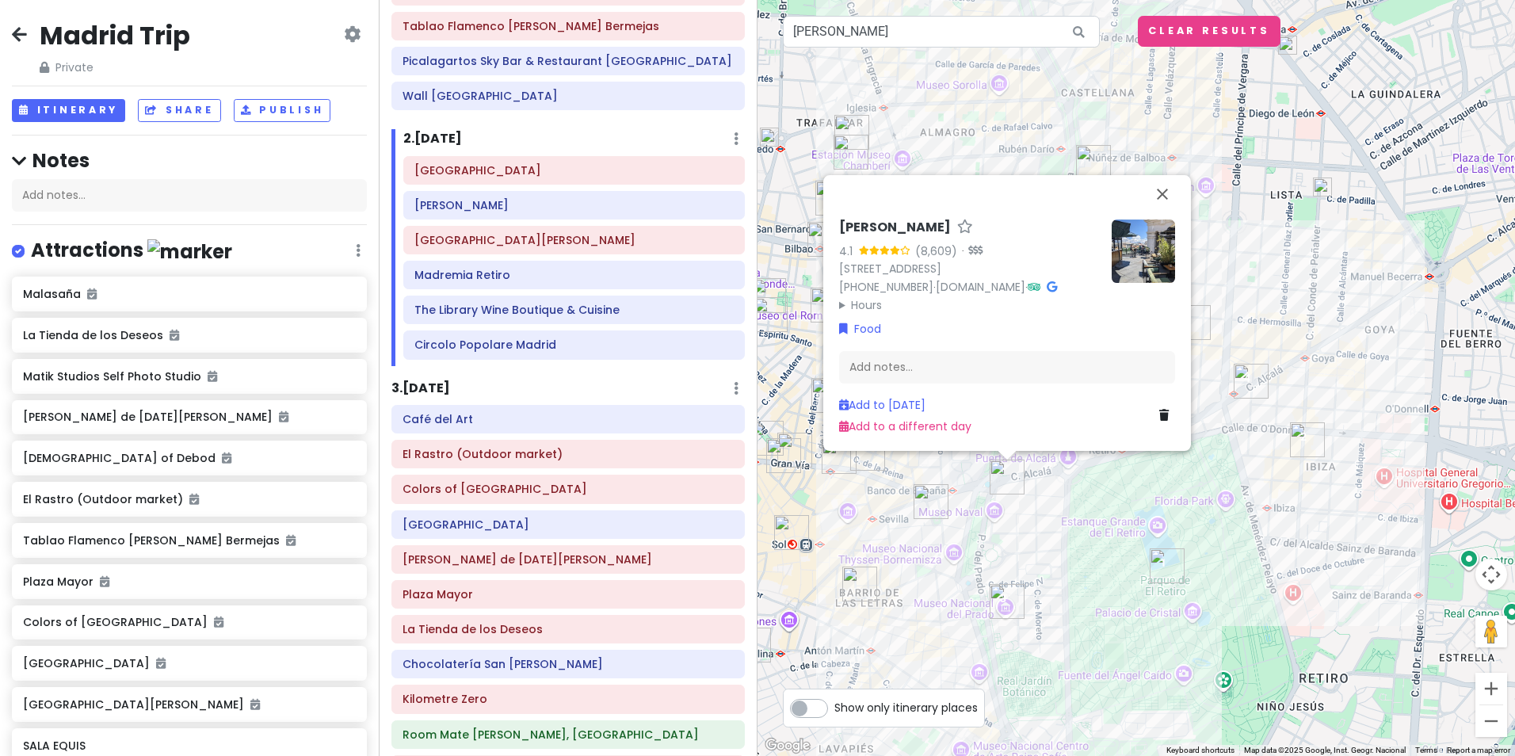
click at [1153, 223] on img at bounding box center [1142, 250] width 63 height 63
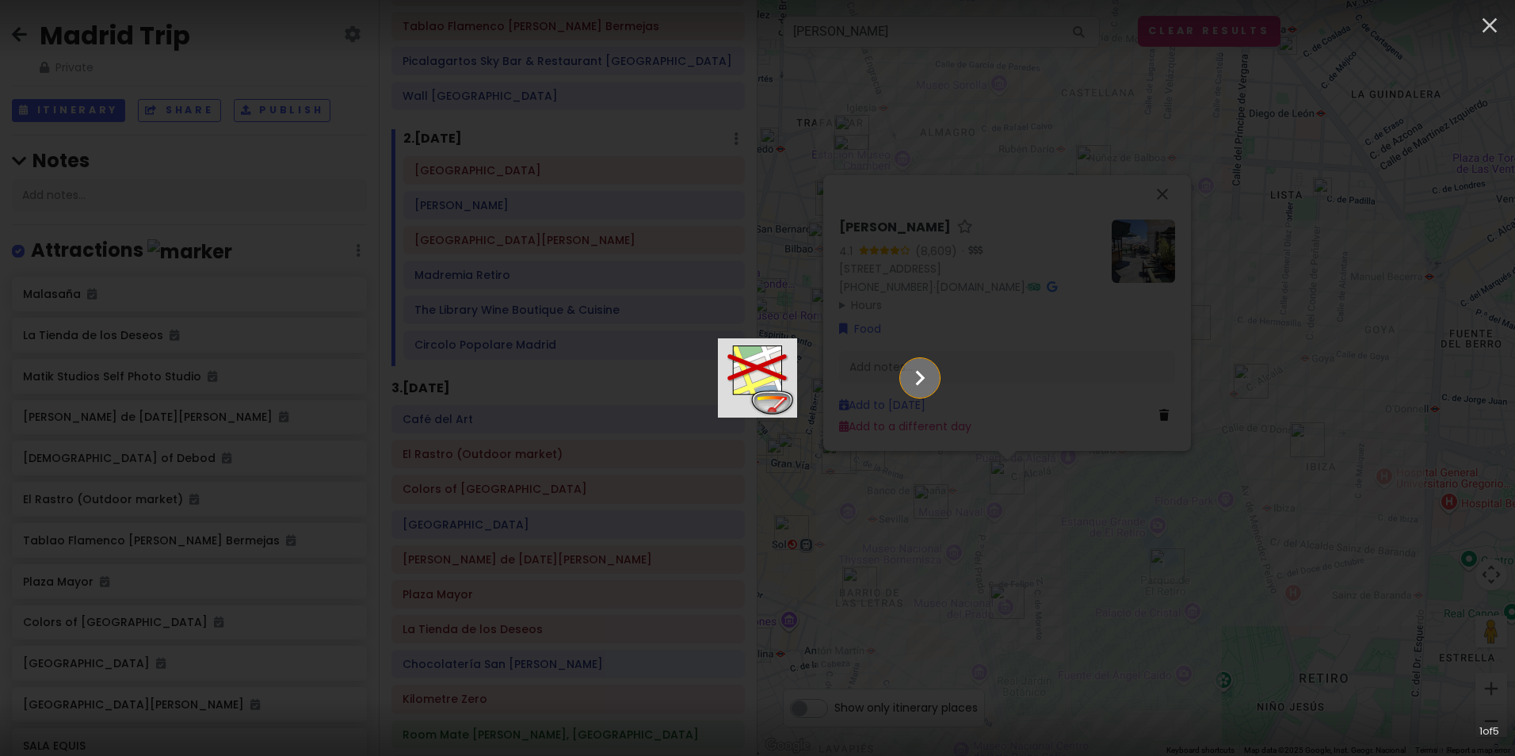
click at [935, 377] on icon "Show slide 2 of 5" at bounding box center [920, 378] width 30 height 38
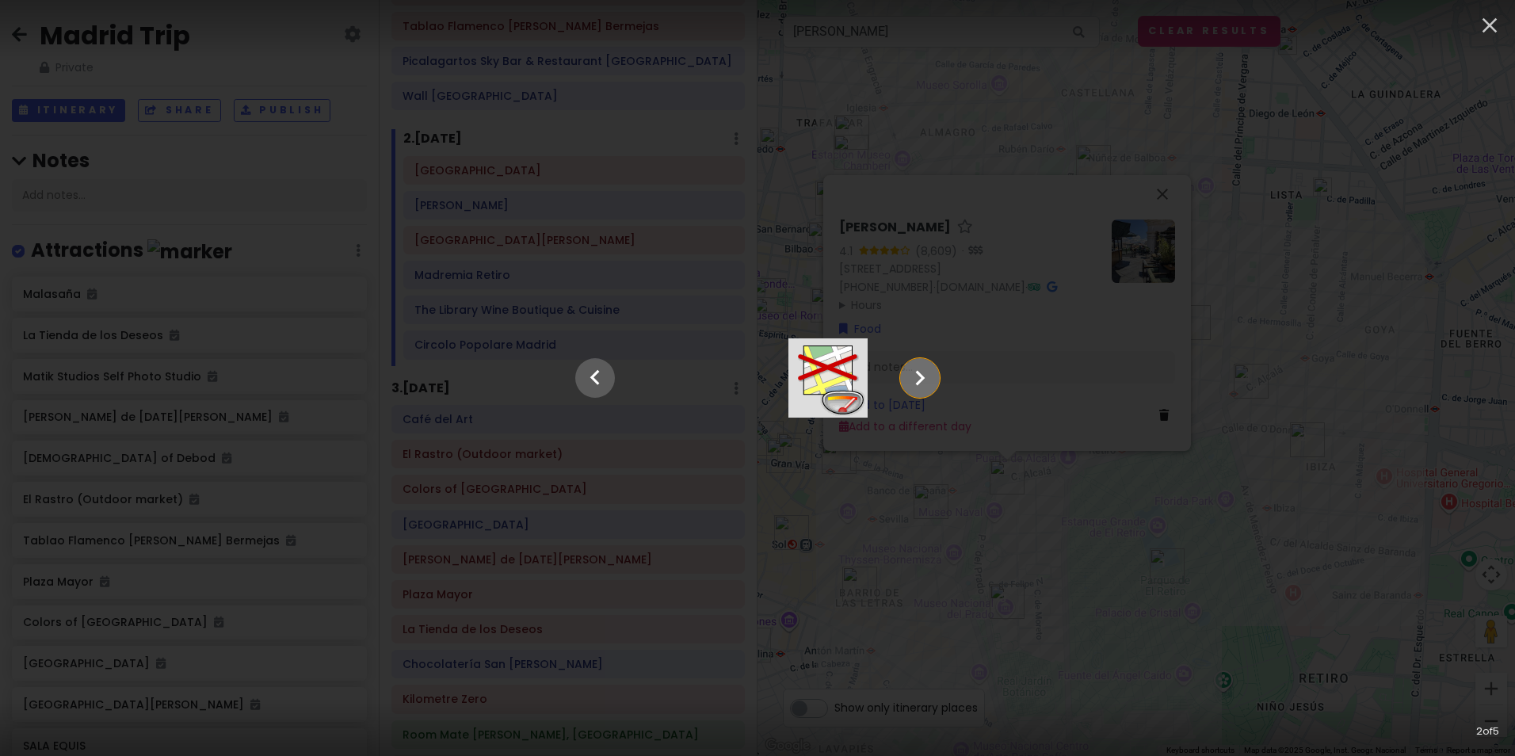
click at [935, 377] on icon "Show slide 3 of 5" at bounding box center [920, 378] width 30 height 38
click at [935, 377] on icon "Show slide 4 of 5" at bounding box center [920, 378] width 30 height 38
click at [935, 377] on icon "Show slide 5 of 5" at bounding box center [920, 378] width 30 height 38
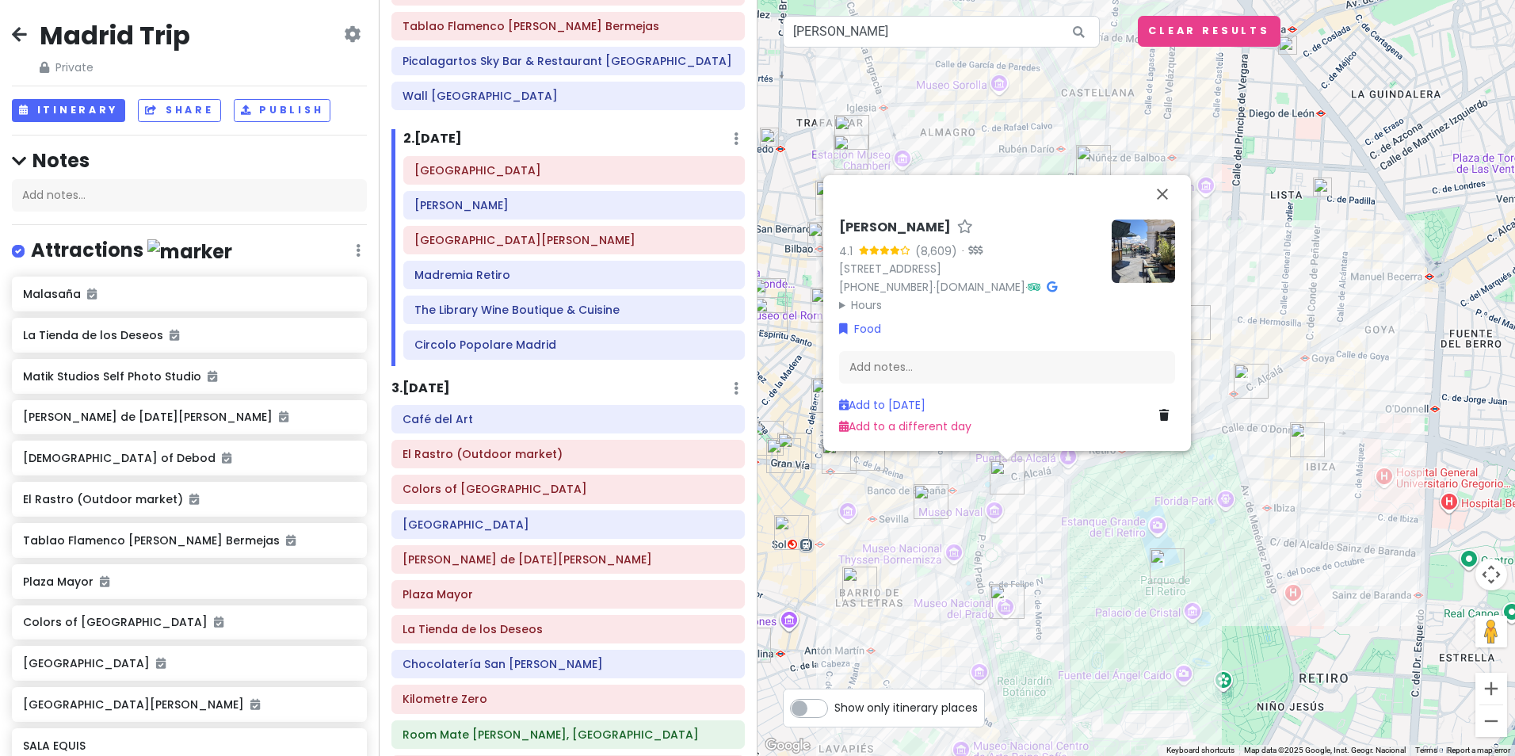
click at [860, 299] on summary "Hours" at bounding box center [969, 304] width 260 height 17
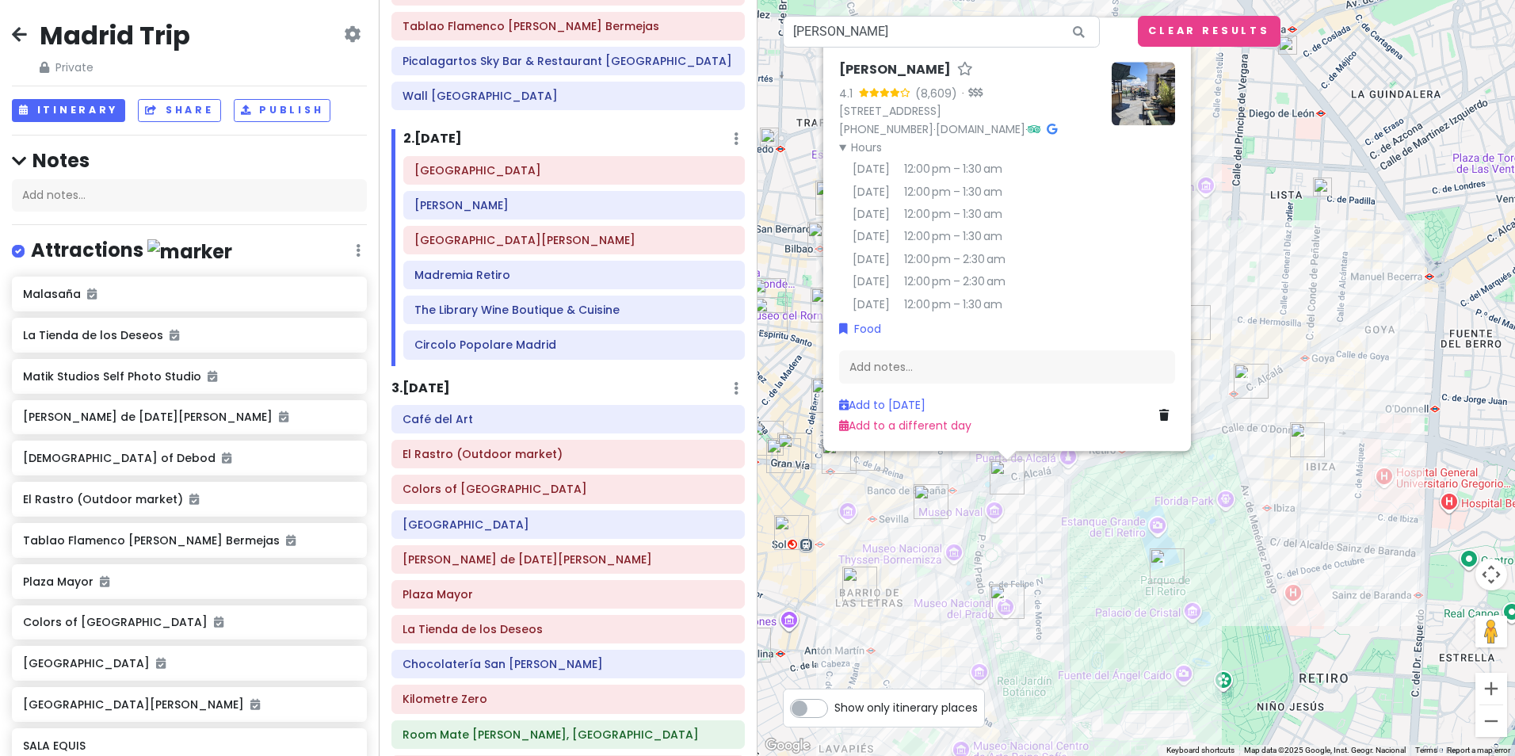
drag, startPoint x: 1304, startPoint y: 145, endPoint x: 1239, endPoint y: 149, distance: 65.1
click at [1305, 147] on div "[PERSON_NAME] 4.1 (8,609) · [STREET_ADDRESS] [PHONE_NUMBER] · [DOMAIN_NAME] · H…" at bounding box center [1135, 378] width 757 height 756
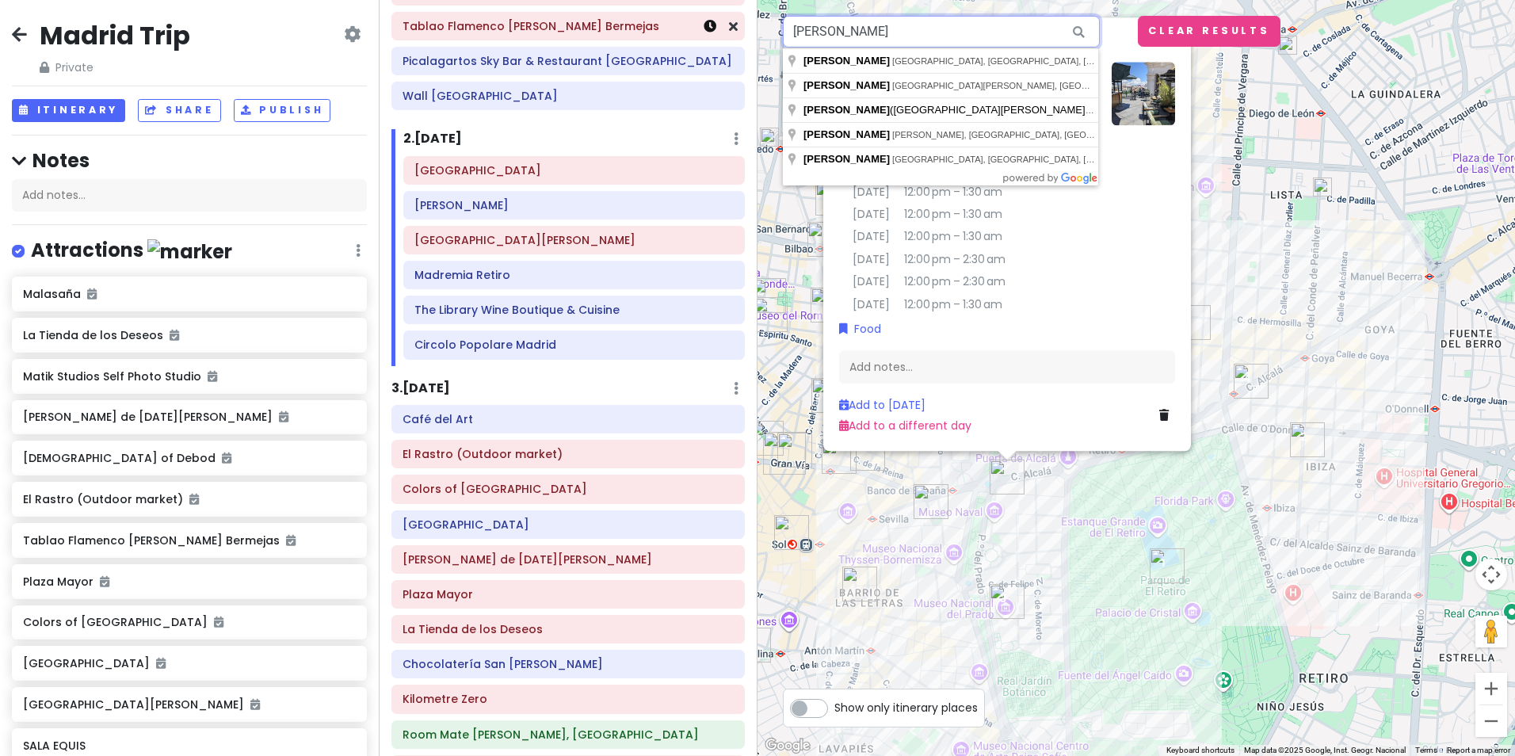
drag, startPoint x: 985, startPoint y: 28, endPoint x: 692, endPoint y: 17, distance: 294.1
click at [692, 17] on div "Madrid Trip Private Change Dates Make a Copy Delete Trip Give Feedback 💡 Suppor…" at bounding box center [757, 378] width 1515 height 756
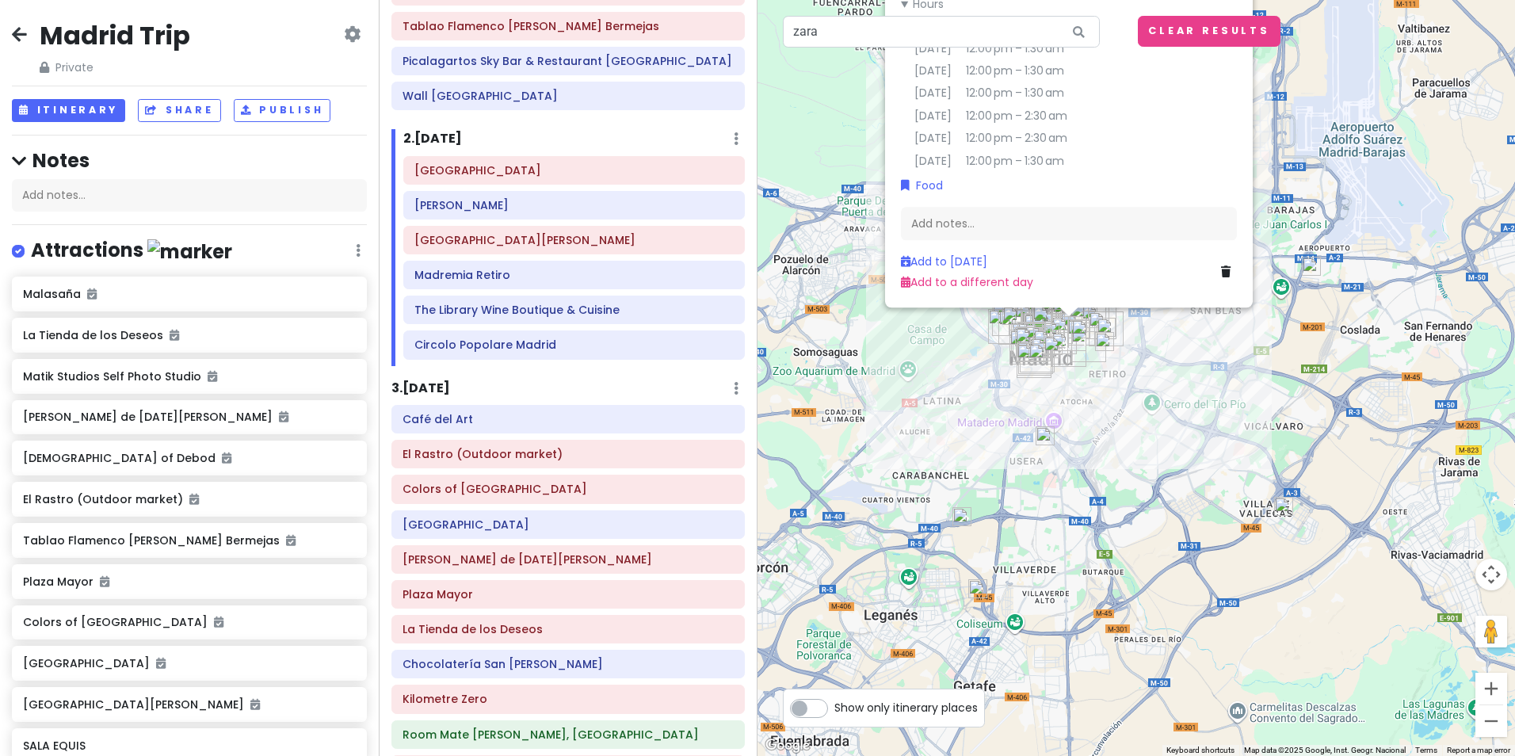
click at [1366, 387] on div "[PERSON_NAME] 4.1 (8,609) · [STREET_ADDRESS] [PHONE_NUMBER] · [DOMAIN_NAME] · H…" at bounding box center [1135, 378] width 757 height 756
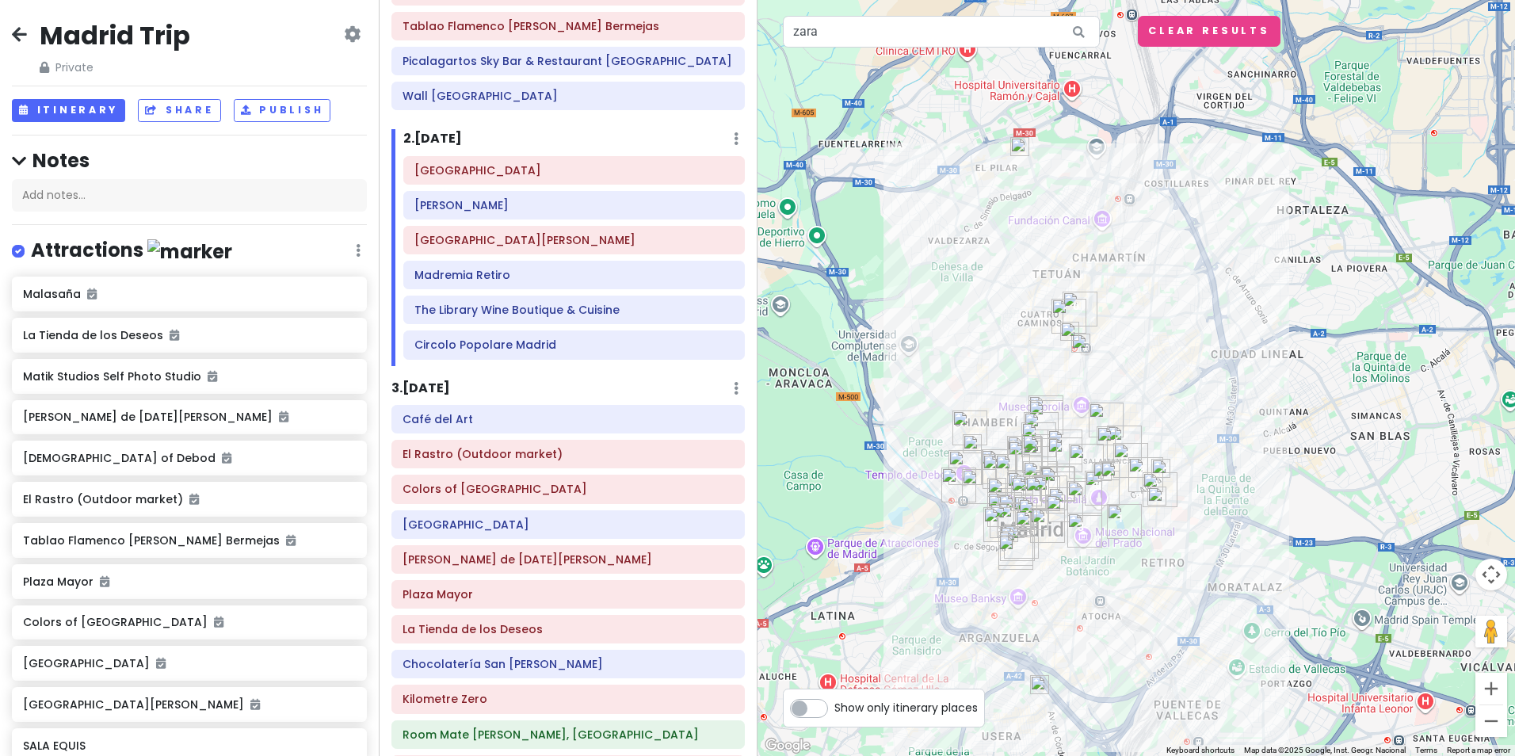
drag, startPoint x: 1145, startPoint y: 284, endPoint x: 1084, endPoint y: 488, distance: 213.3
click at [1084, 488] on img "Azotea Cibeles" at bounding box center [1084, 498] width 35 height 35
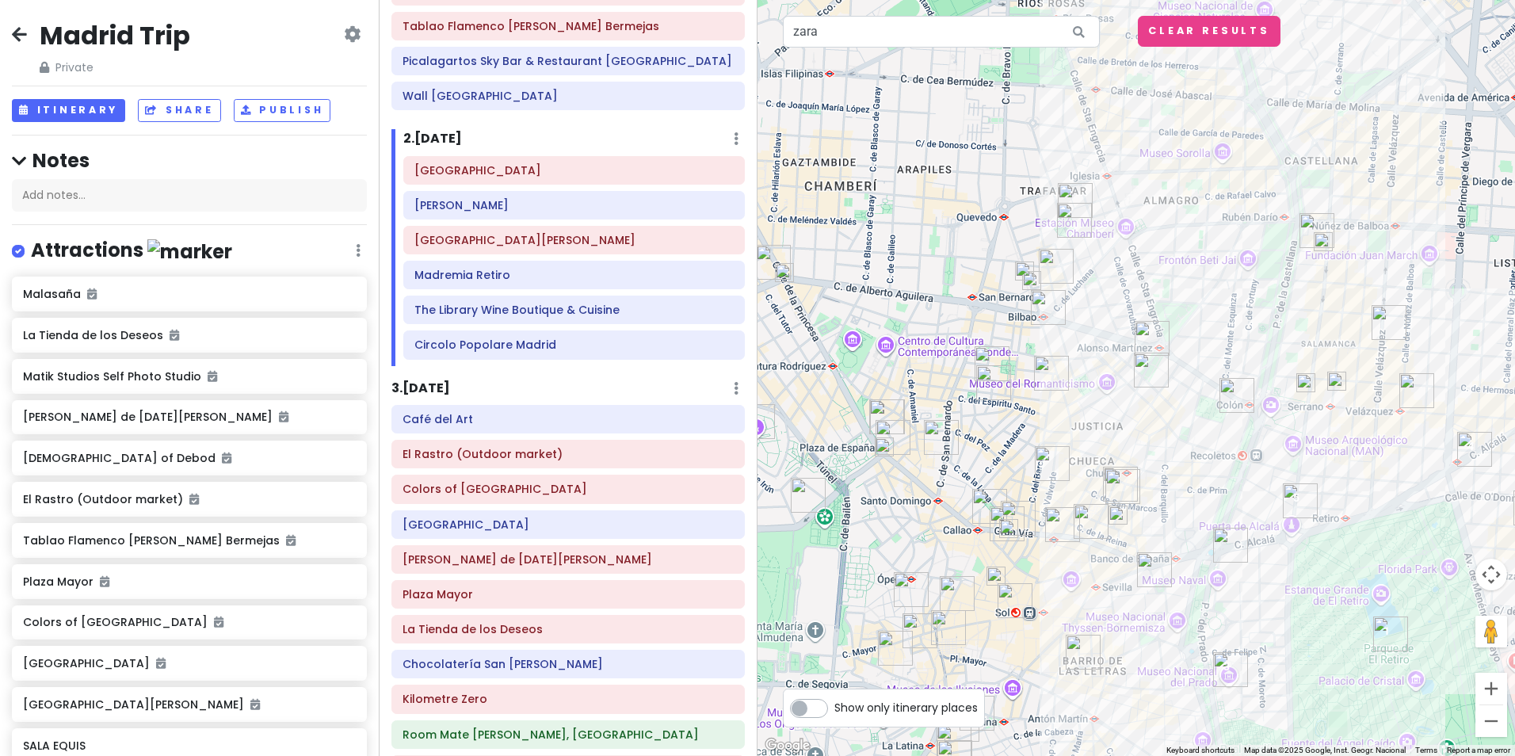
drag, startPoint x: 1004, startPoint y: 482, endPoint x: 1183, endPoint y: 495, distance: 180.3
click at [1140, 495] on img "Hot Now" at bounding box center [1122, 486] width 35 height 35
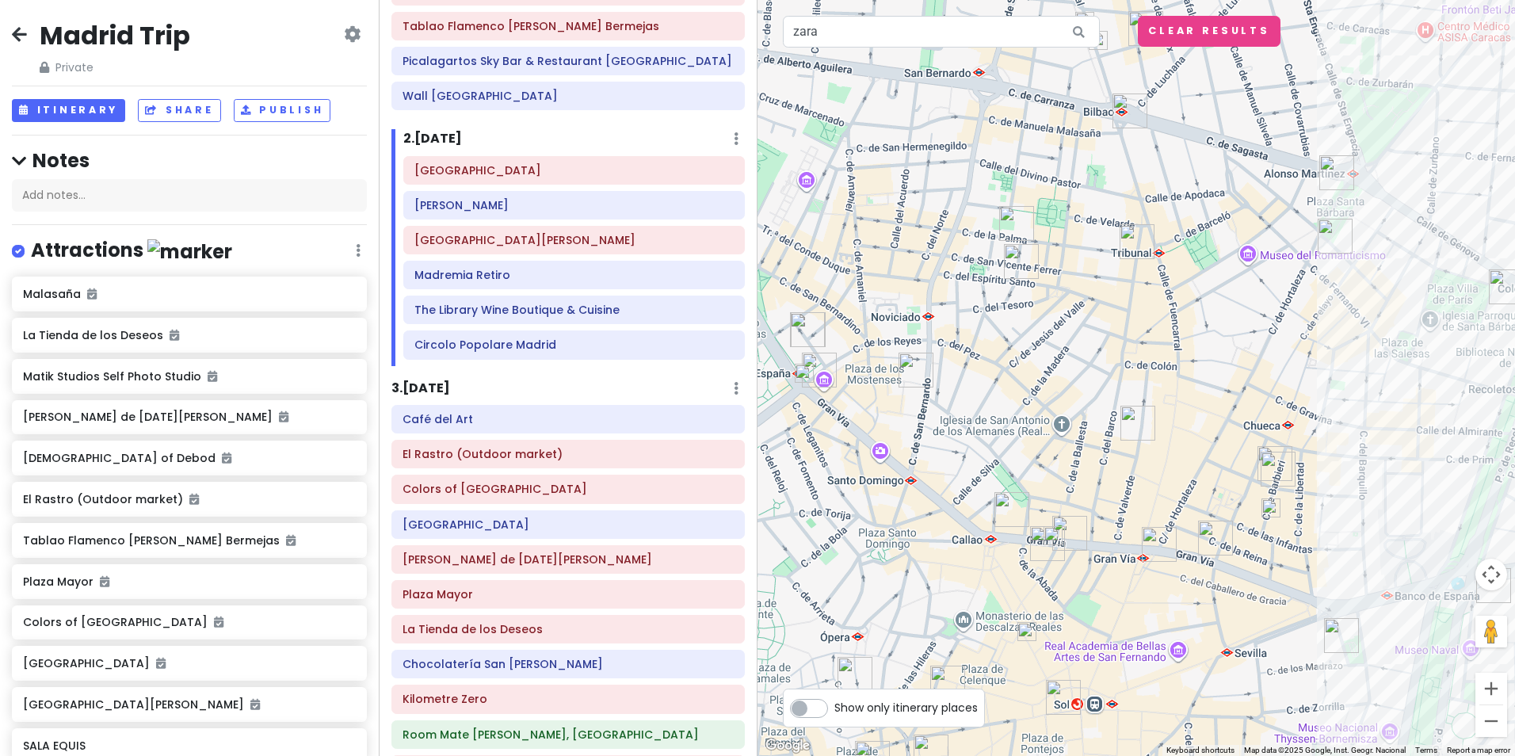
click at [1050, 536] on img at bounding box center [1052, 535] width 19 height 19
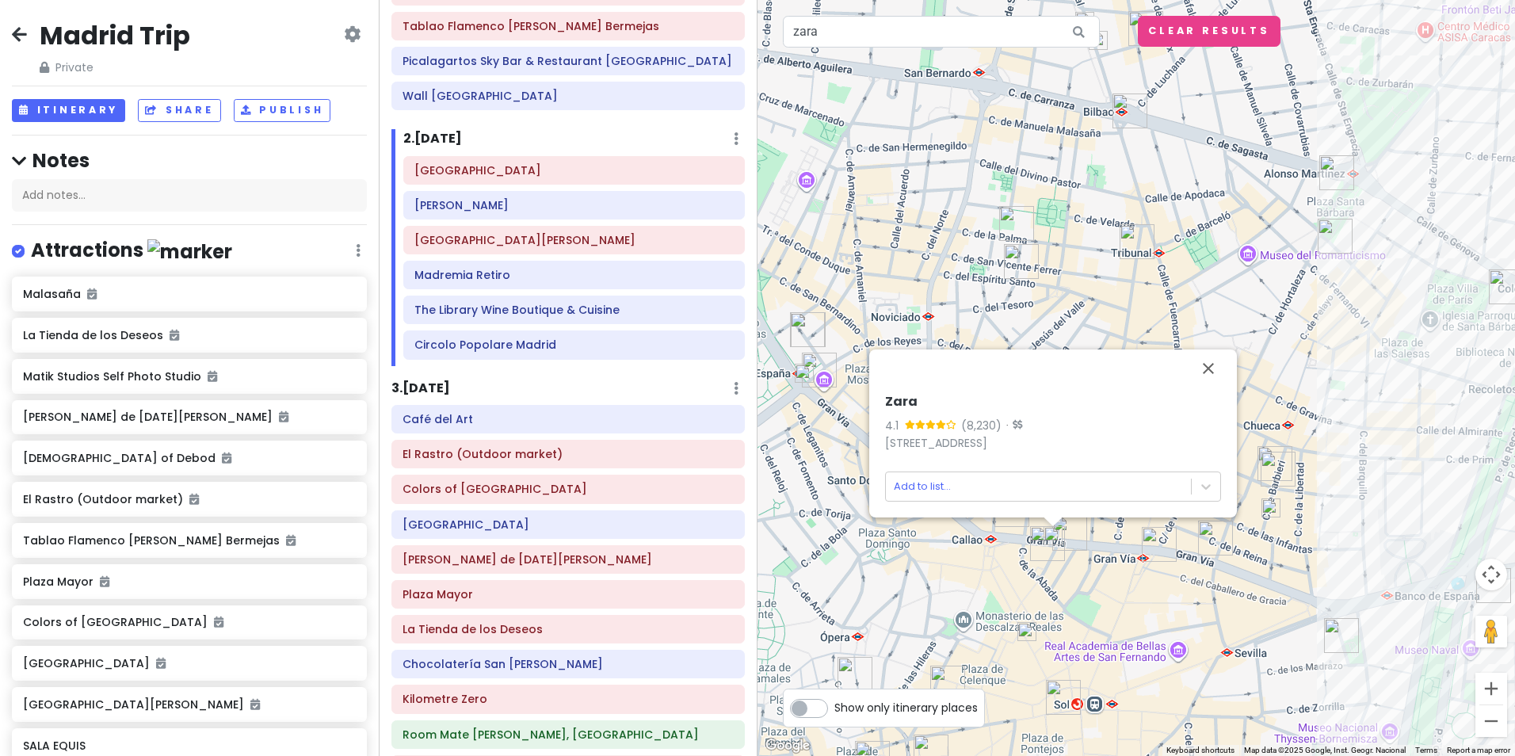
click at [1270, 510] on img at bounding box center [1270, 507] width 19 height 19
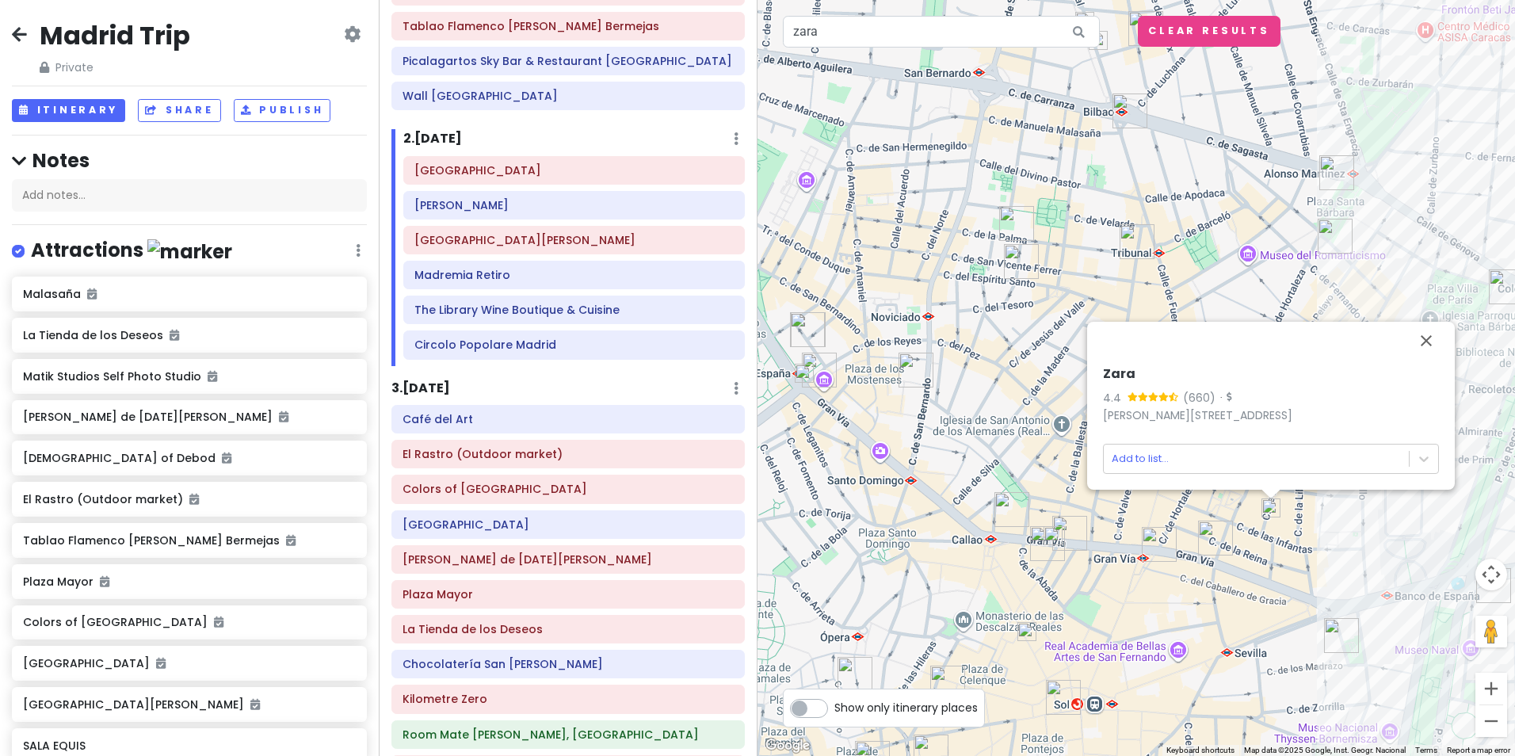
click at [1051, 536] on img at bounding box center [1052, 535] width 19 height 19
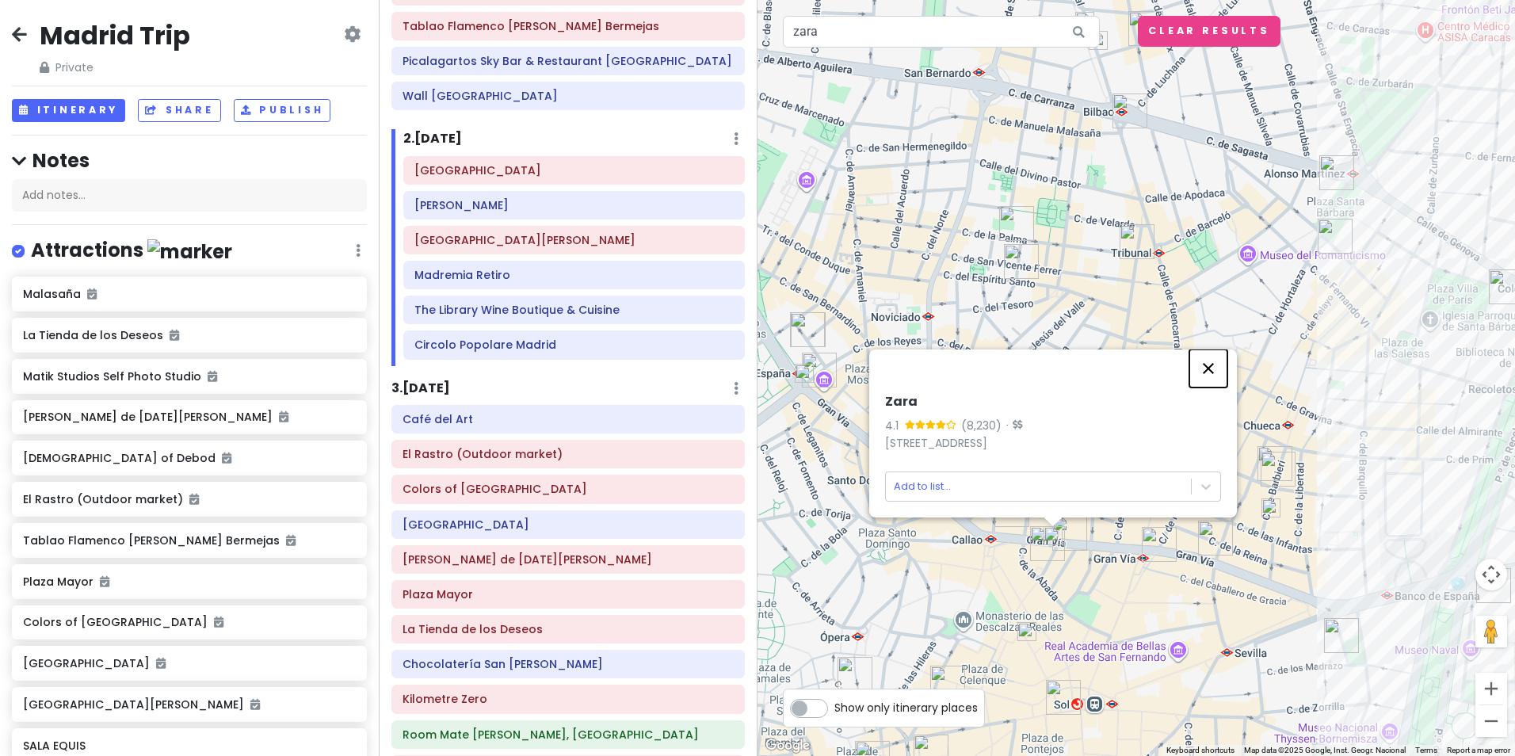
click at [1214, 368] on button "Close" at bounding box center [1208, 368] width 38 height 38
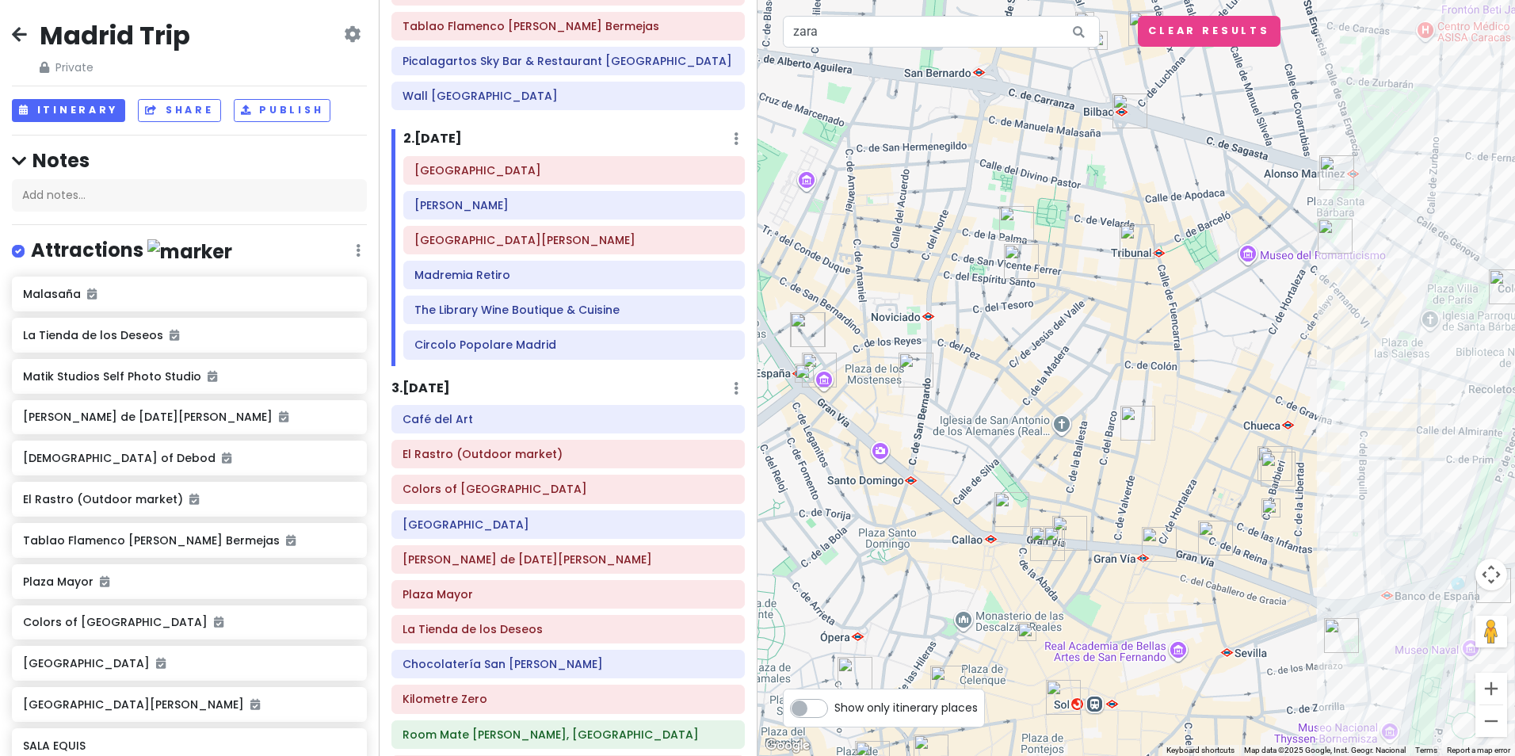
click at [806, 375] on img at bounding box center [803, 373] width 19 height 19
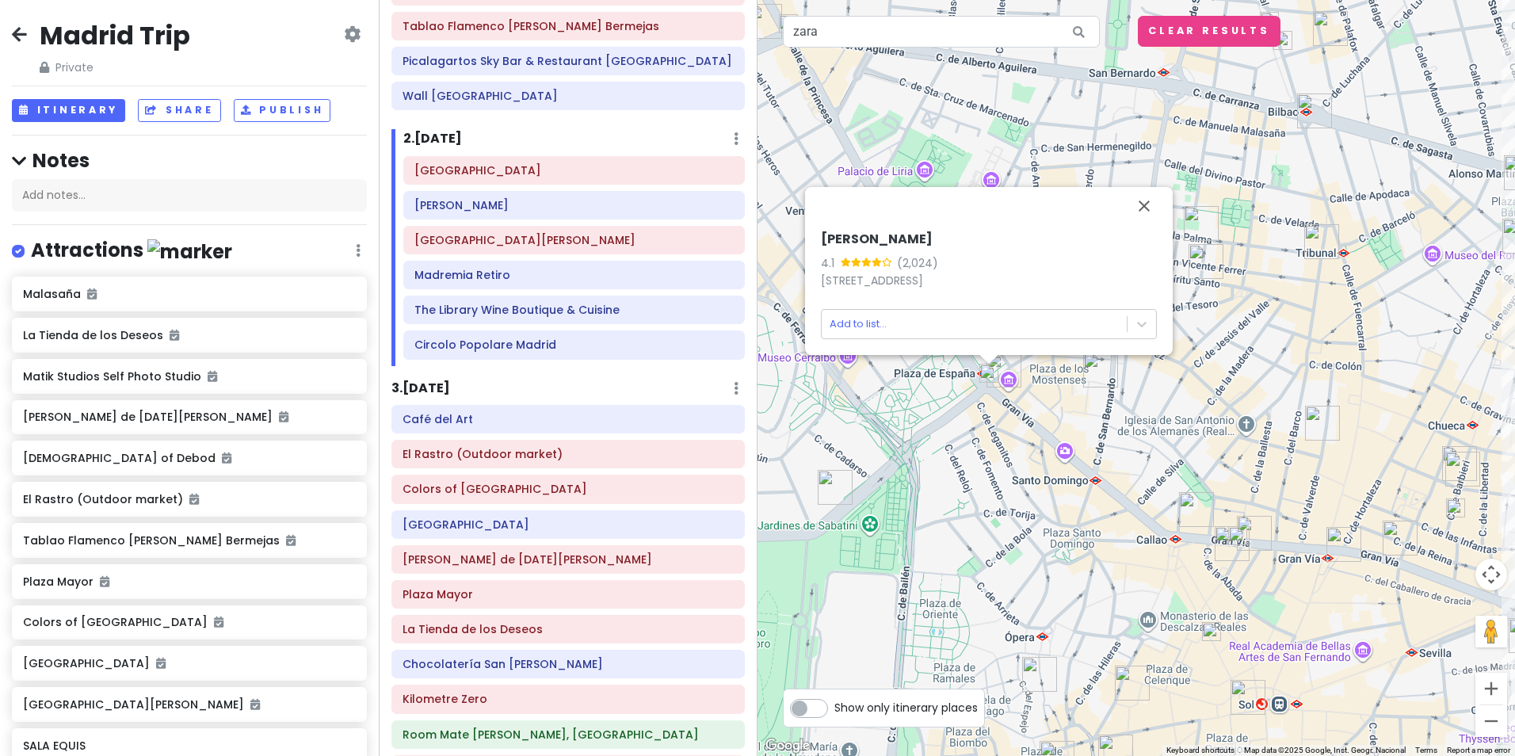
click at [1458, 510] on img at bounding box center [1455, 507] width 19 height 19
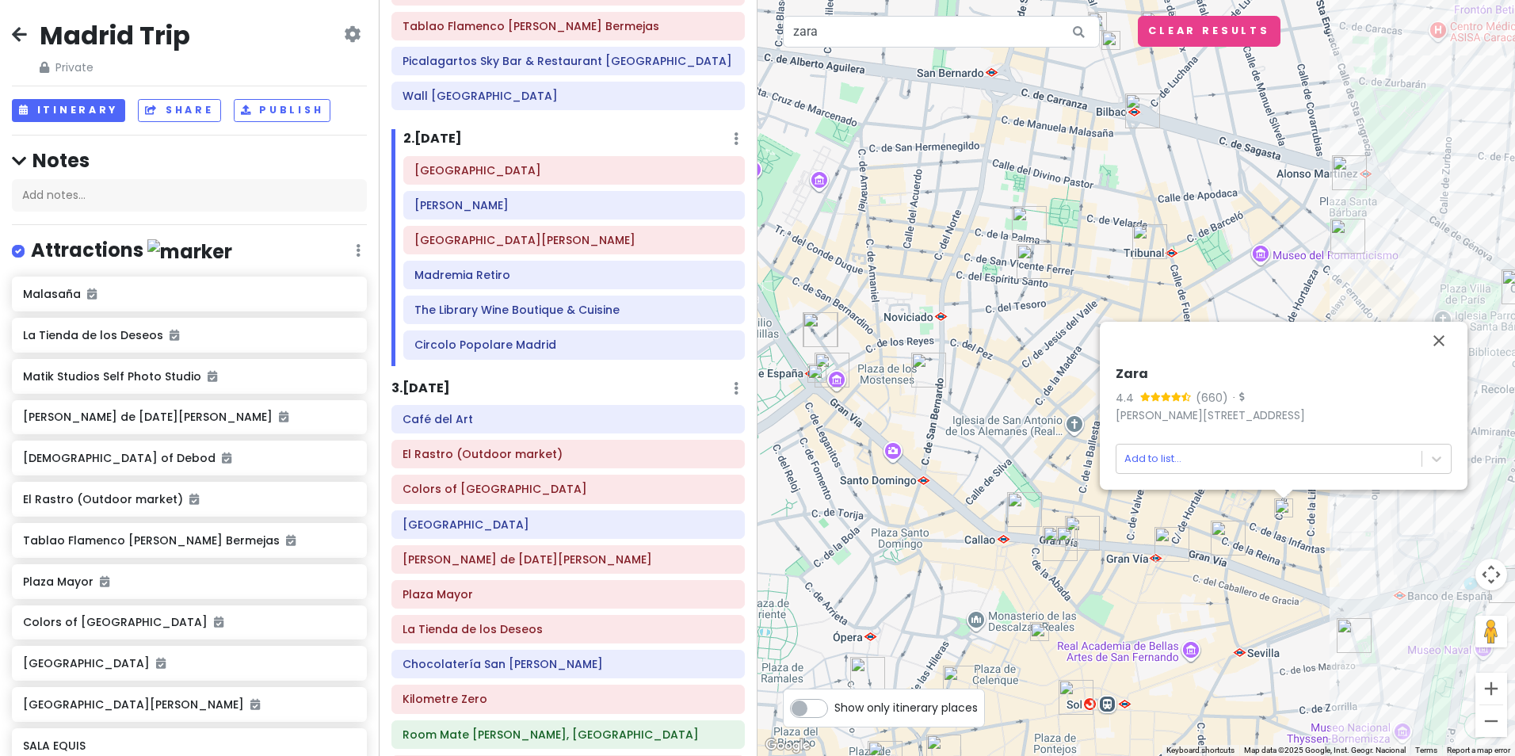
click at [1044, 634] on img at bounding box center [1039, 631] width 19 height 19
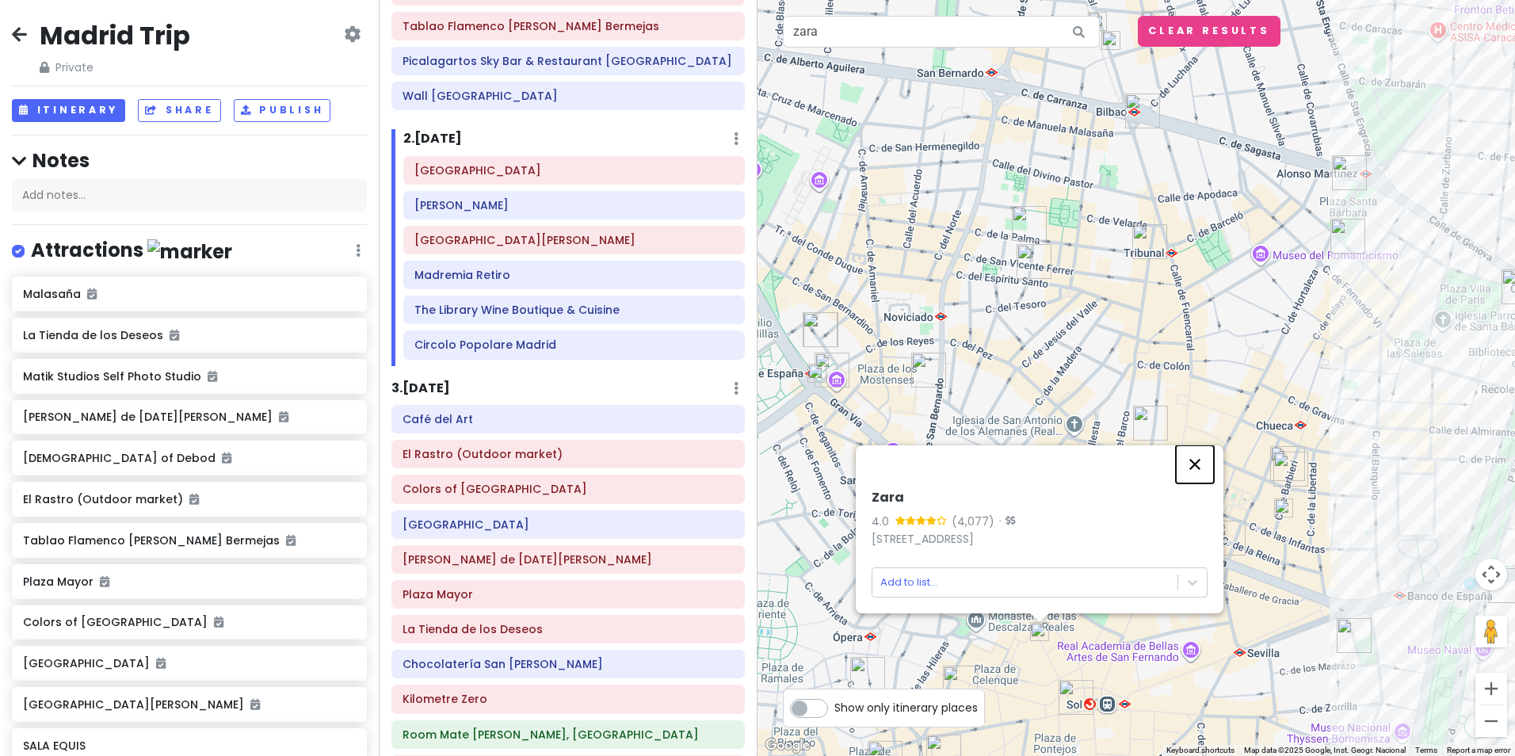
click at [1188, 466] on button "Close" at bounding box center [1195, 464] width 38 height 38
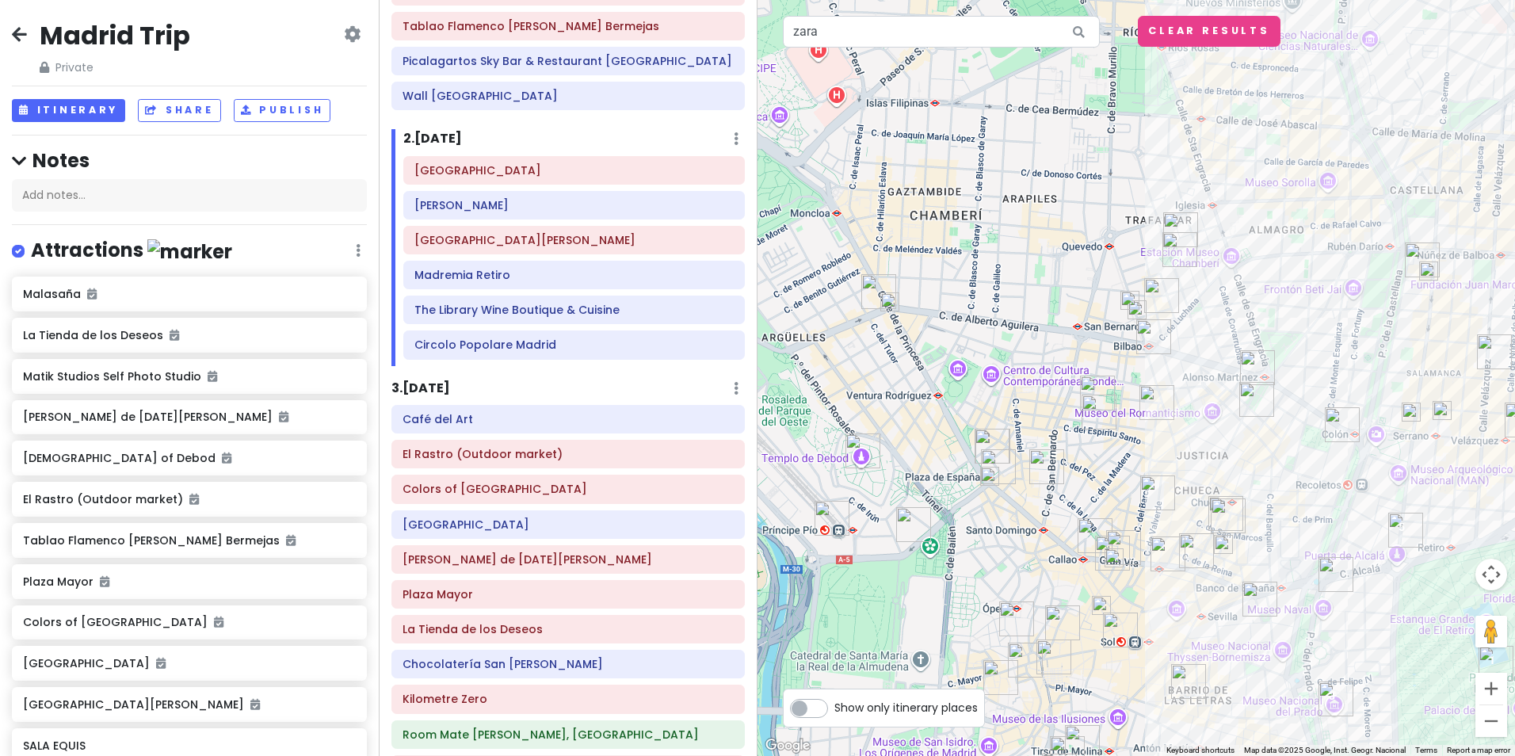
click at [1107, 602] on img at bounding box center [1101, 605] width 19 height 19
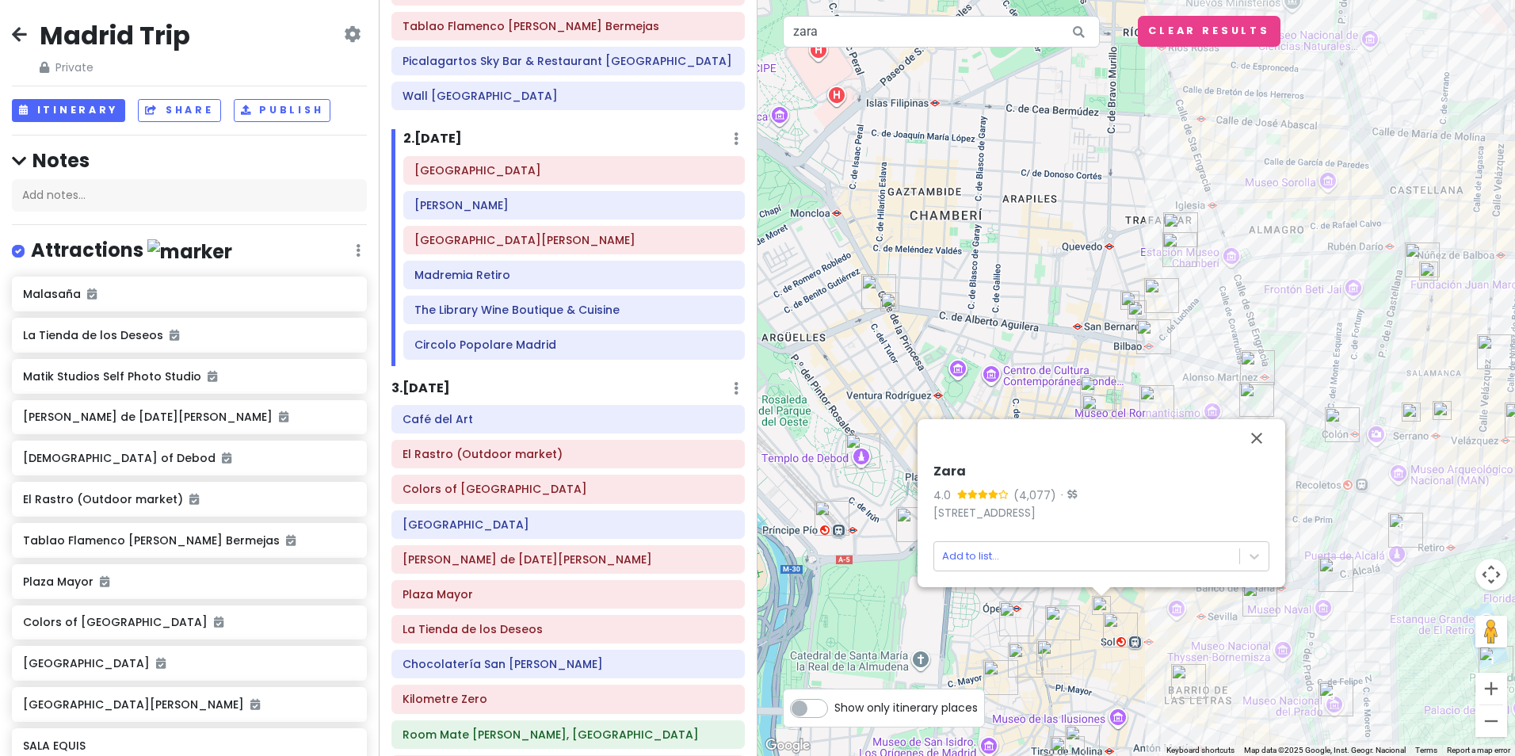
click at [891, 307] on img at bounding box center [889, 301] width 19 height 19
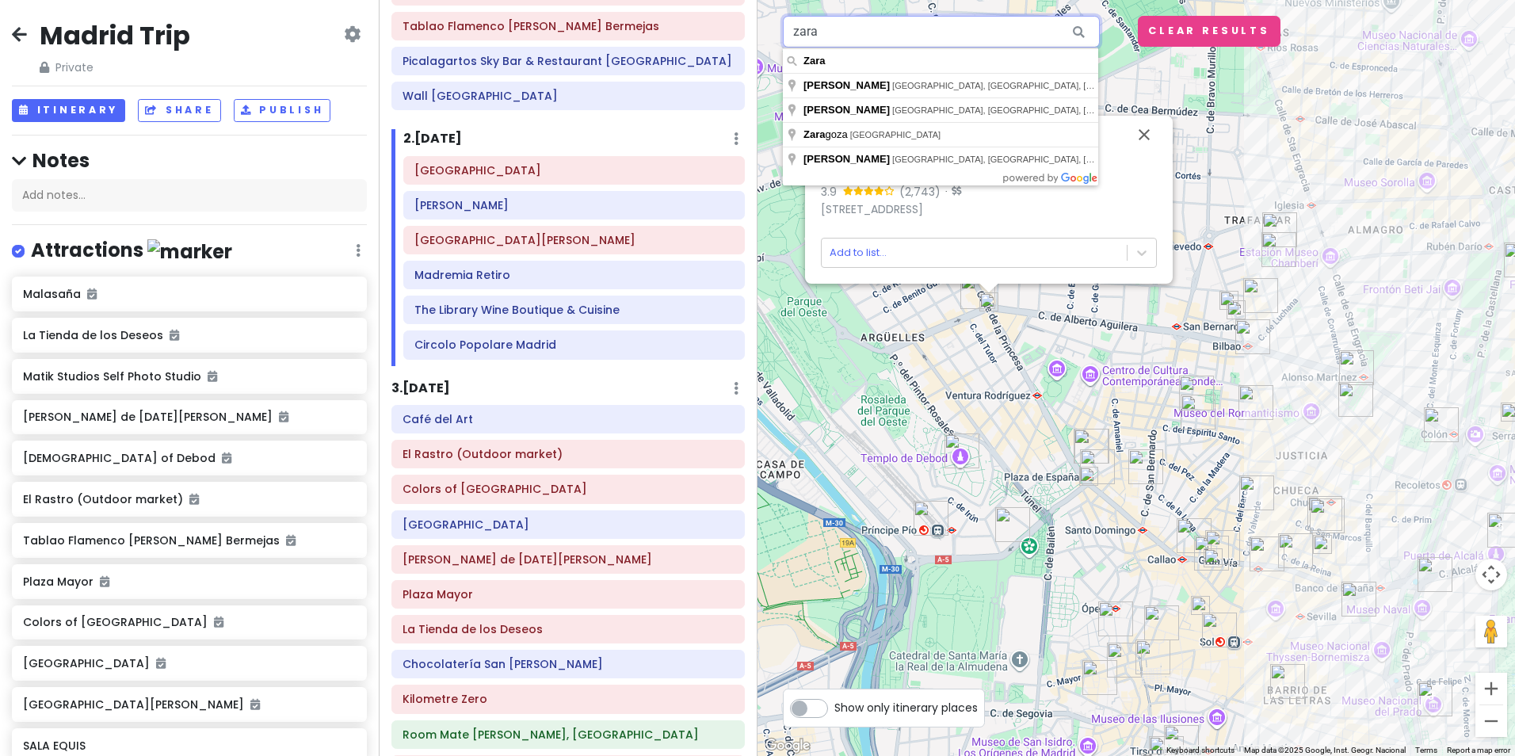
drag, startPoint x: 868, startPoint y: 31, endPoint x: 757, endPoint y: 31, distance: 110.9
click at [757, 31] on div "2 4 6 3 5 1 ZARA 3.9 (2,743) · Calle de la Princesa, 58, Chamberí, 28008 Madrid…" at bounding box center [1135, 378] width 757 height 756
paste input "Calle Serrano"
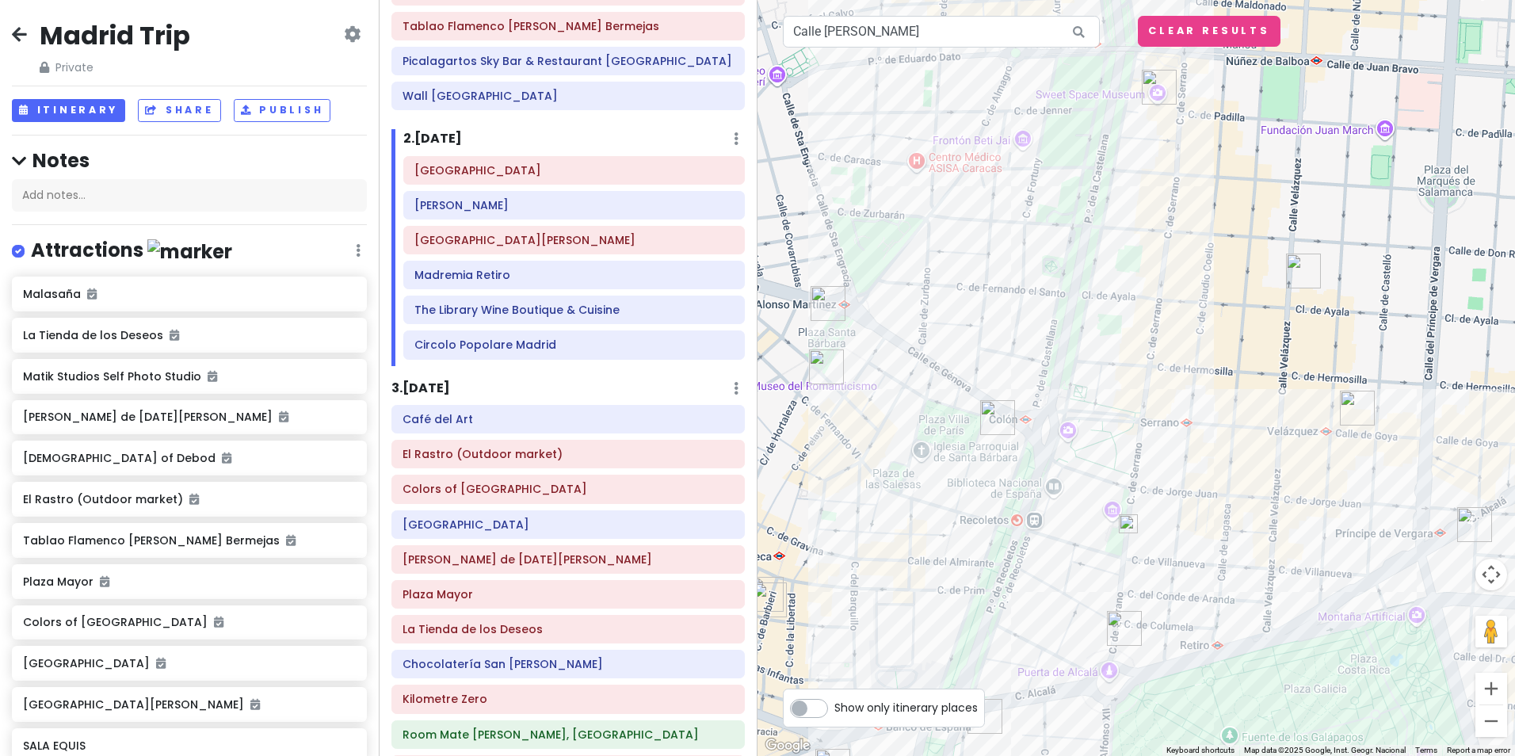
drag, startPoint x: 1232, startPoint y: 323, endPoint x: 1225, endPoint y: 471, distance: 148.3
click at [1225, 471] on div at bounding box center [1135, 378] width 757 height 756
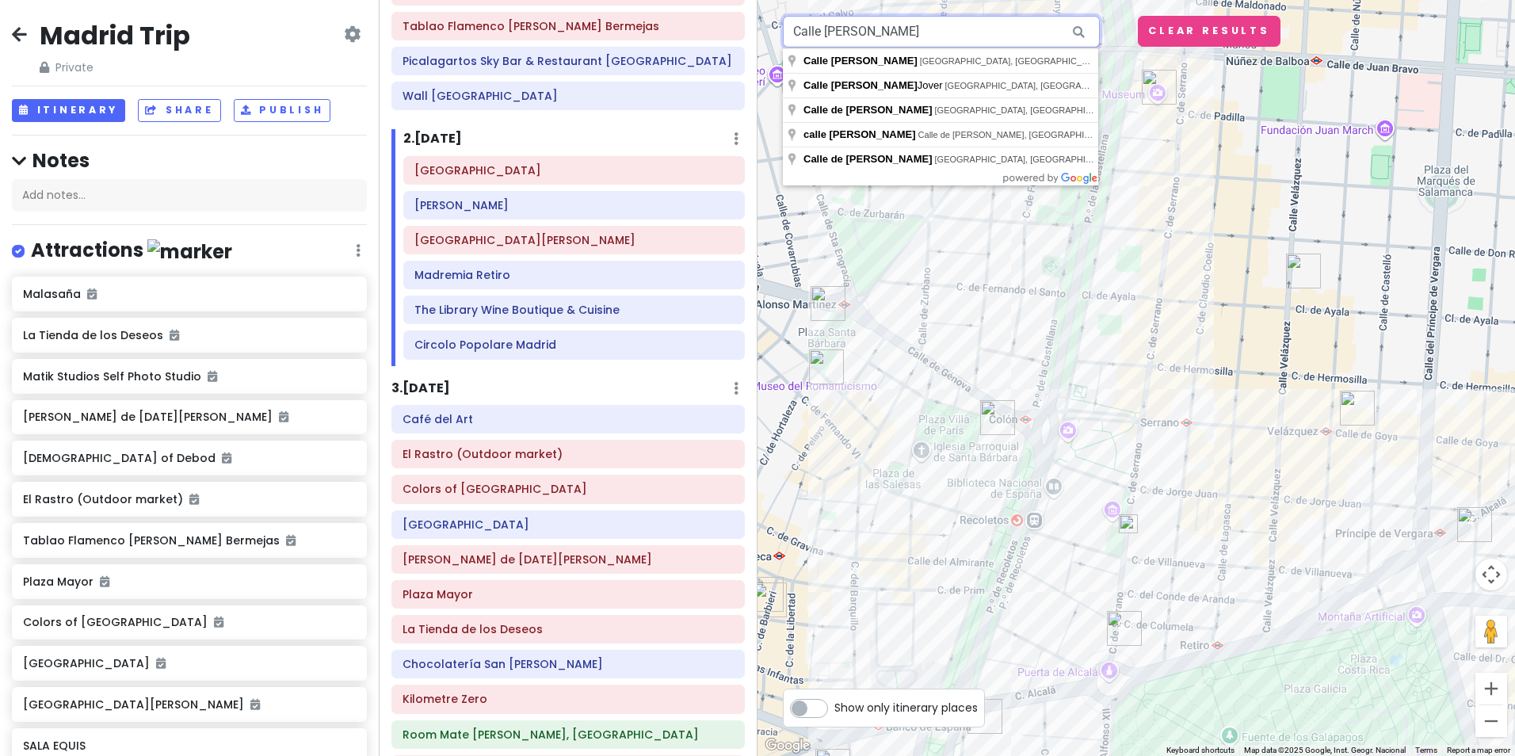
drag, startPoint x: 883, startPoint y: 42, endPoint x: 755, endPoint y: 26, distance: 129.3
click at [755, 26] on div "Madrid Trip Private Change Dates Make a Copy Delete Trip Give Feedback 💡 Suppor…" at bounding box center [757, 378] width 1515 height 756
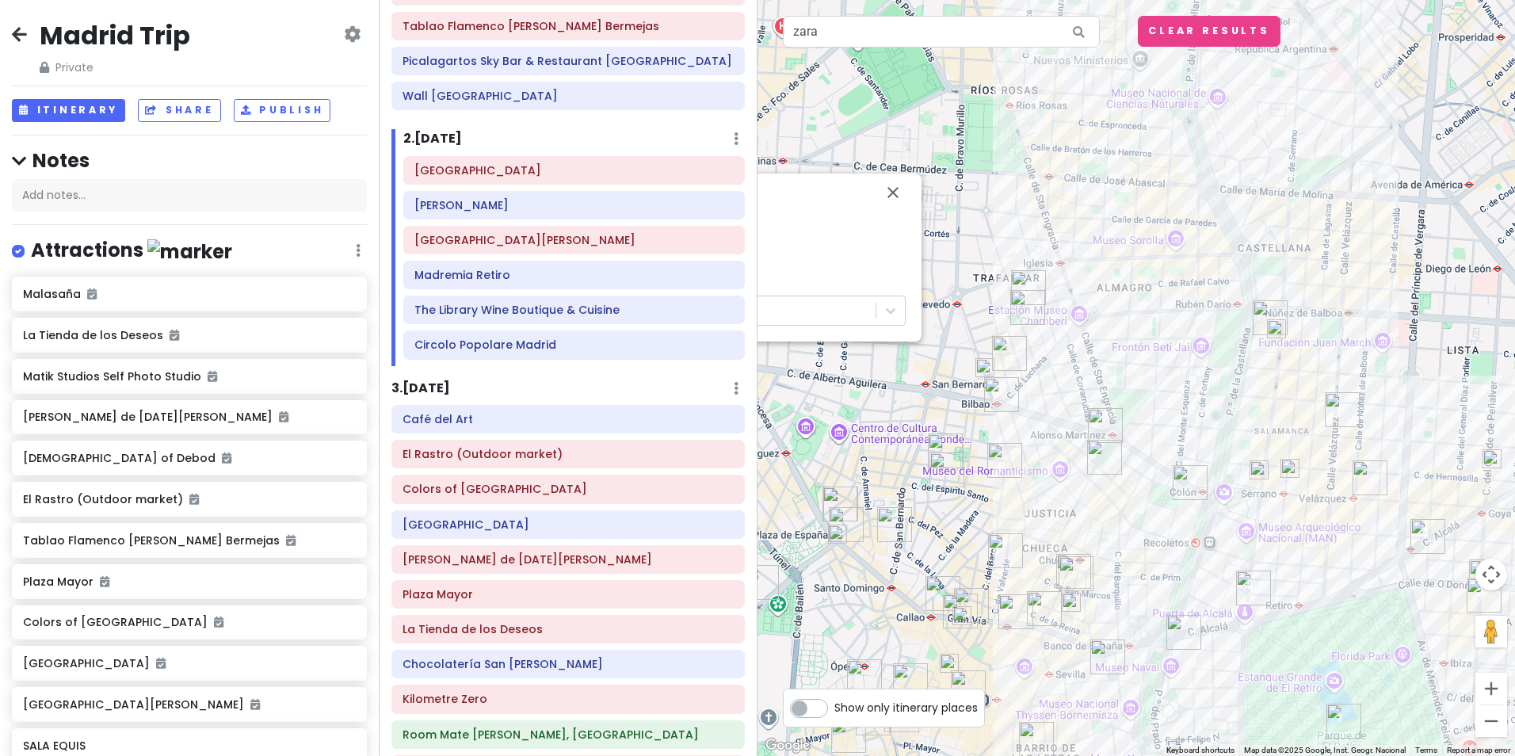
click at [1254, 474] on img at bounding box center [1258, 469] width 19 height 19
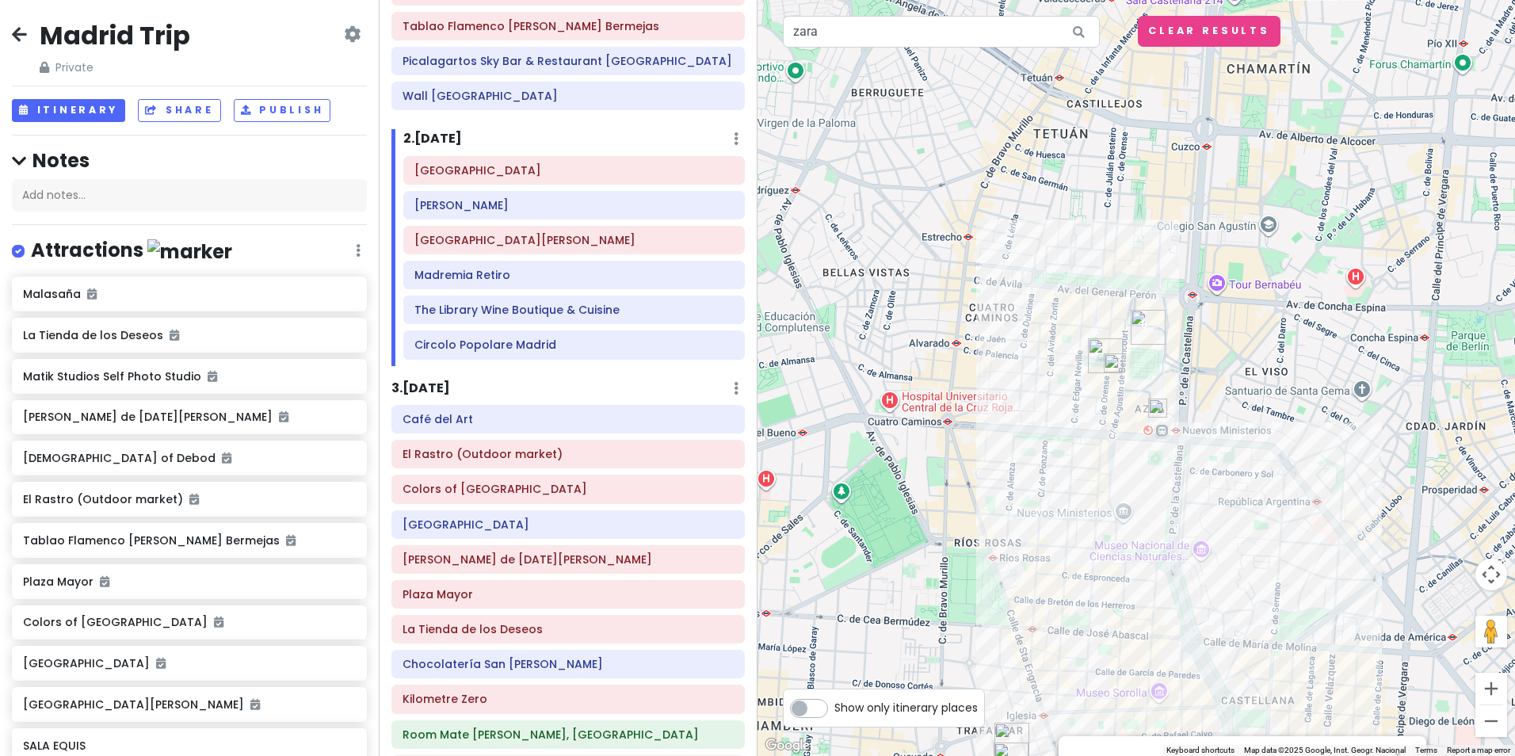
drag, startPoint x: 1239, startPoint y: 213, endPoint x: 1222, endPoint y: 667, distance: 454.2
click at [1222, 667] on div "ZARA 4.2 (5,132) · C. de Hermosilla, 14, Salamanca, 28001 Madrid, Spain Add to …" at bounding box center [1135, 378] width 757 height 756
click at [1157, 414] on img at bounding box center [1157, 407] width 19 height 19
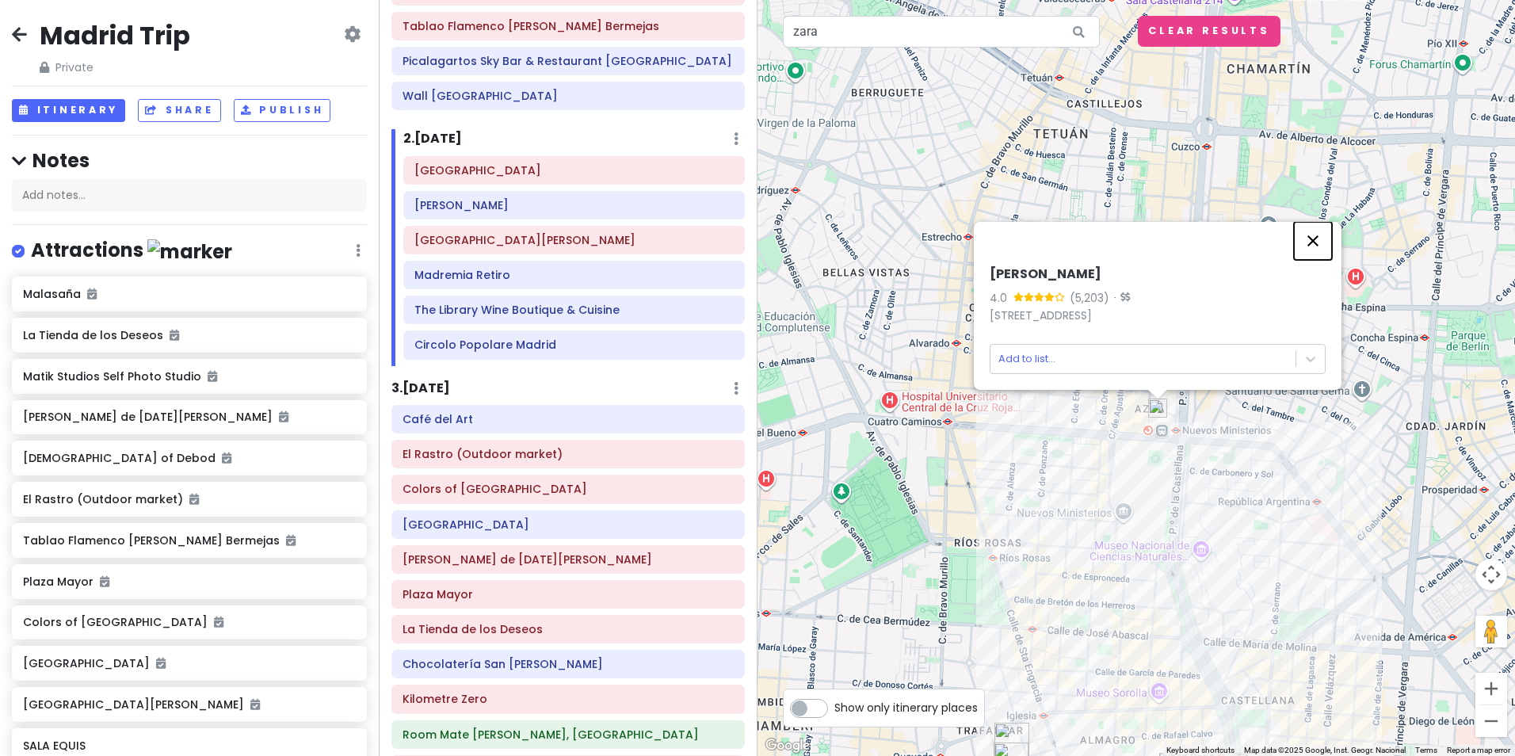
click at [1313, 243] on button "Close" at bounding box center [1313, 241] width 38 height 38
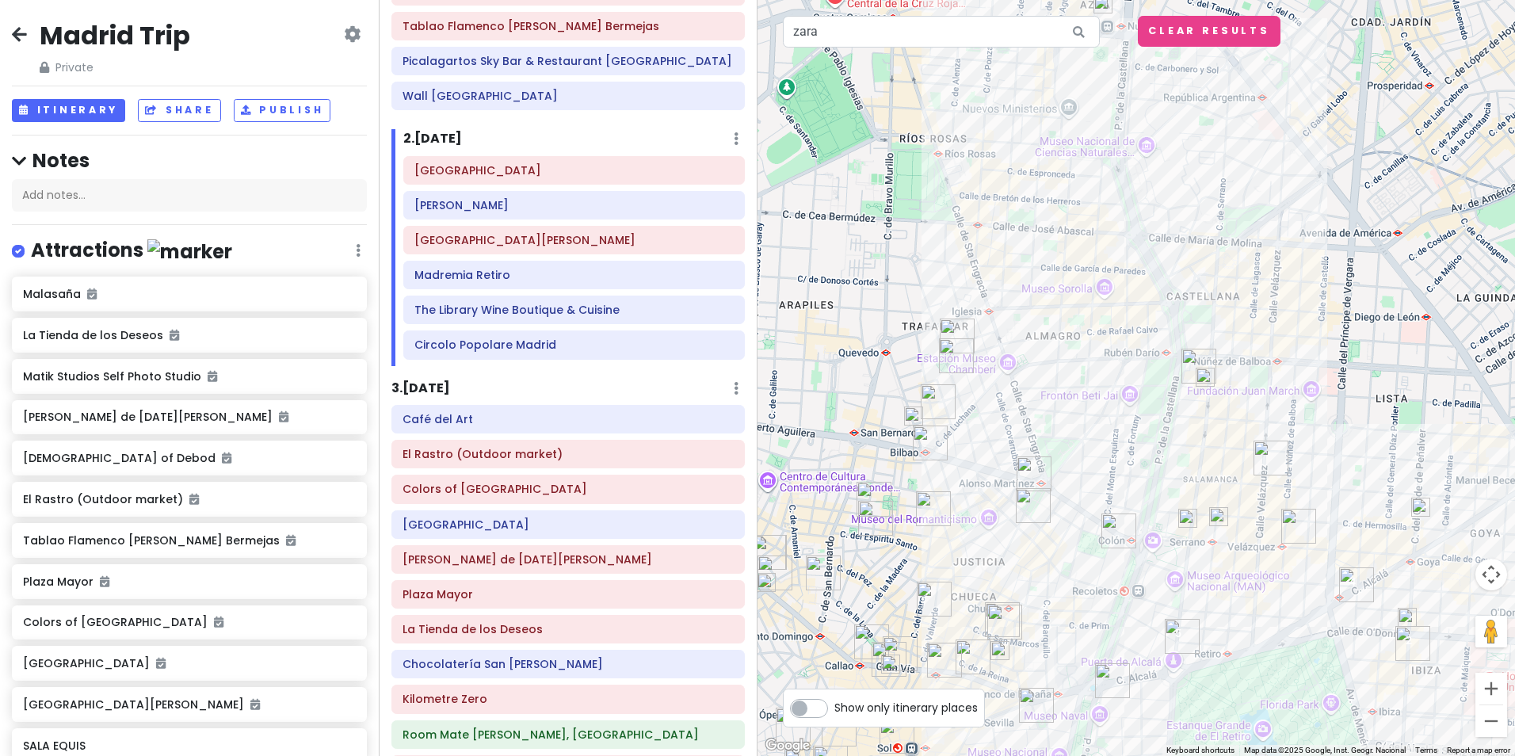
drag, startPoint x: 1156, startPoint y: 726, endPoint x: 1100, endPoint y: 310, distance: 420.4
click at [1100, 310] on div at bounding box center [1135, 378] width 757 height 756
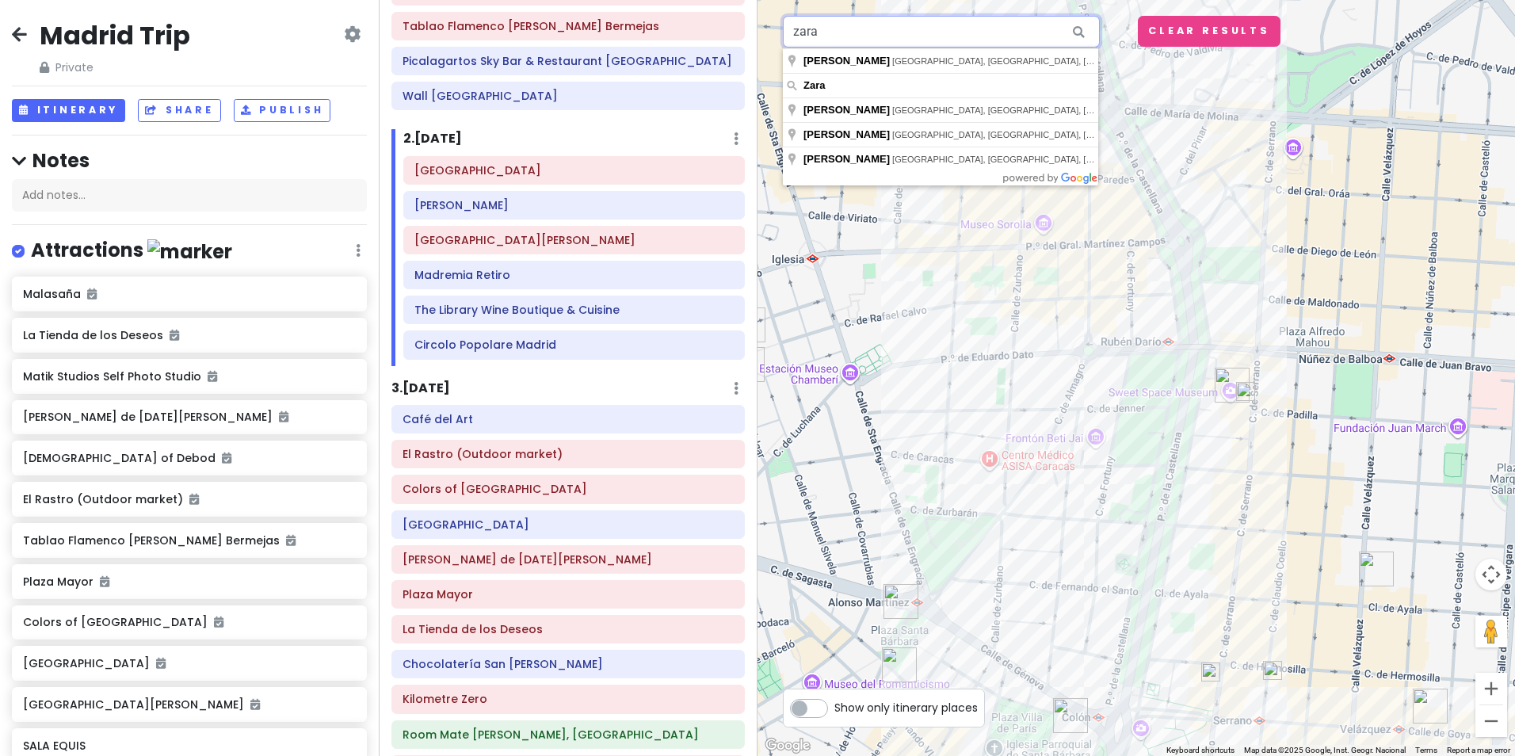
drag, startPoint x: 883, startPoint y: 30, endPoint x: 734, endPoint y: 30, distance: 149.7
click at [734, 30] on div "Madrid Trip Private Change Dates Make a Copy Delete Trip Give Feedback 💡 Suppor…" at bounding box center [757, 378] width 1515 height 756
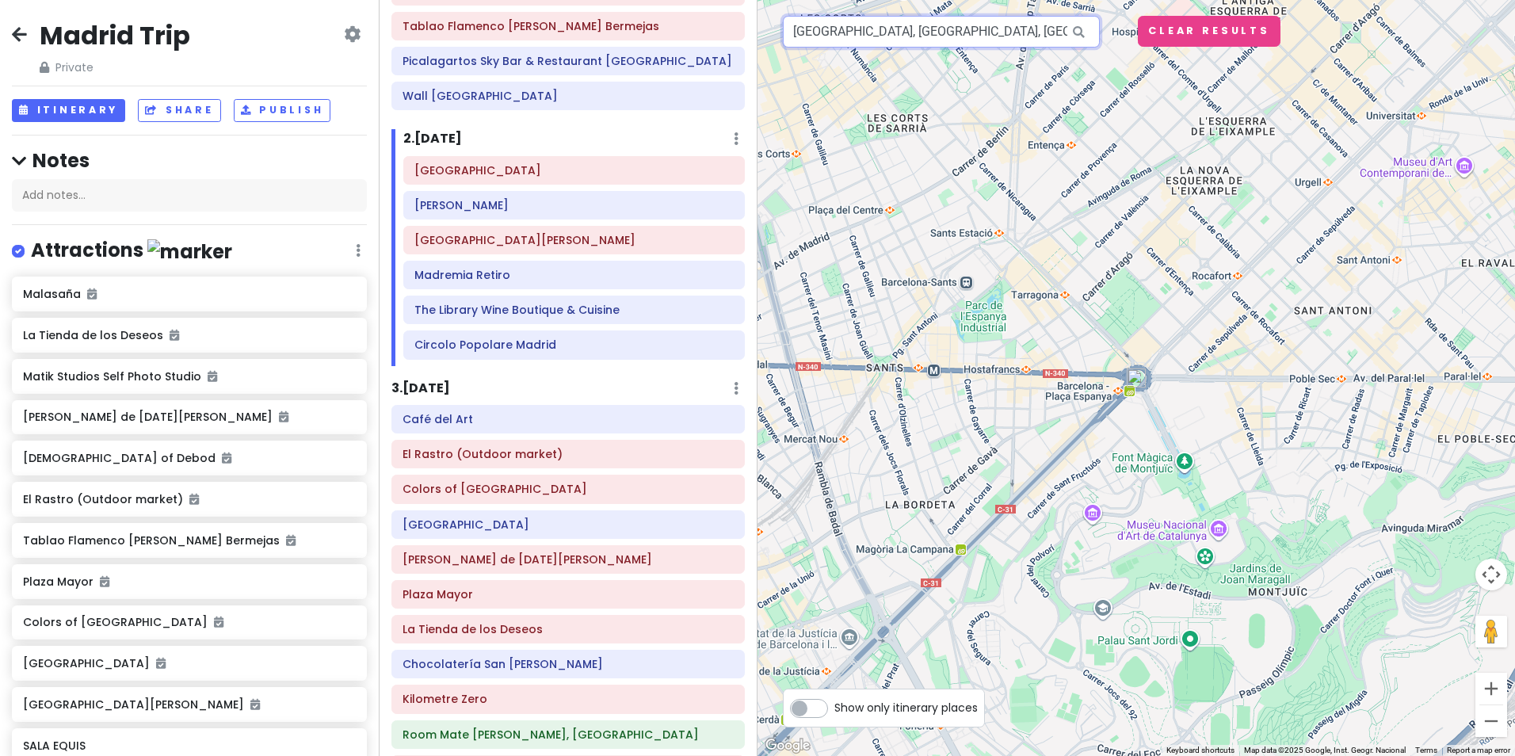
drag, startPoint x: 1002, startPoint y: 46, endPoint x: 882, endPoint y: 46, distance: 120.4
click at [882, 46] on input "Plaza de España, Barcelona, Spain" at bounding box center [941, 32] width 317 height 32
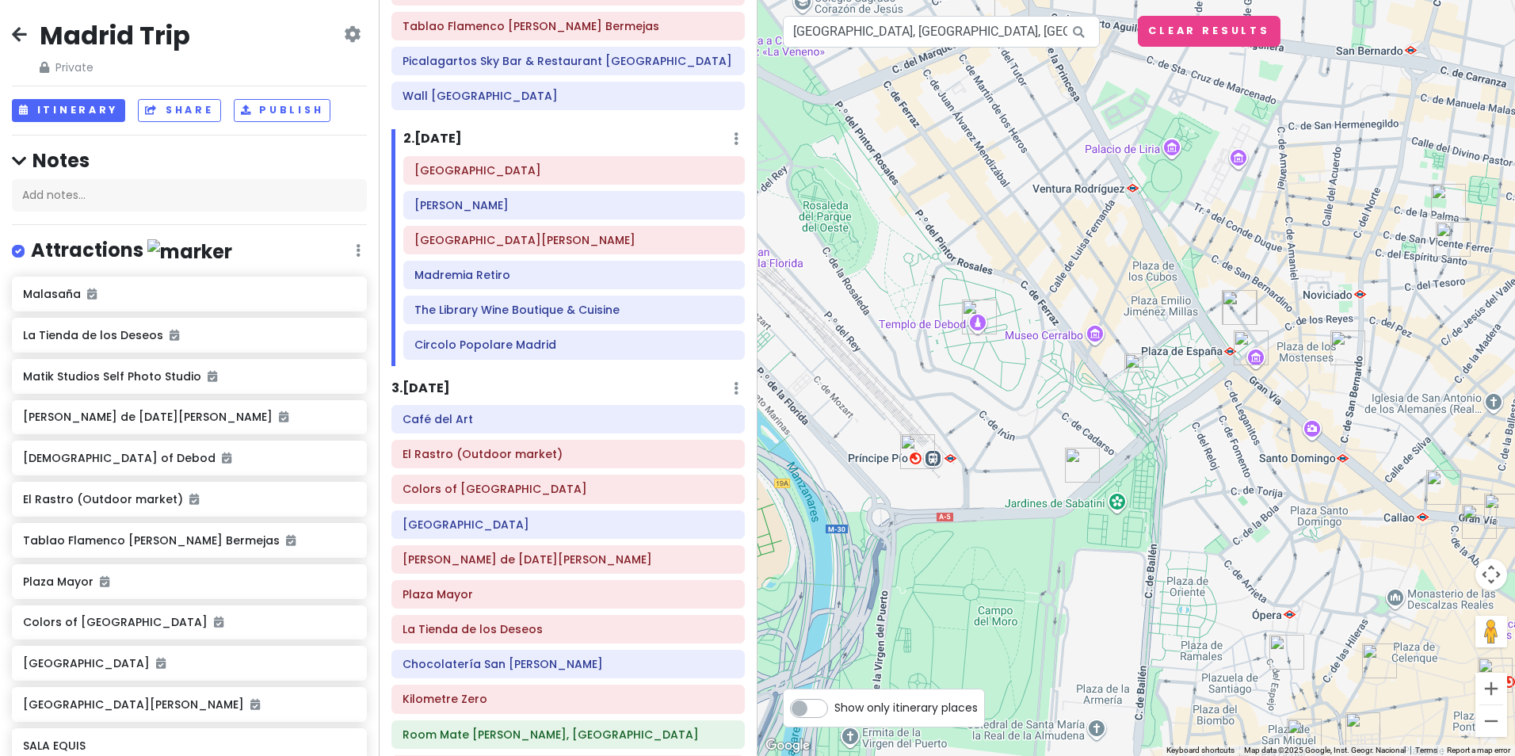
click at [1179, 385] on div at bounding box center [1135, 378] width 757 height 756
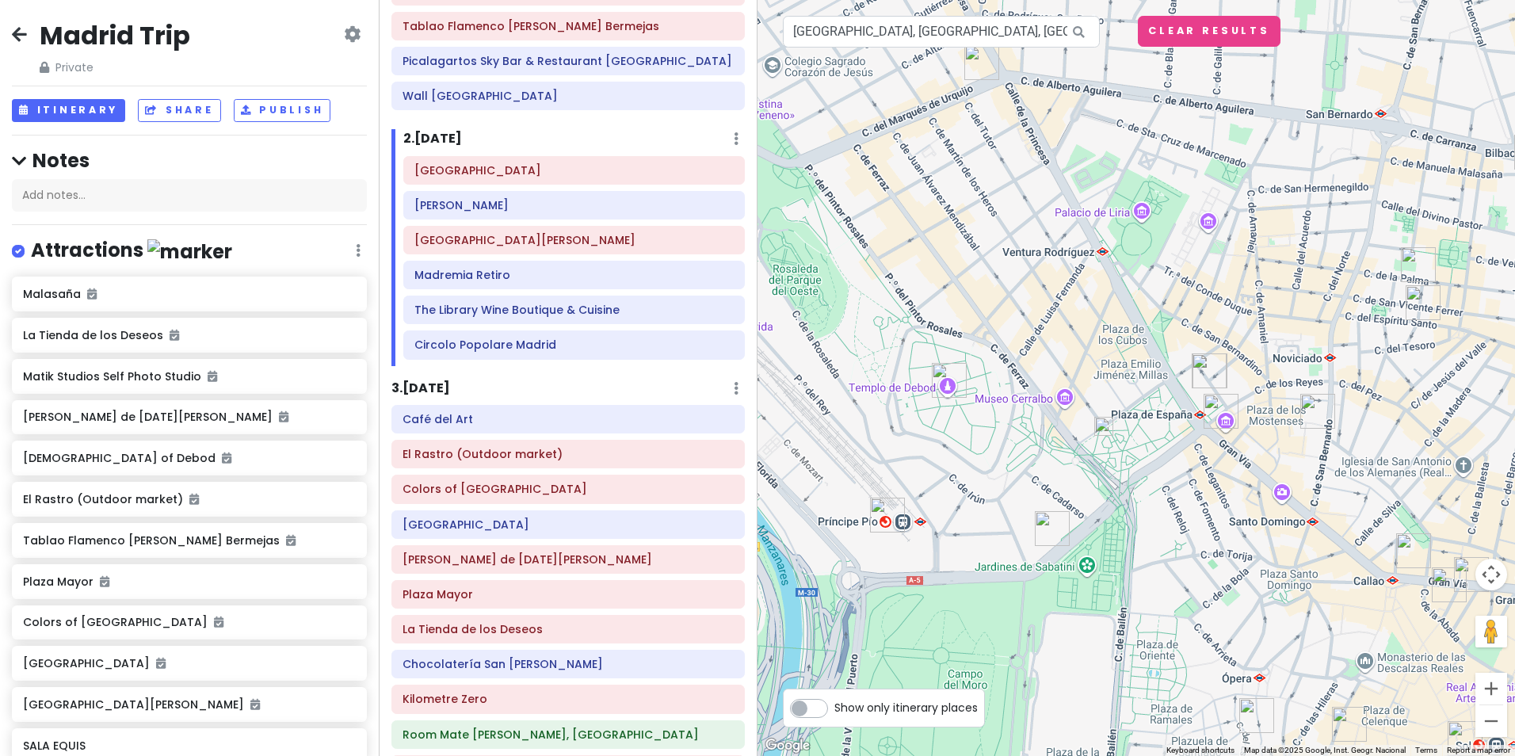
drag, startPoint x: 1179, startPoint y: 385, endPoint x: 1148, endPoint y: 450, distance: 71.9
click at [1148, 450] on div at bounding box center [1135, 378] width 757 height 756
drag, startPoint x: 871, startPoint y: 36, endPoint x: 744, endPoint y: 35, distance: 127.5
click at [744, 35] on div "Madrid Trip Private Change Dates Make a Copy Delete Trip Give Feedback 💡 Suppor…" at bounding box center [757, 378] width 1515 height 756
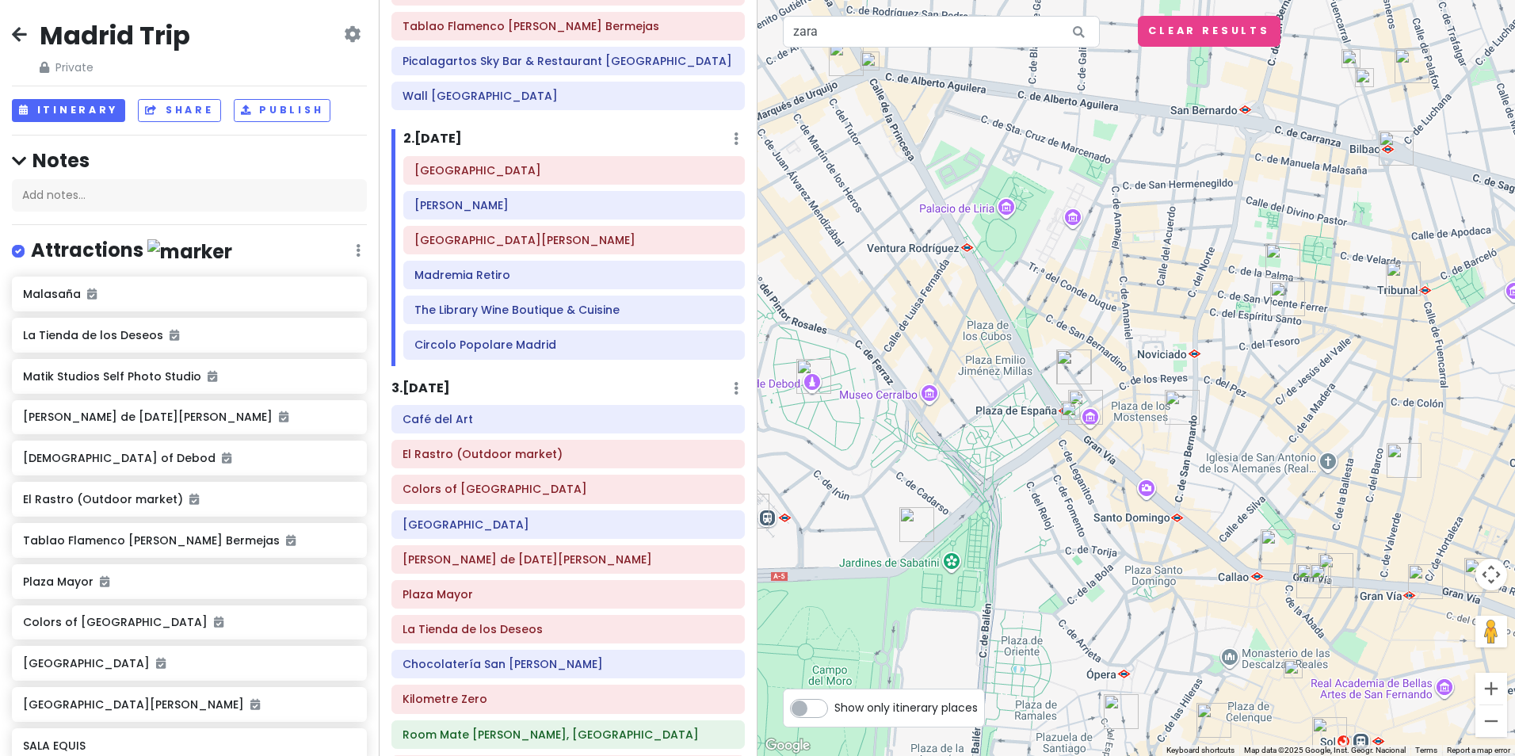
click at [1066, 413] on img at bounding box center [1070, 410] width 19 height 19
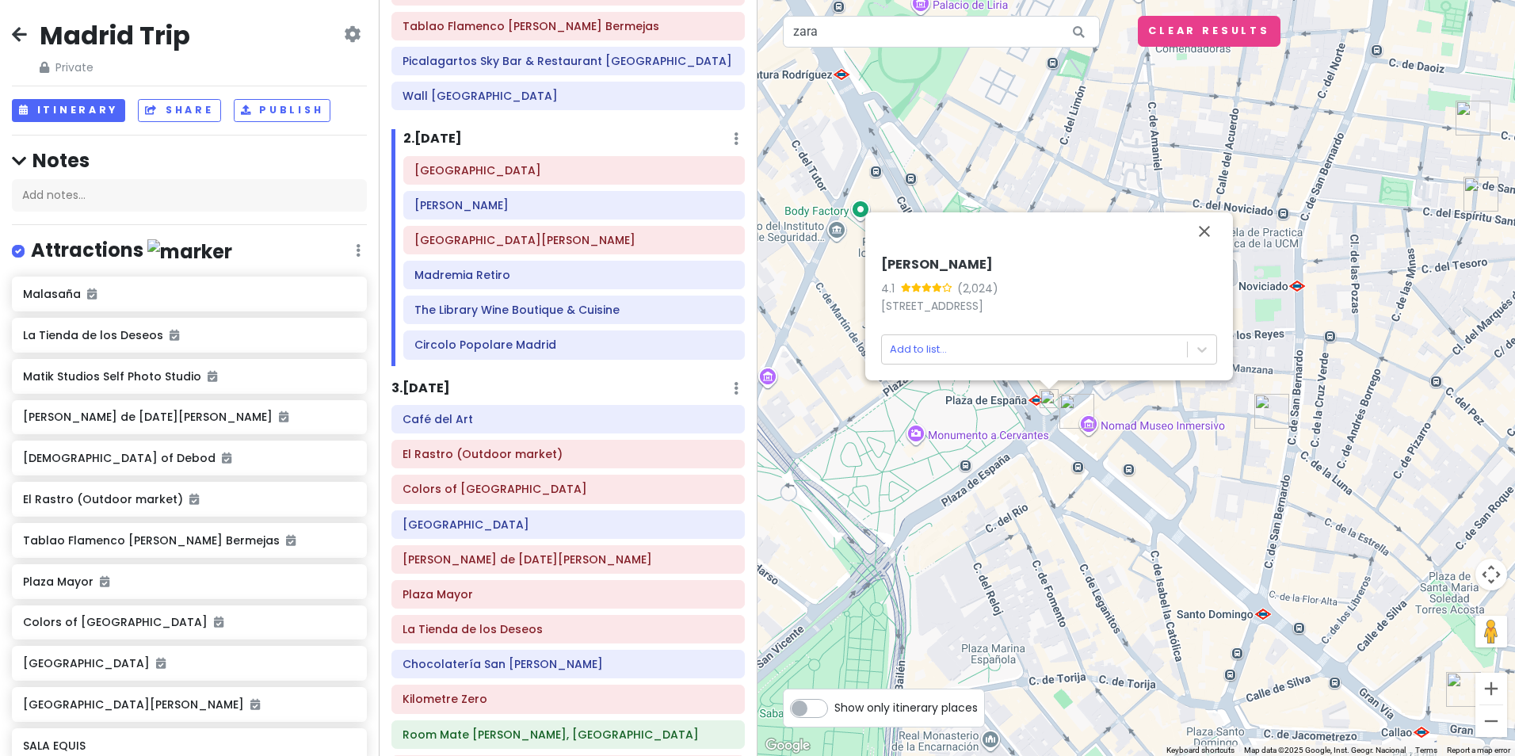
drag, startPoint x: 1073, startPoint y: 354, endPoint x: 1071, endPoint y: 482, distance: 127.6
click at [1071, 429] on img "Dear Hotel Madrid" at bounding box center [1076, 411] width 35 height 35
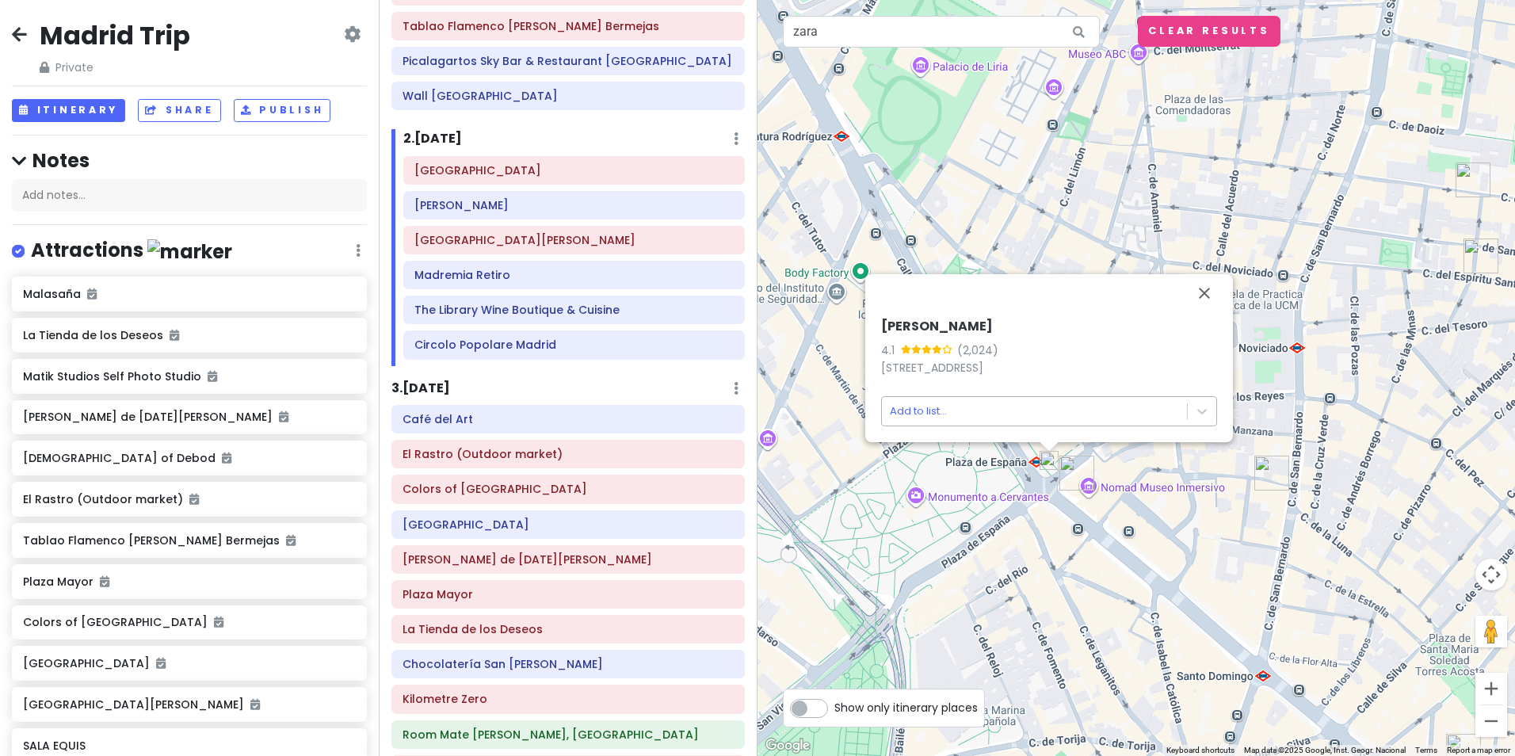
click at [921, 417] on body "Madrid Trip Private Change Dates Make a Copy Delete Trip Give Feedback 💡 Suppor…" at bounding box center [757, 378] width 1515 height 756
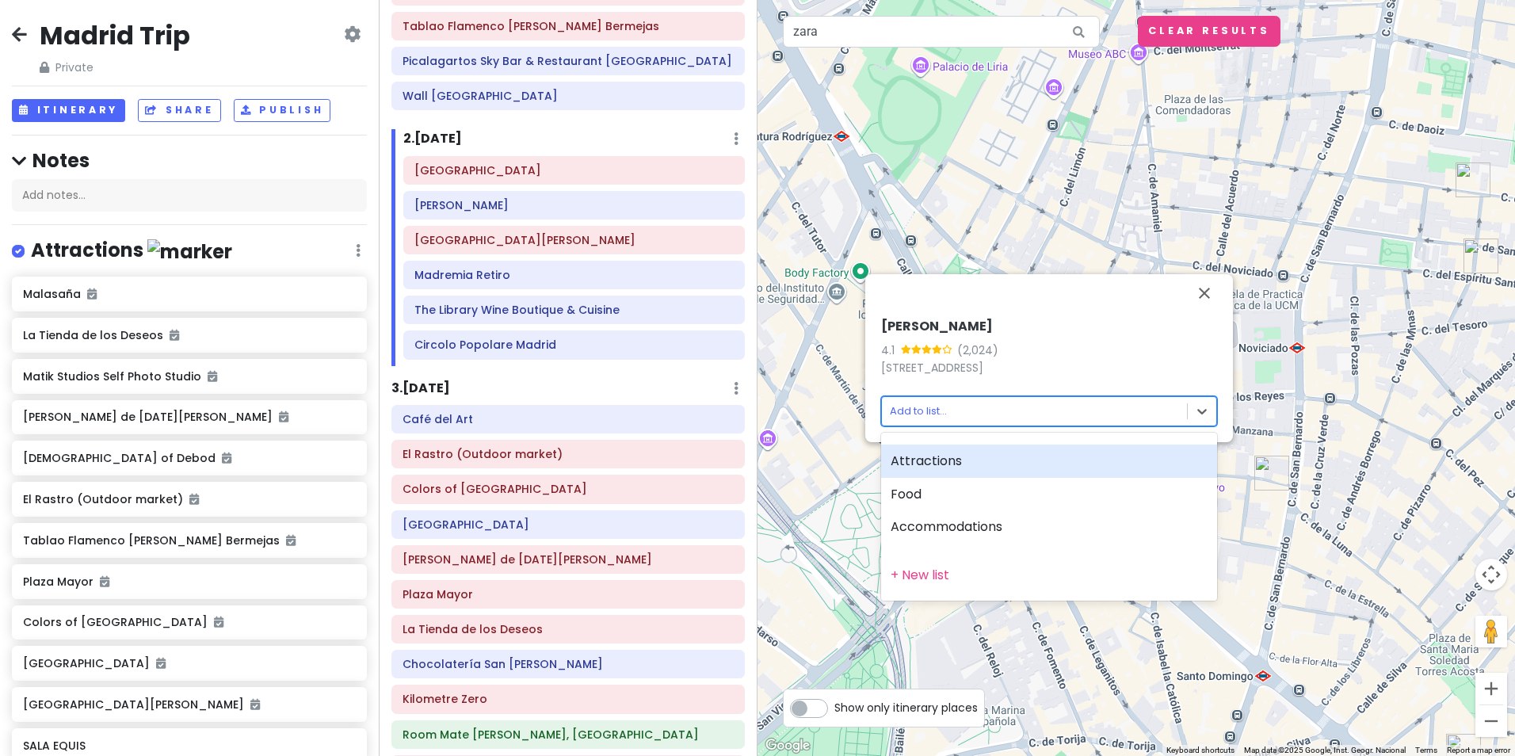
click at [936, 466] on div "Attractions" at bounding box center [1049, 460] width 336 height 33
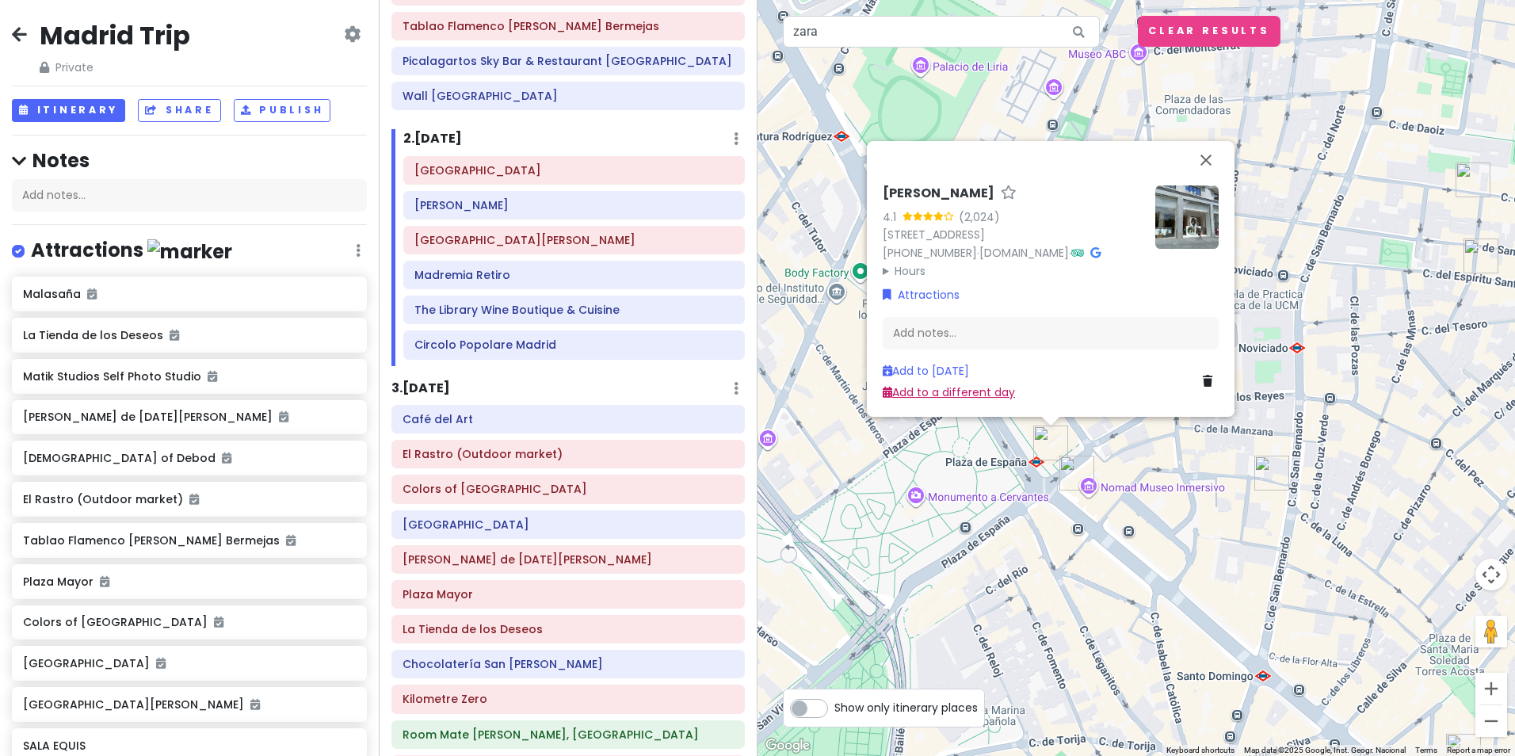
click at [958, 391] on link "Add to a different day" at bounding box center [948, 392] width 132 height 16
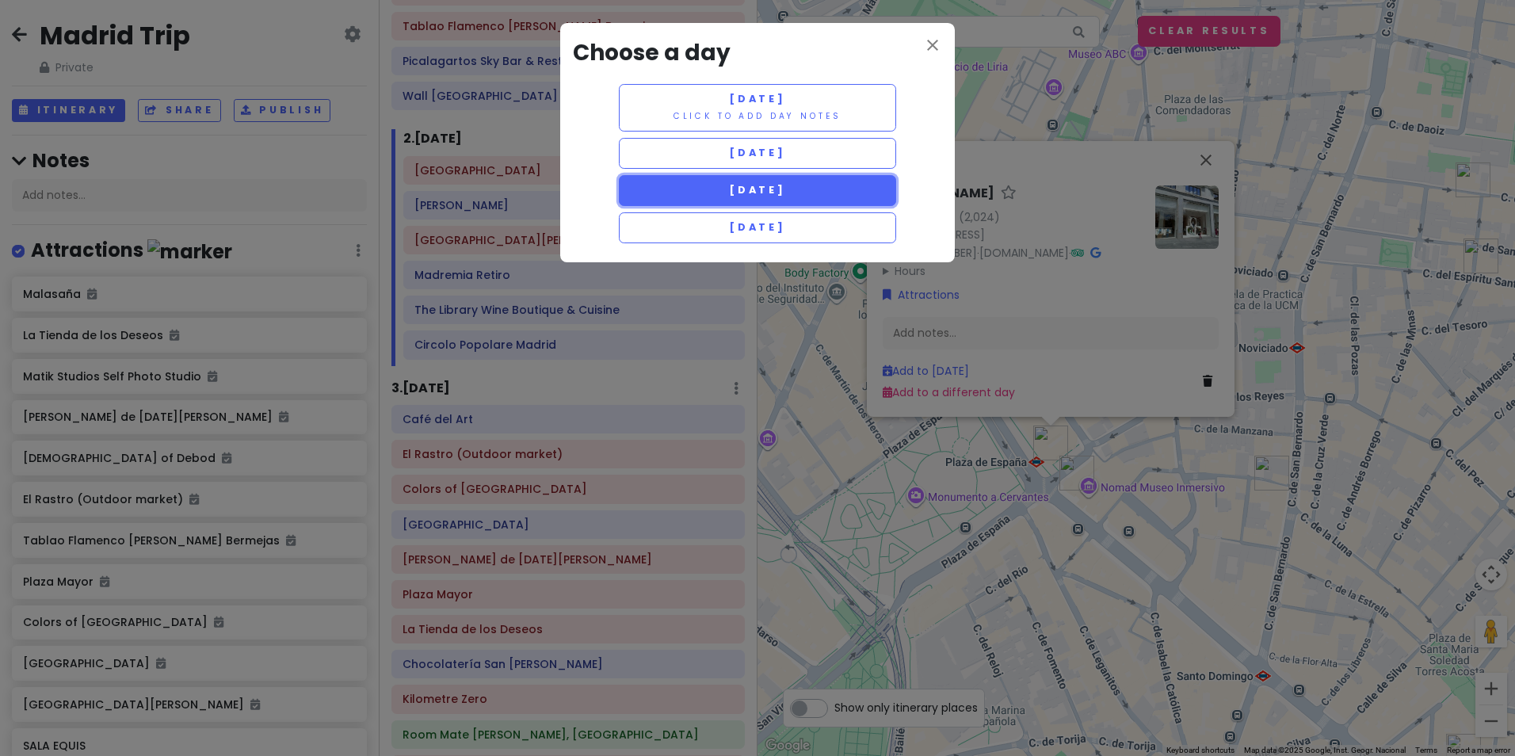
click at [775, 184] on span "[DATE]" at bounding box center [757, 189] width 57 height 13
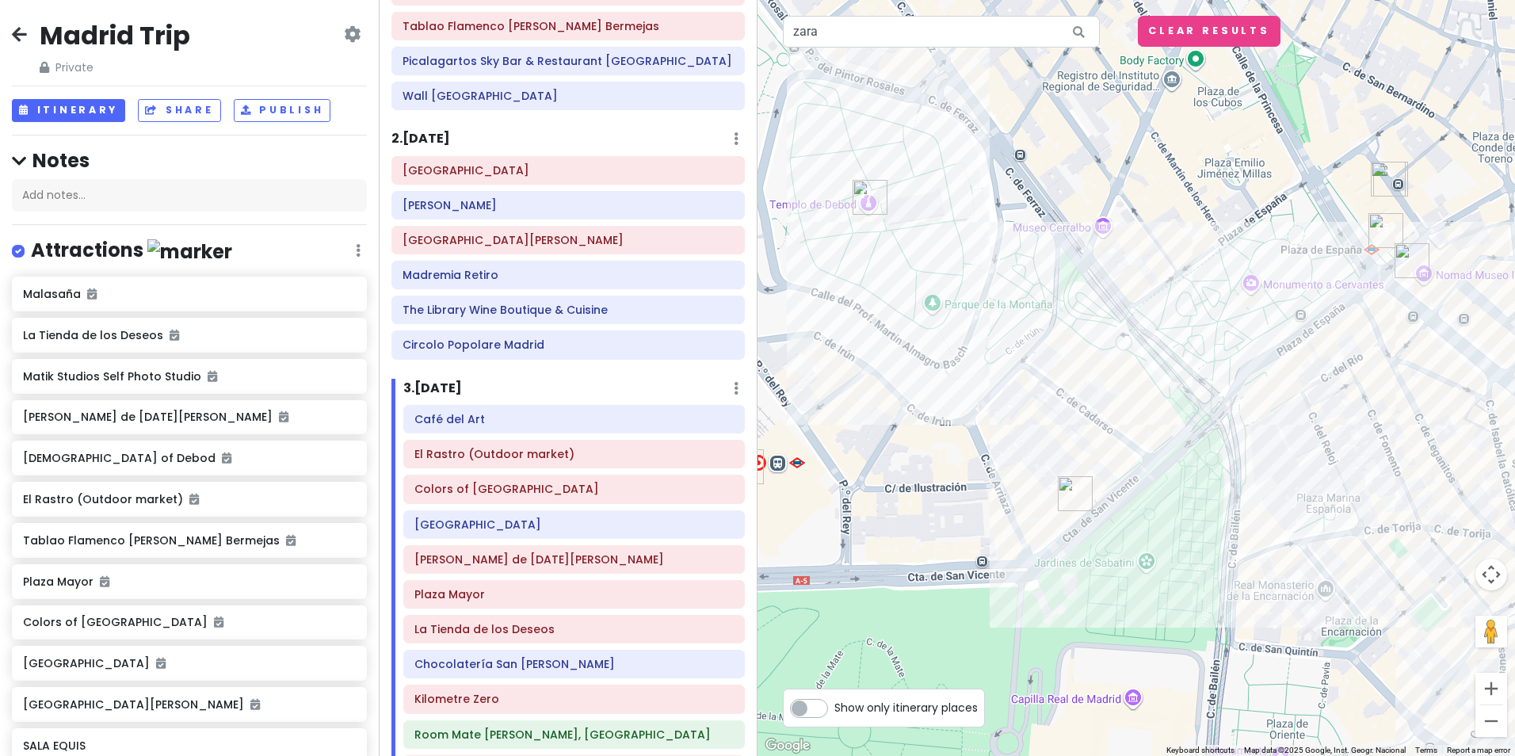
drag, startPoint x: 855, startPoint y: 468, endPoint x: 1196, endPoint y: 252, distance: 403.5
click at [1196, 252] on div at bounding box center [1135, 378] width 757 height 756
click at [1375, 238] on img "ZARA" at bounding box center [1385, 230] width 35 height 35
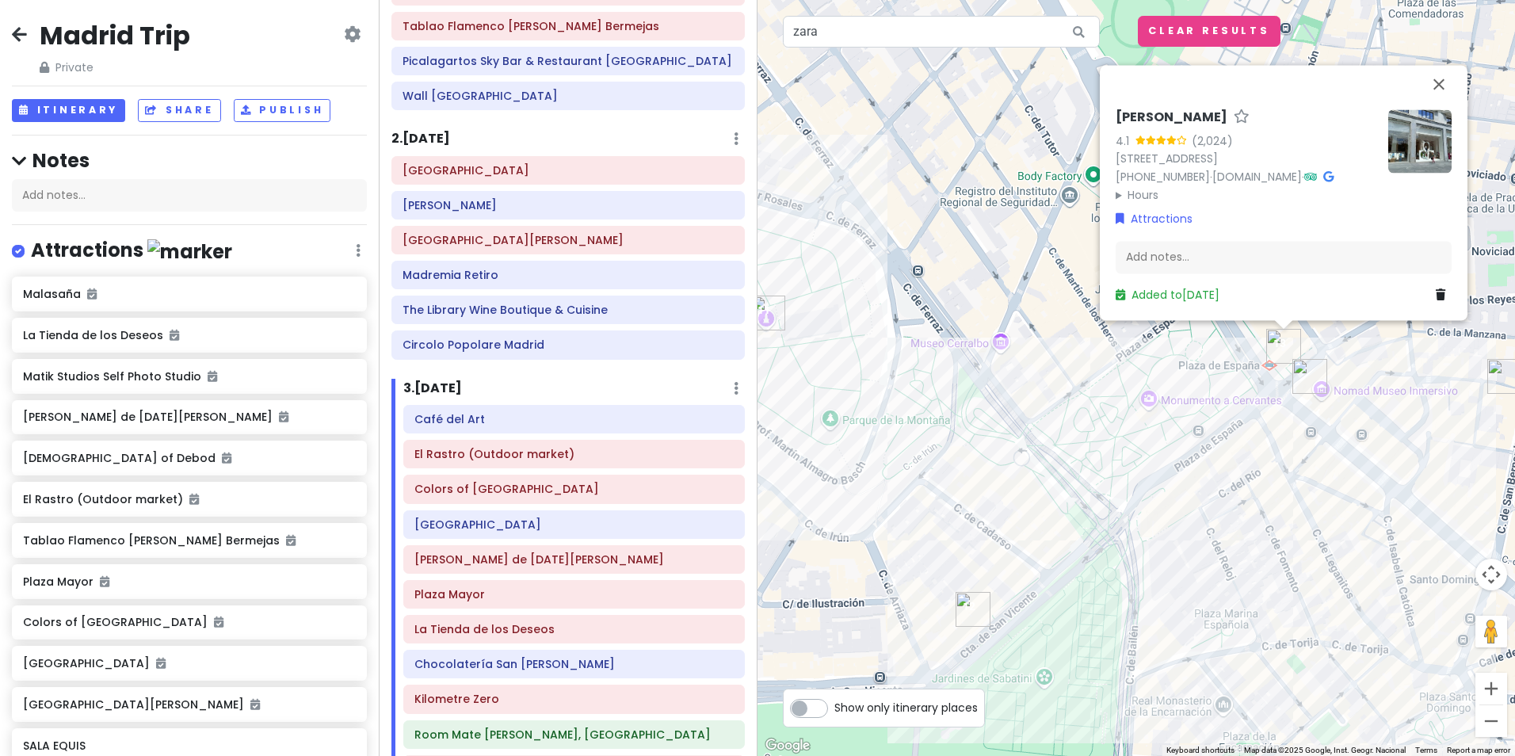
click at [1149, 192] on summary "Hours" at bounding box center [1245, 194] width 260 height 17
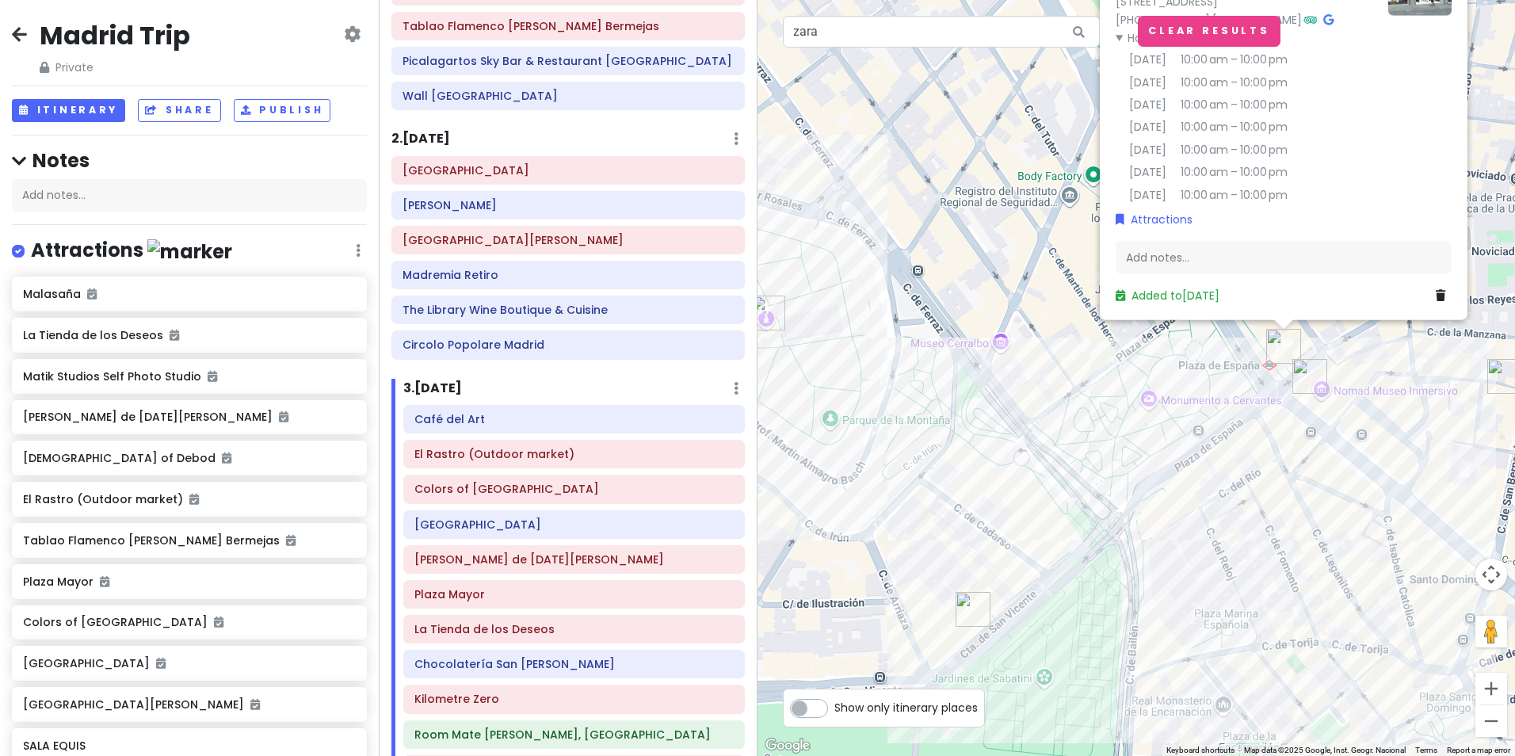
click at [1206, 388] on div "ZARA 4.1 (2,024) Plaza de España, 19, Centro, 28013 Madrid, Spain +34 913 80 90…" at bounding box center [1135, 378] width 757 height 756
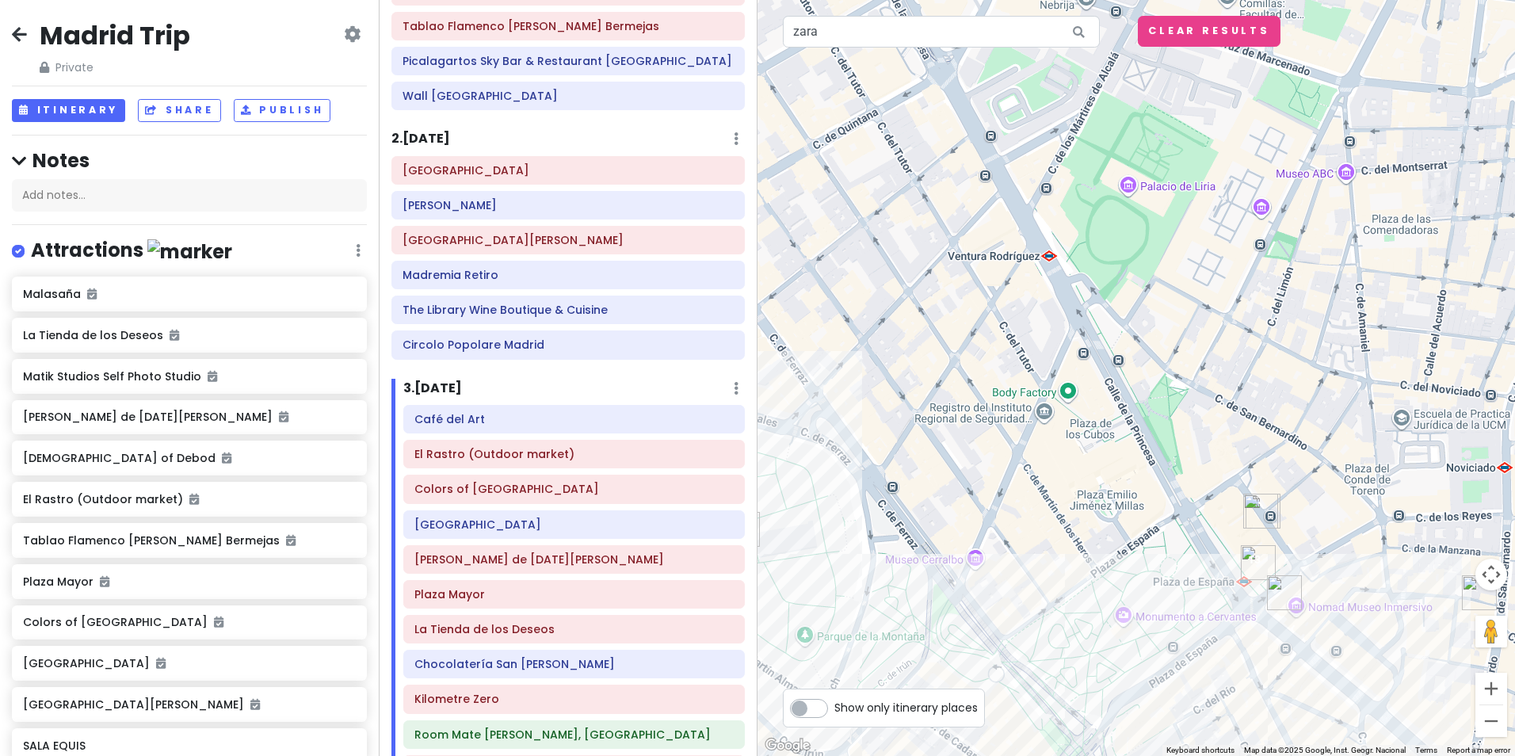
drag, startPoint x: 1063, startPoint y: 322, endPoint x: 1042, endPoint y: 543, distance: 221.2
click at [1042, 543] on div at bounding box center [1135, 378] width 757 height 756
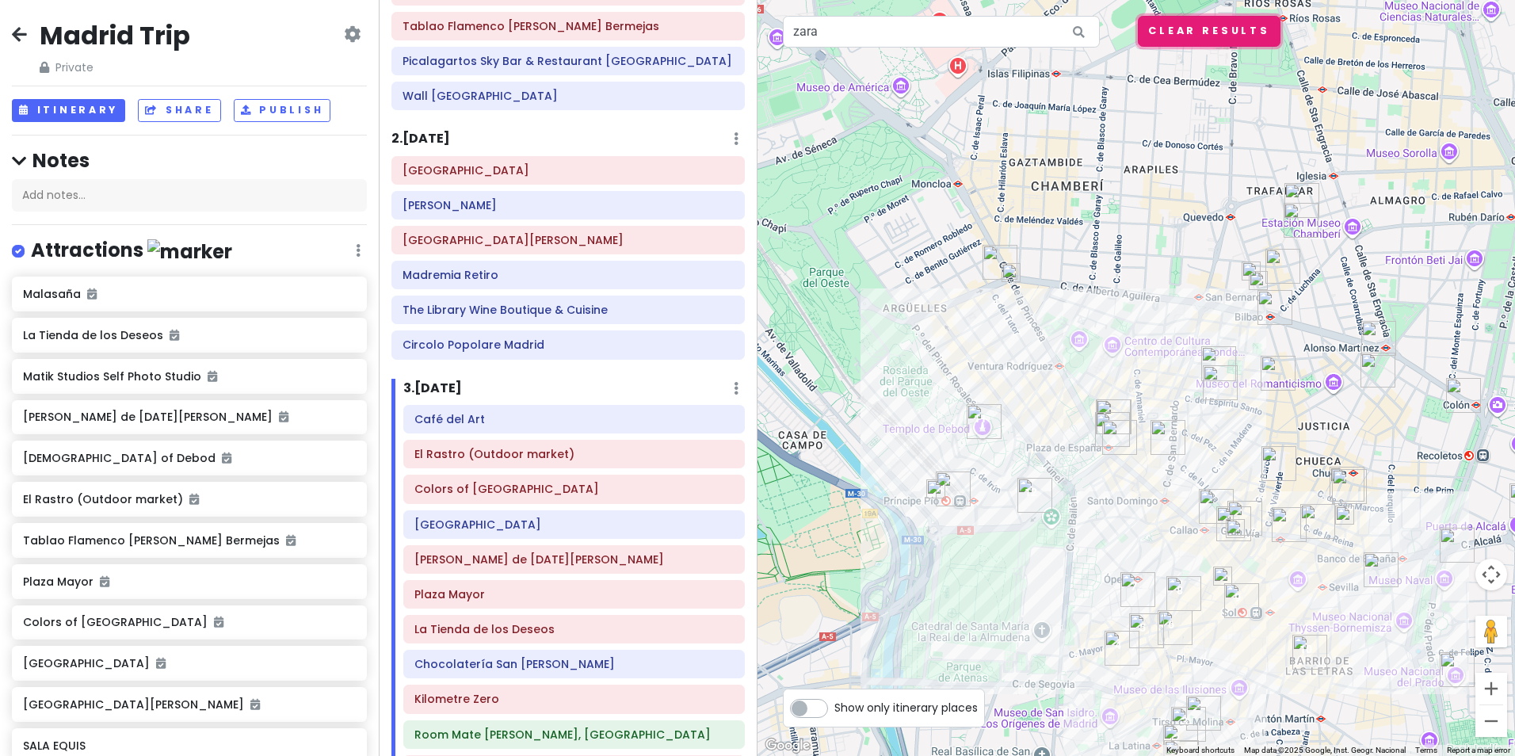
click at [1168, 29] on button "Clear Results" at bounding box center [1208, 31] width 143 height 31
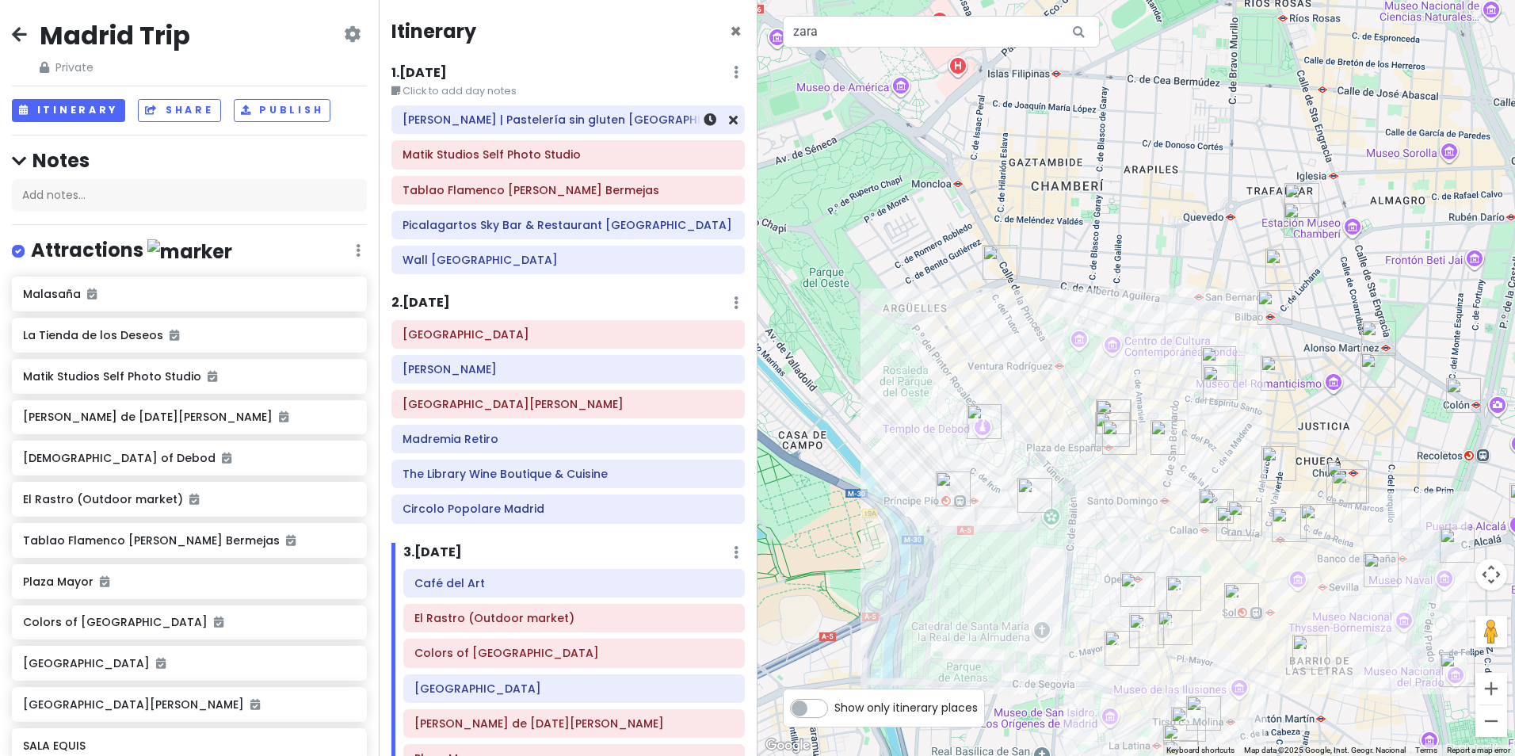
click at [547, 130] on div "[PERSON_NAME] | Pastelería sin gluten [GEOGRAPHIC_DATA]" at bounding box center [567, 120] width 331 height 22
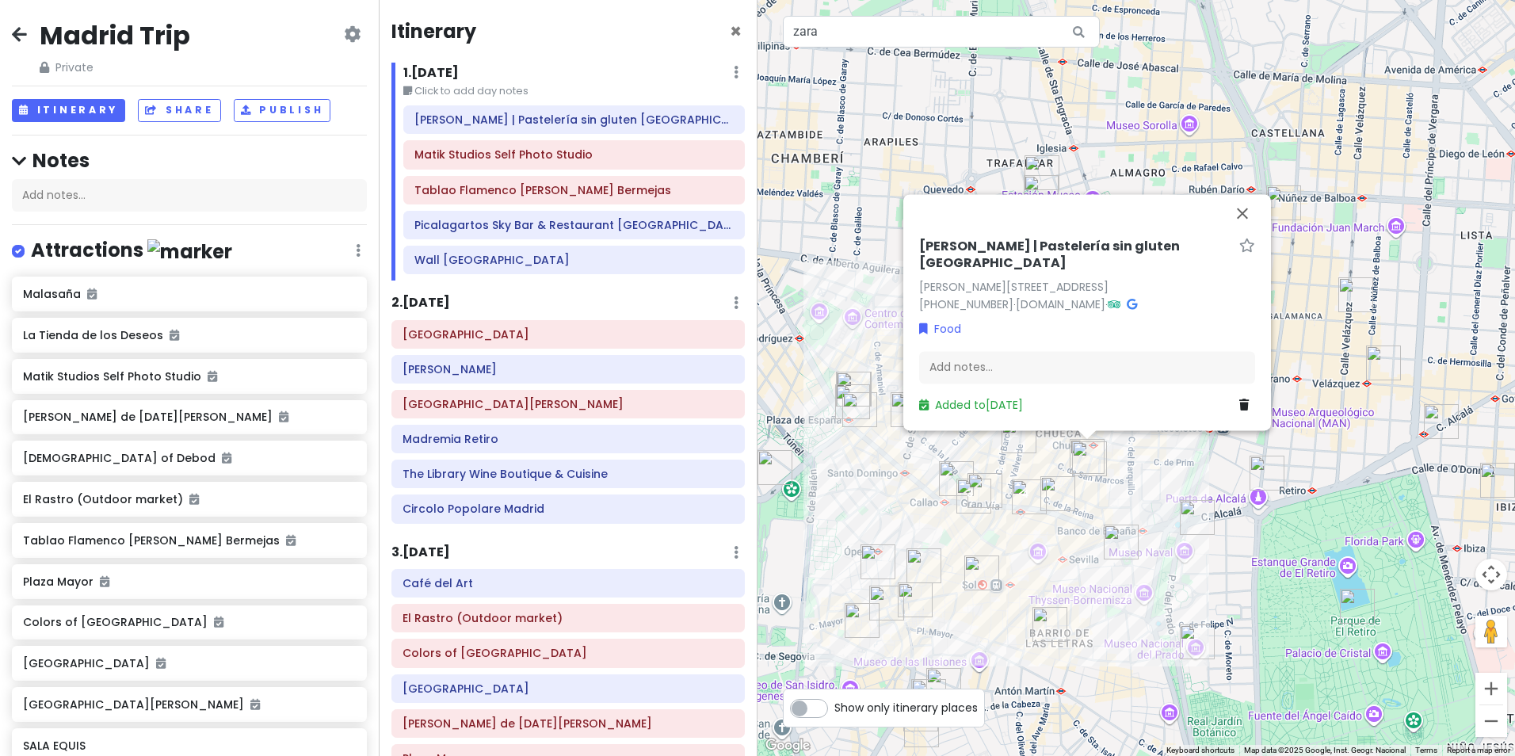
drag, startPoint x: 1246, startPoint y: 681, endPoint x: 1045, endPoint y: 654, distance: 203.1
click at [1045, 654] on div "chök - Barbieri | Pastelería sin gluten Madrid C. de Barbieri, 13, Centro, 2800…" at bounding box center [1135, 378] width 757 height 756
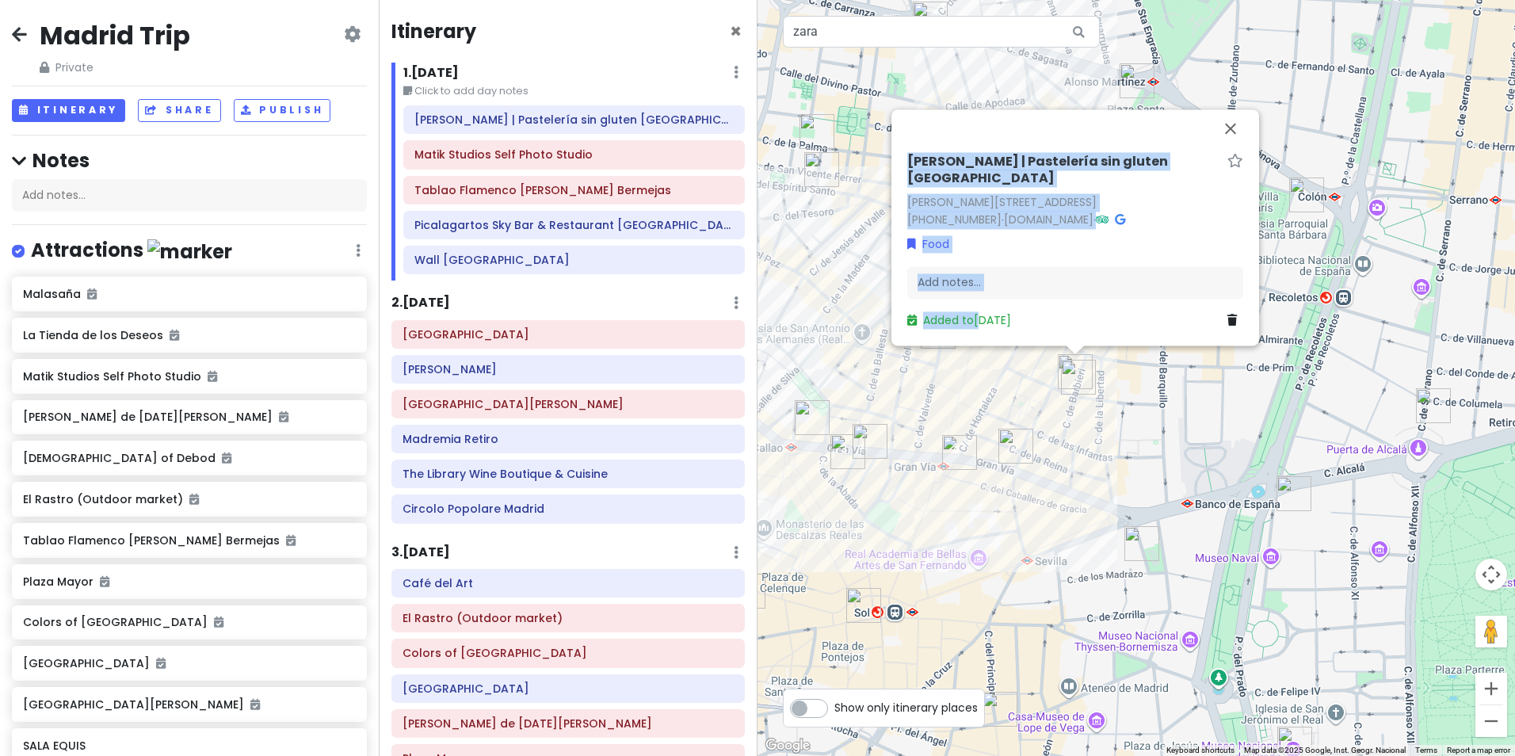
drag, startPoint x: 980, startPoint y: 341, endPoint x: 1059, endPoint y: 522, distance: 197.2
click at [1059, 522] on div "chök - Barbieri | Pastelería sin gluten Madrid C. de Barbieri, 13, Centro, 2800…" at bounding box center [1135, 378] width 757 height 756
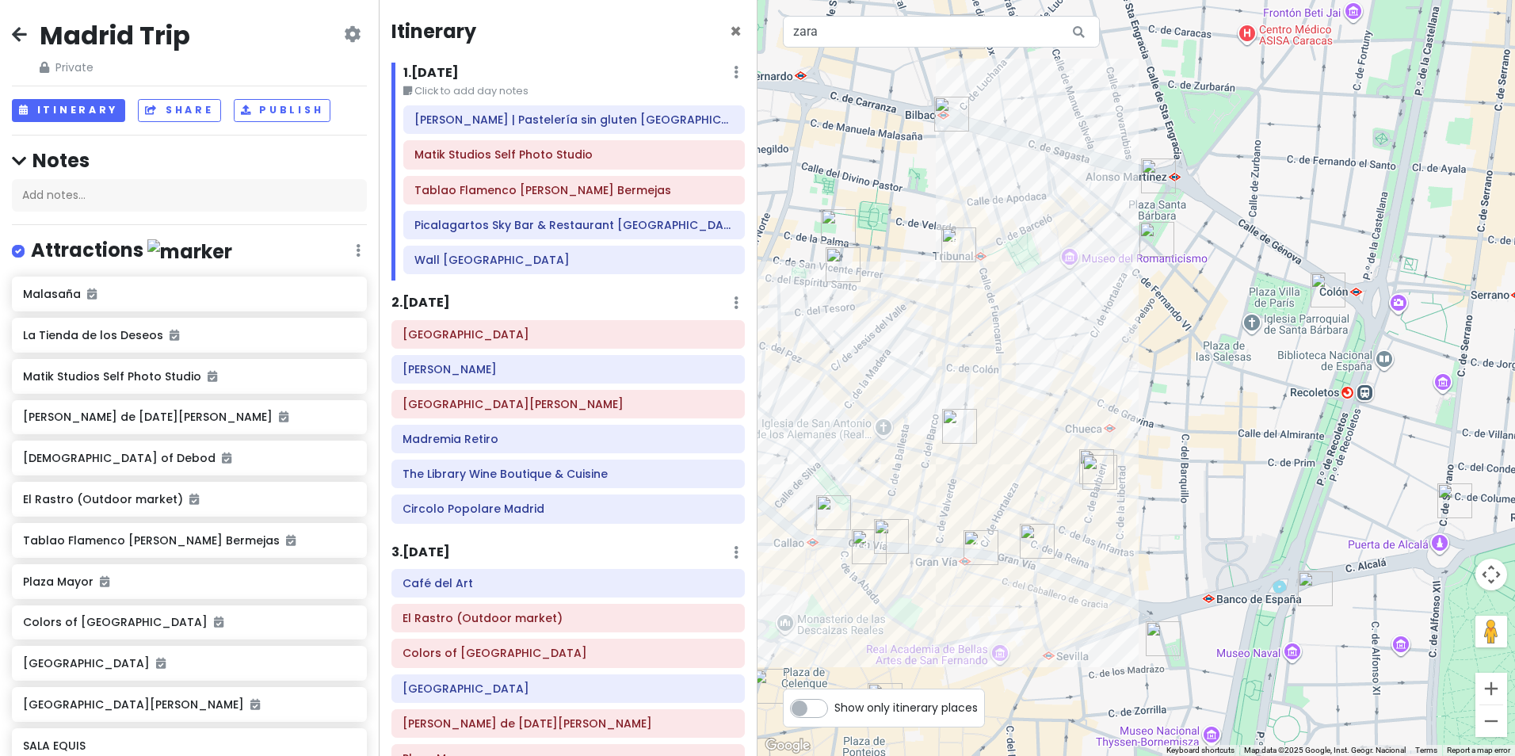
drag, startPoint x: 1059, startPoint y: 522, endPoint x: 1054, endPoint y: 610, distance: 88.1
click at [1054, 610] on div at bounding box center [1135, 378] width 757 height 756
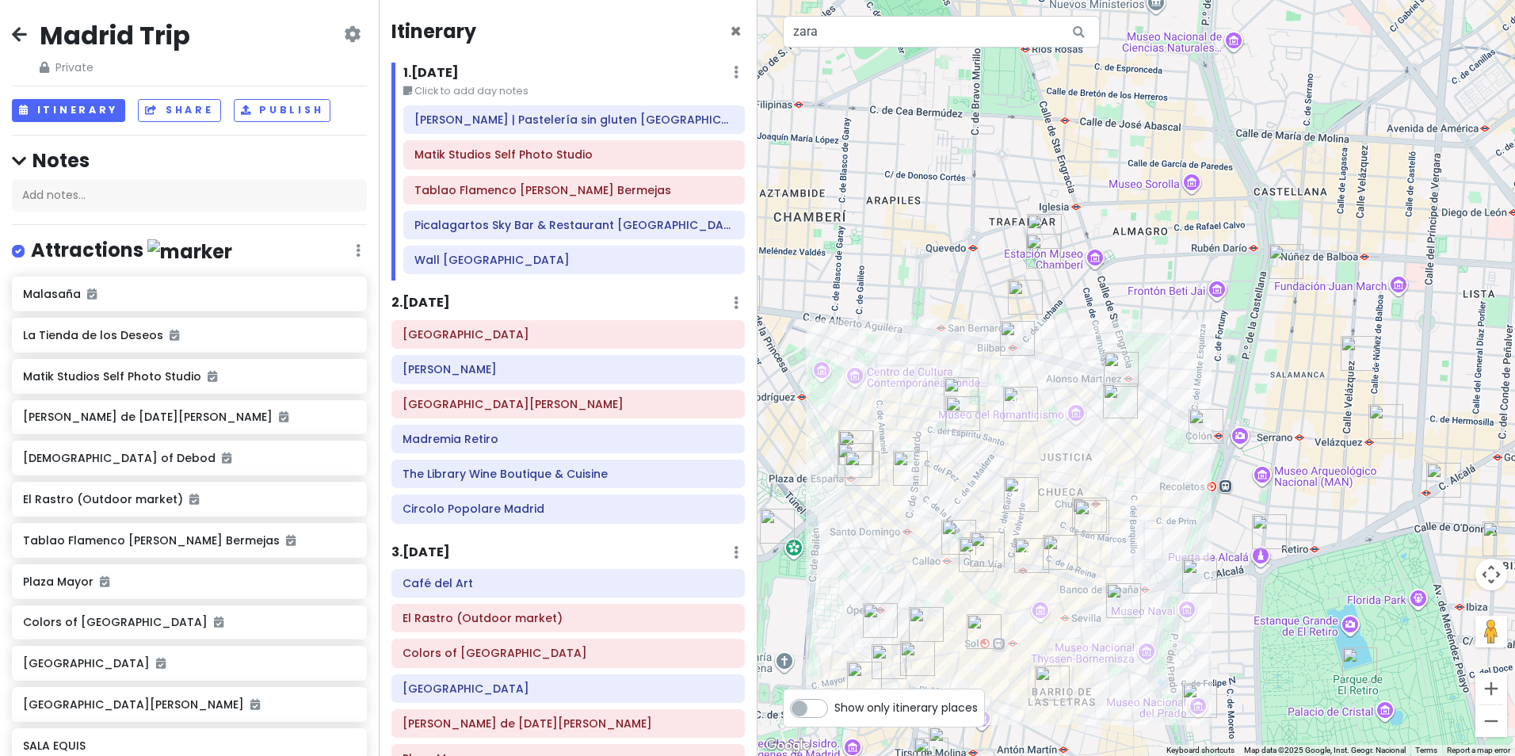
click at [1042, 688] on img "Room Mate Alicia, Madrid" at bounding box center [1052, 682] width 35 height 35
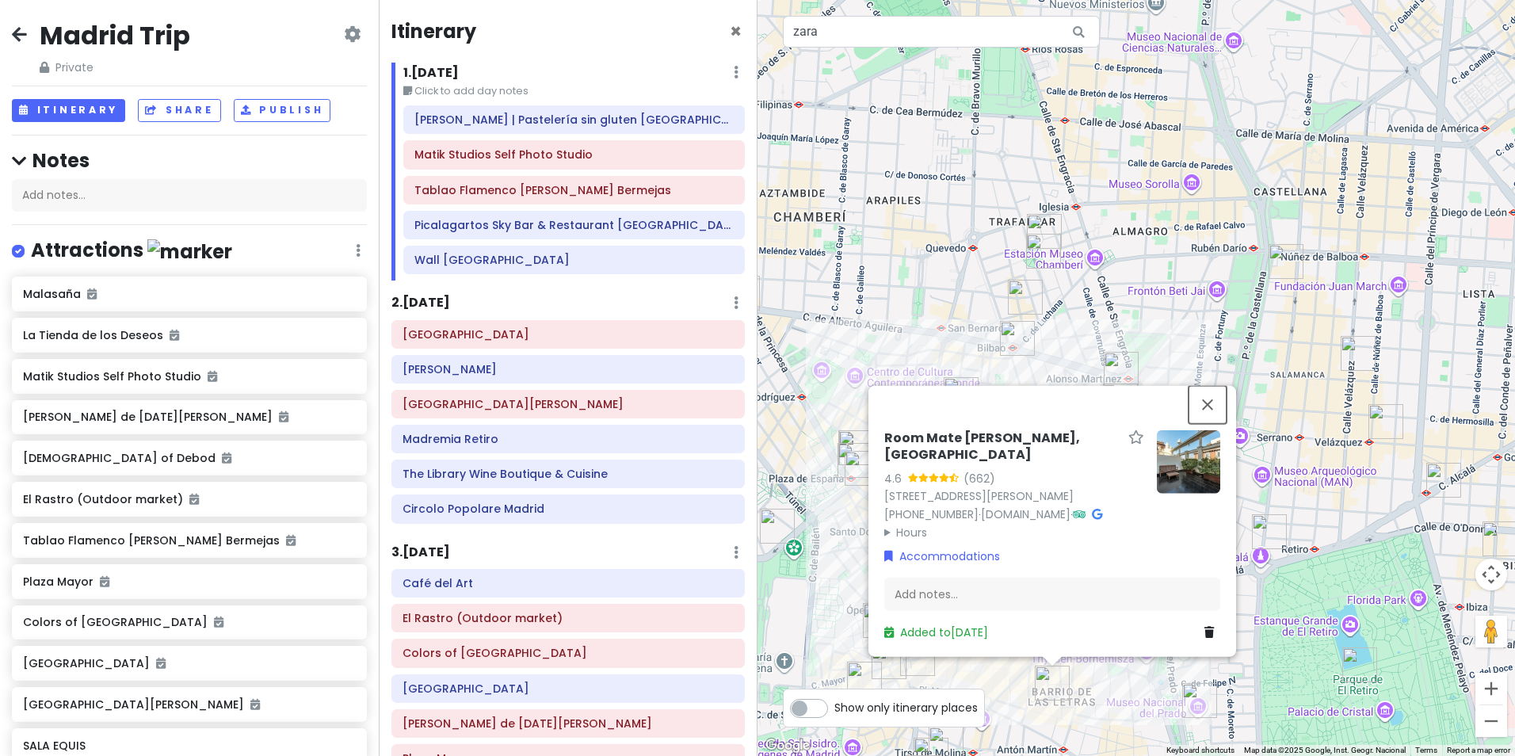
click at [1207, 395] on button "Close" at bounding box center [1207, 405] width 38 height 38
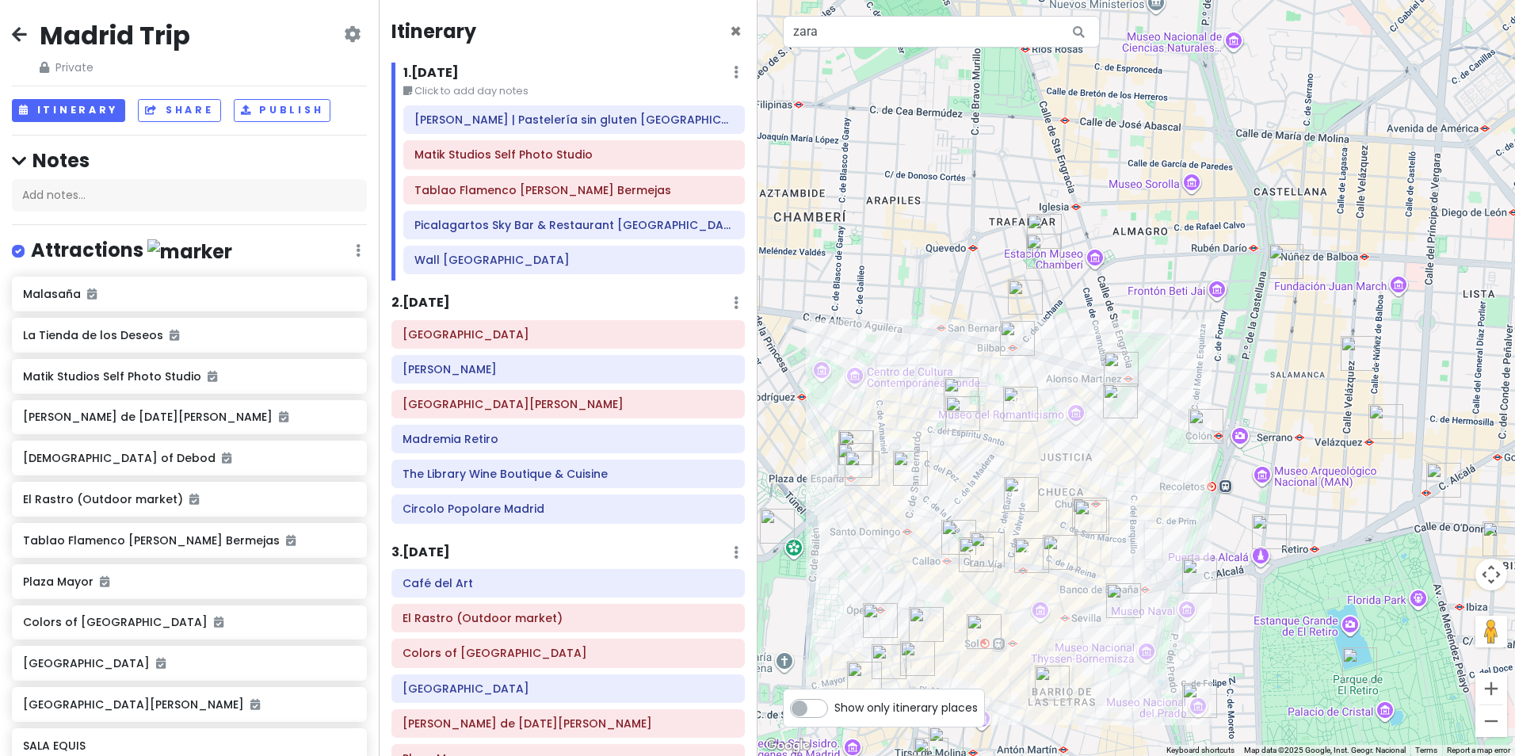
click at [734, 78] on icon at bounding box center [736, 72] width 5 height 13
click at [510, 301] on div "2 . [DATE] Add Day Notes Delete Day" at bounding box center [567, 306] width 353 height 27
click at [1159, 486] on div at bounding box center [1135, 378] width 757 height 756
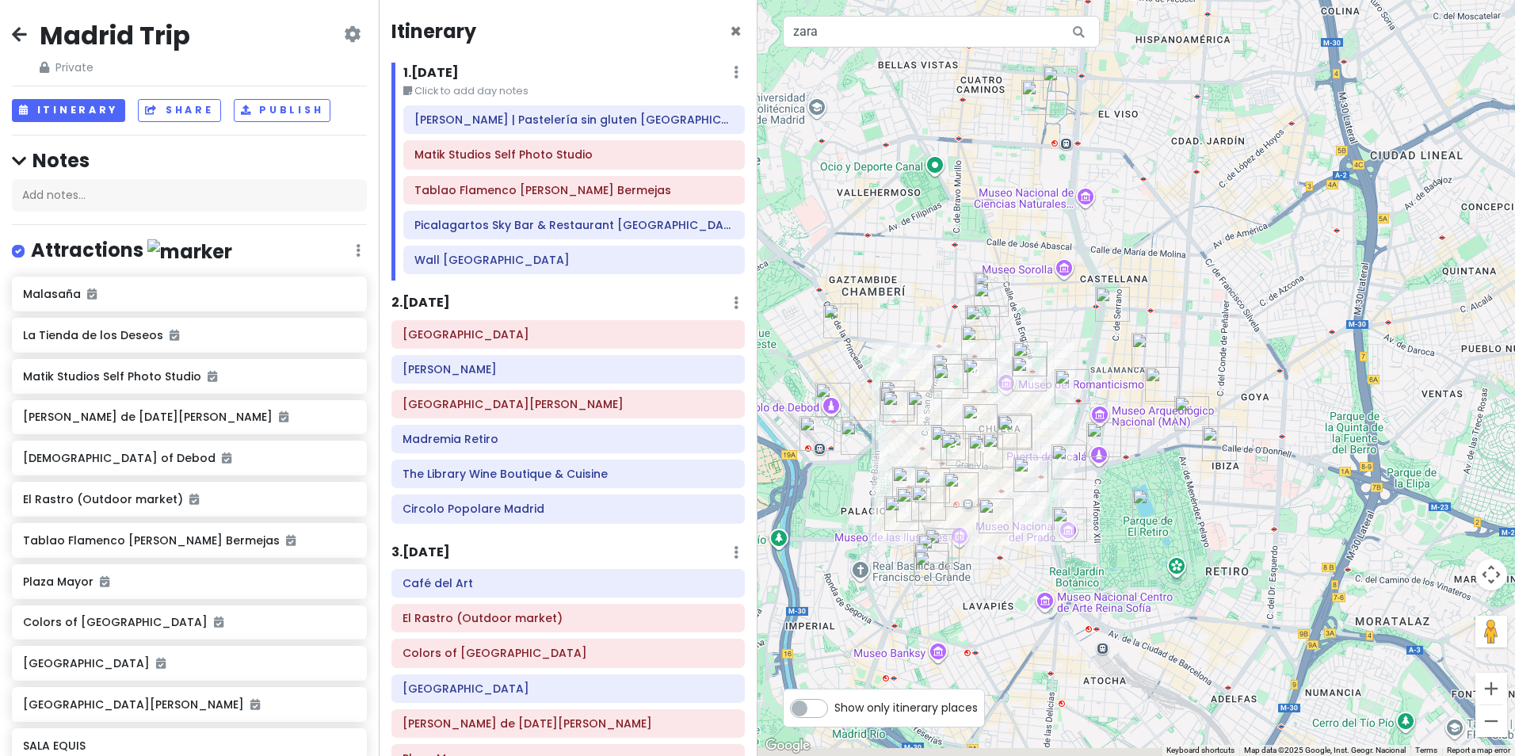
drag, startPoint x: 1092, startPoint y: 708, endPoint x: 1113, endPoint y: 557, distance: 152.8
click at [1113, 557] on div at bounding box center [1135, 378] width 757 height 756
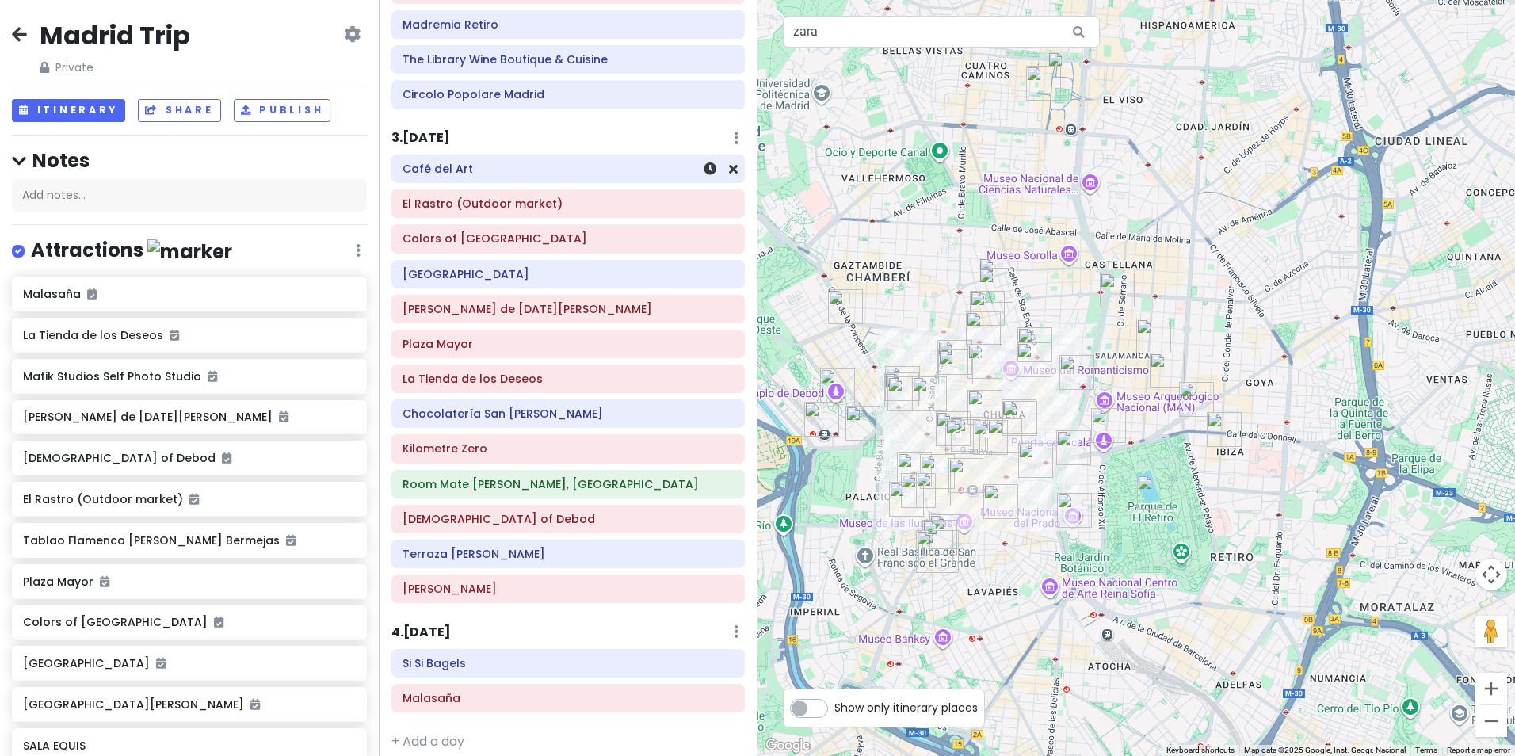
scroll to position [429, 0]
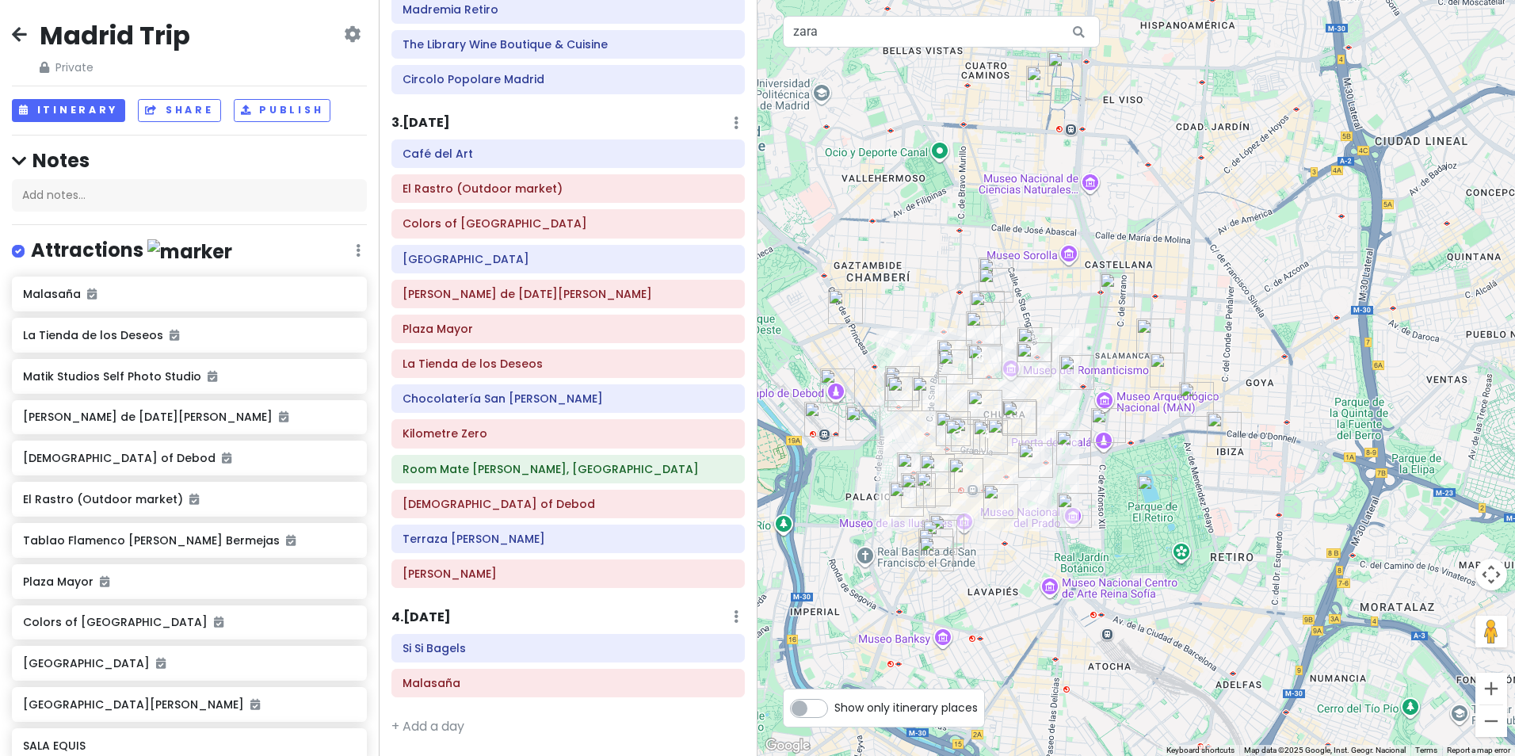
click at [483, 665] on div "Si Si Bagels Malasaña" at bounding box center [567, 669] width 377 height 70
click at [473, 657] on div "Si Si Bagels" at bounding box center [567, 648] width 331 height 22
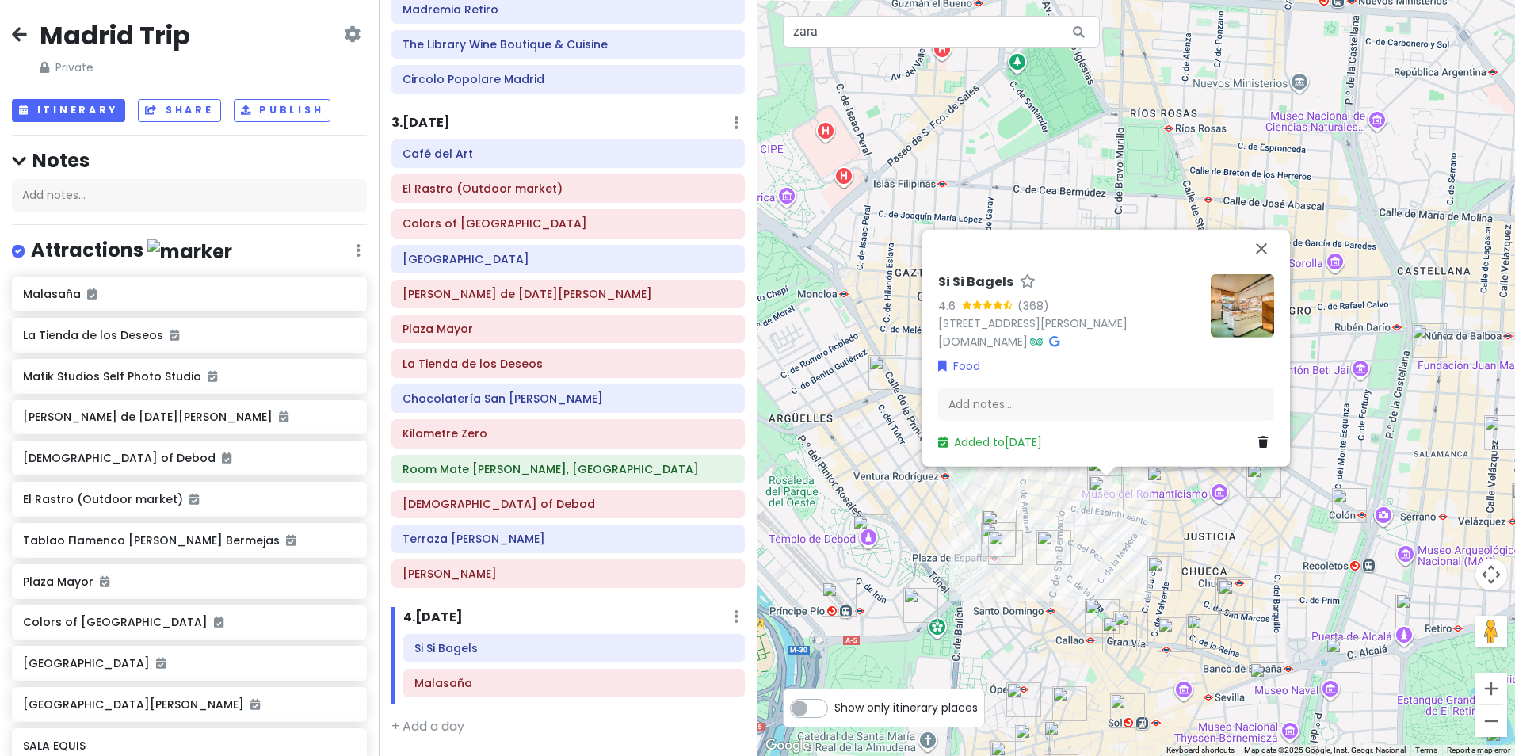
drag, startPoint x: 1079, startPoint y: 412, endPoint x: 1062, endPoint y: 696, distance: 284.9
click at [1062, 696] on img "Chocolatería San Ginés" at bounding box center [1069, 703] width 35 height 35
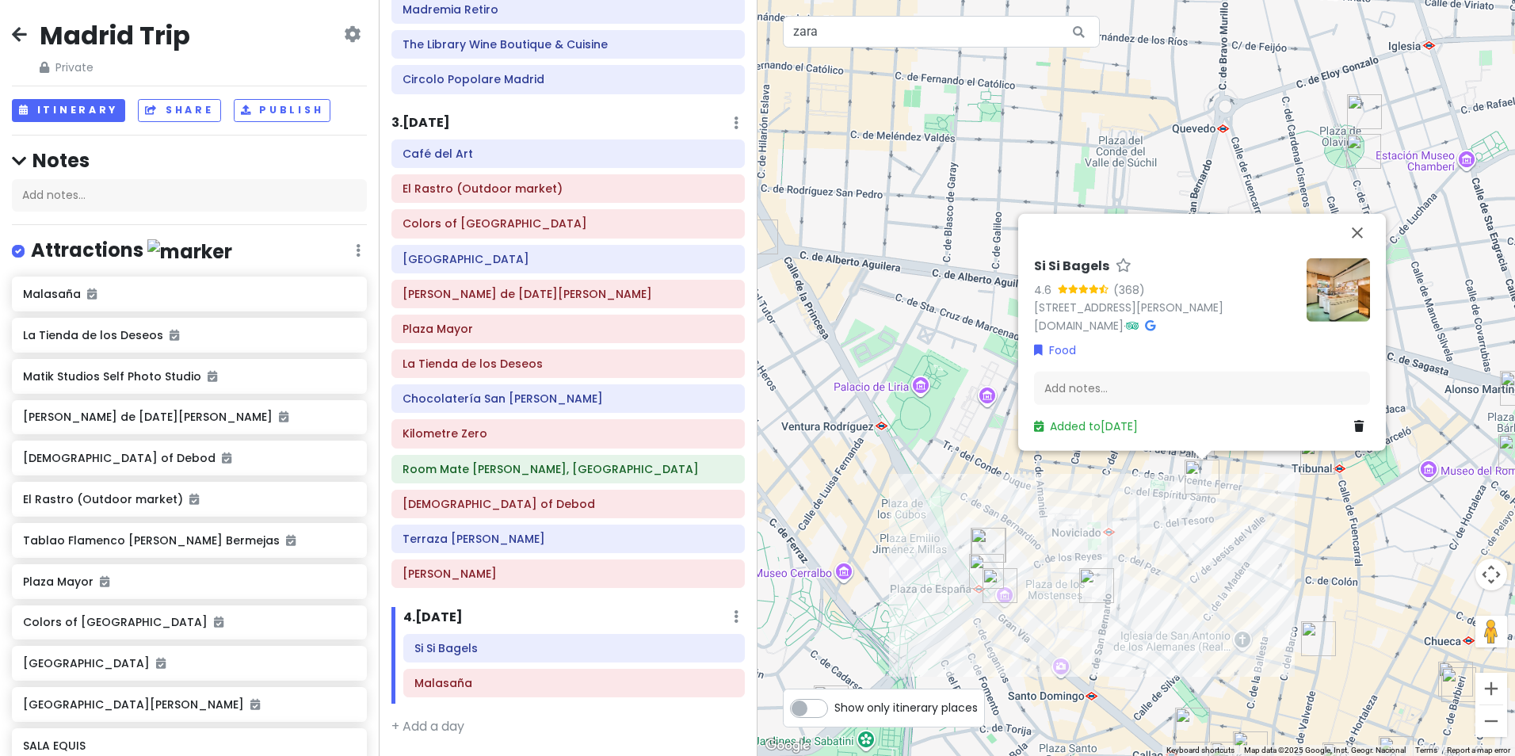
click at [989, 564] on img "ZARA" at bounding box center [986, 571] width 35 height 35
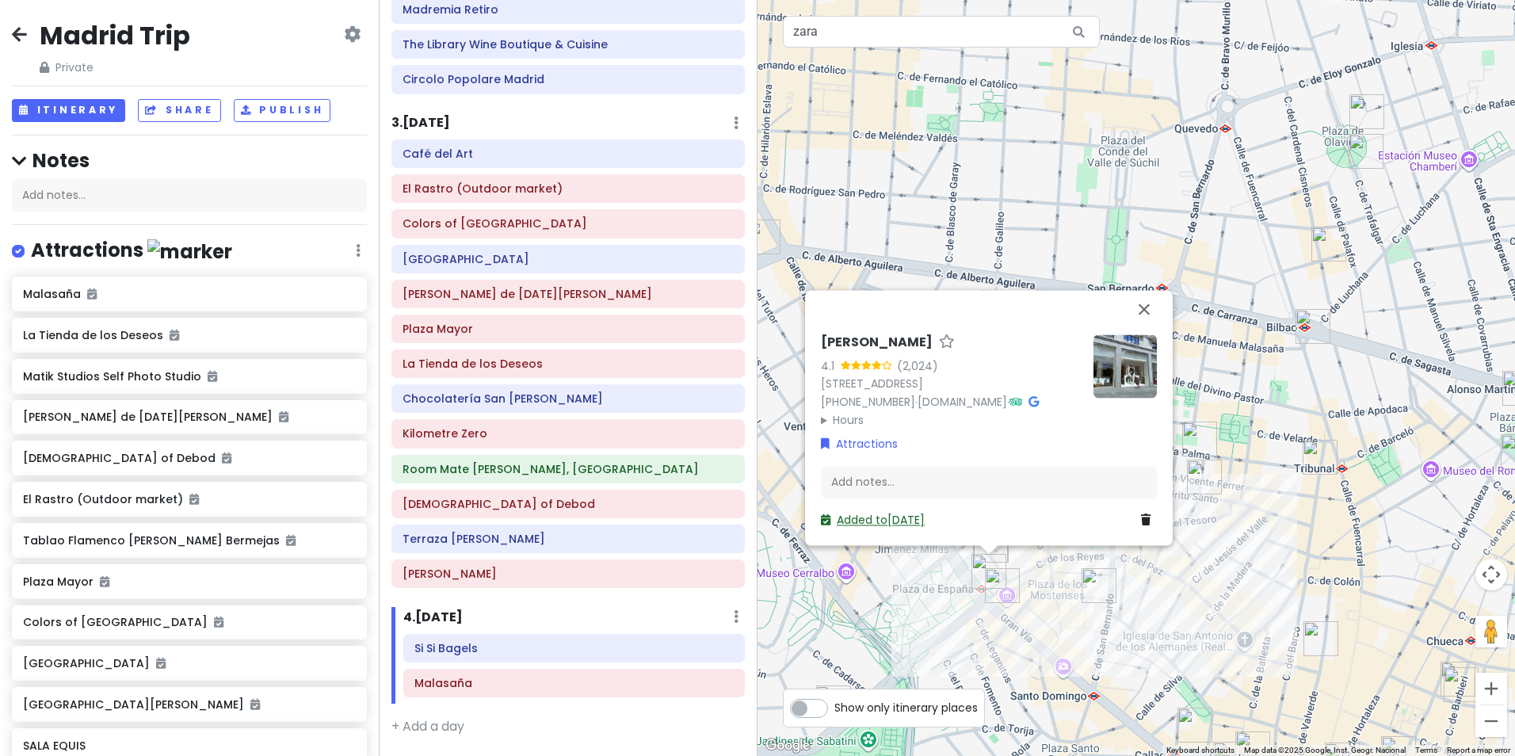
click at [870, 526] on link "Added to [DATE]" at bounding box center [873, 521] width 104 height 16
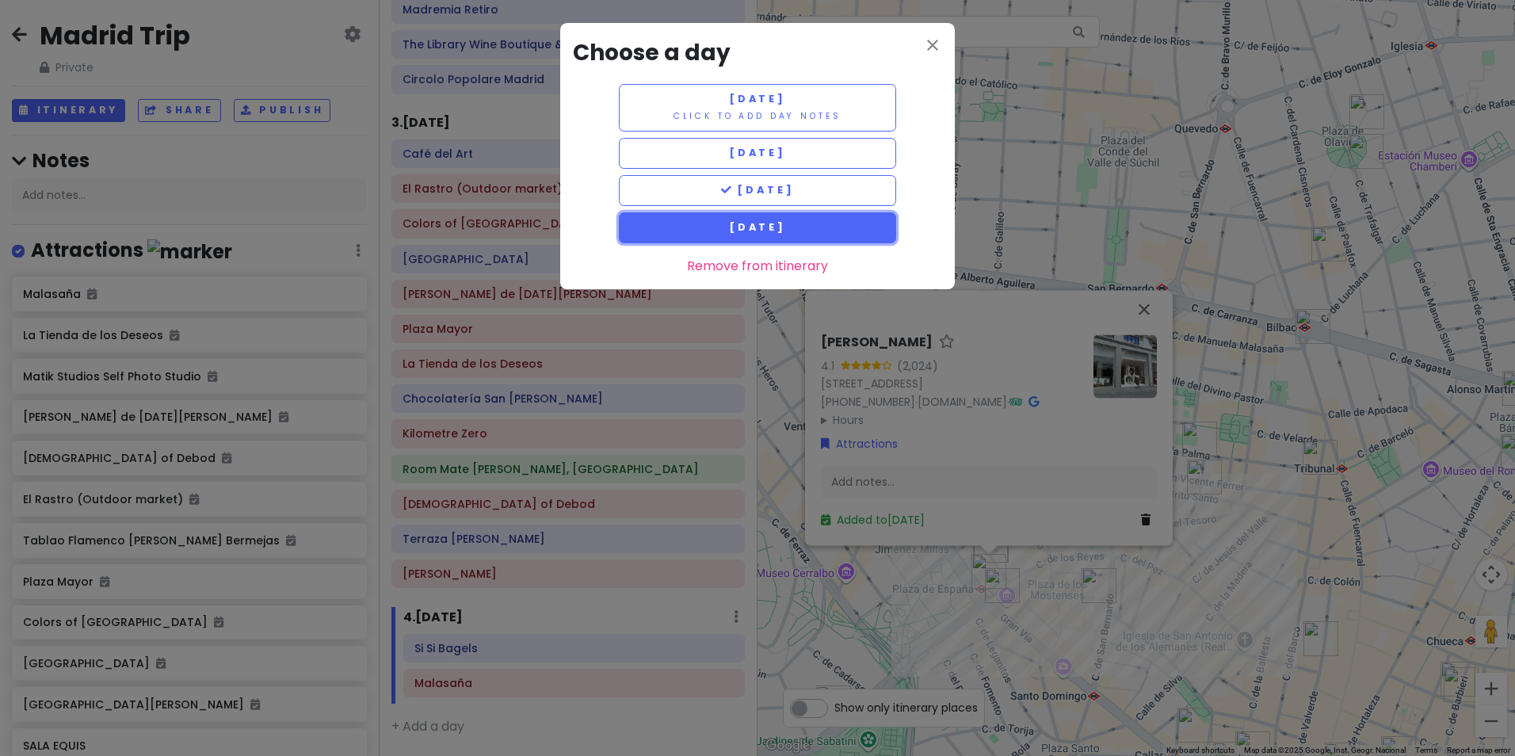
click at [771, 224] on span "[DATE]" at bounding box center [757, 226] width 57 height 13
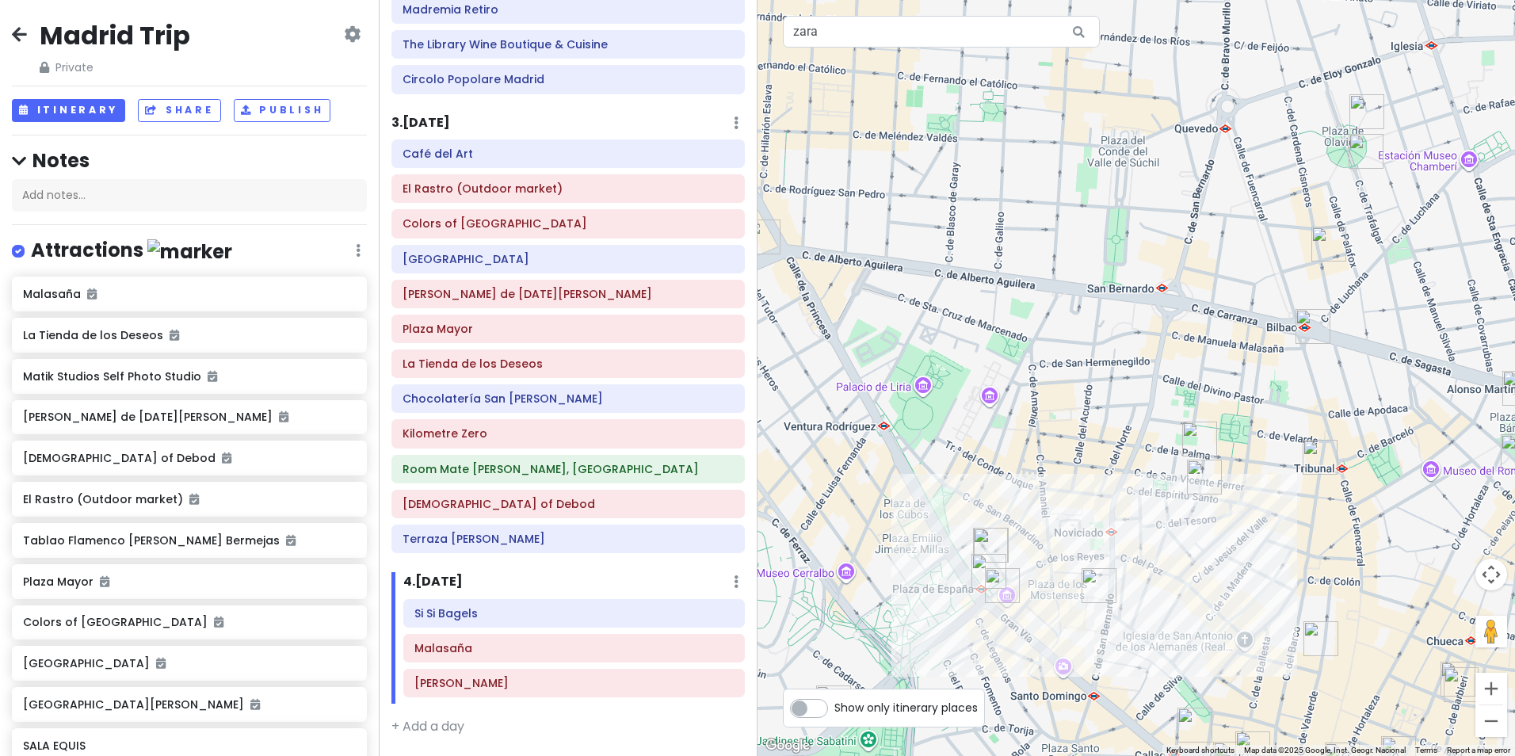
click at [987, 545] on img "El Edén Gastrobar" at bounding box center [990, 545] width 35 height 35
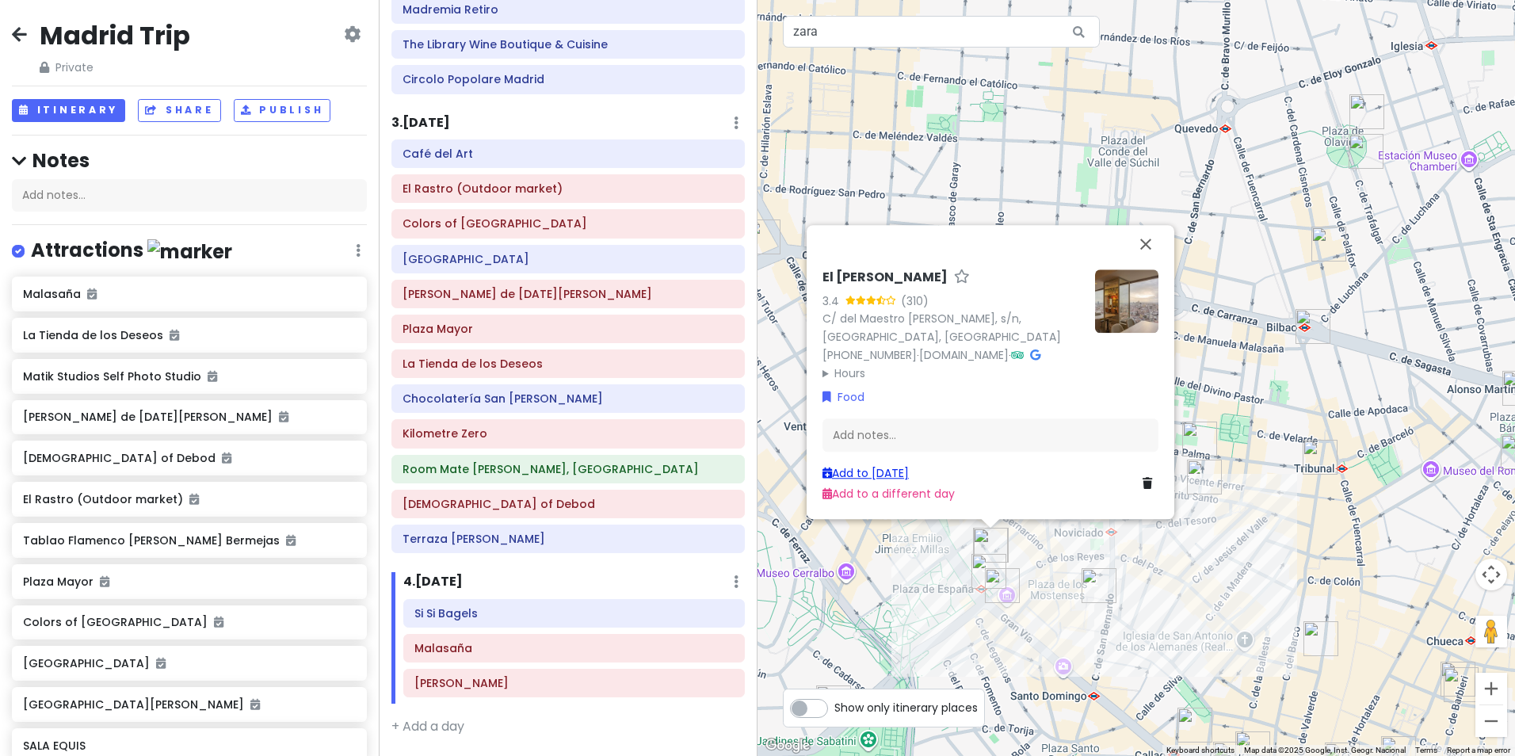
click at [892, 468] on link "Add to Mon 8/25" at bounding box center [865, 473] width 86 height 16
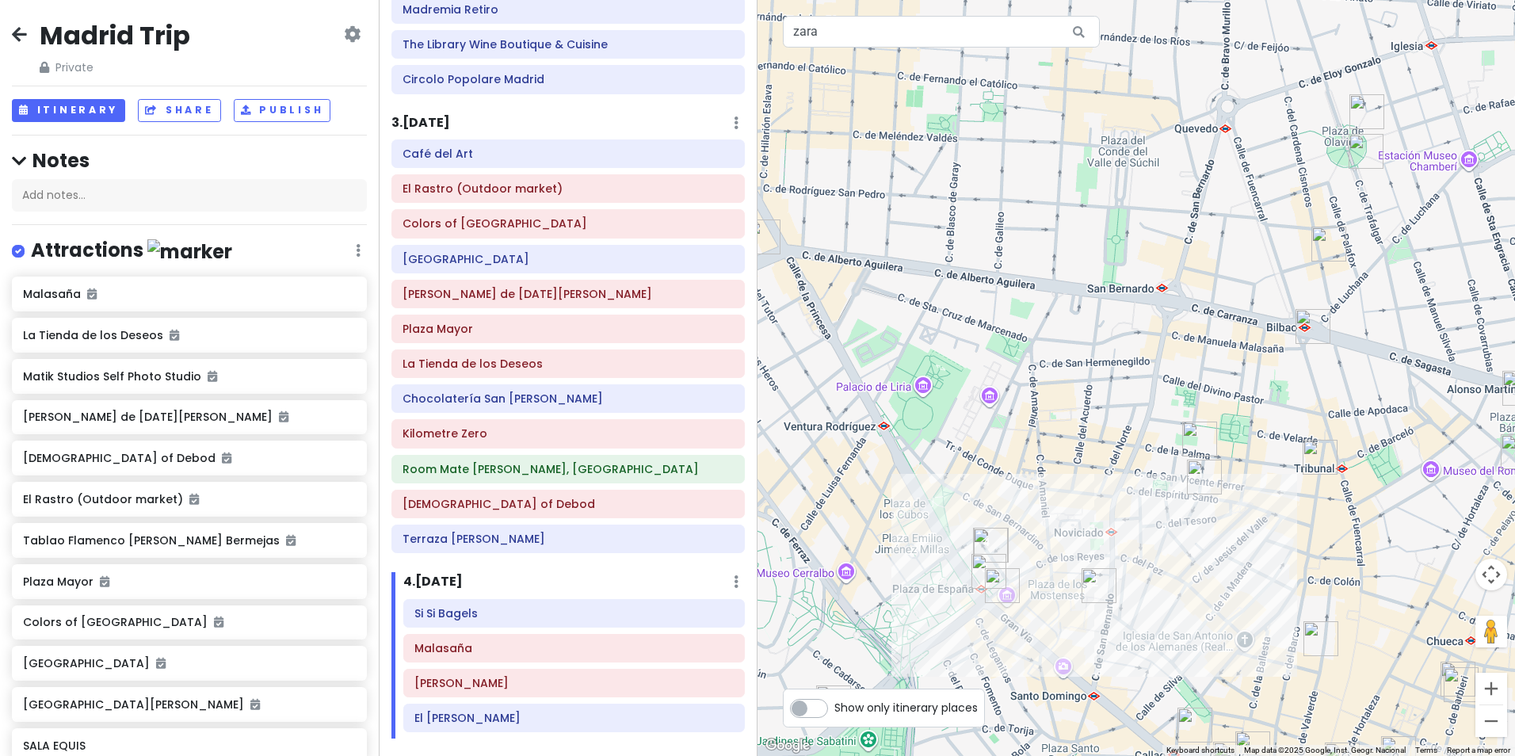
click at [1003, 586] on img "Dear Hotel Madrid" at bounding box center [1002, 585] width 35 height 35
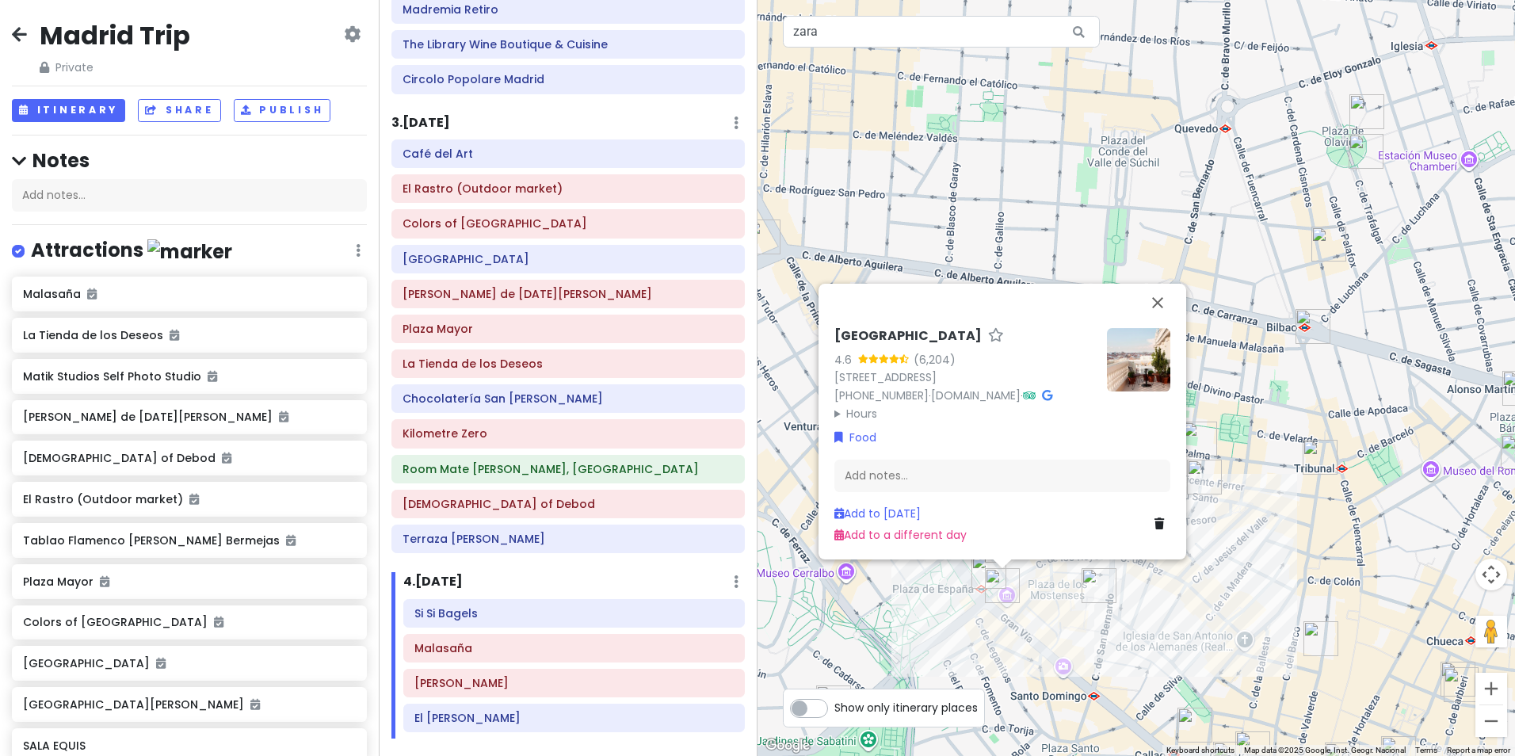
click at [1115, 337] on img at bounding box center [1138, 359] width 63 height 63
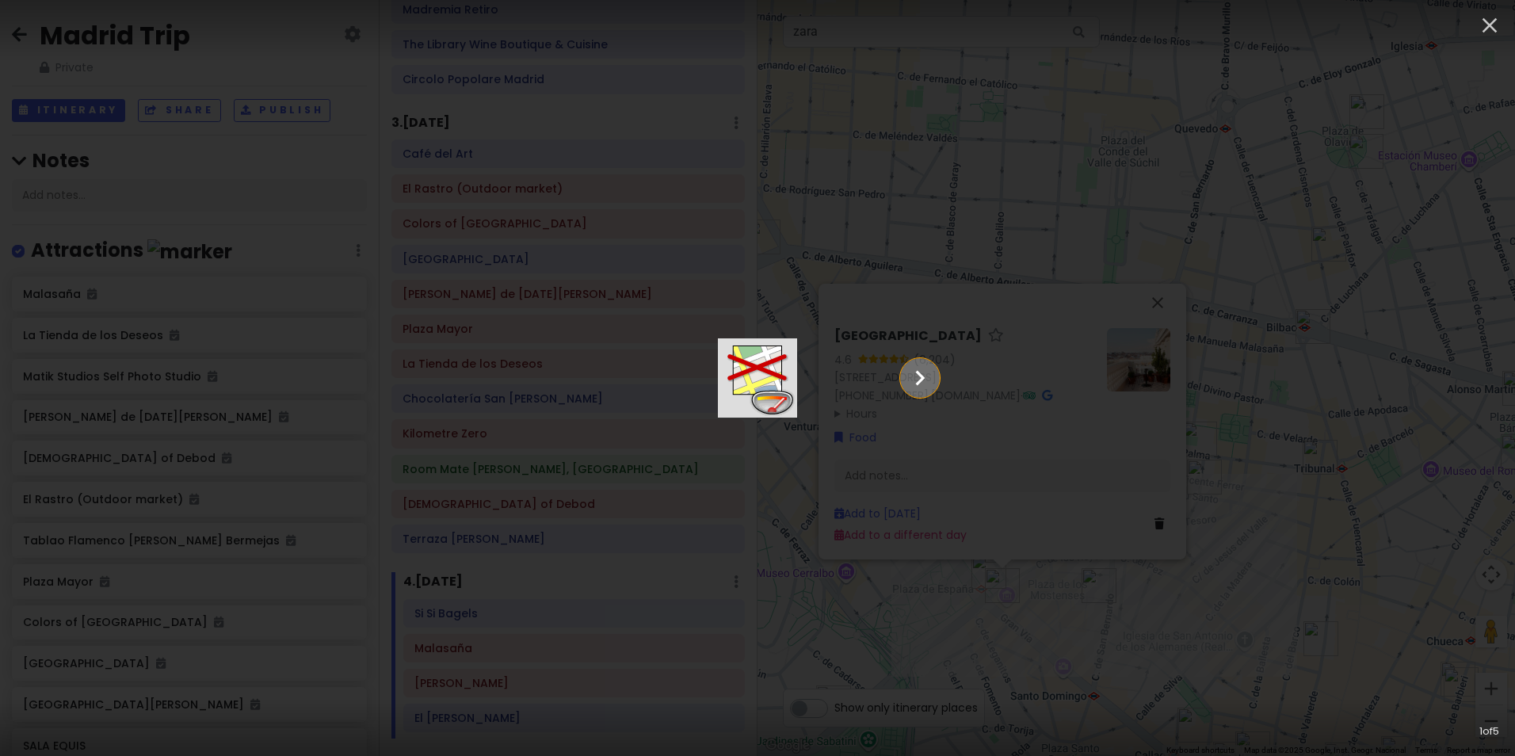
click at [935, 380] on icon "Show slide 2 of 5" at bounding box center [920, 378] width 30 height 38
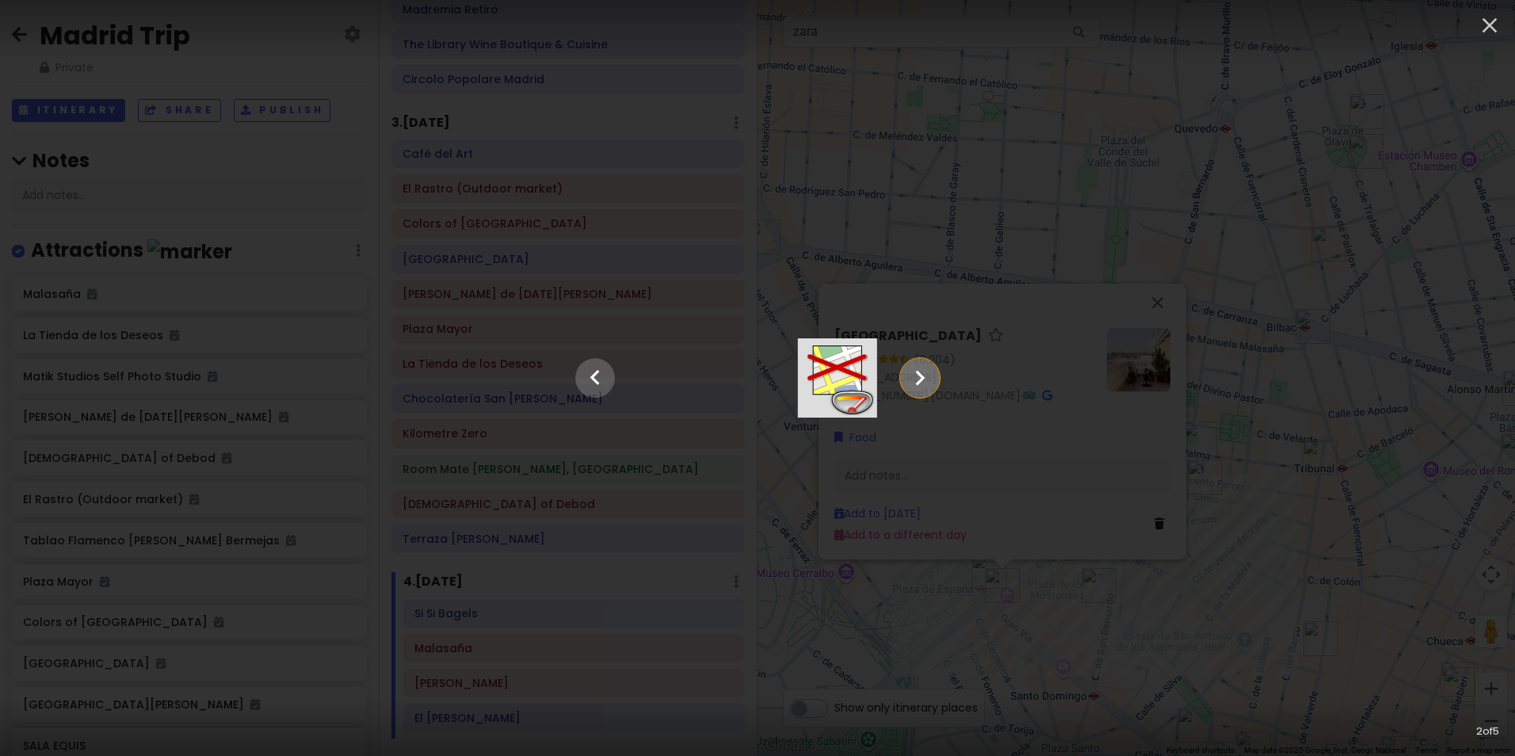
click at [935, 380] on icon "Show slide 3 of 5" at bounding box center [920, 378] width 30 height 38
click at [935, 380] on icon "Show slide 4 of 5" at bounding box center [920, 378] width 30 height 38
click at [1488, 18] on icon "button" at bounding box center [1489, 25] width 25 height 25
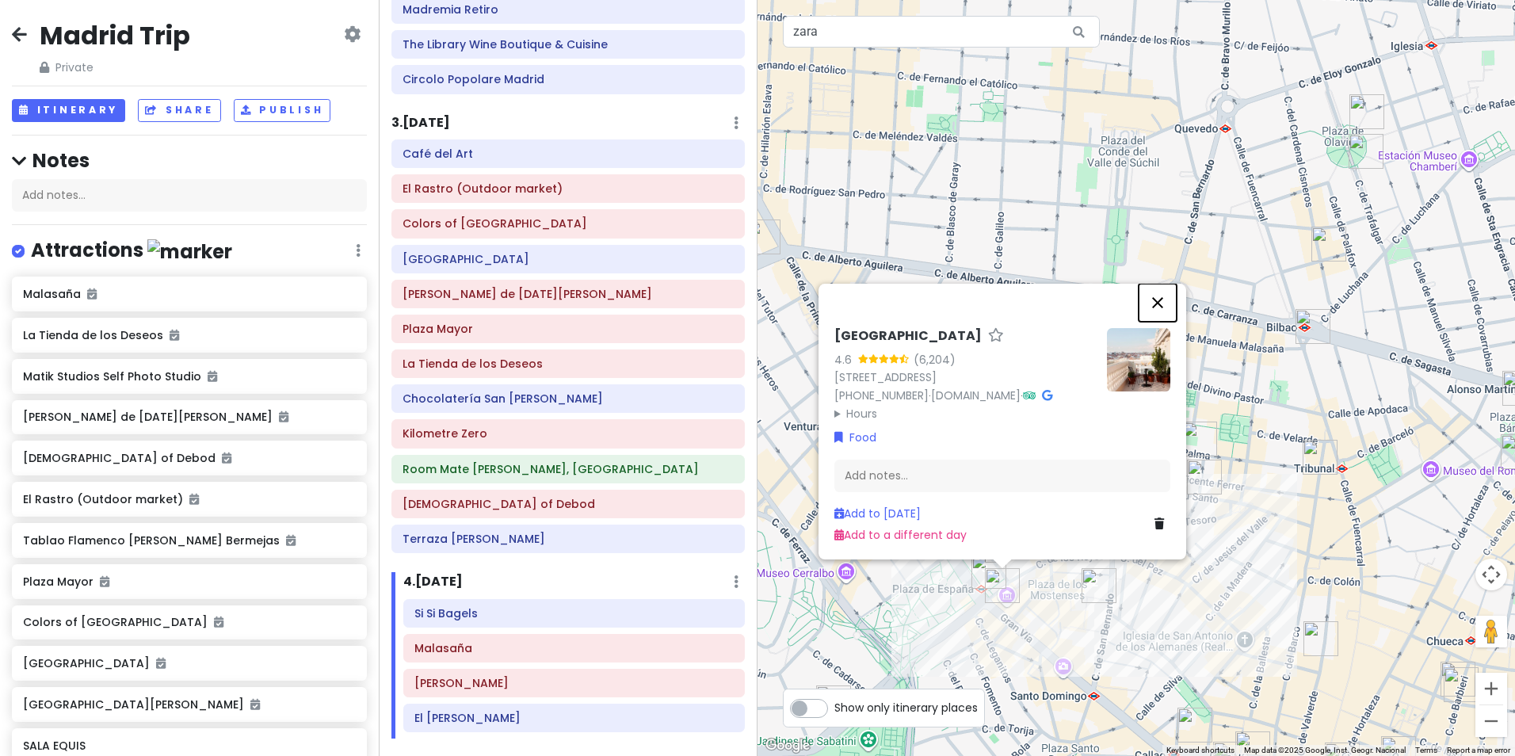
click at [1164, 287] on button "Close" at bounding box center [1157, 303] width 38 height 38
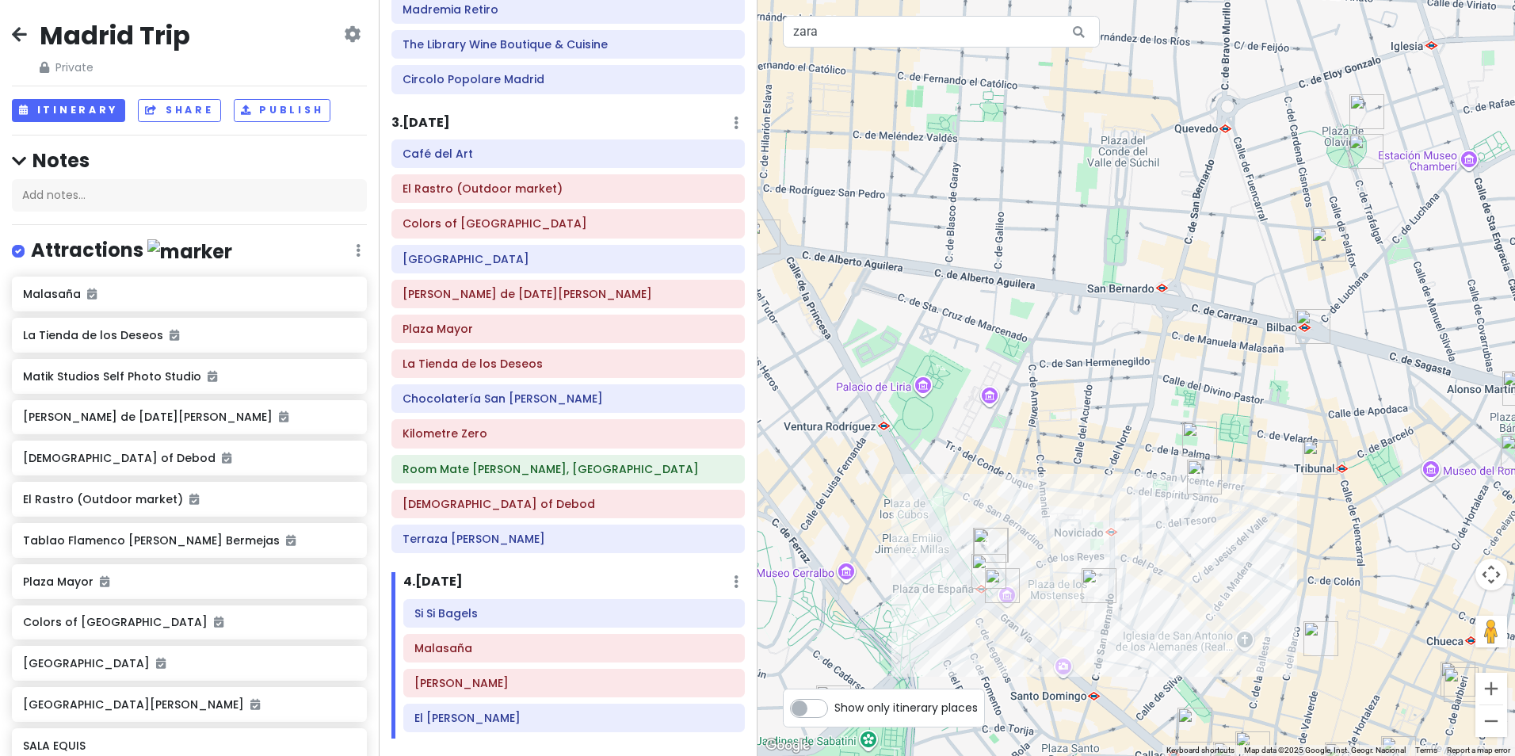
click at [1312, 467] on img "Wall St Madrid" at bounding box center [1319, 457] width 35 height 35
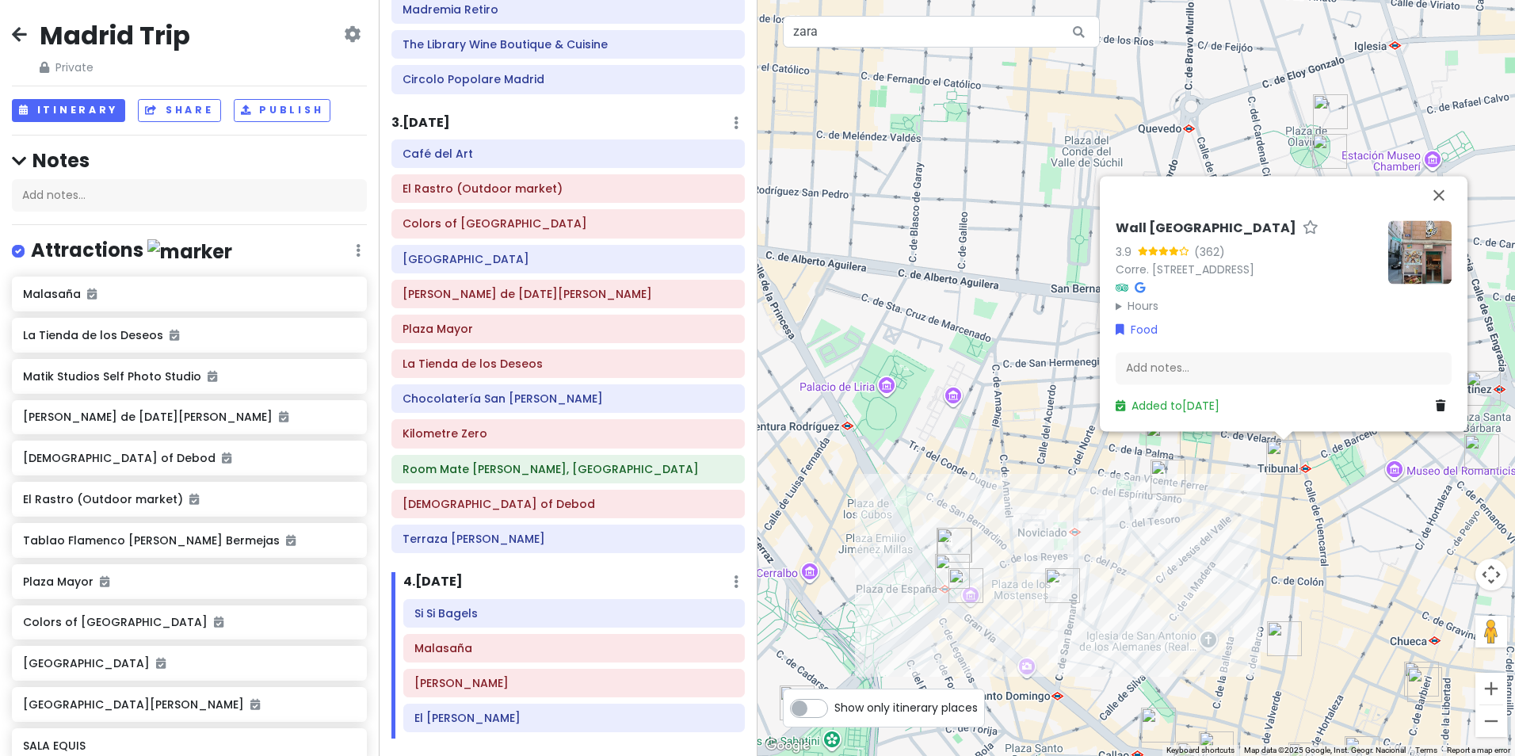
click at [1152, 730] on img "Ella Sky Bar Madrid" at bounding box center [1158, 724] width 35 height 35
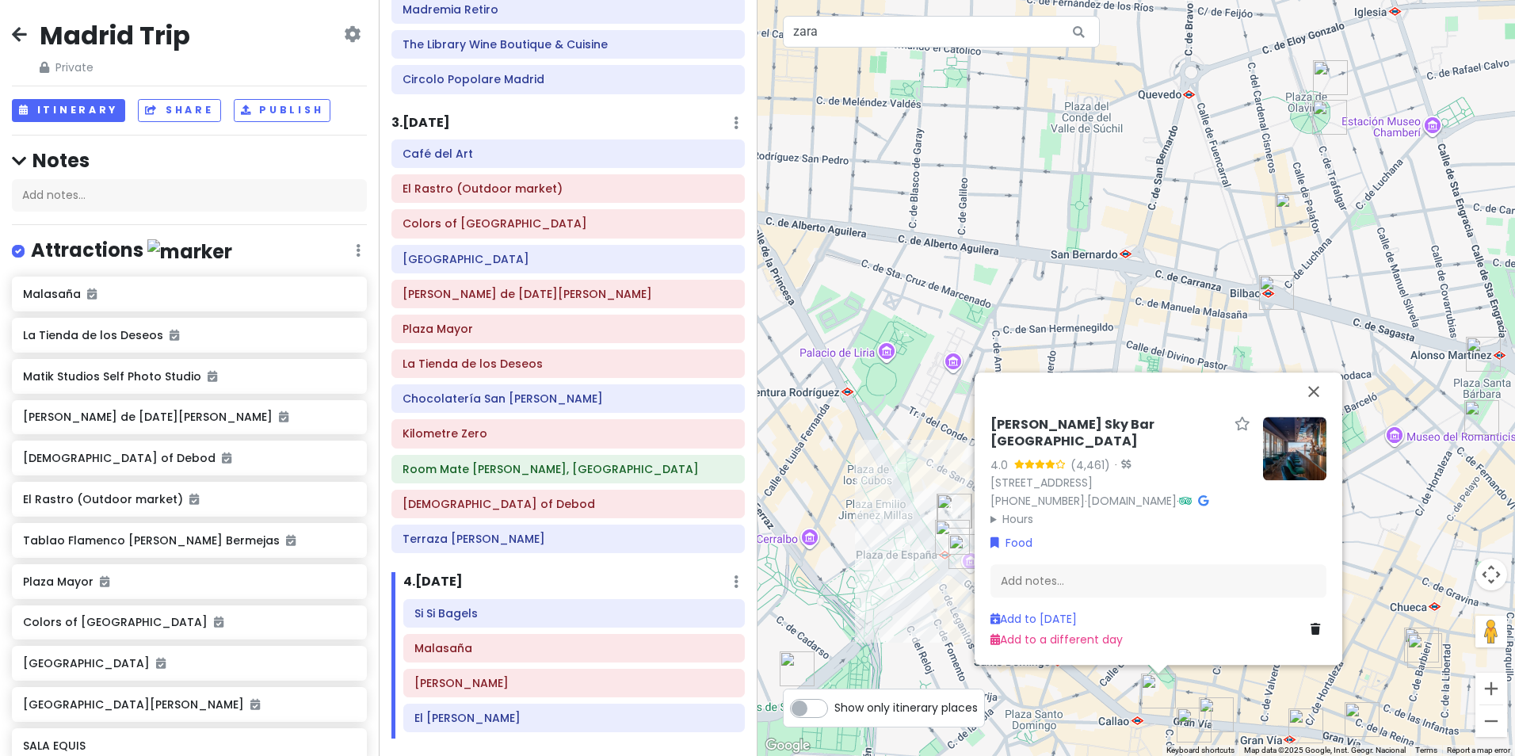
click at [939, 604] on div "Ella Sky Bar Madrid 4.0 (4,461) · Gran Vía, 42, Centro, 28004 Madrid, Spain +34…" at bounding box center [1135, 378] width 757 height 756
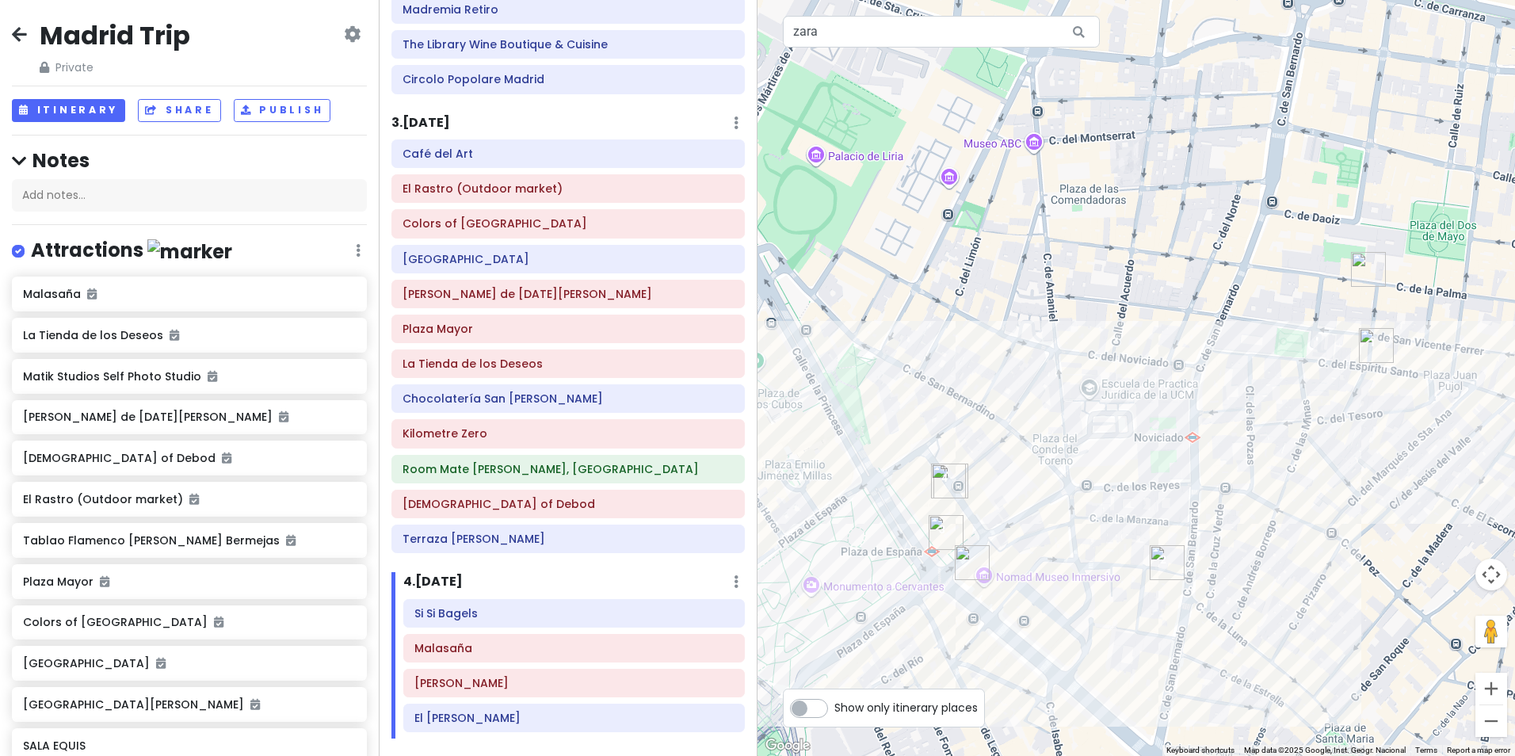
click at [958, 564] on img "Dear Hotel Madrid" at bounding box center [972, 562] width 35 height 35
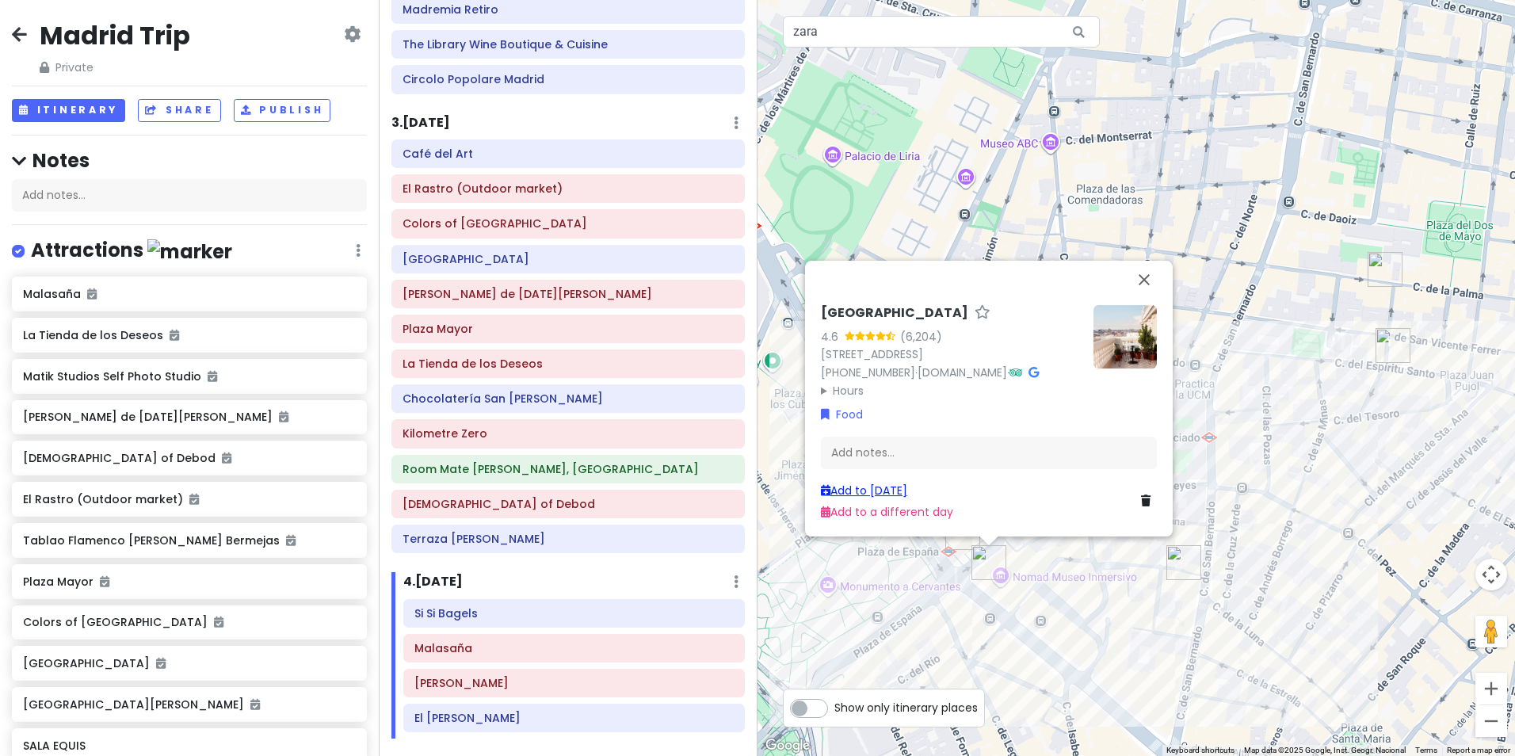
click at [894, 484] on link "Add to Mon 8/25" at bounding box center [864, 490] width 86 height 16
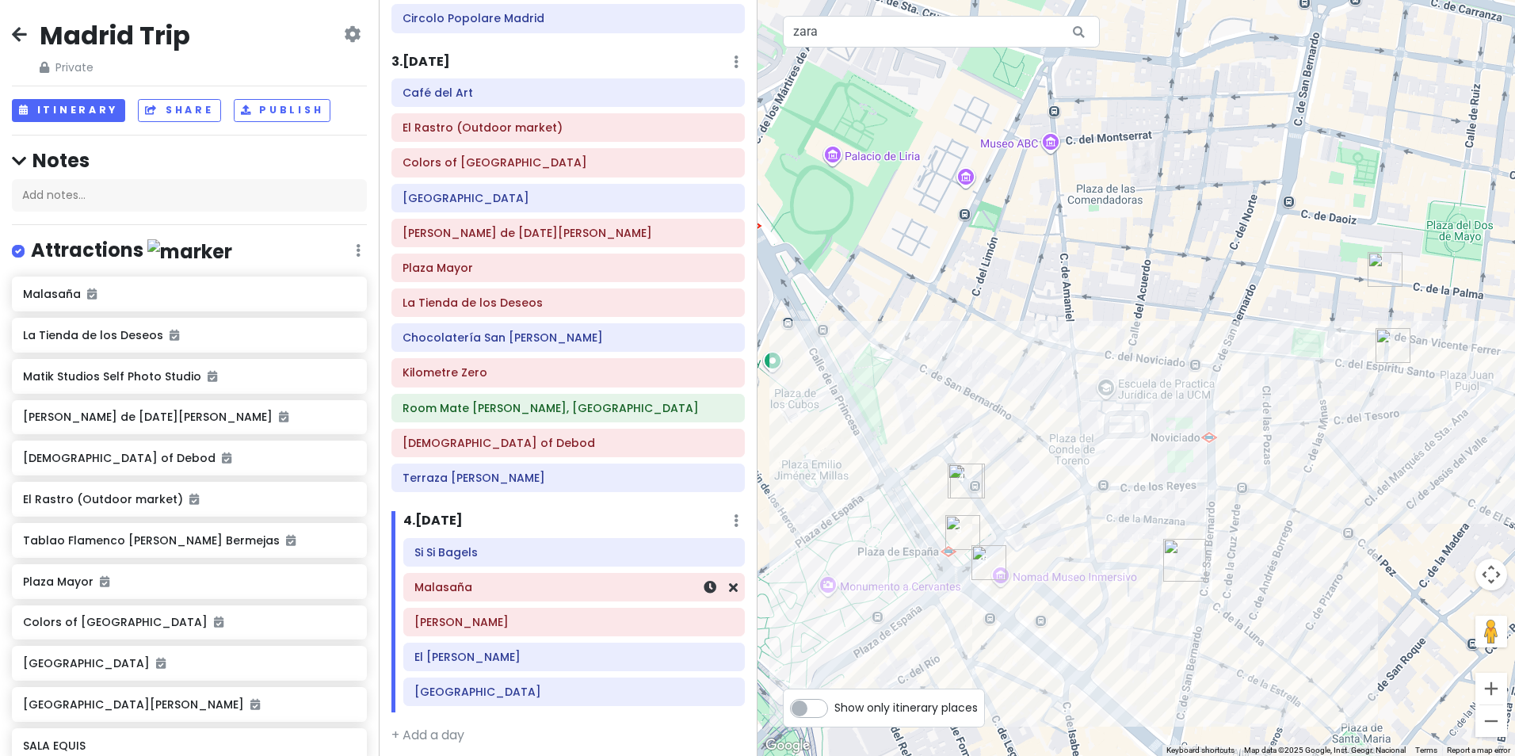
scroll to position [499, 0]
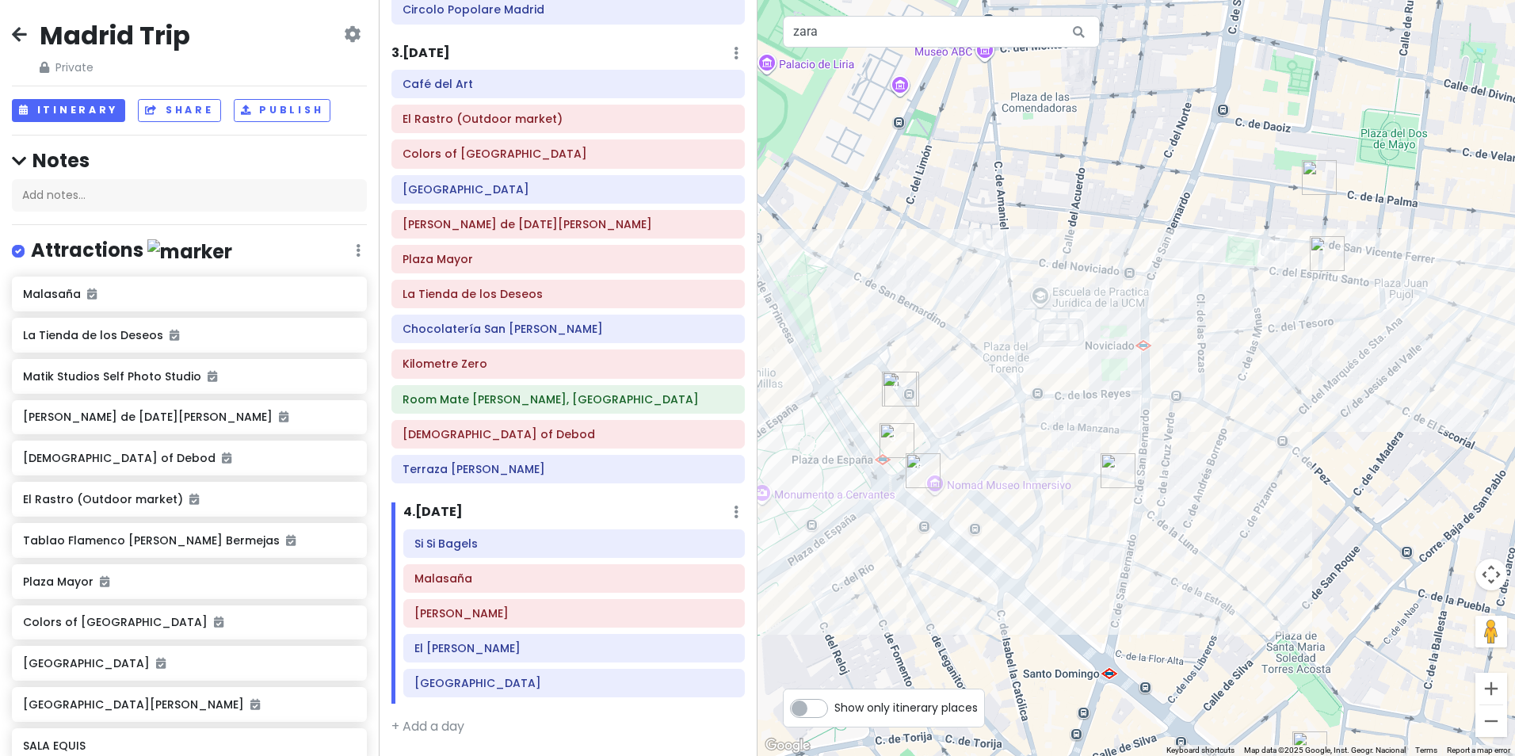
drag, startPoint x: 960, startPoint y: 643, endPoint x: 892, endPoint y: 543, distance: 120.8
click at [892, 543] on div at bounding box center [1135, 378] width 757 height 756
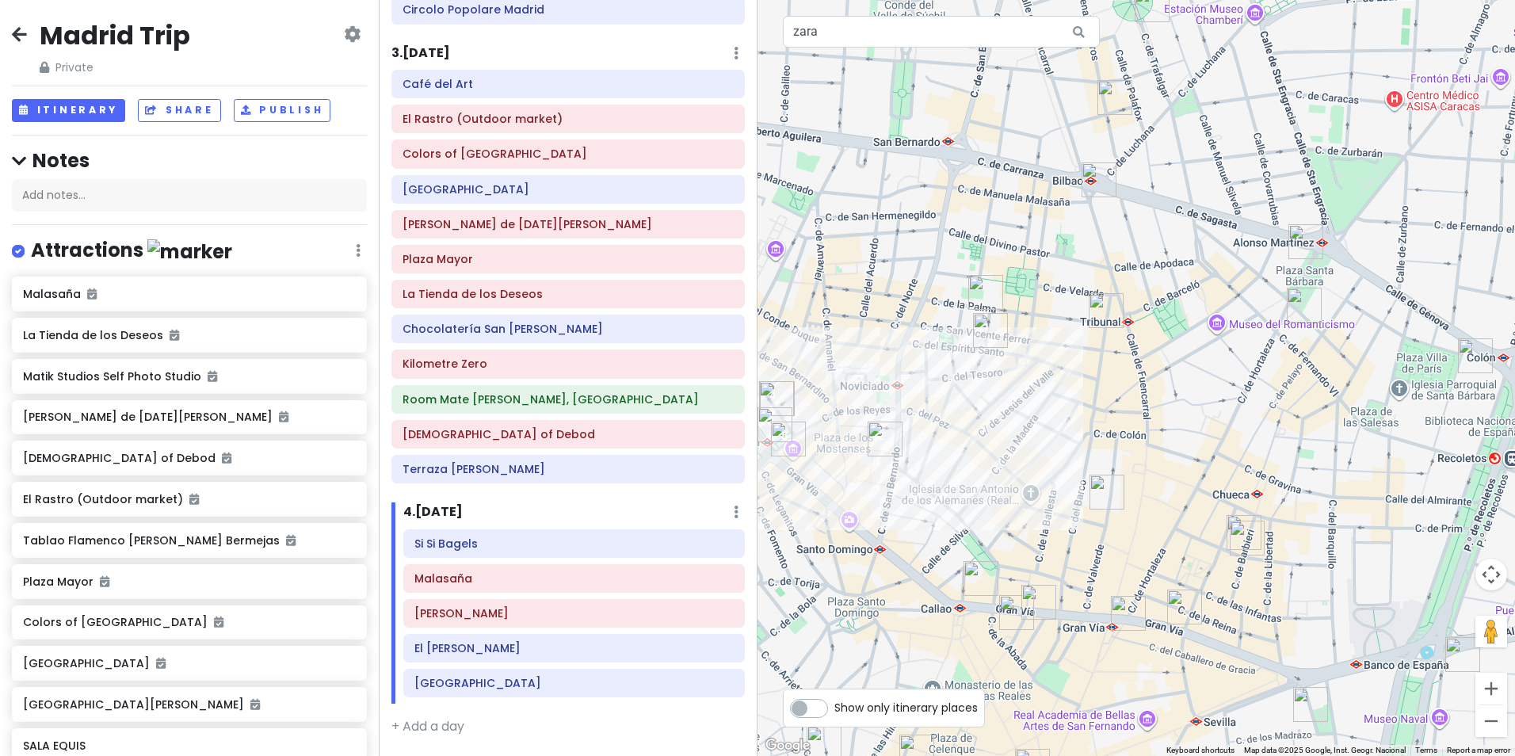
drag, startPoint x: 1115, startPoint y: 602, endPoint x: 909, endPoint y: 567, distance: 208.1
click at [909, 567] on div at bounding box center [1135, 378] width 757 height 756
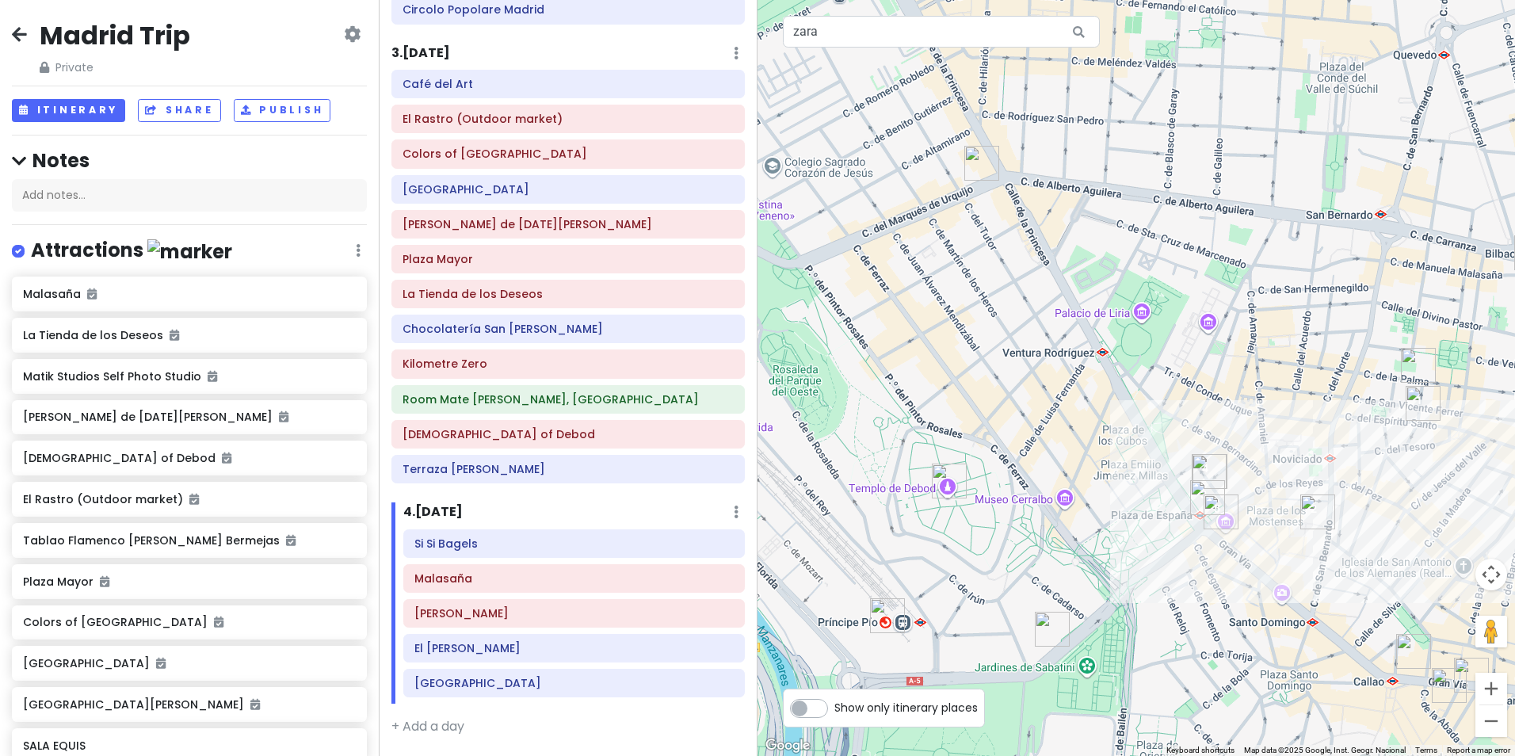
drag, startPoint x: 929, startPoint y: 489, endPoint x: 1368, endPoint y: 562, distance: 445.0
click at [1368, 562] on div at bounding box center [1135, 378] width 757 height 756
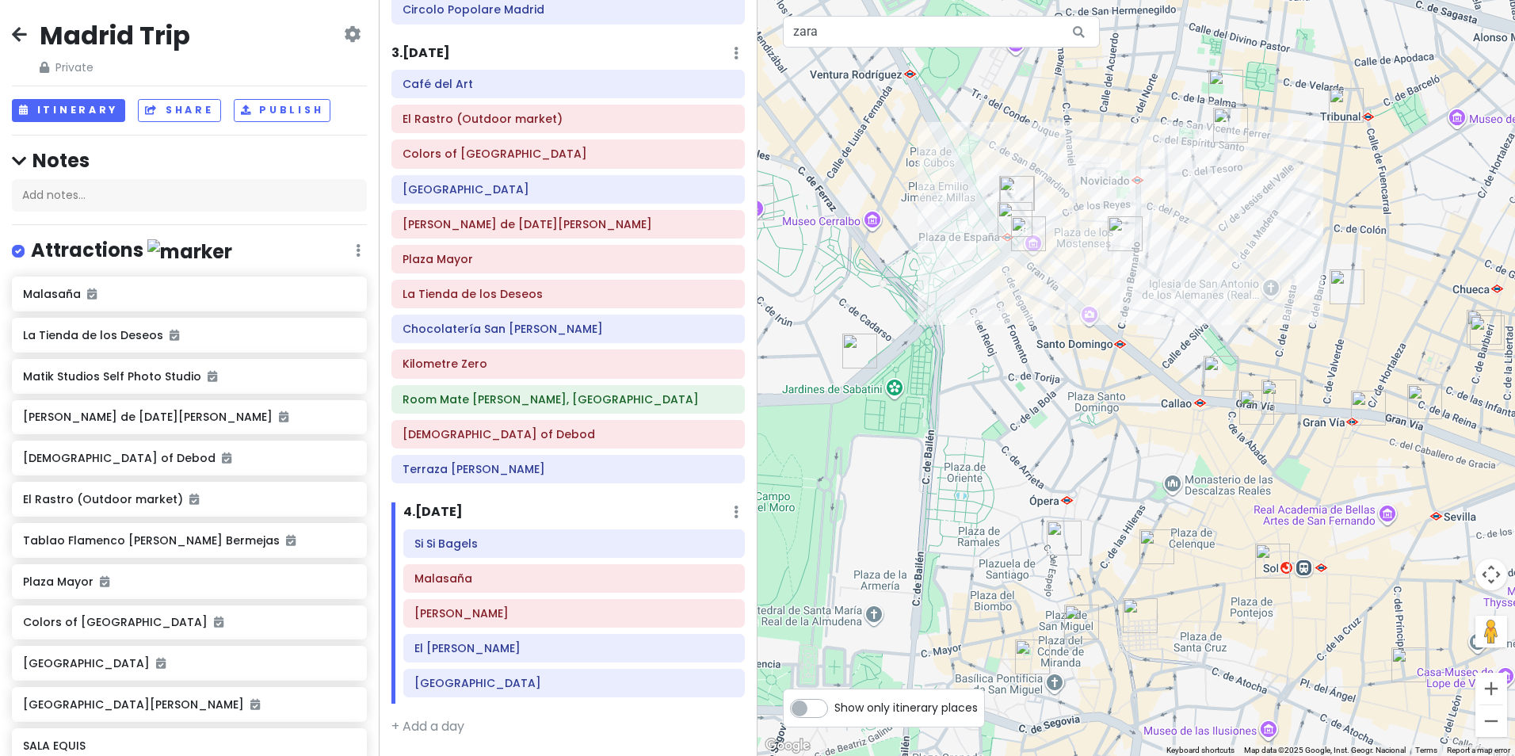
drag, startPoint x: 1160, startPoint y: 587, endPoint x: 1010, endPoint y: 360, distance: 272.0
click at [1010, 360] on div at bounding box center [1135, 378] width 757 height 756
click at [1061, 539] on img "La Tienda de los Deseos" at bounding box center [1063, 537] width 35 height 35
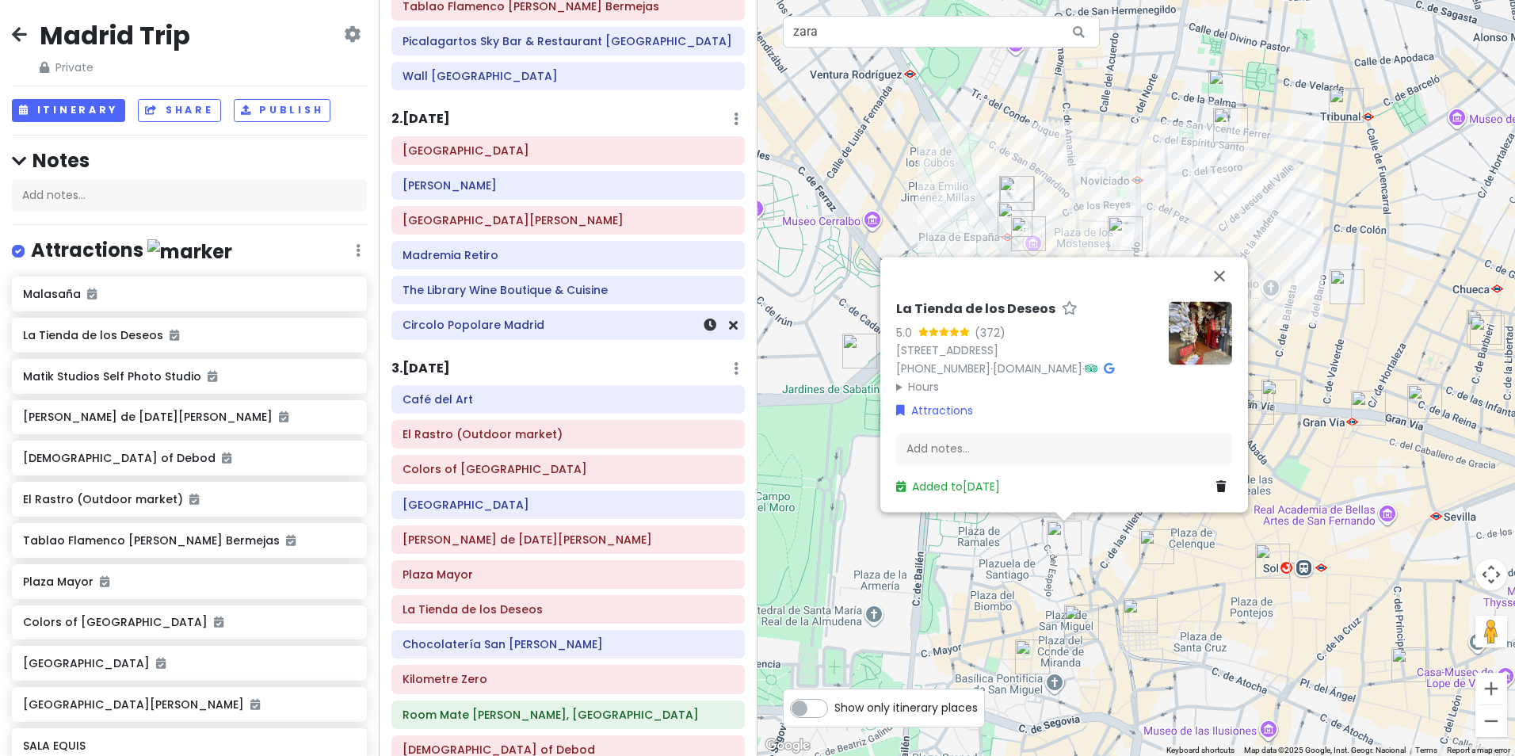
scroll to position [182, 0]
click at [506, 271] on div "Madremia Retiro" at bounding box center [567, 256] width 353 height 29
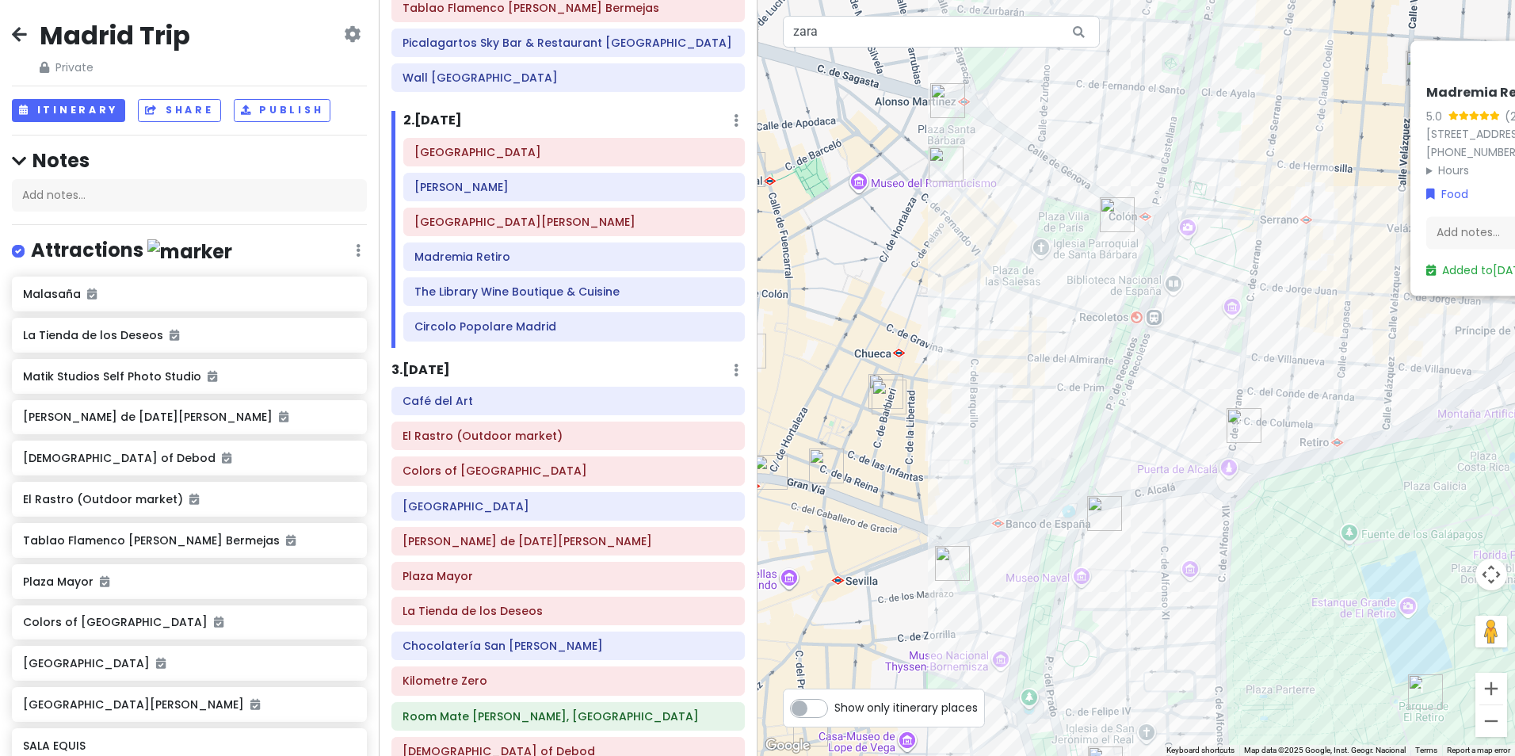
drag, startPoint x: 942, startPoint y: 539, endPoint x: 887, endPoint y: 520, distance: 57.9
click at [1255, 509] on div "Madremia Retiro 5.0 (218) [STREET_ADDRESS][PERSON_NAME] [PHONE_NUMBER] · [DOMAI…" at bounding box center [1135, 378] width 757 height 756
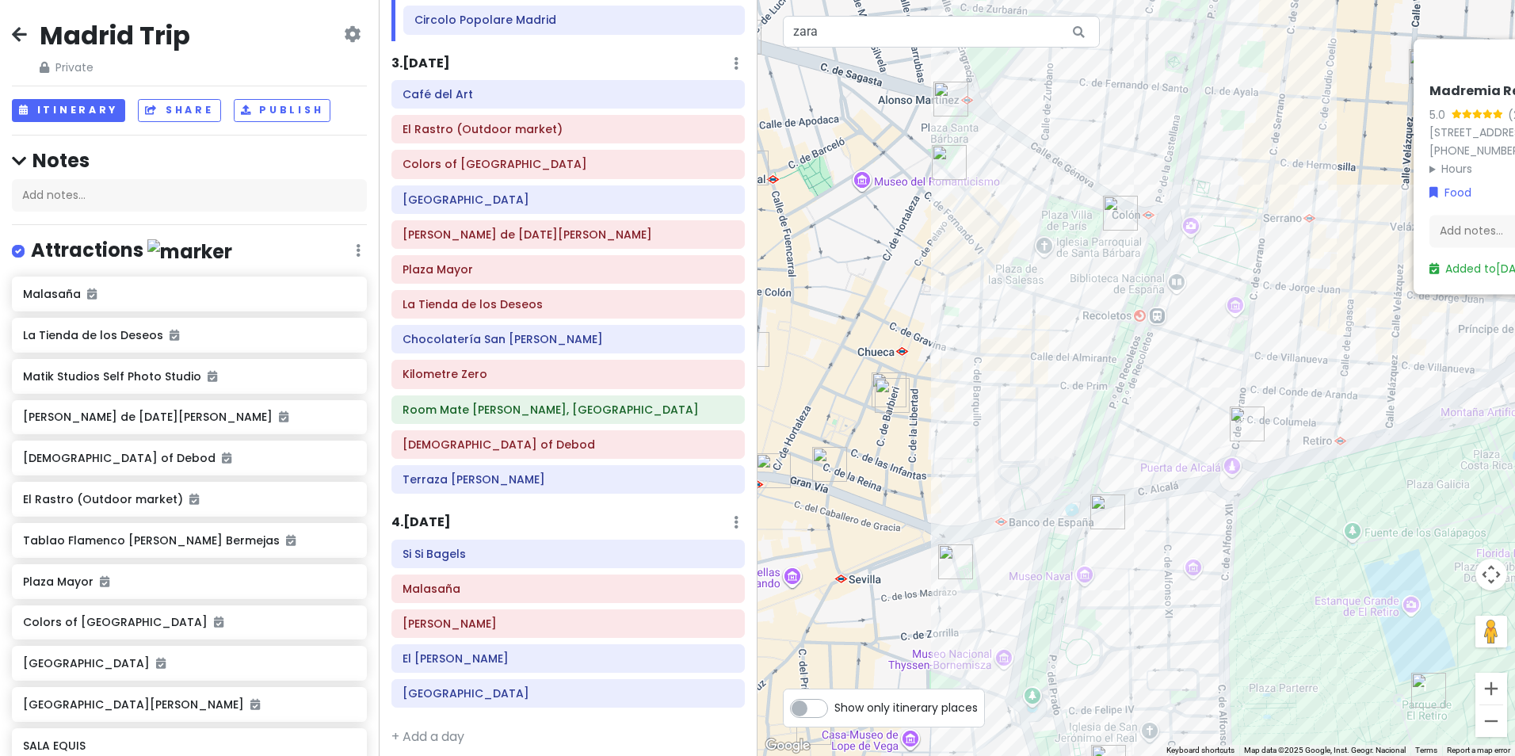
scroll to position [499, 0]
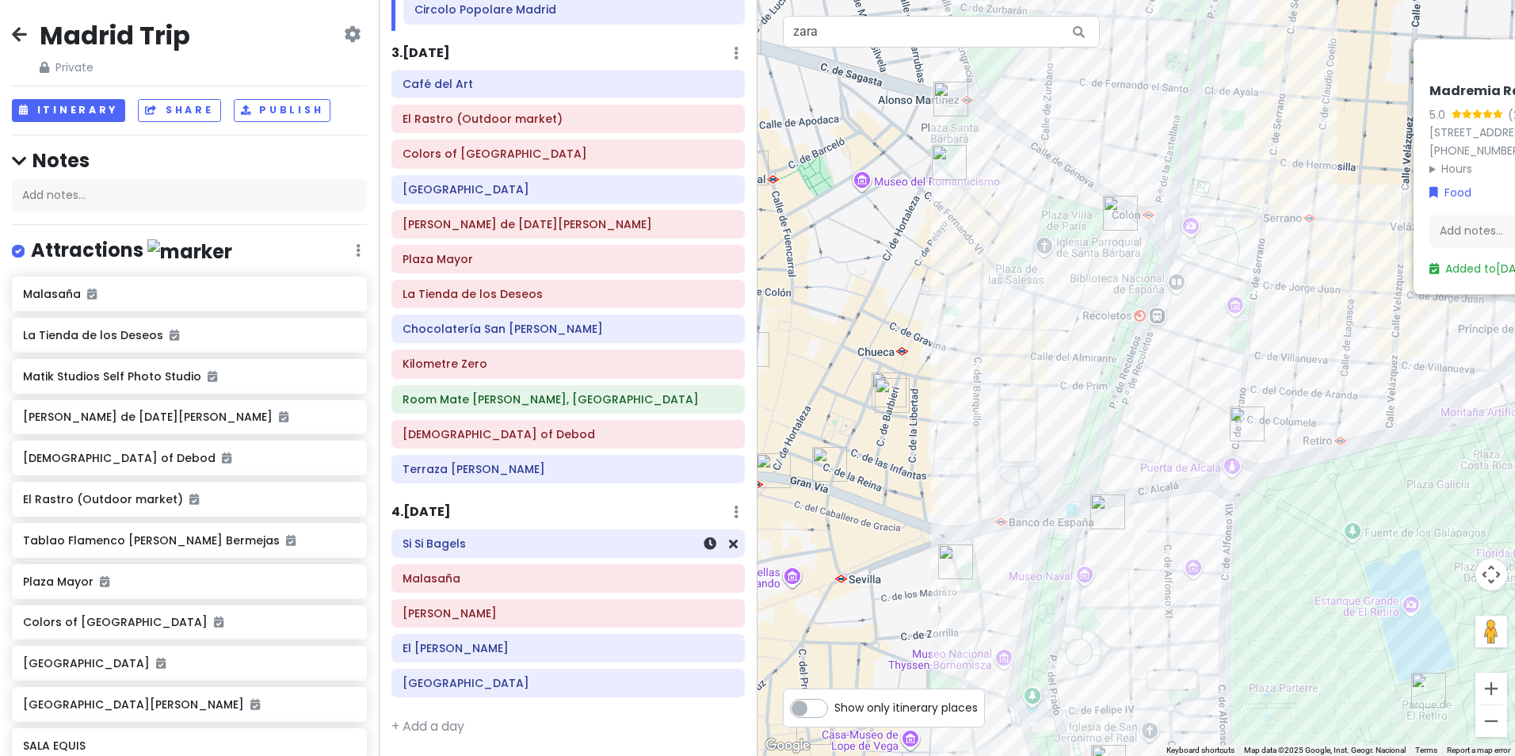
click at [470, 539] on h6 "Si Si Bagels" at bounding box center [567, 543] width 331 height 14
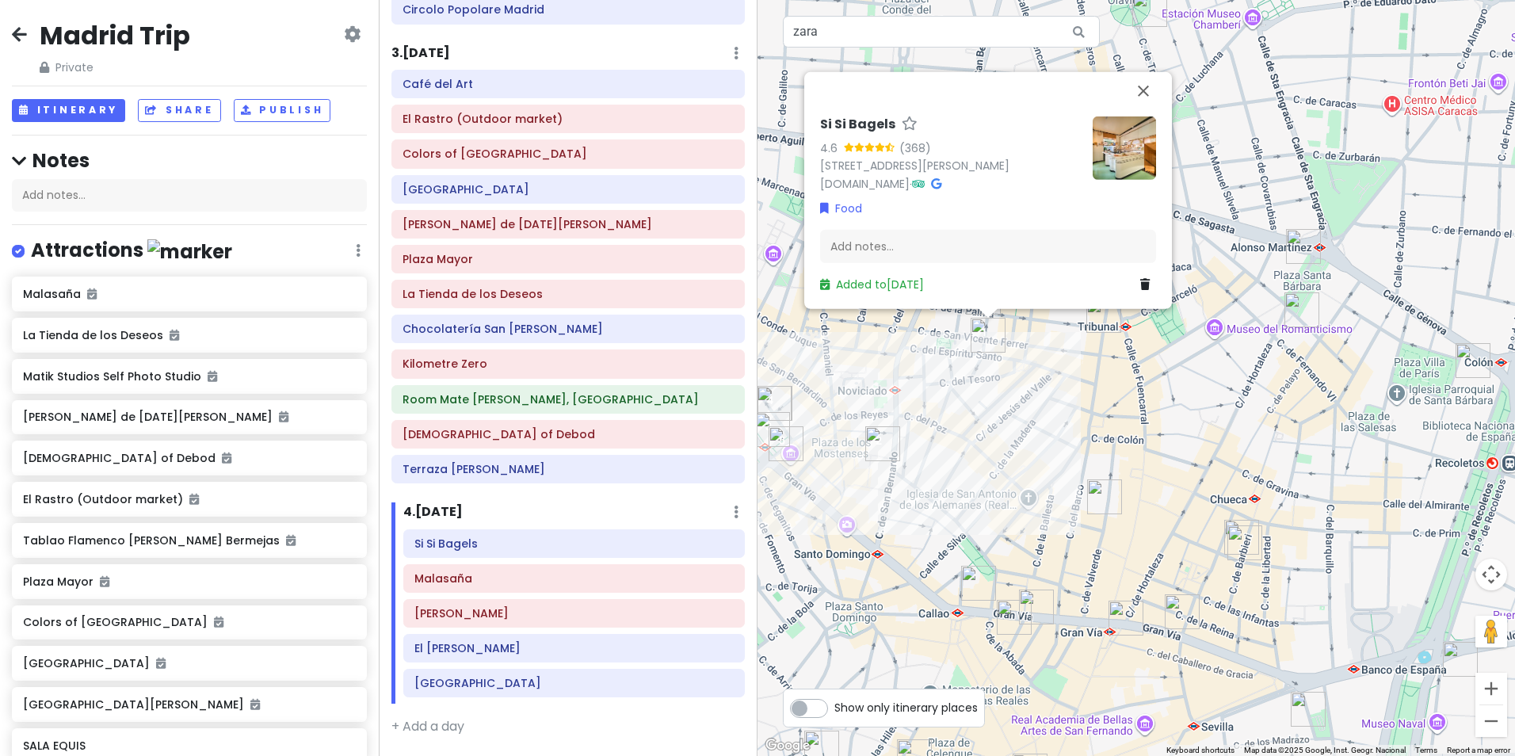
click at [1037, 430] on div "Si Si Bagels 4.6 (368) C. del Espíritu Santo, 38, Centro, 28004 Madrid, Spain w…" at bounding box center [1135, 378] width 757 height 756
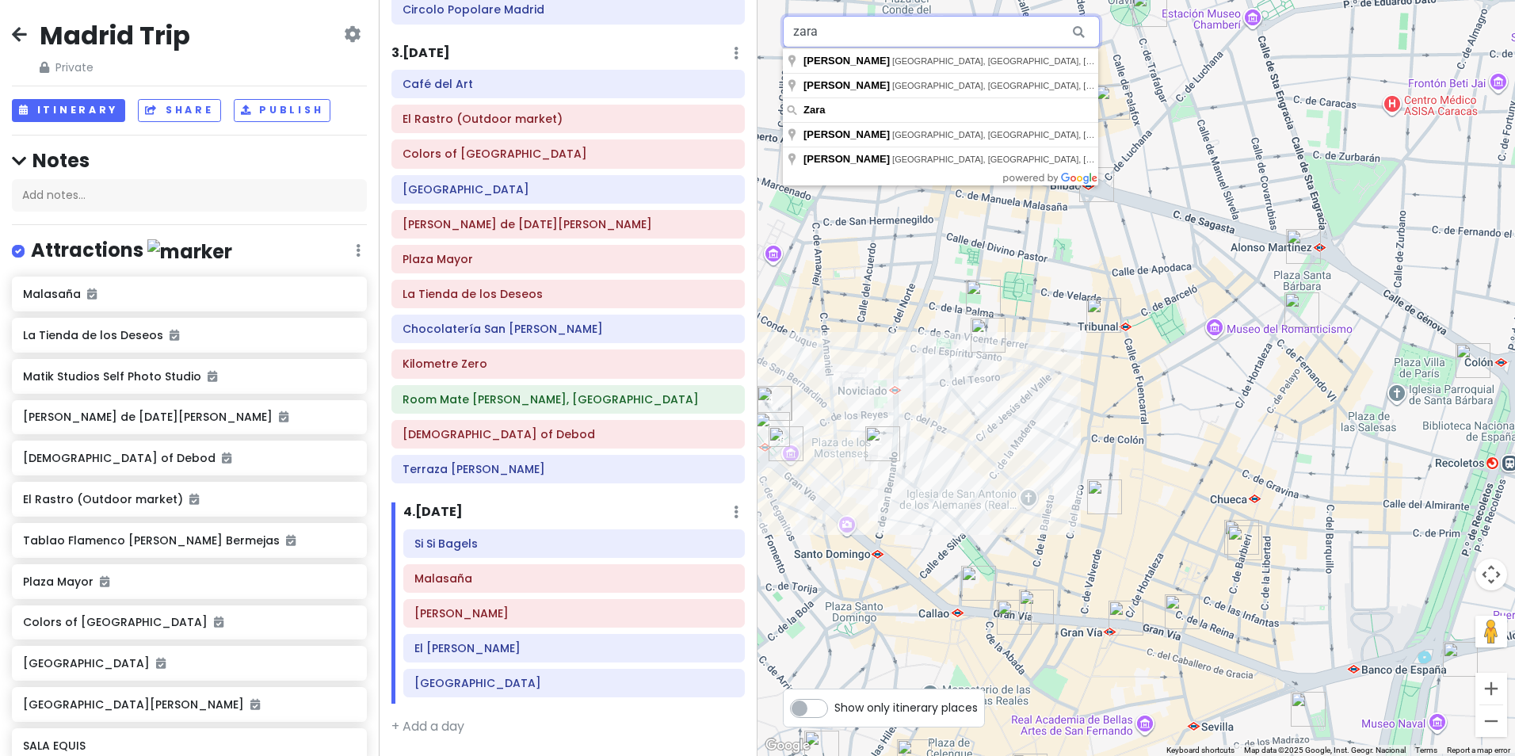
drag, startPoint x: 945, startPoint y: 40, endPoint x: 672, endPoint y: 29, distance: 273.5
click at [672, 29] on div "Madrid Trip Private Change Dates Make a Copy Delete Trip Give Feedback 💡 Suppor…" at bounding box center [757, 378] width 1515 height 756
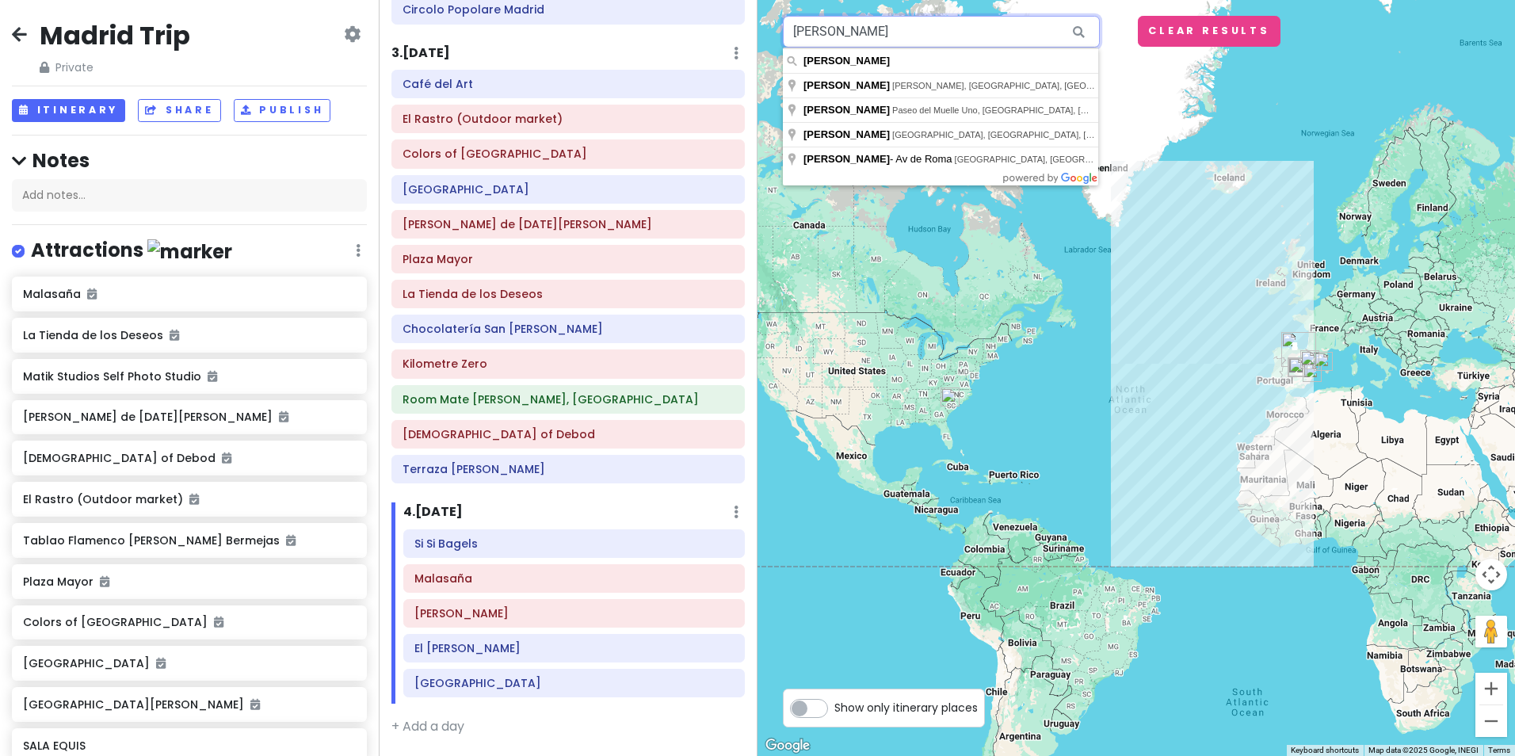
type input "[PERSON_NAME]"
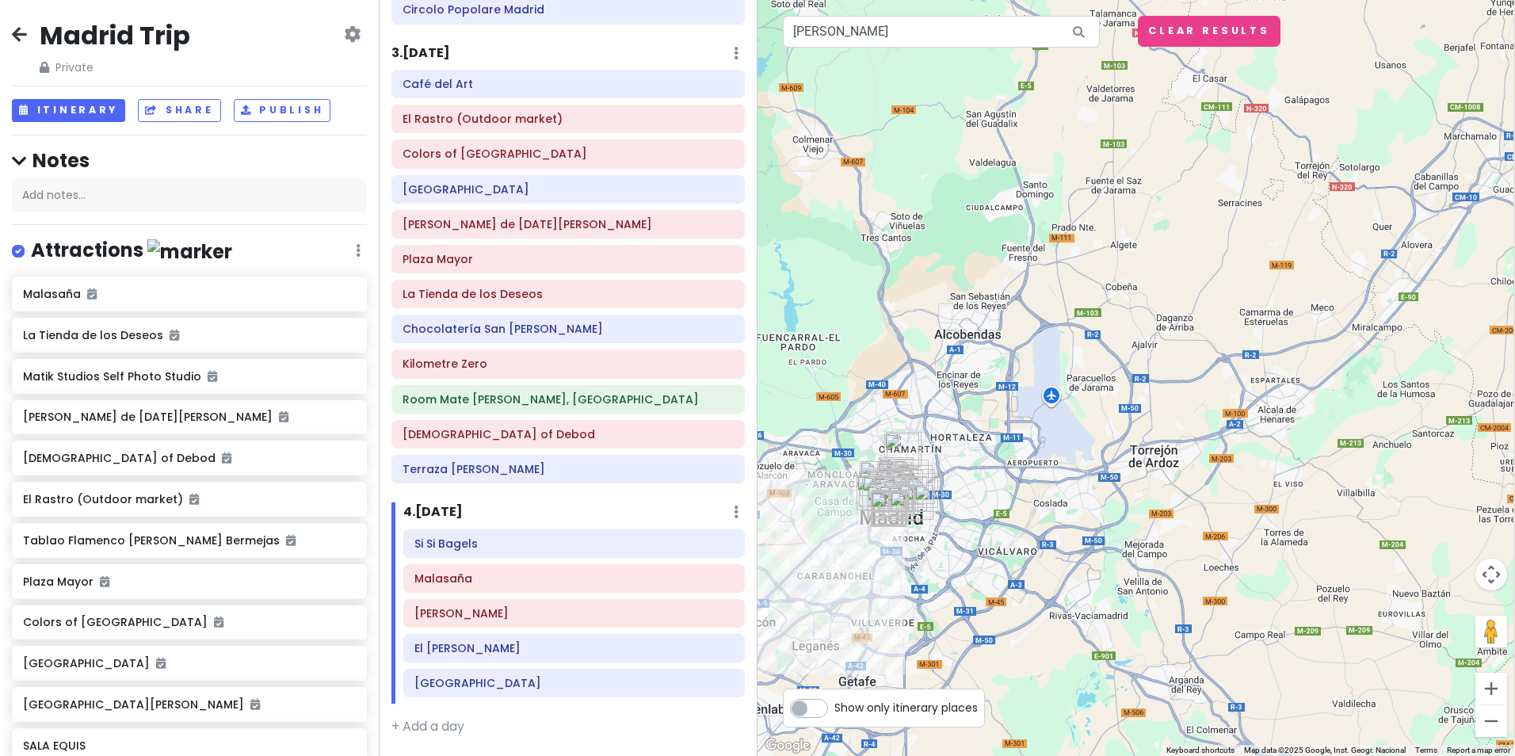
drag, startPoint x: 1240, startPoint y: 274, endPoint x: 868, endPoint y: 699, distance: 565.3
click at [807, 755] on html "Madrid Trip Private Change Dates Make a Copy Delete Trip Give Feedback 💡 Suppor…" at bounding box center [757, 378] width 1515 height 756
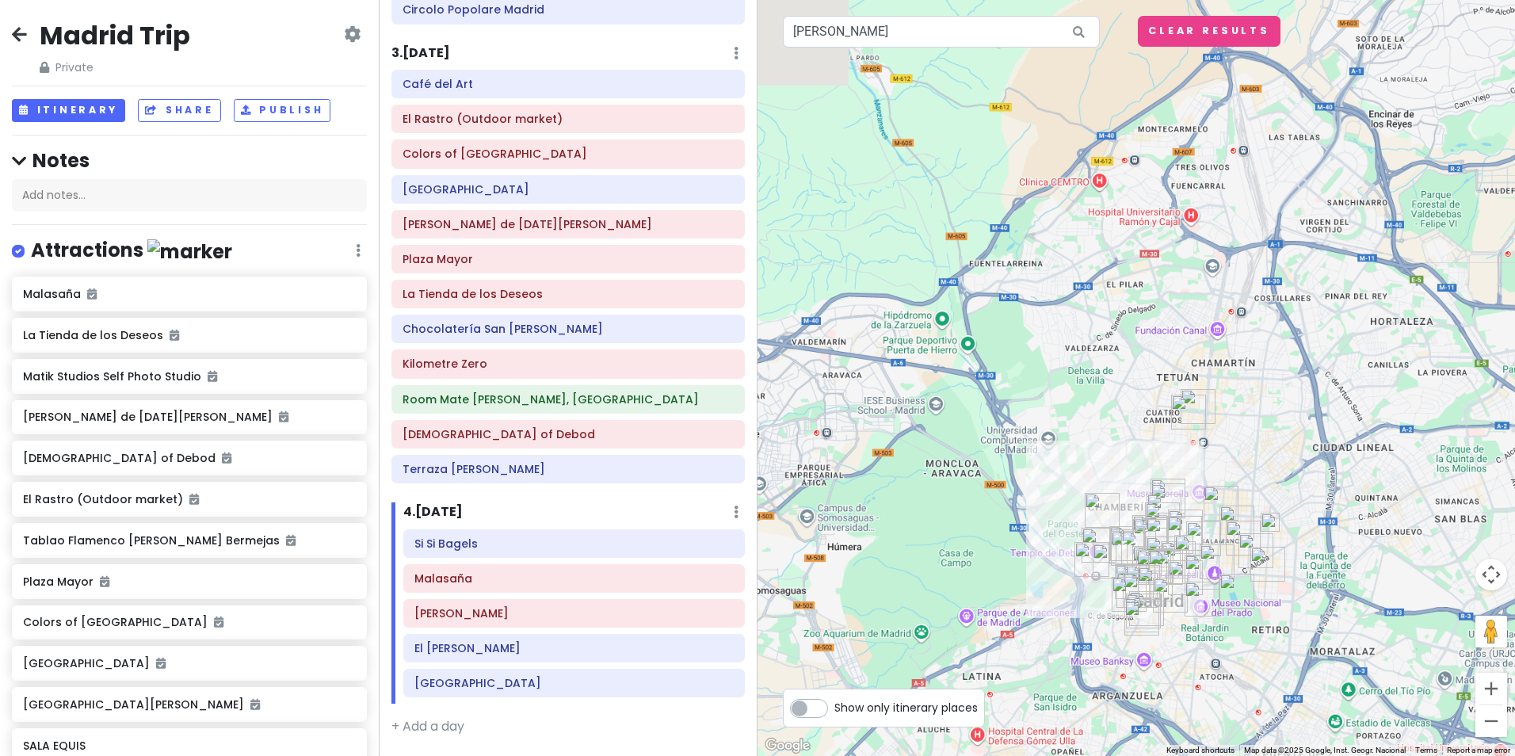
drag, startPoint x: 813, startPoint y: 481, endPoint x: 1370, endPoint y: 454, distance: 557.5
click at [1370, 454] on div at bounding box center [1135, 378] width 757 height 756
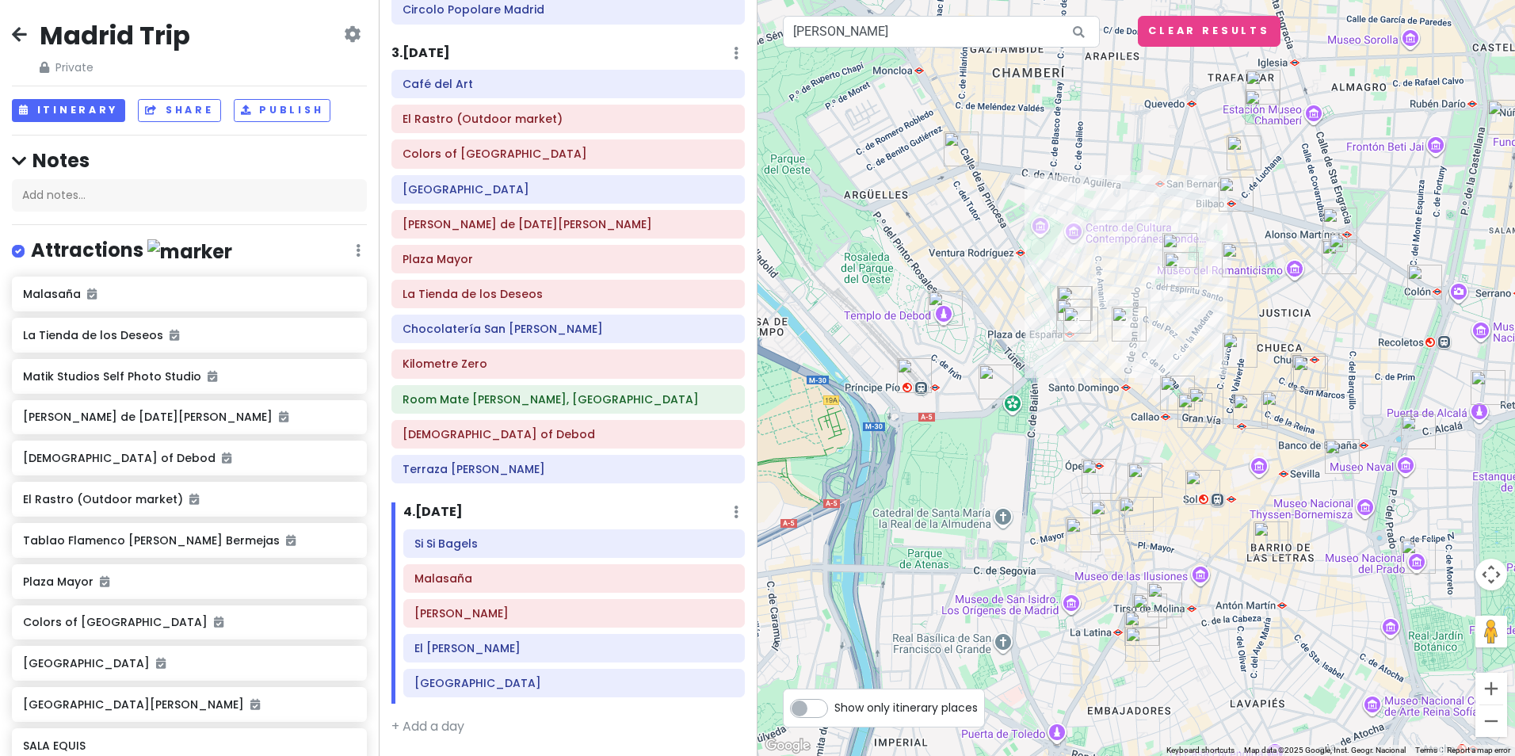
drag, startPoint x: 986, startPoint y: 544, endPoint x: 1248, endPoint y: -29, distance: 629.5
click at [1248, 0] on html "Madrid Trip Private Change Dates Make a Copy Delete Trip Give Feedback 💡 Suppor…" at bounding box center [757, 378] width 1515 height 756
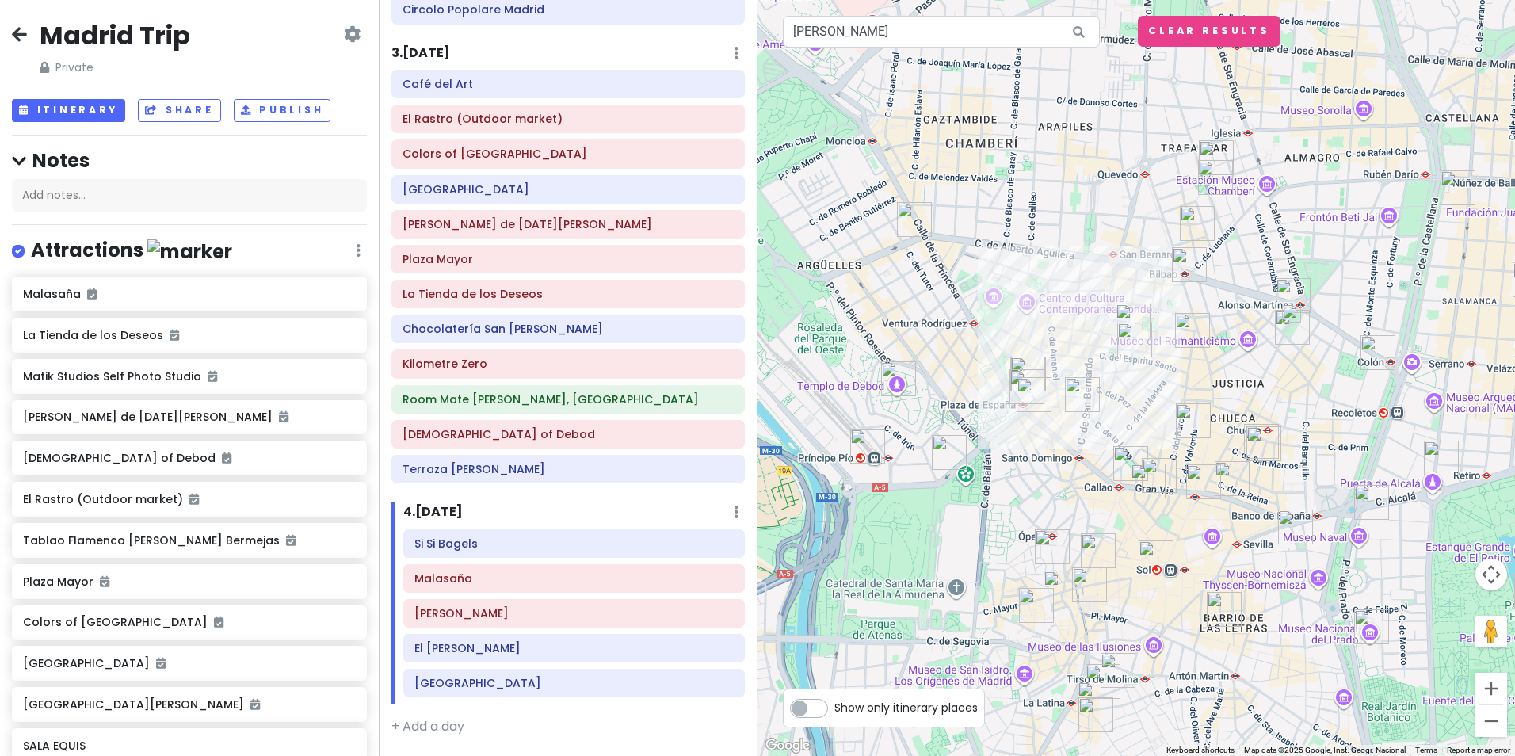
drag, startPoint x: 1252, startPoint y: 304, endPoint x: 1172, endPoint y: 406, distance: 129.6
click at [1172, 406] on div at bounding box center [1135, 378] width 757 height 756
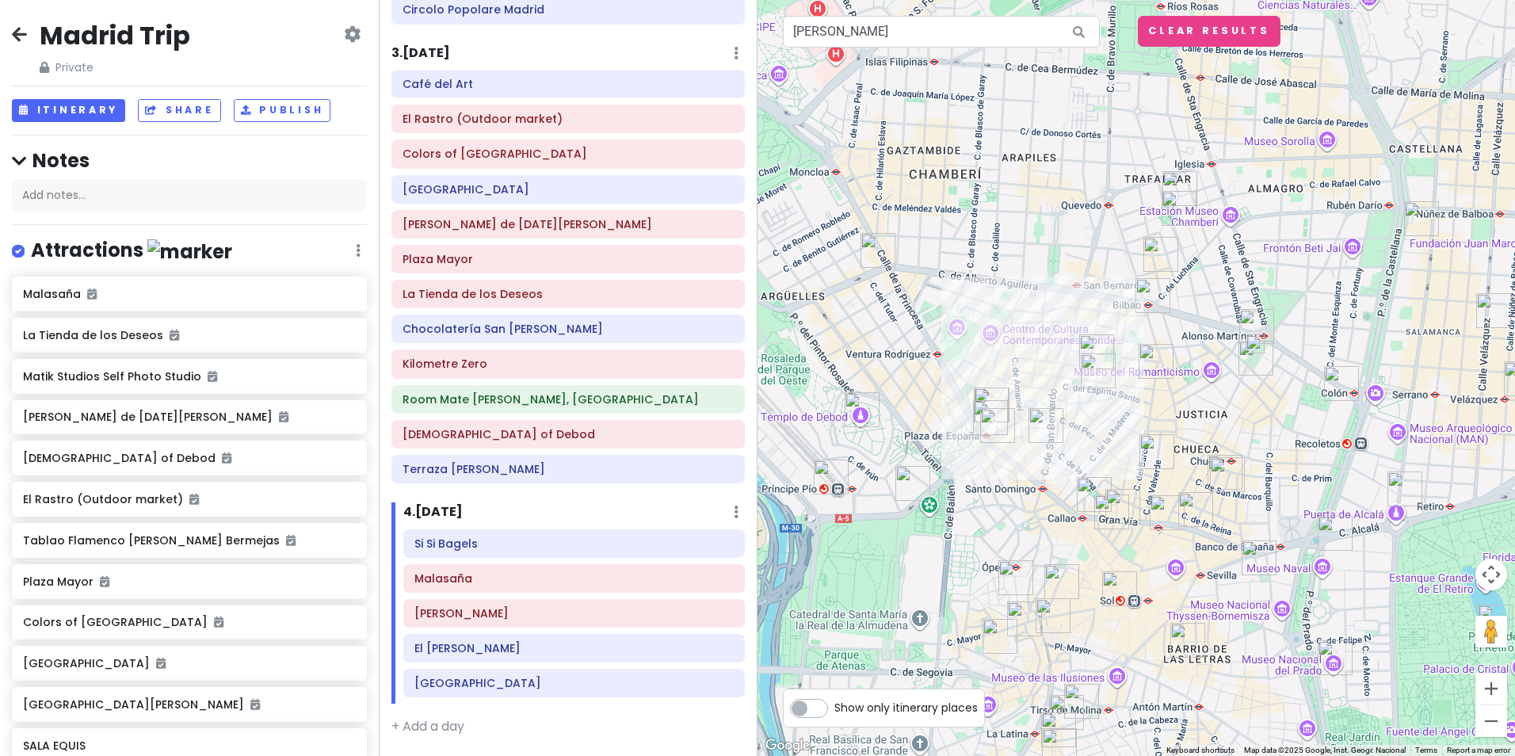
click at [1251, 345] on img at bounding box center [1254, 343] width 19 height 19
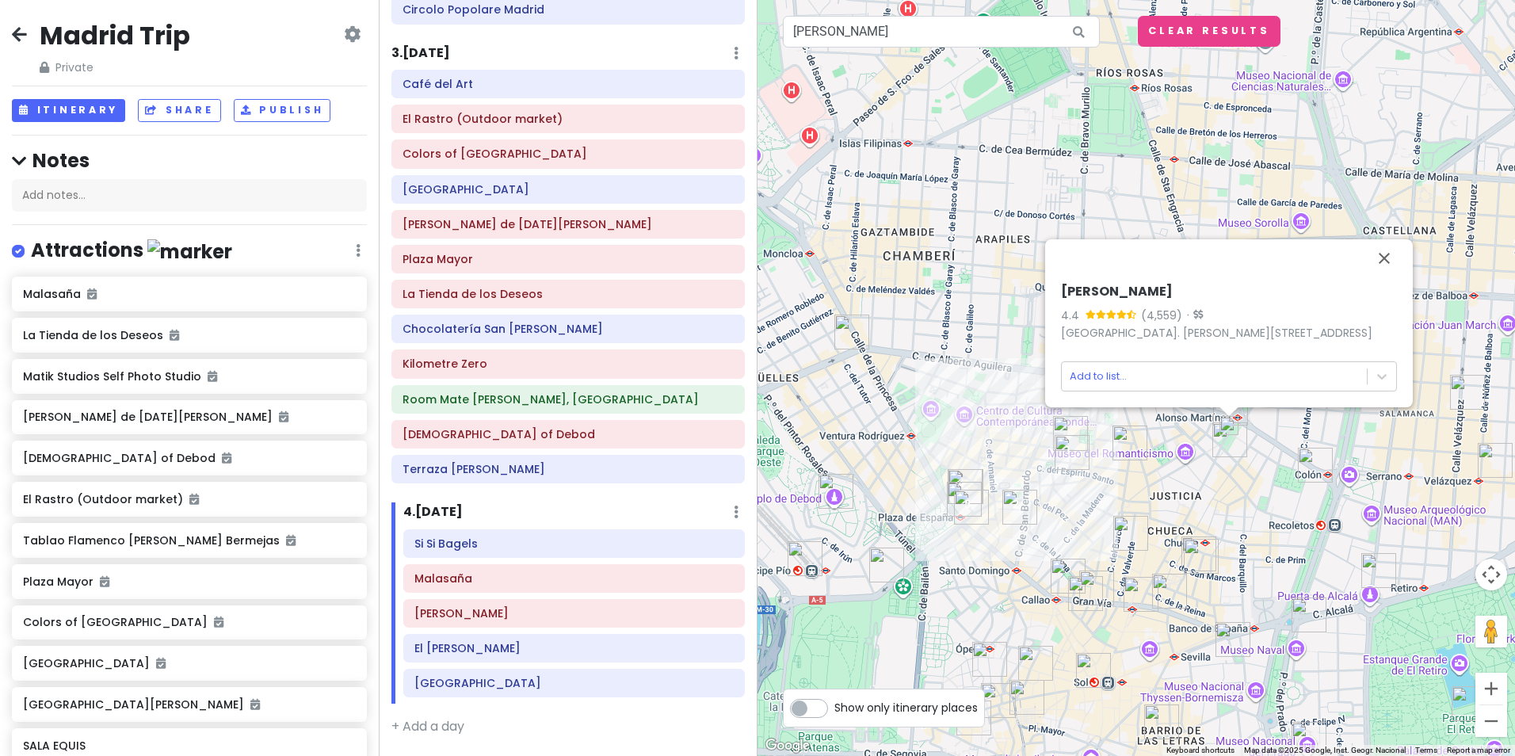
drag, startPoint x: 1240, startPoint y: 422, endPoint x: 1213, endPoint y: 505, distance: 87.4
click at [1213, 505] on div "Manolo Bakes 4.4 (4,559) · Plaza de Sta. Bárbara, 4, Centro, 28004 Madrid, Spai…" at bounding box center [1135, 378] width 757 height 756
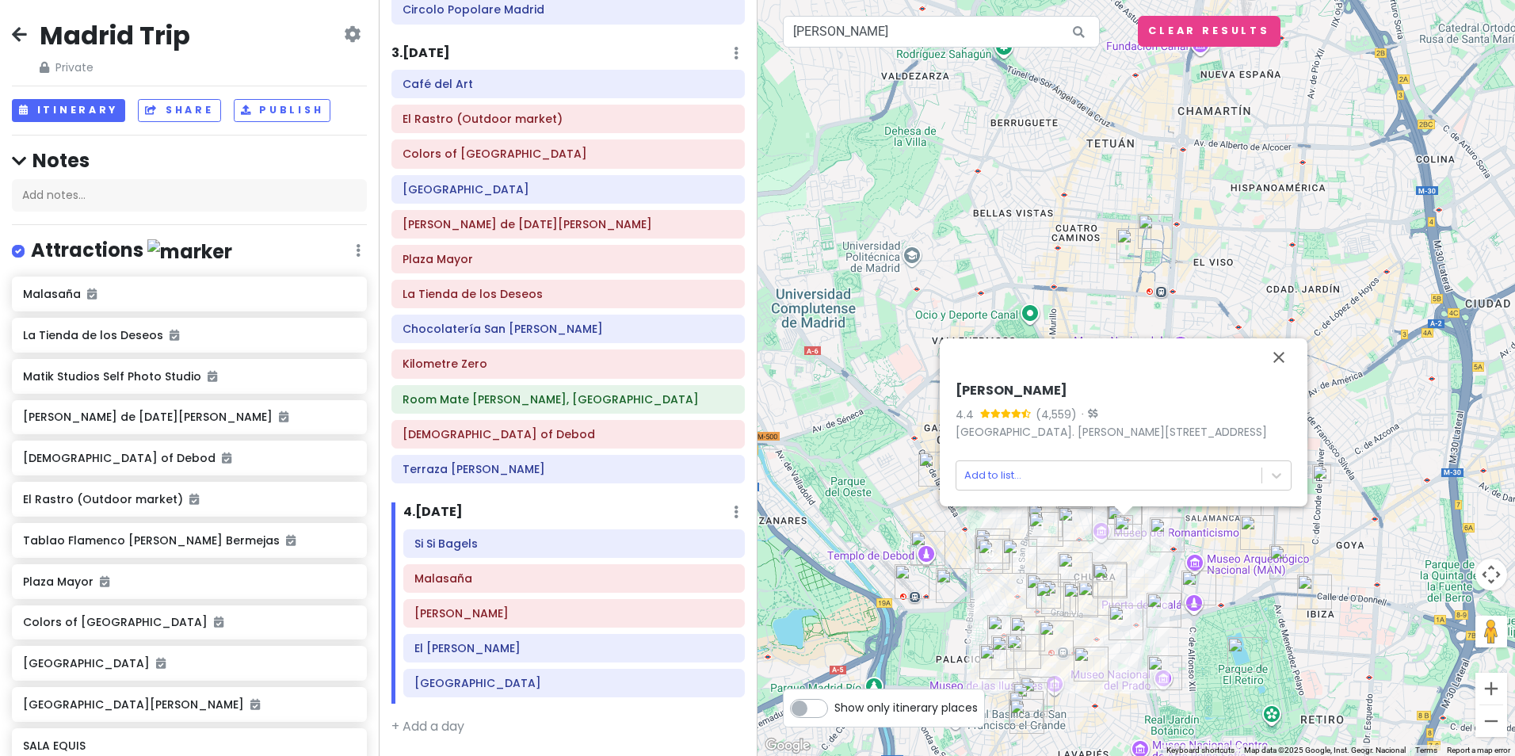
drag, startPoint x: 1283, startPoint y: 543, endPoint x: 1217, endPoint y: 593, distance: 82.1
click at [1221, 599] on div "Manolo Bakes 4.4 (4,559) · Plaza de Sta. Bárbara, 4, Centro, 28004 Madrid, Spai…" at bounding box center [1135, 378] width 757 height 756
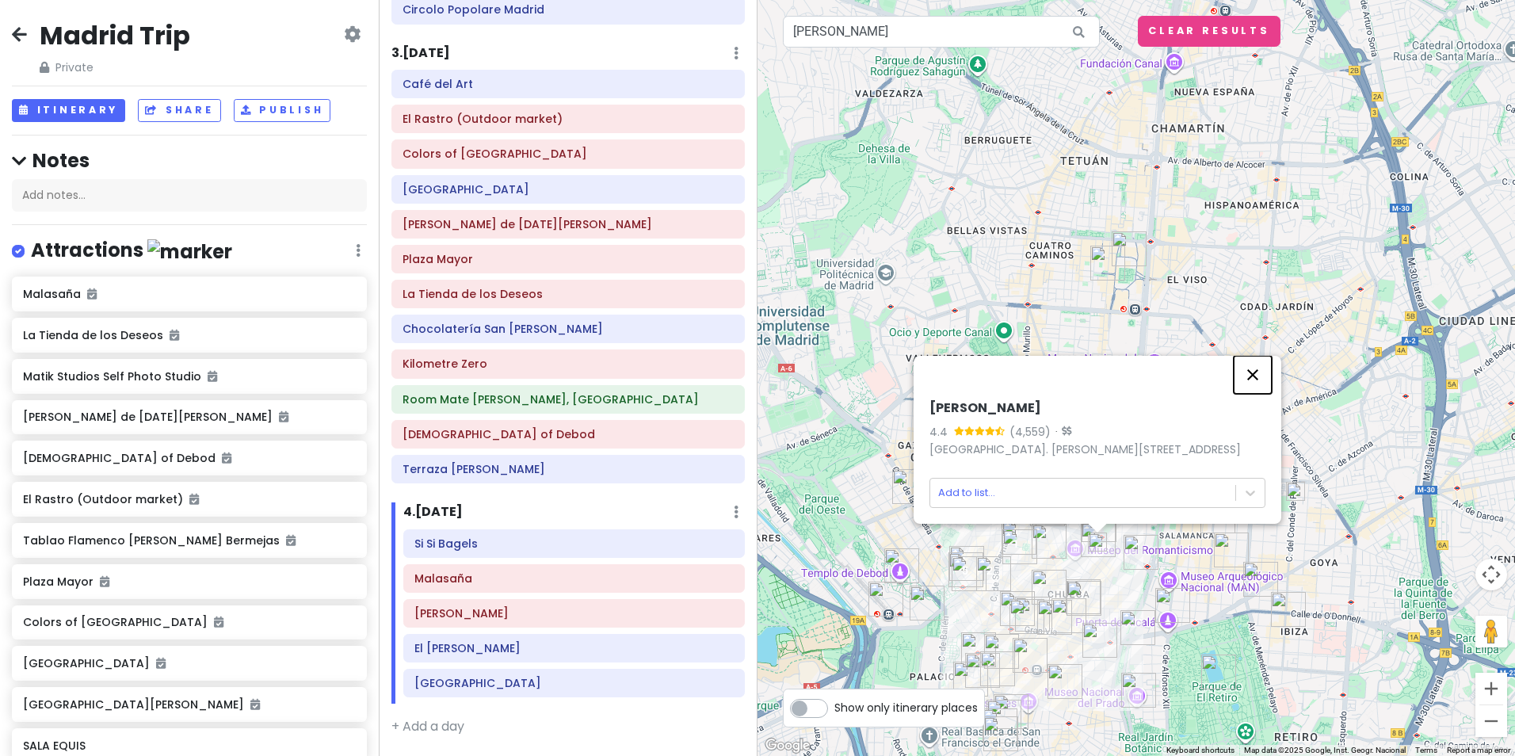
click at [1248, 381] on button "Close" at bounding box center [1252, 375] width 38 height 38
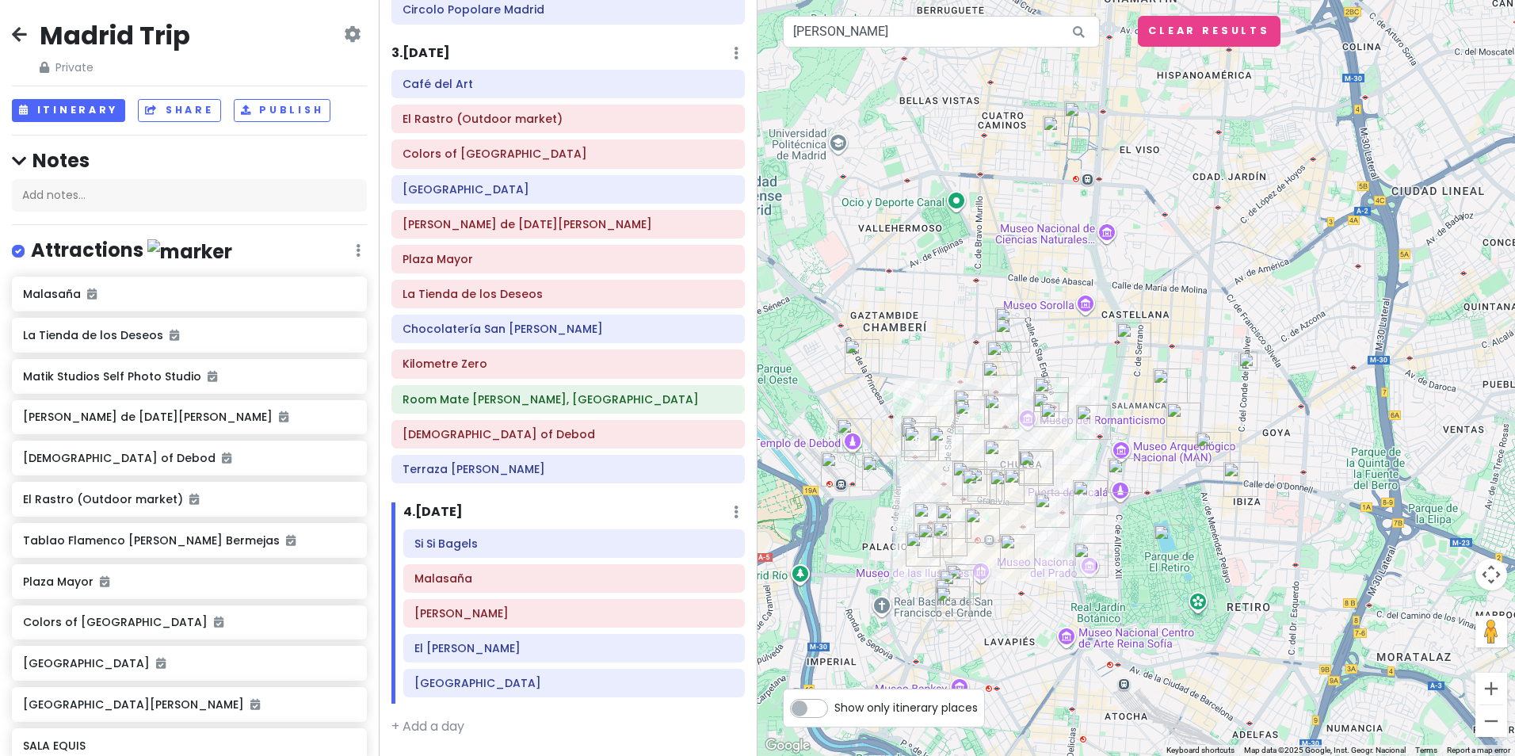
drag, startPoint x: 1288, startPoint y: 646, endPoint x: 1240, endPoint y: 505, distance: 148.0
click at [1240, 505] on div at bounding box center [1135, 378] width 757 height 756
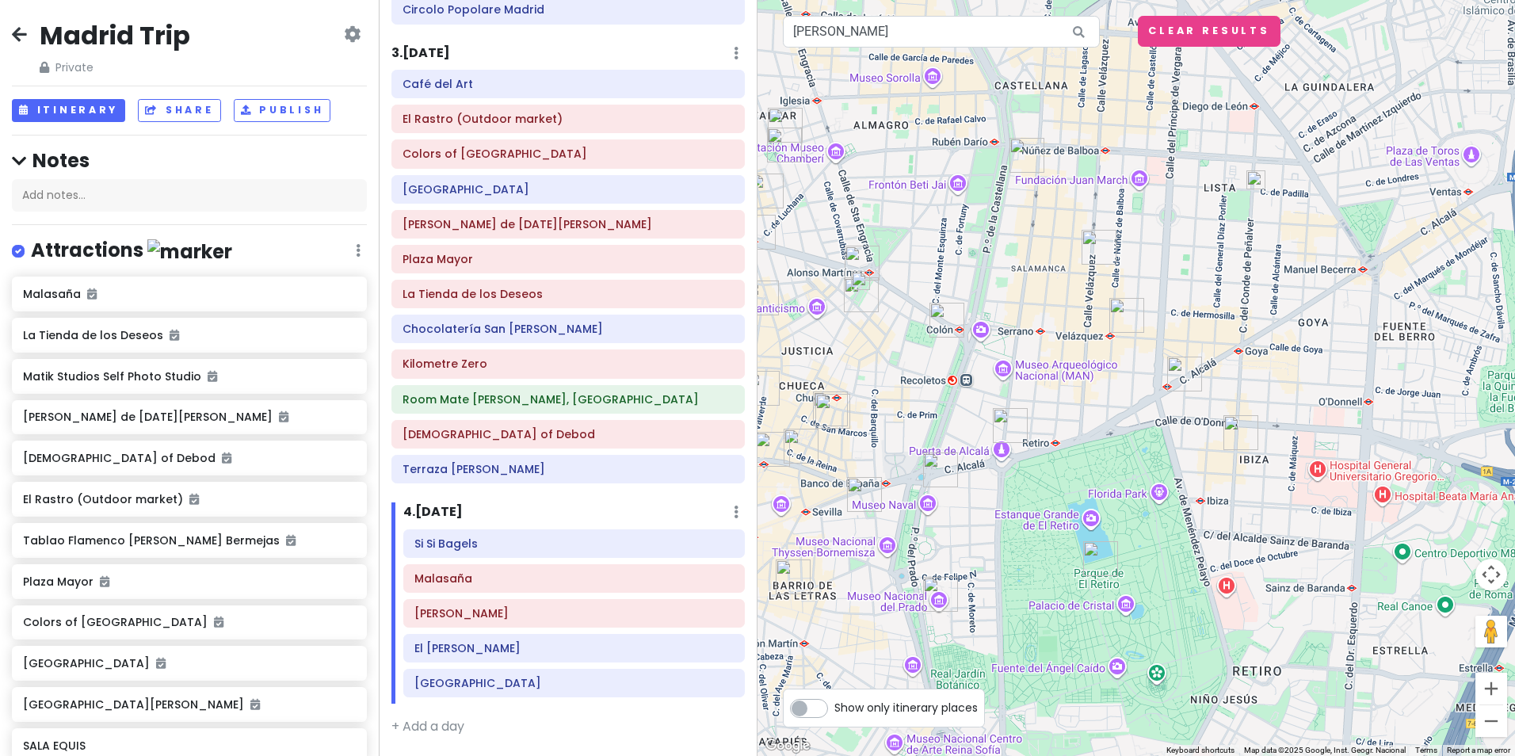
drag, startPoint x: 1221, startPoint y: 551, endPoint x: 1221, endPoint y: 516, distance: 35.6
click at [1221, 516] on div at bounding box center [1135, 378] width 757 height 756
click at [1237, 425] on img "Manolo Bakes" at bounding box center [1240, 430] width 35 height 35
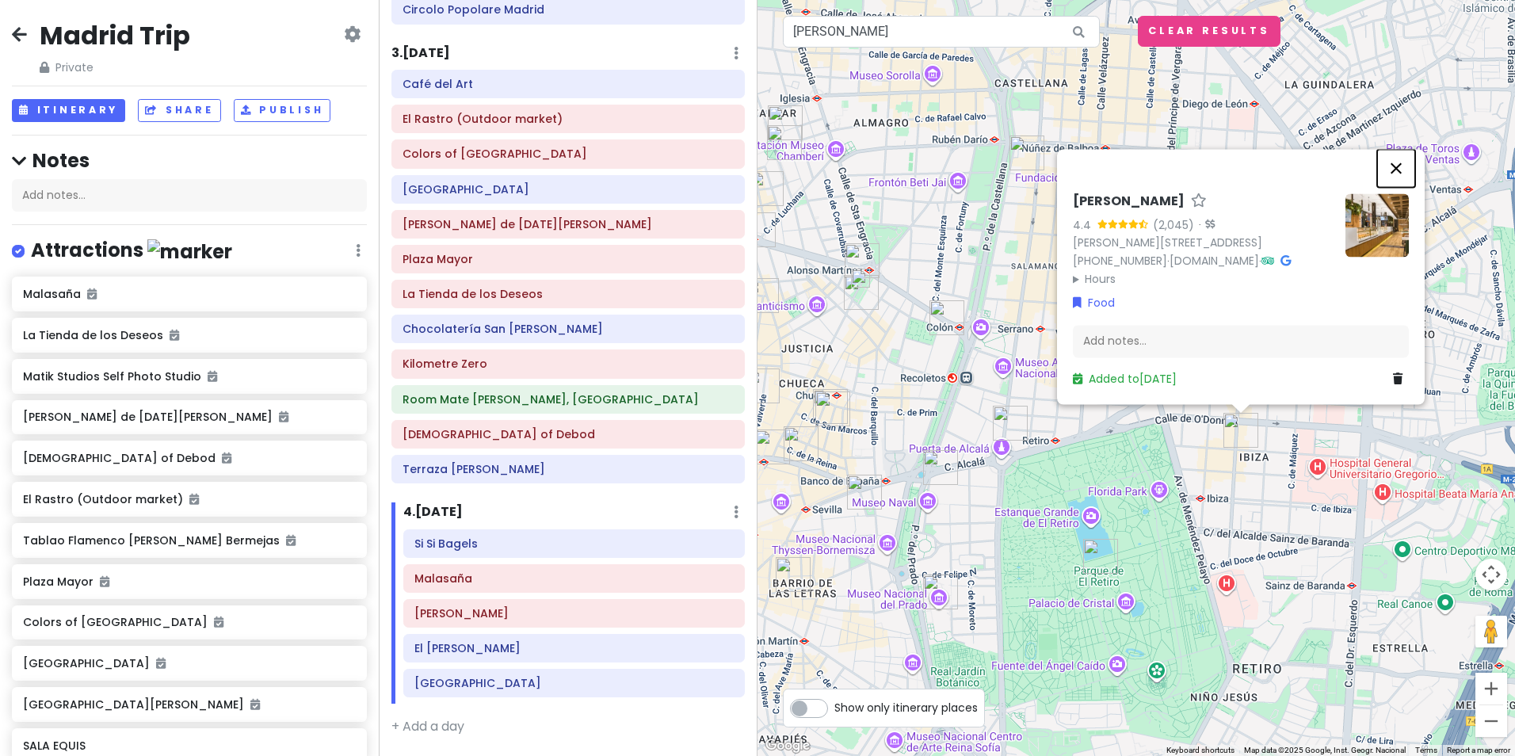
click at [1393, 154] on button "Close" at bounding box center [1396, 168] width 38 height 38
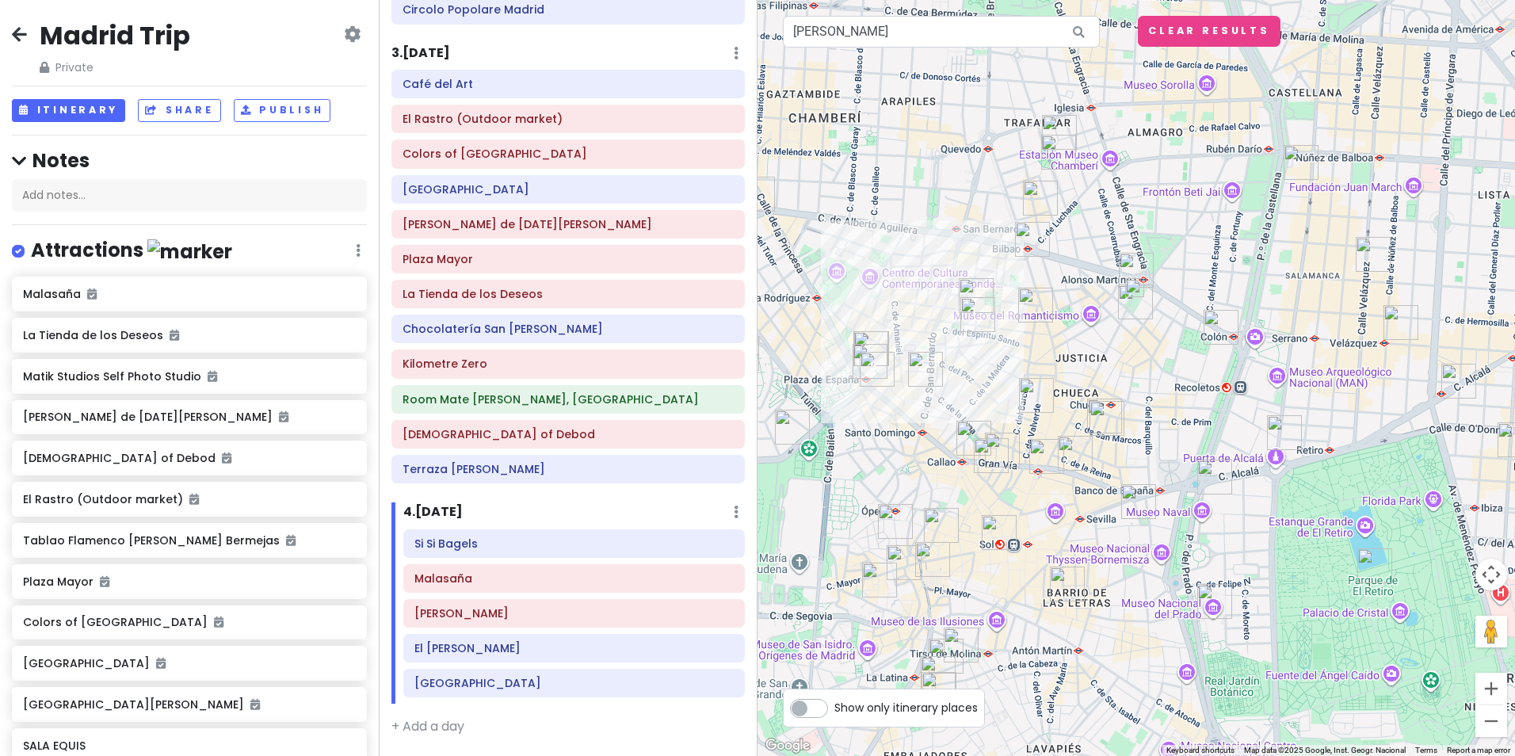
drag, startPoint x: 1023, startPoint y: 334, endPoint x: 1302, endPoint y: 345, distance: 279.8
click at [1302, 345] on div at bounding box center [1135, 378] width 757 height 756
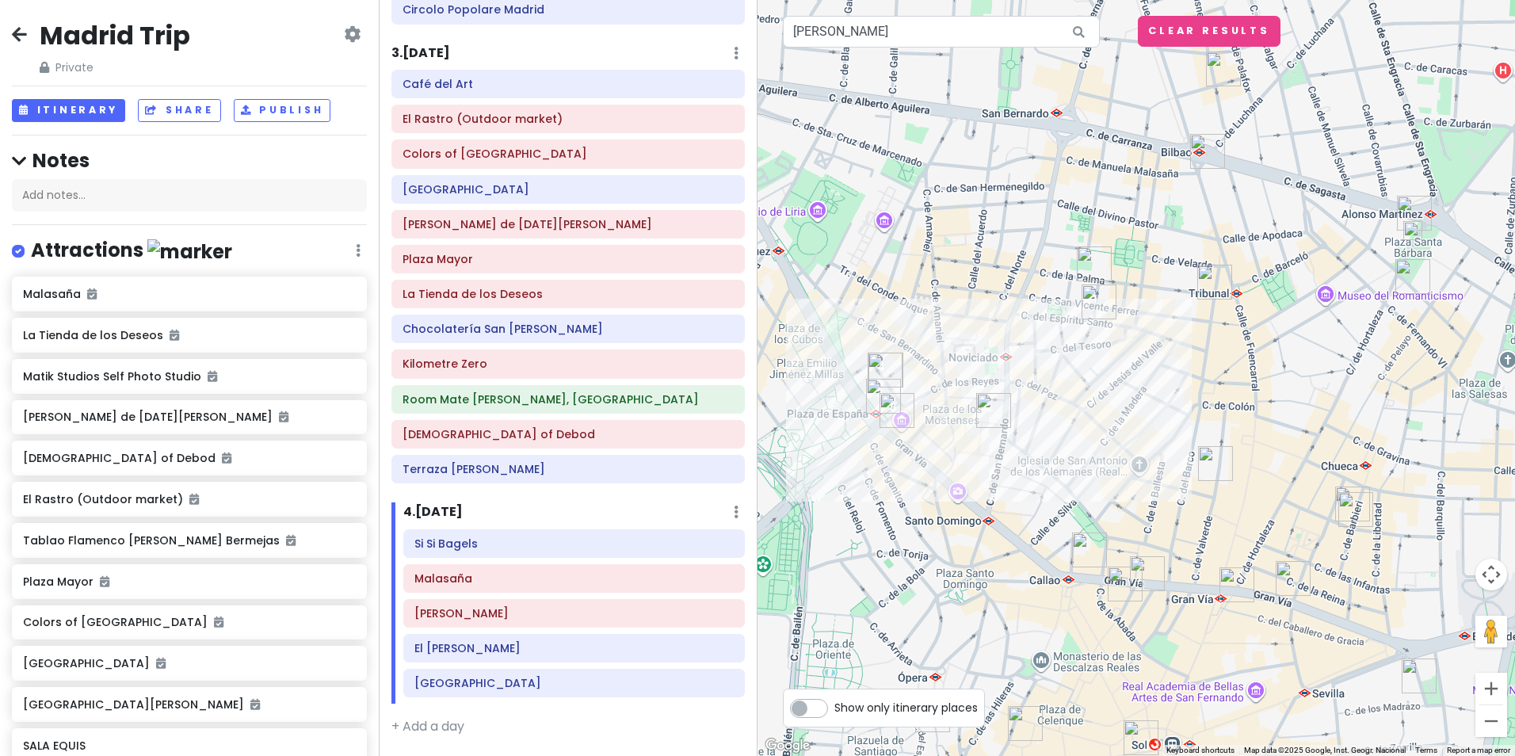
drag, startPoint x: 985, startPoint y: 345, endPoint x: 1122, endPoint y: 346, distance: 137.8
click at [1122, 346] on div at bounding box center [1135, 378] width 757 height 756
click at [1414, 238] on img at bounding box center [1412, 230] width 19 height 19
click at [1409, 233] on img at bounding box center [1412, 230] width 19 height 19
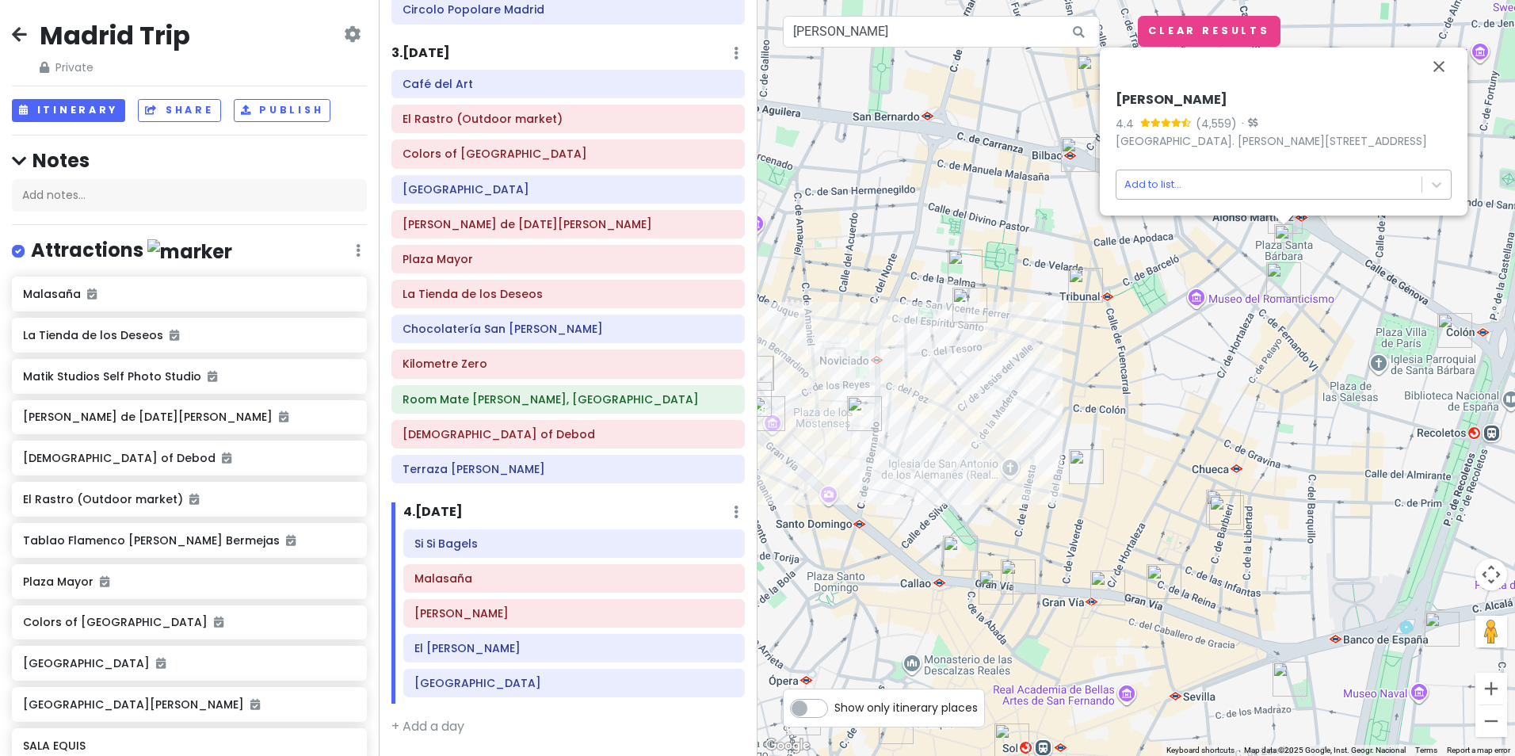
click at [1198, 185] on body "Madrid Trip Private Change Dates Make a Copy Delete Trip Give Feedback 💡 Suppor…" at bounding box center [757, 378] width 1515 height 756
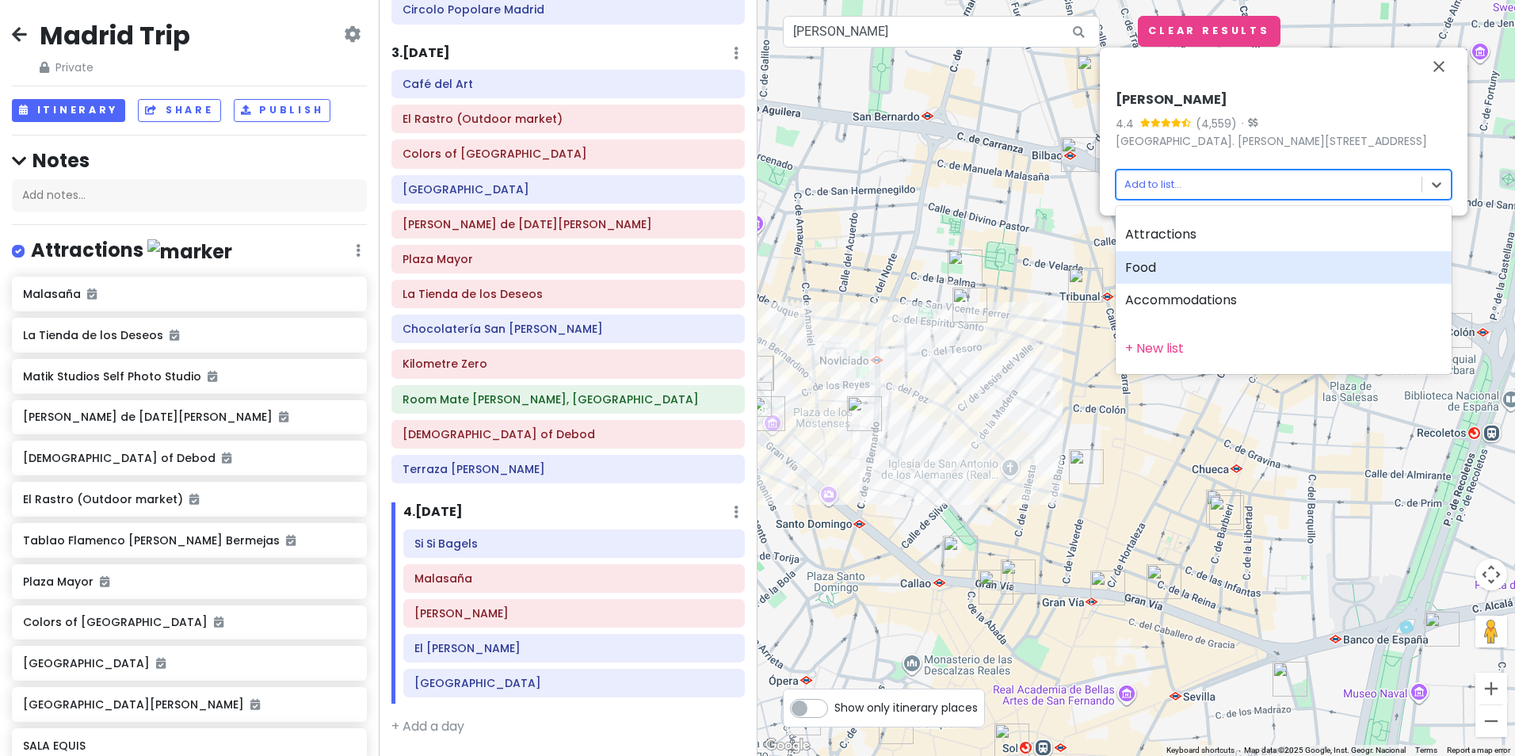
click at [1168, 256] on div "Food" at bounding box center [1283, 267] width 336 height 33
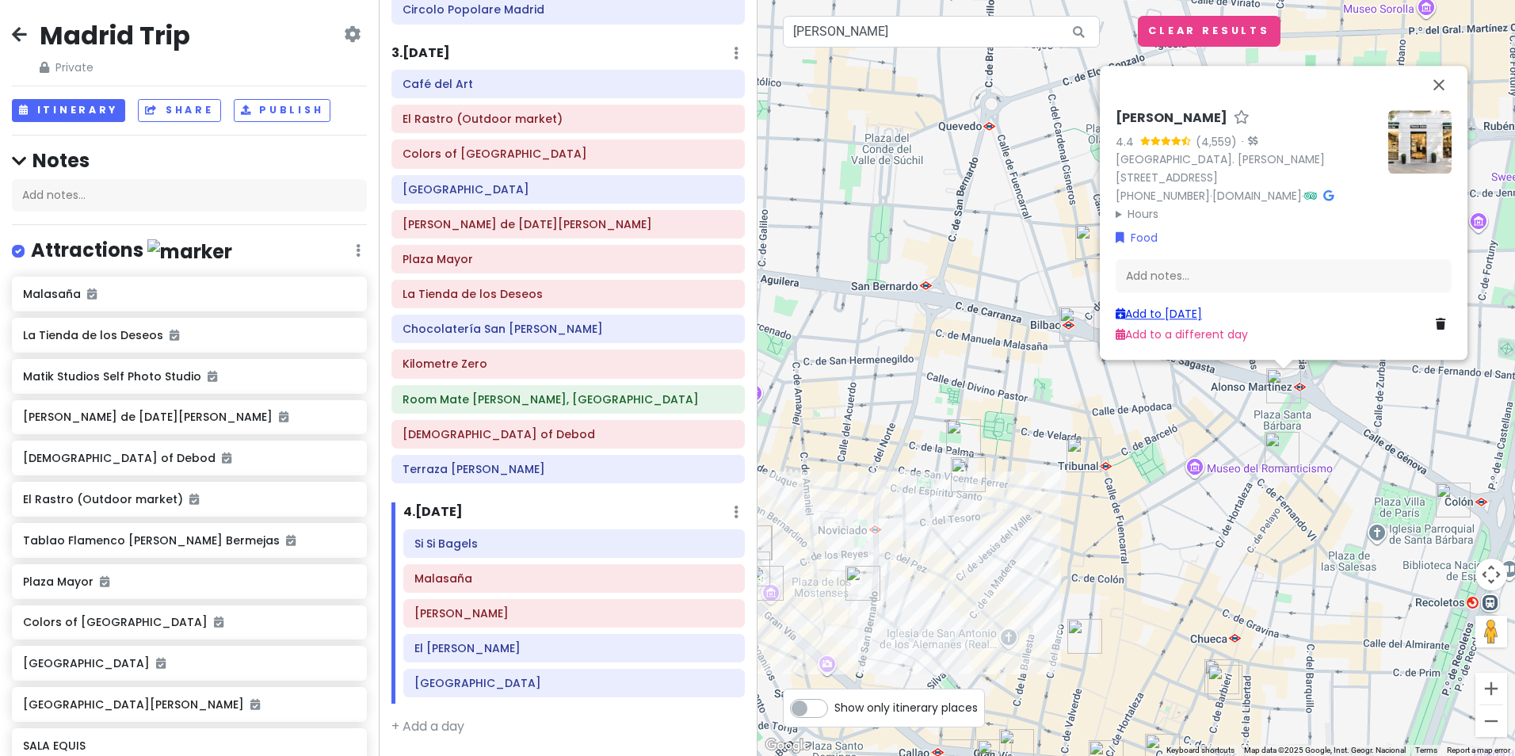
click at [1191, 313] on link "Add to Mon 8/25" at bounding box center [1158, 314] width 86 height 16
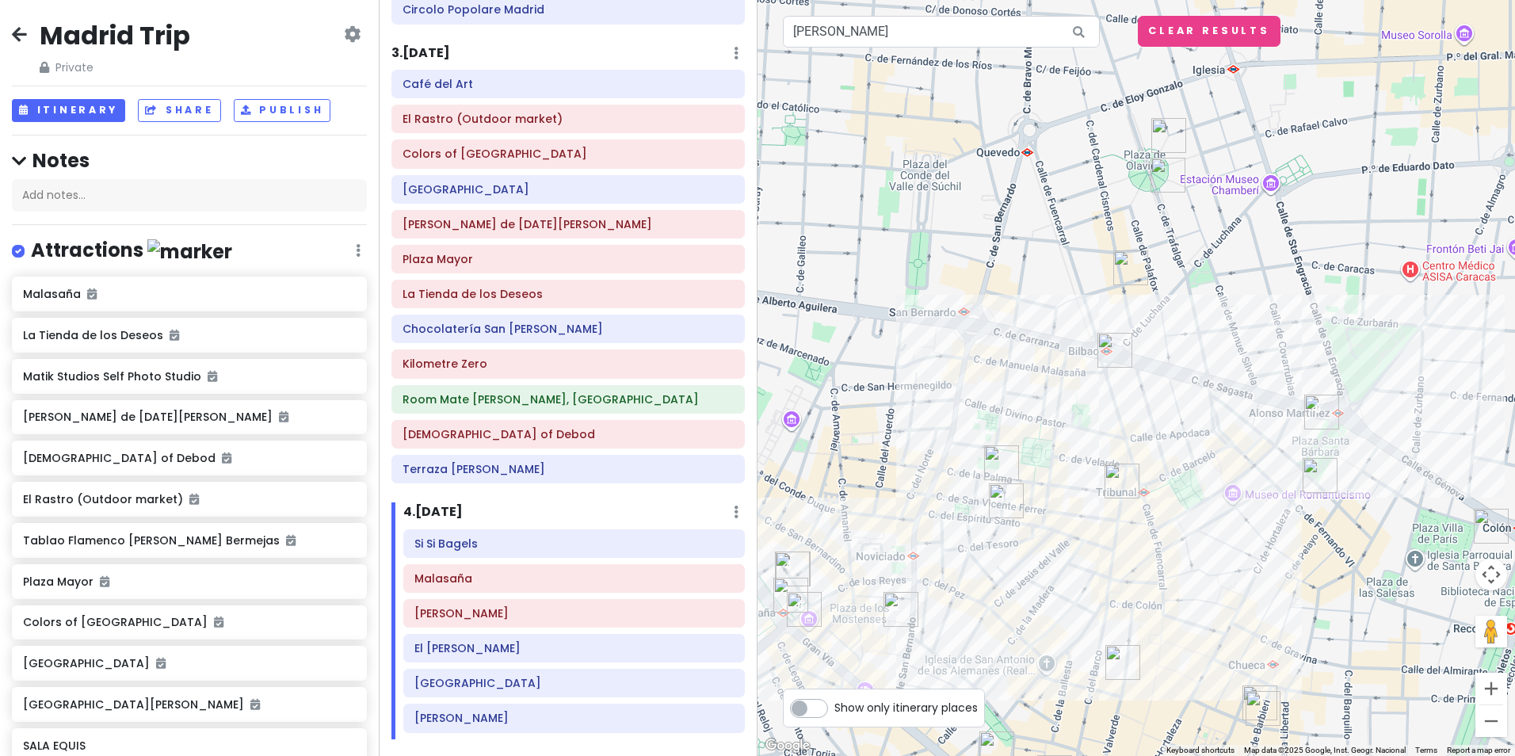
drag, startPoint x: 974, startPoint y: 570, endPoint x: 1011, endPoint y: 595, distance: 44.6
click at [1011, 595] on div at bounding box center [1135, 378] width 757 height 756
click at [92, 268] on div "Attractions Edit Reorder Delete List" at bounding box center [189, 254] width 355 height 32
click at [86, 258] on h4 "Attractions" at bounding box center [131, 251] width 201 height 26
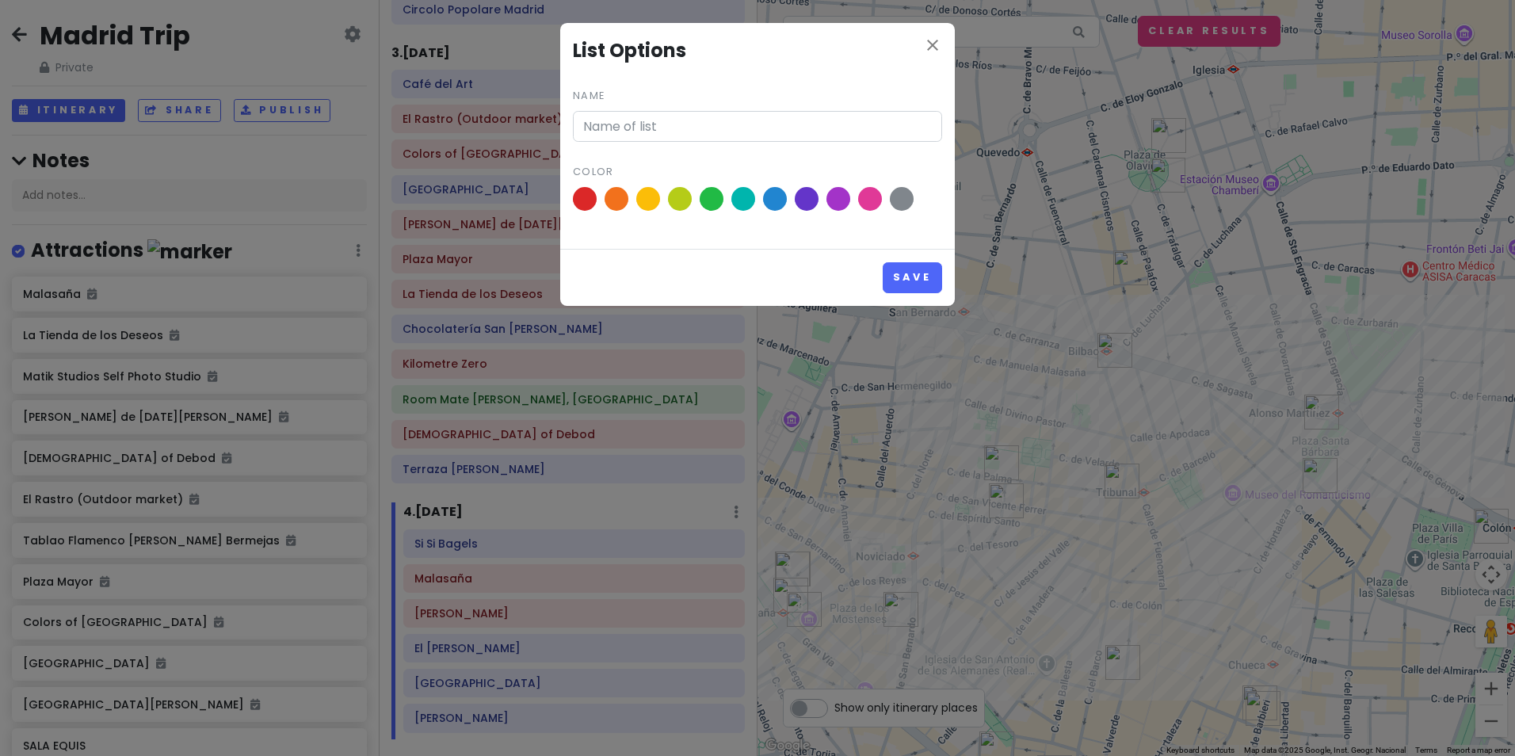
type input "Attractions"
click at [929, 44] on icon "close" at bounding box center [932, 45] width 19 height 19
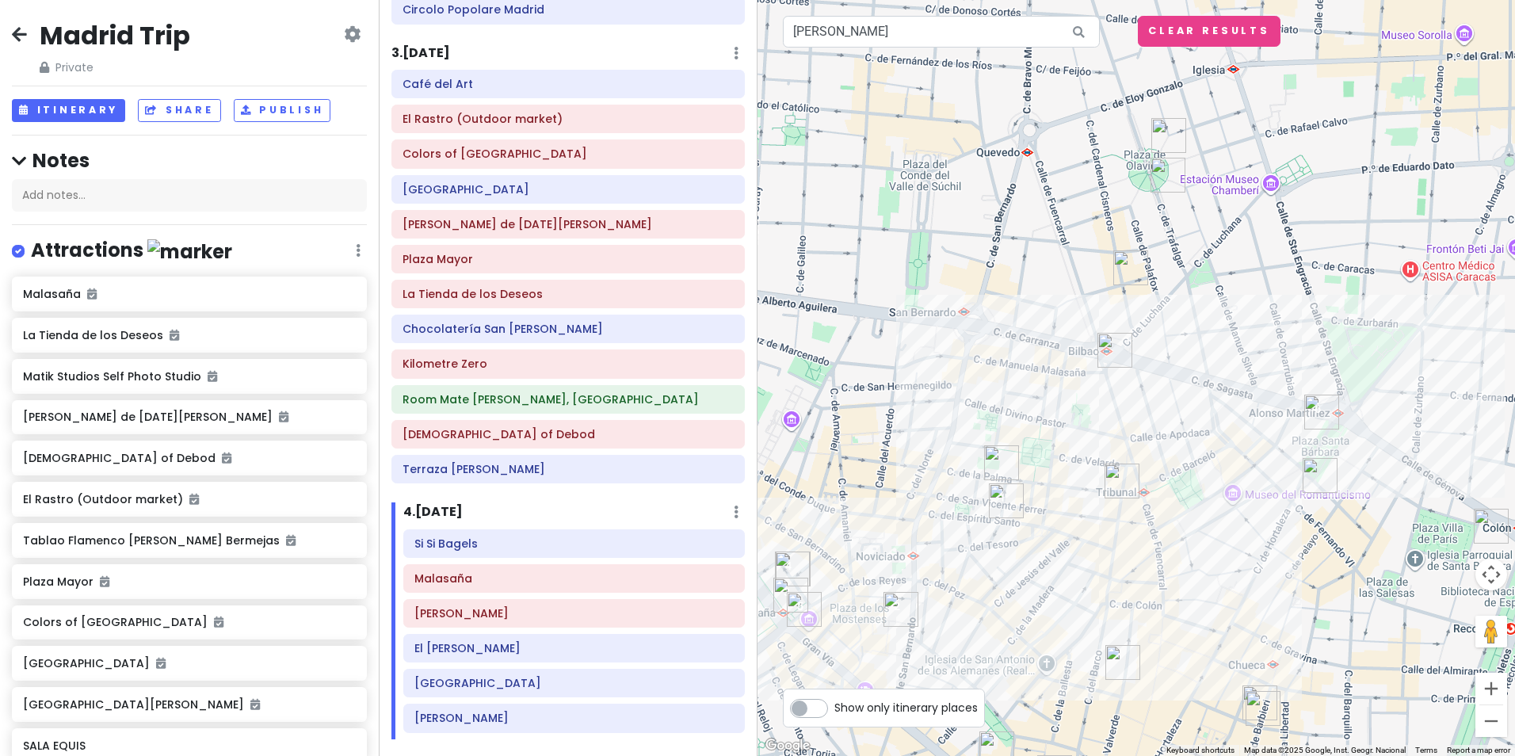
click at [1112, 667] on img "Matik Studios Self Photo Studio" at bounding box center [1122, 662] width 35 height 35
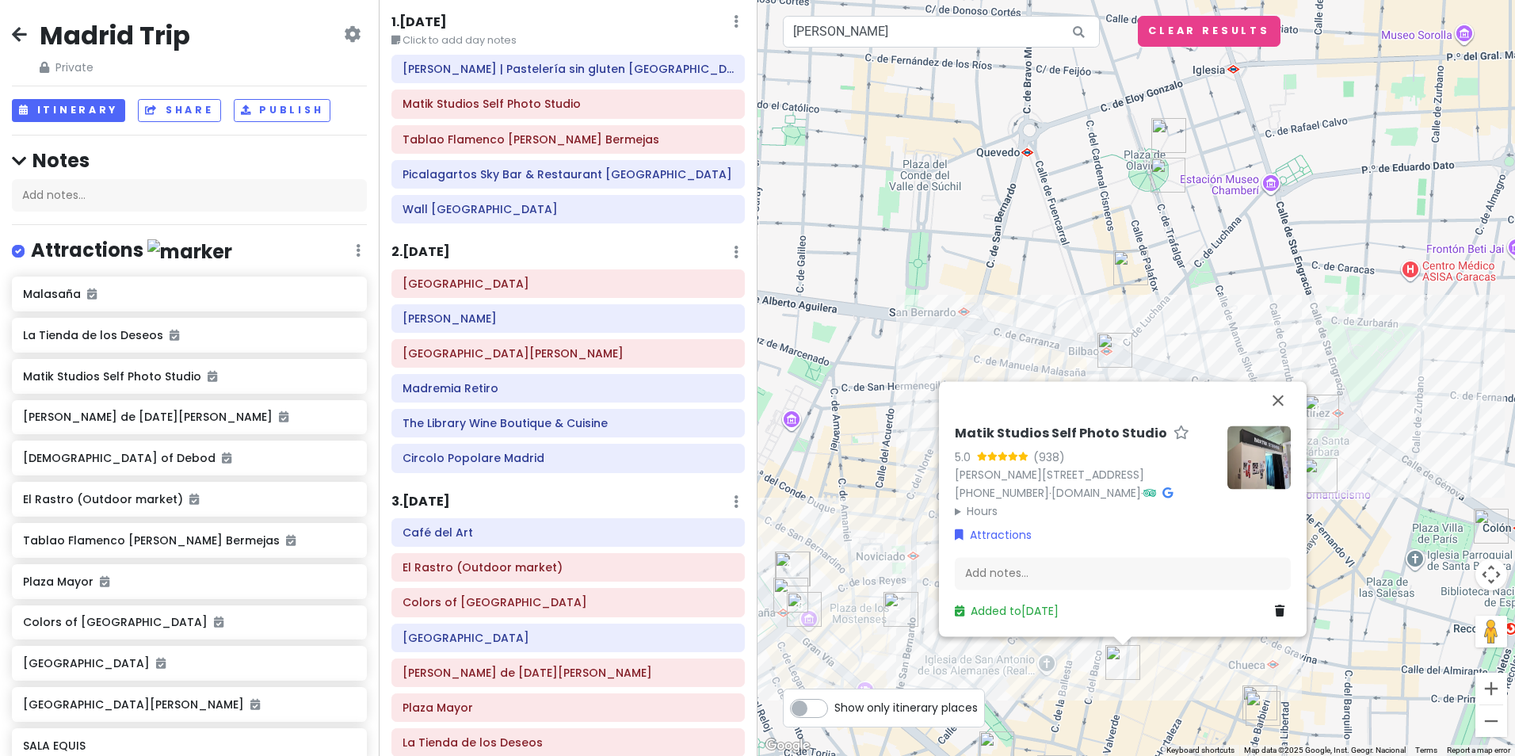
scroll to position [24, 0]
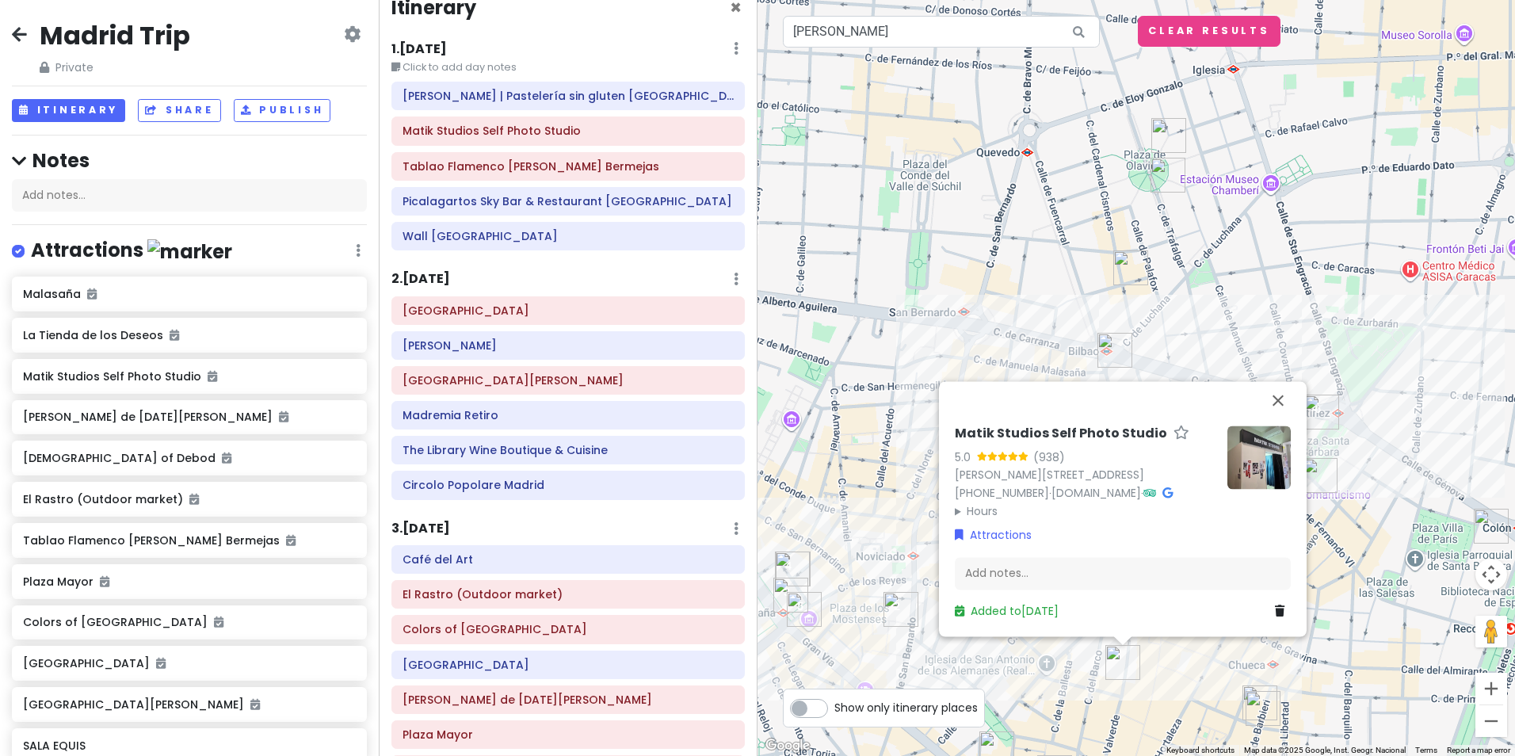
click at [445, 55] on h6 "1 . Fri 8/22" at bounding box center [418, 49] width 55 height 17
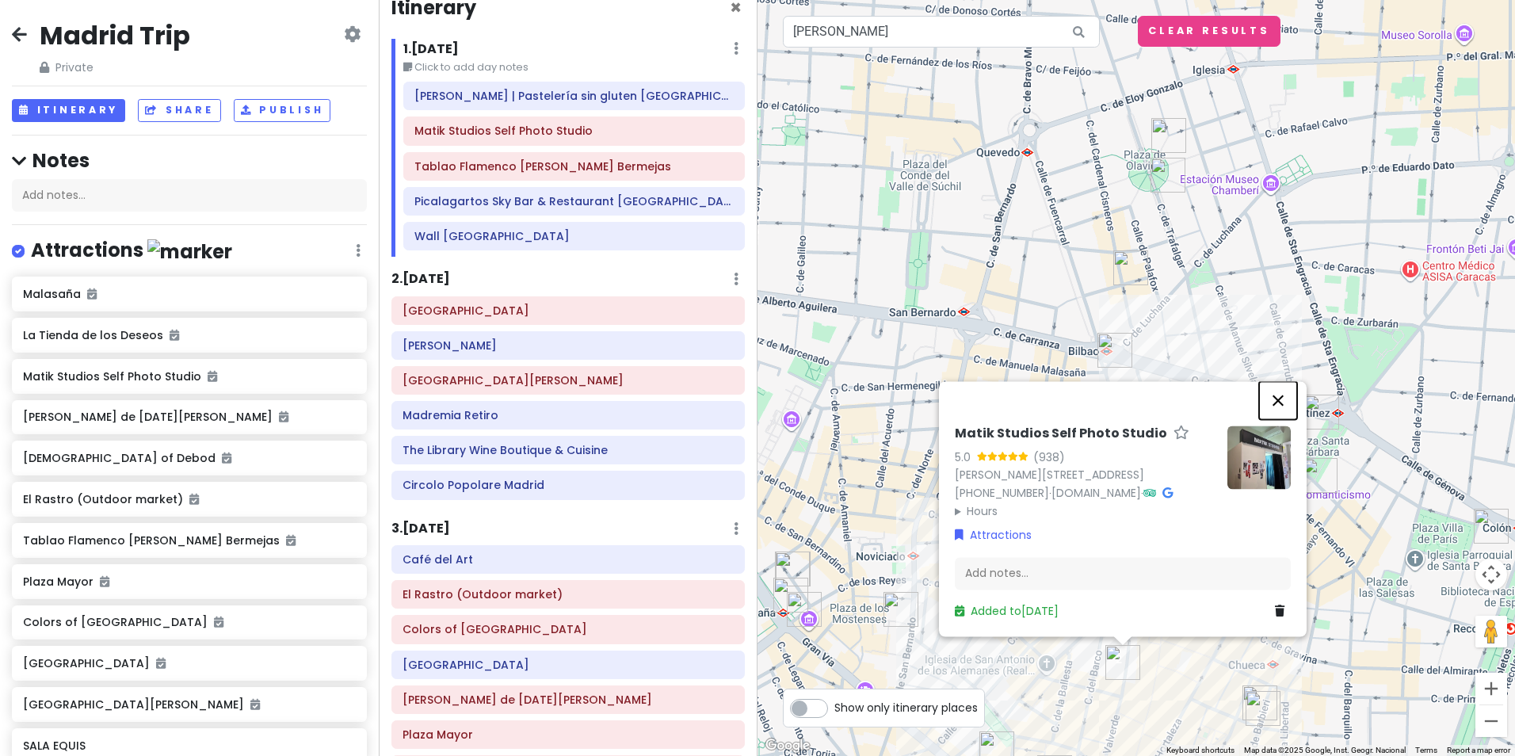
click at [1269, 381] on button "Close" at bounding box center [1278, 400] width 38 height 38
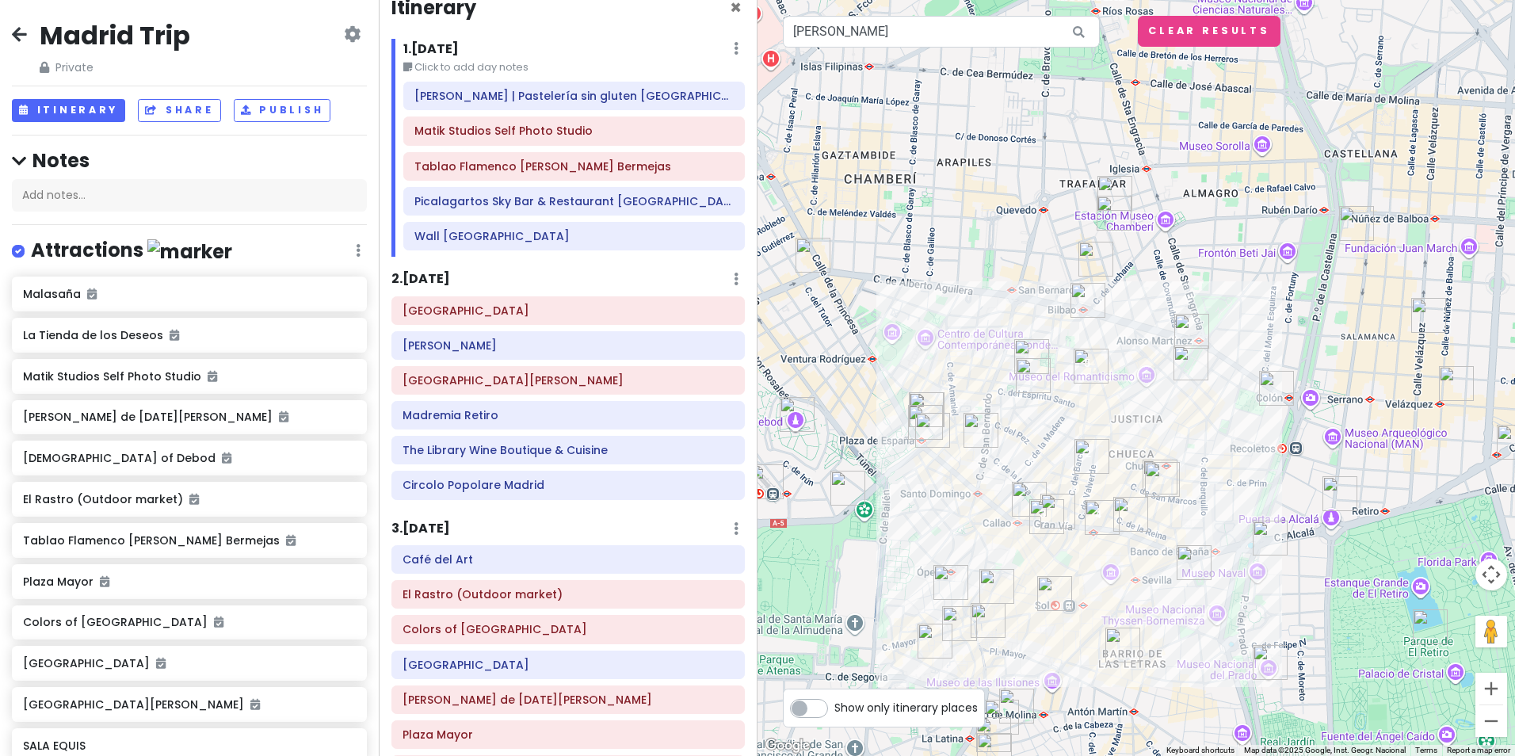
drag, startPoint x: 1111, startPoint y: 669, endPoint x: 1054, endPoint y: 550, distance: 132.5
click at [1054, 550] on div "To navigate, press the arrow keys." at bounding box center [1135, 378] width 757 height 756
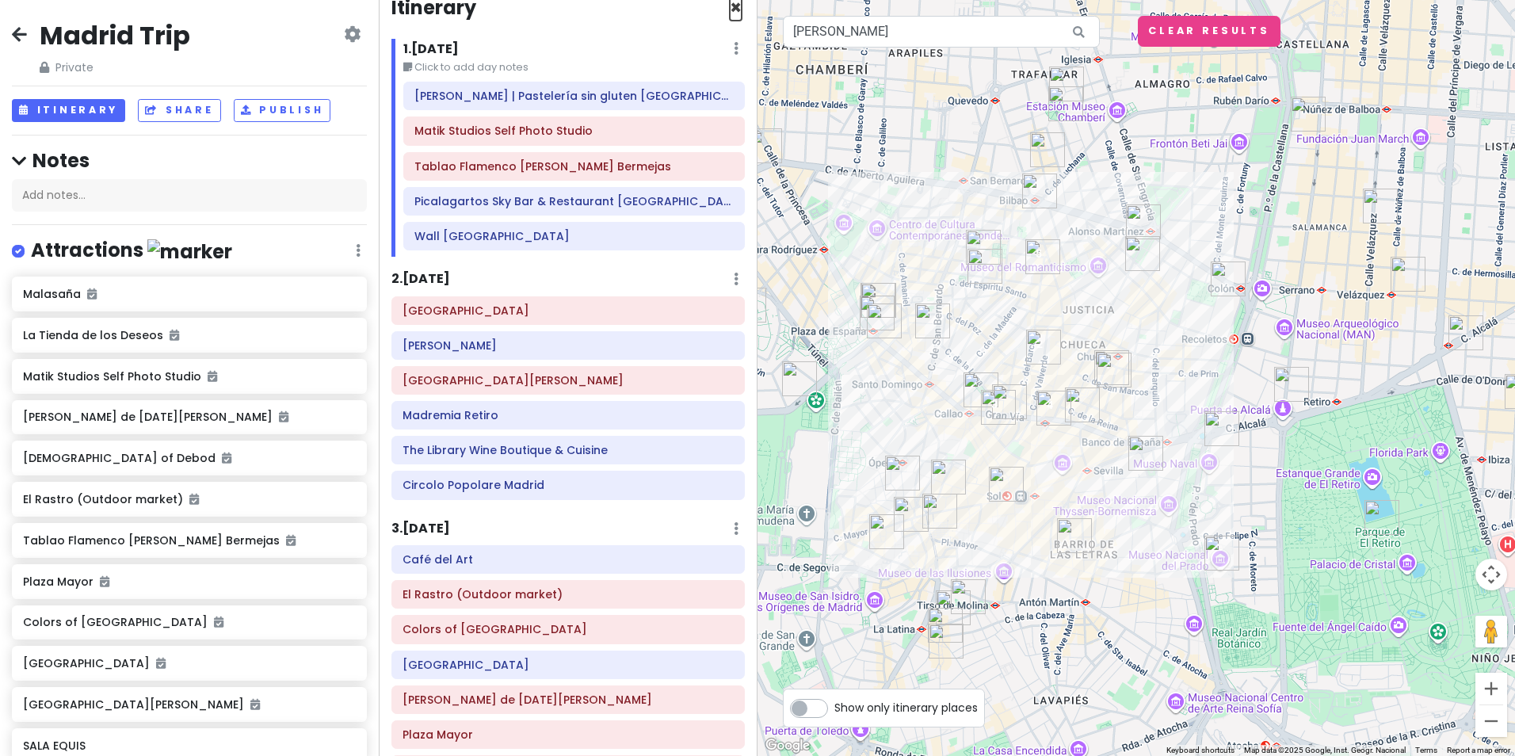
click at [730, 10] on span "×" at bounding box center [736, 7] width 12 height 26
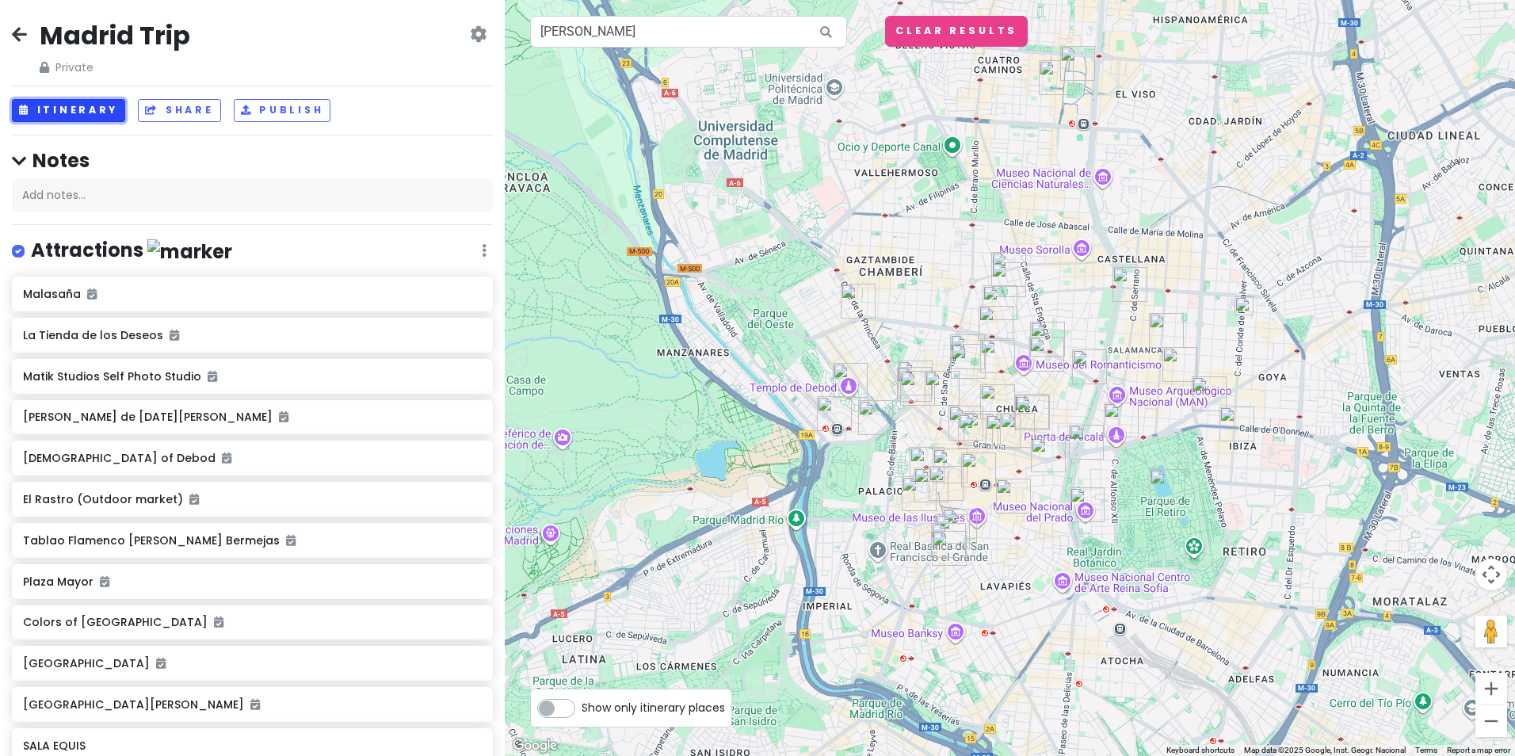
click at [67, 112] on button "Itinerary" at bounding box center [68, 110] width 113 height 23
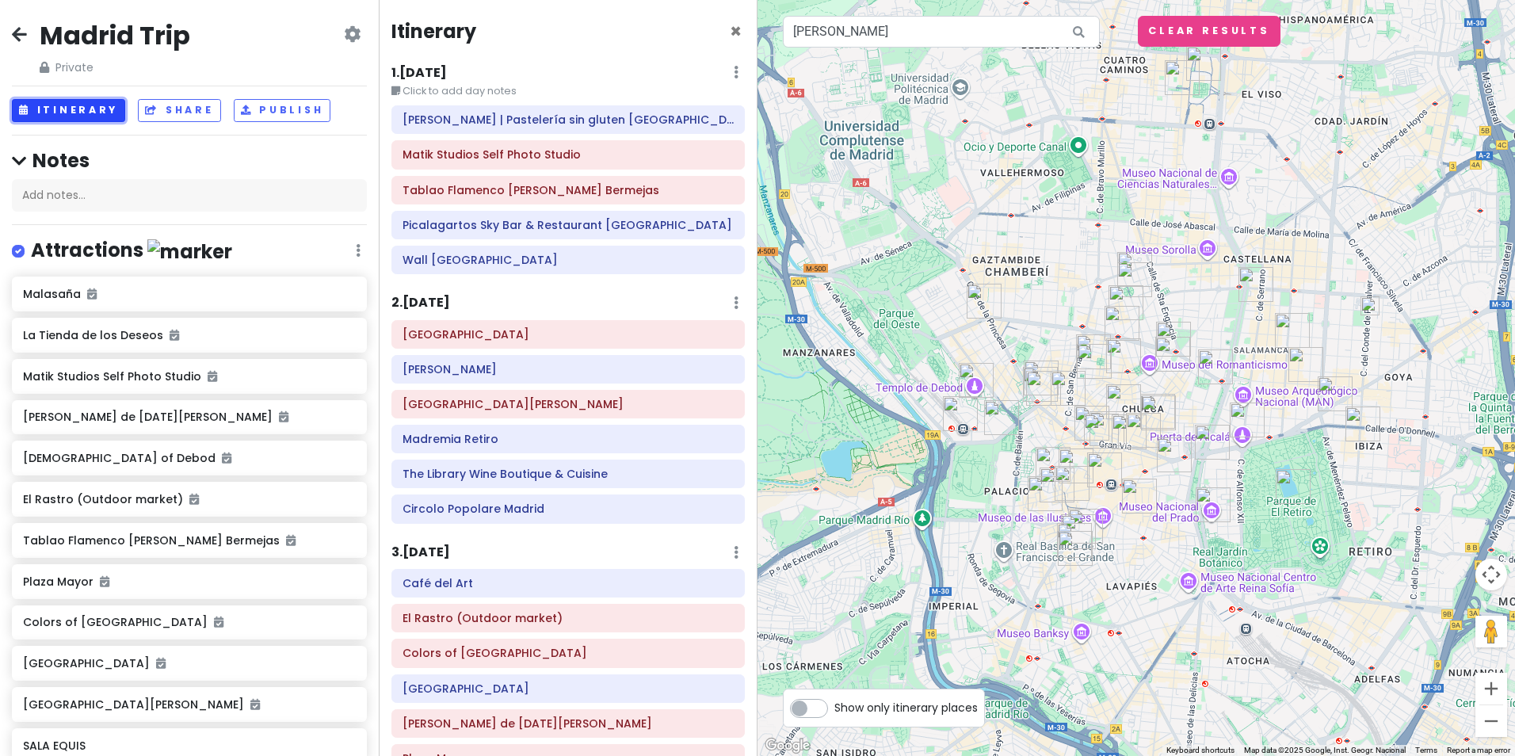
click at [67, 112] on button "Itinerary" at bounding box center [68, 110] width 113 height 23
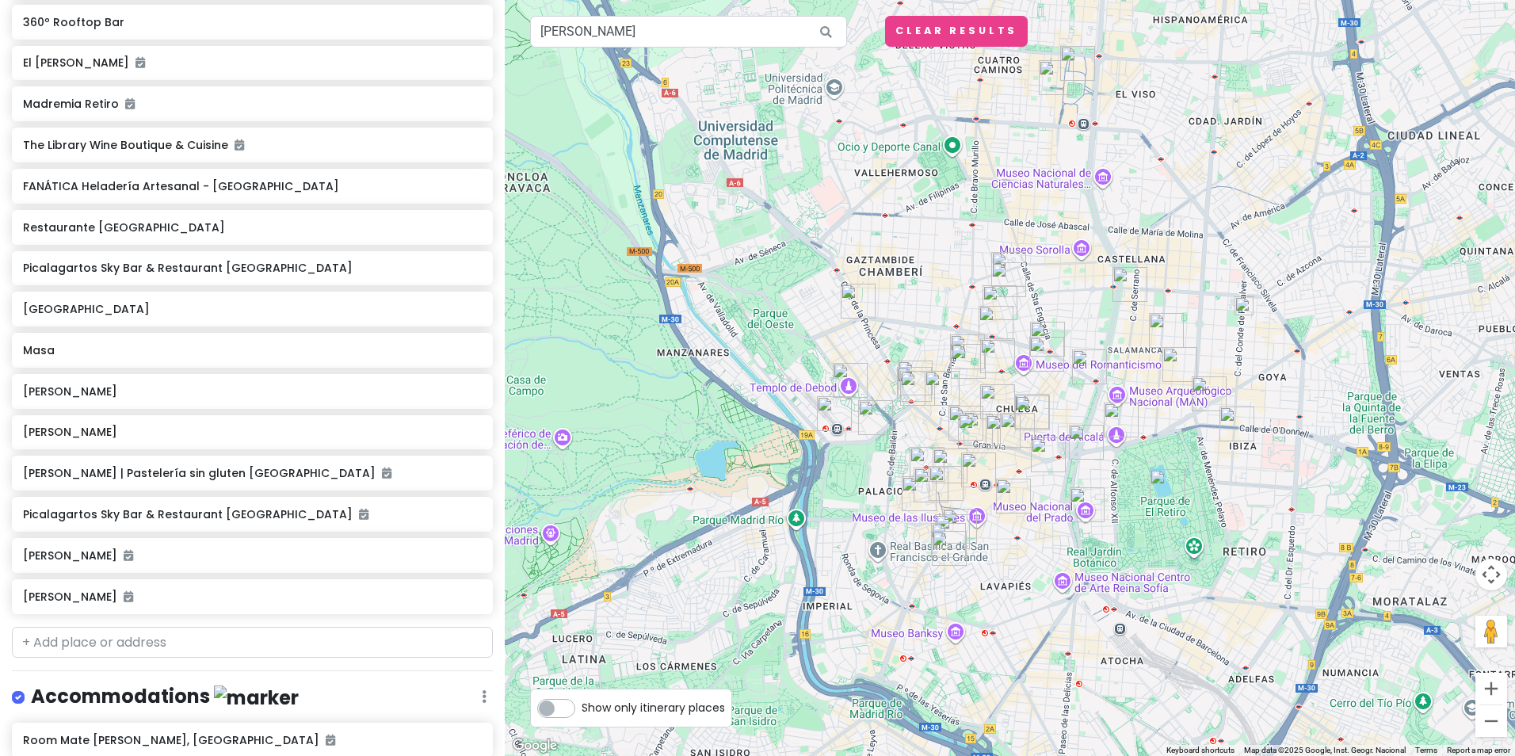
scroll to position [1901, 0]
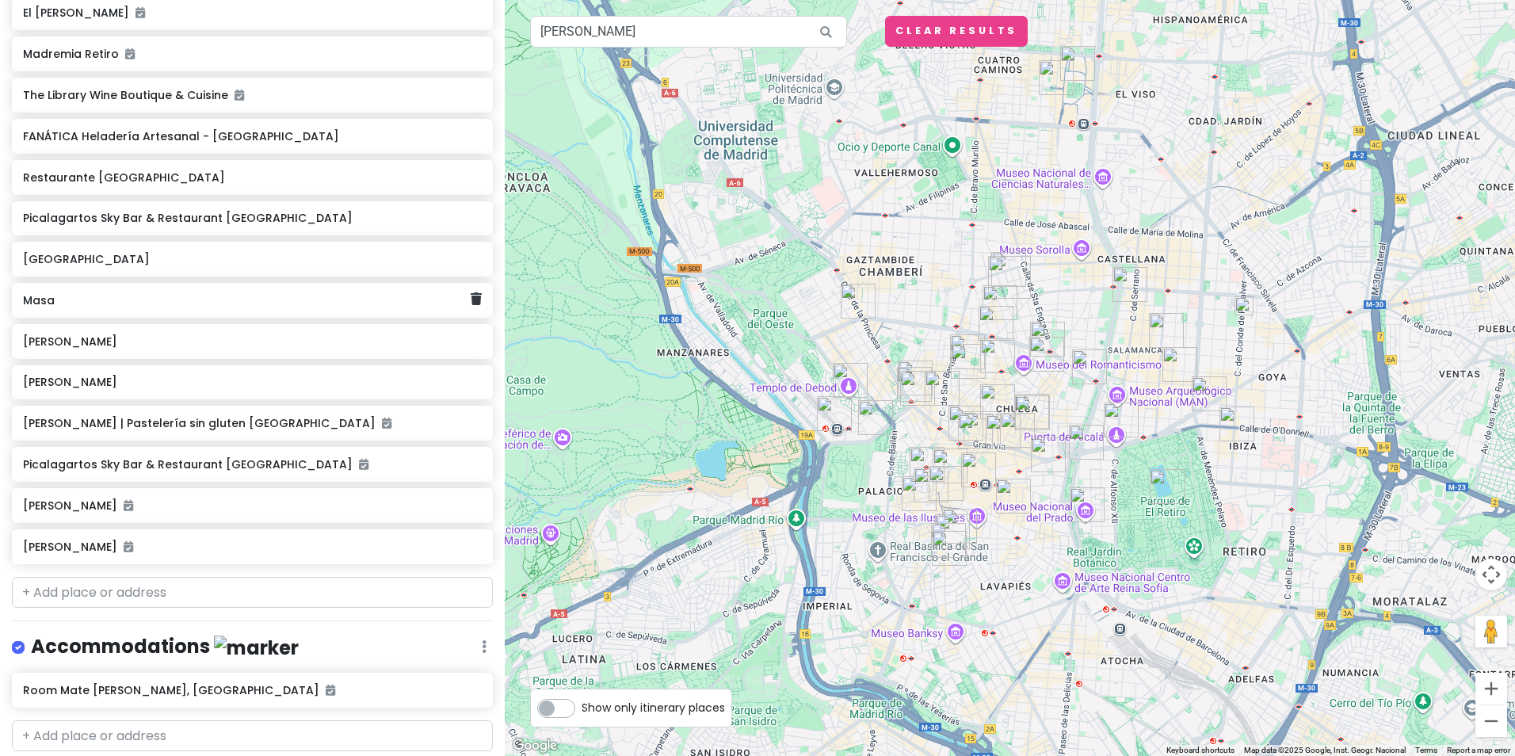
click at [51, 308] on div "Masa" at bounding box center [247, 300] width 448 height 22
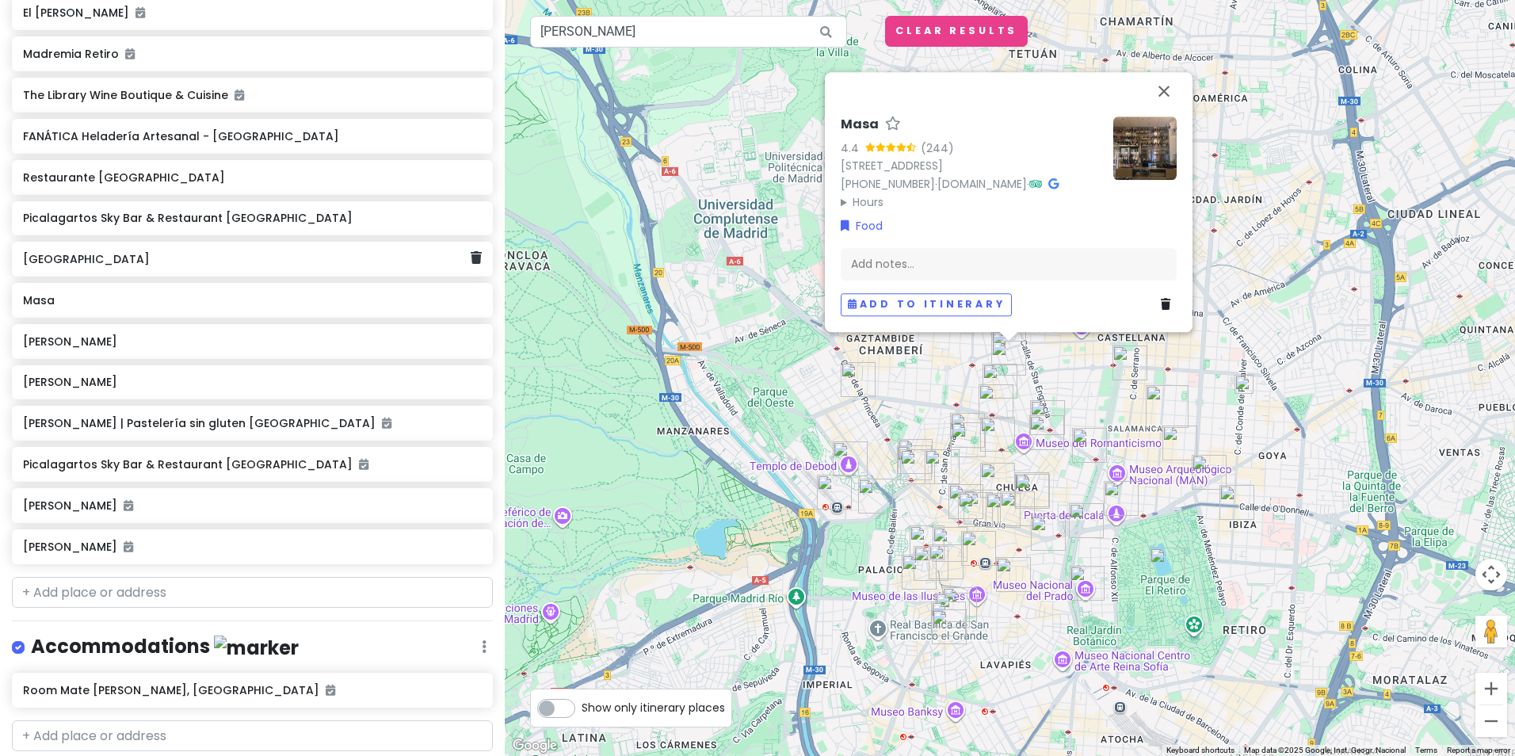
click at [87, 265] on div "[GEOGRAPHIC_DATA]" at bounding box center [247, 259] width 448 height 22
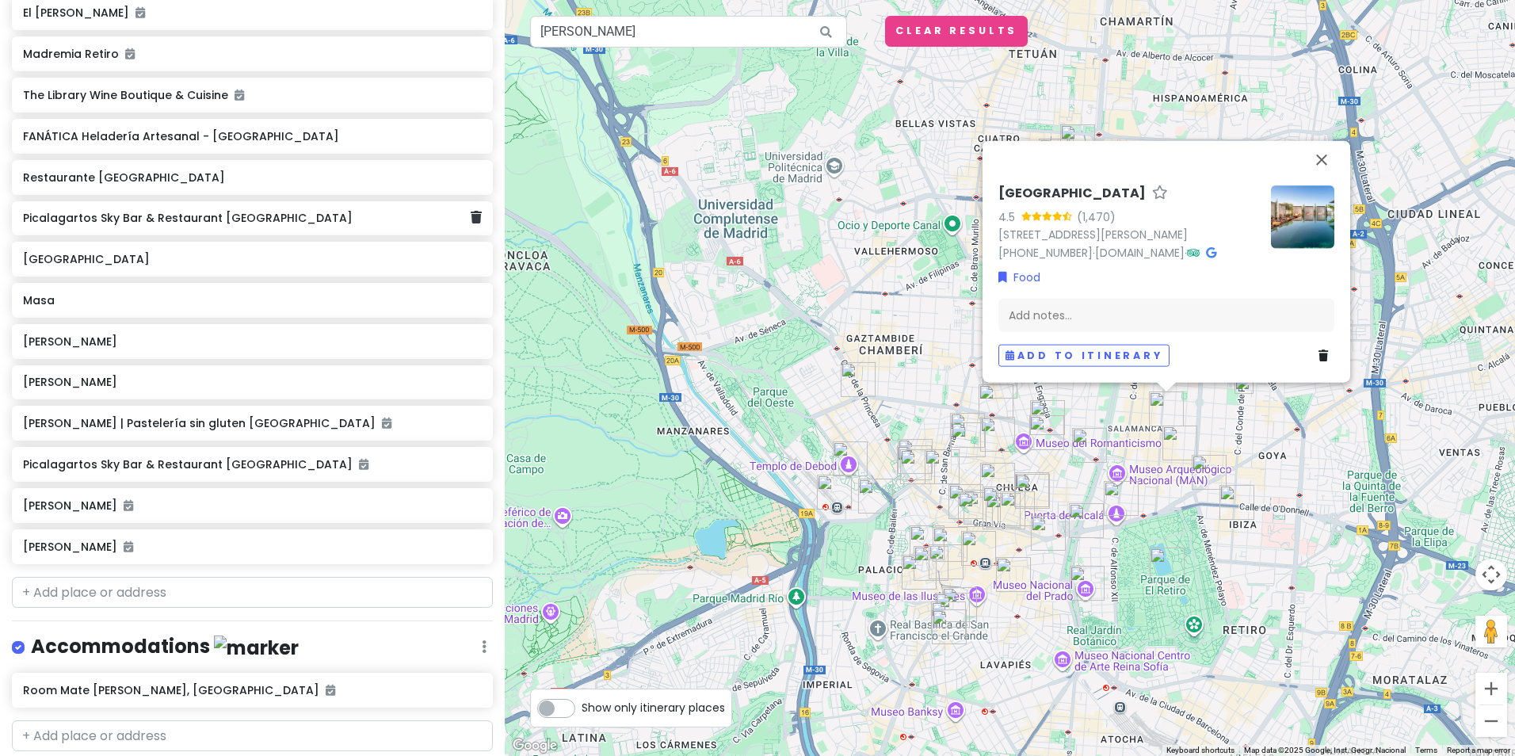
click at [113, 223] on div "Picalagartos Sky Bar & Restaurant [GEOGRAPHIC_DATA]" at bounding box center [247, 219] width 448 height 22
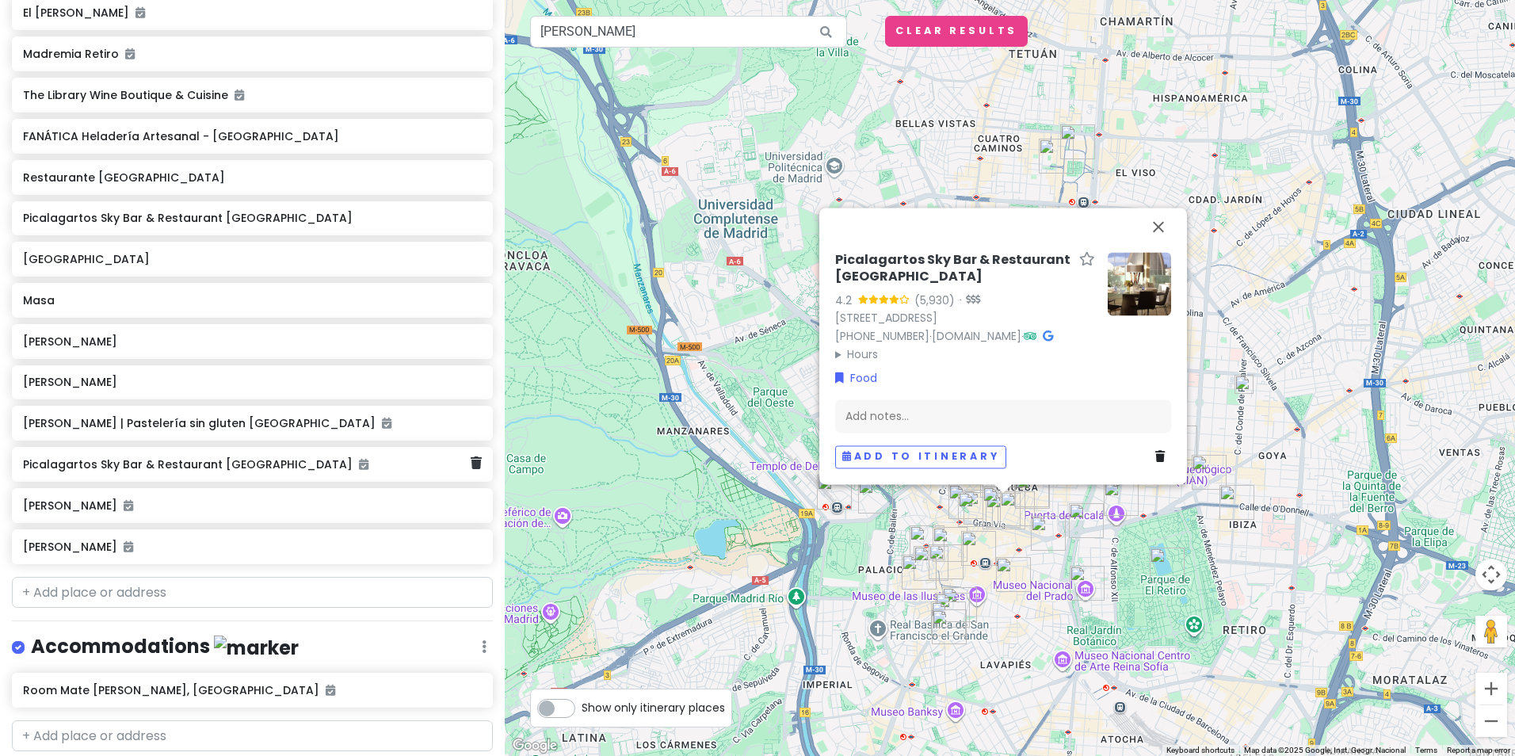
click at [151, 473] on div "Picalagartos Sky Bar & Restaurant [GEOGRAPHIC_DATA]" at bounding box center [252, 464] width 481 height 35
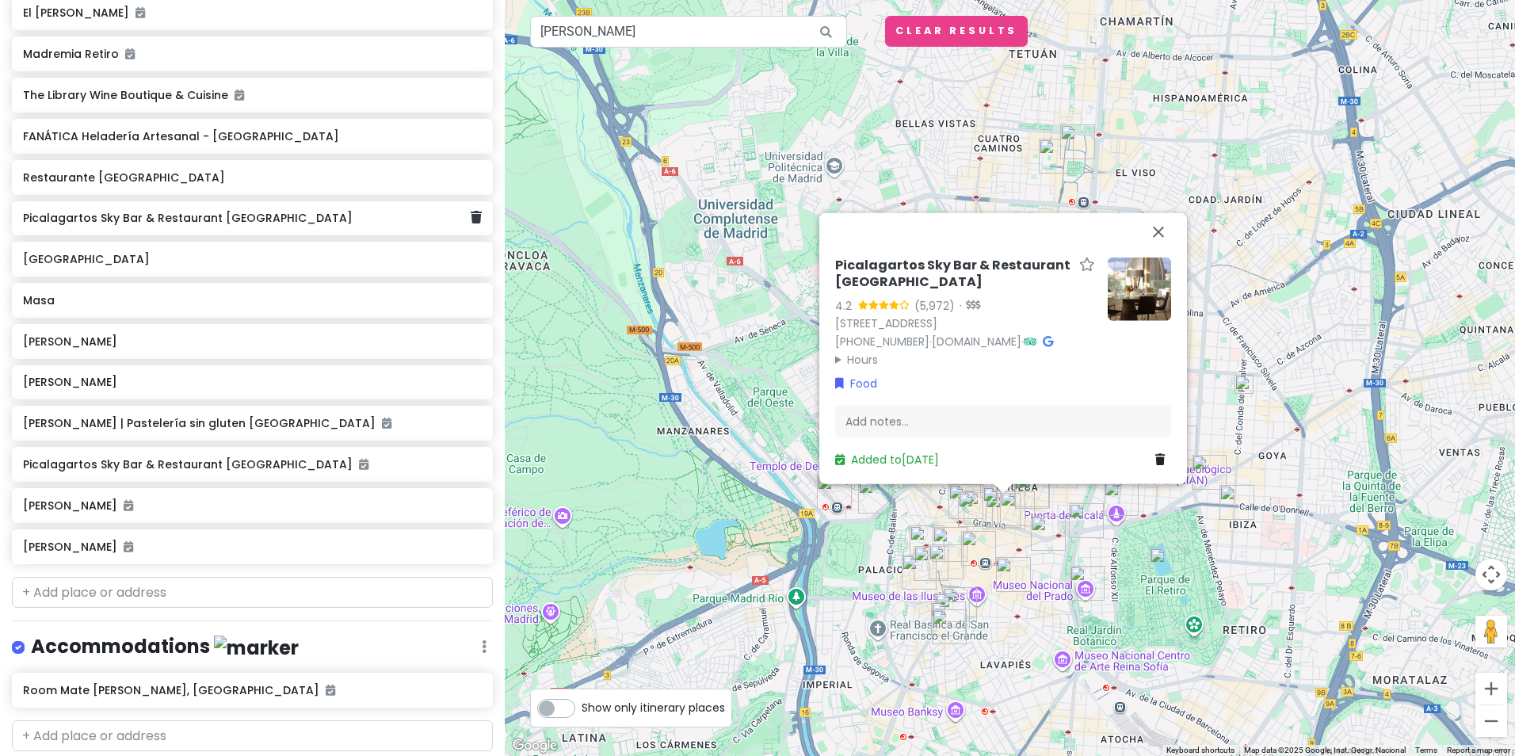
click at [129, 224] on div "Picalagartos Sky Bar & Restaurant [GEOGRAPHIC_DATA]" at bounding box center [247, 219] width 448 height 22
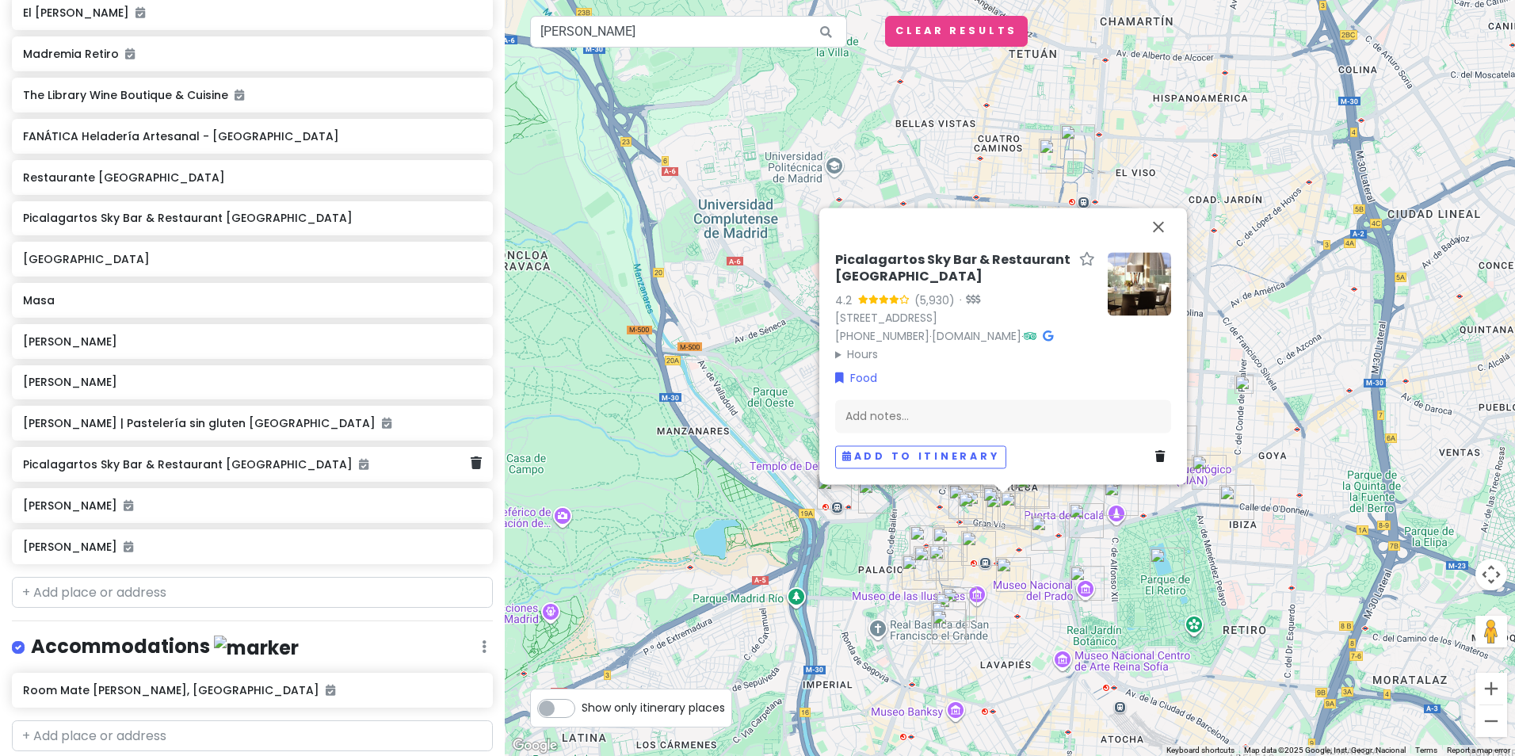
click at [146, 474] on div "Picalagartos Sky Bar & Restaurant [GEOGRAPHIC_DATA]" at bounding box center [252, 464] width 481 height 35
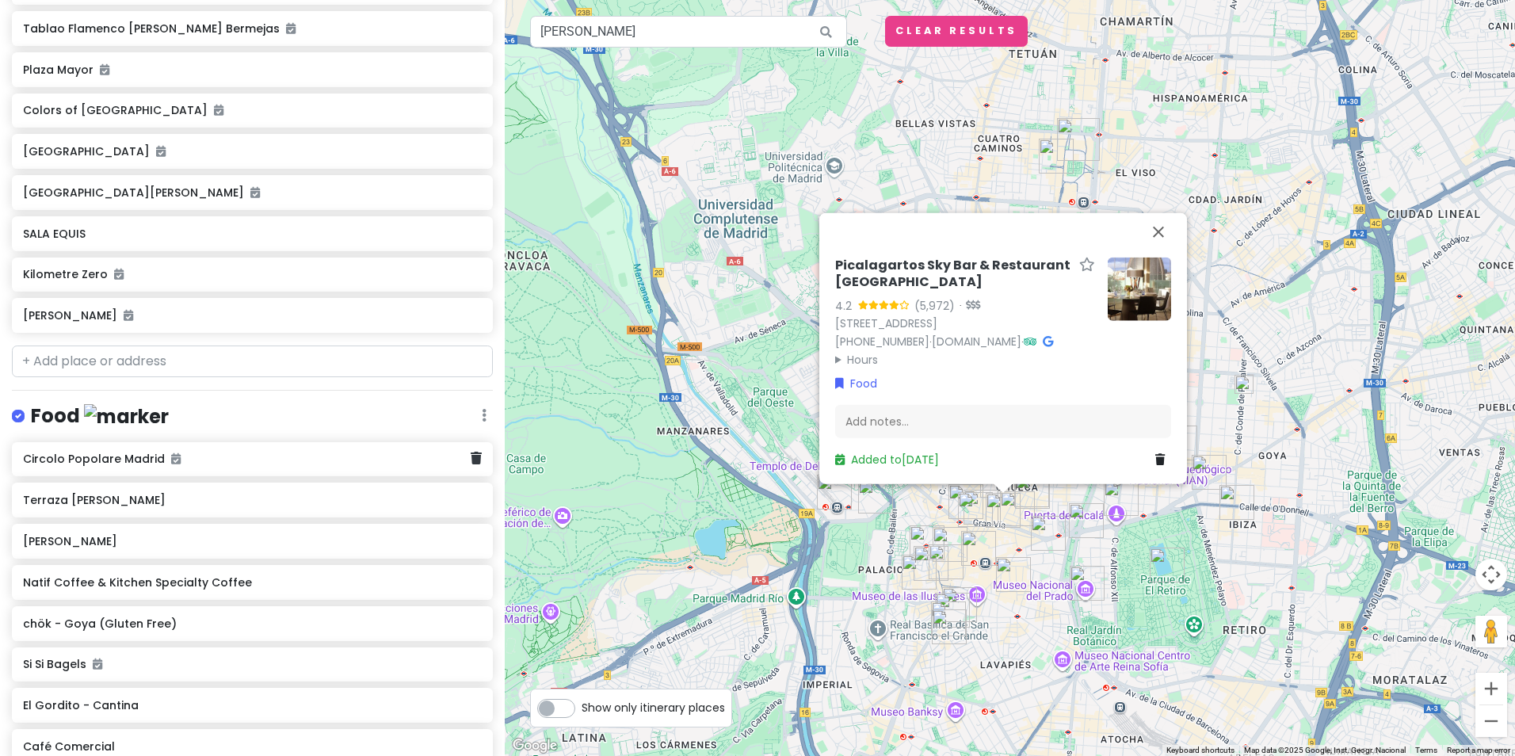
scroll to position [475, 0]
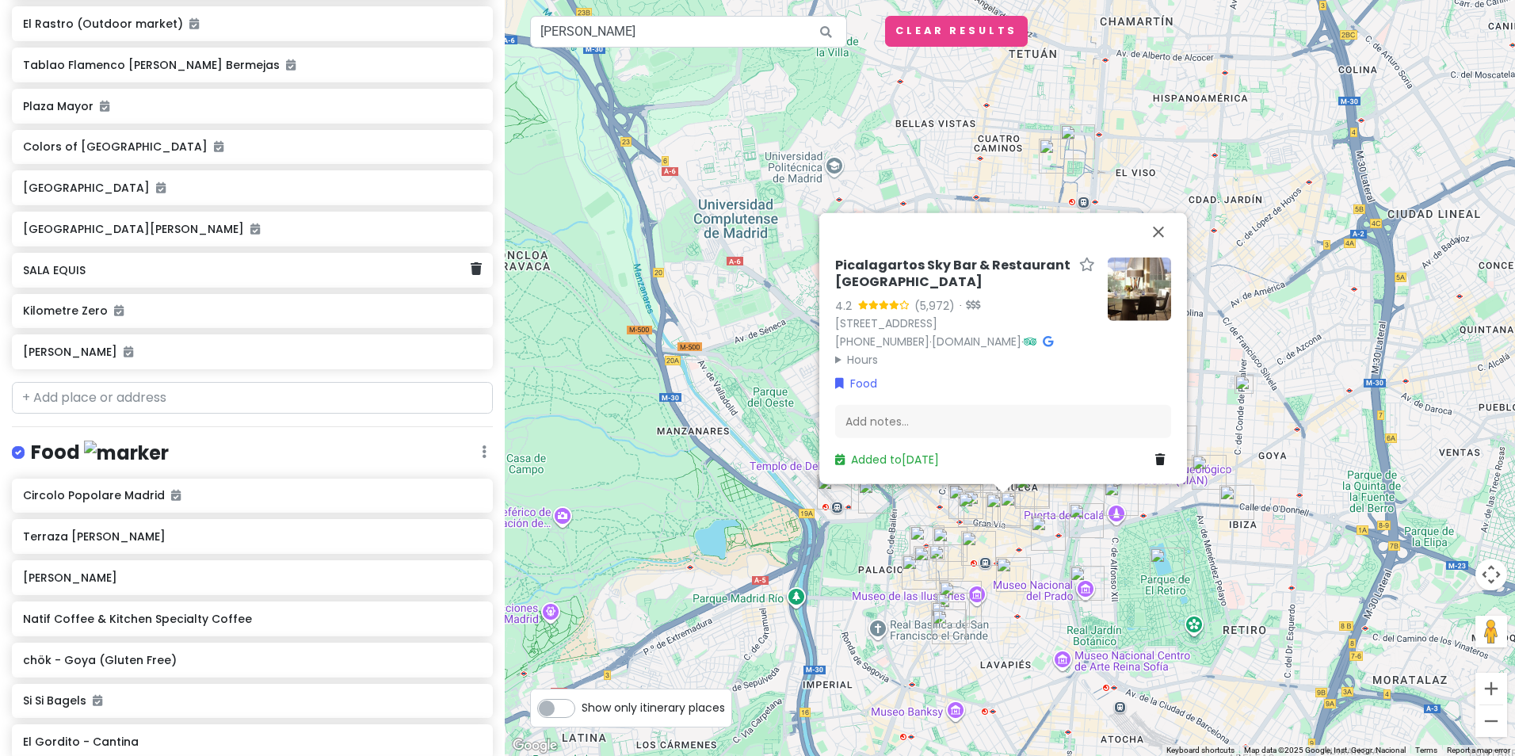
click at [49, 280] on div "SALA EQUIS" at bounding box center [252, 270] width 481 height 35
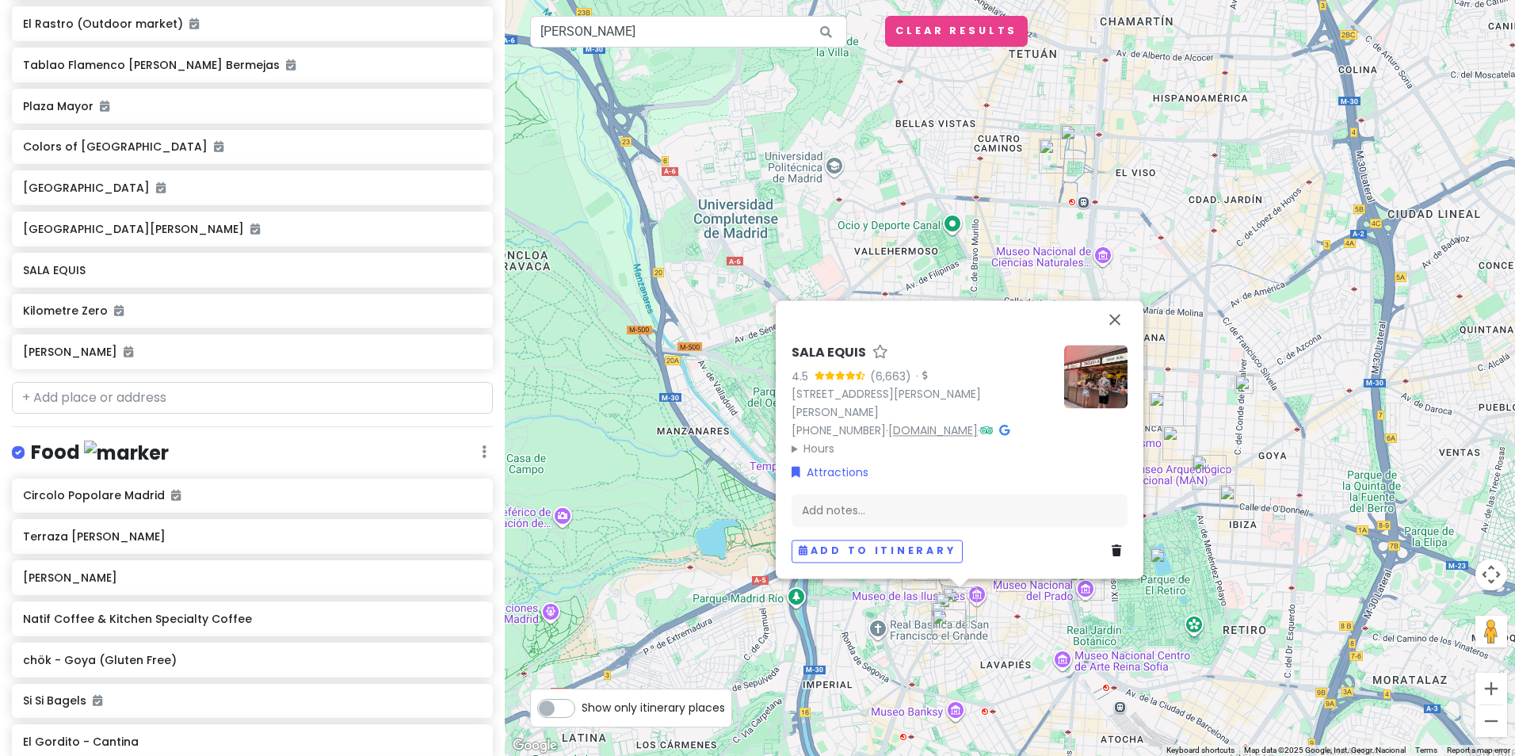
click at [951, 429] on link "[DOMAIN_NAME]" at bounding box center [933, 430] width 90 height 16
click at [851, 560] on button "Add to itinerary" at bounding box center [876, 550] width 171 height 23
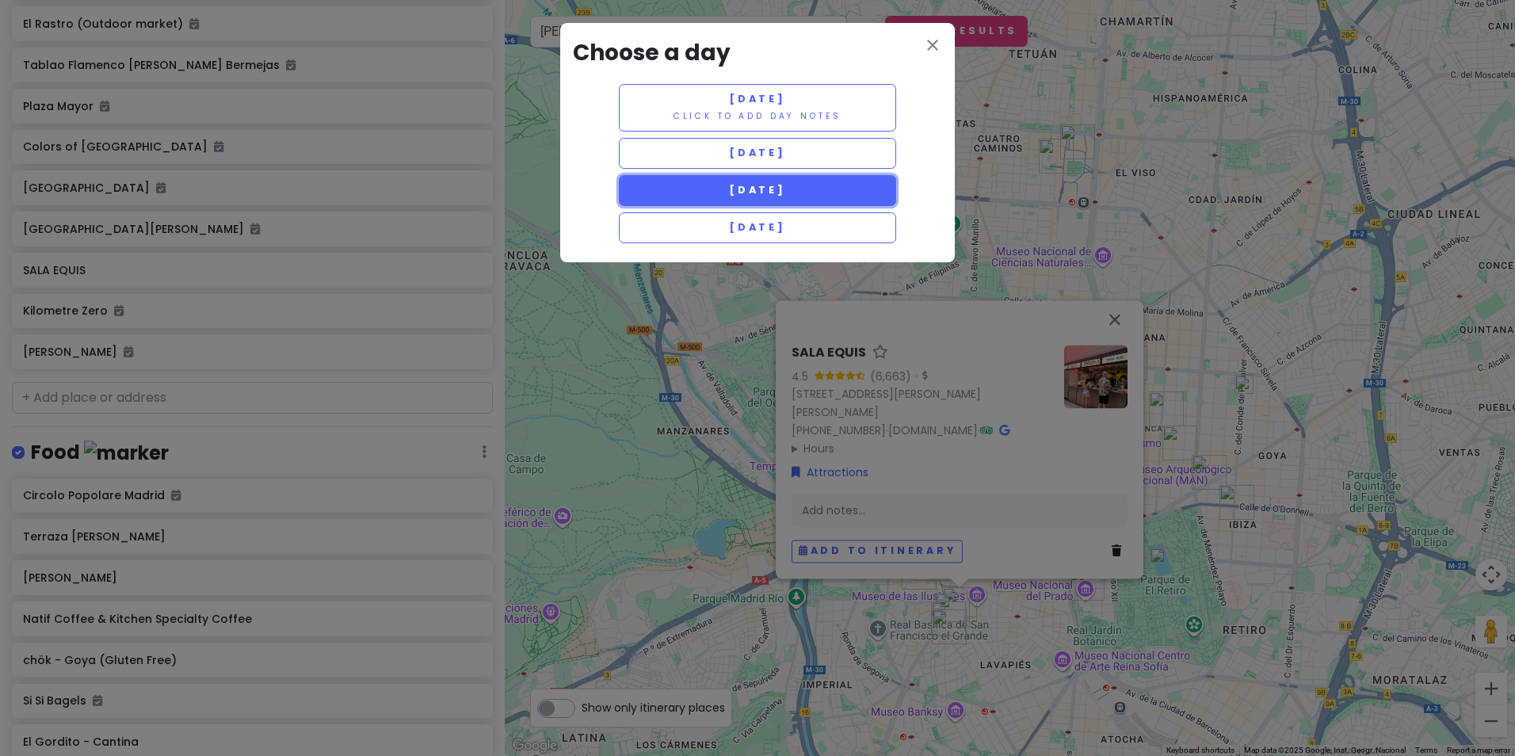
click at [807, 180] on button "[DATE]" at bounding box center [757, 190] width 277 height 31
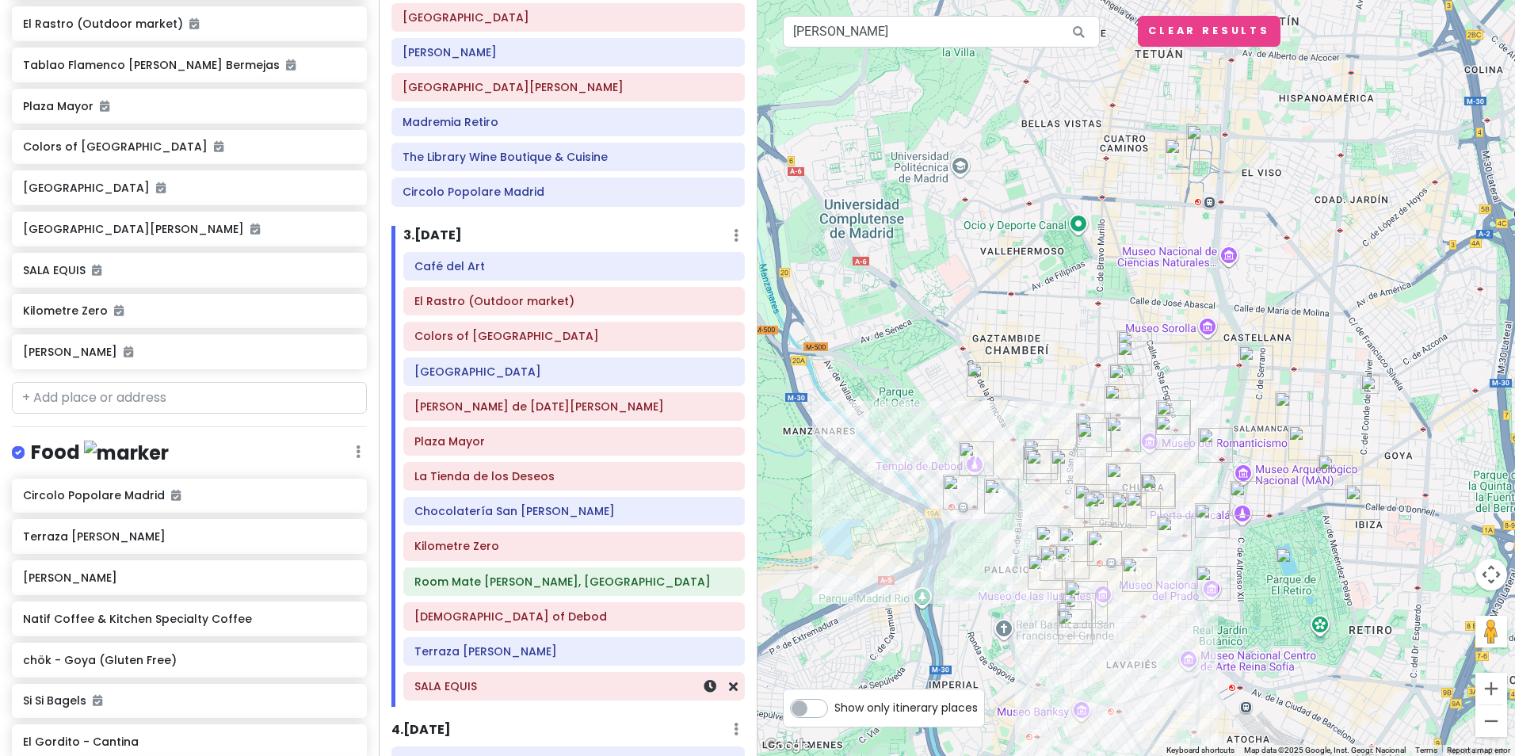
scroll to position [322, 0]
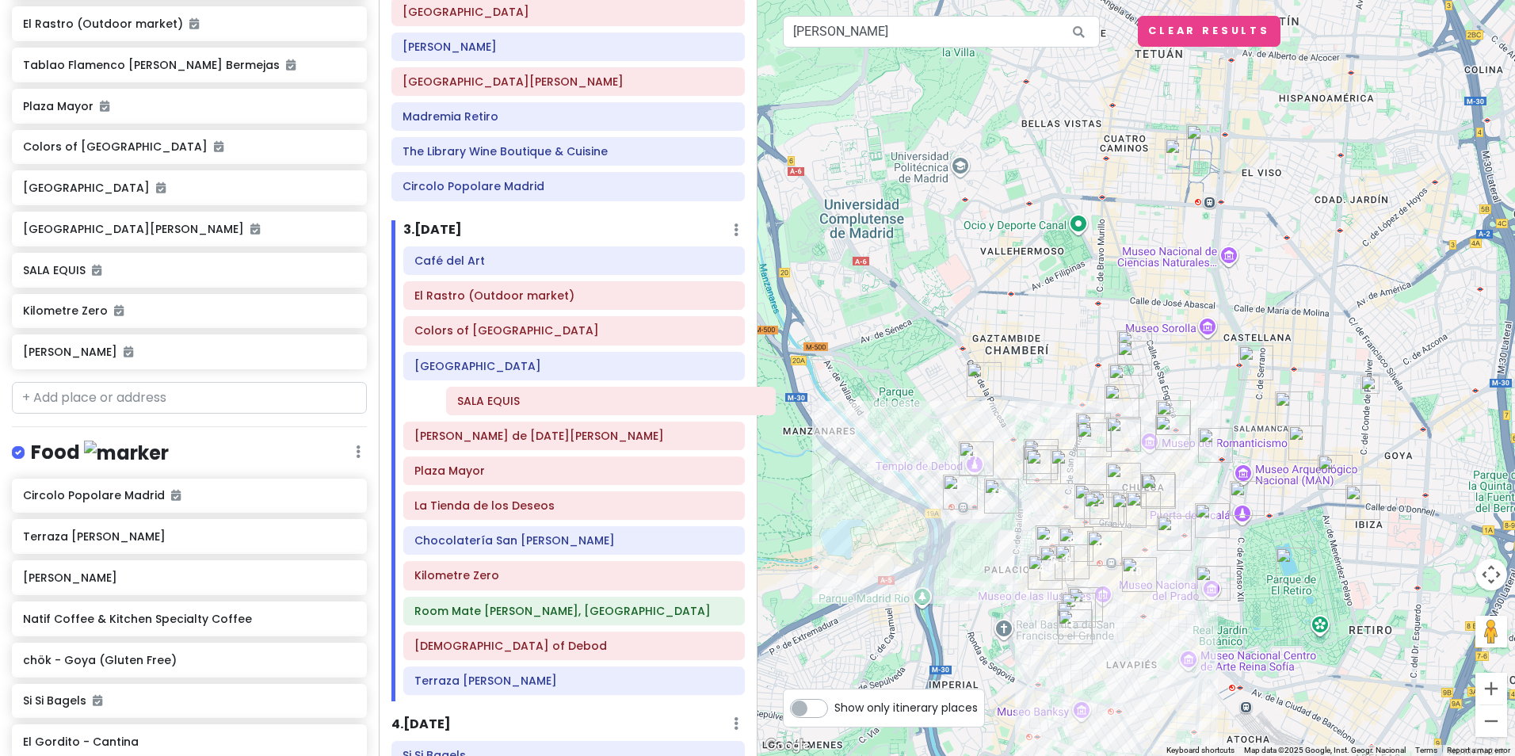
drag, startPoint x: 516, startPoint y: 699, endPoint x: 558, endPoint y: 414, distance: 288.4
click at [558, 414] on div "Café del Art El Rastro (Outdoor market) Colors of Madrid El Jardin del Convento…" at bounding box center [573, 473] width 365 height 455
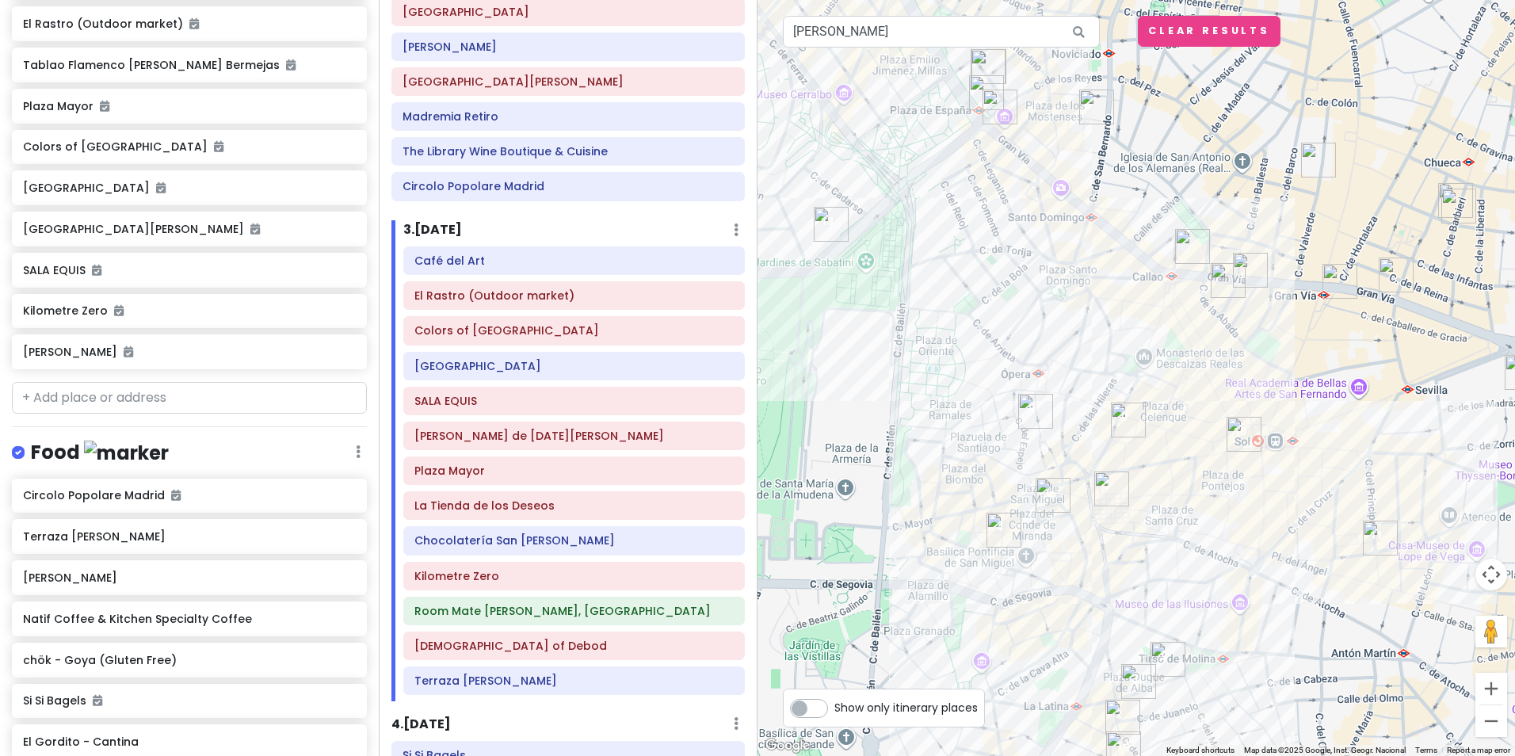
drag, startPoint x: 979, startPoint y: 659, endPoint x: 1096, endPoint y: 543, distance: 164.7
click at [1096, 543] on div at bounding box center [1135, 378] width 757 height 756
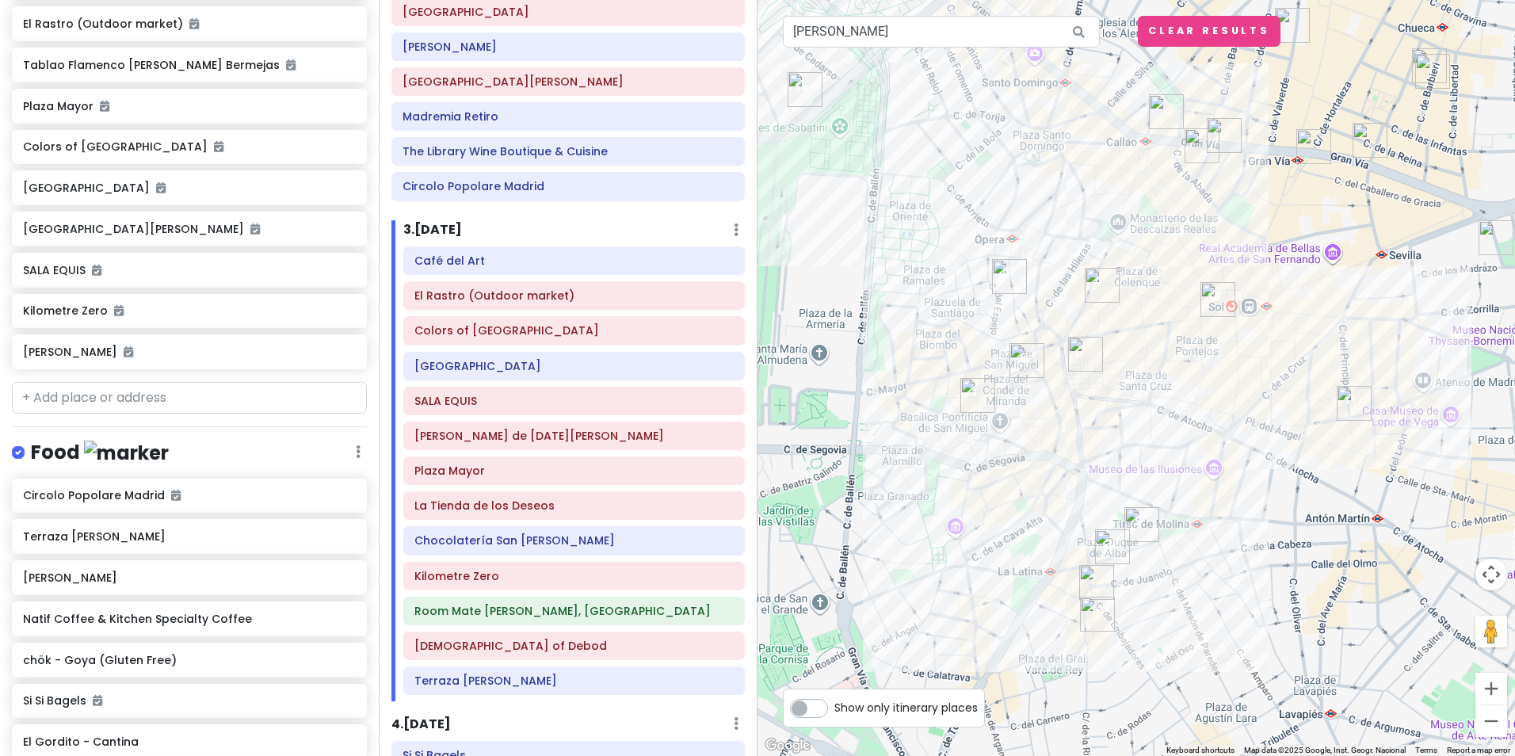
drag, startPoint x: 1209, startPoint y: 647, endPoint x: 1181, endPoint y: 548, distance: 102.8
click at [1181, 548] on div at bounding box center [1135, 378] width 757 height 756
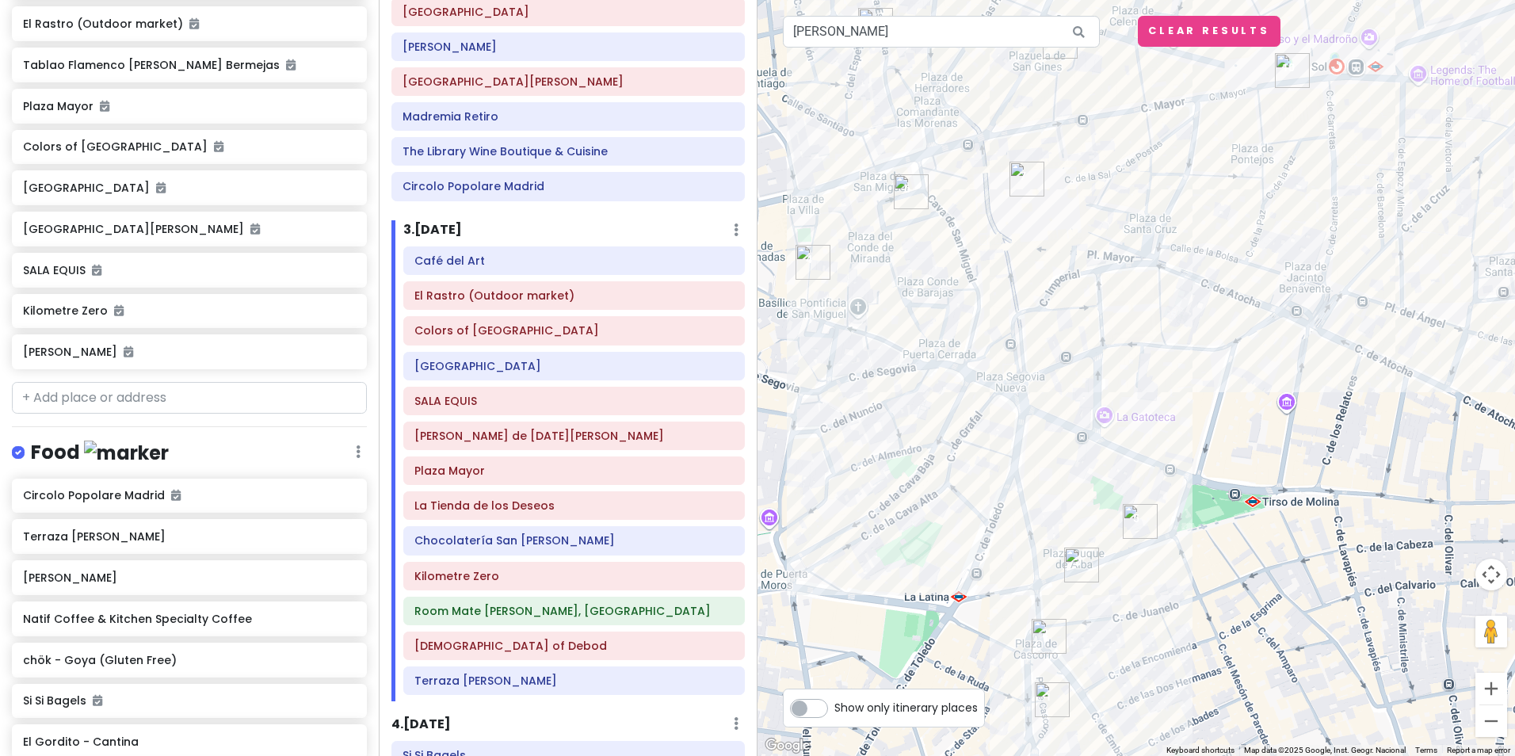
drag, startPoint x: 894, startPoint y: 493, endPoint x: 899, endPoint y: 558, distance: 64.4
click at [899, 558] on div at bounding box center [1135, 378] width 757 height 756
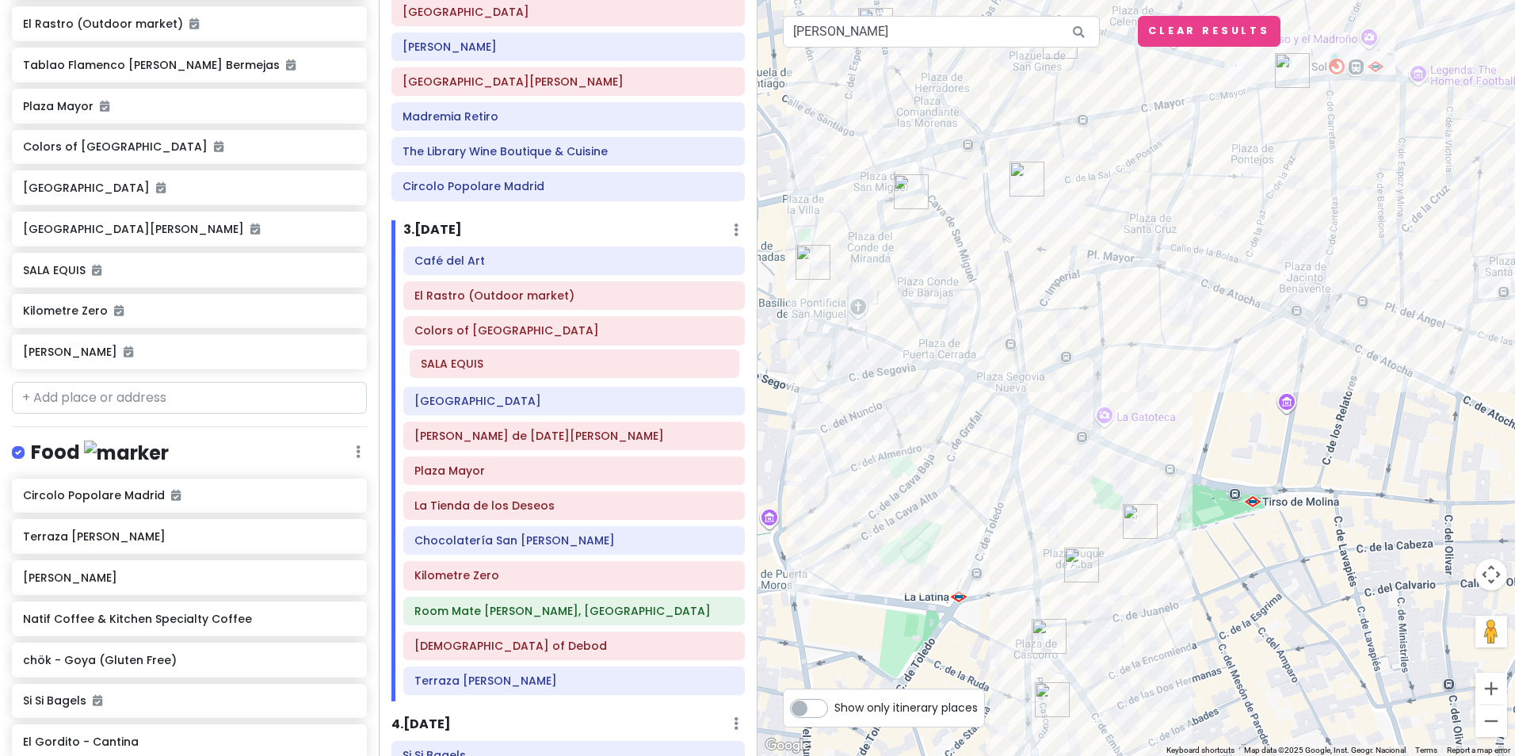
drag, startPoint x: 476, startPoint y: 398, endPoint x: 482, endPoint y: 360, distance: 37.8
click at [482, 360] on div "Café del Art El Rastro (Outdoor market) Colors of Madrid El Jardin del Convento…" at bounding box center [573, 473] width 365 height 455
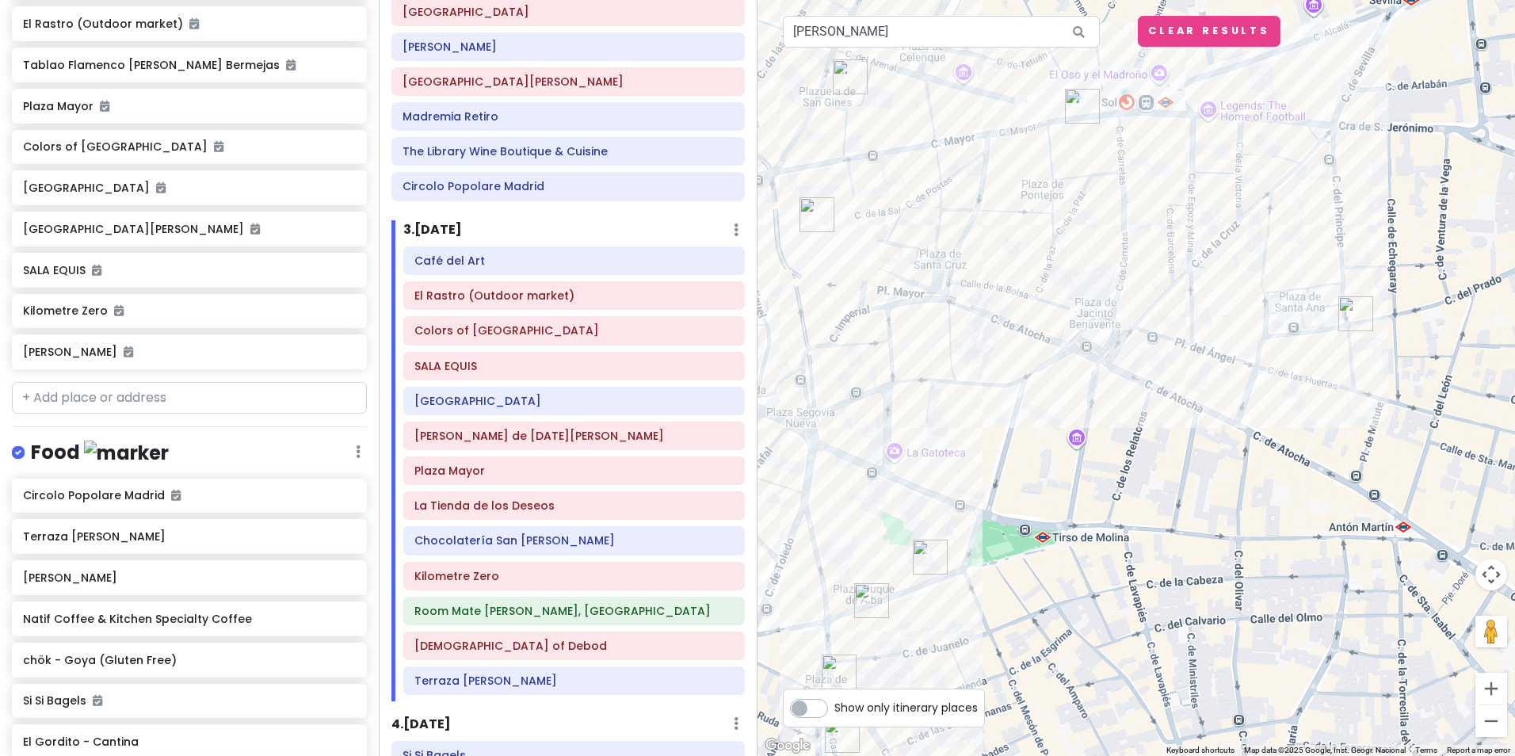
drag, startPoint x: 1126, startPoint y: 296, endPoint x: 917, endPoint y: 331, distance: 211.2
click at [917, 331] on div at bounding box center [1135, 378] width 757 height 756
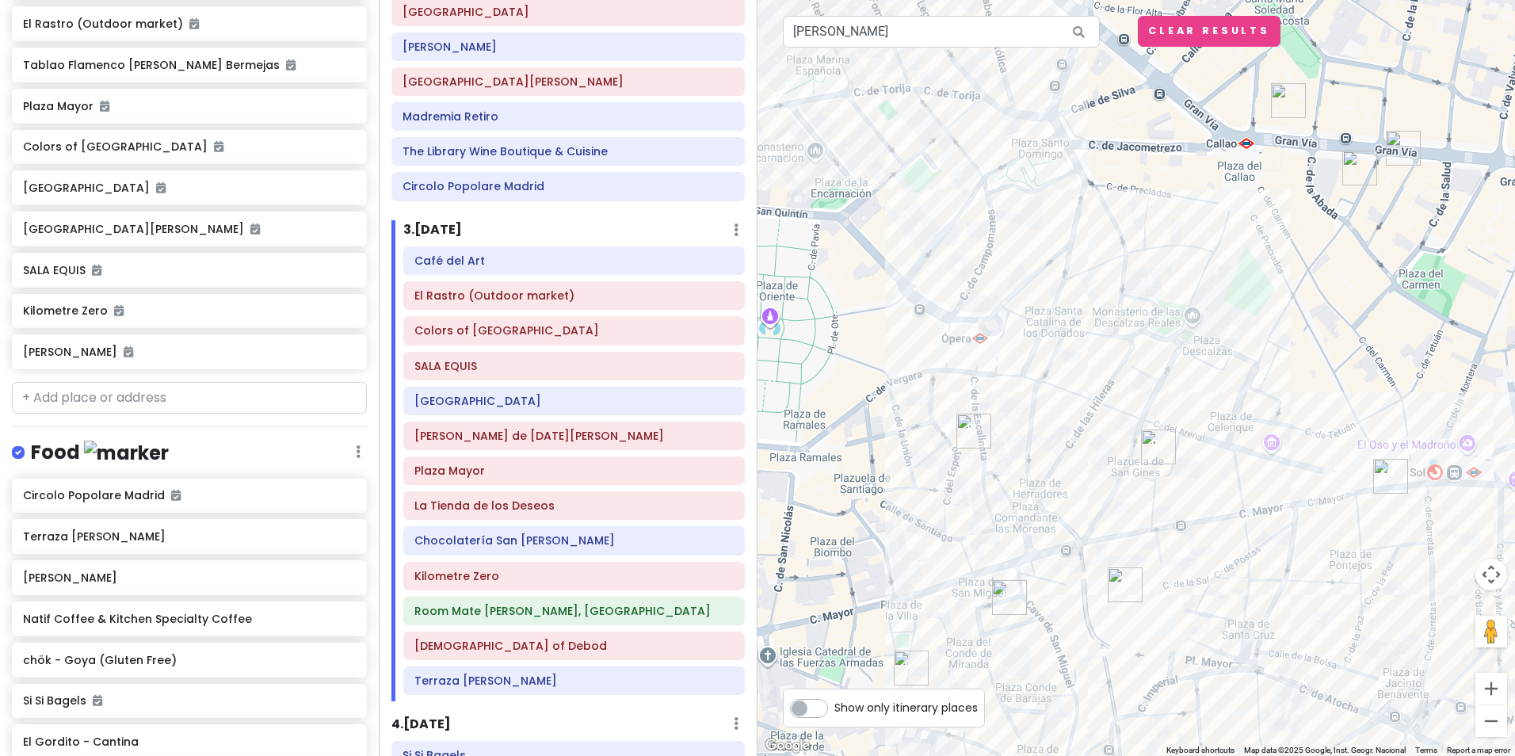
drag, startPoint x: 980, startPoint y: 379, endPoint x: 1355, endPoint y: 735, distance: 516.6
click at [1355, 735] on div at bounding box center [1135, 378] width 757 height 756
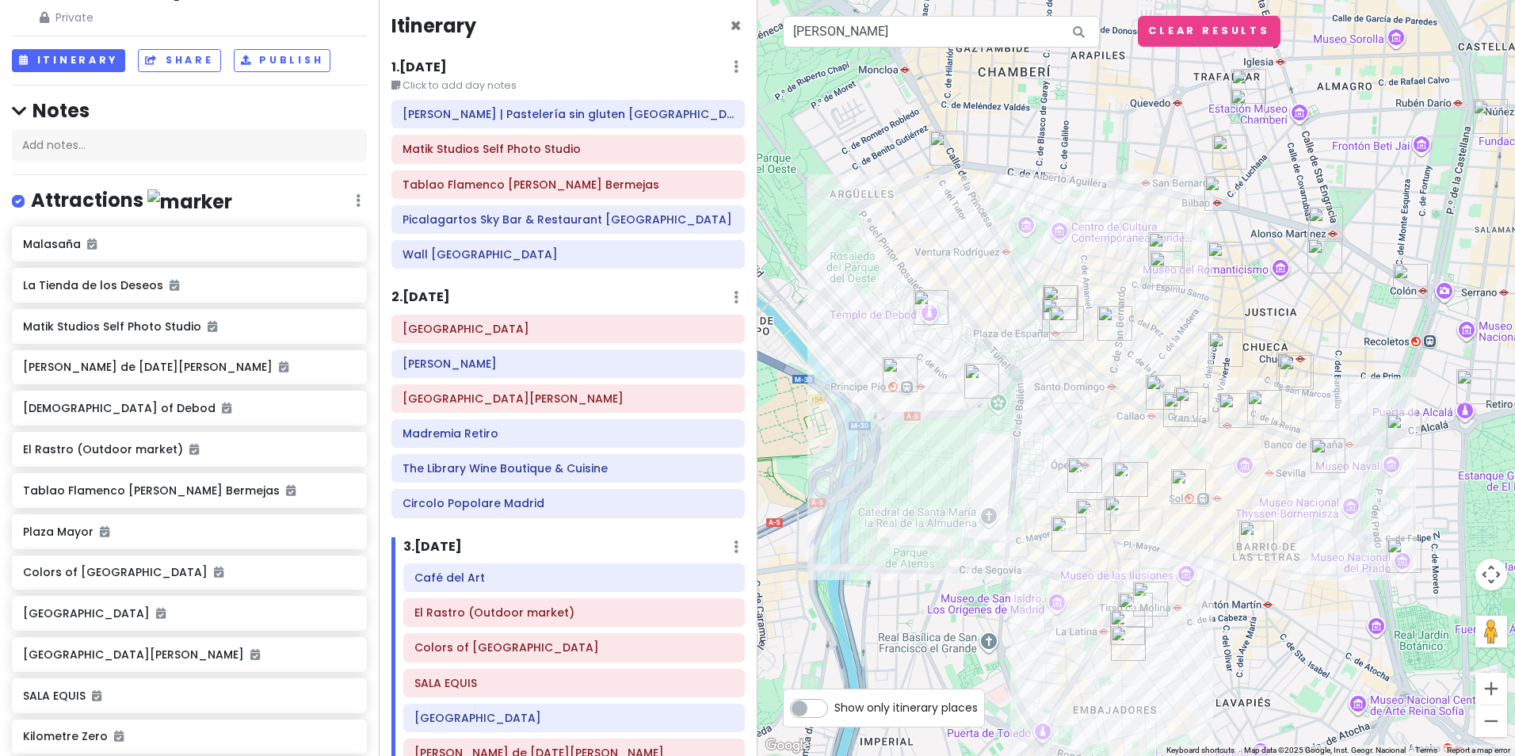
scroll to position [0, 0]
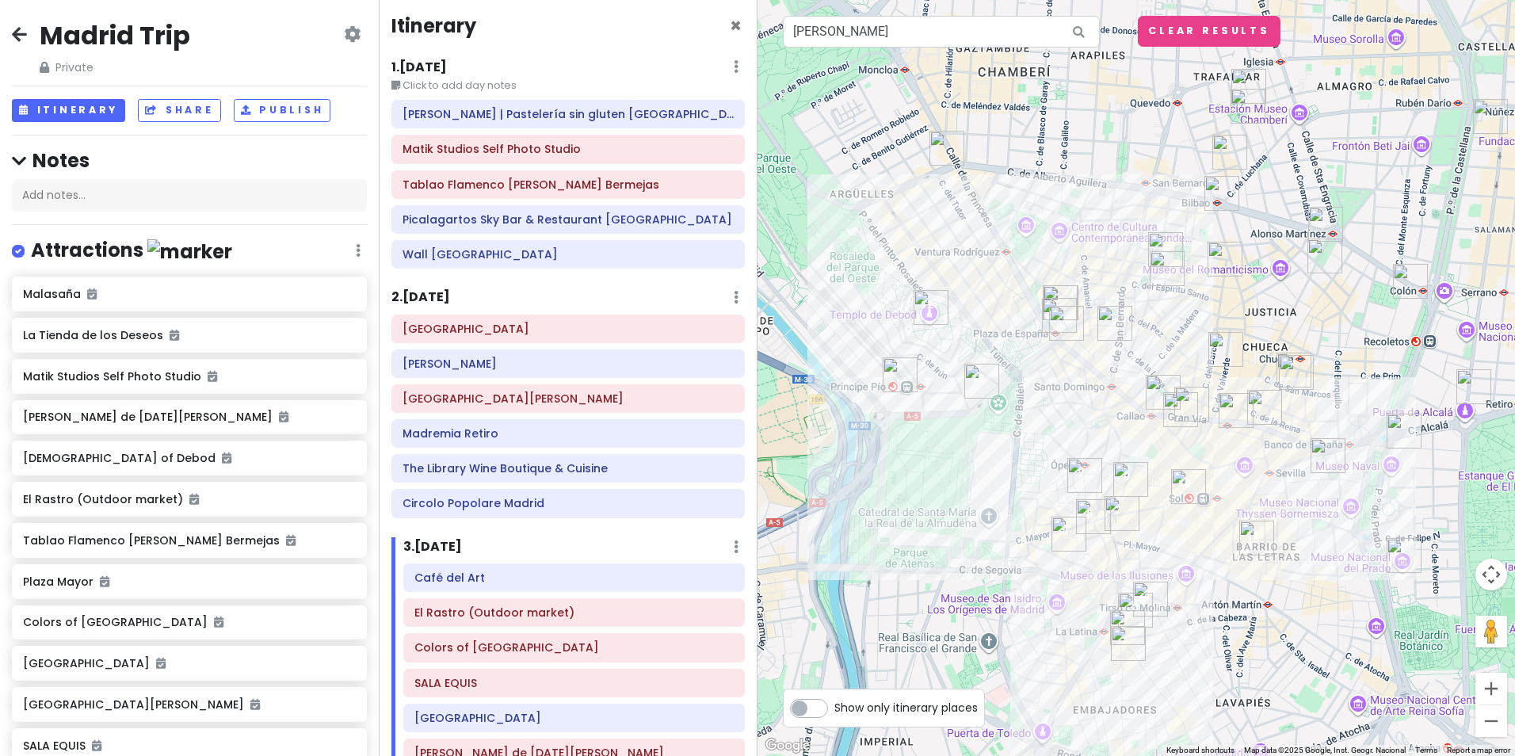
click at [444, 81] on small "Click to add day notes" at bounding box center [567, 86] width 353 height 16
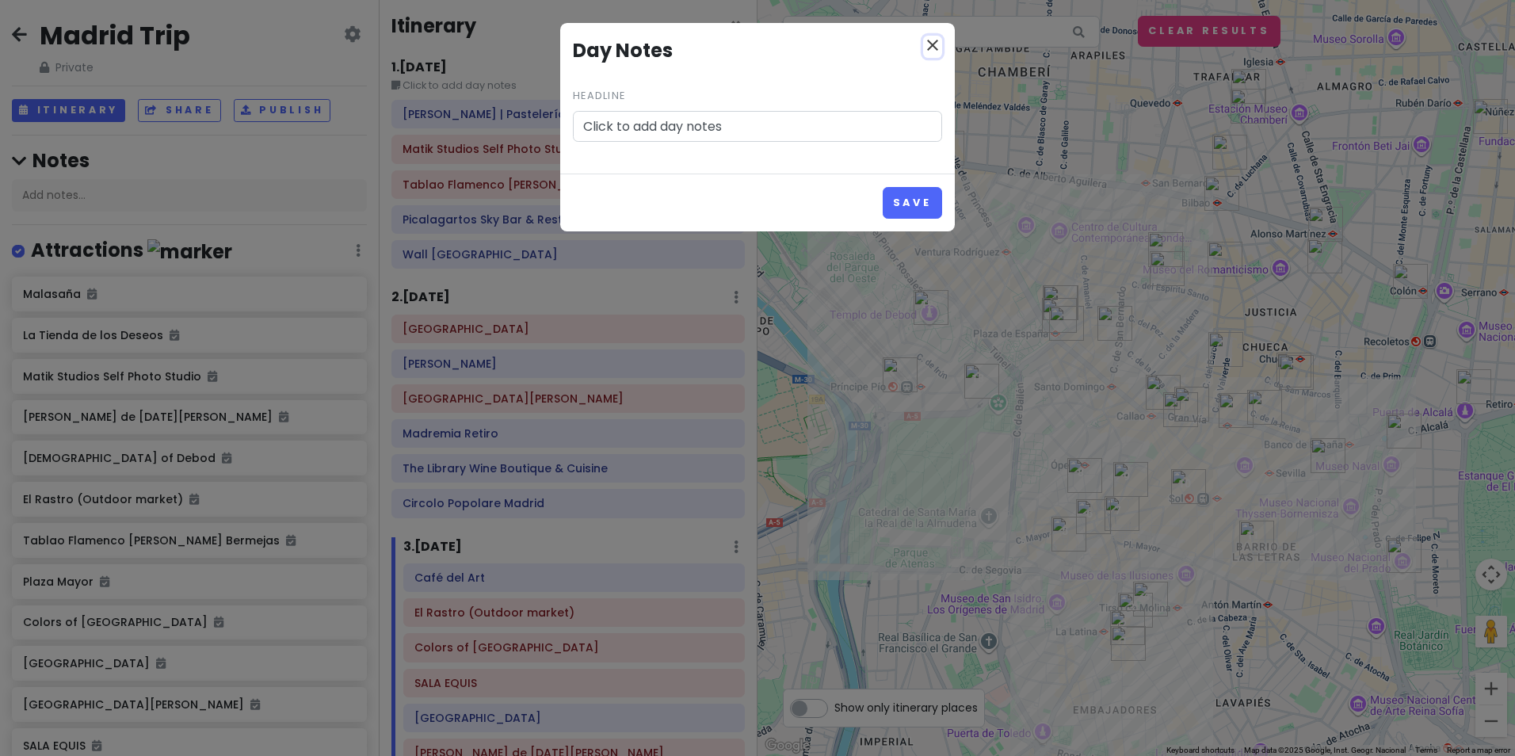
drag, startPoint x: 935, startPoint y: 44, endPoint x: 922, endPoint y: 48, distance: 13.3
click at [934, 45] on icon "close" at bounding box center [932, 45] width 19 height 19
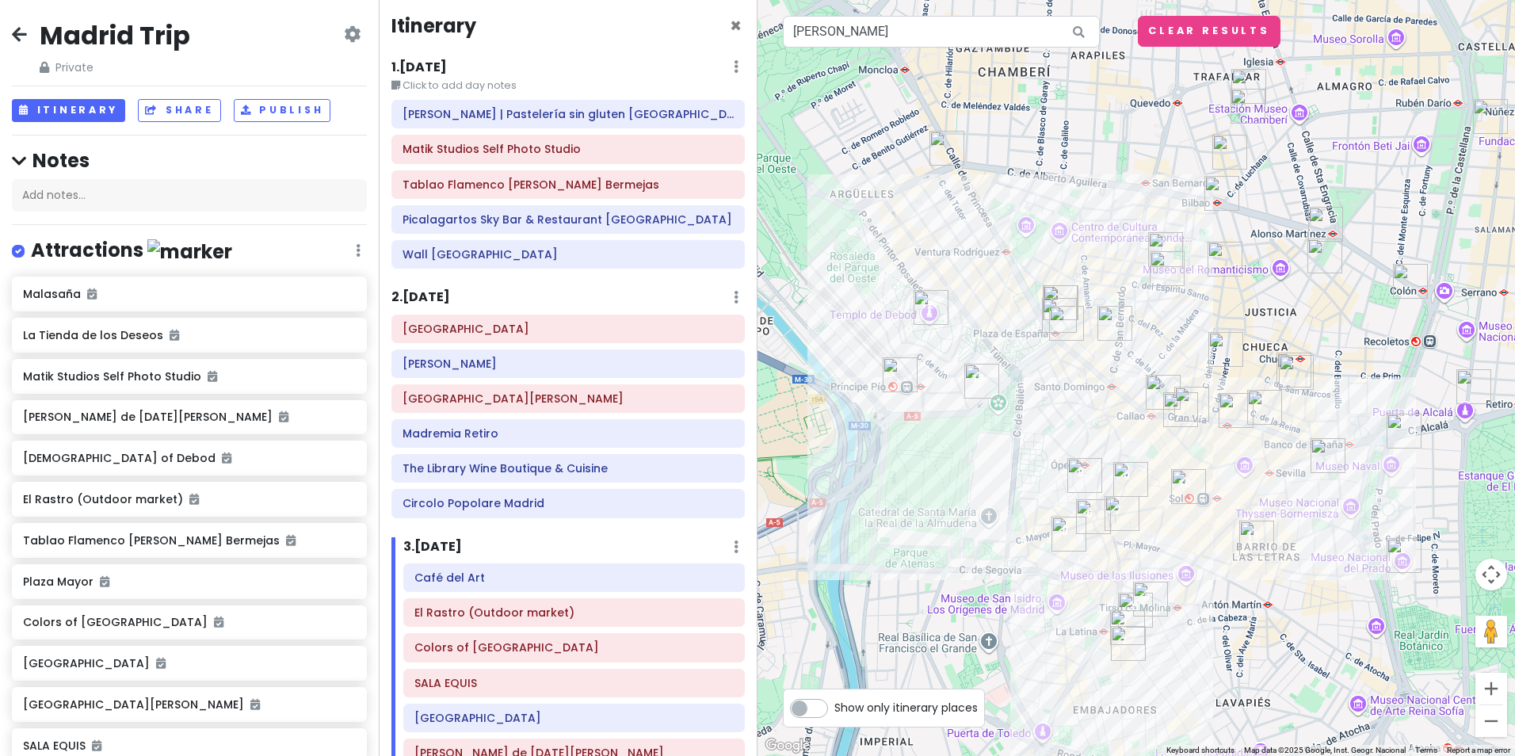
click at [514, 95] on div "1 . Fri 8/22 Edit Day Notes Delete Day Click to add day notes chök - Barbieri |…" at bounding box center [567, 166] width 353 height 218
click at [554, 118] on h6 "[PERSON_NAME] | Pastelería sin gluten [GEOGRAPHIC_DATA]" at bounding box center [567, 114] width 331 height 14
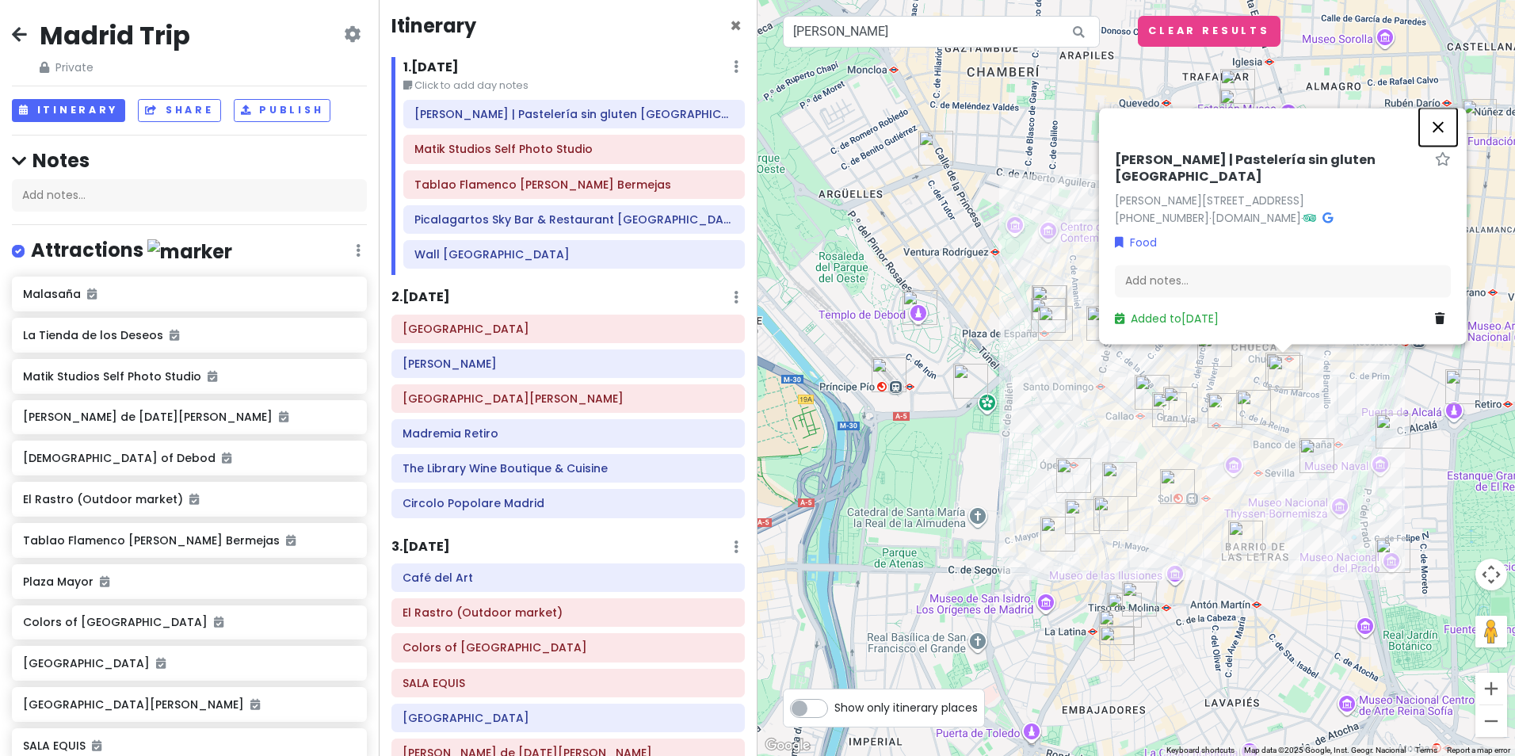
click at [1435, 142] on button "Close" at bounding box center [1438, 127] width 38 height 38
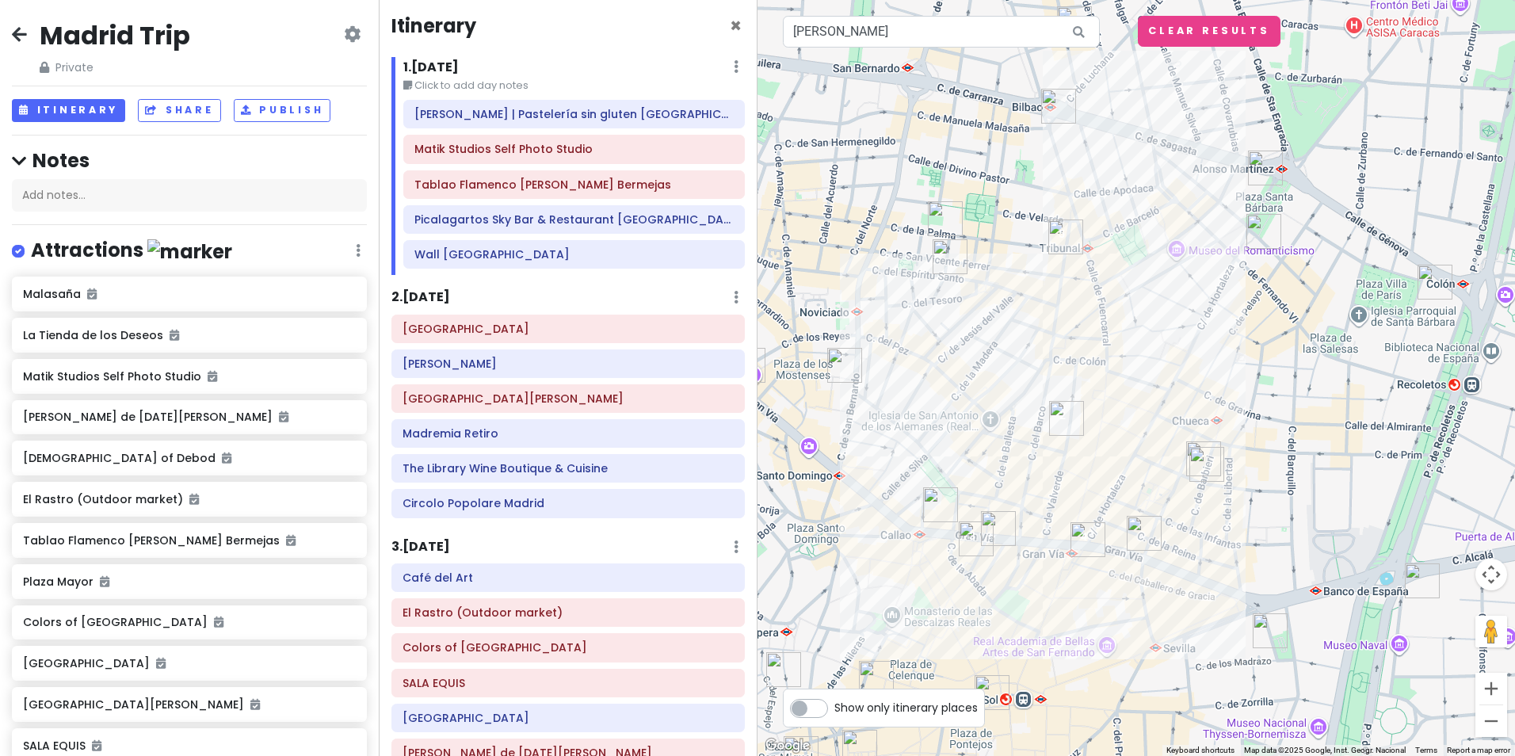
drag, startPoint x: 1221, startPoint y: 399, endPoint x: 1188, endPoint y: 548, distance: 152.6
click at [1188, 548] on div at bounding box center [1135, 378] width 757 height 756
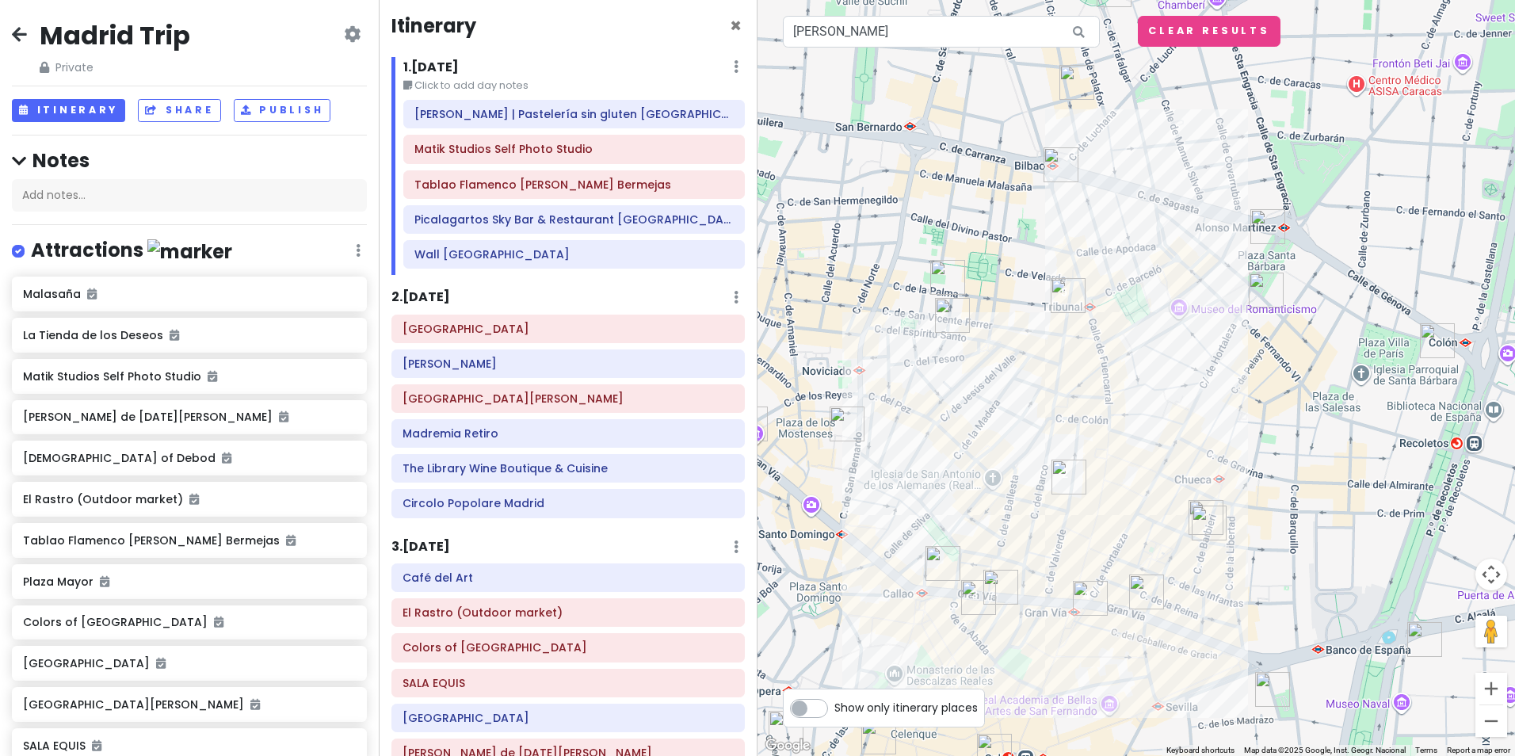
click at [947, 273] on img "El Gordito - Cantina" at bounding box center [947, 277] width 35 height 35
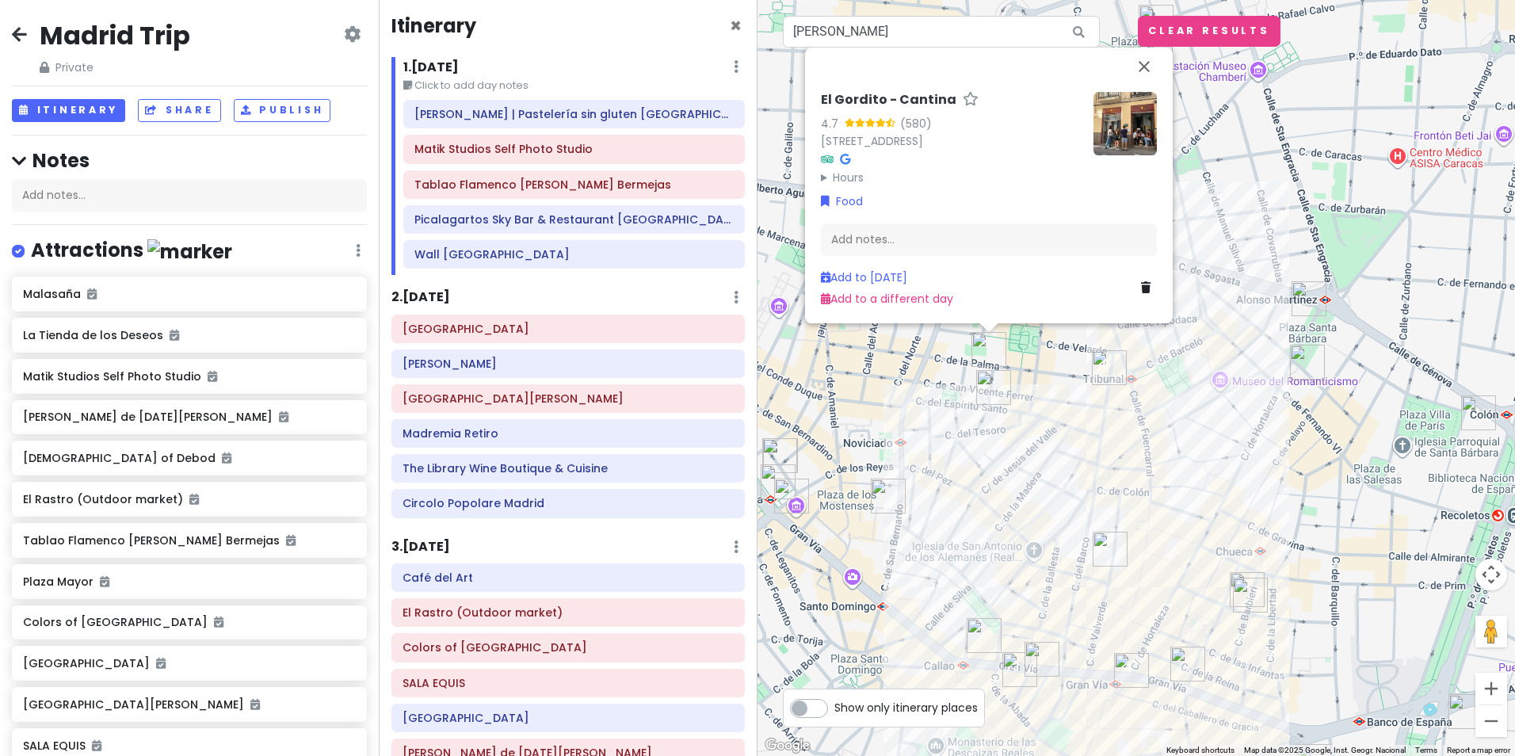
click at [1108, 130] on img at bounding box center [1124, 123] width 63 height 63
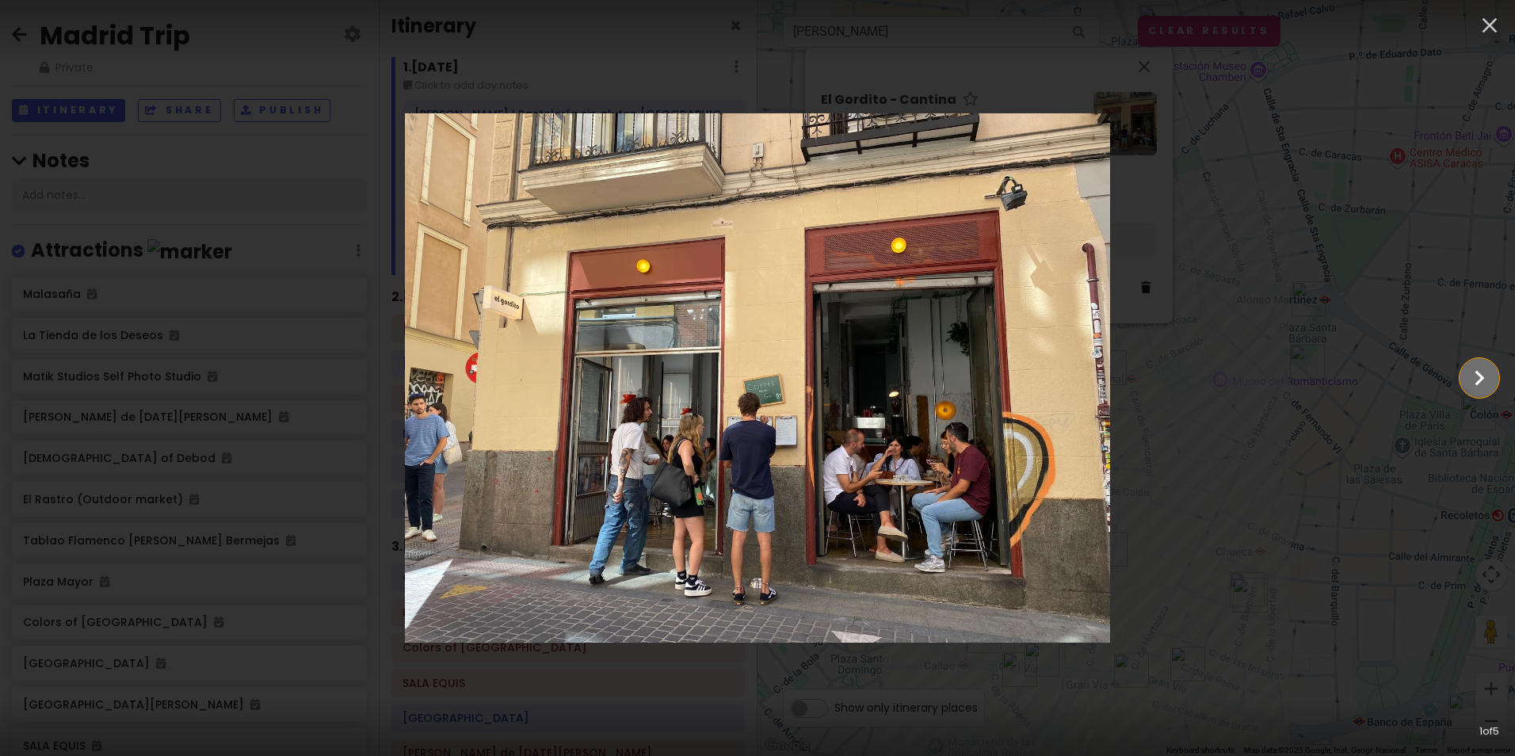
click at [1467, 373] on icon "Show slide 2 of 5" at bounding box center [1479, 378] width 30 height 38
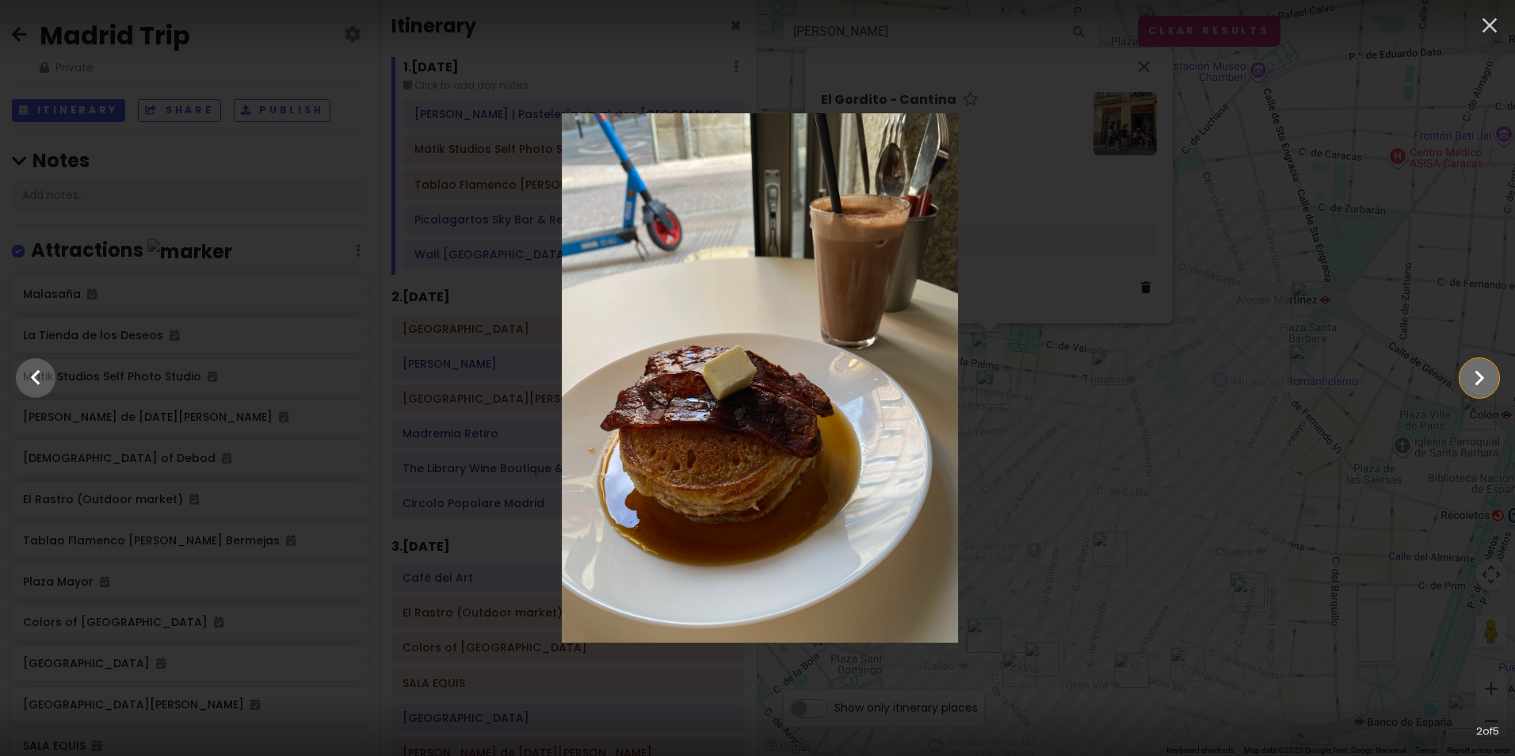
click at [1467, 373] on icon "Show slide 3 of 5" at bounding box center [1479, 378] width 30 height 38
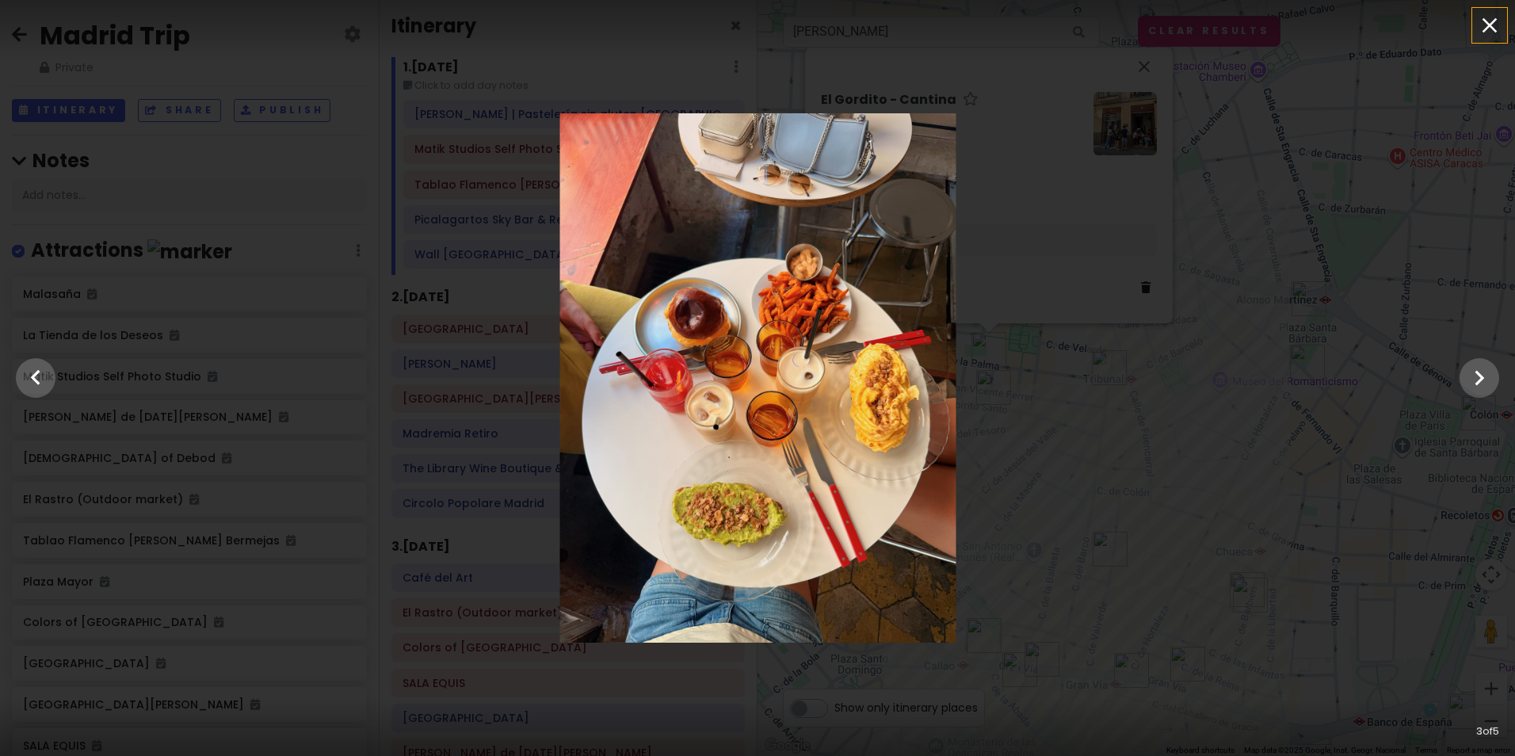
click at [1486, 25] on icon "button" at bounding box center [1489, 25] width 25 height 25
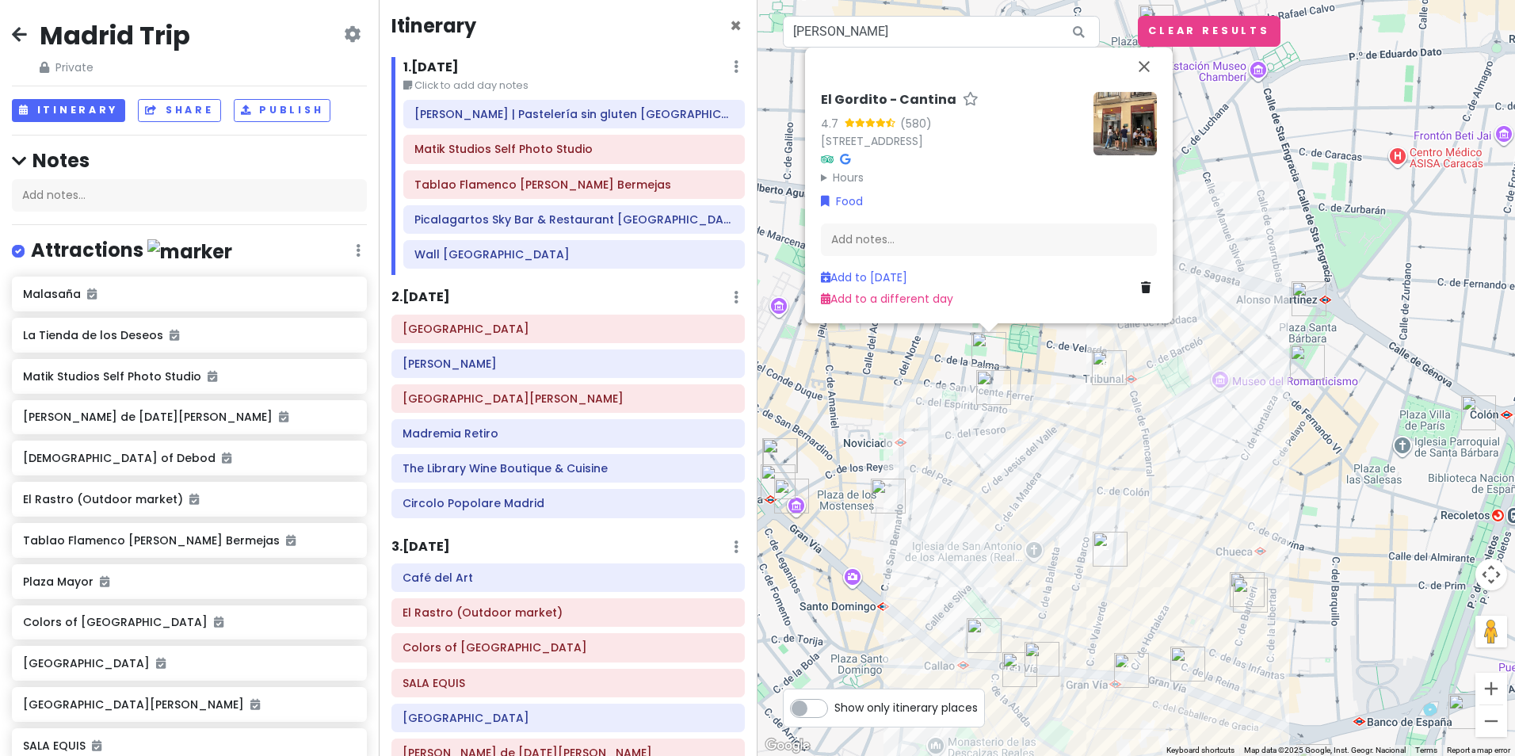
click at [990, 392] on img "Si Si Bagels" at bounding box center [993, 387] width 35 height 35
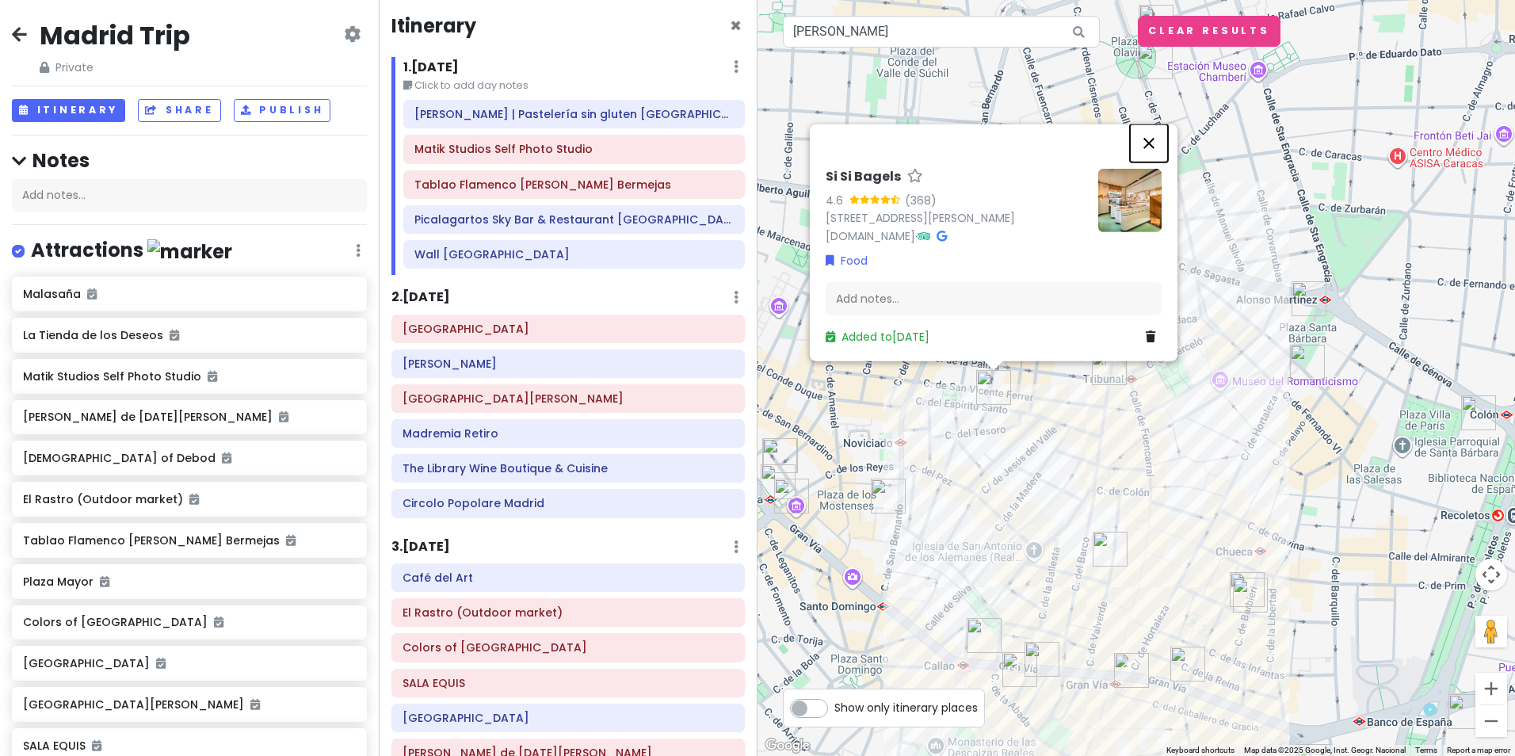
click at [1153, 131] on button "Close" at bounding box center [1149, 143] width 38 height 38
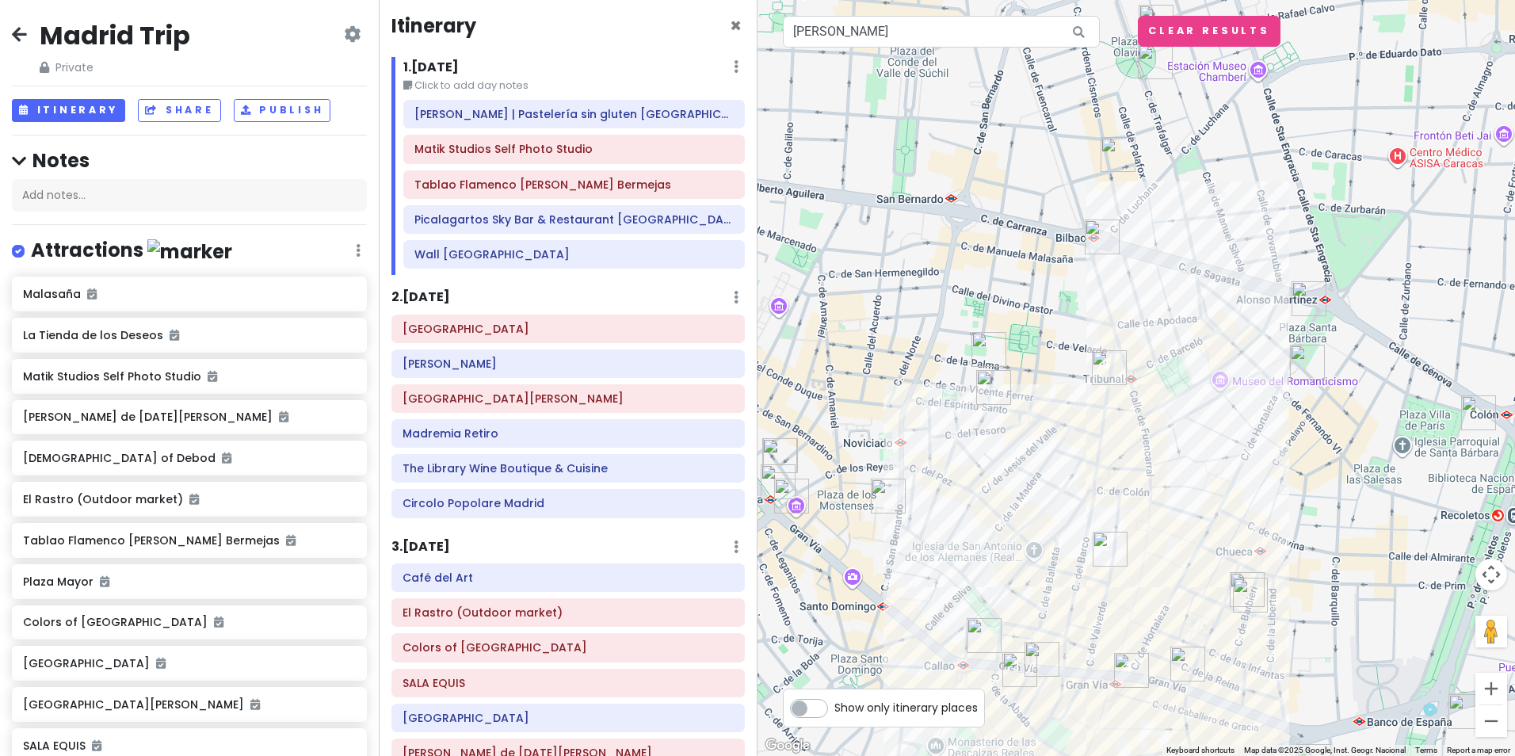
click at [1149, 67] on img "Masa" at bounding box center [1154, 61] width 35 height 35
drag, startPoint x: 1160, startPoint y: 173, endPoint x: 1057, endPoint y: 379, distance: 229.9
click at [1061, 378] on div at bounding box center [1135, 378] width 757 height 756
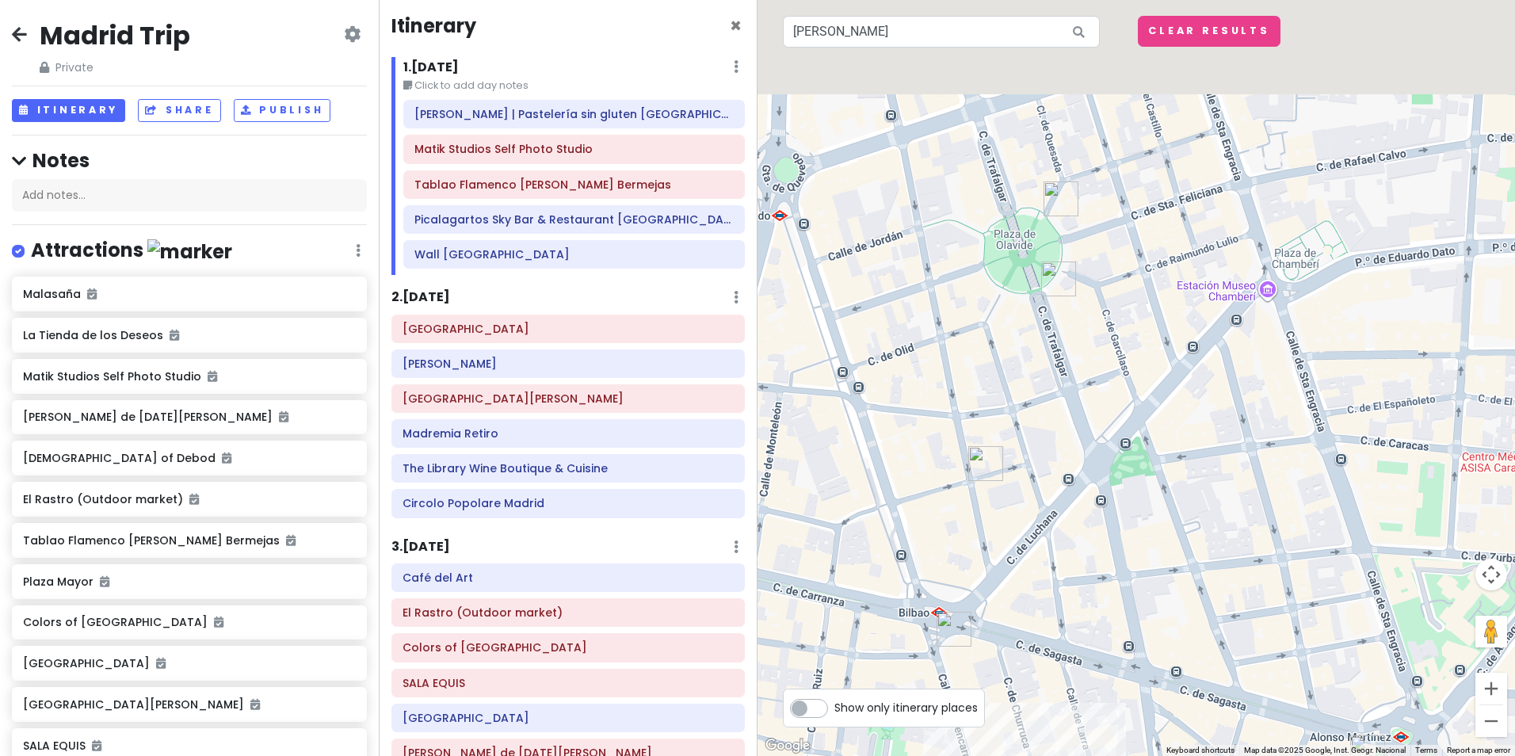
drag, startPoint x: 1156, startPoint y: 190, endPoint x: 1038, endPoint y: 609, distance: 435.6
click at [1038, 609] on div at bounding box center [1135, 378] width 757 height 756
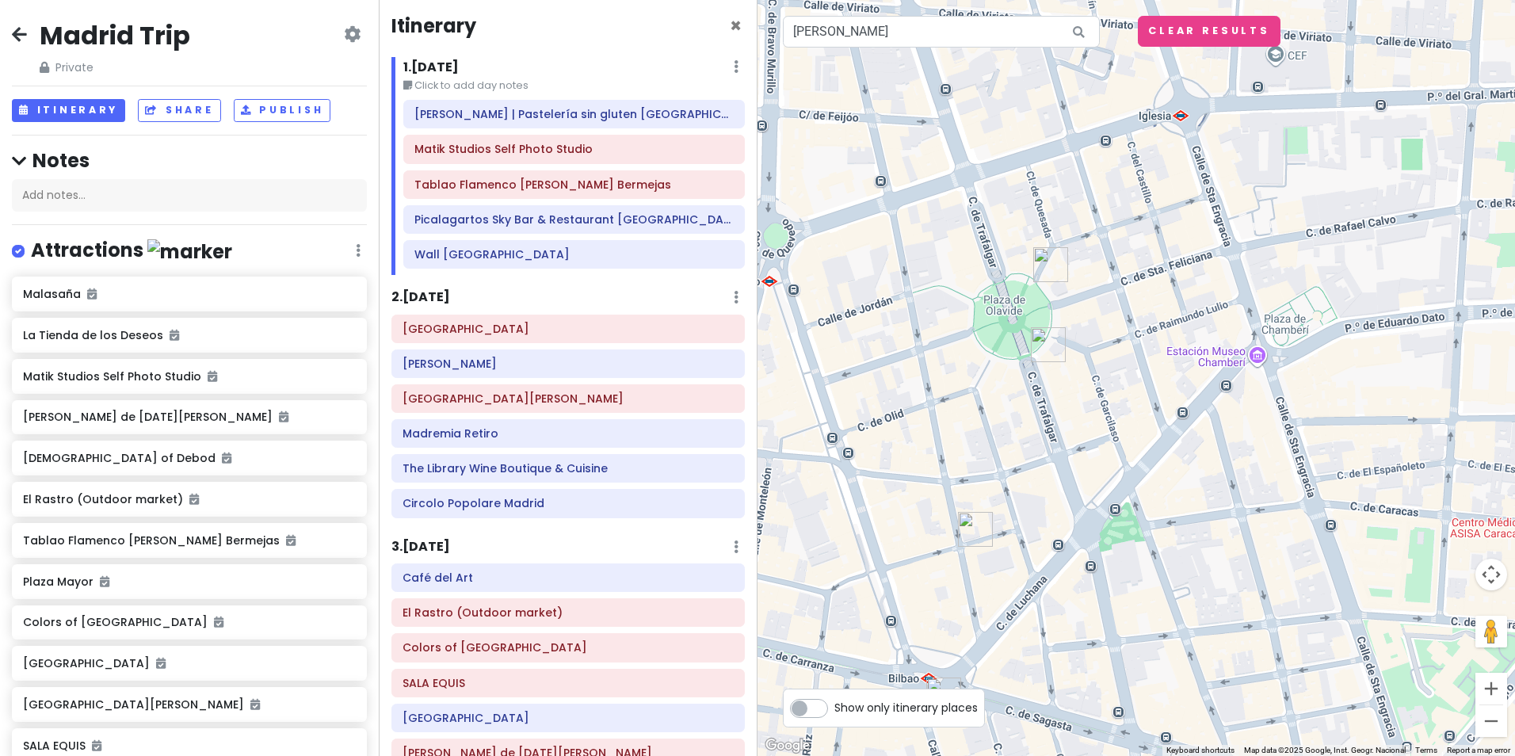
click at [1050, 335] on img "Masa" at bounding box center [1048, 344] width 35 height 35
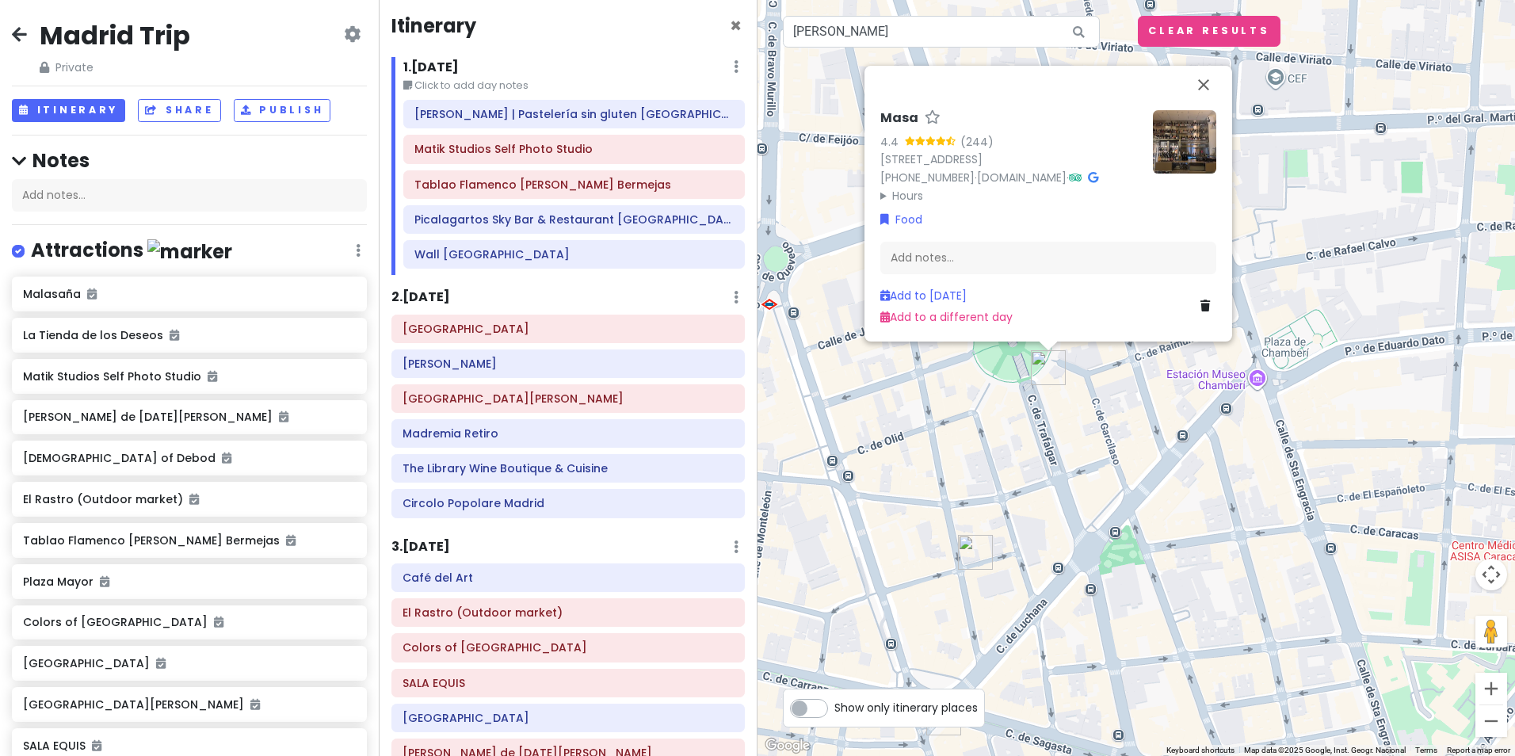
click at [1179, 125] on img at bounding box center [1184, 141] width 63 height 63
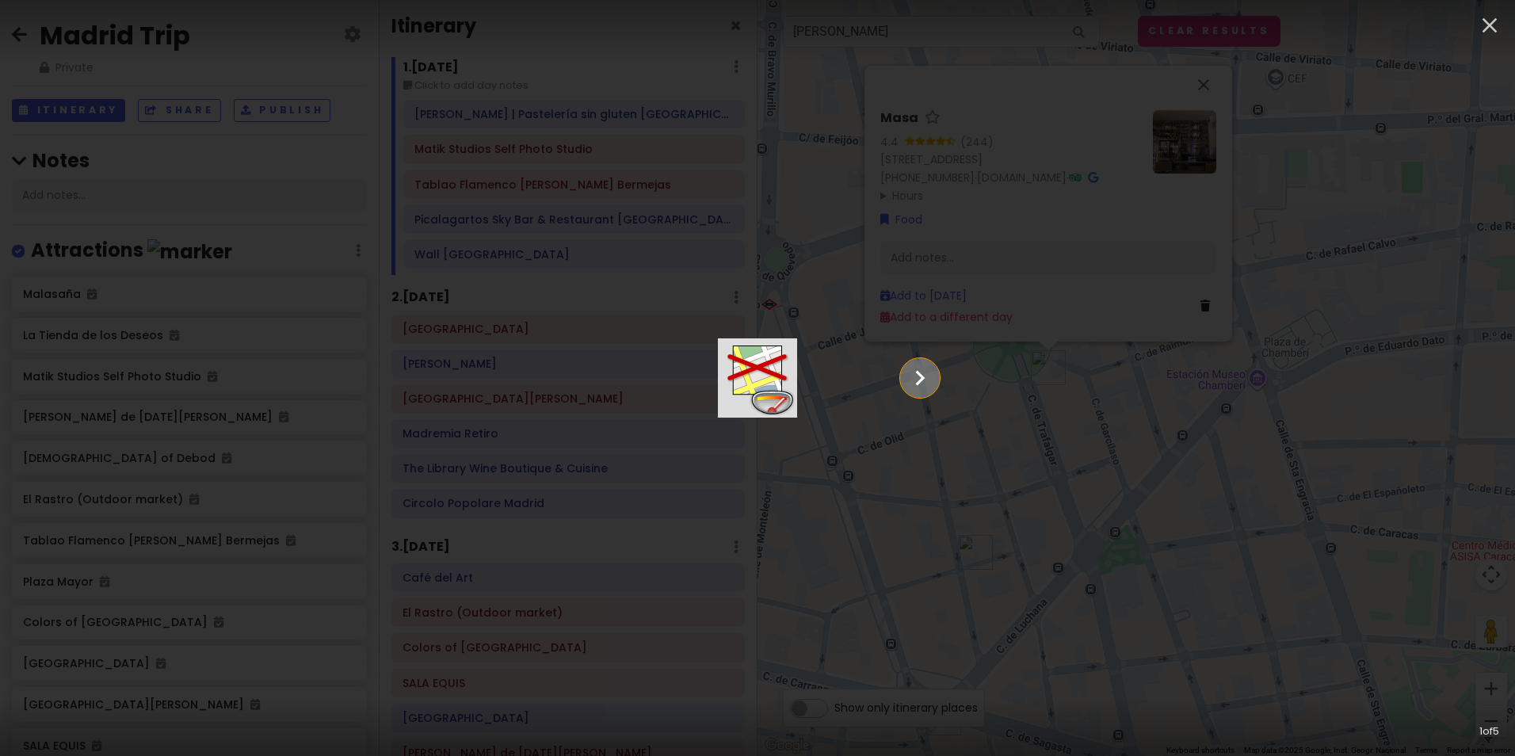
click at [935, 384] on icon "Show slide 2 of 5" at bounding box center [920, 378] width 30 height 38
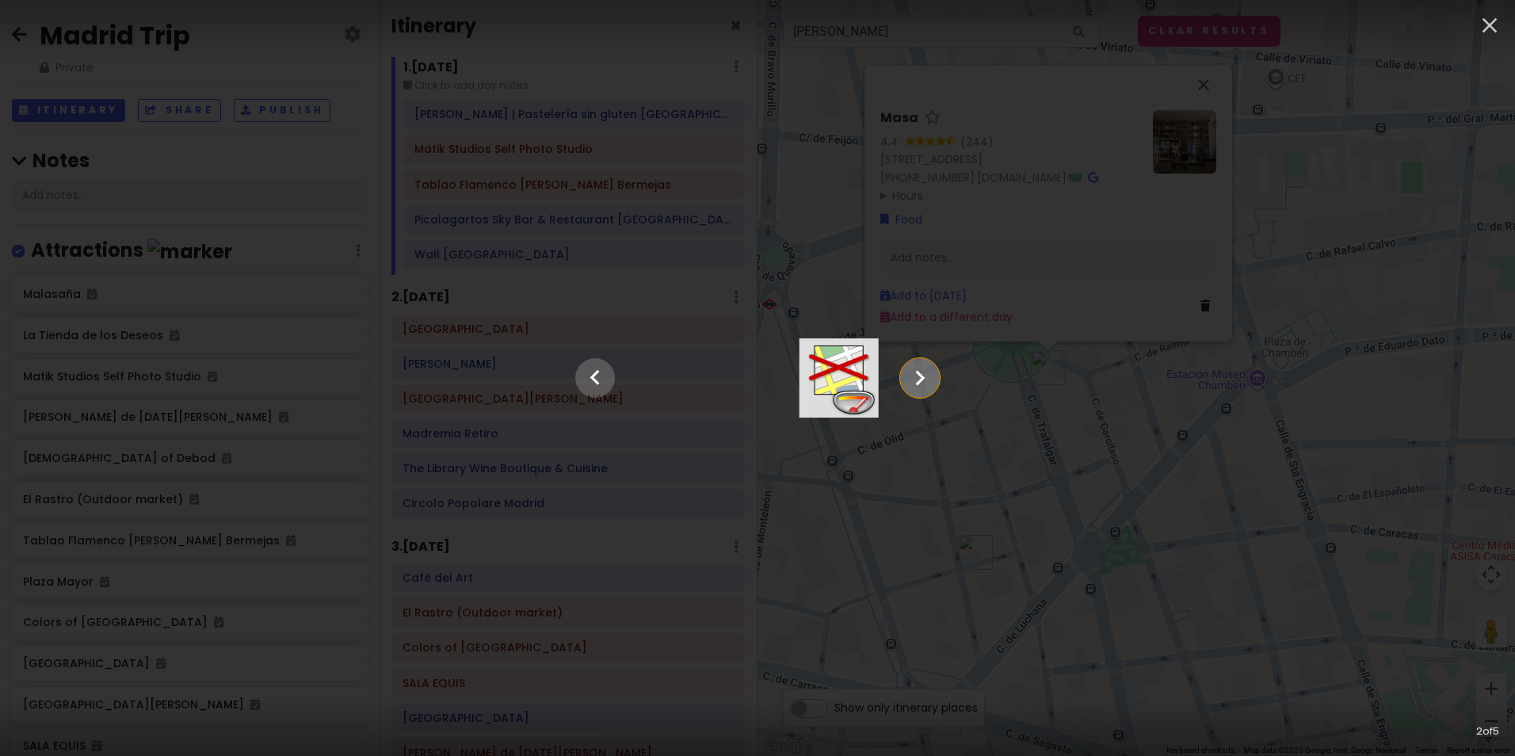
click at [935, 384] on icon "Show slide 3 of 5" at bounding box center [920, 378] width 30 height 38
click at [935, 384] on icon "Show slide 4 of 5" at bounding box center [920, 378] width 30 height 38
click at [935, 384] on icon "Show slide 5 of 5" at bounding box center [920, 378] width 30 height 38
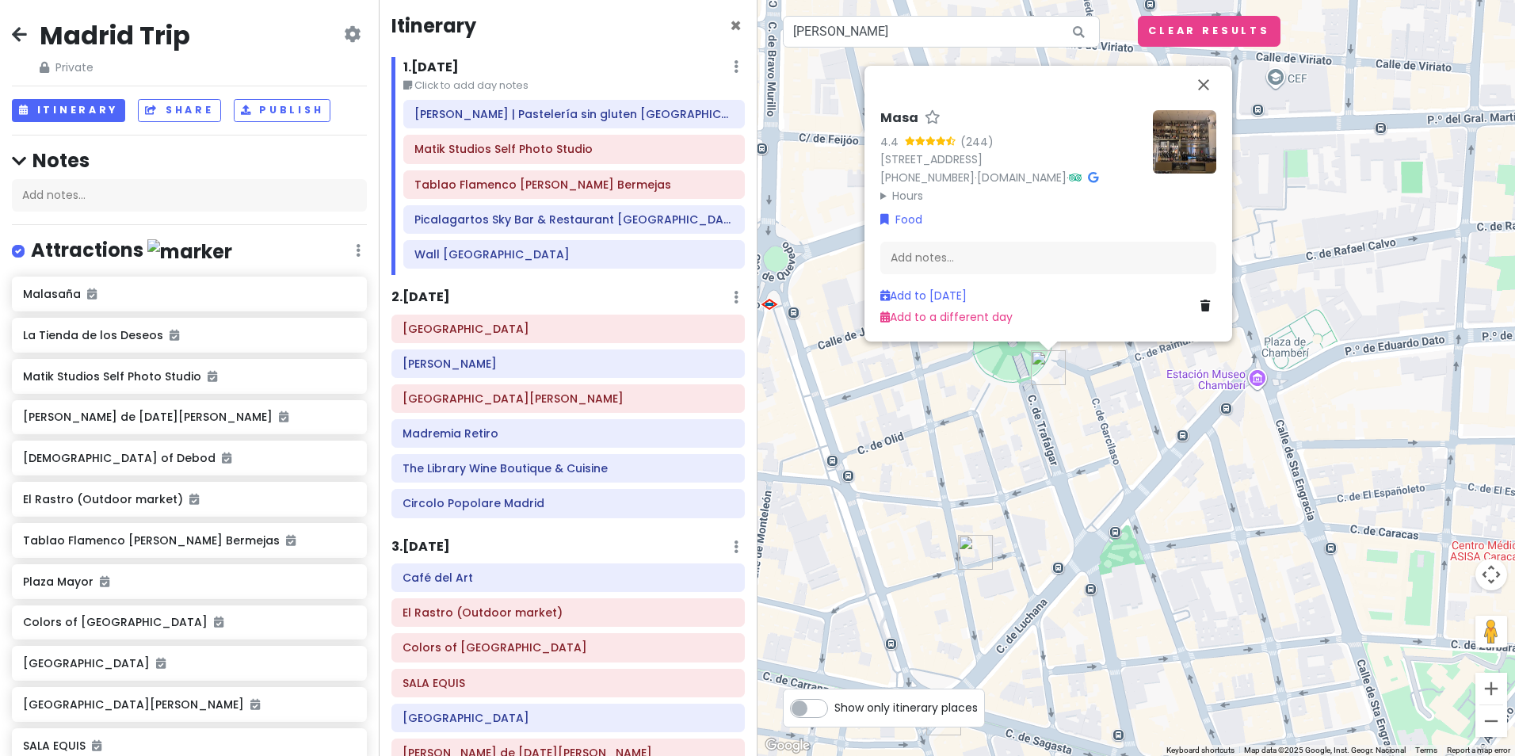
click at [967, 552] on img "Manifesto 13" at bounding box center [975, 552] width 35 height 35
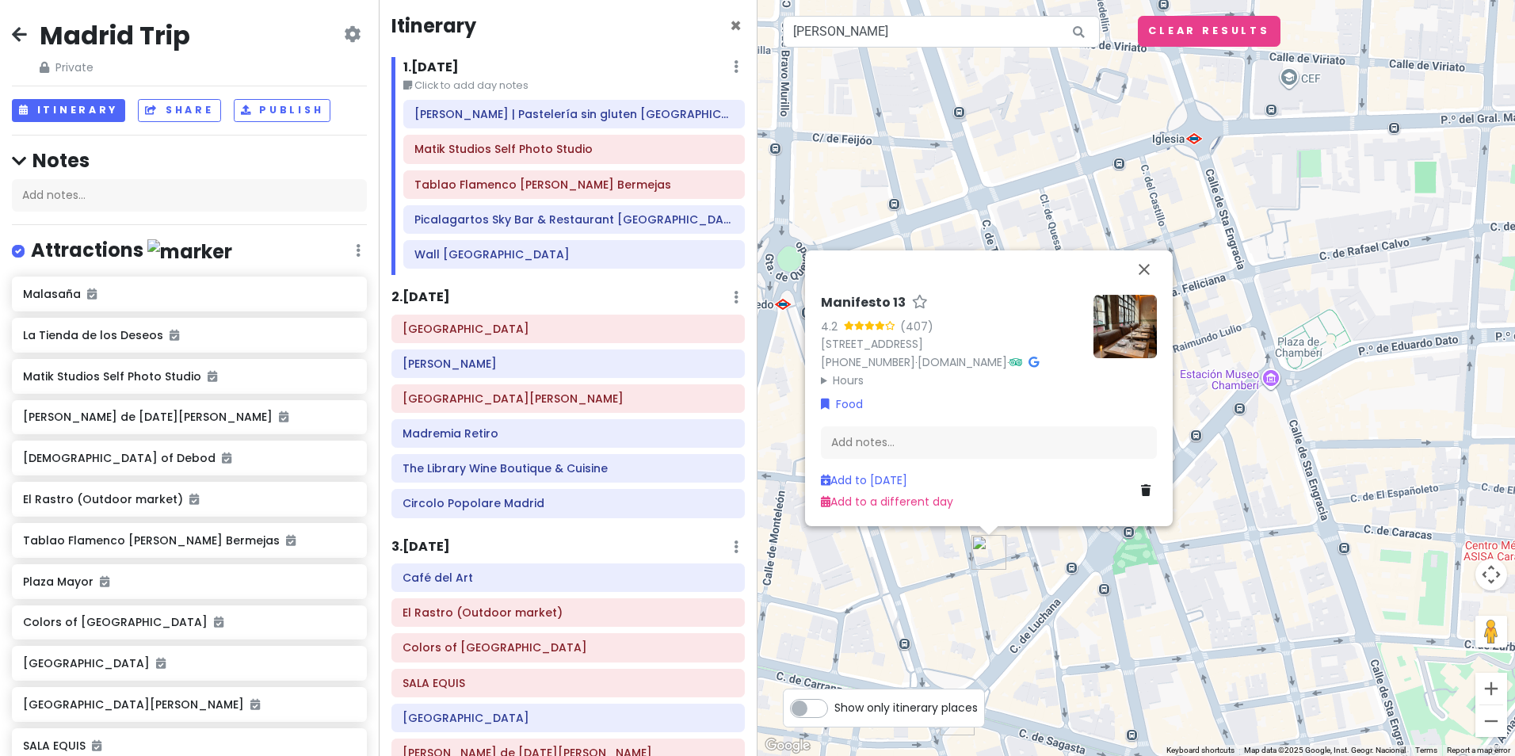
click at [1119, 311] on img at bounding box center [1124, 326] width 63 height 63
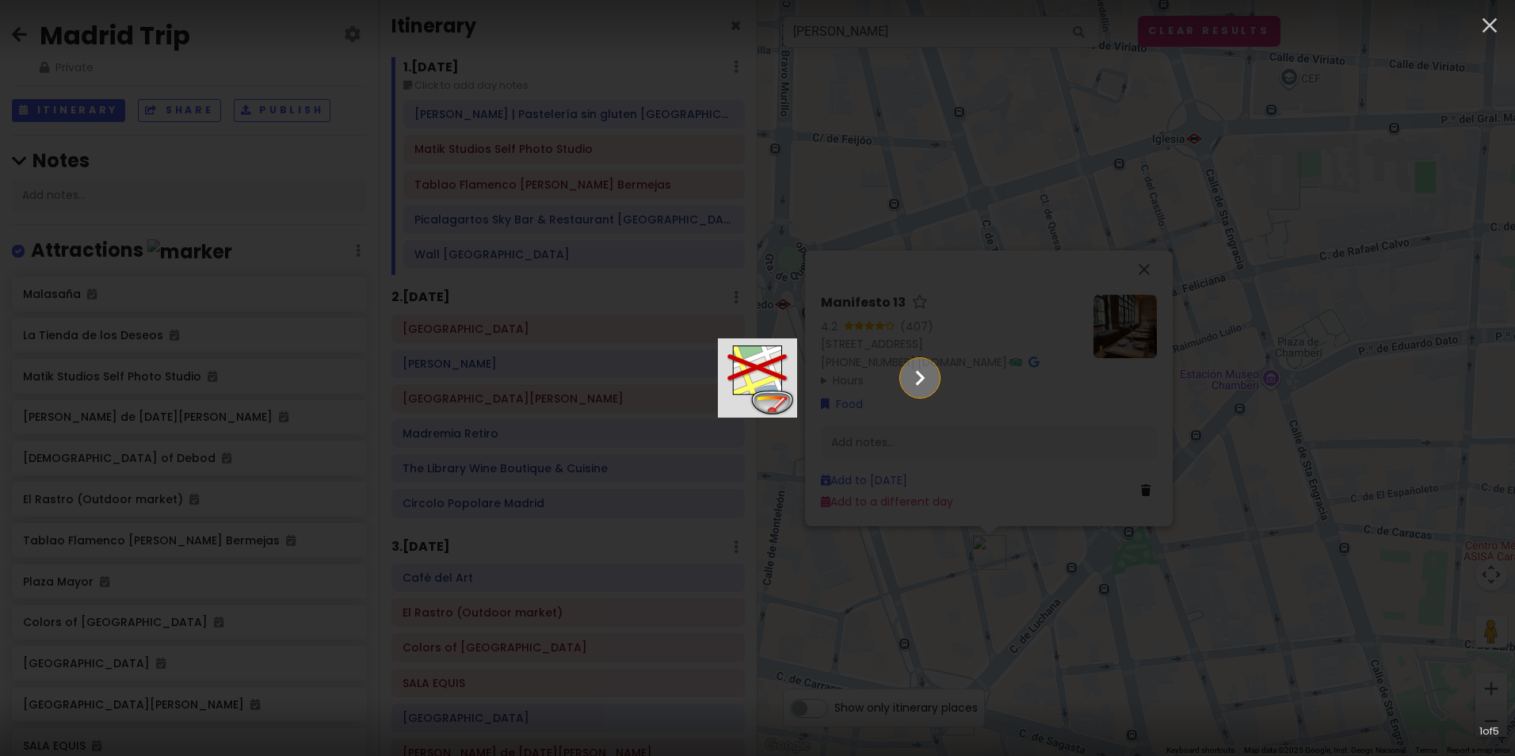
click at [935, 378] on icon "Show slide 2 of 5" at bounding box center [920, 378] width 30 height 38
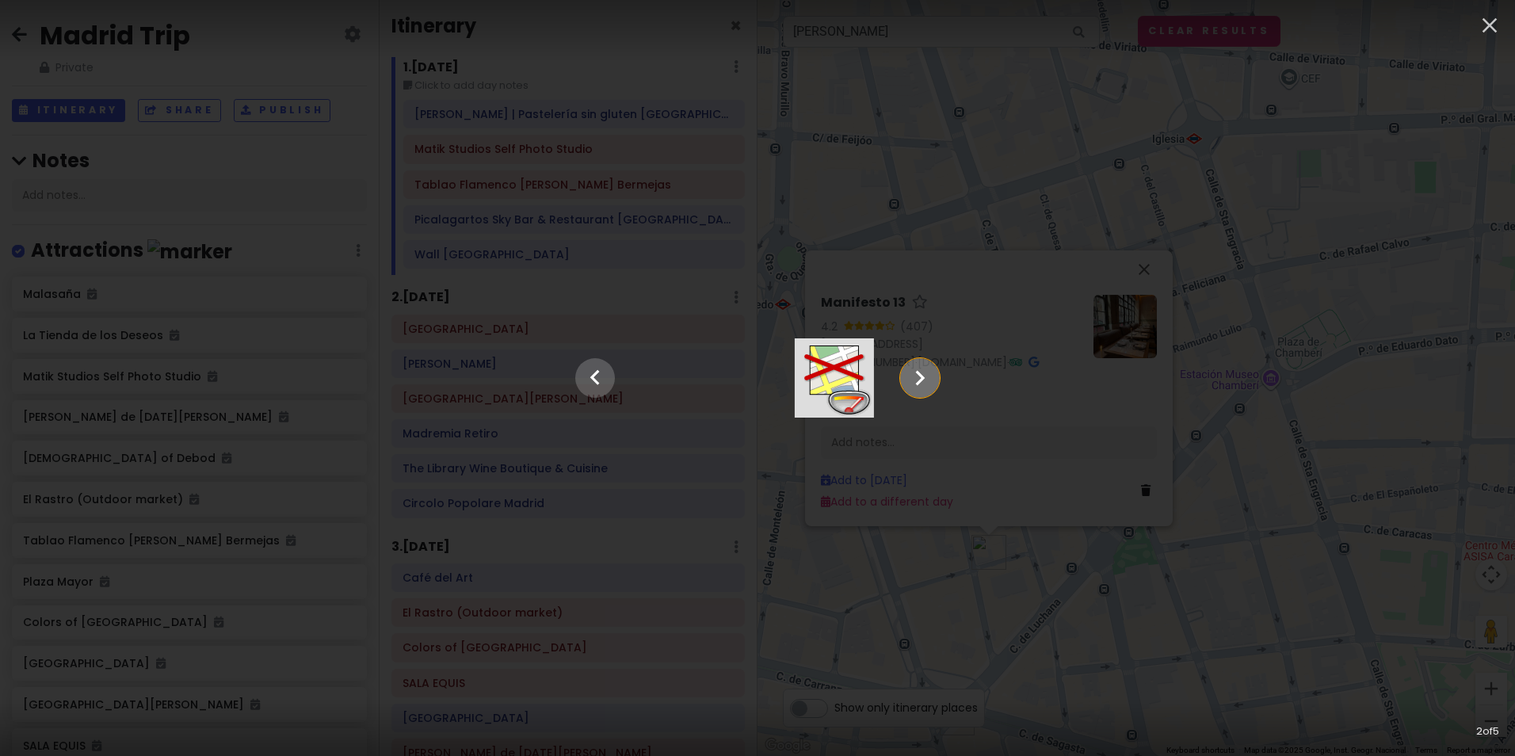
click at [935, 378] on icon "Show slide 3 of 5" at bounding box center [920, 378] width 30 height 38
click at [935, 378] on icon "Show slide 4 of 5" at bounding box center [920, 378] width 30 height 38
click at [935, 378] on icon "Show slide 5 of 5" at bounding box center [920, 378] width 30 height 38
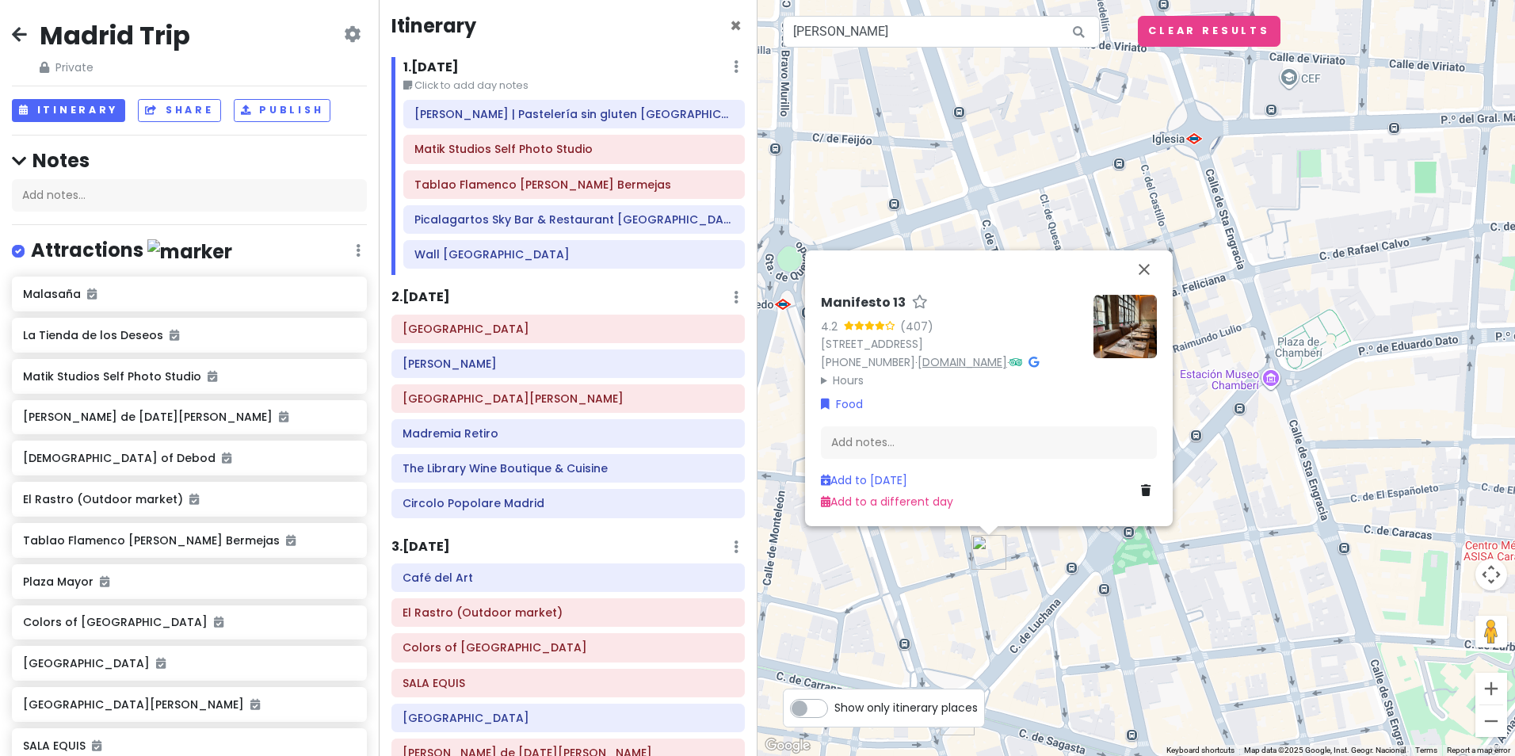
click at [962, 359] on link "manifesto13.es" at bounding box center [962, 362] width 90 height 16
click at [1141, 252] on button "Close" at bounding box center [1144, 269] width 38 height 38
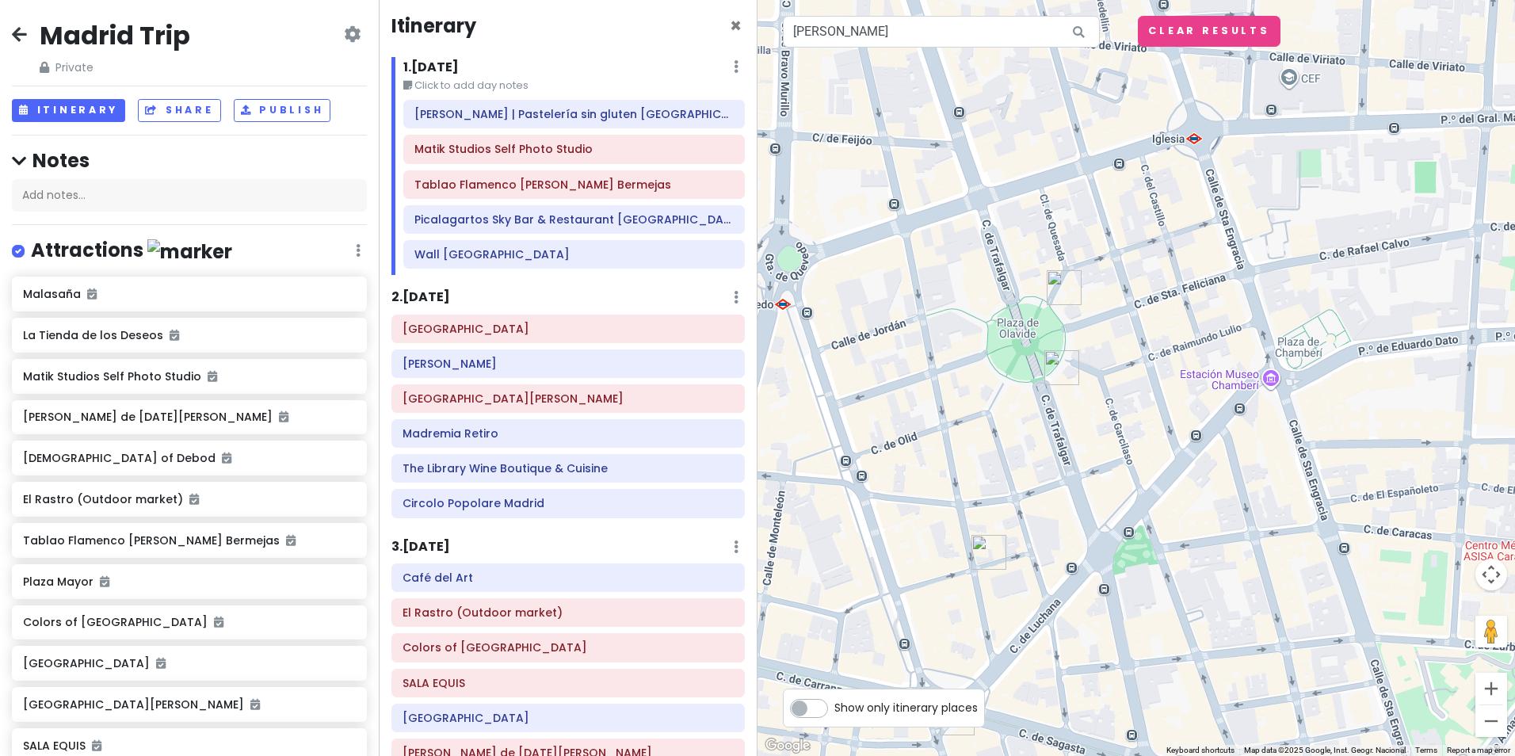
click at [1065, 291] on img "FANÁTICA Heladería Artesanal - Plaza de Olavide" at bounding box center [1063, 287] width 35 height 35
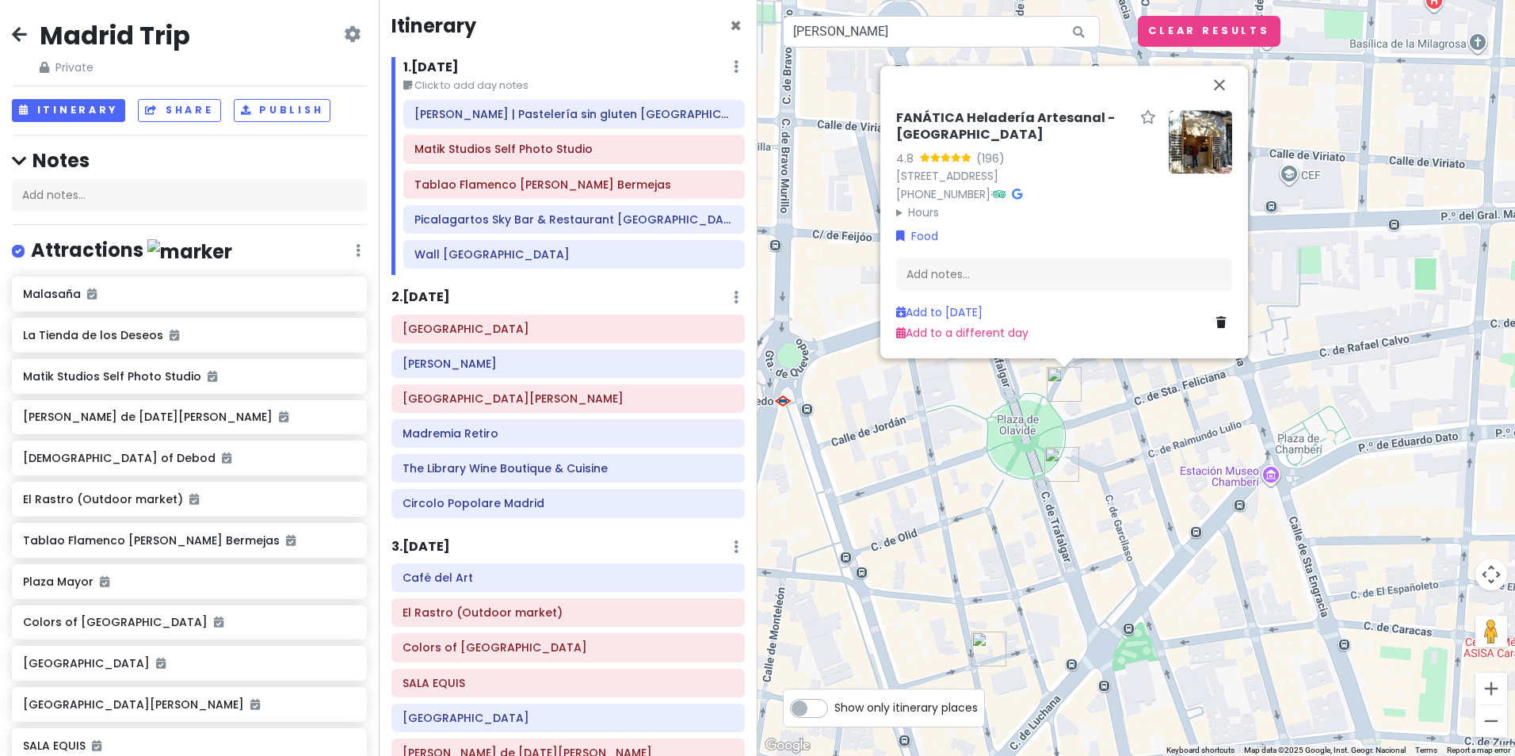
click at [1183, 120] on img at bounding box center [1199, 141] width 63 height 63
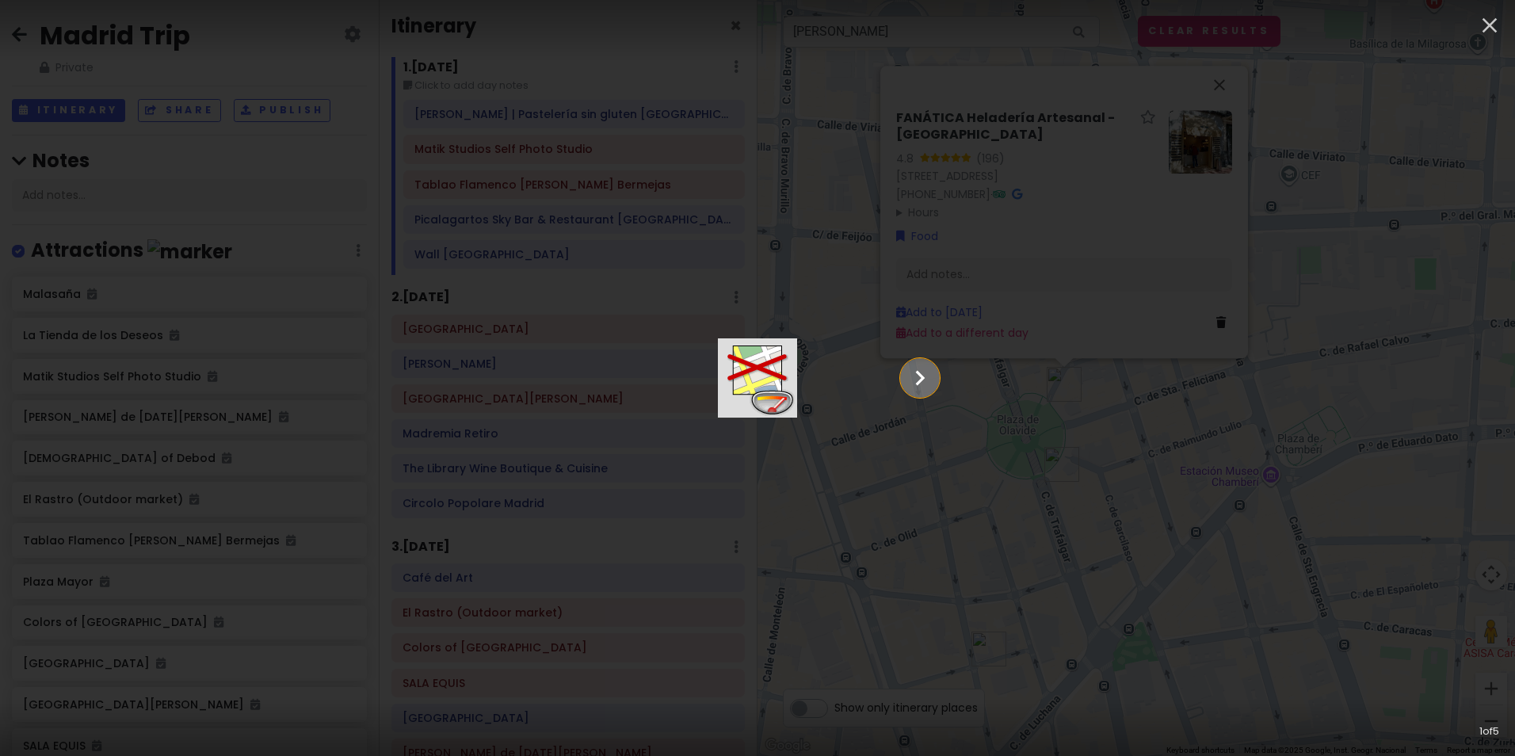
click at [935, 369] on icon "Show slide 2 of 5" at bounding box center [920, 378] width 30 height 38
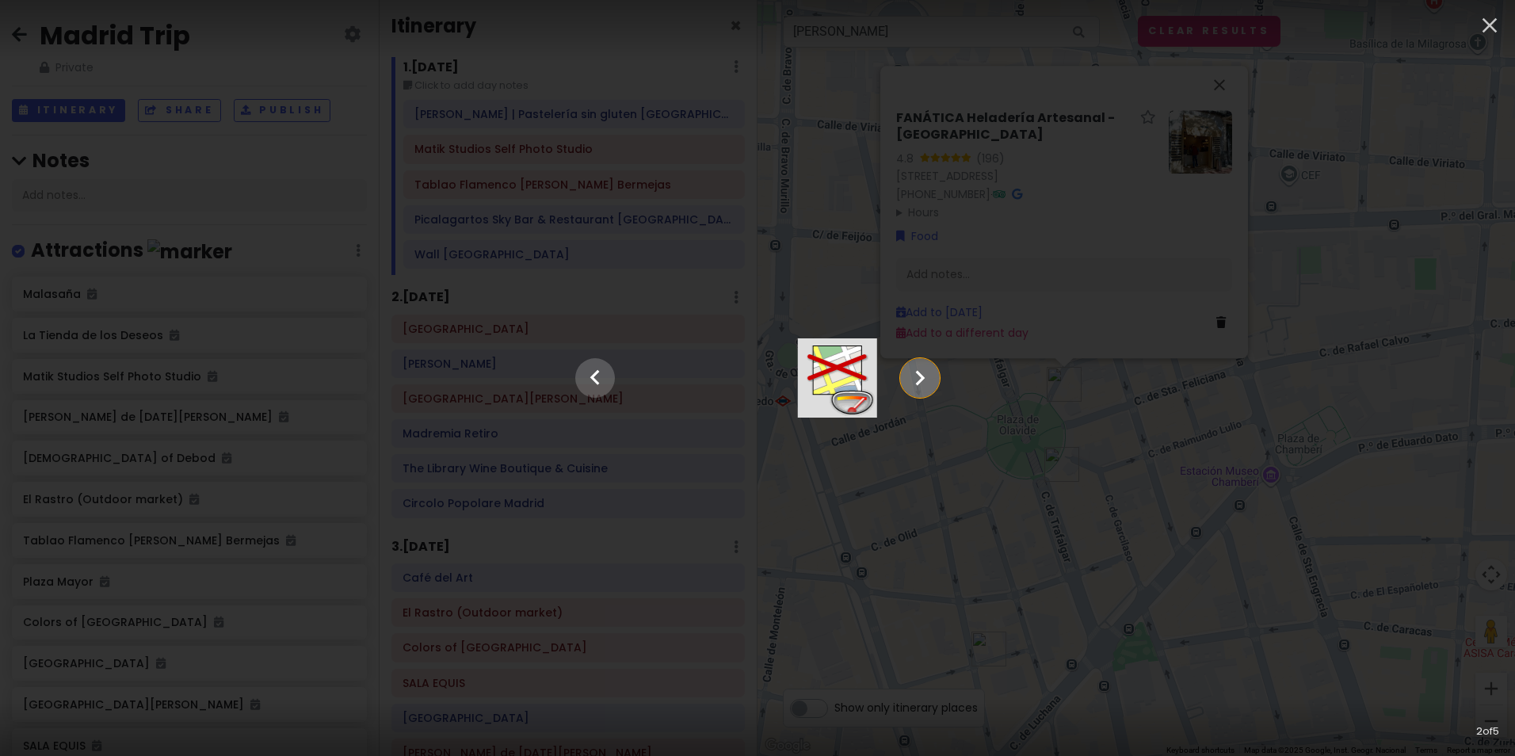
click at [935, 370] on icon "Show slide 3 of 5" at bounding box center [920, 378] width 30 height 38
click at [935, 370] on icon "Show slide 4 of 5" at bounding box center [920, 378] width 30 height 38
click at [1499, 25] on icon "button" at bounding box center [1489, 25] width 25 height 25
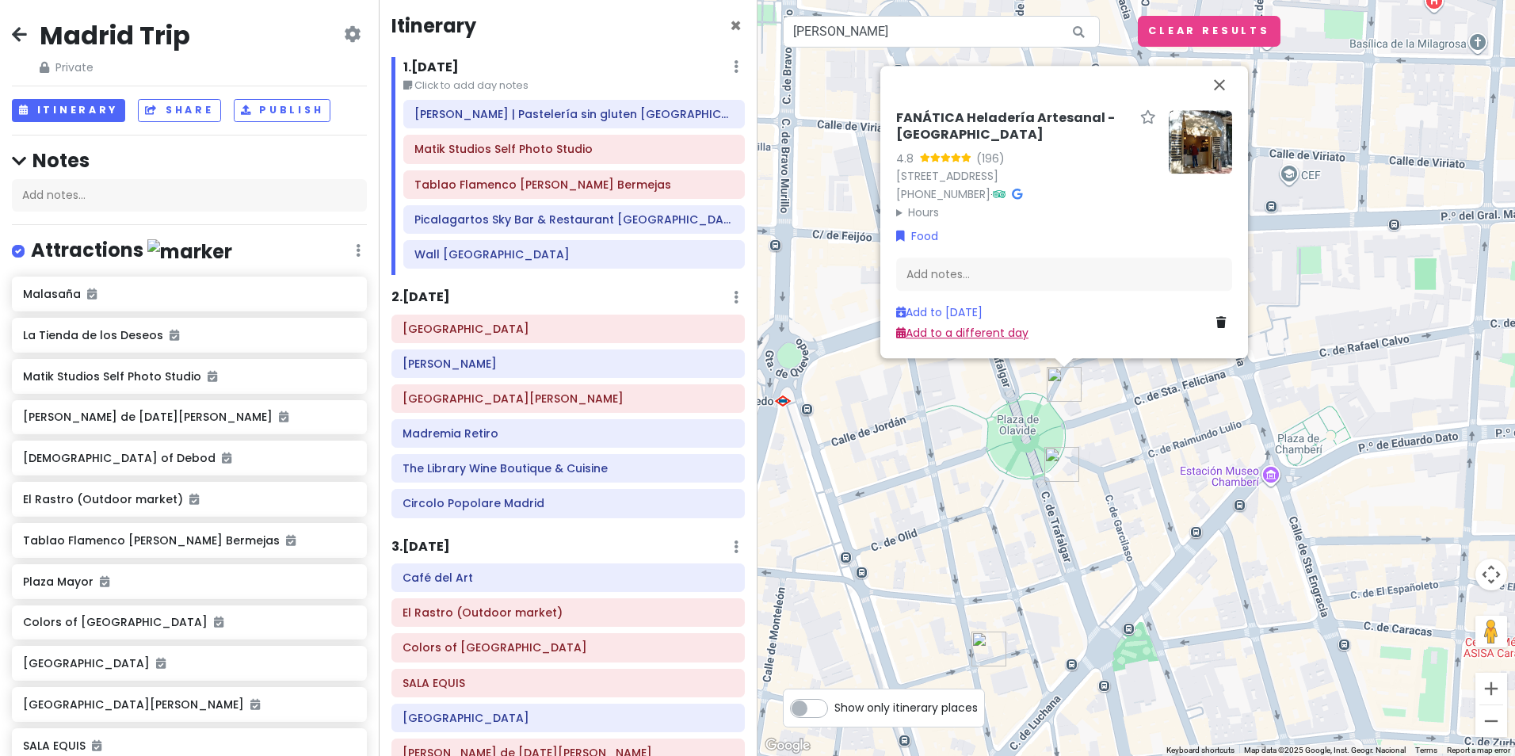
click at [963, 336] on link "Add to a different day" at bounding box center [962, 334] width 132 height 16
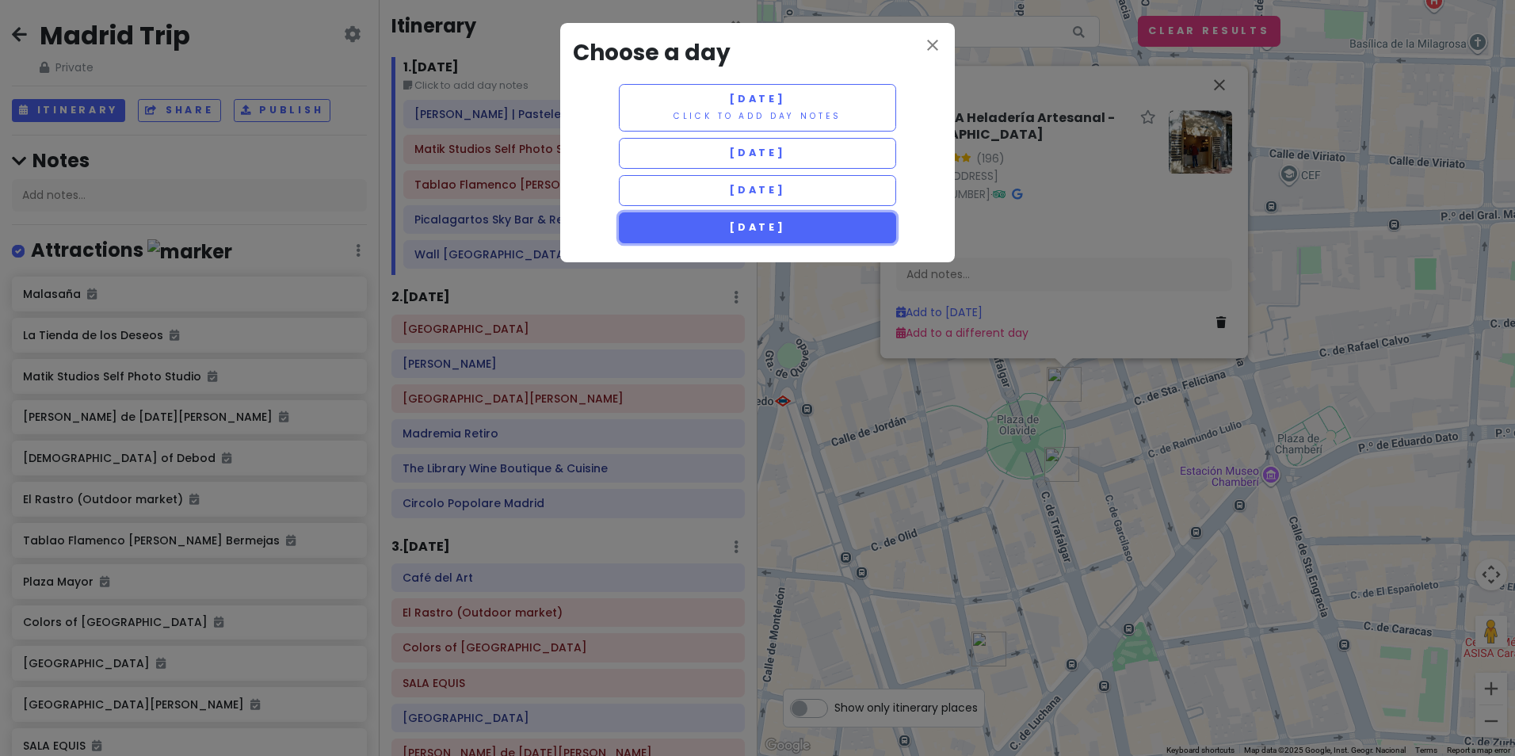
click at [786, 223] on span "[DATE]" at bounding box center [757, 226] width 57 height 13
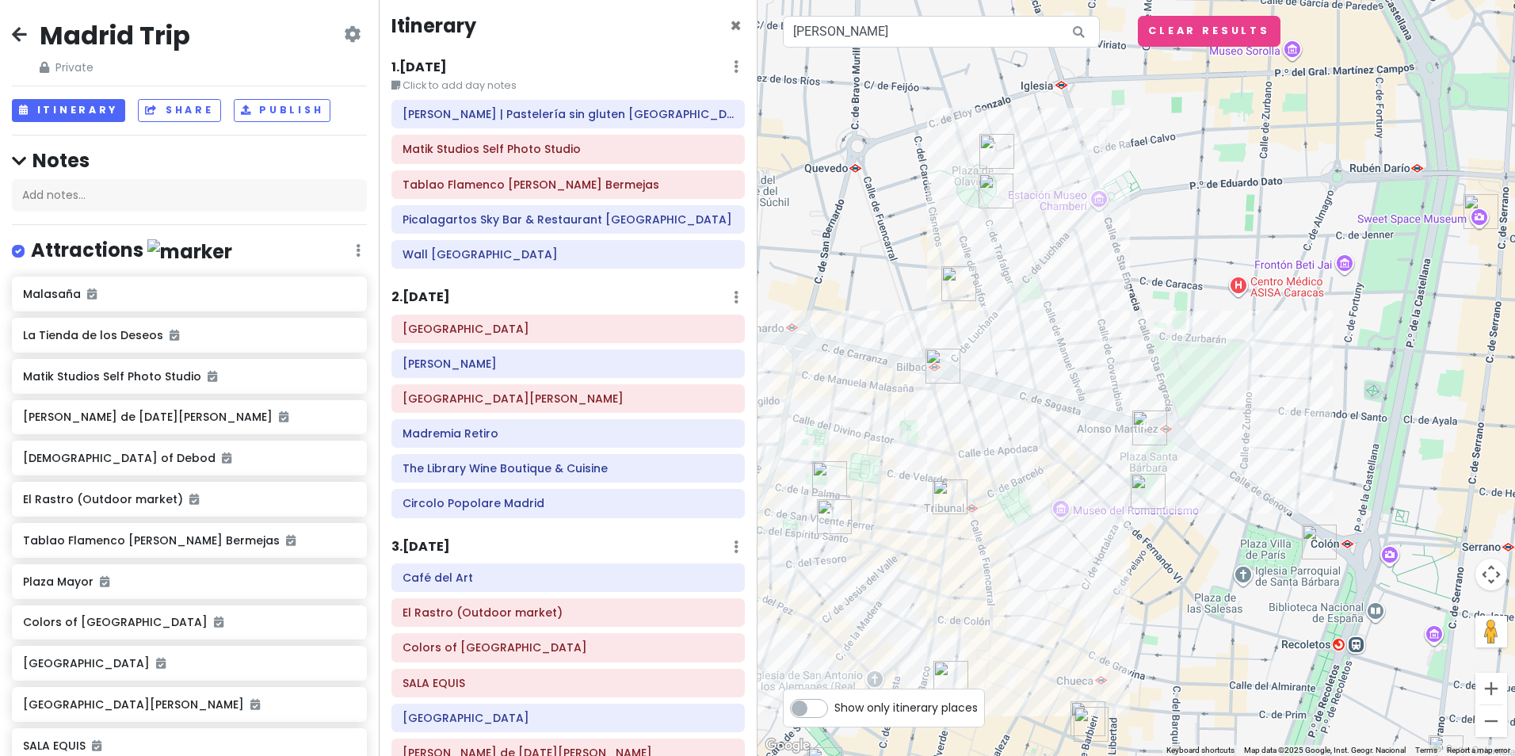
drag, startPoint x: 1128, startPoint y: 554, endPoint x: 1073, endPoint y: 232, distance: 326.2
click at [1073, 232] on div at bounding box center [1135, 378] width 757 height 756
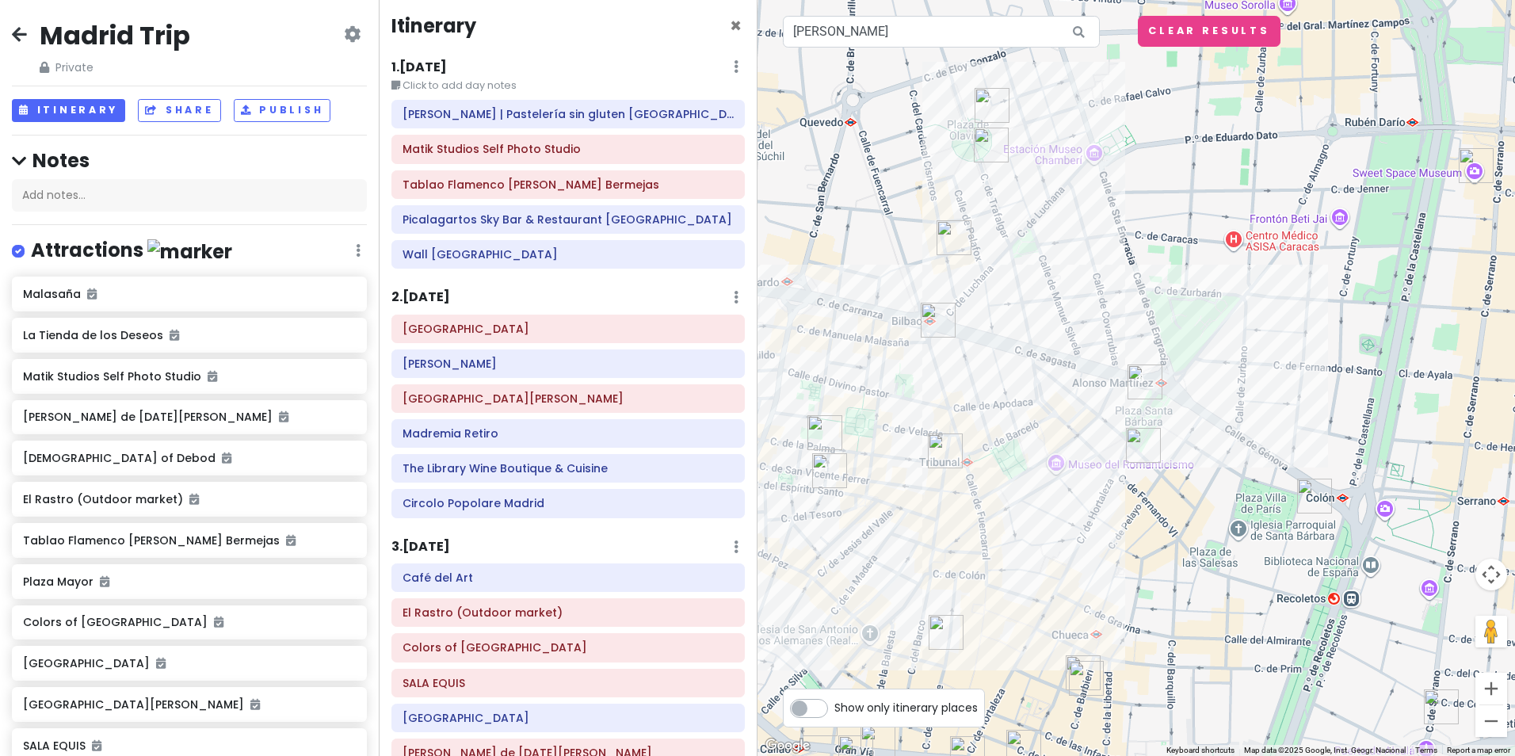
drag, startPoint x: 969, startPoint y: 581, endPoint x: 967, endPoint y: 534, distance: 47.6
click at [967, 534] on div at bounding box center [1135, 378] width 757 height 756
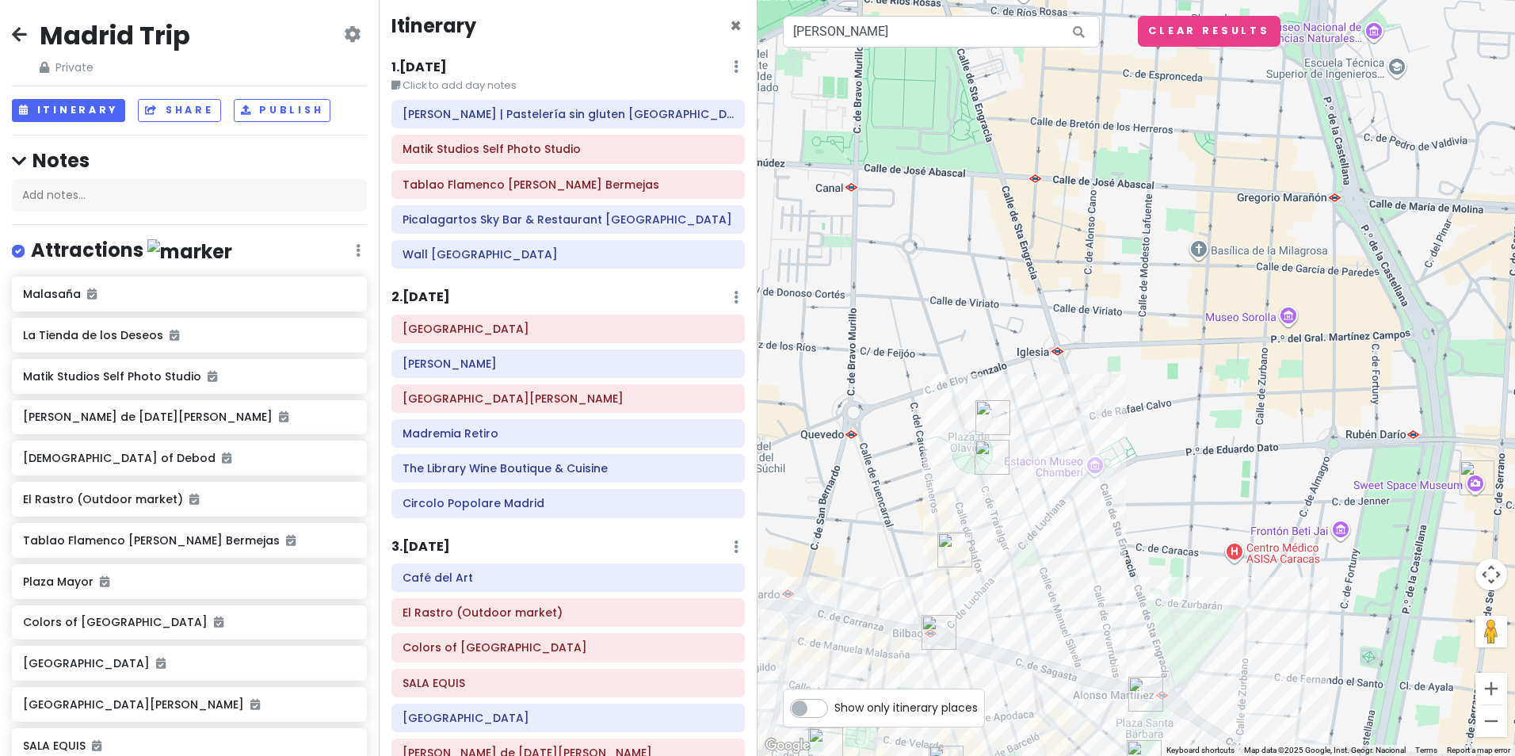
drag, startPoint x: 1046, startPoint y: 202, endPoint x: 1048, endPoint y: 514, distance: 312.1
click at [1048, 514] on div at bounding box center [1135, 378] width 757 height 756
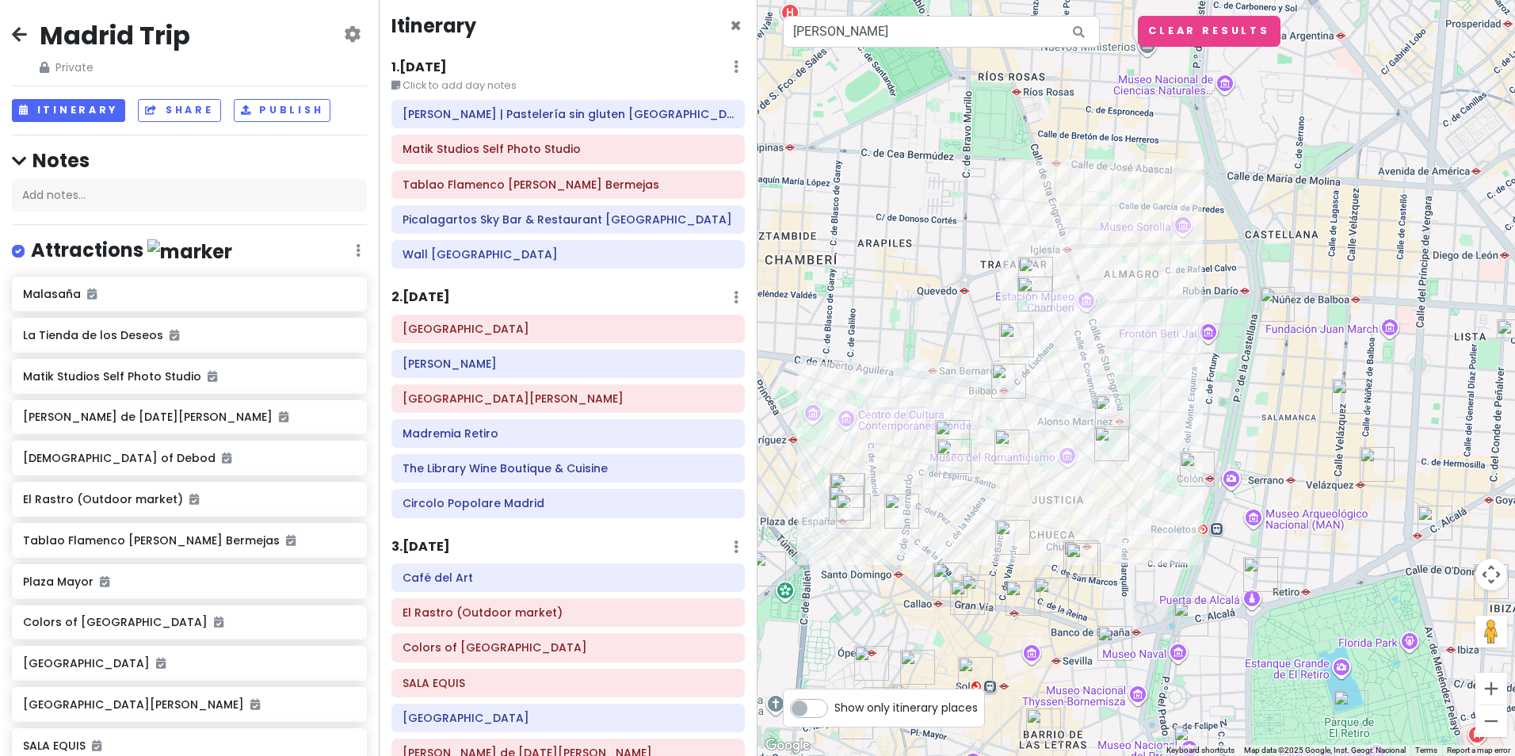
drag, startPoint x: 1111, startPoint y: 581, endPoint x: 1111, endPoint y: 361, distance: 219.4
click at [1111, 361] on div at bounding box center [1135, 378] width 757 height 756
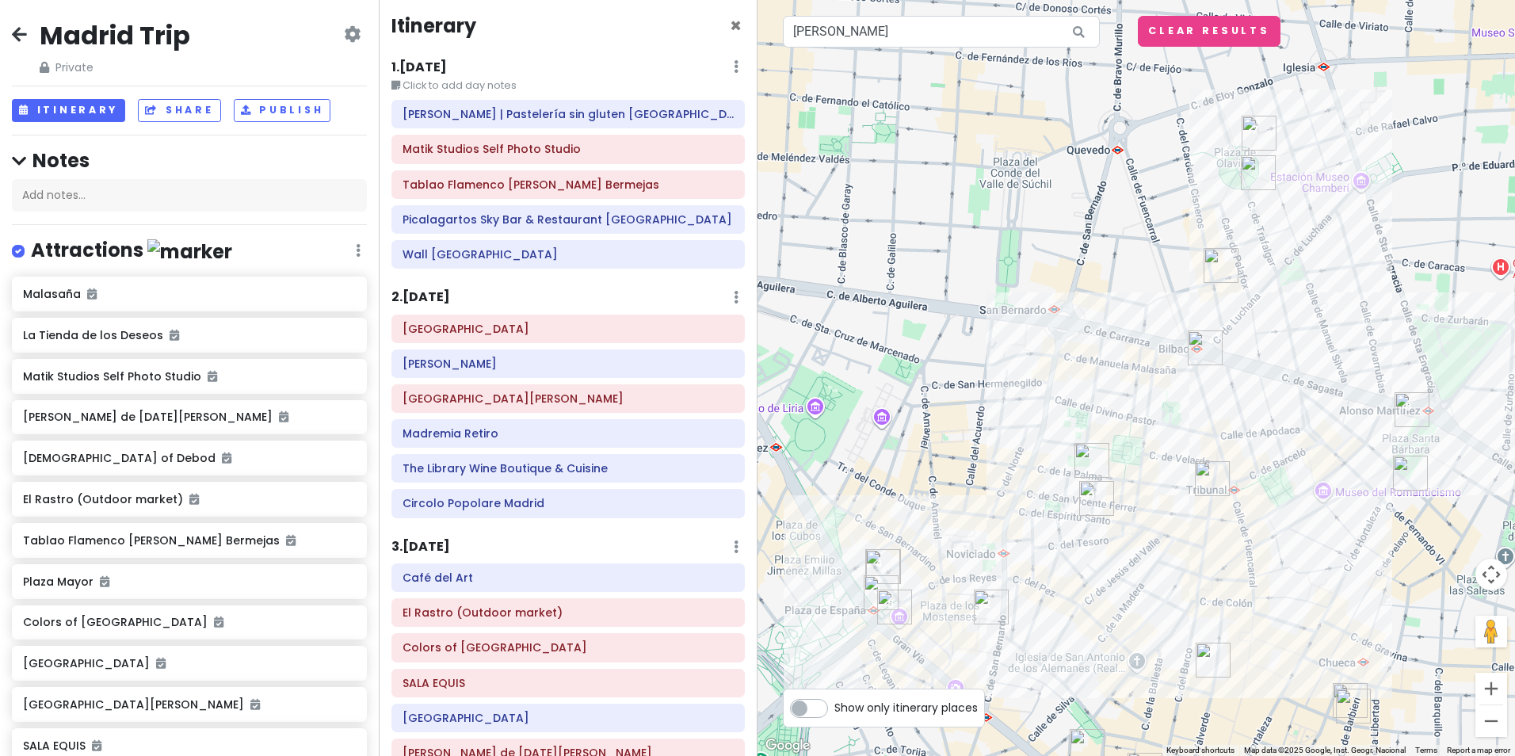
drag, startPoint x: 822, startPoint y: 540, endPoint x: 1018, endPoint y: 603, distance: 205.4
click at [1018, 603] on div at bounding box center [1135, 378] width 757 height 756
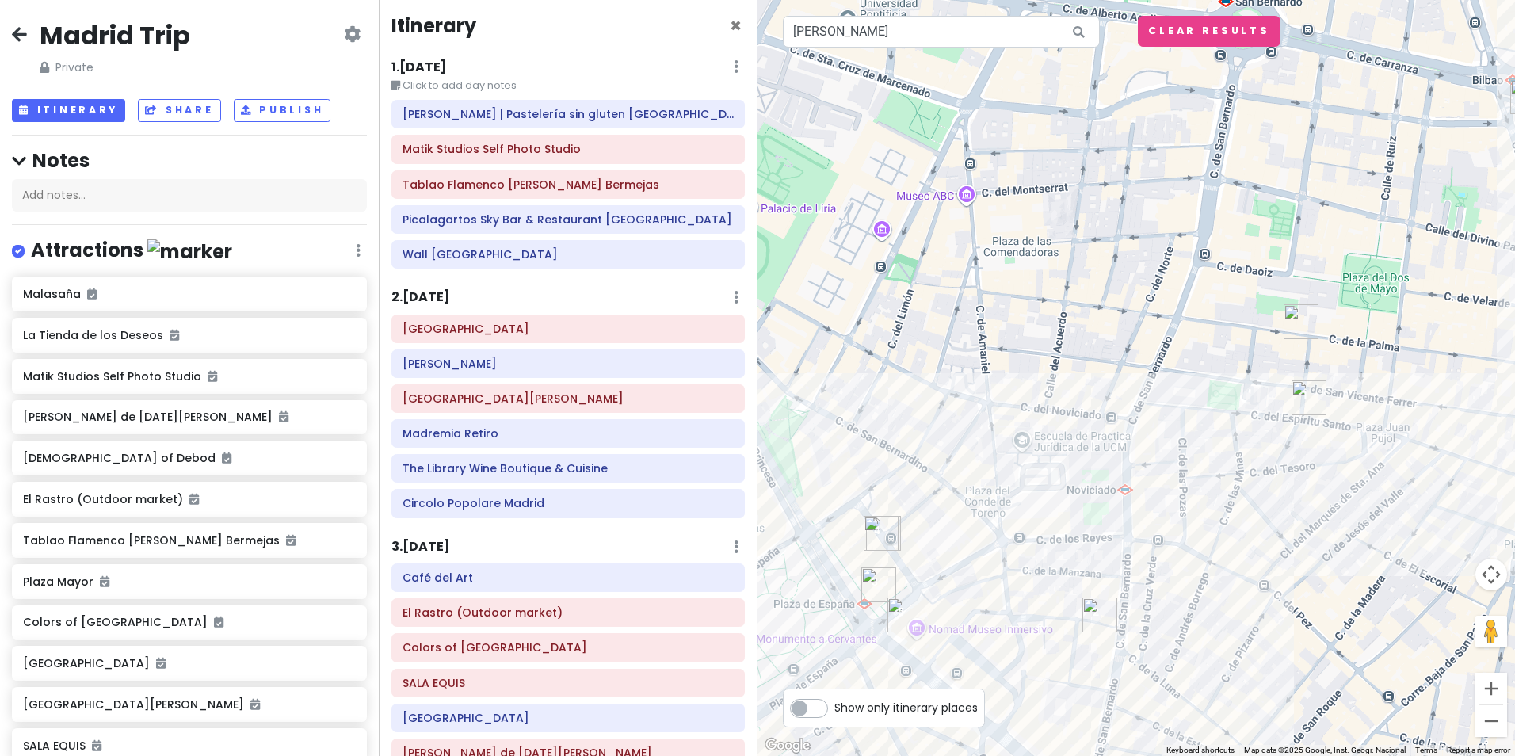
click at [873, 584] on img "ZARA" at bounding box center [878, 584] width 35 height 35
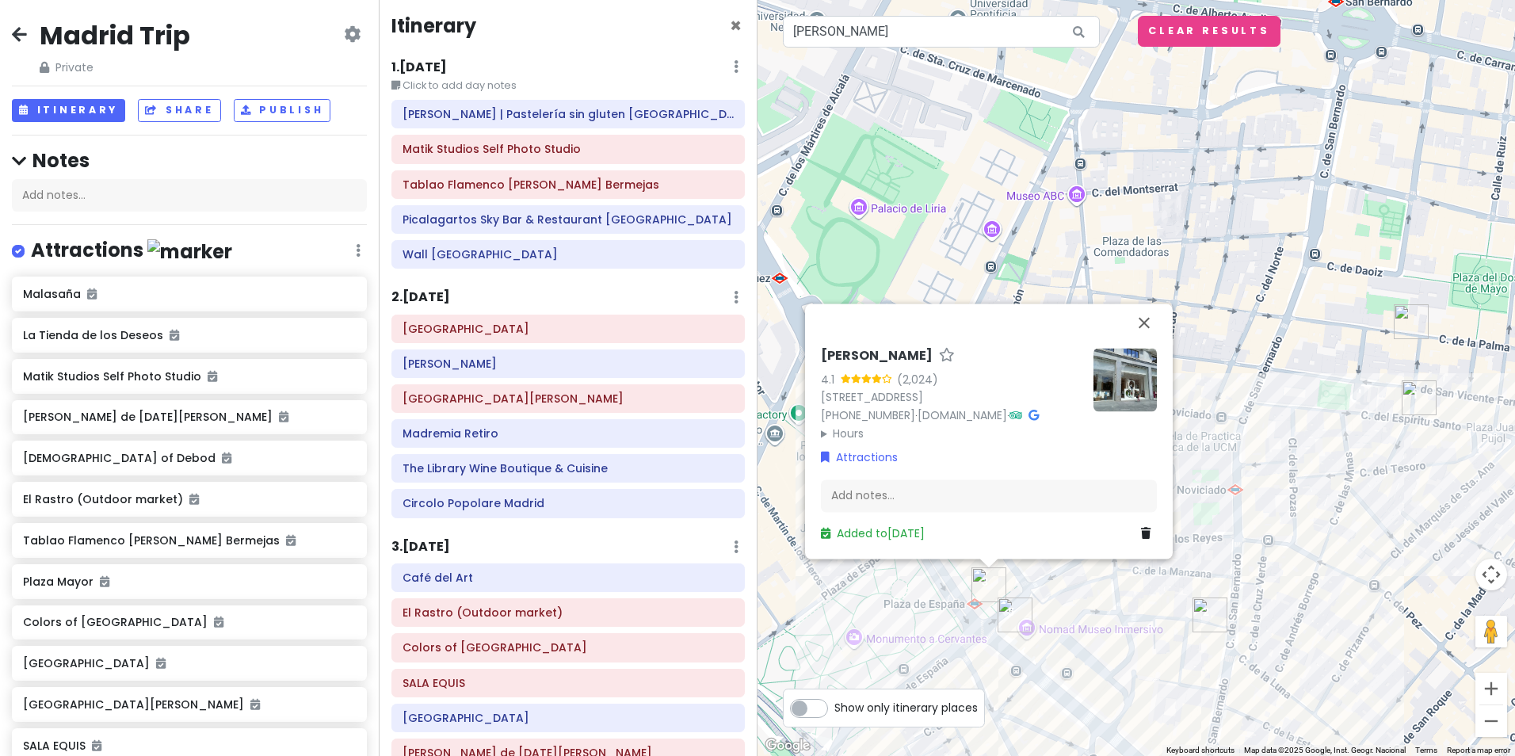
click at [1008, 606] on img "Dear Hotel Madrid" at bounding box center [1014, 614] width 35 height 35
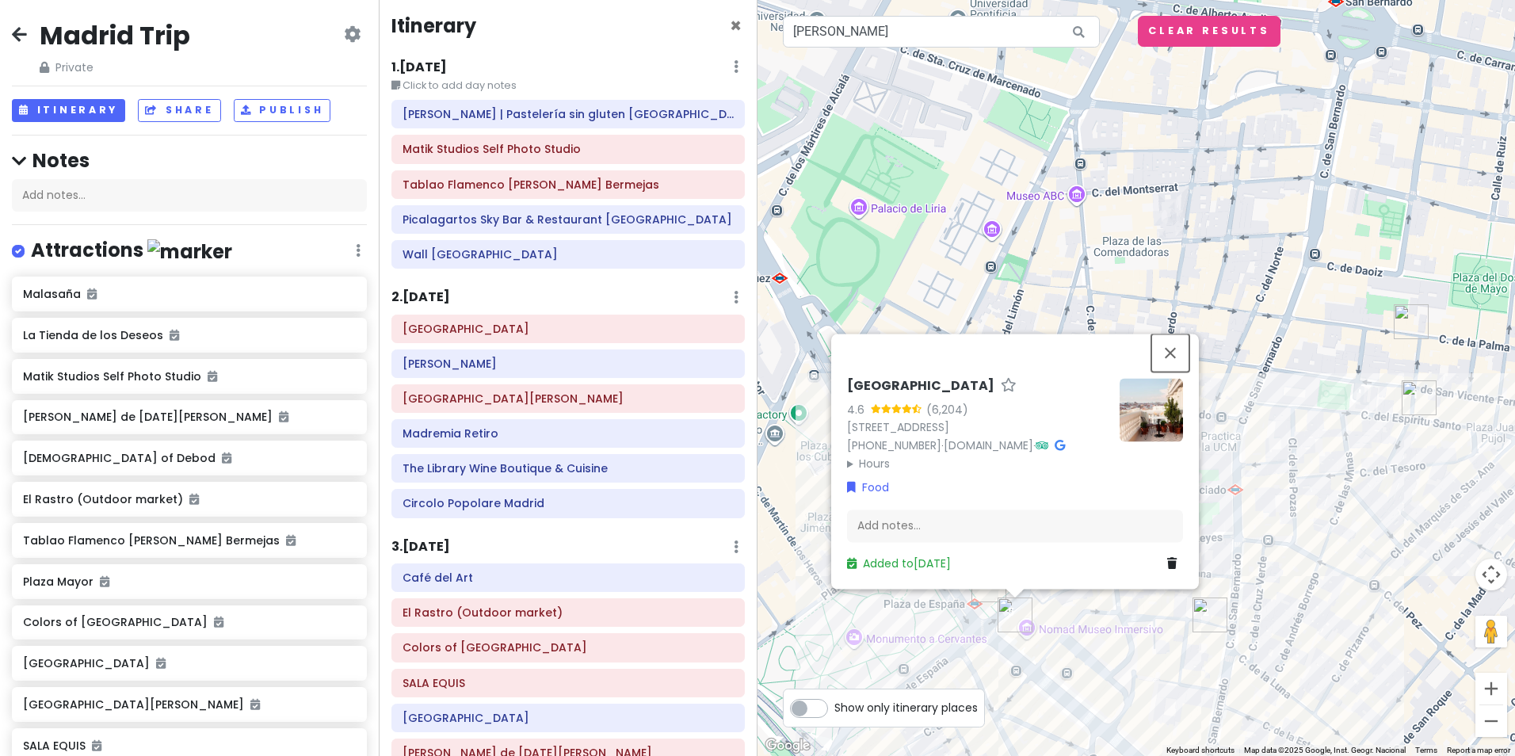
click at [1176, 335] on button "Close" at bounding box center [1170, 352] width 38 height 38
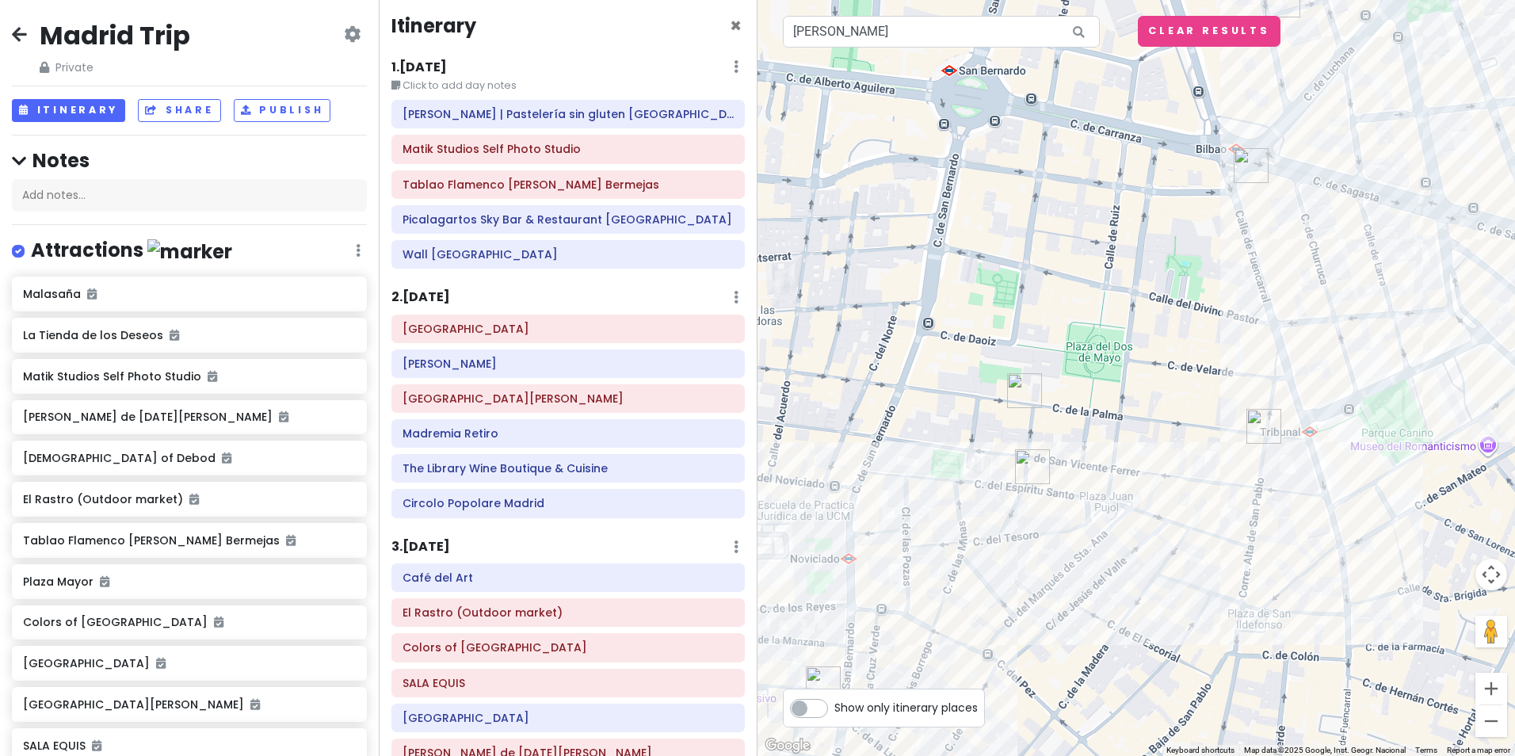
drag, startPoint x: 1404, startPoint y: 558, endPoint x: 1015, endPoint y: 633, distance: 395.2
click at [1015, 633] on div at bounding box center [1135, 378] width 757 height 756
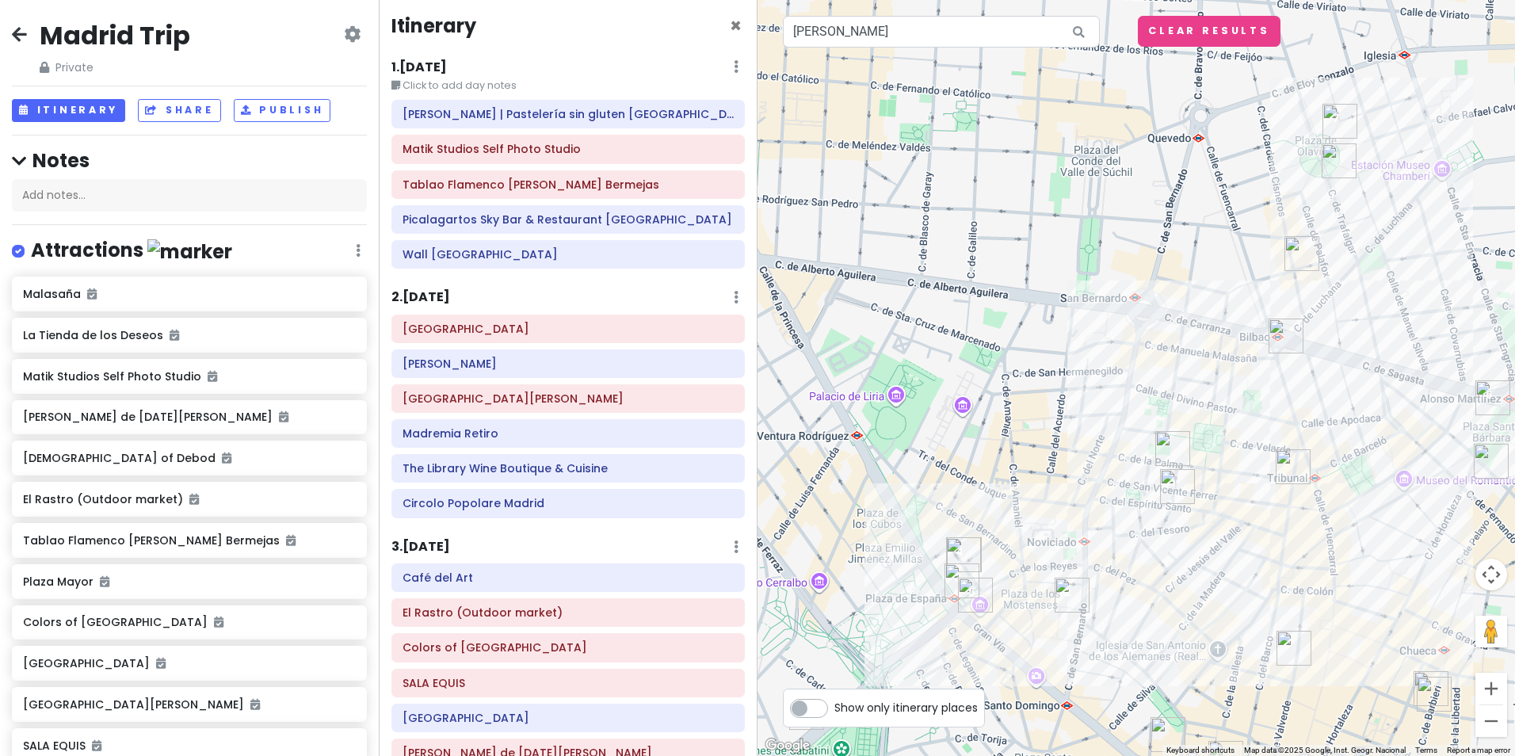
click at [962, 591] on img "Dear Hotel Madrid" at bounding box center [975, 594] width 35 height 35
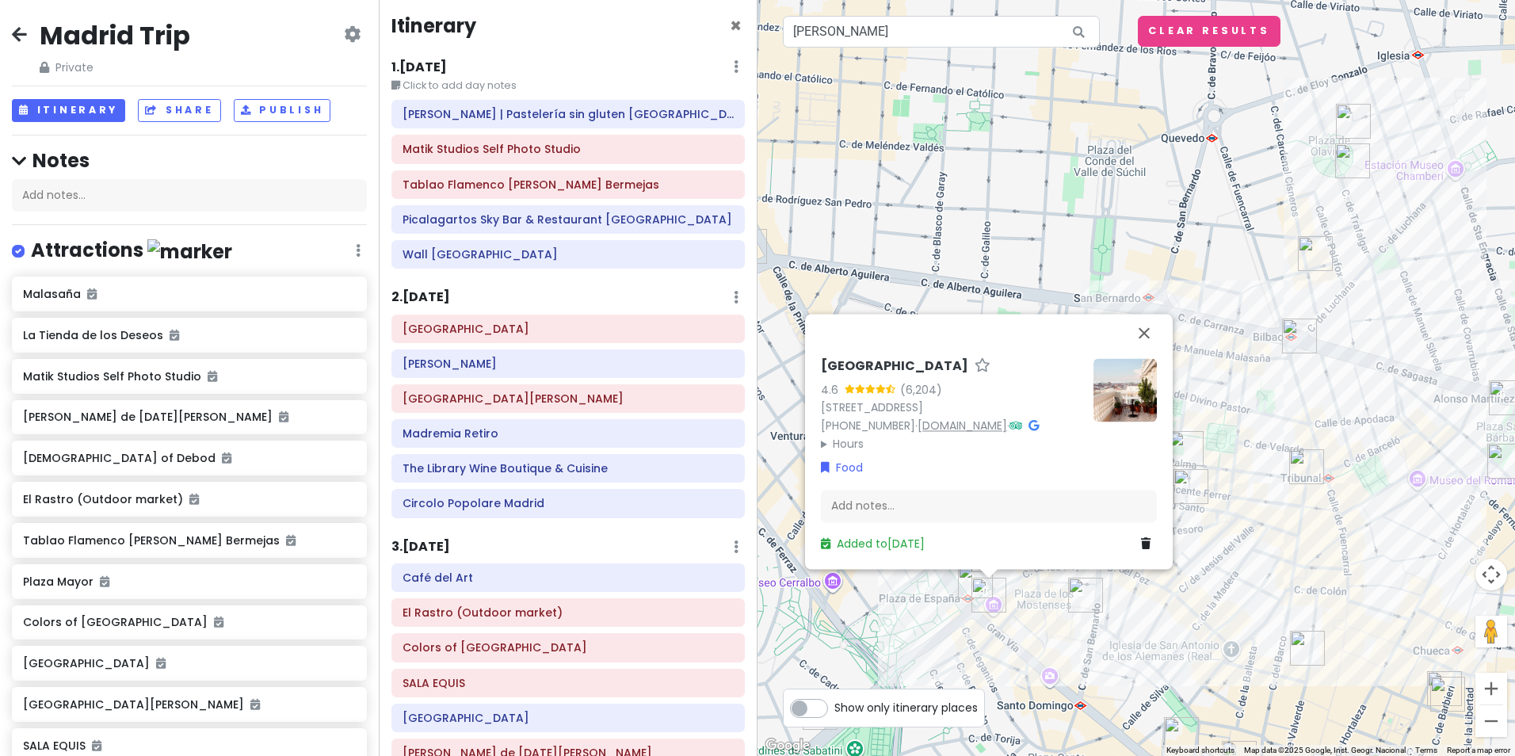
click at [943, 417] on link "www.dearhotelmadrid.com" at bounding box center [962, 425] width 90 height 16
